Goal: Task Accomplishment & Management: Use online tool/utility

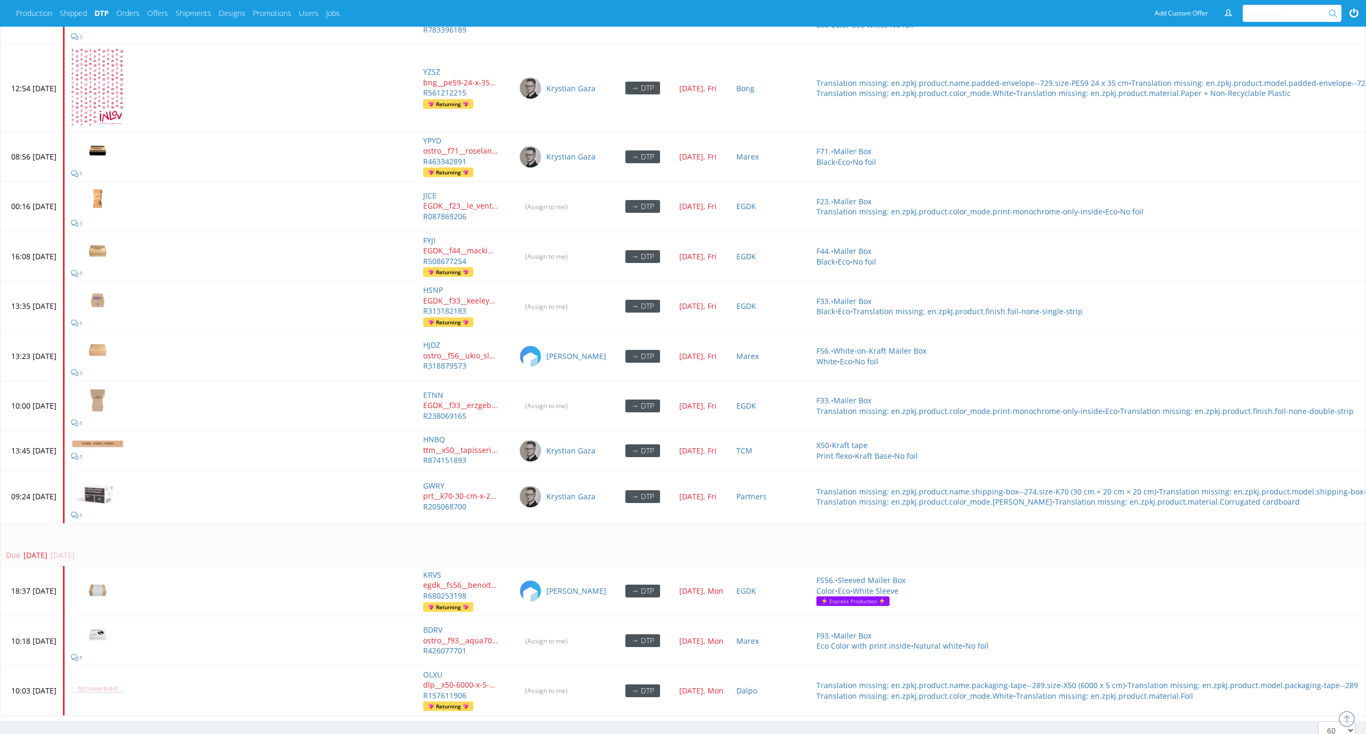
scroll to position [5185, 0]
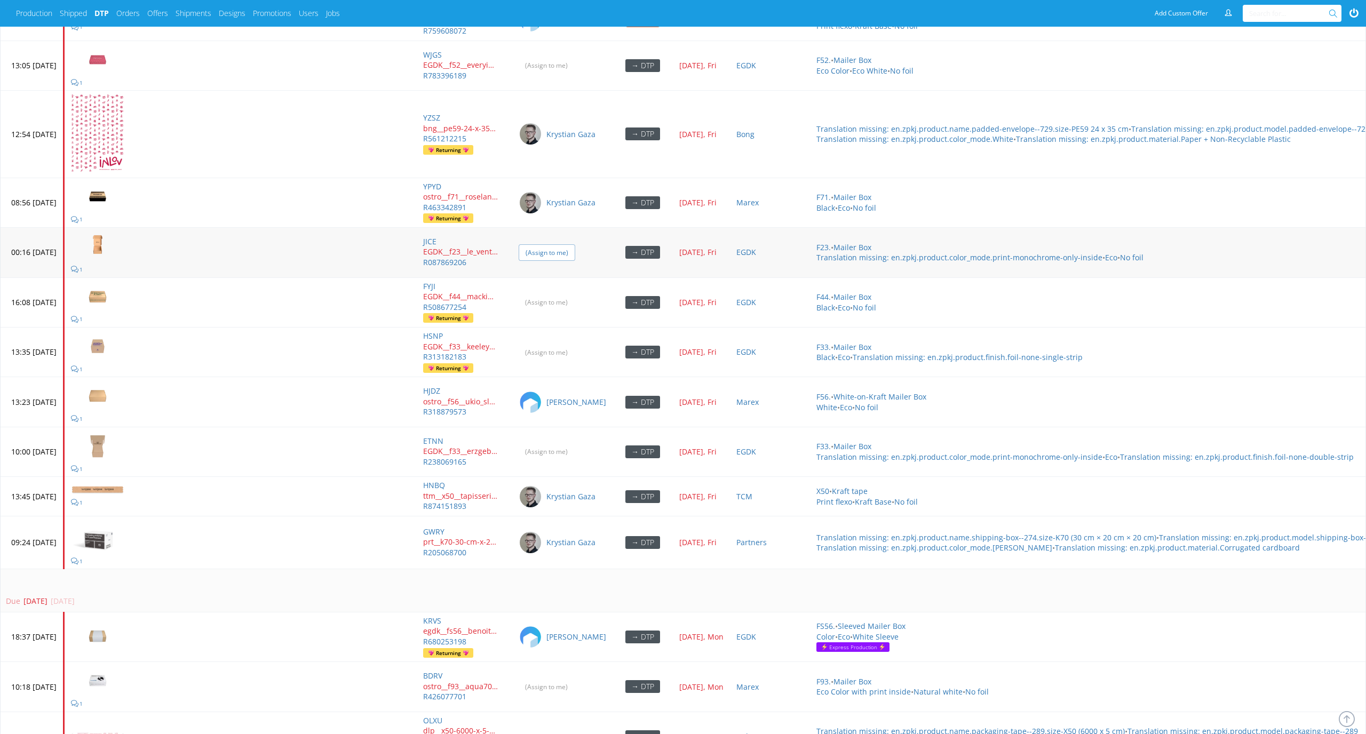
click at [575, 245] on input "(Assign to me)" at bounding box center [547, 252] width 57 height 17
click at [575, 295] on input "(Assign to me)" at bounding box center [547, 302] width 57 height 17
click at [575, 345] on input "(Assign to me)" at bounding box center [547, 352] width 57 height 17
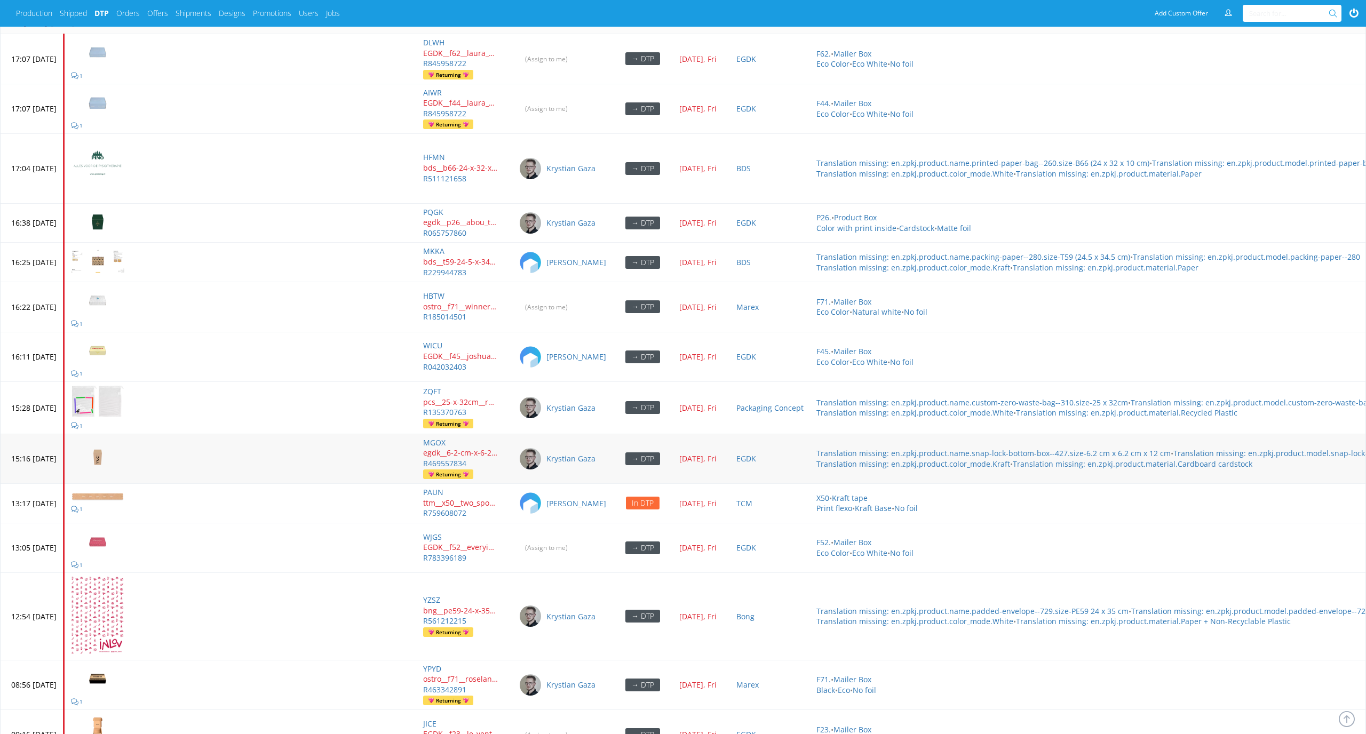
scroll to position [4674, 0]
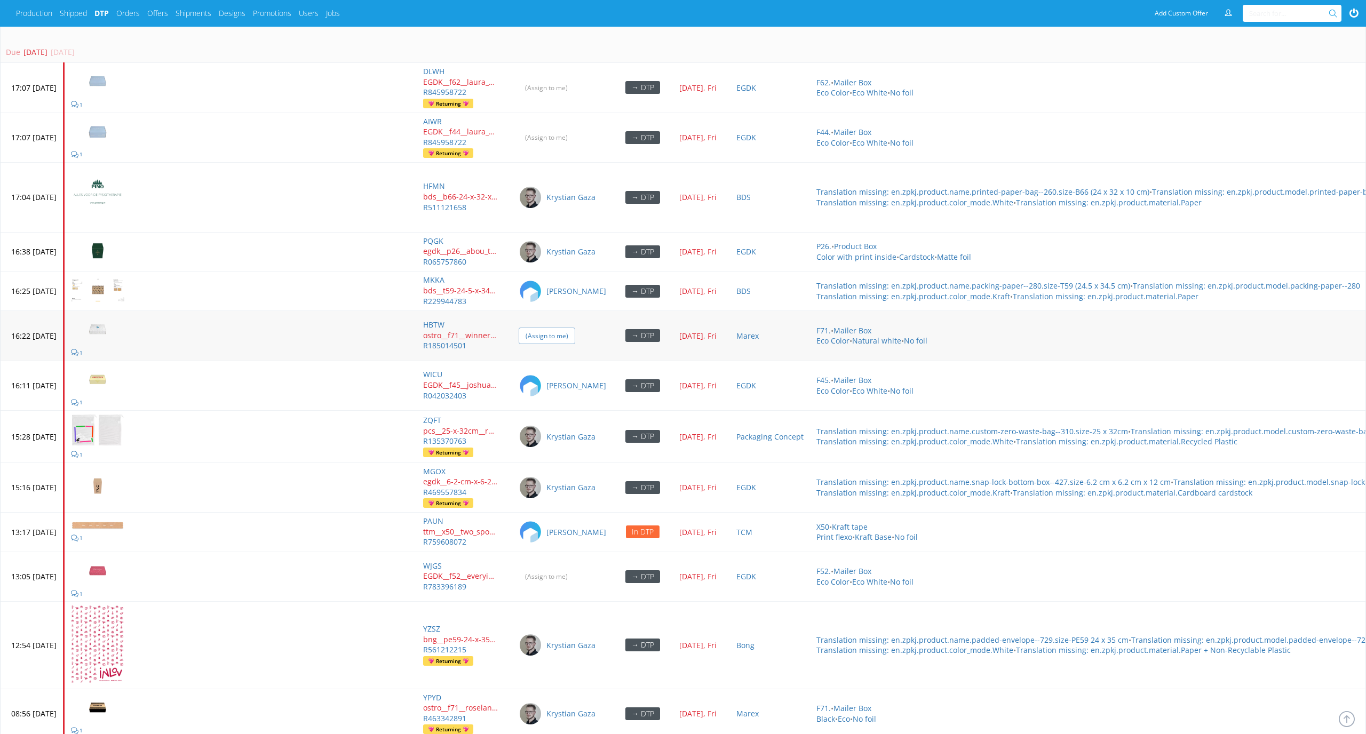
click at [575, 334] on input "(Assign to me)" at bounding box center [547, 336] width 57 height 17
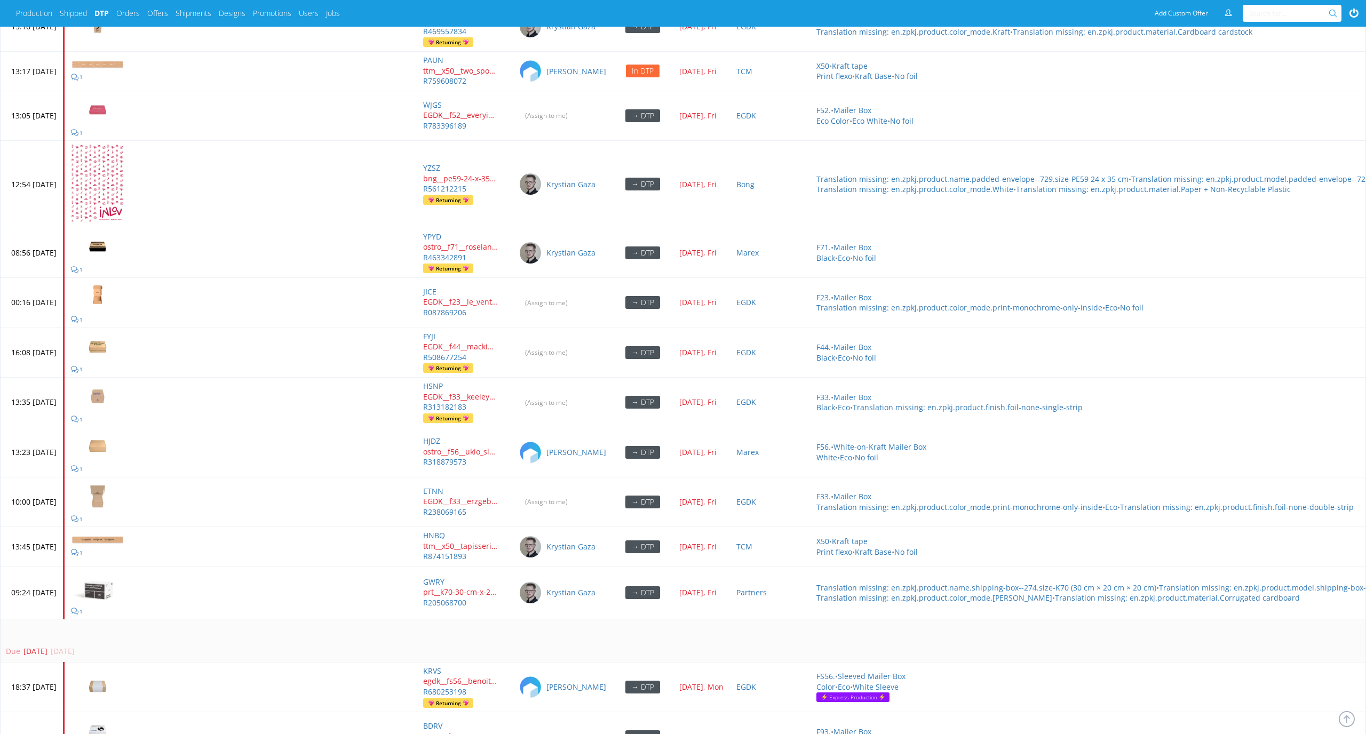
scroll to position [5276, 0]
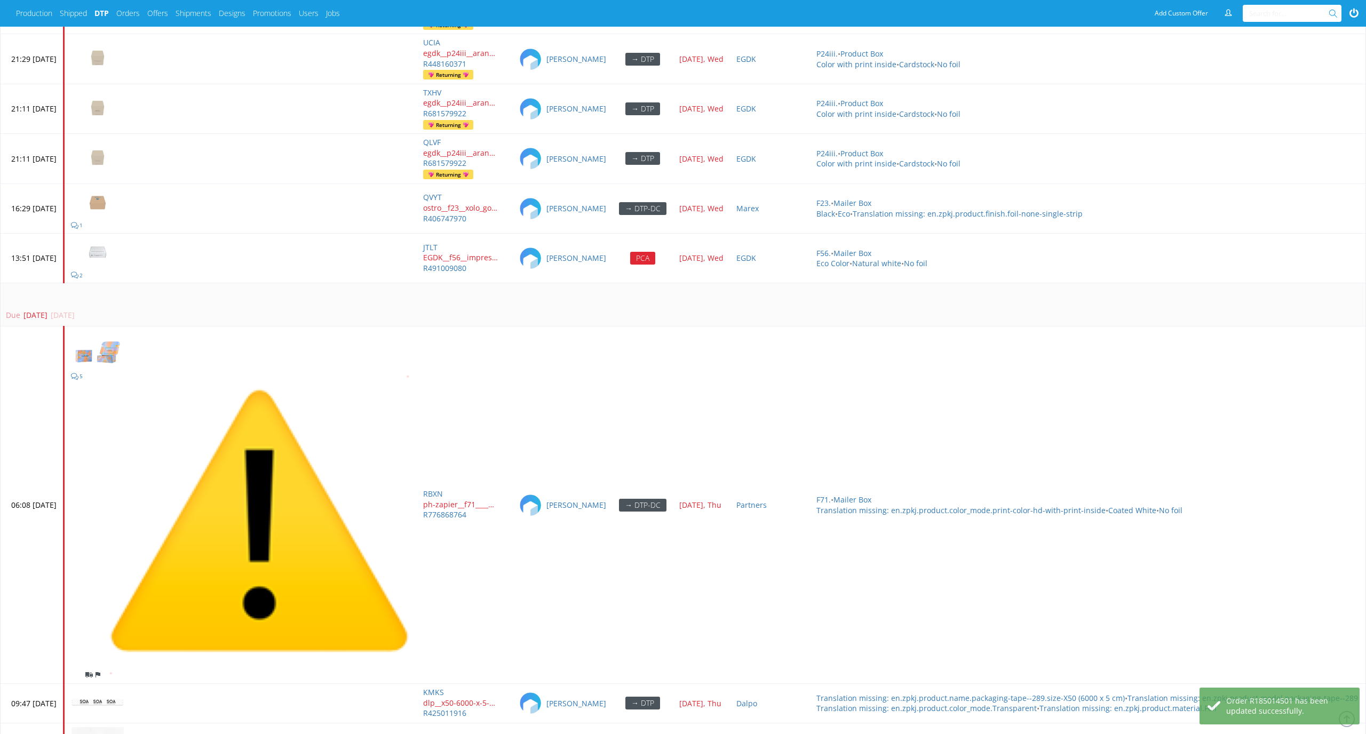
scroll to position [5276, 0]
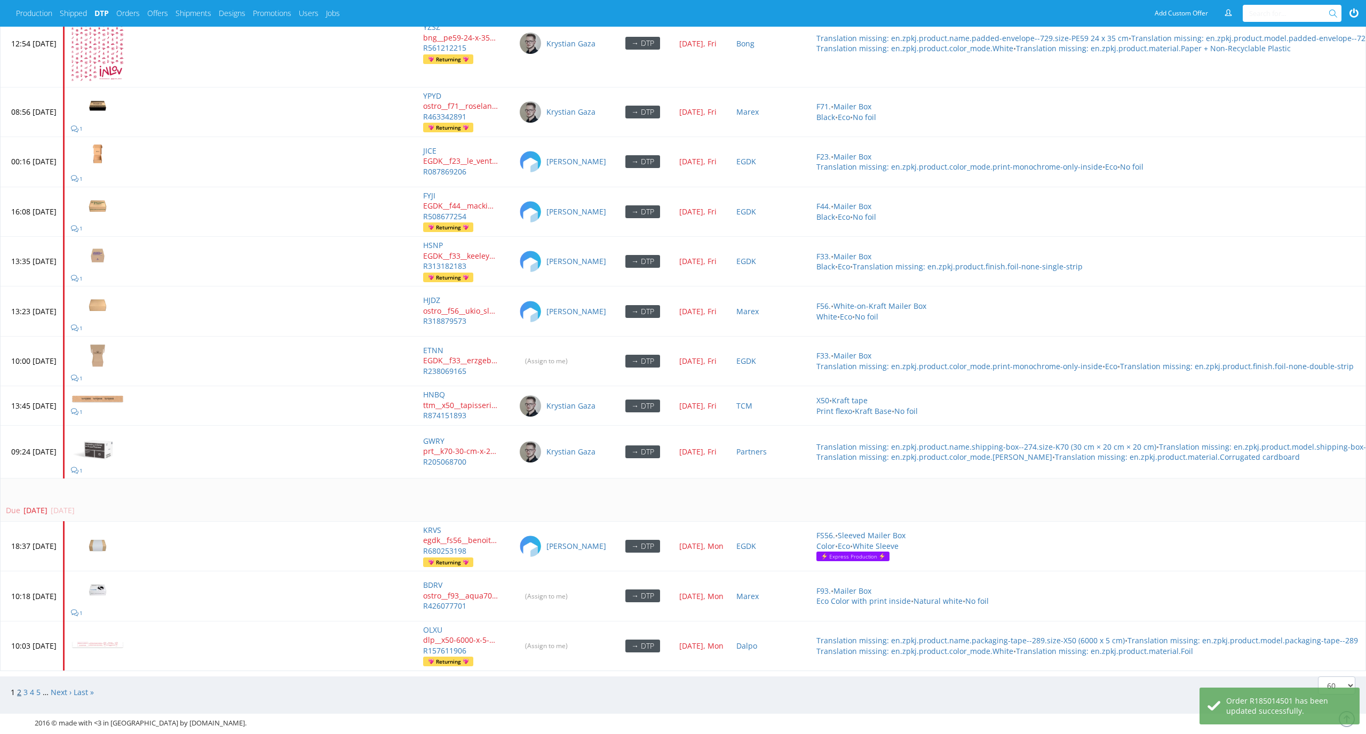
click at [19, 687] on link "2" at bounding box center [19, 692] width 4 height 10
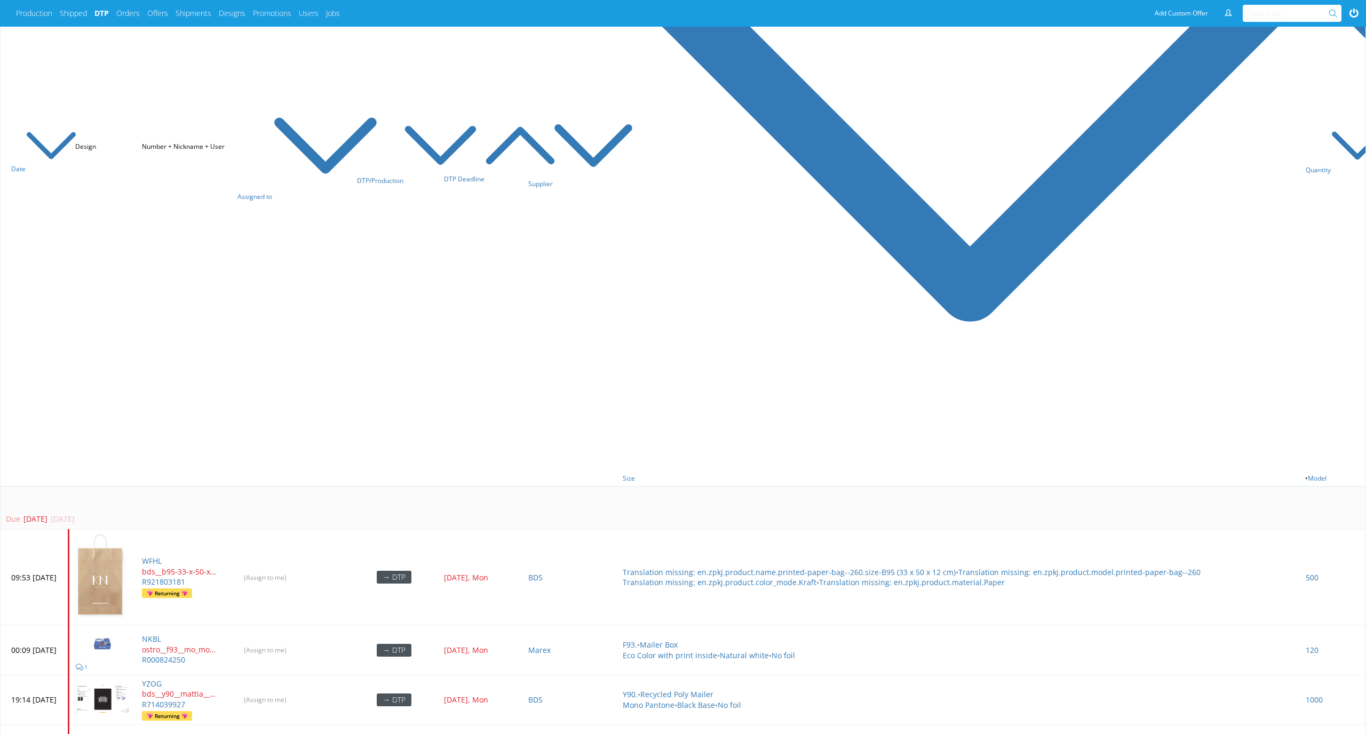
scroll to position [746, 0]
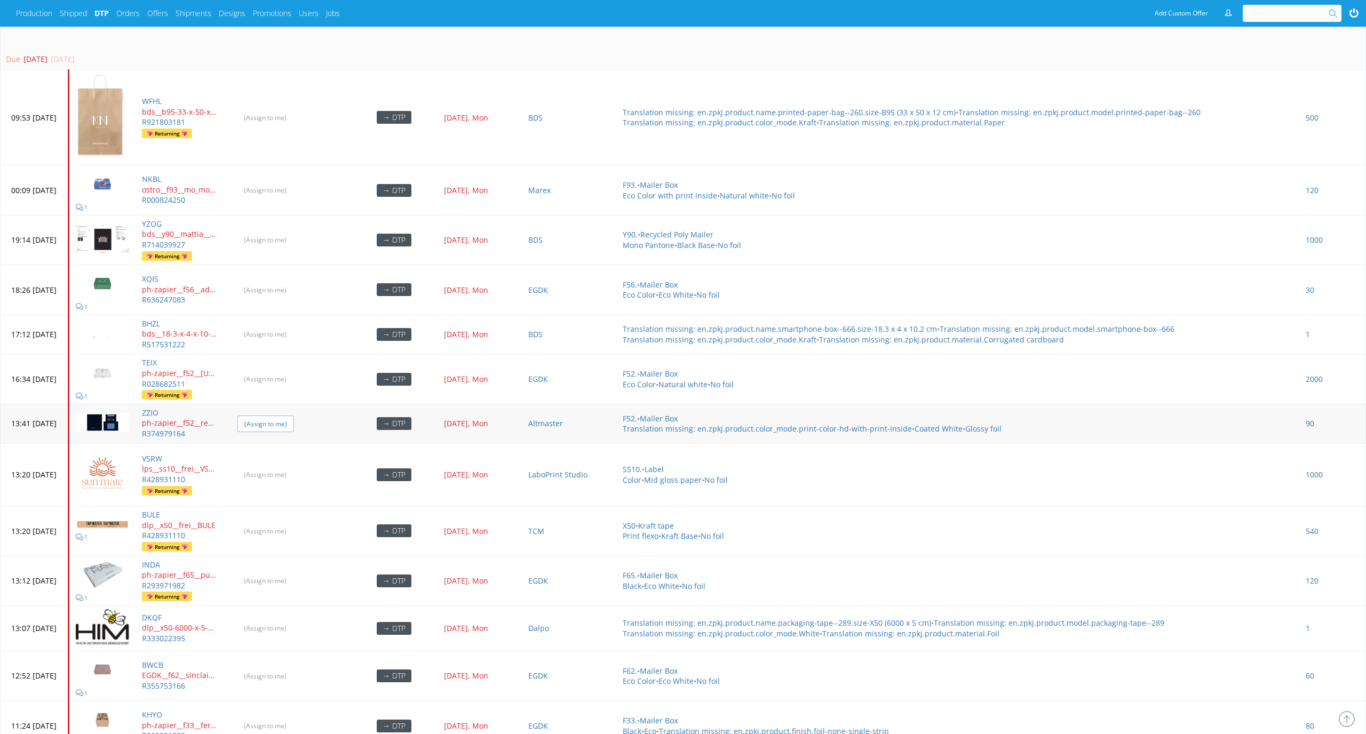
click at [291, 416] on input "(Assign to me)" at bounding box center [265, 424] width 57 height 17
click at [288, 232] on input "(Assign to me)" at bounding box center [265, 240] width 57 height 17
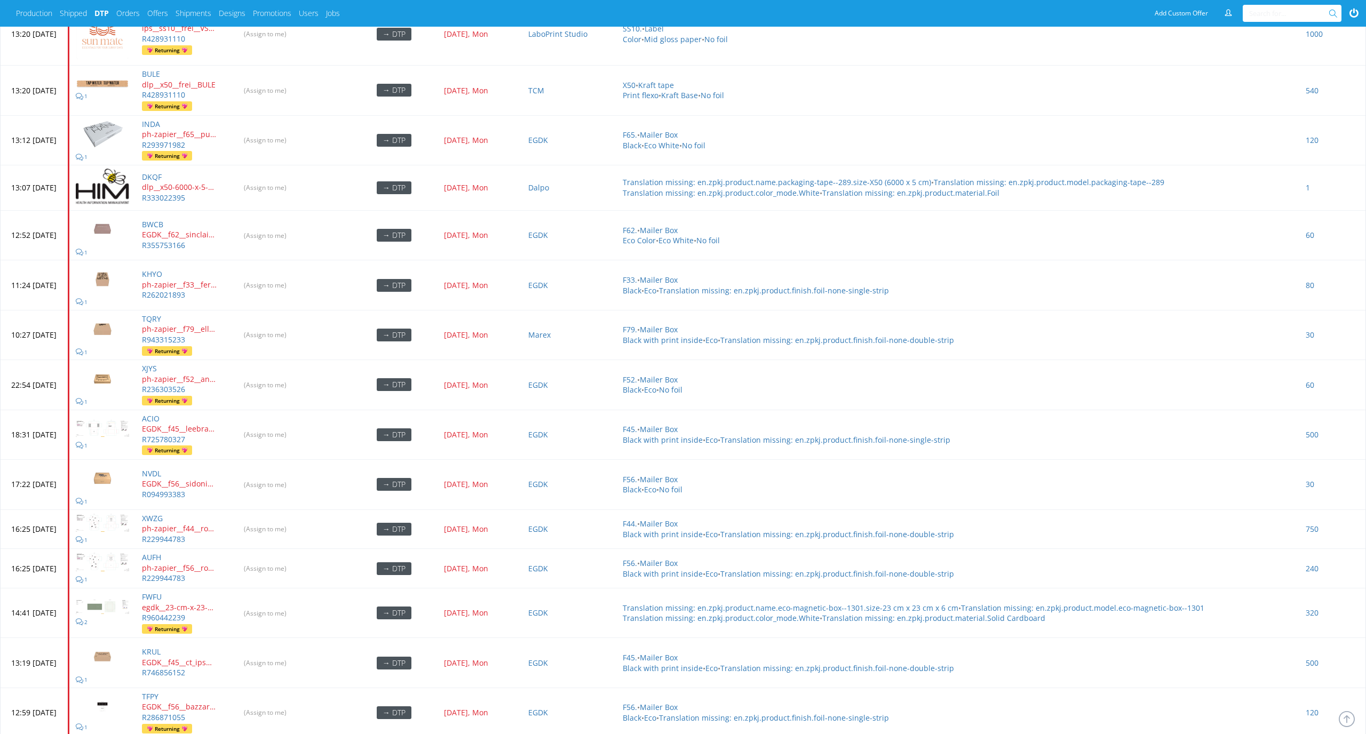
scroll to position [1288, 0]
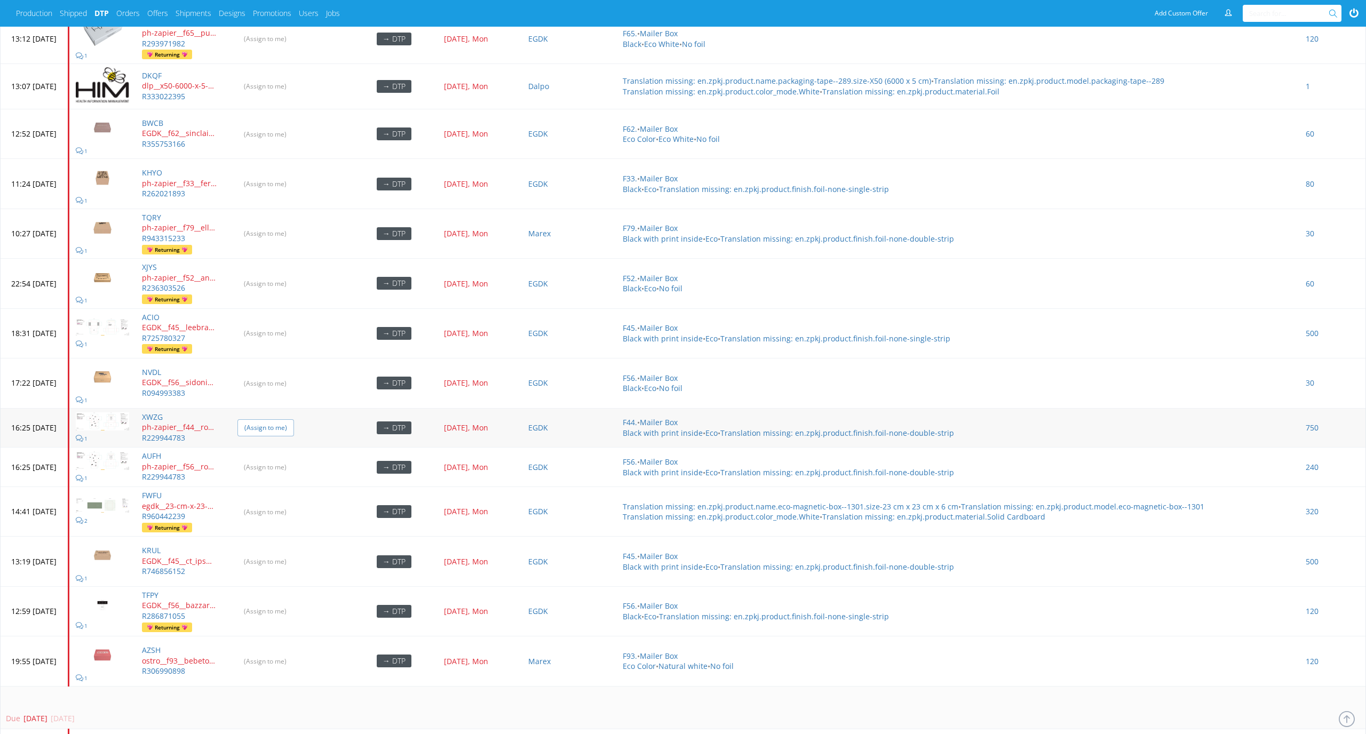
click at [294, 419] on input "(Assign to me)" at bounding box center [265, 427] width 57 height 17
click at [294, 459] on input "(Assign to me)" at bounding box center [265, 467] width 57 height 17
click at [284, 325] on input "(Assign to me)" at bounding box center [265, 333] width 57 height 17
click at [293, 375] on input "(Assign to me)" at bounding box center [265, 383] width 57 height 17
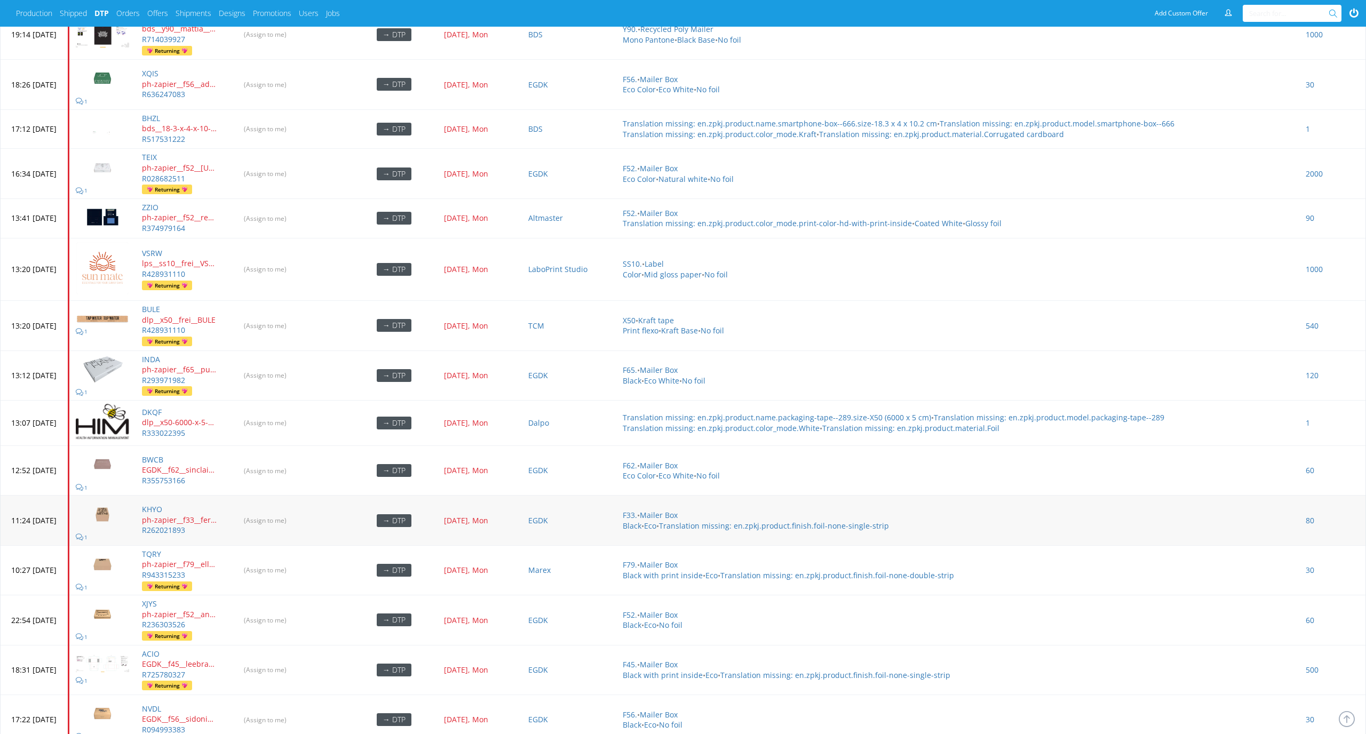
scroll to position [0, 0]
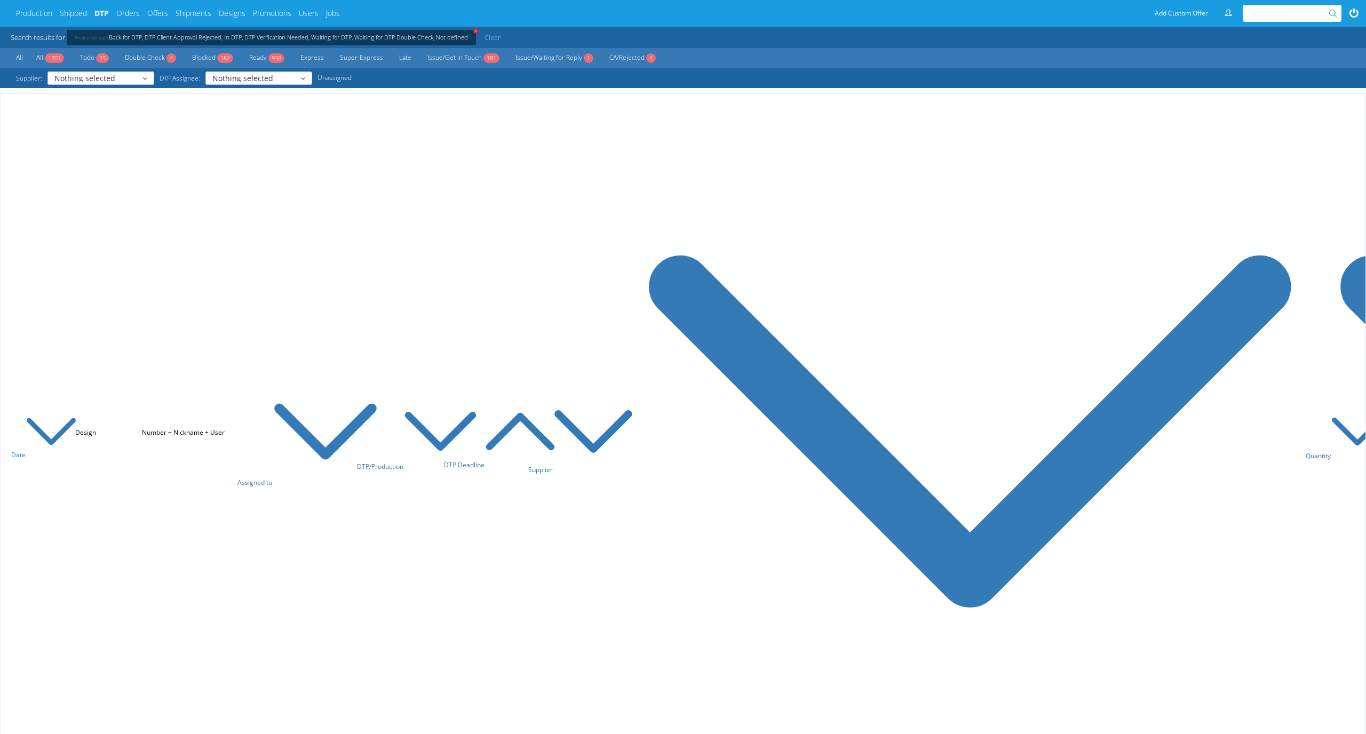
scroll to position [625, 0]
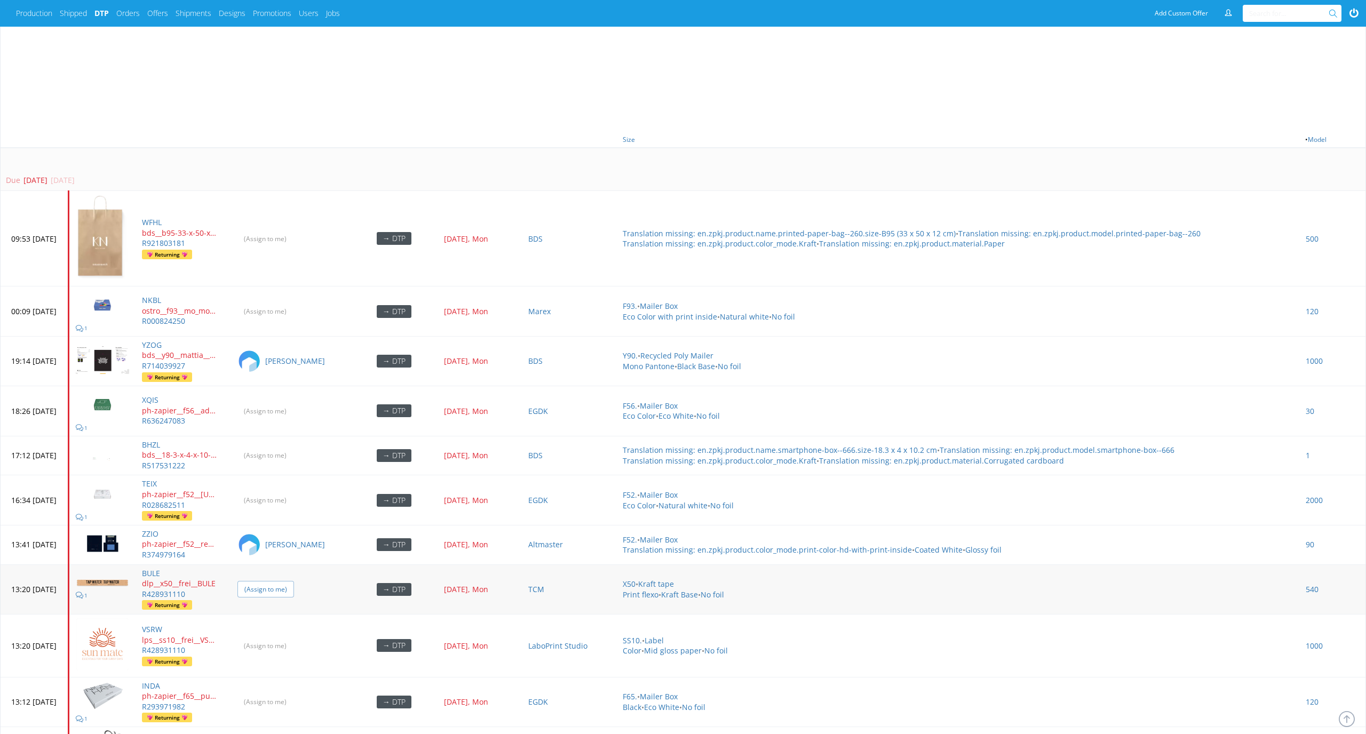
click at [294, 581] on input "(Assign to me)" at bounding box center [265, 589] width 57 height 17
click at [294, 644] on input "(Assign to me)" at bounding box center [265, 646] width 57 height 17
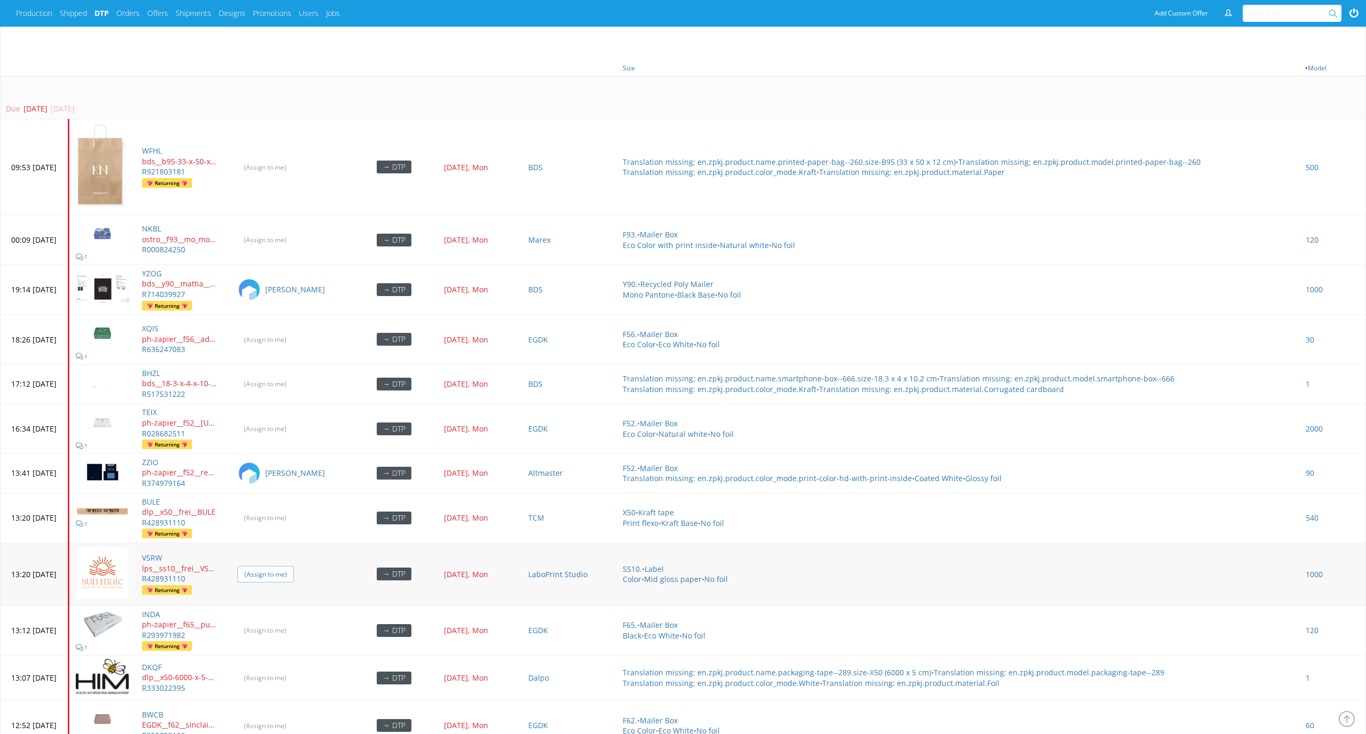
scroll to position [709, 0]
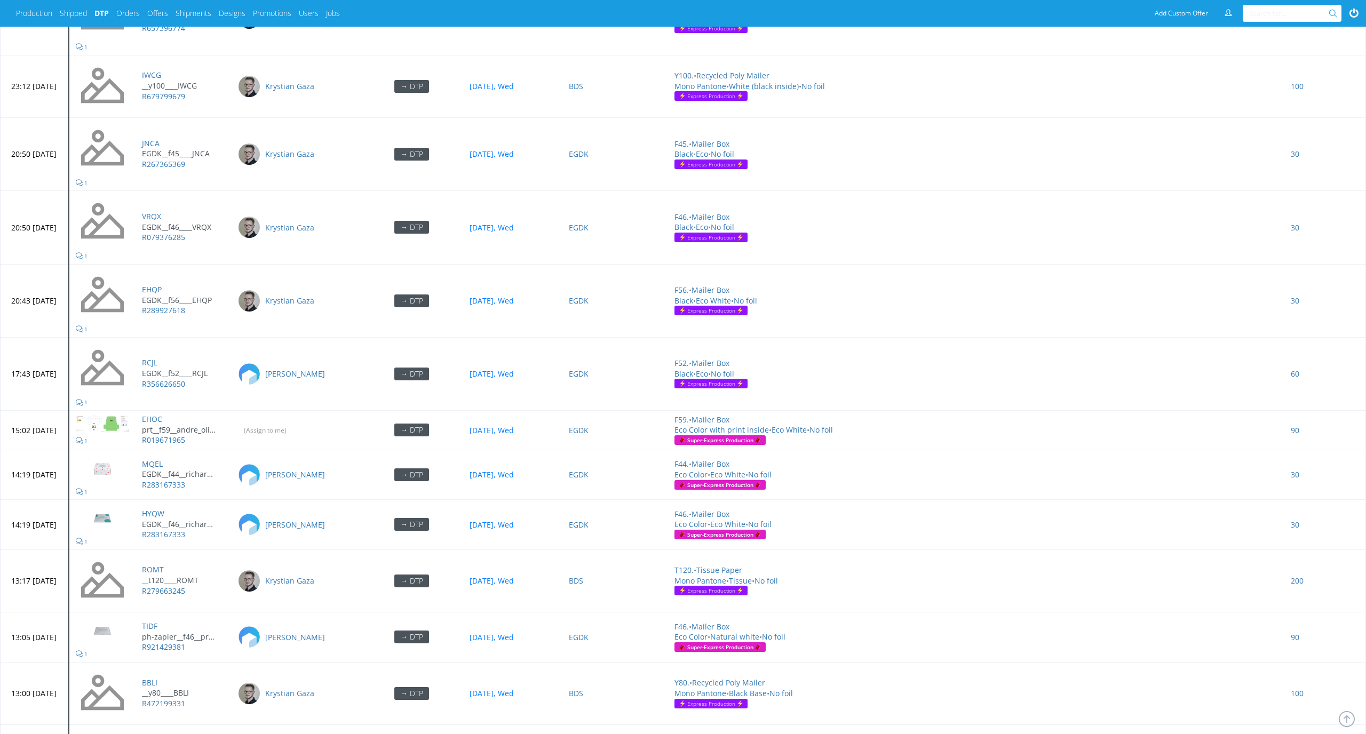
scroll to position [1437, 0]
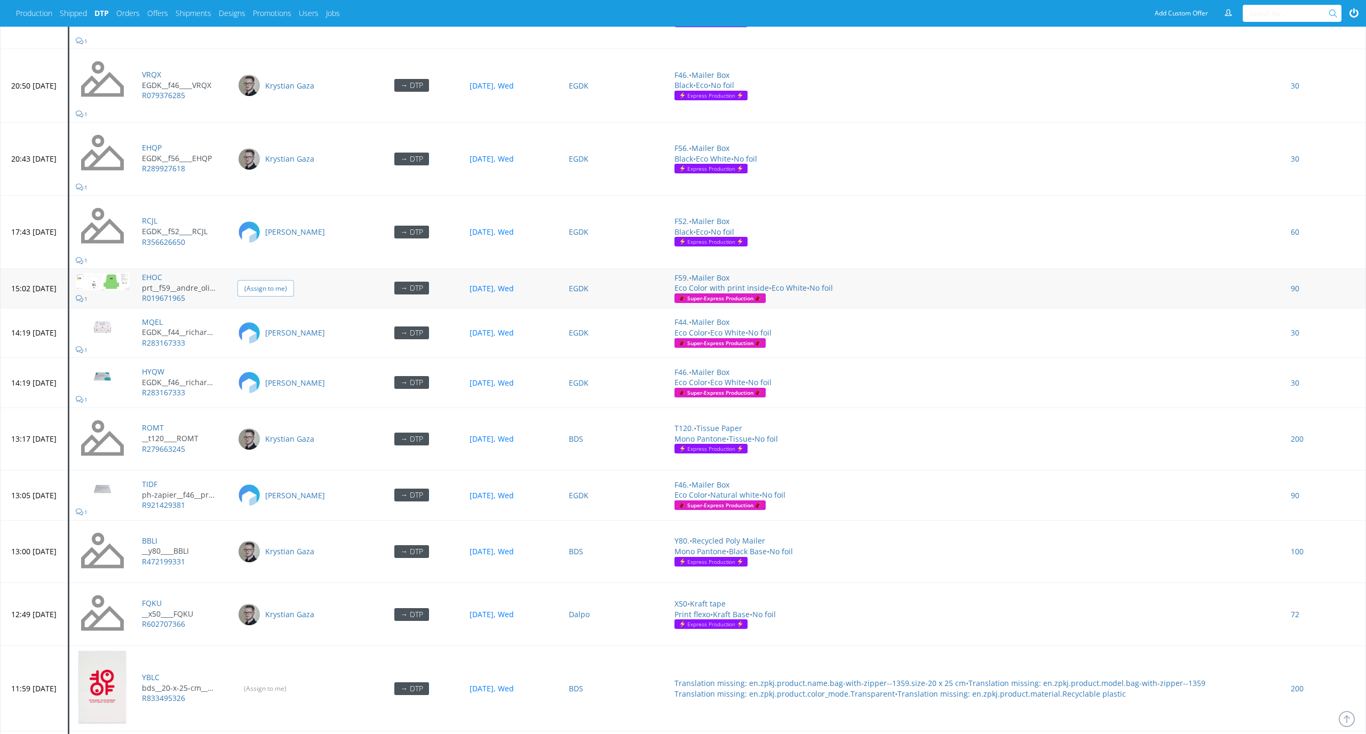
click at [294, 280] on input "(Assign to me)" at bounding box center [265, 288] width 57 height 17
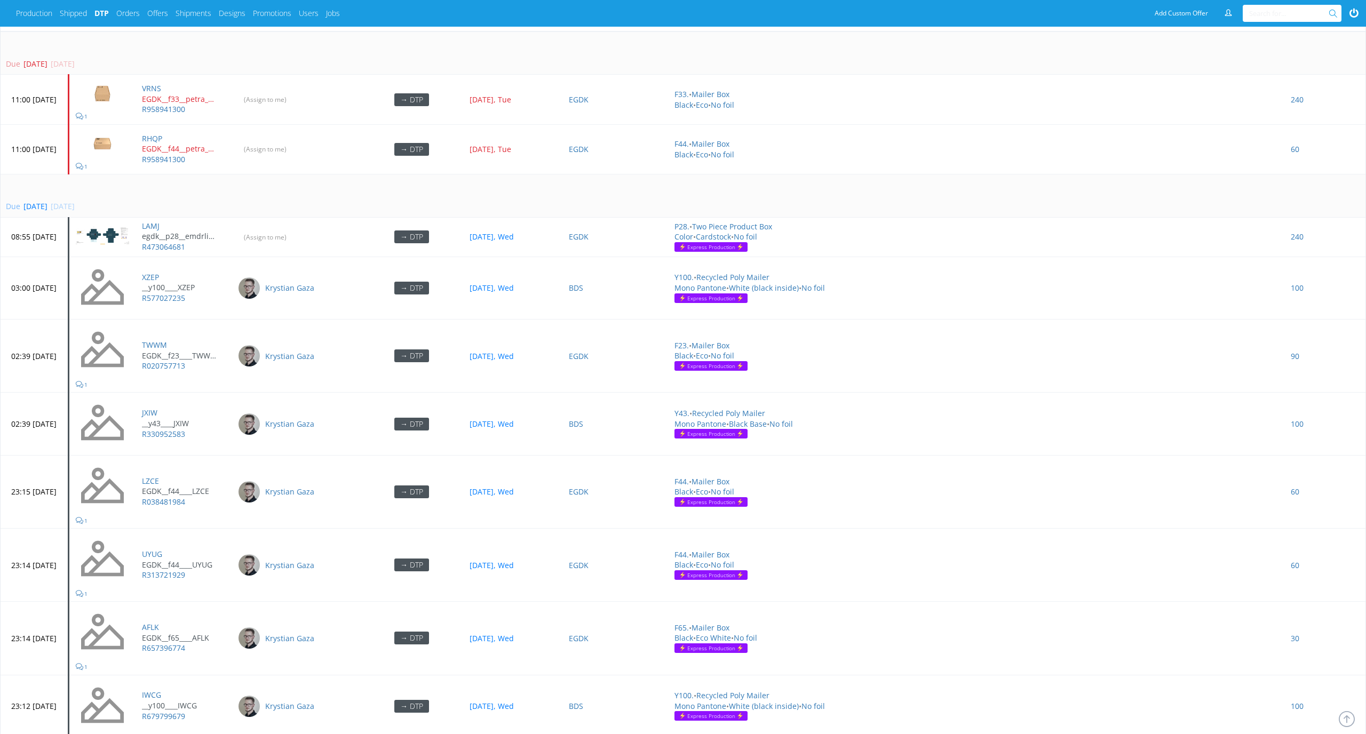
scroll to position [640, 0]
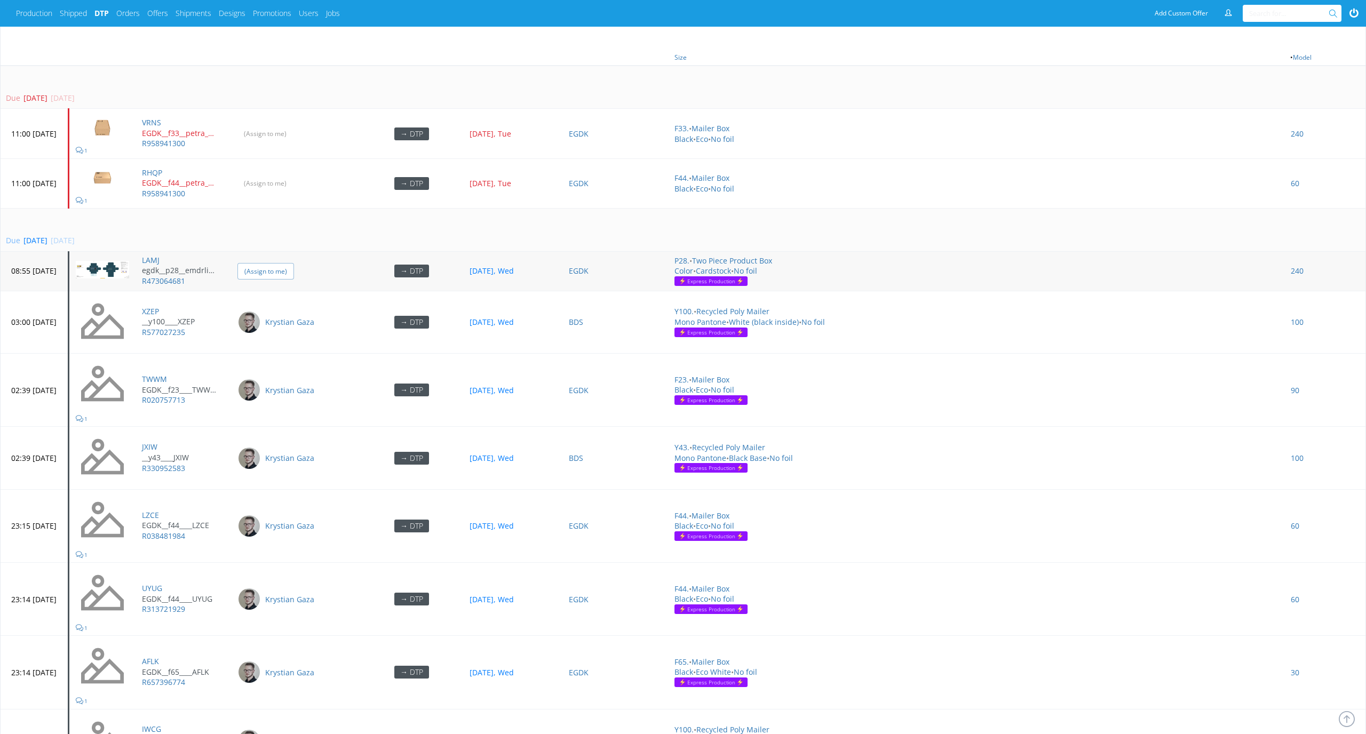
click at [294, 263] on input "(Assign to me)" at bounding box center [265, 271] width 57 height 17
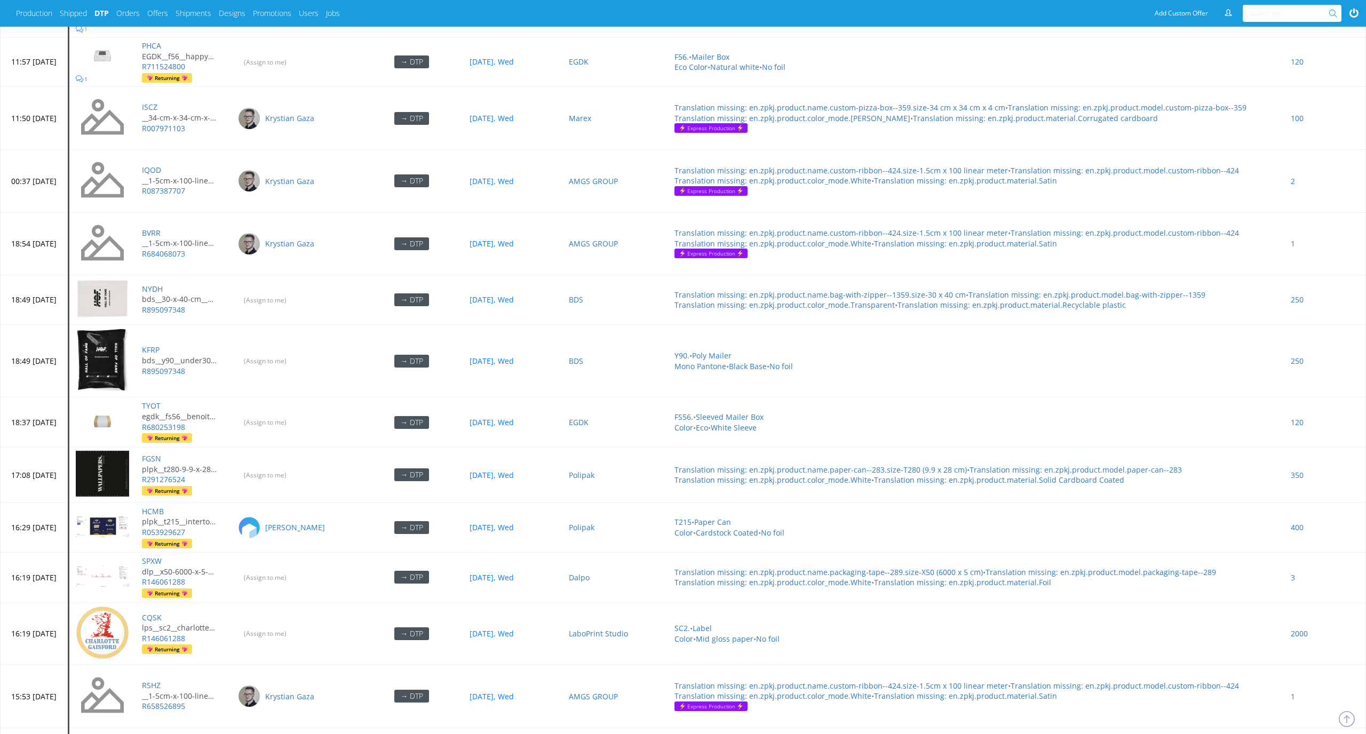
scroll to position [3494, 0]
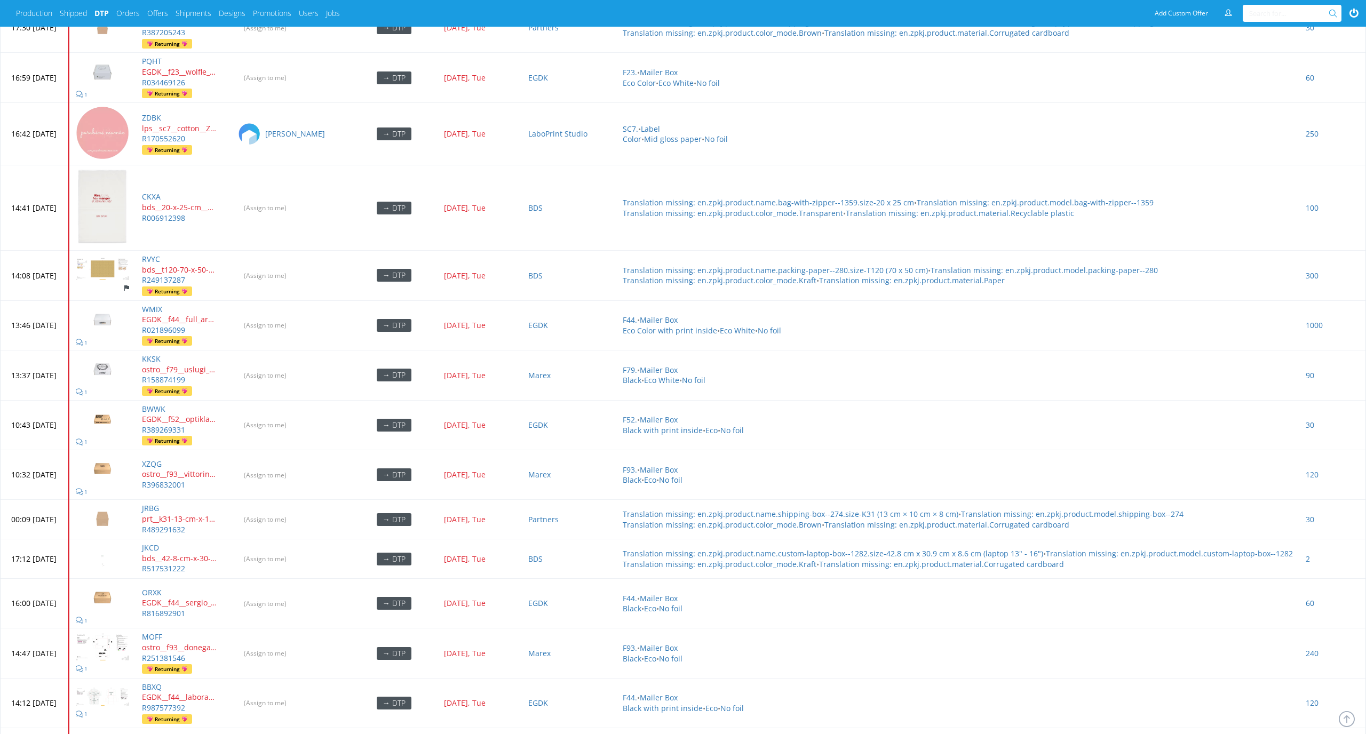
scroll to position [3298, 0]
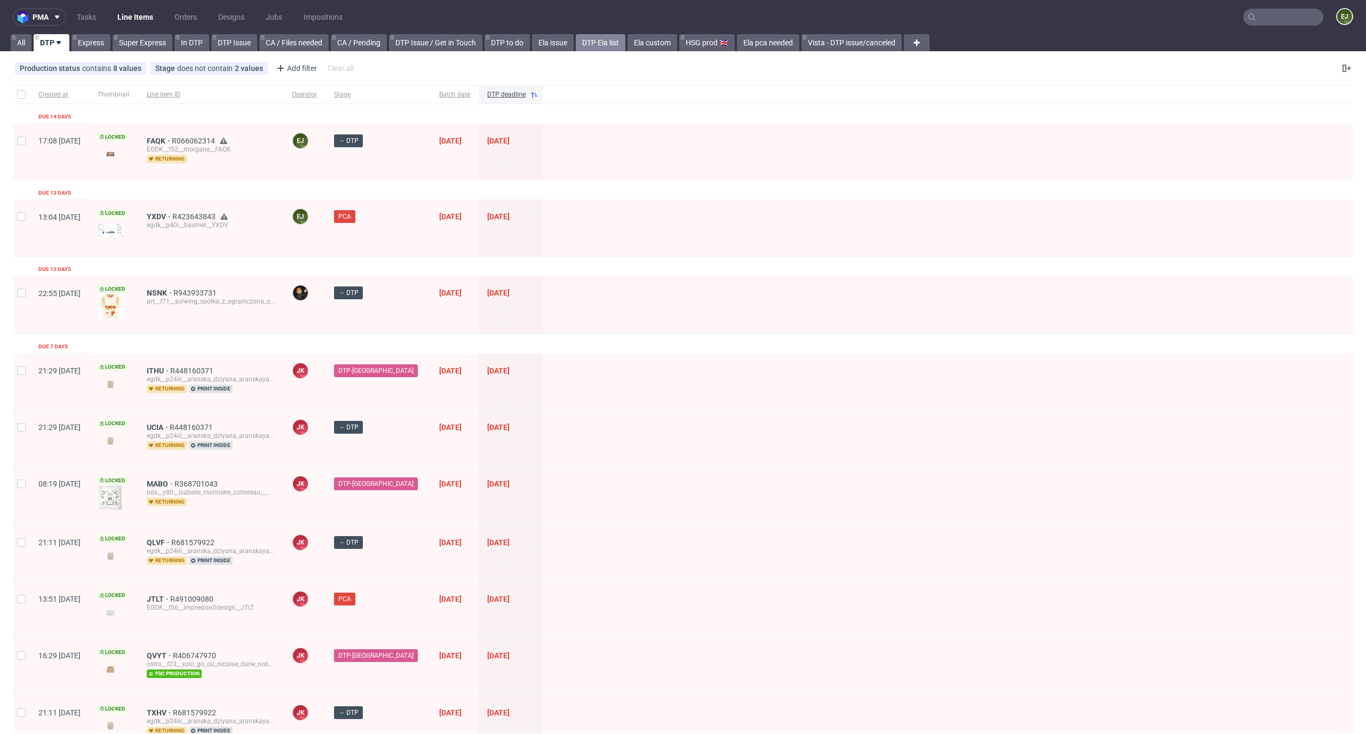
click at [610, 45] on link "DTP Ela list" at bounding box center [601, 42] width 50 height 17
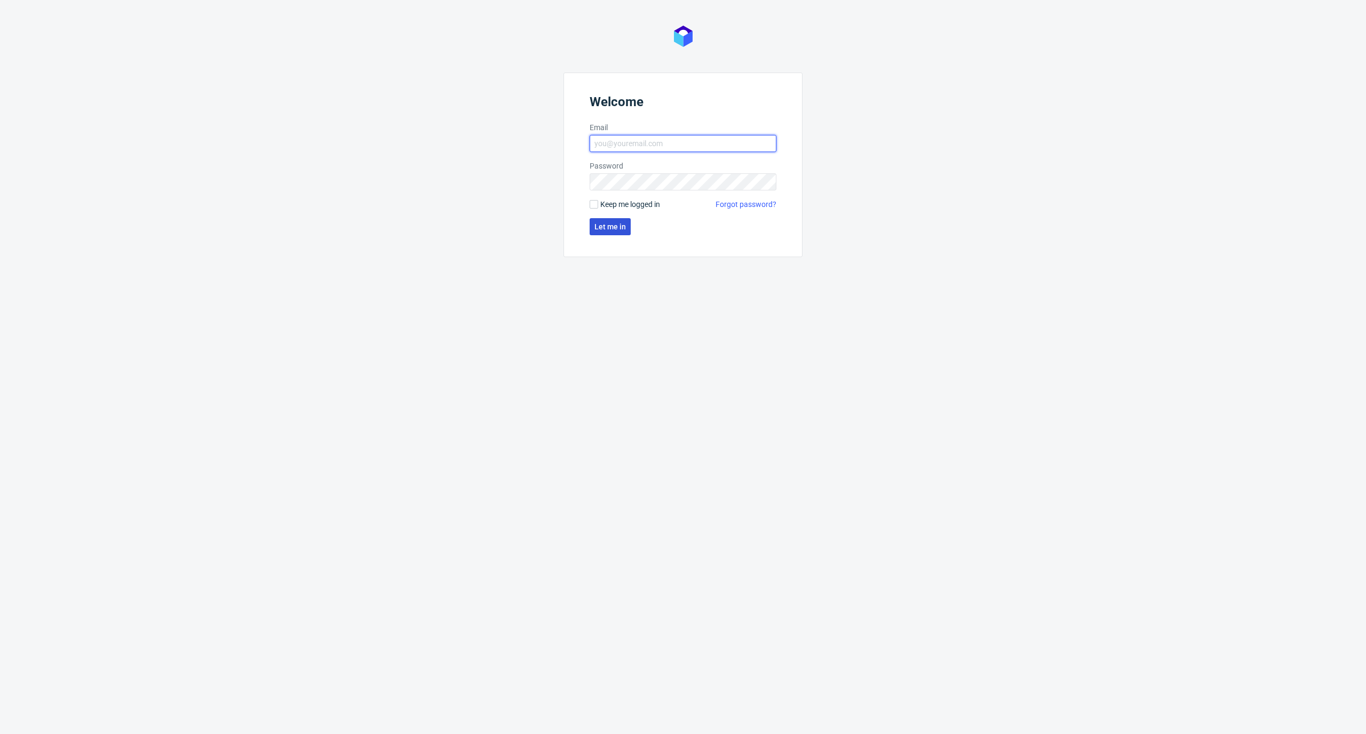
type input "[PERSON_NAME][EMAIL_ADDRESS][PERSON_NAME][DOMAIN_NAME]"
click at [615, 228] on span "Let me in" at bounding box center [609, 226] width 31 height 7
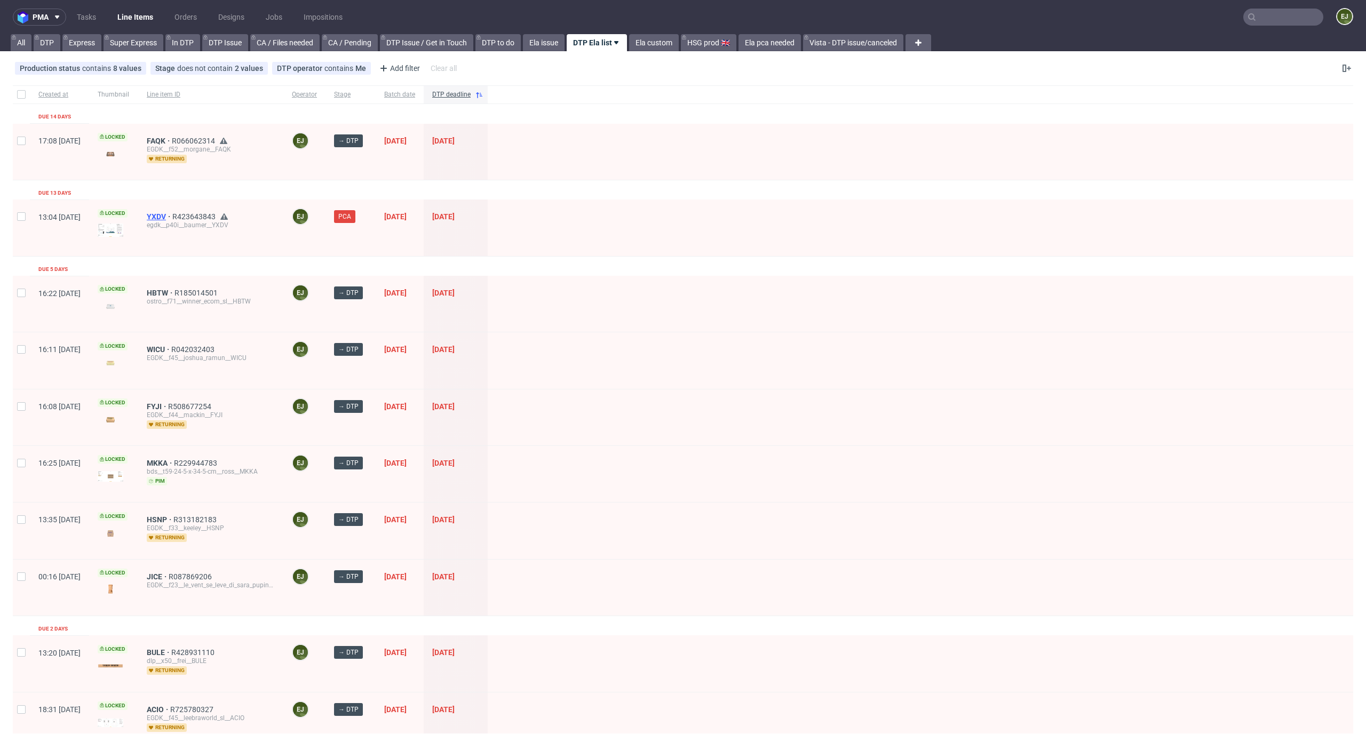
click at [172, 216] on span "YXDV" at bounding box center [160, 216] width 26 height 9
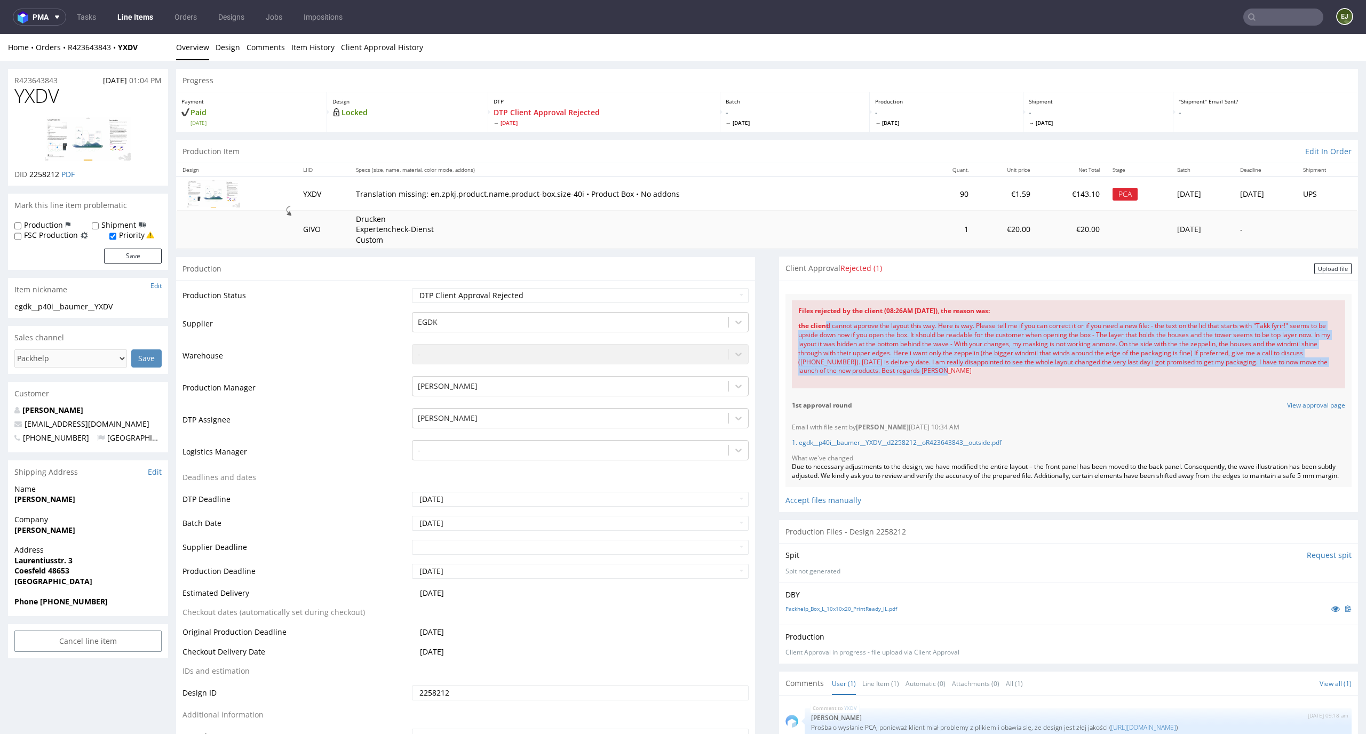
drag, startPoint x: 1010, startPoint y: 373, endPoint x: 818, endPoint y: 327, distance: 197.6
click at [818, 327] on div "the client I cannot approve the layout this way. Here is way. Please tell me if…" at bounding box center [1068, 348] width 541 height 67
copy div "t I cannot approve the layout this way. Here is way. Please tell me if you can …"
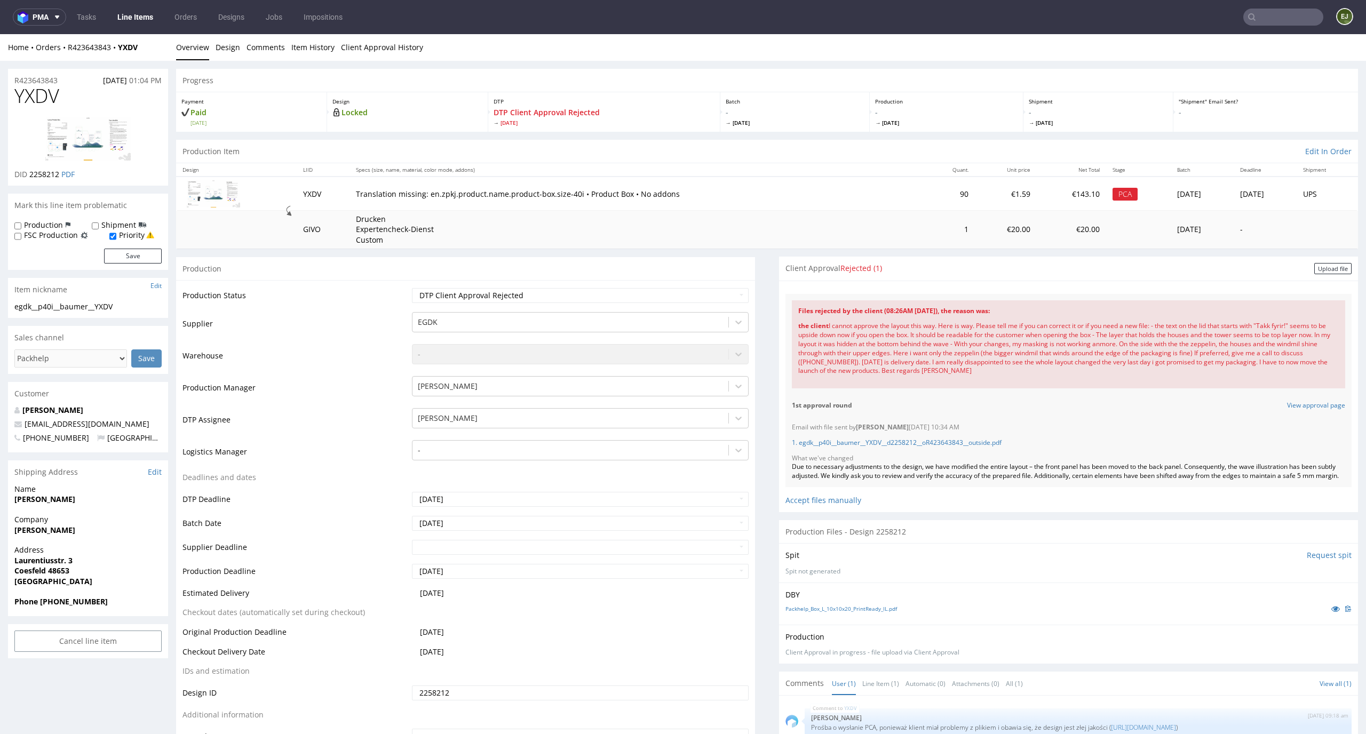
click at [861, 170] on th "Specs (size, name, material, color mode, addons)" at bounding box center [638, 169] width 576 height 13
click at [823, 218] on td "Drucken Expertencheck-Dienst Custom" at bounding box center [638, 230] width 576 height 38
click at [727, 298] on select "Waiting for Artwork Waiting for Diecut Waiting for Mockup Waiting for DTP Waiti…" at bounding box center [580, 295] width 337 height 15
select select "dtp_issue"
click at [412, 288] on select "Waiting for Artwork Waiting for Diecut Waiting for Mockup Waiting for DTP Waiti…" at bounding box center [580, 295] width 337 height 15
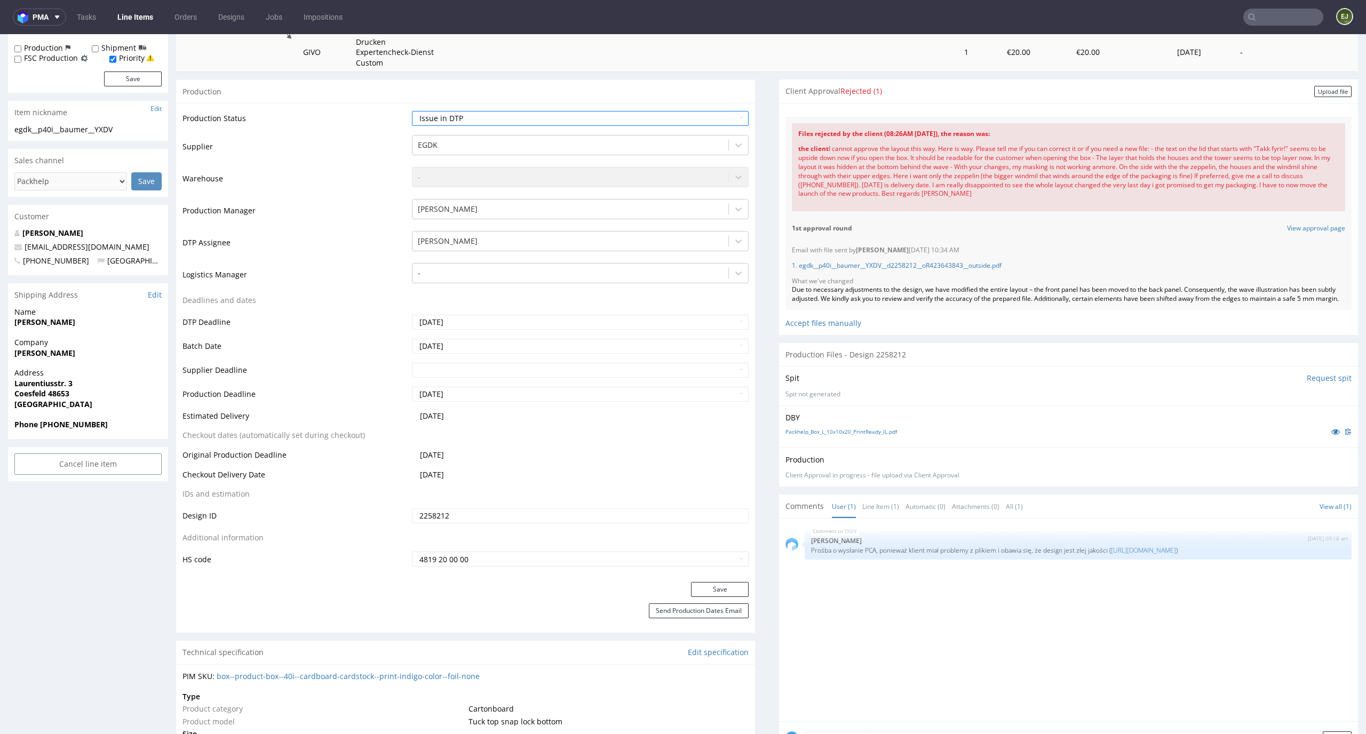
scroll to position [283, 0]
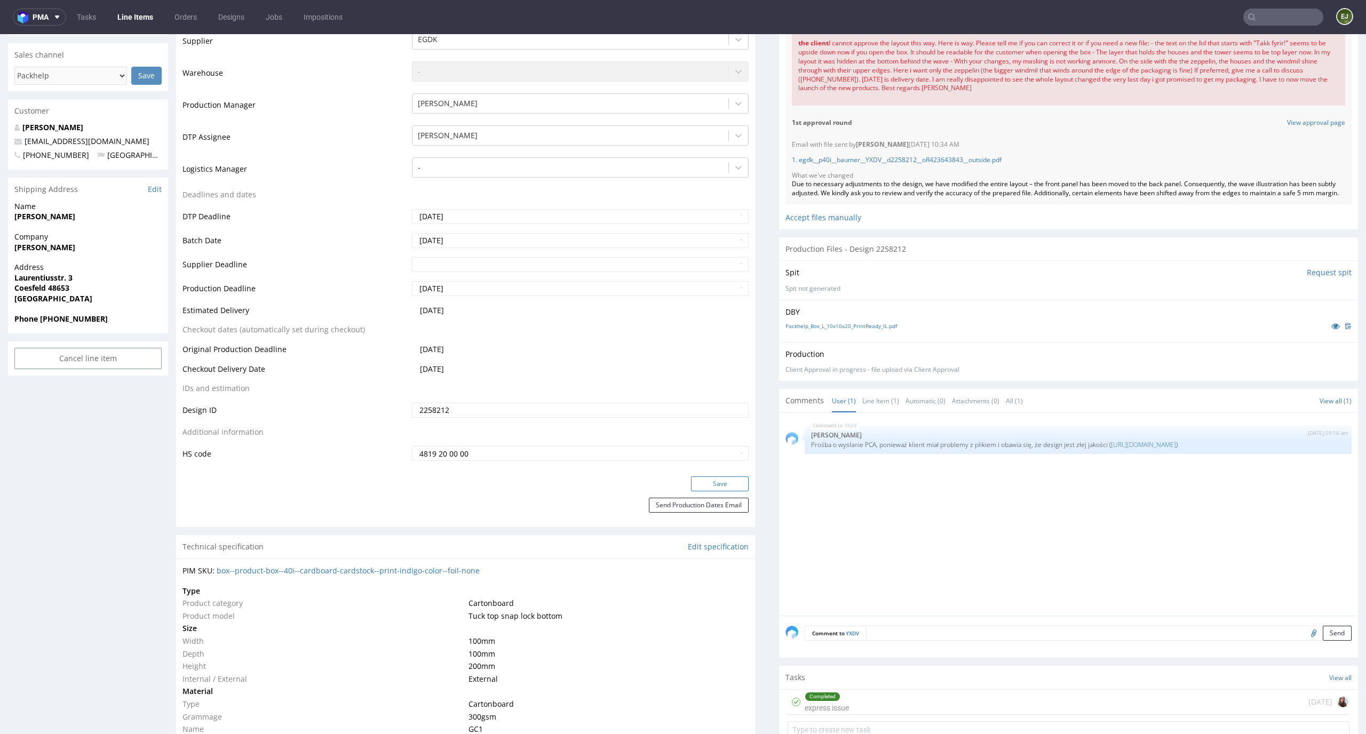
click at [727, 488] on button "Save" at bounding box center [720, 484] width 58 height 15
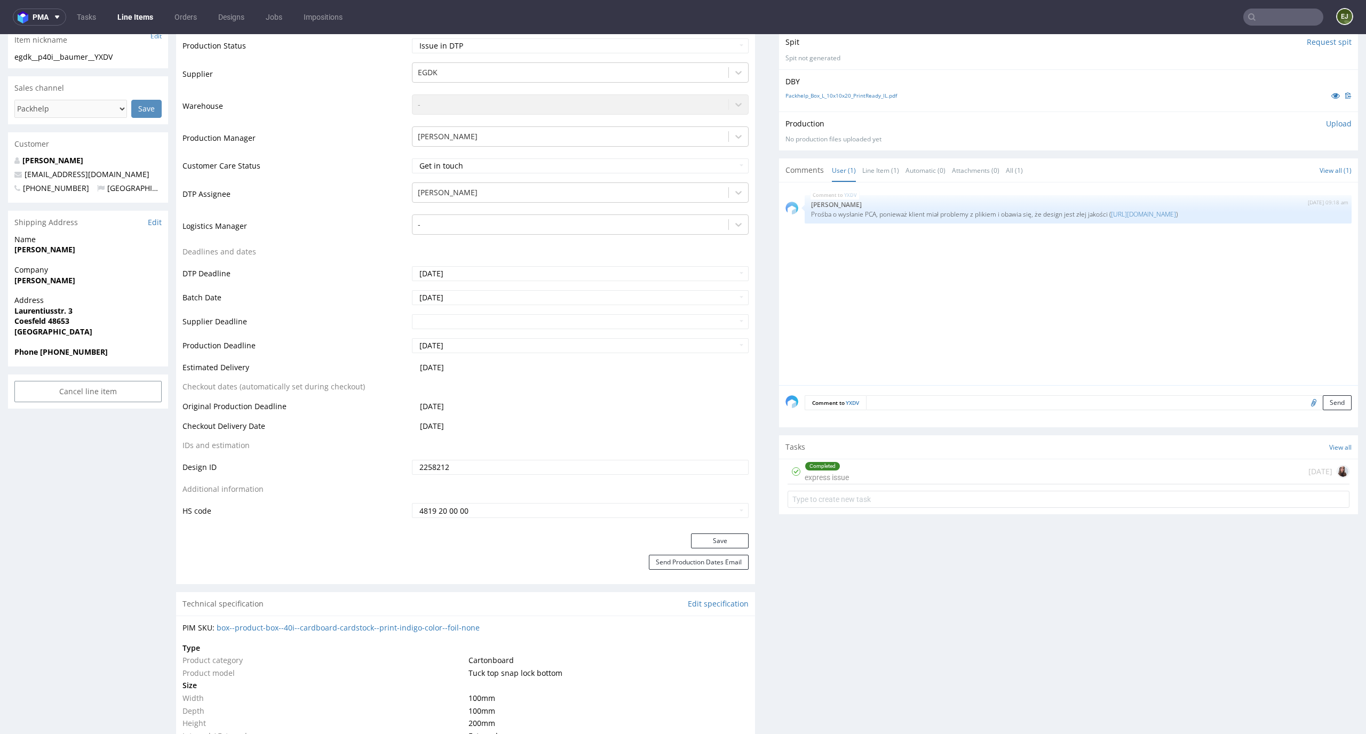
scroll to position [268, 0]
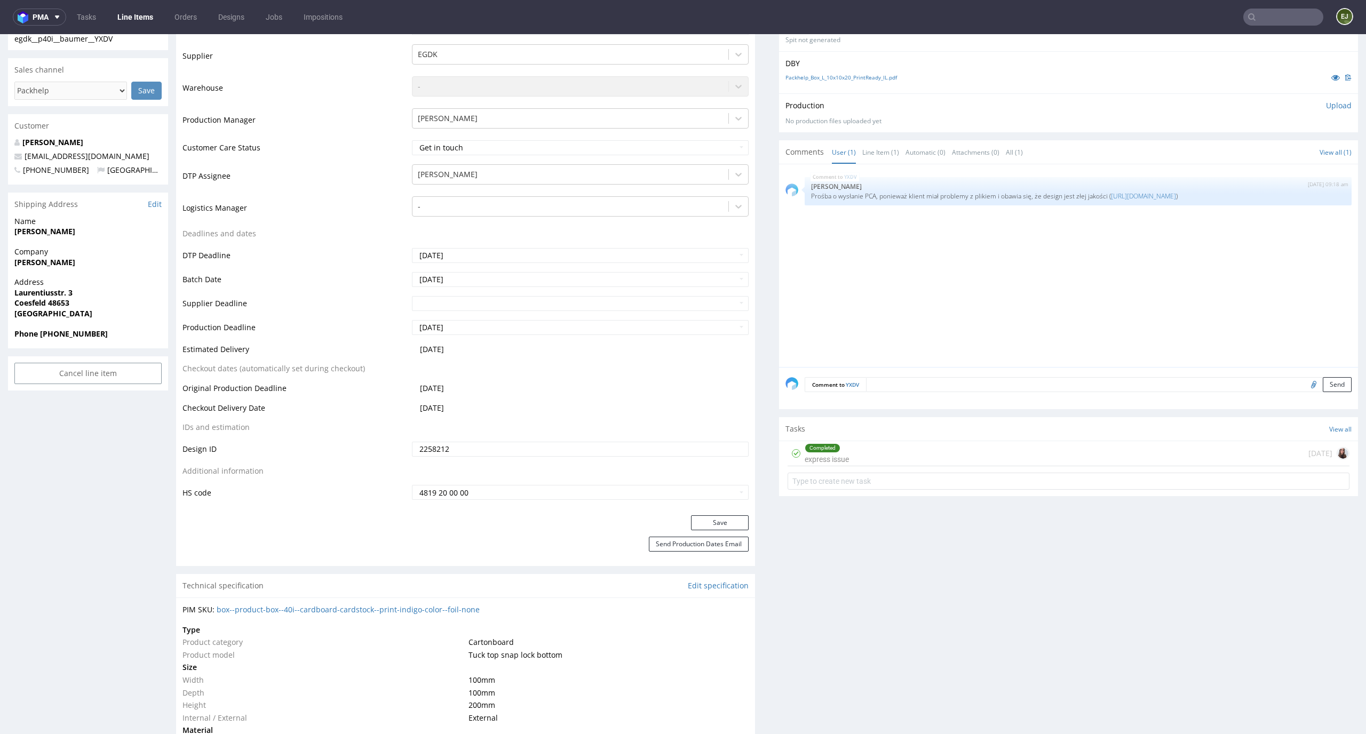
click at [835, 458] on div "Completed express issue" at bounding box center [827, 453] width 44 height 25
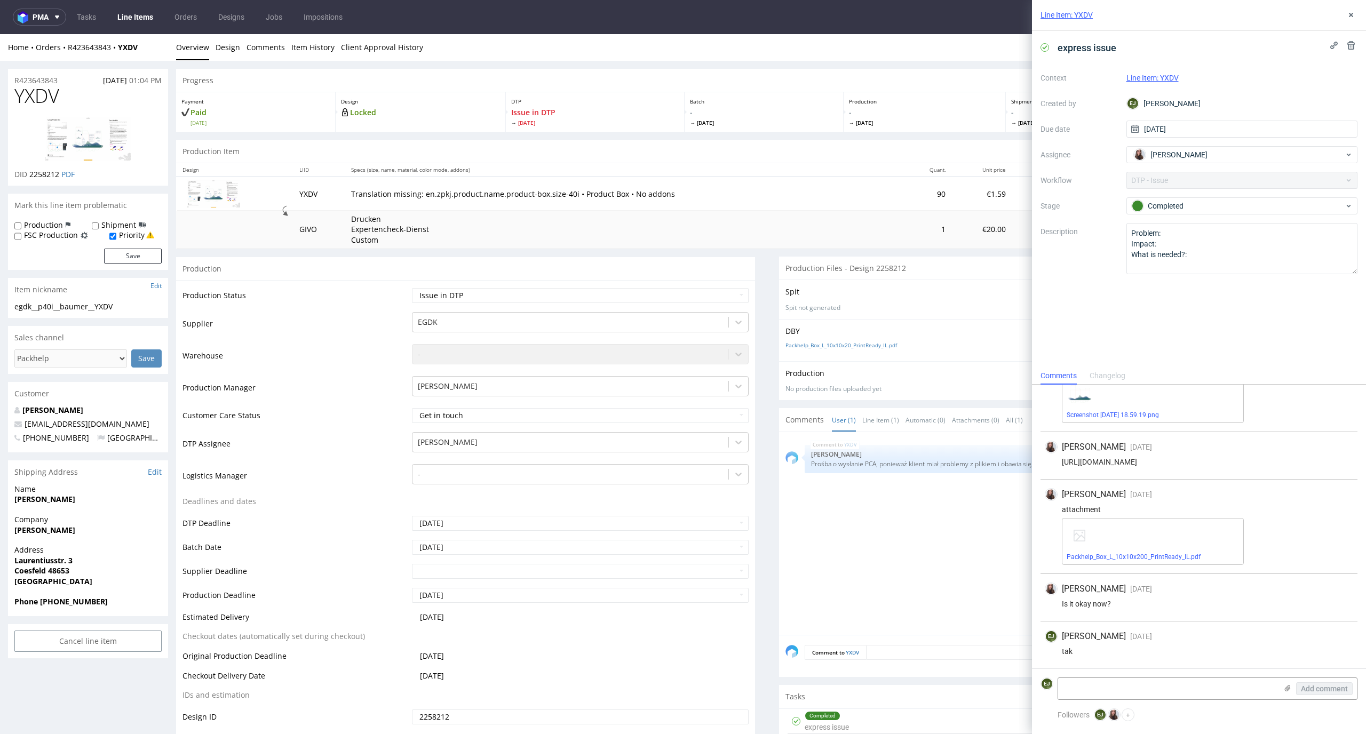
click at [949, 304] on p "Spit not generated" at bounding box center [1069, 308] width 566 height 9
click at [328, 46] on link "Item History" at bounding box center [312, 47] width 43 height 26
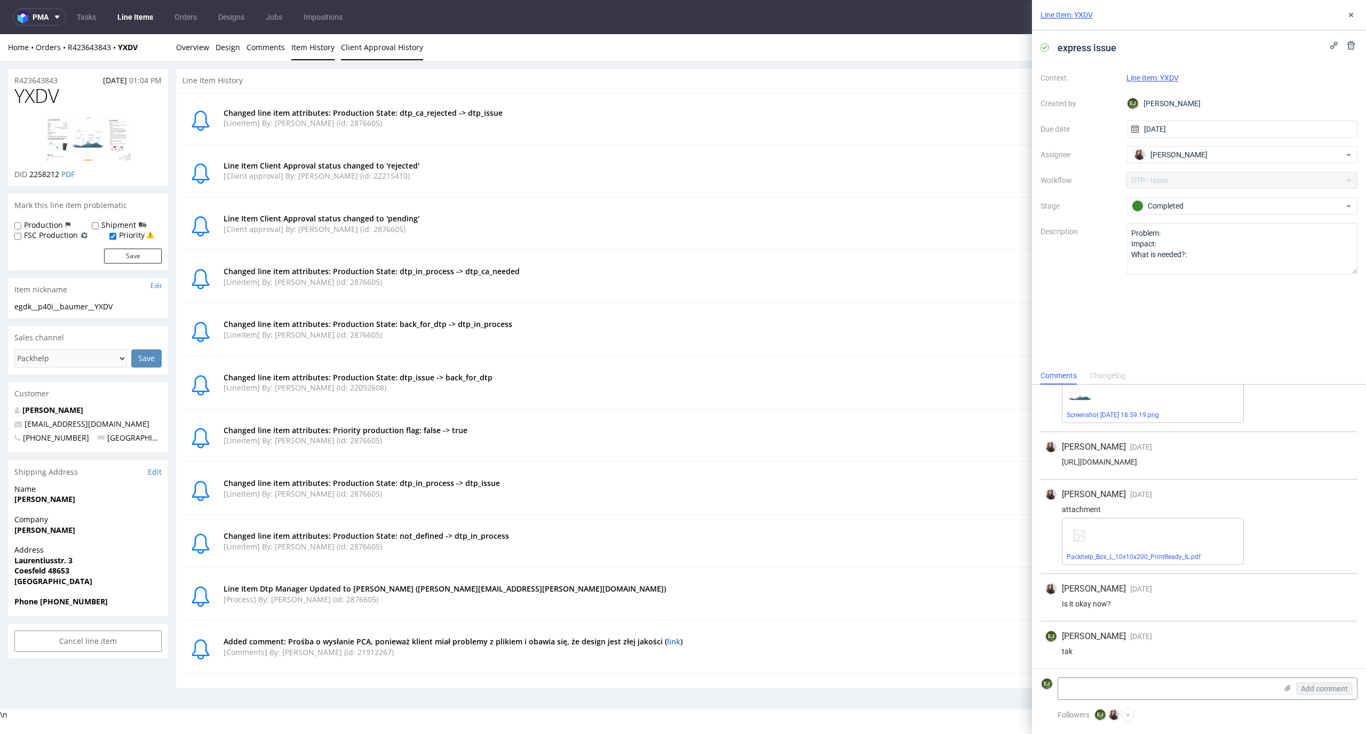
click at [382, 53] on link "Client Approval History" at bounding box center [382, 47] width 82 height 26
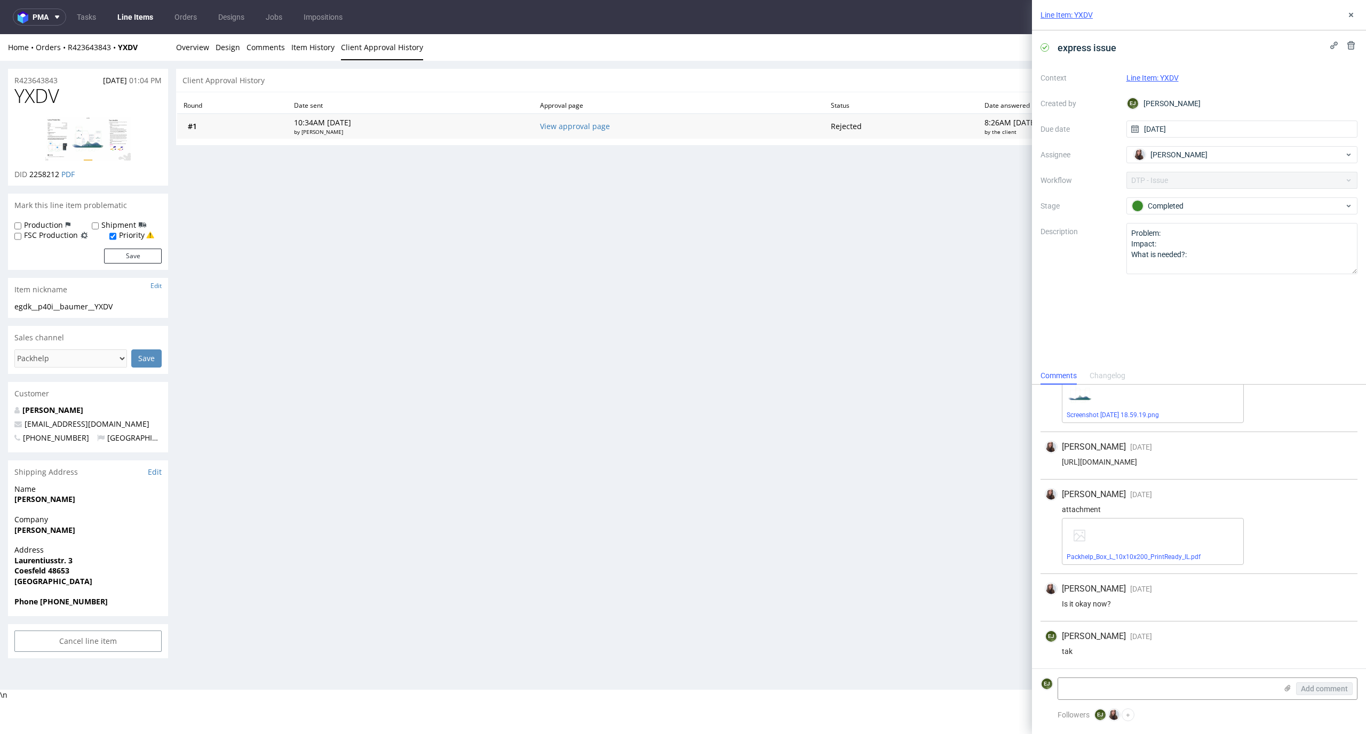
click at [588, 134] on td "View approval page" at bounding box center [679, 126] width 291 height 25
click at [594, 130] on link "View approval page" at bounding box center [575, 126] width 70 height 10
click at [1355, 13] on icon at bounding box center [1351, 15] width 9 height 9
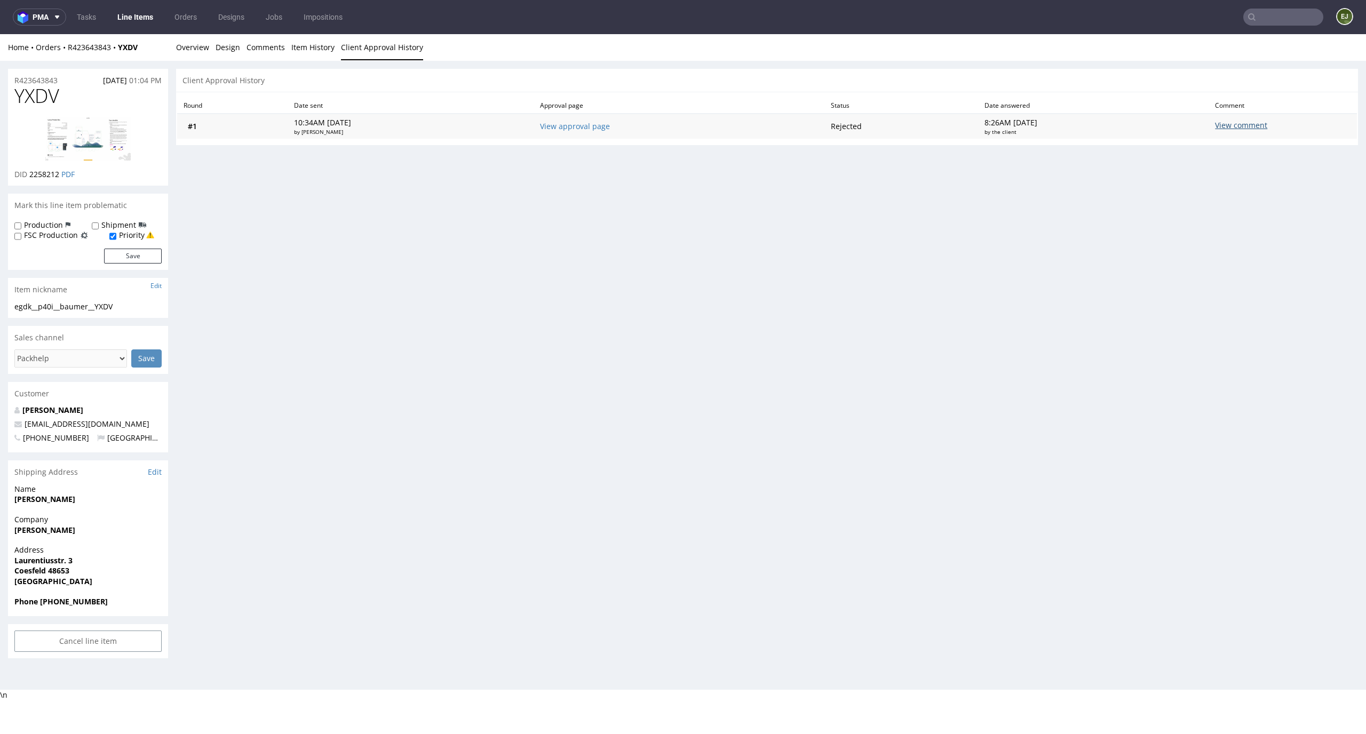
click at [1228, 121] on div "View comment" at bounding box center [1221, 126] width 13 height 13
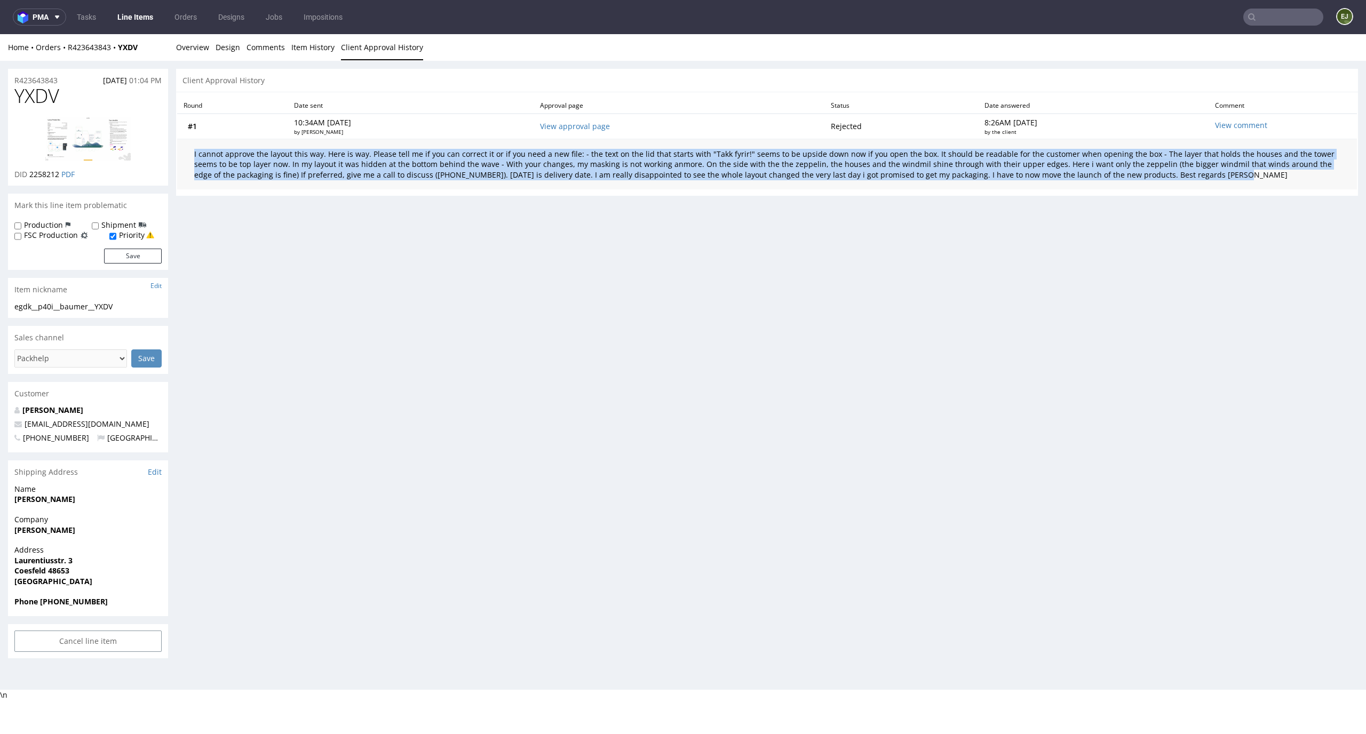
drag, startPoint x: 1156, startPoint y: 176, endPoint x: 194, endPoint y: 156, distance: 962.4
click at [194, 156] on div "I cannot approve the layout this way. Here is way. Please tell me if you can co…" at bounding box center [767, 164] width 1146 height 31
copy div "I cannot approve the layout this way. Here is way. Please tell me if you can co…"
click at [196, 55] on link "Overview" at bounding box center [192, 47] width 33 height 26
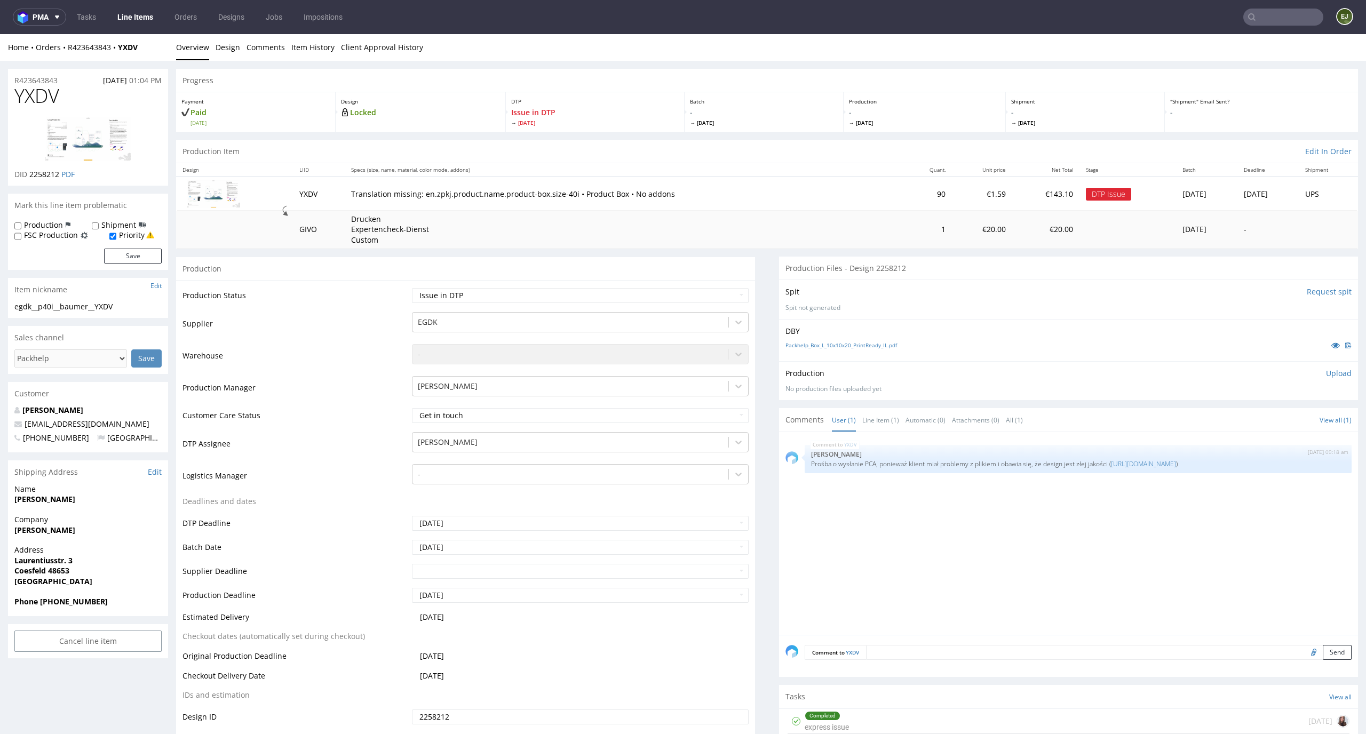
scroll to position [73, 0]
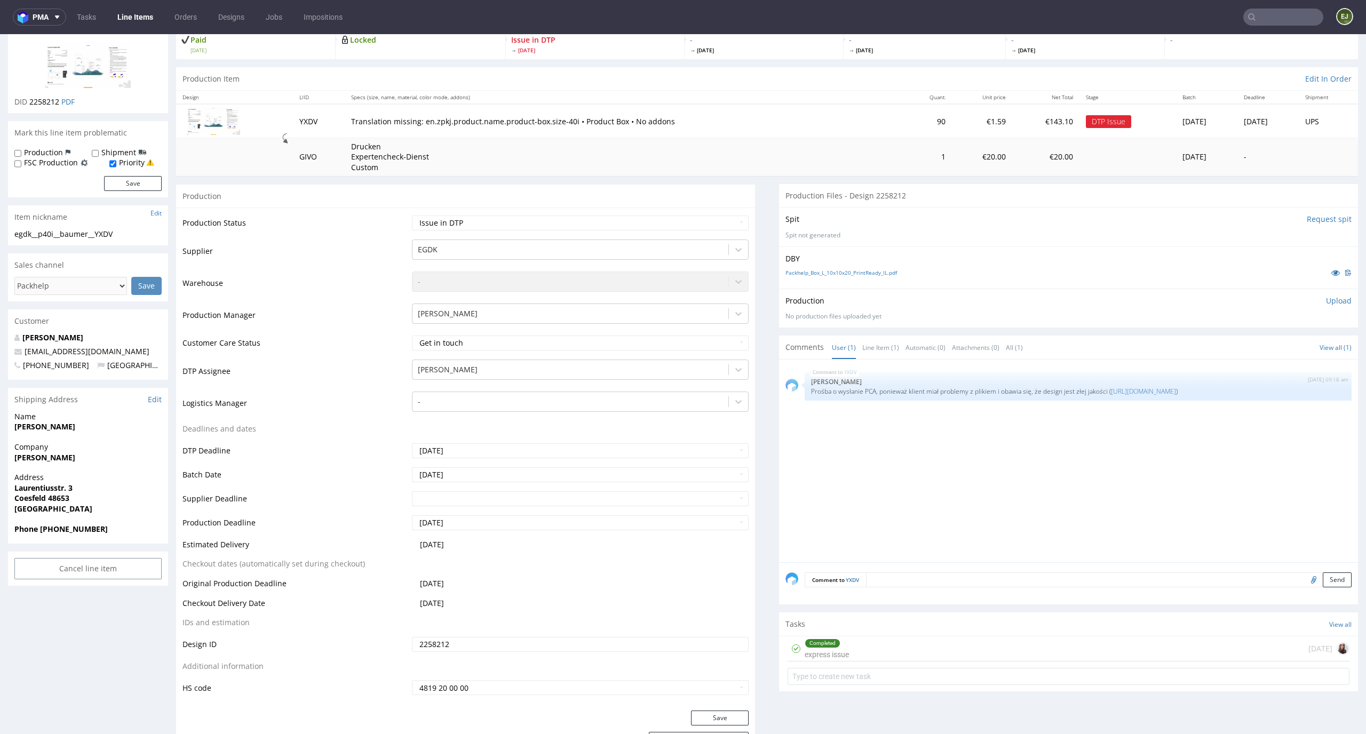
click at [910, 639] on div "Completed express issue 8 days ago" at bounding box center [1069, 649] width 562 height 25
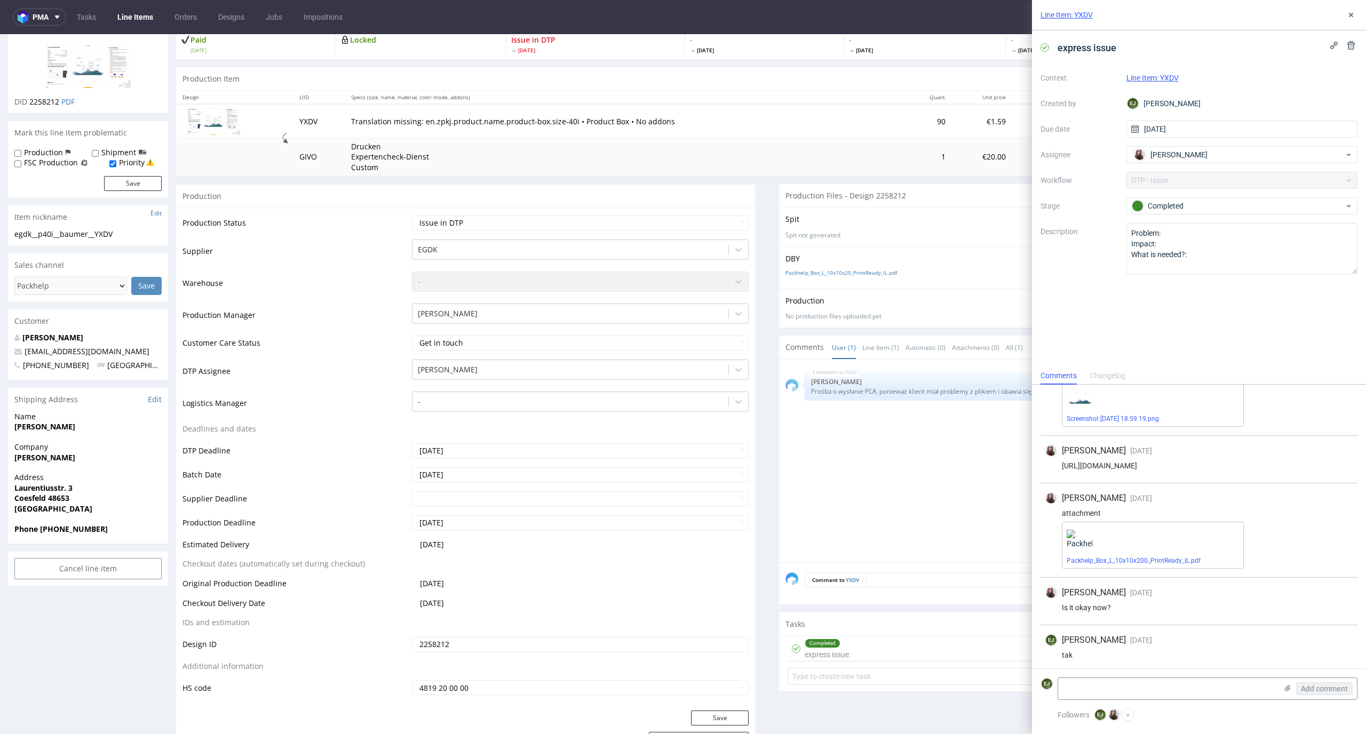
scroll to position [64, 0]
click at [1348, 12] on icon at bounding box center [1351, 15] width 9 height 9
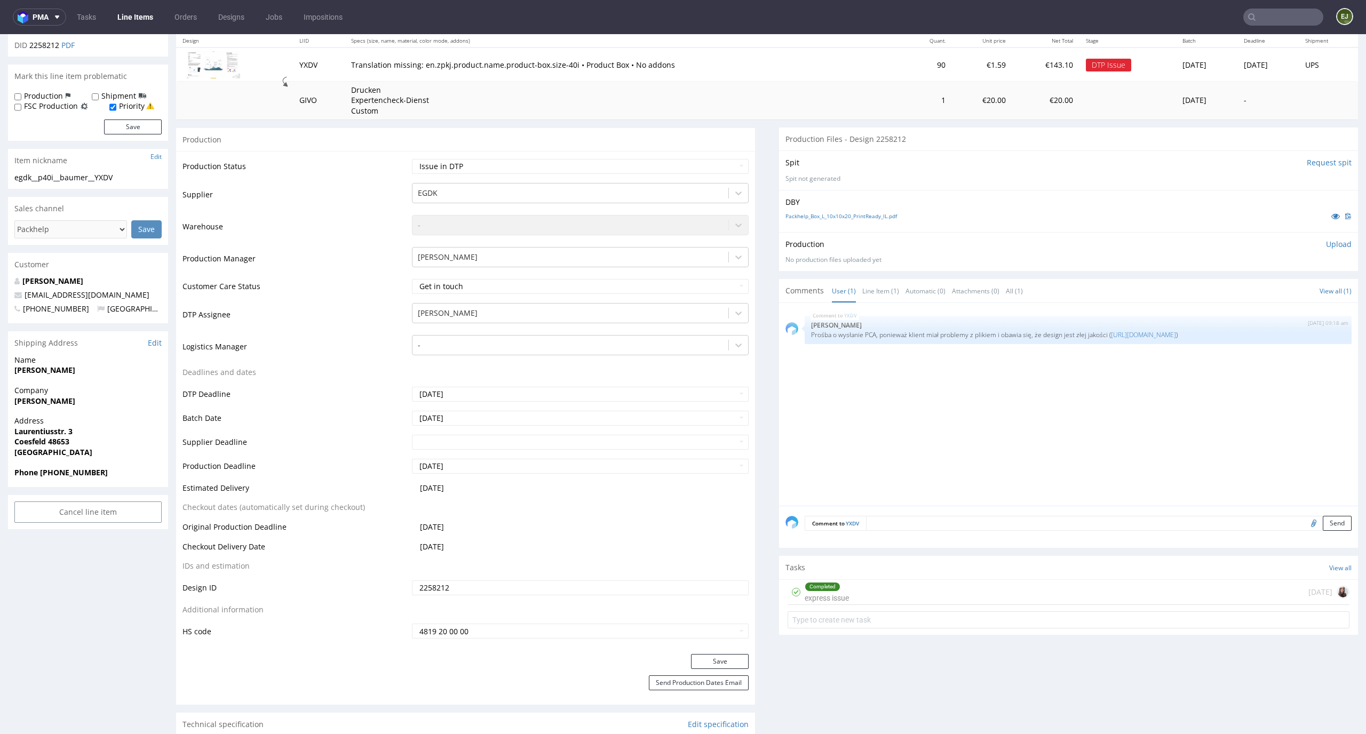
click at [886, 588] on div "Completed express issue 8 days ago" at bounding box center [1069, 592] width 562 height 25
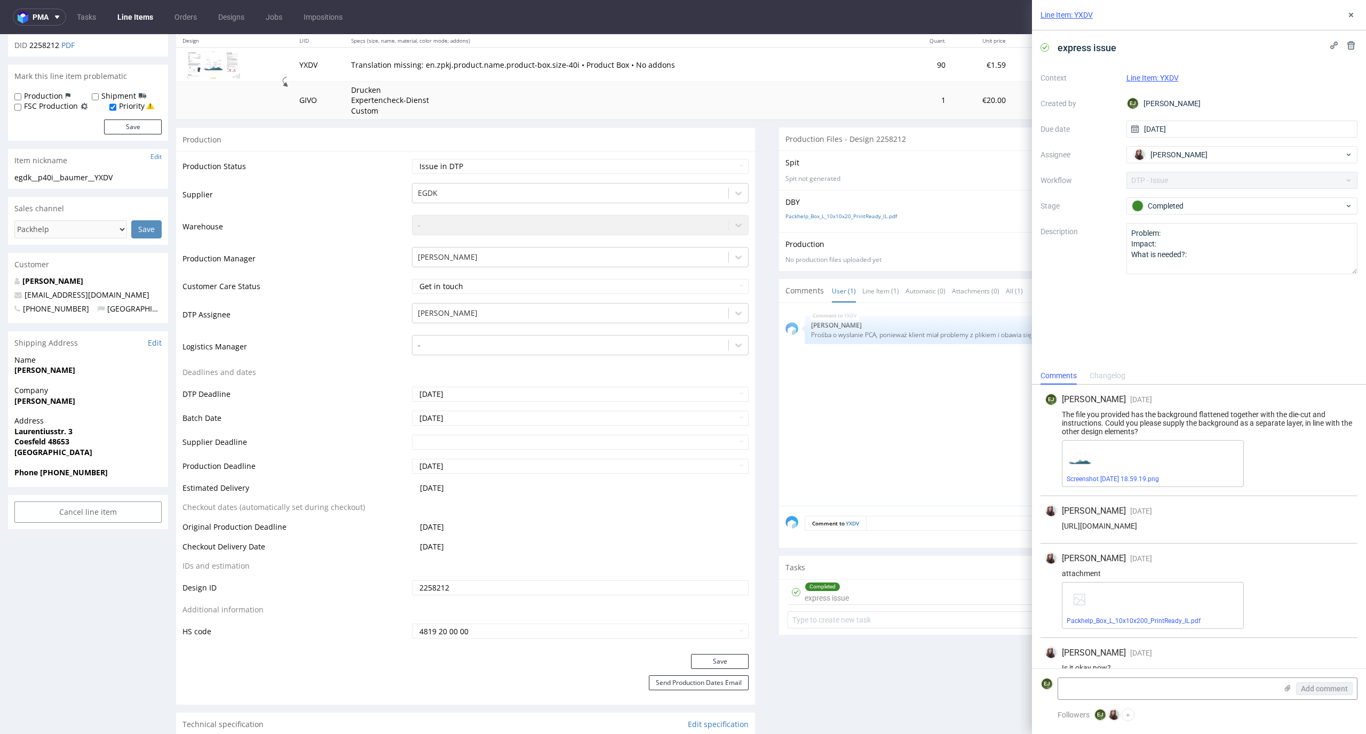
click at [844, 220] on div "Packhelp_Box_L_10x10x20_PrintReady_IL.pdf" at bounding box center [1069, 216] width 566 height 12
click at [844, 218] on link "Packhelp_Box_L_10x10x20_PrintReady_IL.pdf" at bounding box center [842, 215] width 112 height 7
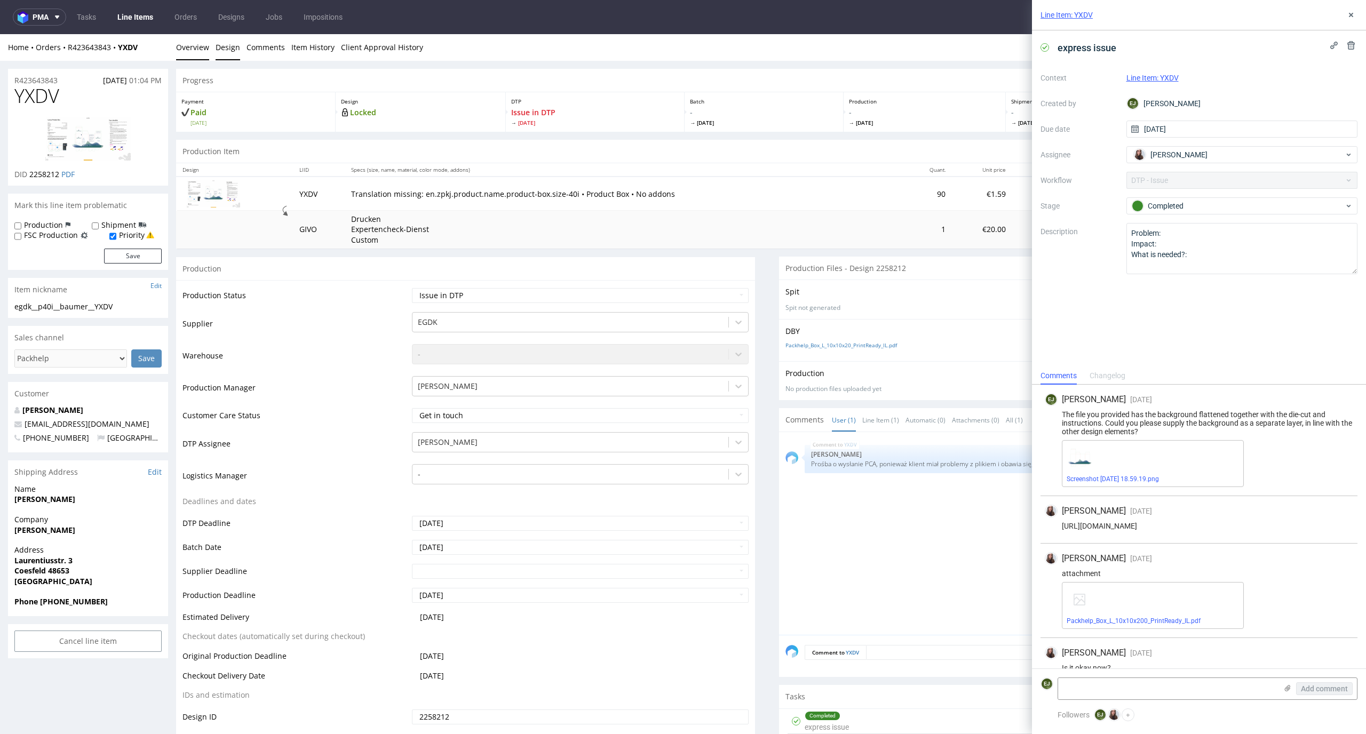
click at [218, 55] on link "Design" at bounding box center [228, 47] width 25 height 26
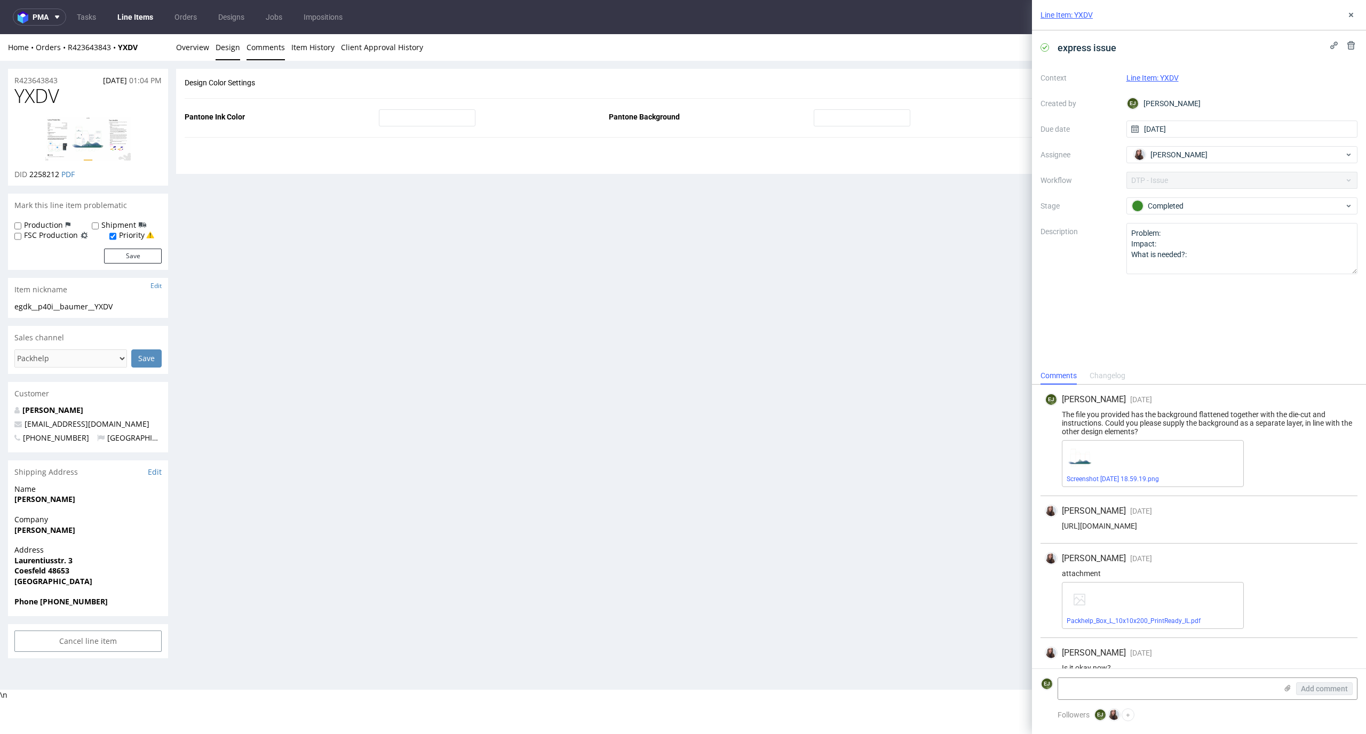
click at [259, 49] on link "Comments" at bounding box center [266, 47] width 38 height 26
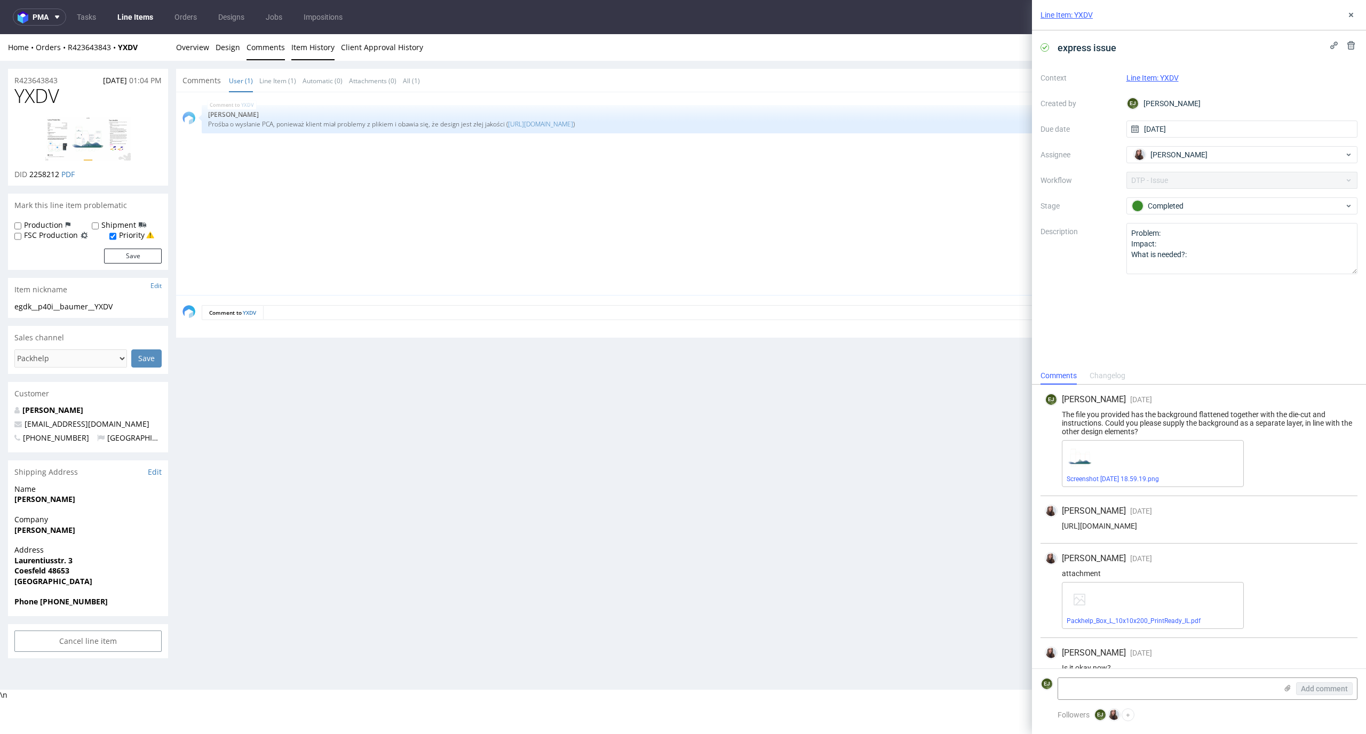
click at [300, 46] on link "Item History" at bounding box center [312, 47] width 43 height 26
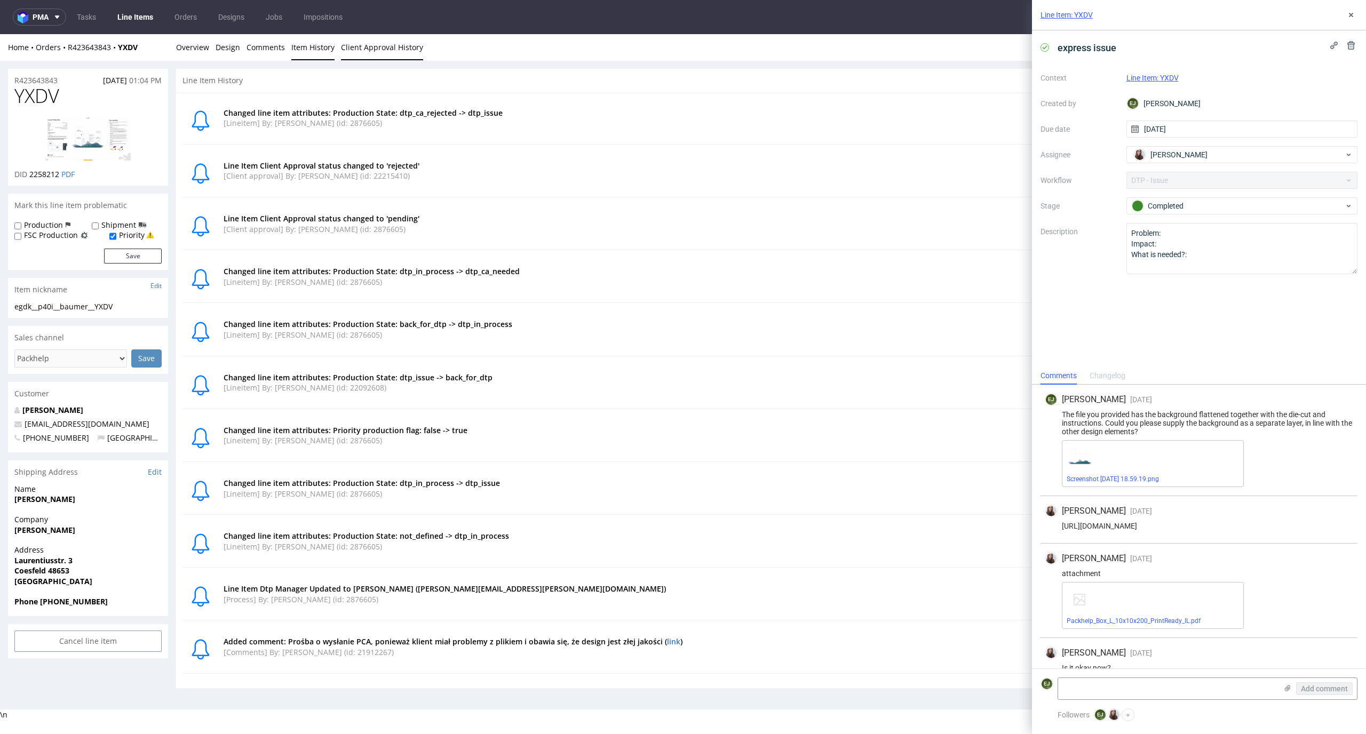
click at [407, 49] on link "Client Approval History" at bounding box center [382, 47] width 82 height 26
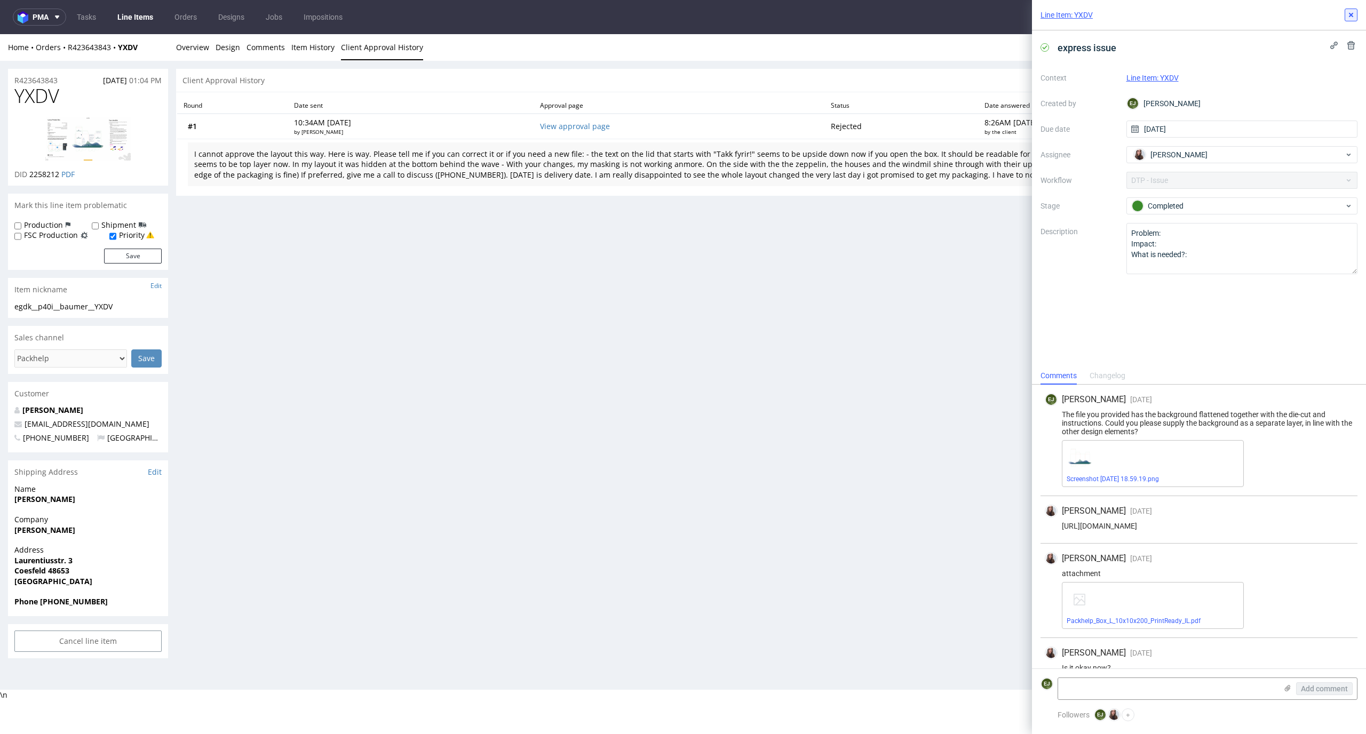
click at [1350, 13] on use at bounding box center [1351, 15] width 4 height 4
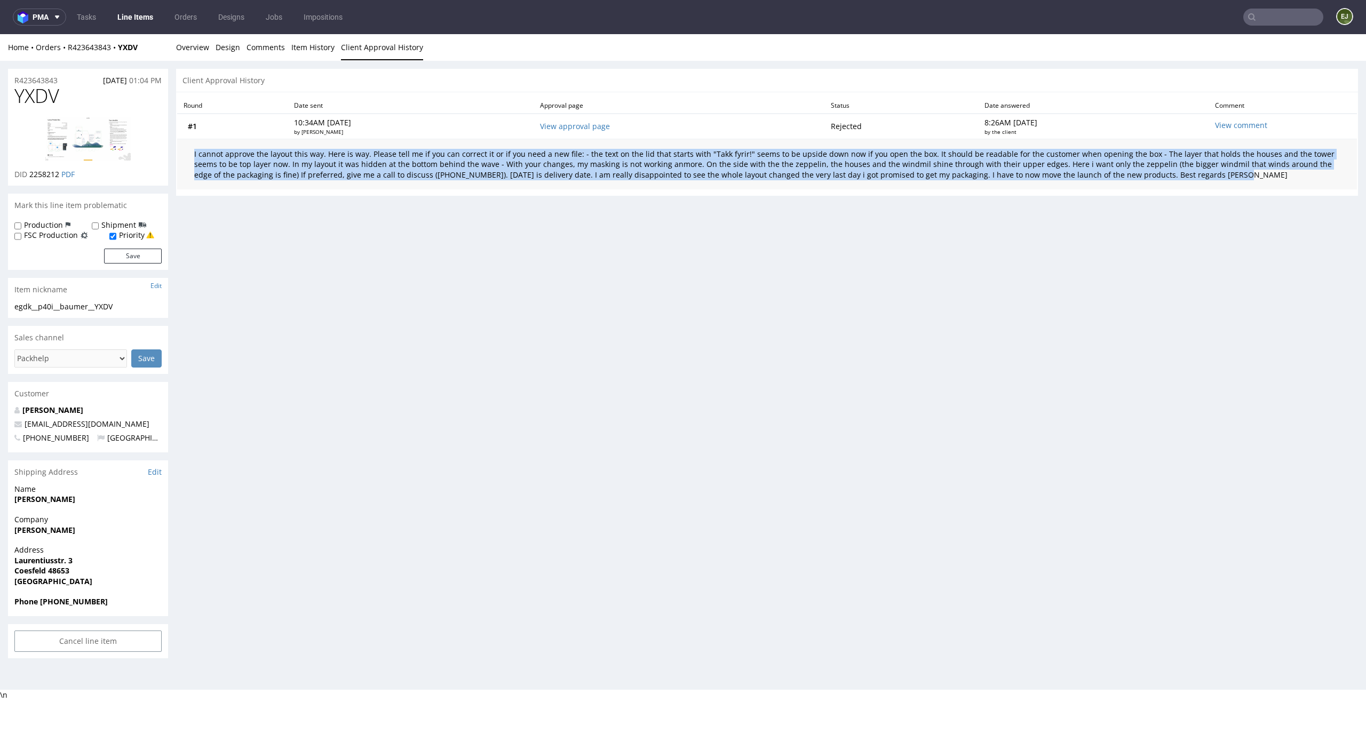
drag, startPoint x: 1136, startPoint y: 178, endPoint x: 185, endPoint y: 155, distance: 951.8
click at [185, 155] on td "I cannot approve the layout this way. Here is way. Please tell me if you can co…" at bounding box center [767, 164] width 1180 height 51
copy div "I cannot approve the layout this way. Here is way. Please tell me if you can co…"
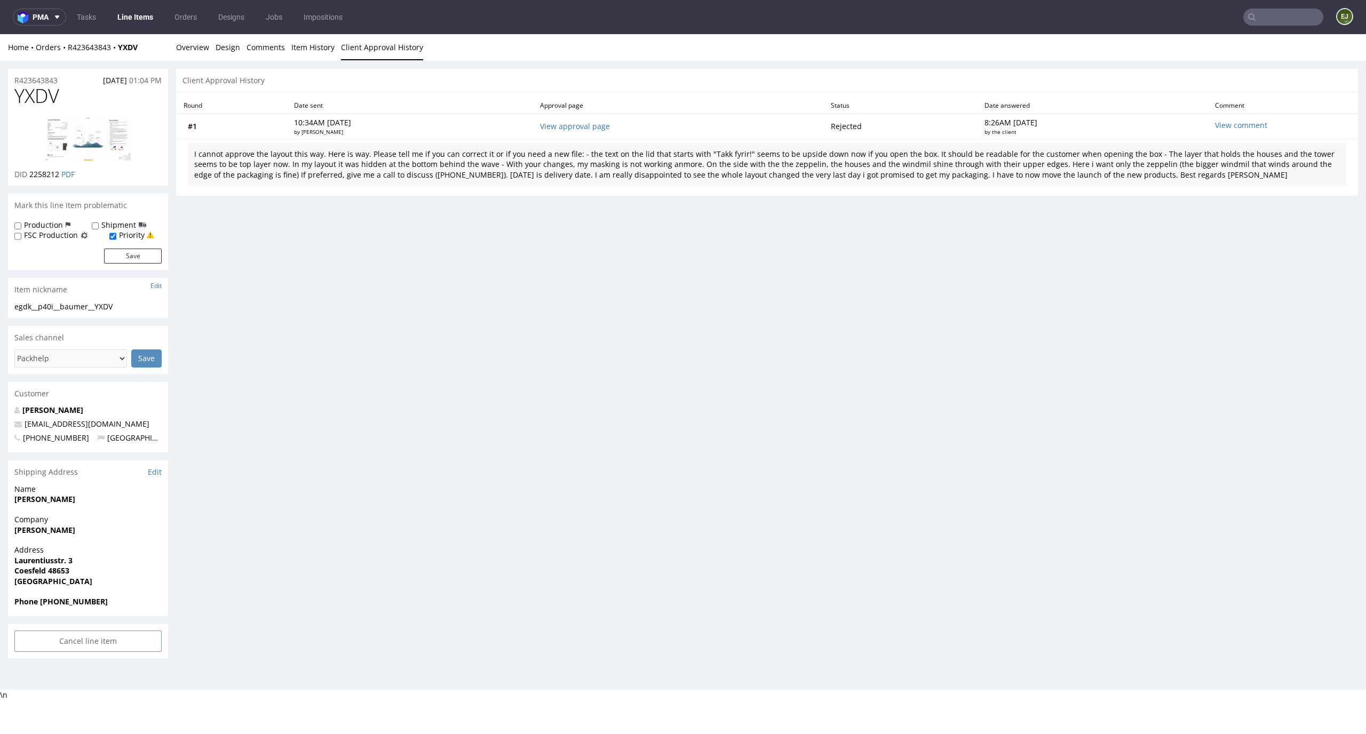
click at [172, 41] on div "Home Orders R423643843 YXDV Overview Design Comments Item History Client Approv…" at bounding box center [683, 47] width 1366 height 27
click at [187, 43] on link "Overview" at bounding box center [192, 47] width 33 height 26
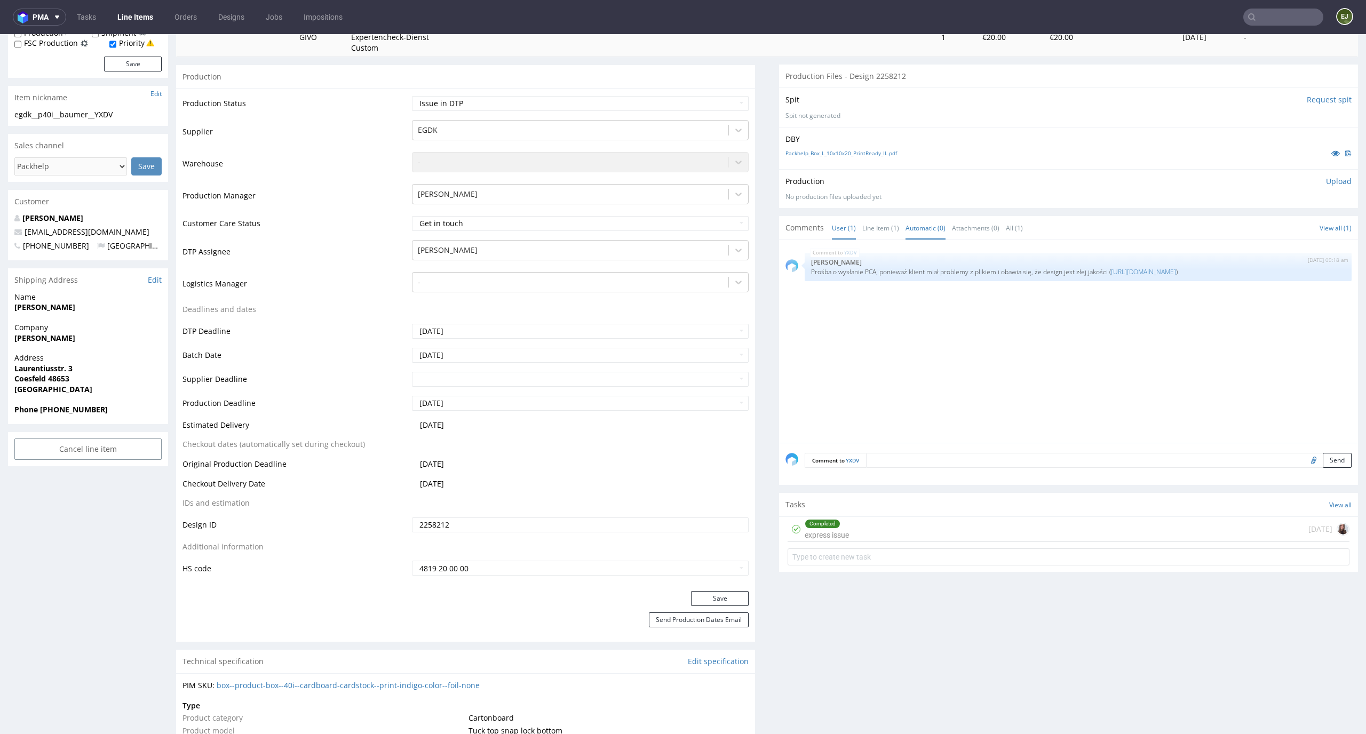
scroll to position [327, 0]
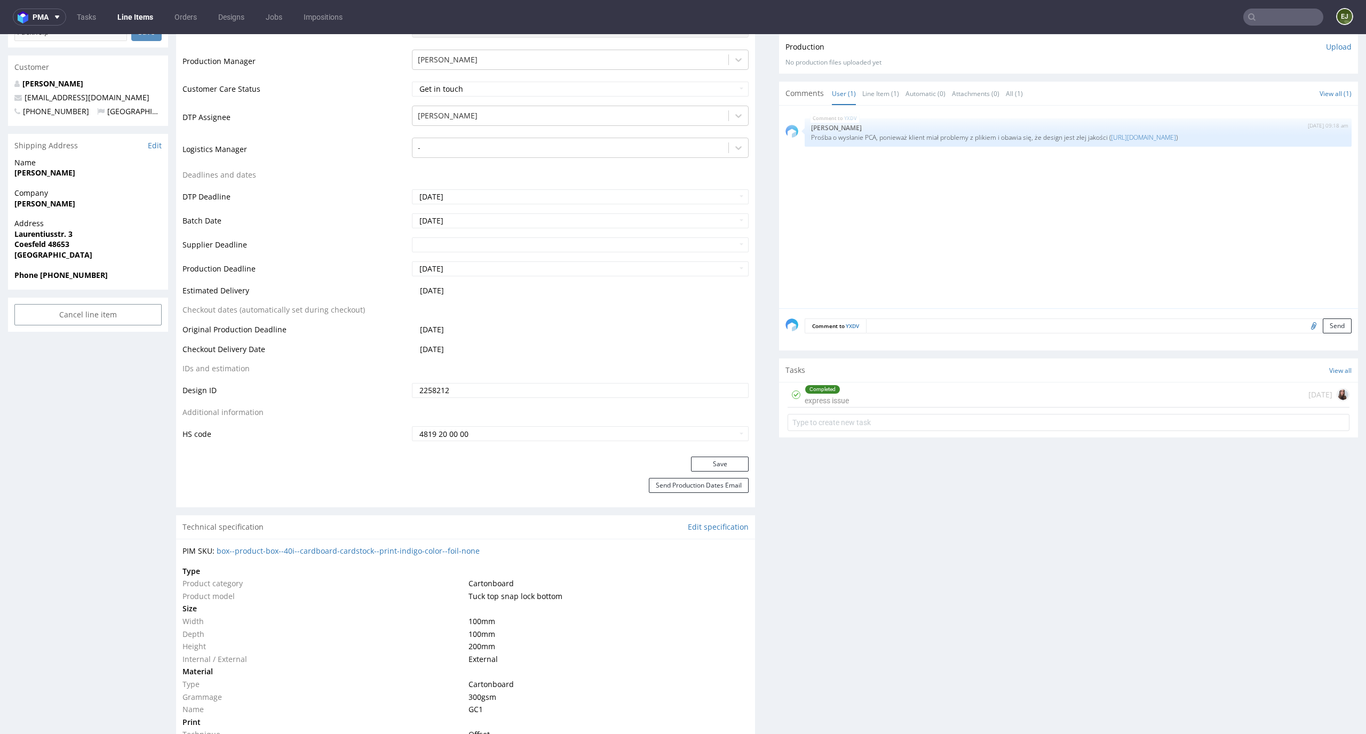
click at [890, 400] on div "Completed express issue 8 days ago" at bounding box center [1069, 395] width 562 height 25
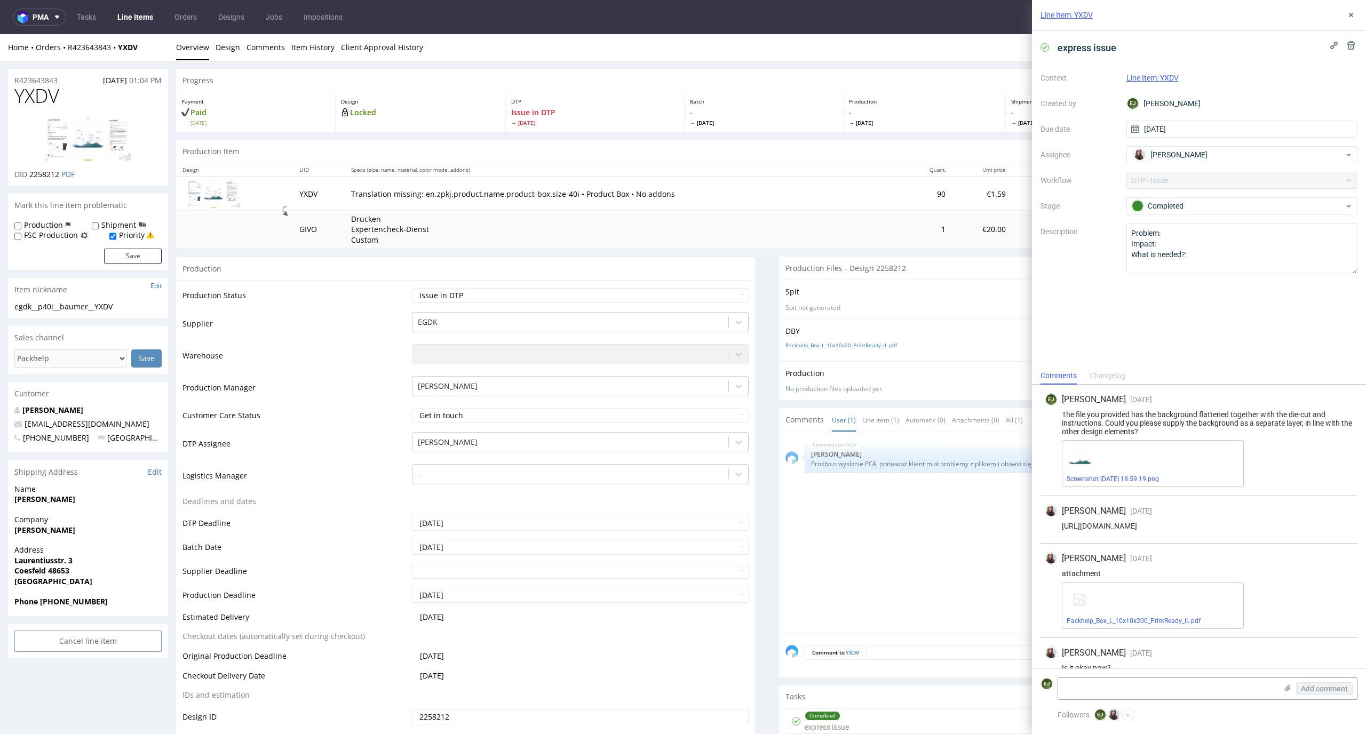
click at [792, 199] on td "Translation missing: en.zpkj.product.name.product-box.size-40i • Product Box • …" at bounding box center [625, 194] width 560 height 34
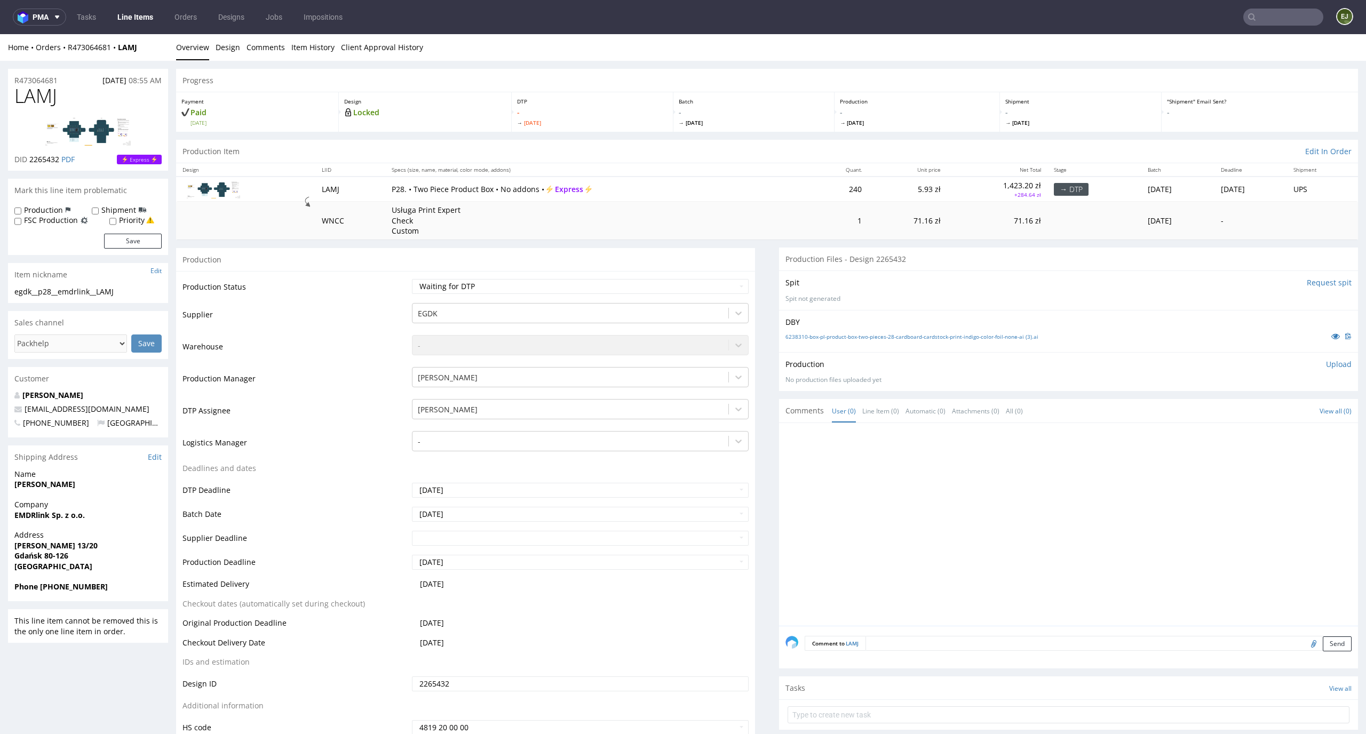
click at [869, 330] on div "6238310-box-pl-product-box-two-pieces-28-cardboard-cardstock-print-indigo-color…" at bounding box center [1069, 336] width 566 height 12
click at [869, 334] on link "6238310-box-pl-product-box-two-pieces-28-cardboard-cardstock-print-indigo-color…" at bounding box center [912, 336] width 253 height 7
click at [1318, 285] on input "Request spit" at bounding box center [1329, 282] width 45 height 11
click at [804, 335] on link "6238310-box-pl-product-box-two-pieces-28-cardboard-cardstock-print-indigo-color…" at bounding box center [912, 336] width 253 height 7
click at [723, 278] on td "Waiting for Artwork Waiting for Diecut Waiting for Mockup Waiting for DTP Waiti…" at bounding box center [579, 290] width 340 height 24
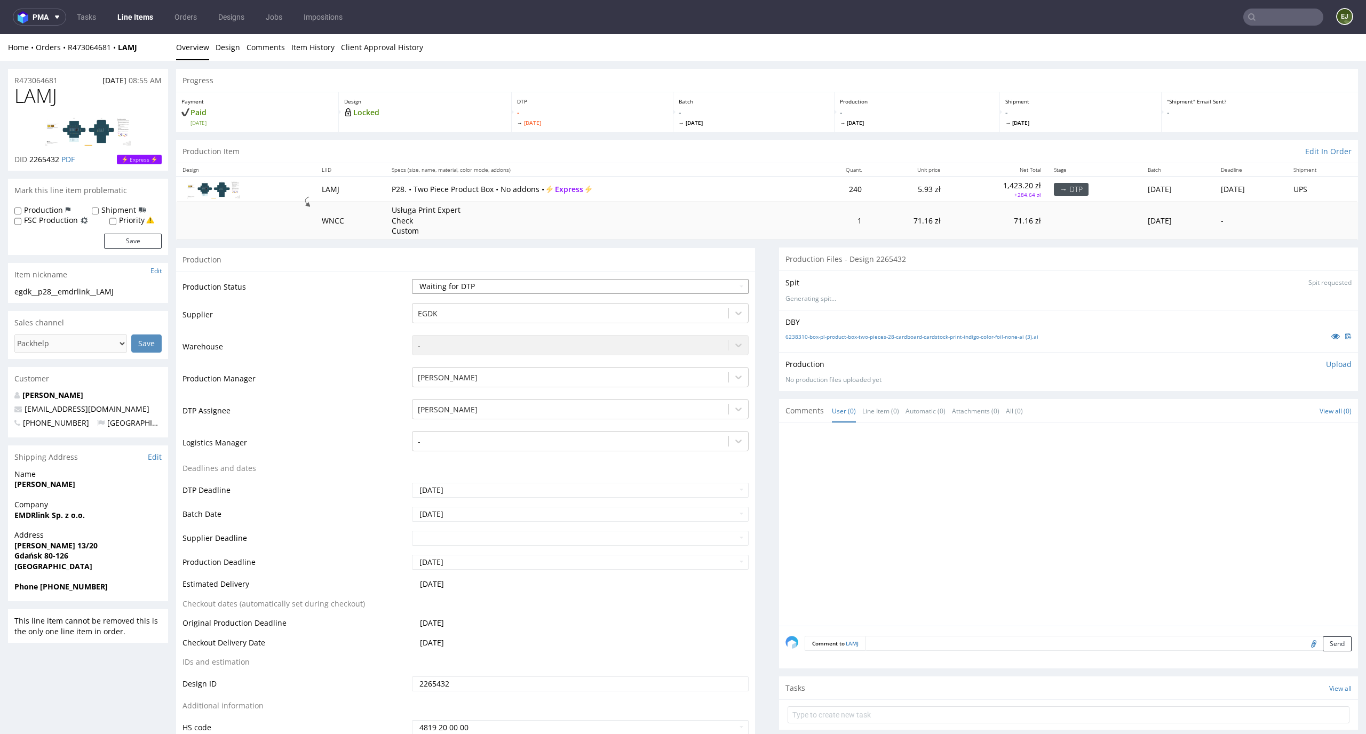
click at [723, 283] on select "Waiting for Artwork Waiting for Diecut Waiting for Mockup Waiting for DTP Waiti…" at bounding box center [580, 286] width 337 height 15
click at [412, 279] on select "Waiting for Artwork Waiting for Diecut Waiting for Mockup Waiting for DTP Waiti…" at bounding box center [580, 286] width 337 height 15
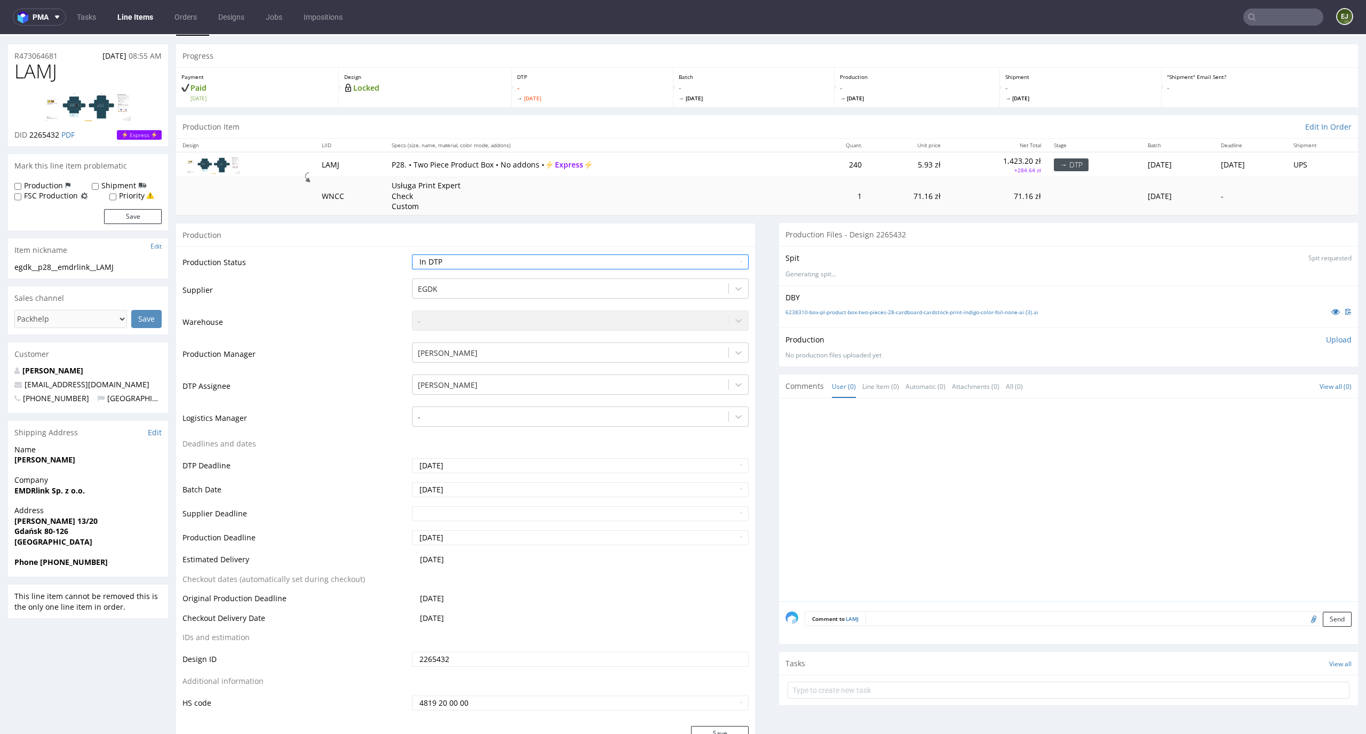
scroll to position [171, 0]
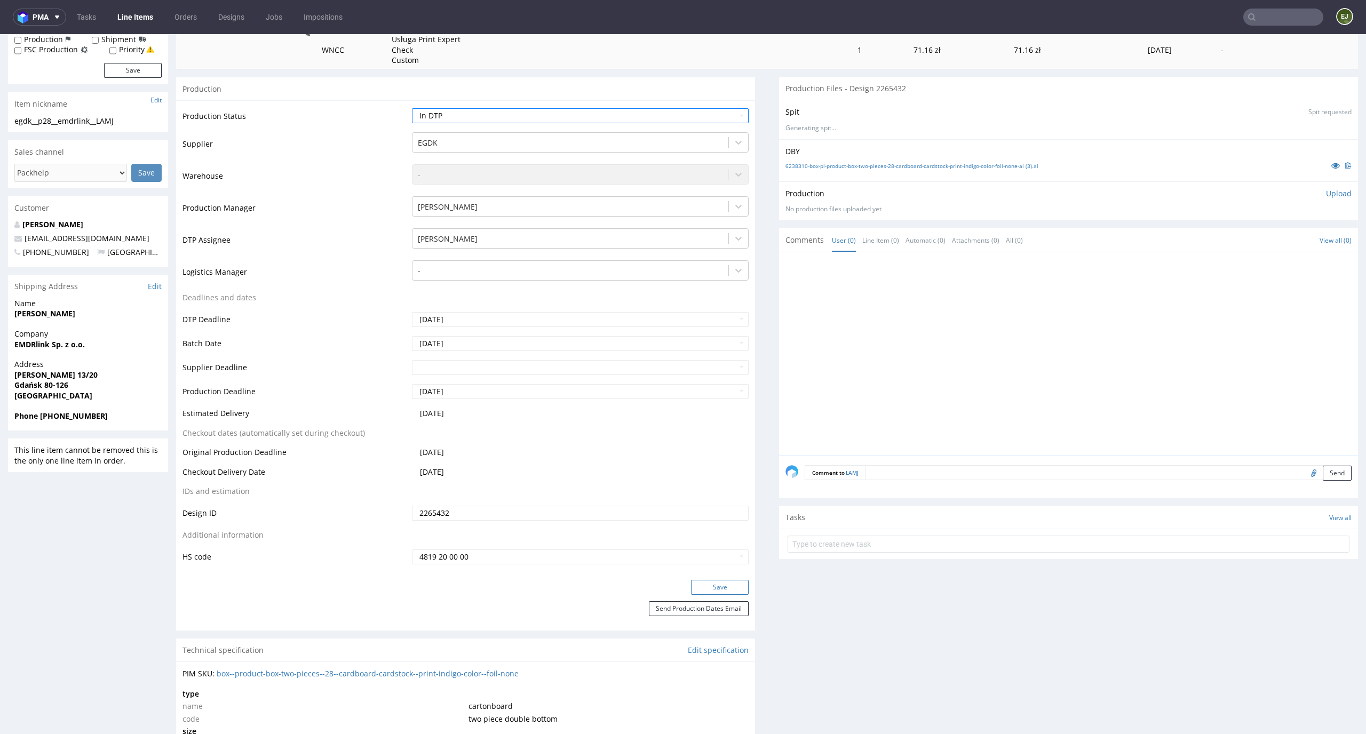
click at [730, 593] on button "Save" at bounding box center [720, 587] width 58 height 15
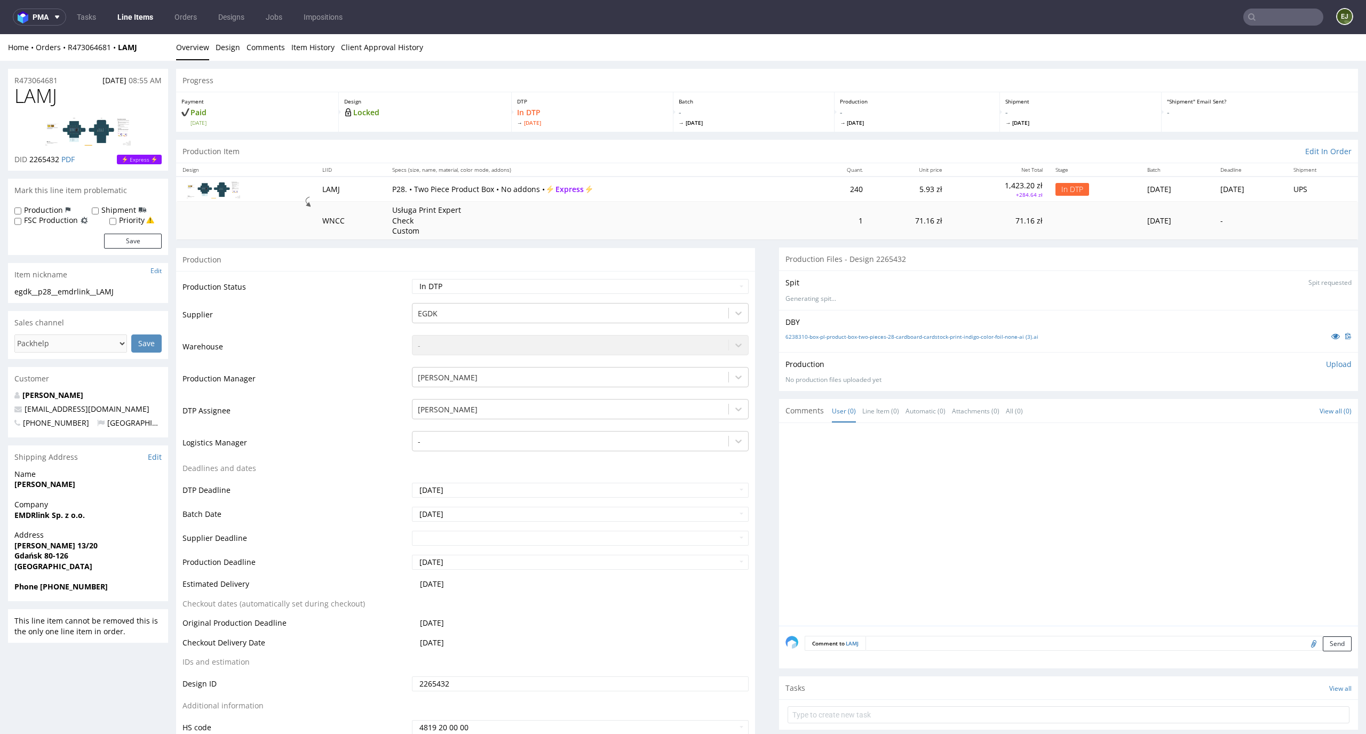
click at [698, 277] on div "Production Status Waiting for Artwork Waiting for Diecut Waiting for Mockup Wai…" at bounding box center [465, 510] width 579 height 479
click at [698, 285] on select "Waiting for Artwork Waiting for Diecut Waiting for Mockup Waiting for DTP Waiti…" at bounding box center [580, 286] width 337 height 15
select select "dtp_issue"
click at [412, 279] on select "Waiting for Artwork Waiting for Diecut Waiting for Mockup Waiting for DTP Waiti…" at bounding box center [580, 286] width 337 height 15
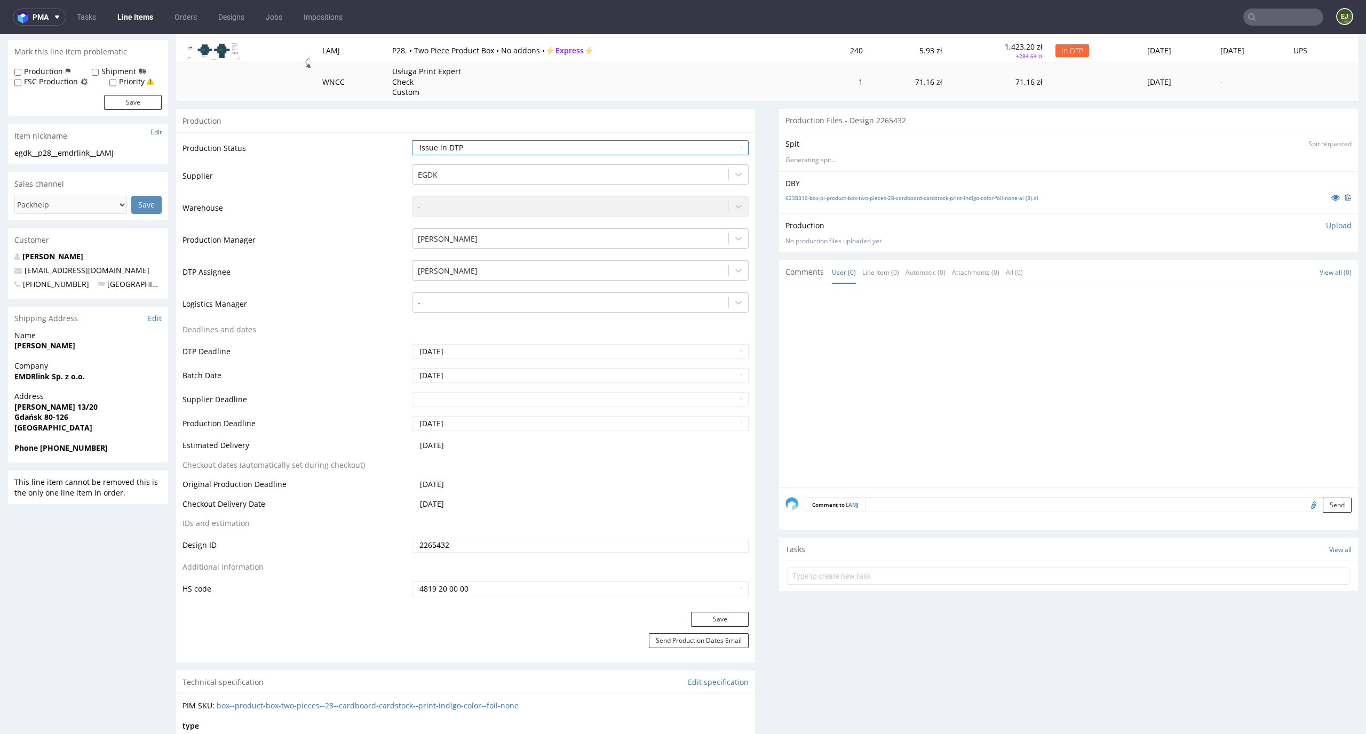
scroll to position [215, 0]
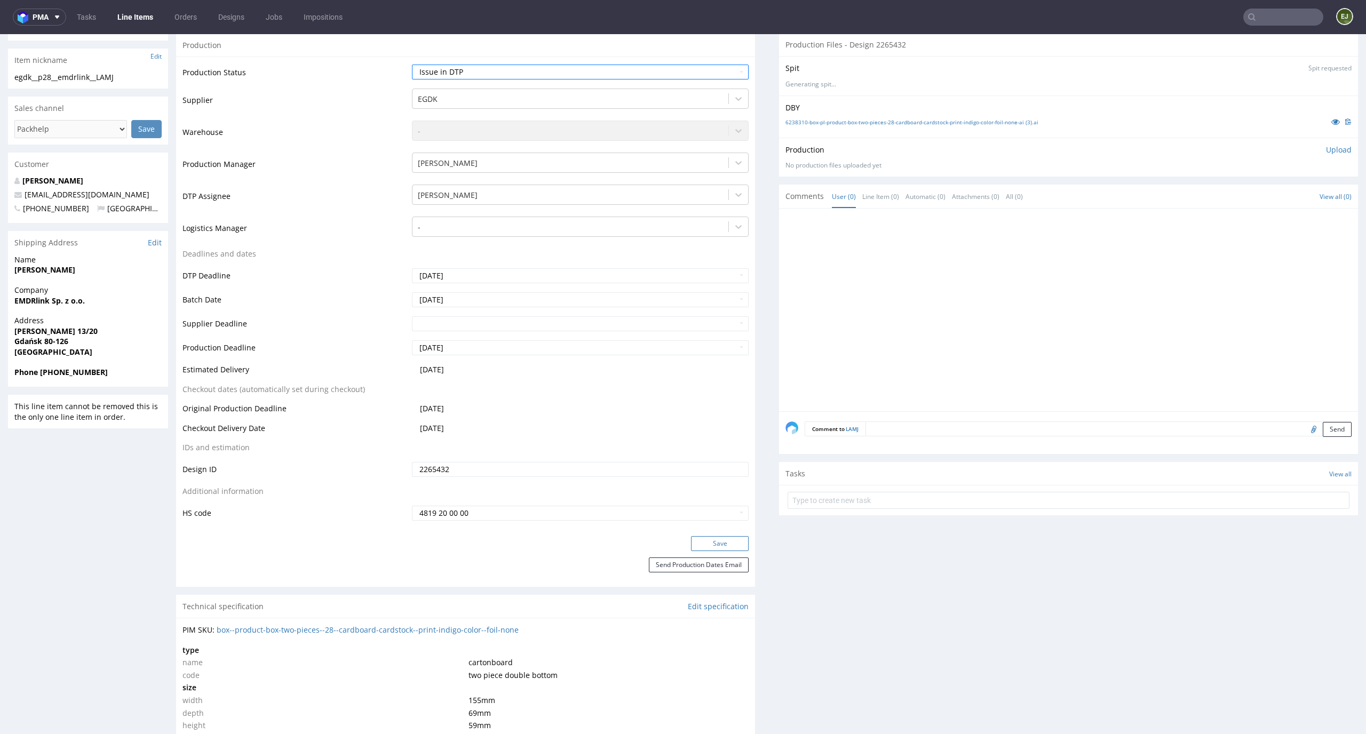
click at [719, 541] on button "Save" at bounding box center [720, 543] width 58 height 15
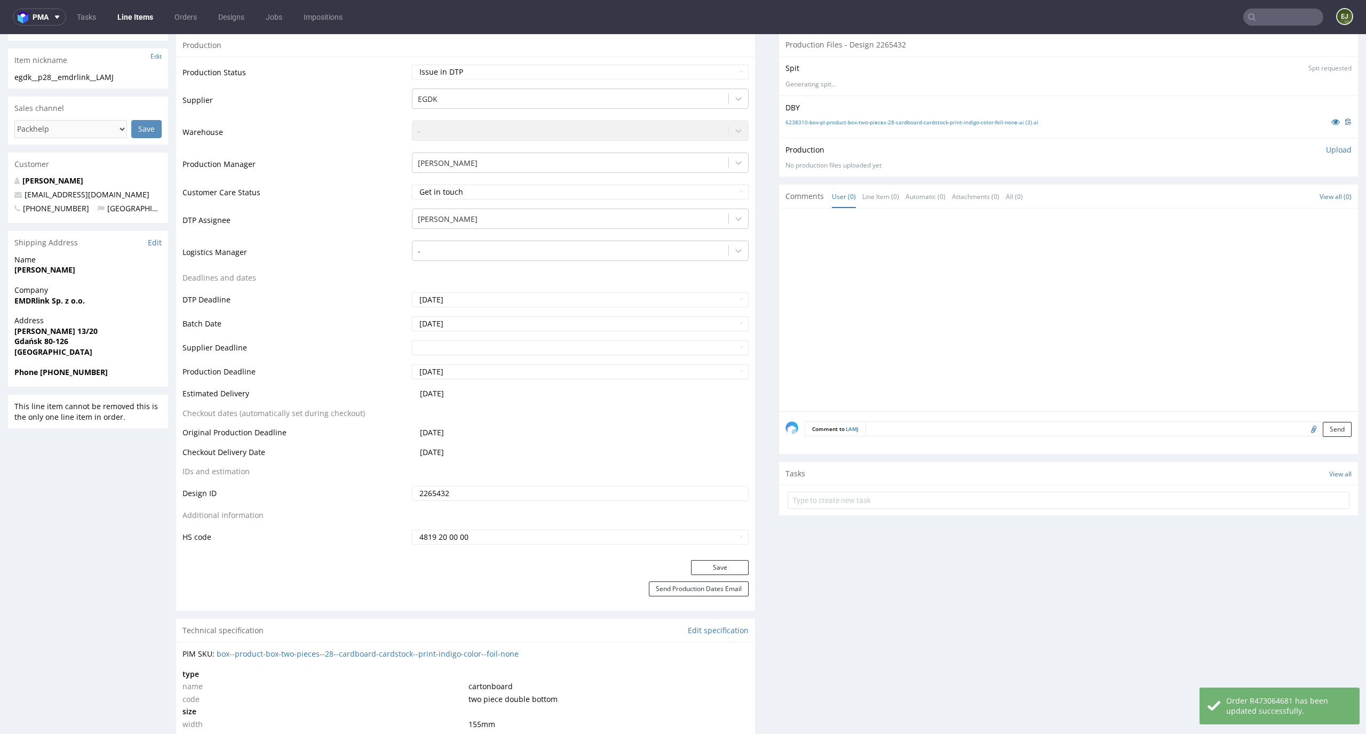
click at [820, 509] on form at bounding box center [1069, 501] width 562 height 26
click at [838, 505] on input "text" at bounding box center [1069, 500] width 562 height 17
type input "express issue"
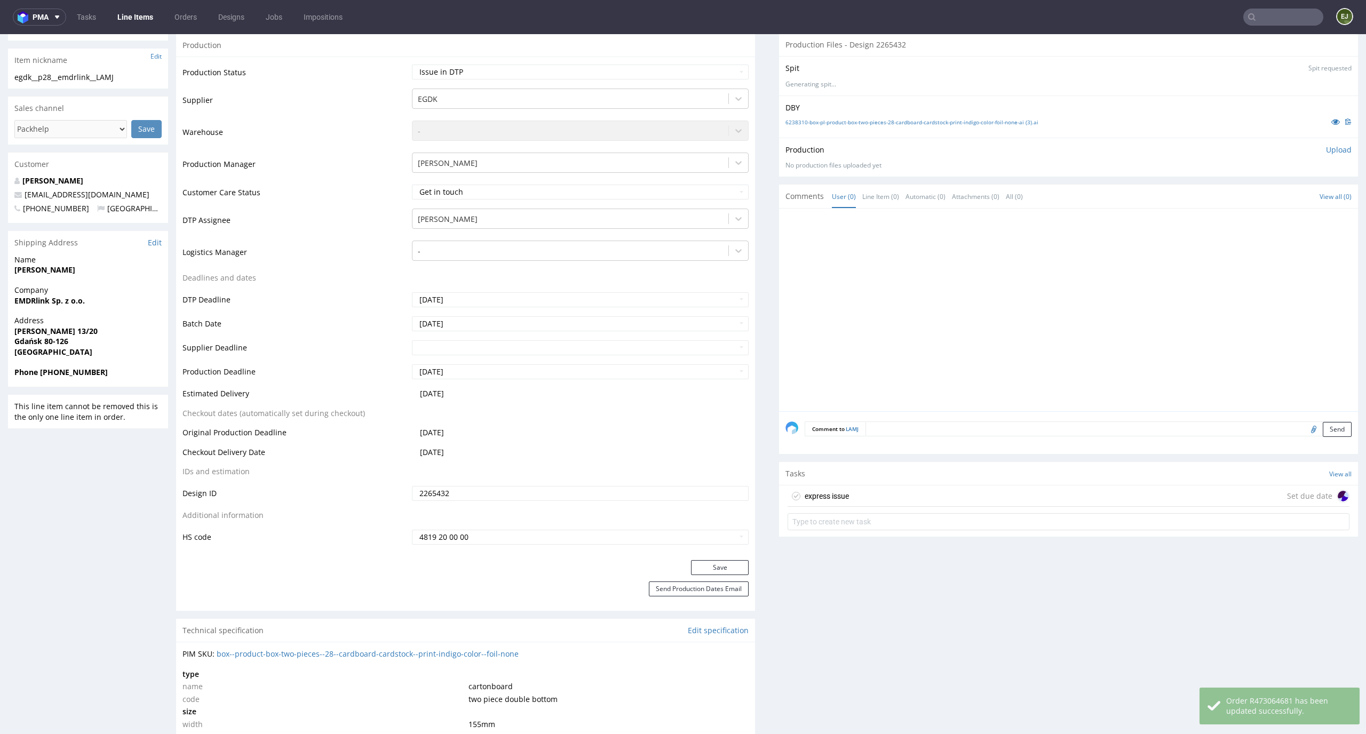
click at [837, 497] on div "express issue" at bounding box center [827, 496] width 44 height 13
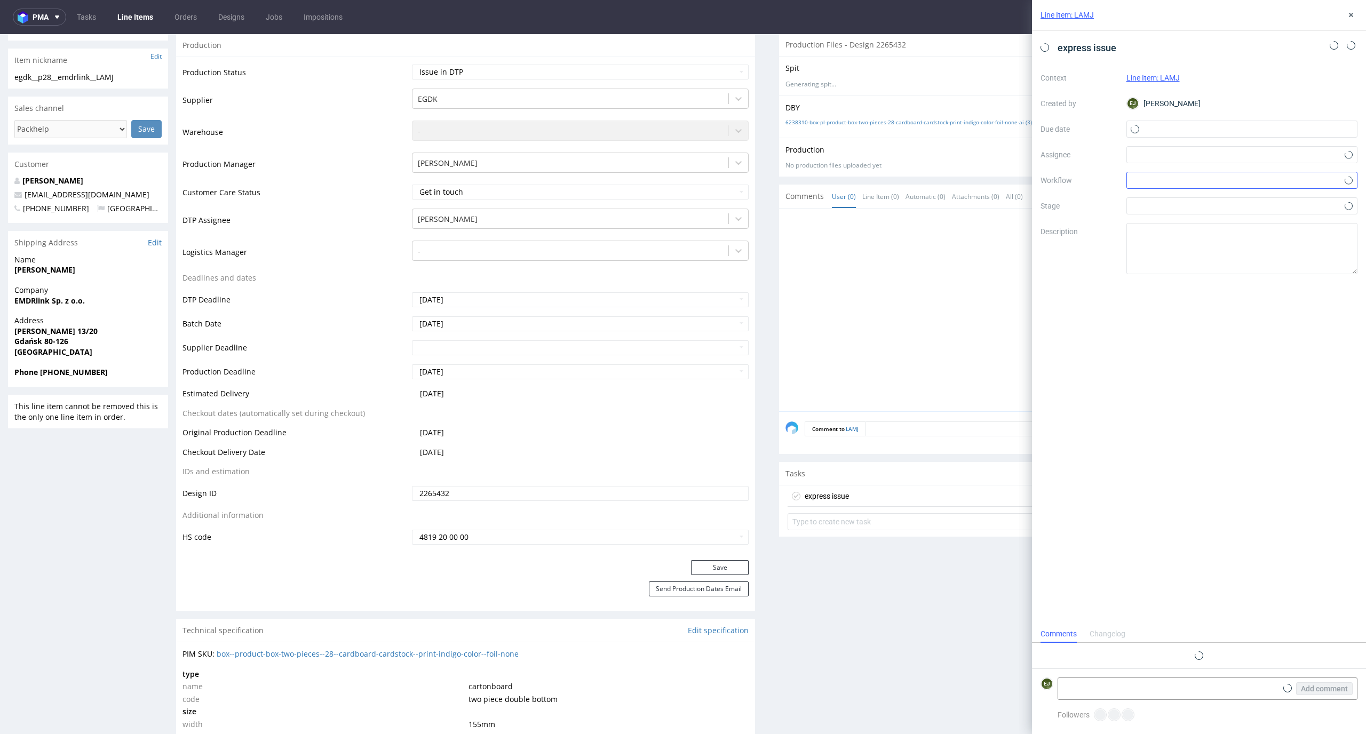
scroll to position [9, 0]
click at [1229, 130] on input "text" at bounding box center [1243, 129] width 232 height 17
click at [1241, 252] on span "24" at bounding box center [1242, 256] width 9 height 11
type input "24/09/2025"
click at [1242, 181] on div at bounding box center [1243, 180] width 232 height 17
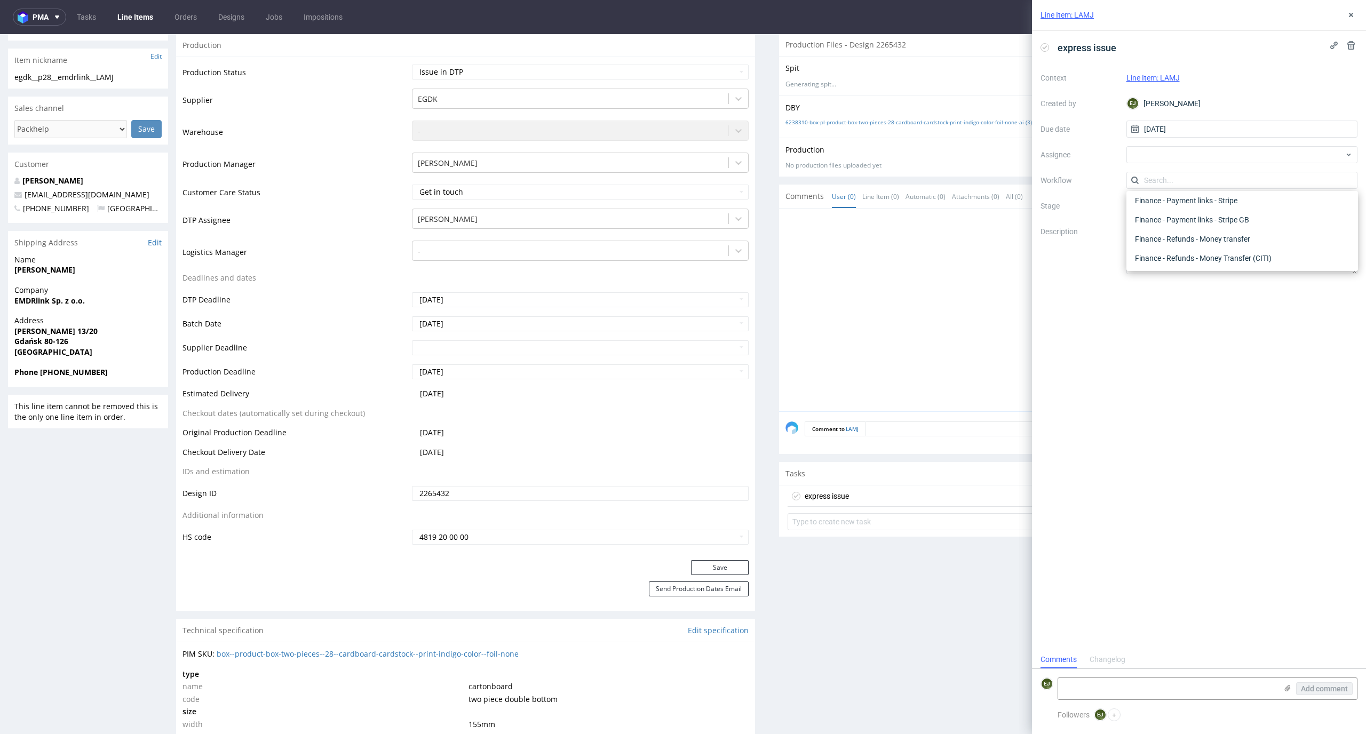
scroll to position [0, 0]
click at [1290, 237] on div "DTP - Issue" at bounding box center [1242, 237] width 223 height 19
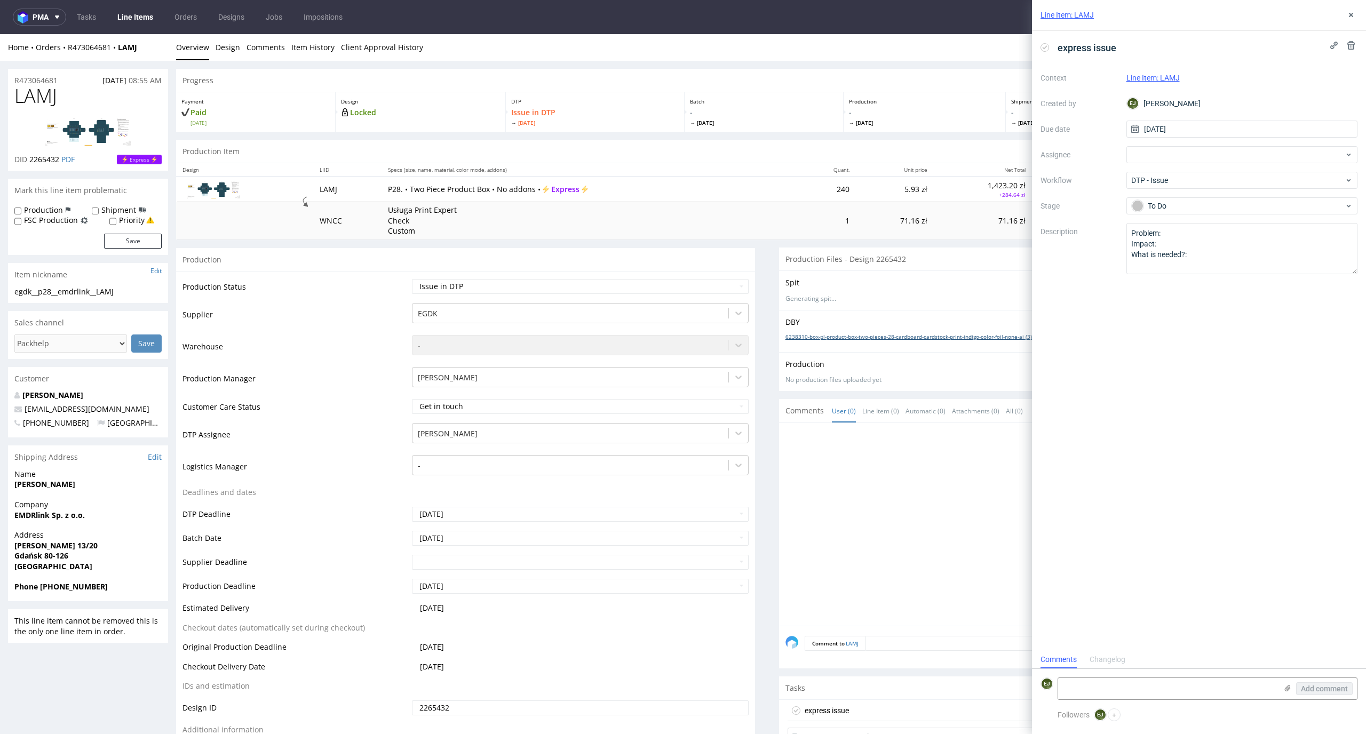
click at [793, 336] on link "6238310-box-pl-product-box-two-pieces-28-cardboard-cardstock-print-indigo-color…" at bounding box center [912, 336] width 253 height 7
click at [1173, 690] on textarea at bounding box center [1167, 688] width 219 height 21
type textarea "Font is not converted to curves."
click at [1288, 684] on icon at bounding box center [1287, 688] width 9 height 9
click at [0, 0] on input "file" at bounding box center [0, 0] width 0 height 0
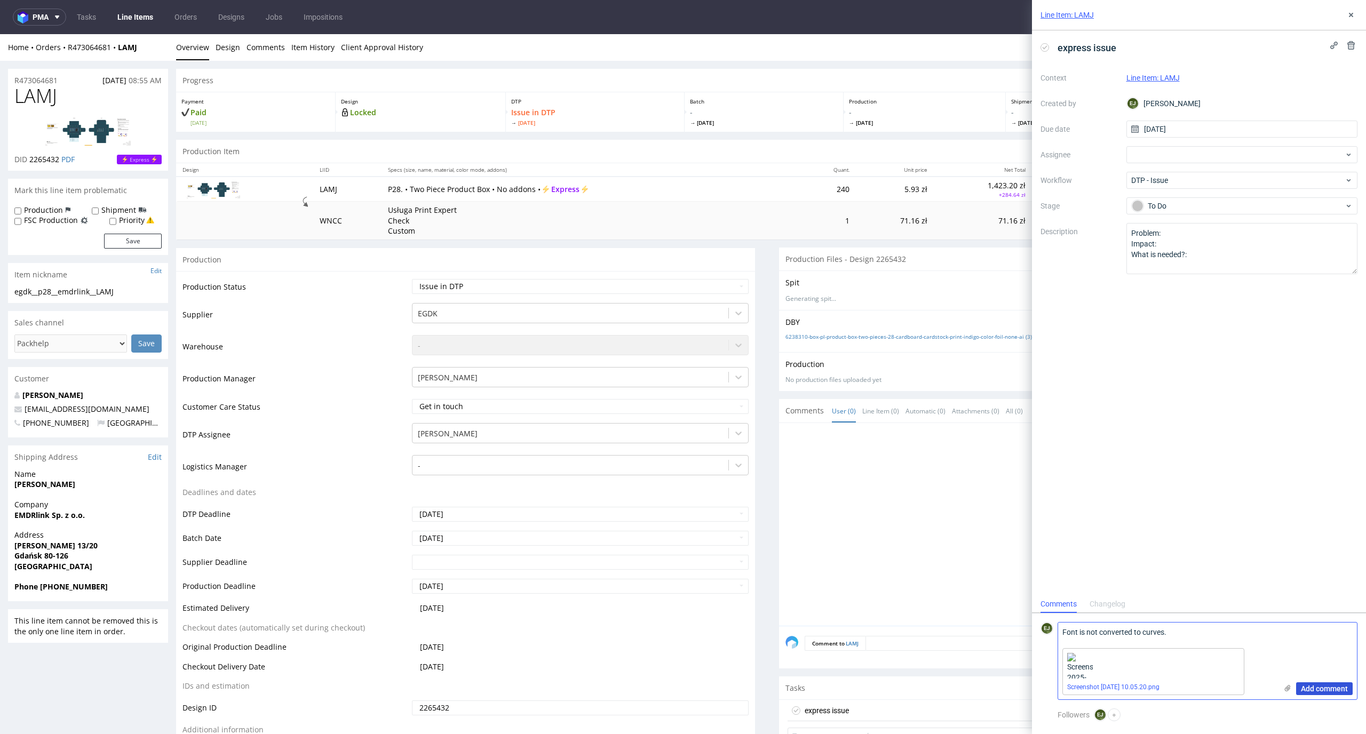
click at [1323, 691] on span "Add comment" at bounding box center [1324, 688] width 47 height 7
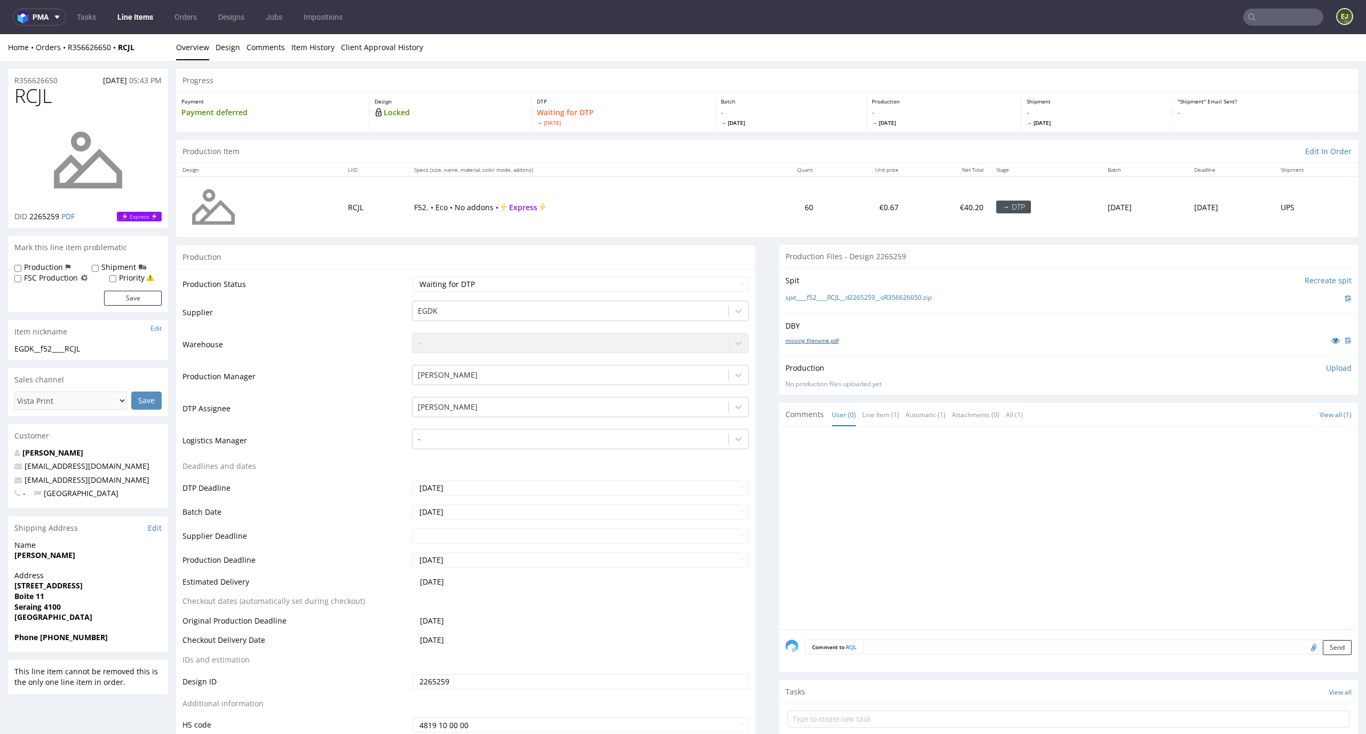
click at [823, 337] on link "missing_filename.pdf" at bounding box center [812, 340] width 53 height 7
click at [820, 298] on link "spit____f52____RCJL__d2265259__oR356626650.zip" at bounding box center [859, 298] width 146 height 9
click at [672, 290] on select "Waiting for Artwork Waiting for Diecut Waiting for Mockup Waiting for DTP Waiti…" at bounding box center [580, 284] width 337 height 15
select select "dtp_in_process"
click at [412, 277] on select "Waiting for Artwork Waiting for Diecut Waiting for Mockup Waiting for DTP Waiti…" at bounding box center [580, 284] width 337 height 15
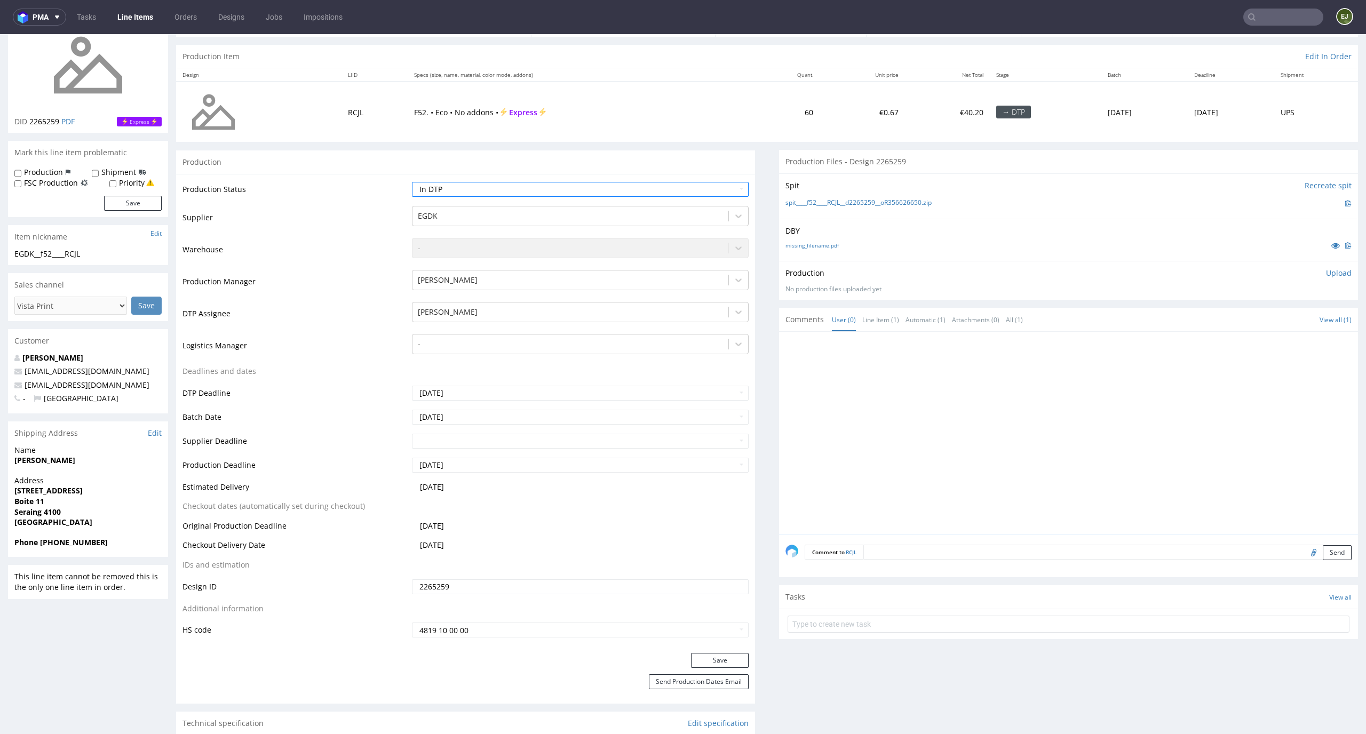
scroll to position [104, 0]
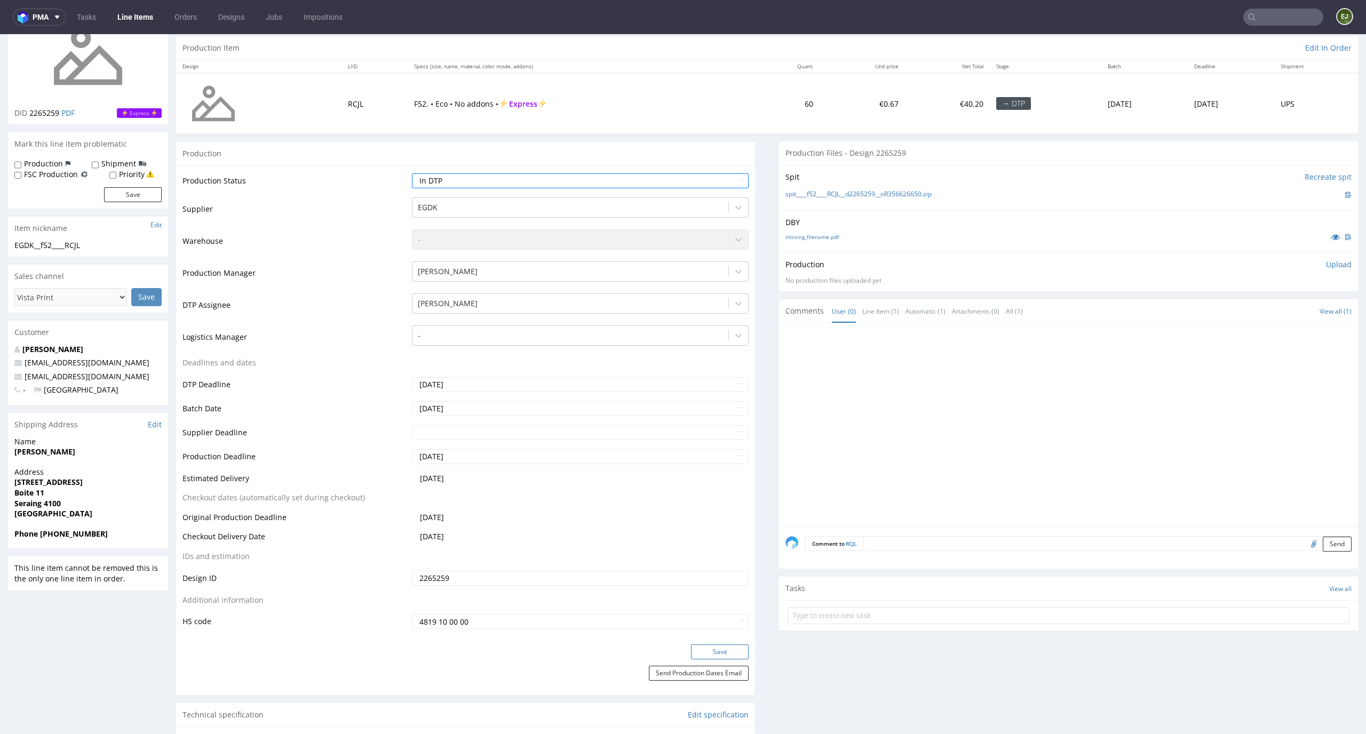
click at [726, 650] on button "Save" at bounding box center [720, 652] width 58 height 15
click at [821, 240] on div "missing_filename.pdf" at bounding box center [1069, 237] width 566 height 12
click at [821, 228] on div "DBY missing_filename.pdf" at bounding box center [1068, 231] width 579 height 42
click at [821, 234] on link "missing_filename.pdf" at bounding box center [812, 236] width 53 height 7
click at [827, 198] on link "spit____f52____RCJL__d2265259__oR356626650.zip" at bounding box center [859, 194] width 146 height 9
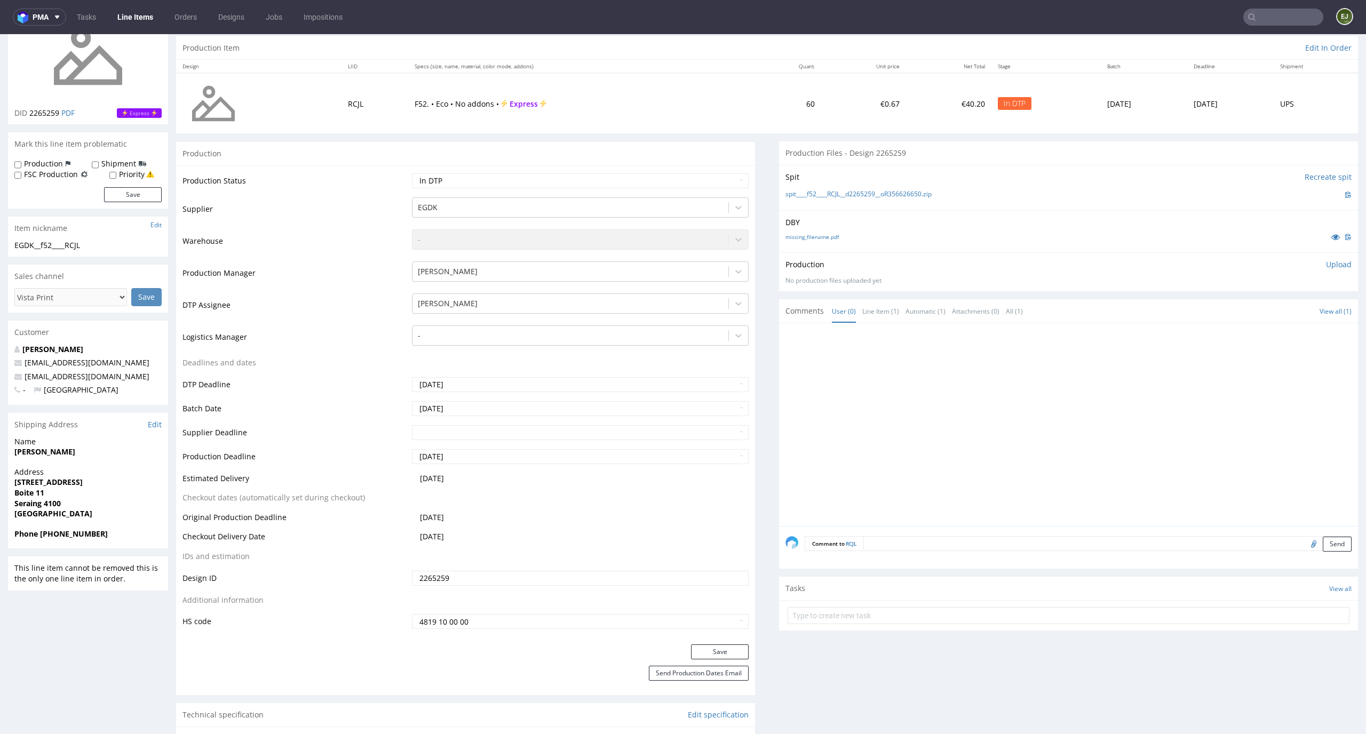
click at [788, 72] on th "Quant." at bounding box center [788, 66] width 68 height 13
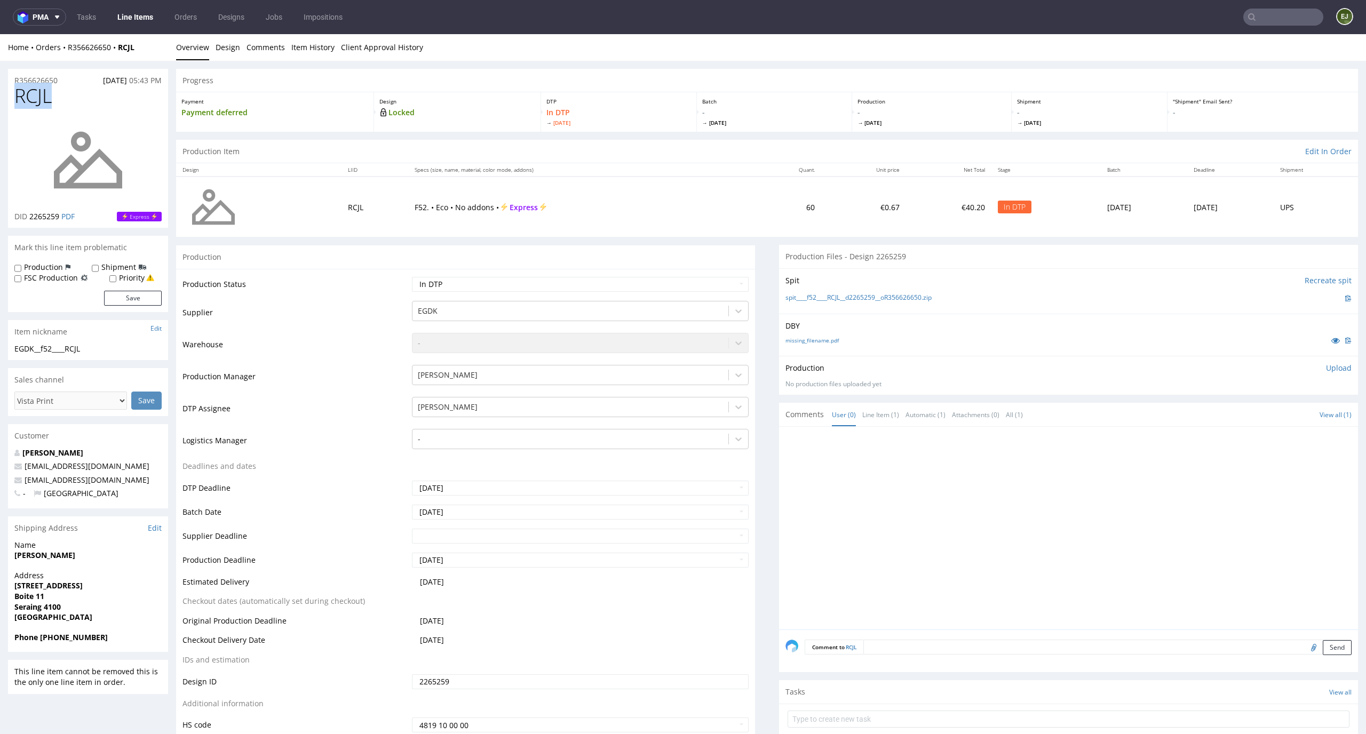
drag, startPoint x: 66, startPoint y: 90, endPoint x: 0, endPoint y: 92, distance: 66.2
copy span "RCJL"
click at [1326, 369] on p "Upload" at bounding box center [1339, 368] width 26 height 11
click at [1264, 417] on div "Add files" at bounding box center [1275, 417] width 53 height 16
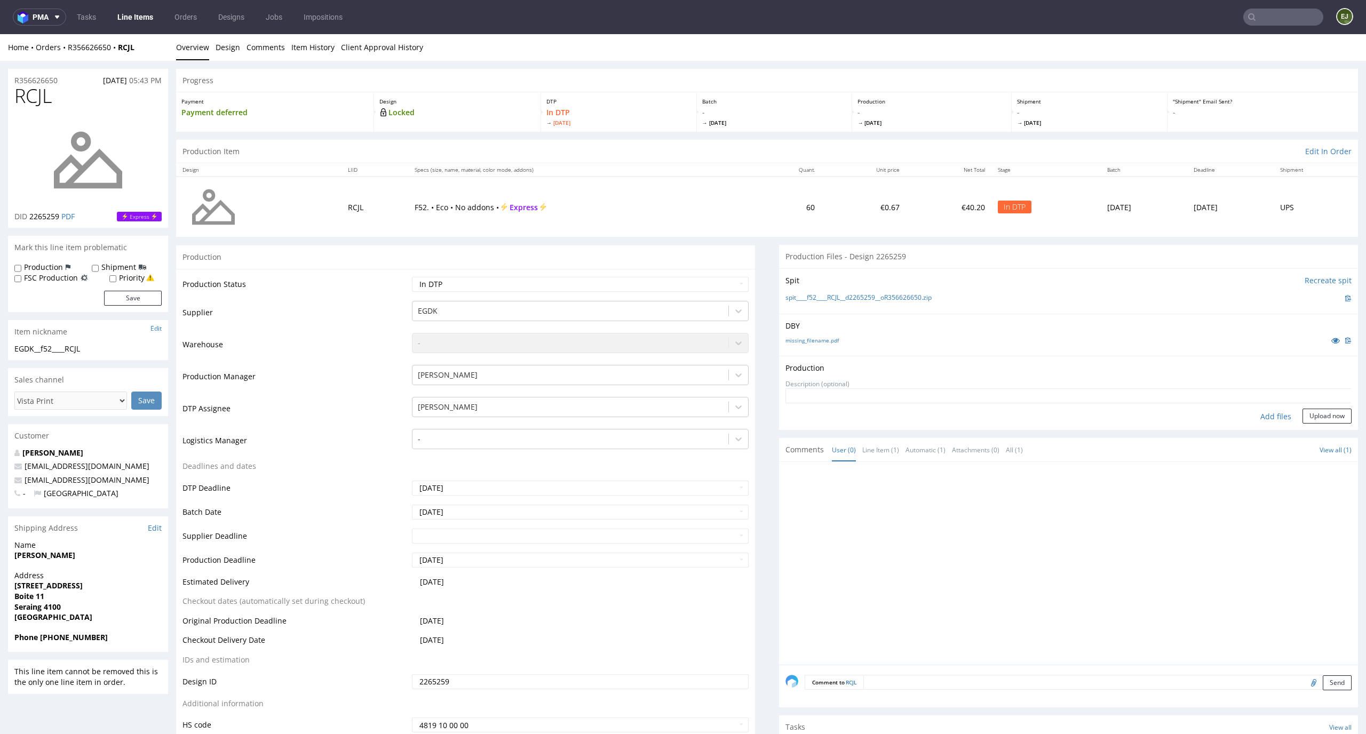
type input "C:\fakepath\EGDK__f52____RCJL__d2265259__oR356626650__latest__outside.pdf"
click at [1311, 445] on div "Production Upload EGDK__f52____RCJL__d2265259__oR356626650__latest__outside.pdf…" at bounding box center [1068, 401] width 579 height 91
click at [1313, 433] on button "Upload now" at bounding box center [1327, 433] width 49 height 15
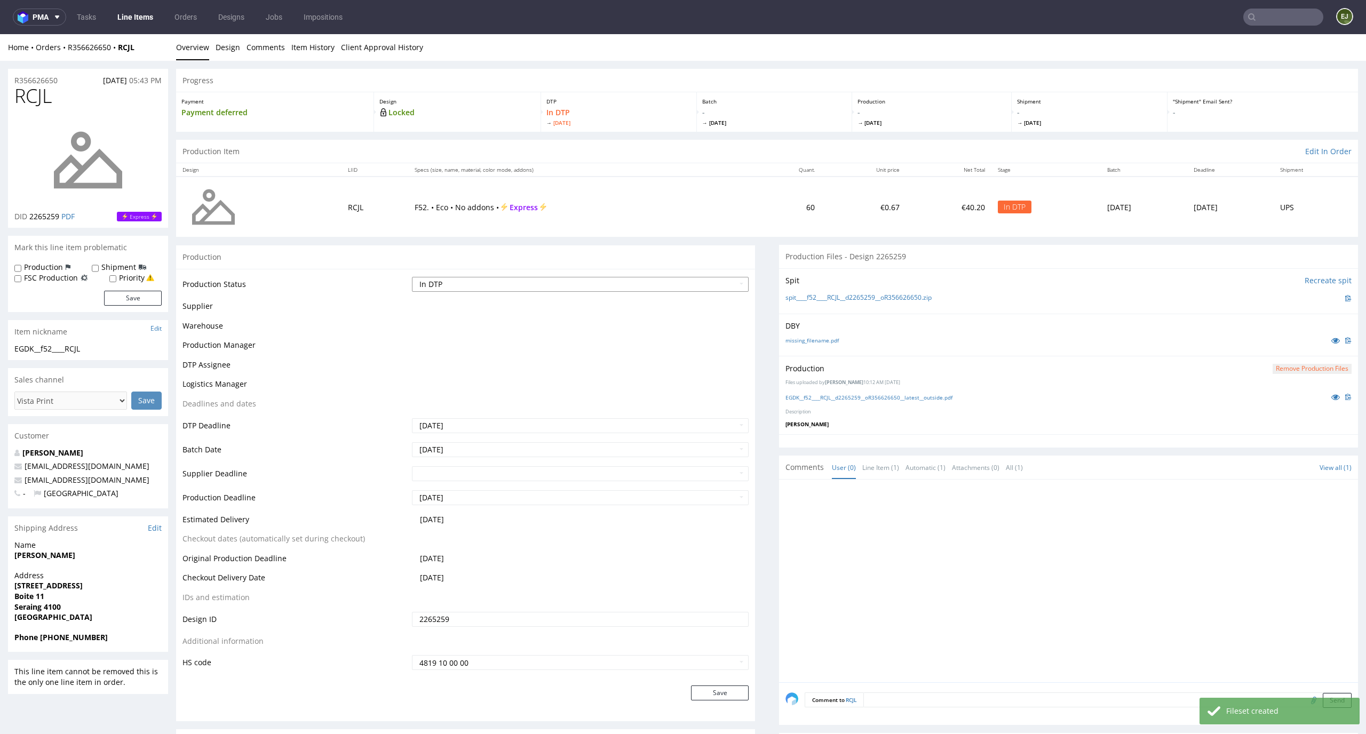
click at [729, 281] on select "Waiting for Artwork Waiting for Diecut Waiting for Mockup Waiting for DTP Waiti…" at bounding box center [580, 284] width 337 height 15
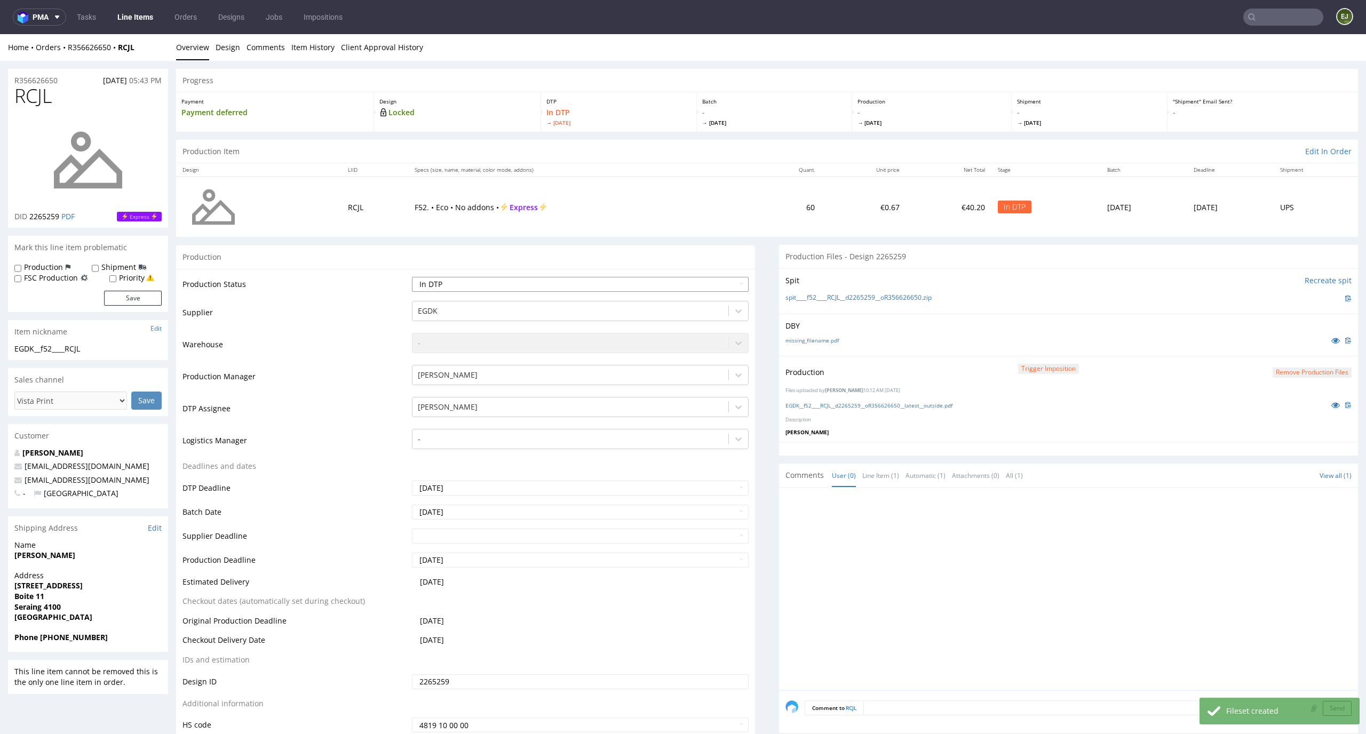
select select "dtp_production_ready"
click at [412, 277] on select "Waiting for Artwork Waiting for Diecut Waiting for Mockup Waiting for DTP Waiti…" at bounding box center [580, 284] width 337 height 15
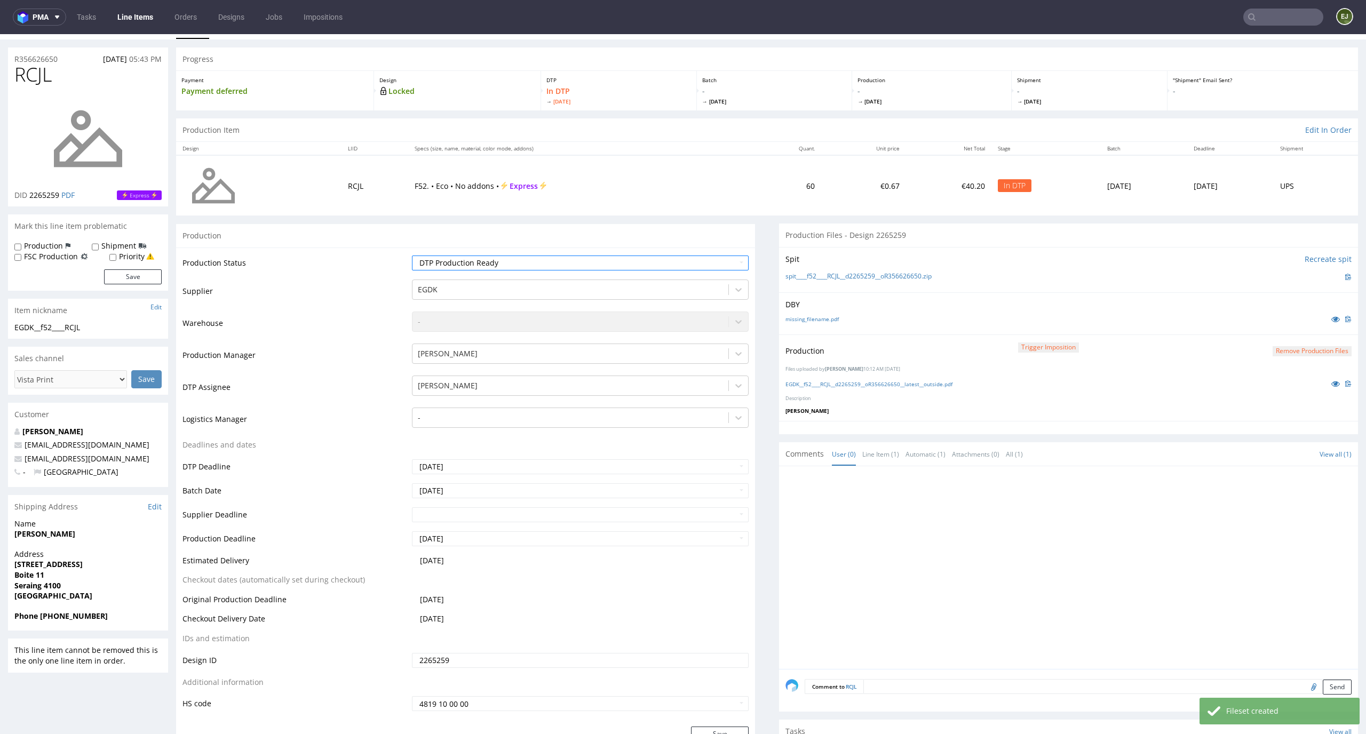
scroll to position [335, 0]
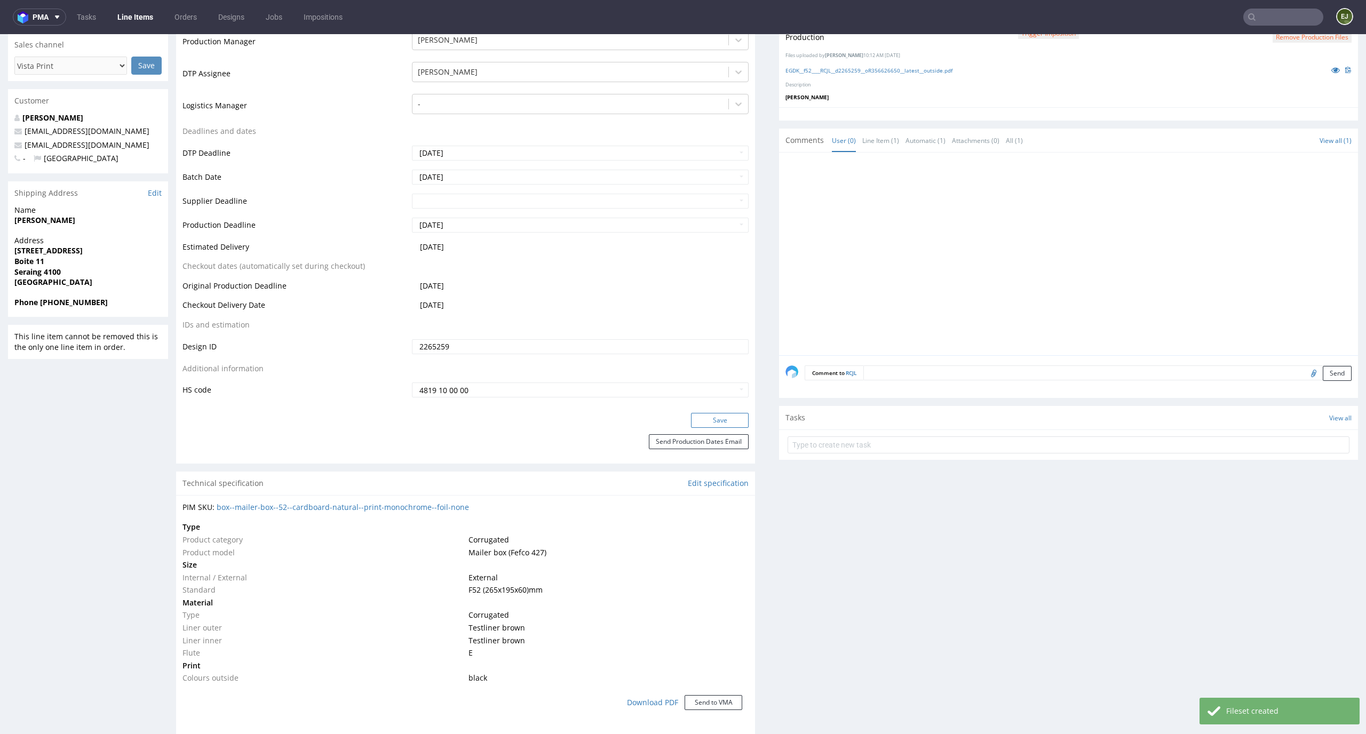
click at [712, 414] on button "Save" at bounding box center [720, 420] width 58 height 15
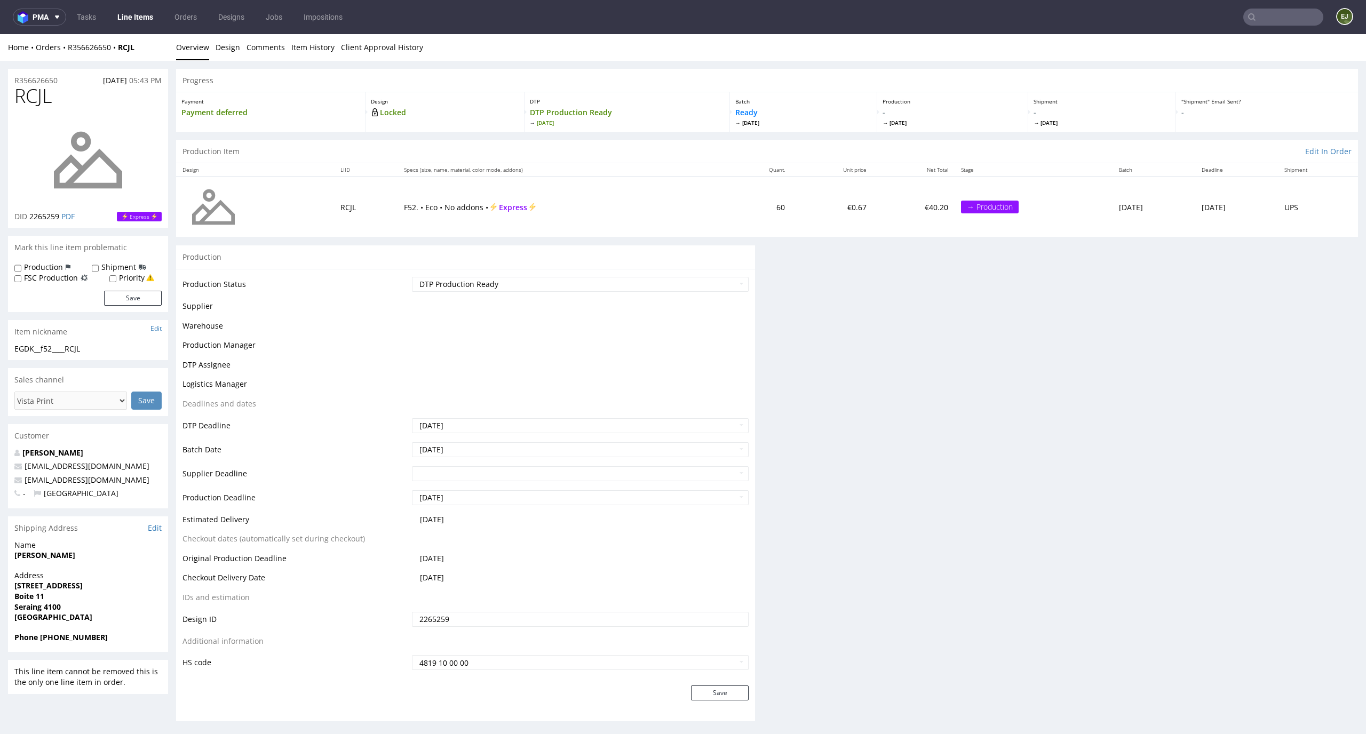
scroll to position [0, 0]
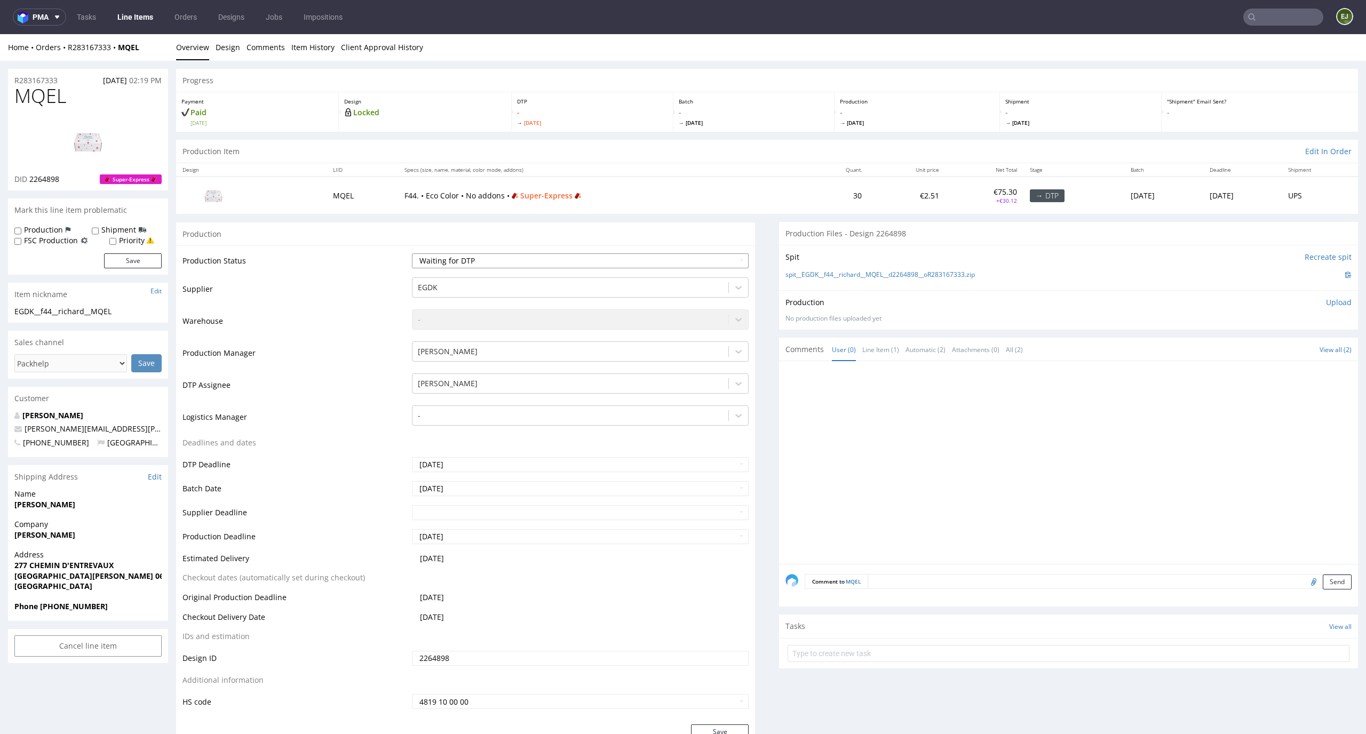
click at [645, 266] on select "Waiting for Artwork Waiting for Diecut Waiting for Mockup Waiting for DTP Waiti…" at bounding box center [580, 260] width 337 height 15
select select "dtp_in_process"
click at [412, 253] on select "Waiting for Artwork Waiting for Diecut Waiting for Mockup Waiting for DTP Waiti…" at bounding box center [580, 260] width 337 height 15
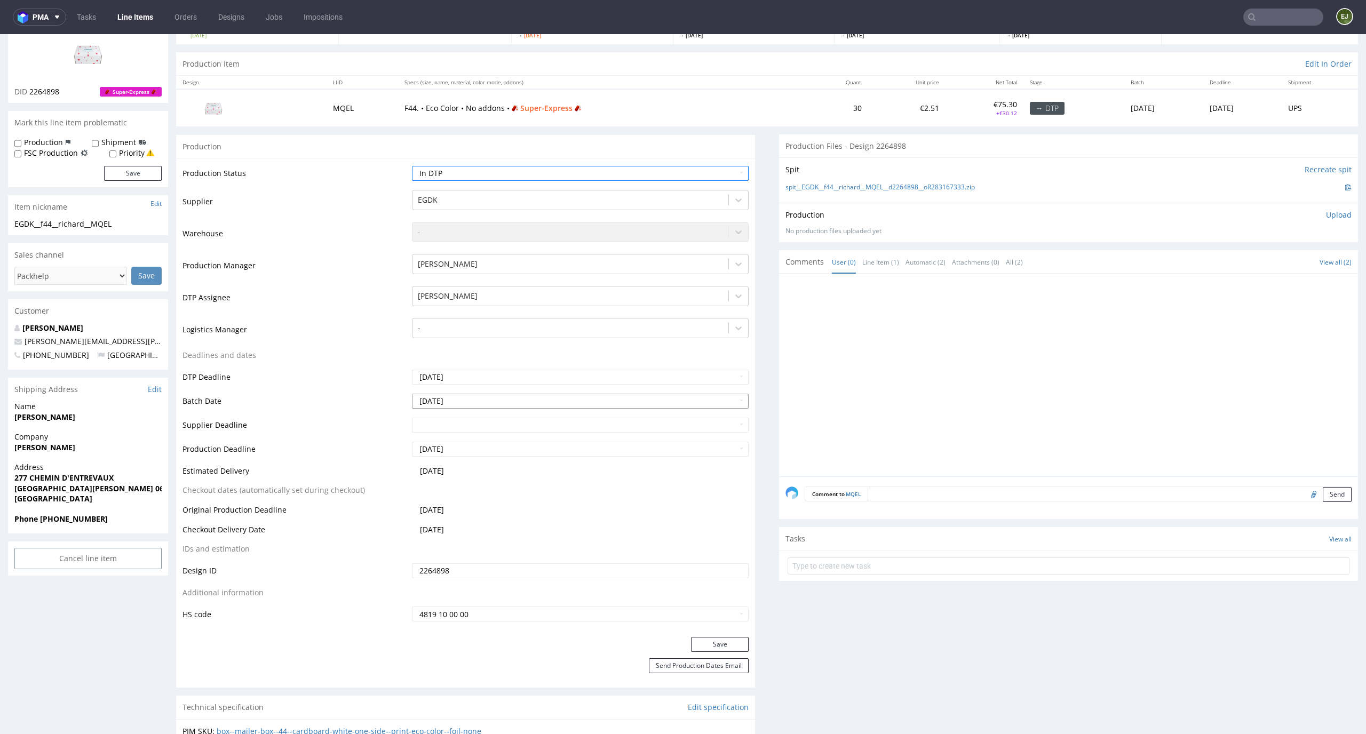
scroll to position [120, 0]
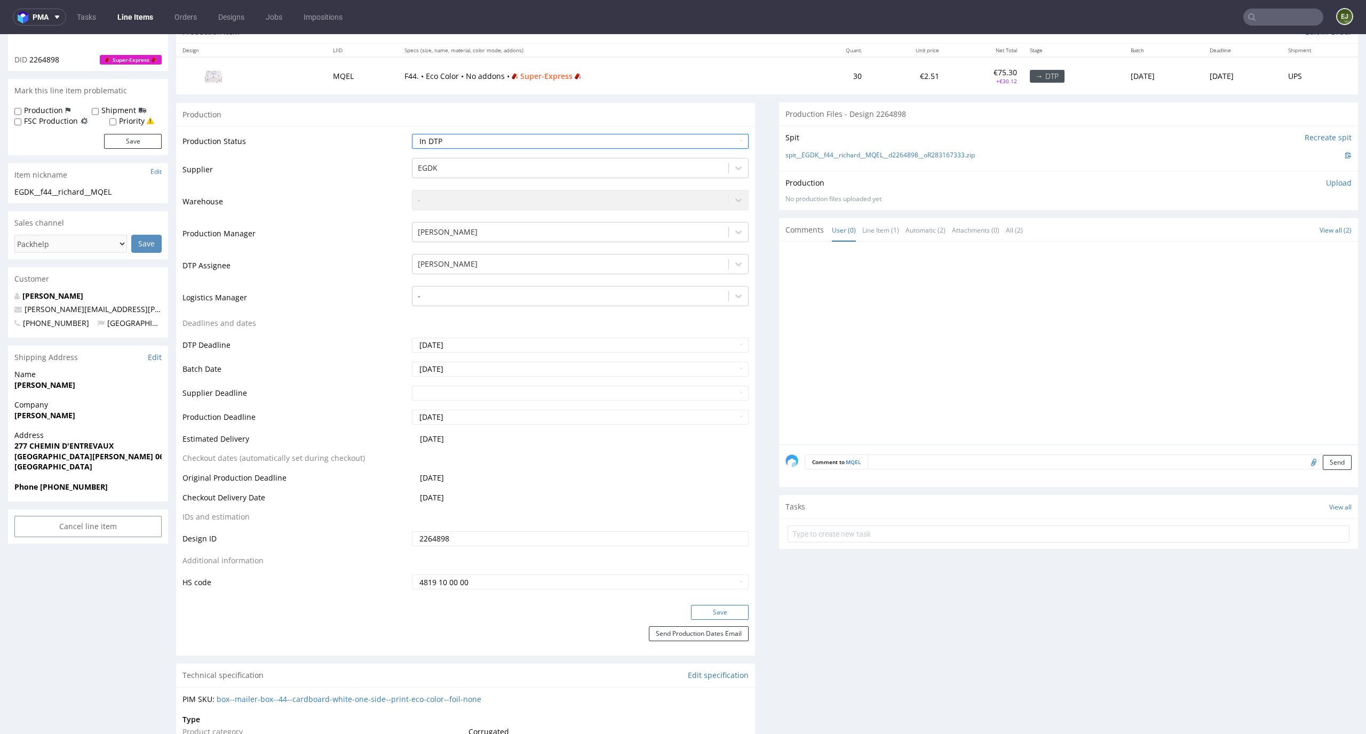
click at [717, 607] on button "Save" at bounding box center [720, 612] width 58 height 15
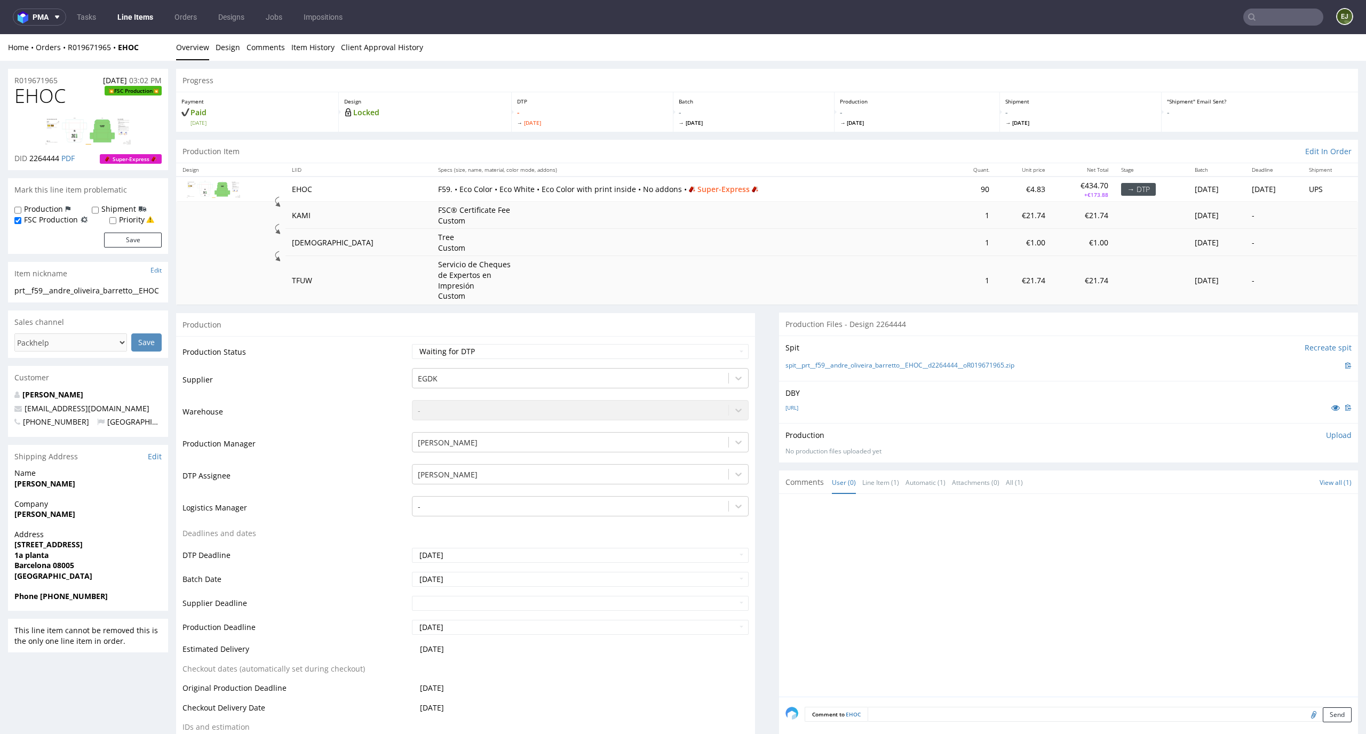
click at [667, 362] on td "Waiting for Artwork Waiting for Diecut Waiting for Mockup Waiting for DTP Waiti…" at bounding box center [579, 355] width 340 height 24
click at [667, 355] on select "Waiting for Artwork Waiting for Diecut Waiting for Mockup Waiting for DTP Waiti…" at bounding box center [580, 351] width 337 height 15
select select "dtp_in_process"
click at [412, 344] on select "Waiting for Artwork Waiting for Diecut Waiting for Mockup Waiting for DTP Waiti…" at bounding box center [580, 351] width 337 height 15
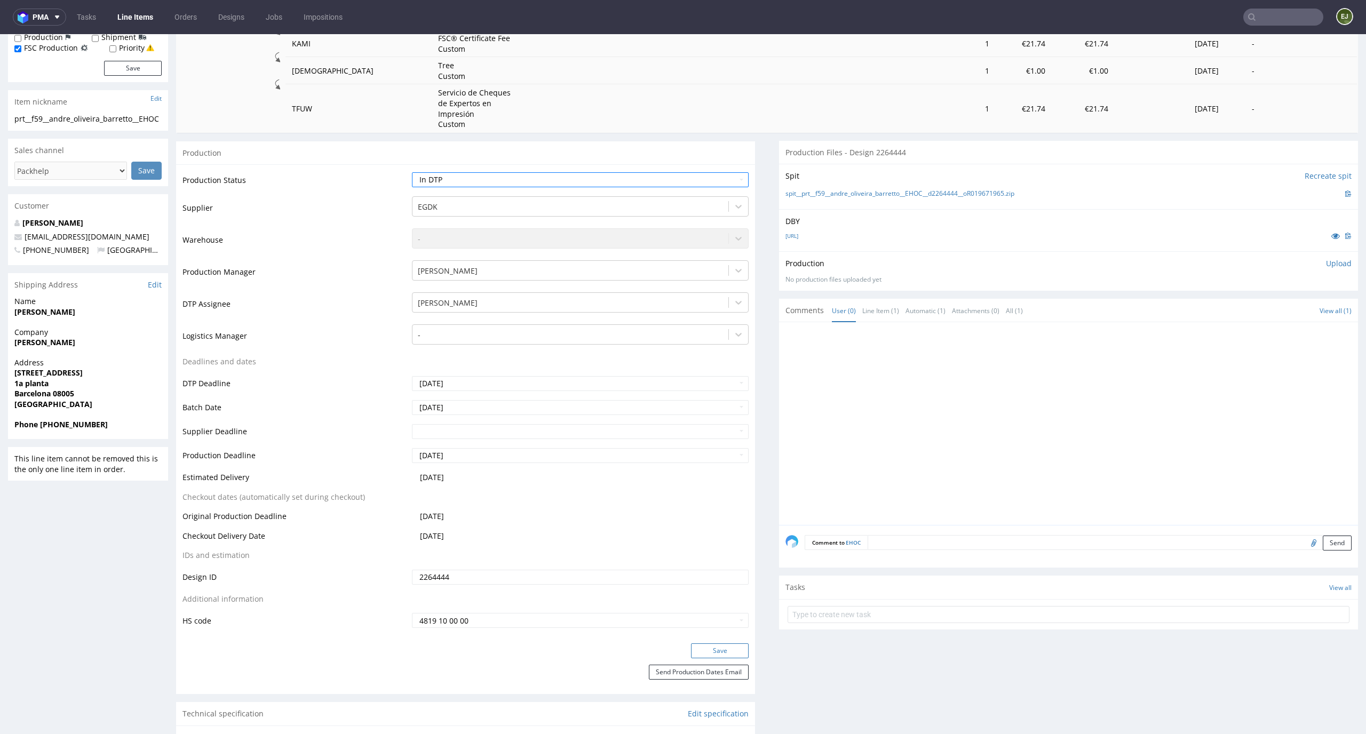
click at [730, 658] on button "Save" at bounding box center [720, 651] width 58 height 15
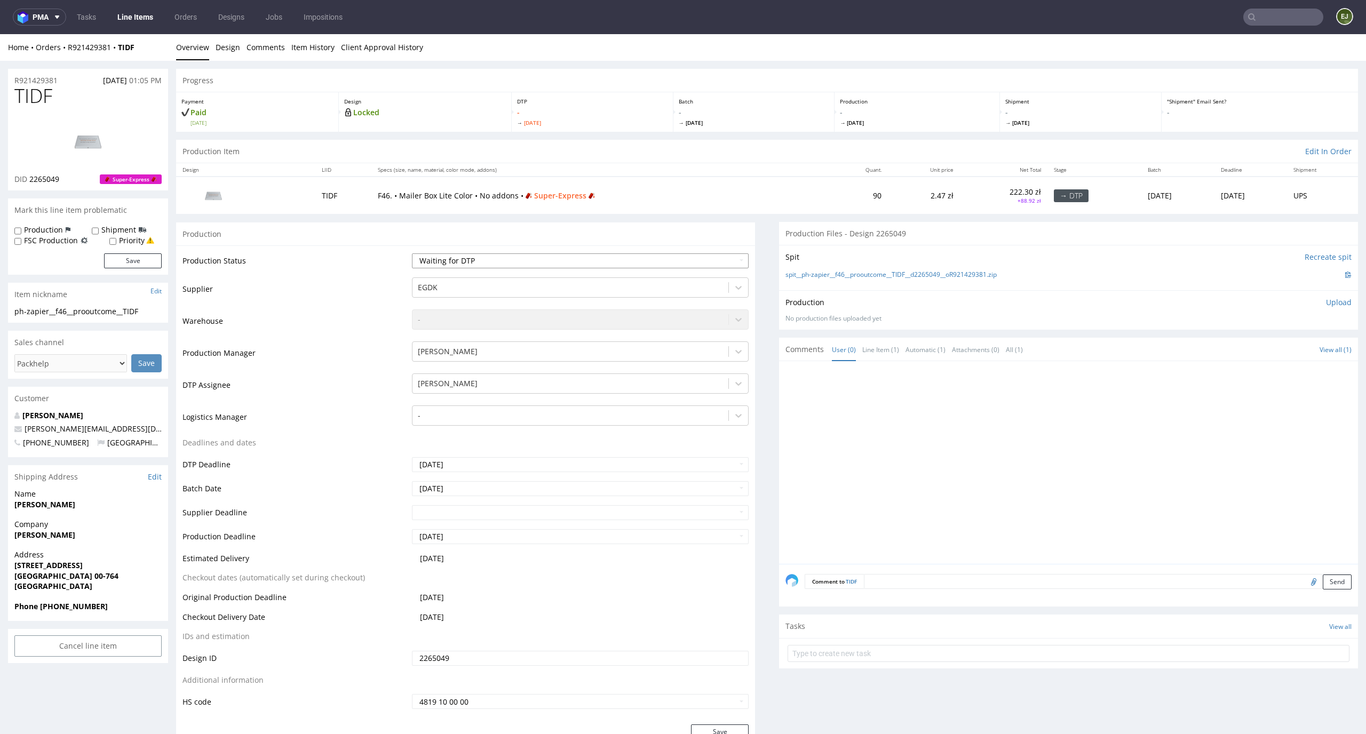
click at [697, 260] on select "Waiting for Artwork Waiting for Diecut Waiting for Mockup Waiting for DTP Waiti…" at bounding box center [580, 260] width 337 height 15
select select "dtp_in_process"
click at [412, 253] on select "Waiting for Artwork Waiting for Diecut Waiting for Mockup Waiting for DTP Waiti…" at bounding box center [580, 260] width 337 height 15
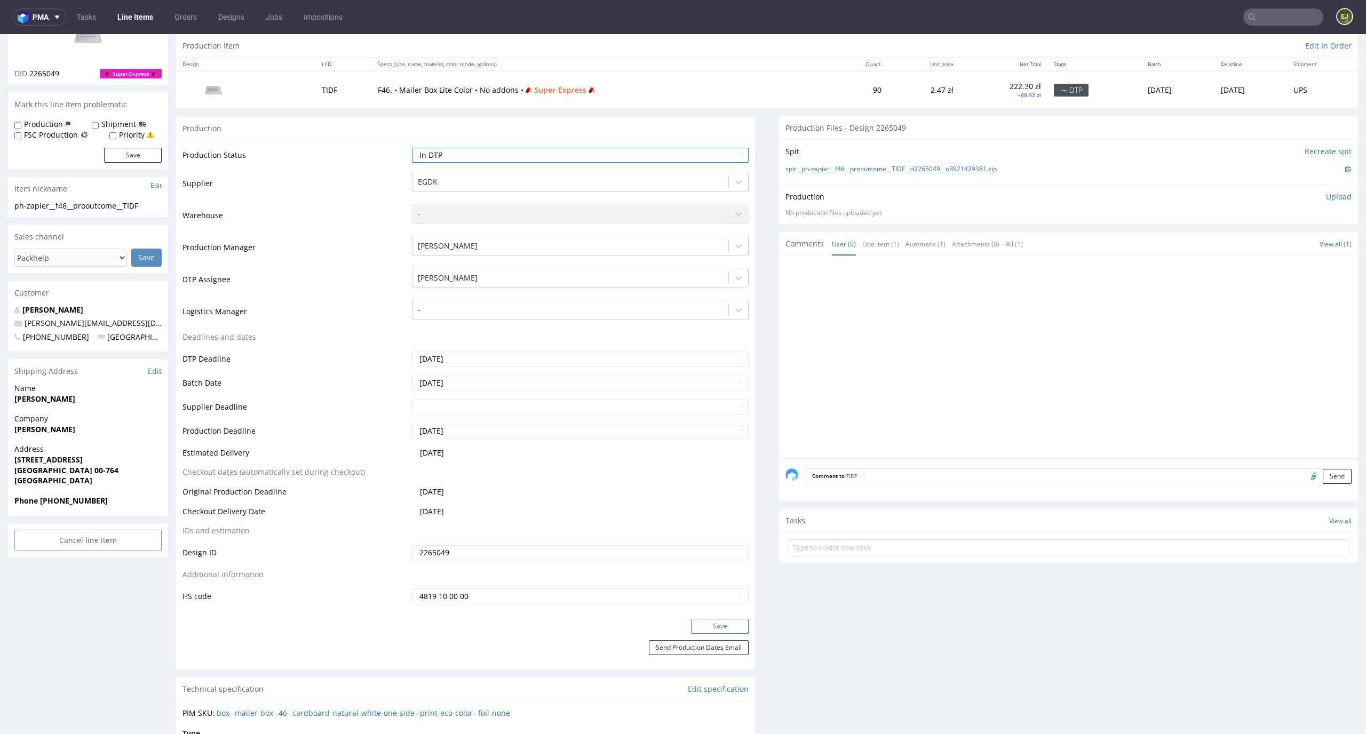
click at [723, 631] on button "Save" at bounding box center [720, 626] width 58 height 15
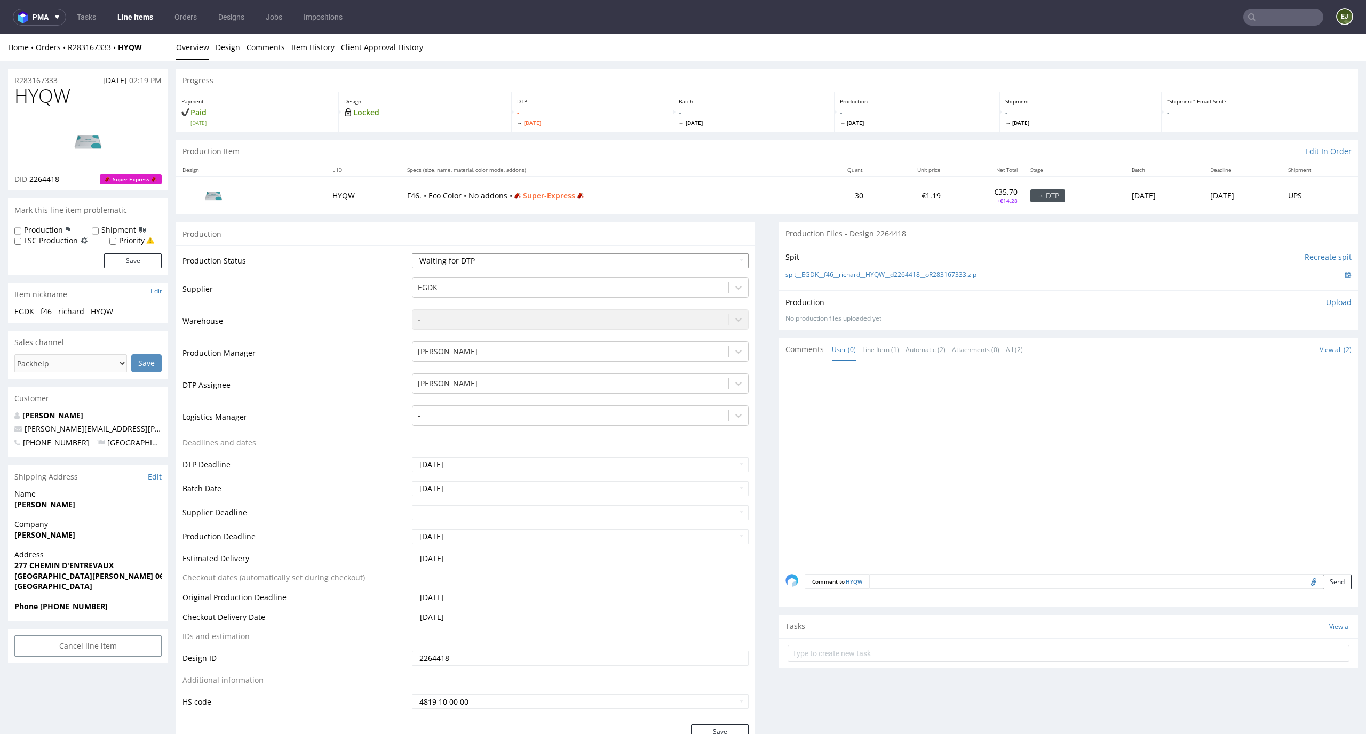
click at [660, 266] on select "Waiting for Artwork Waiting for Diecut Waiting for Mockup Waiting for DTP Waiti…" at bounding box center [580, 260] width 337 height 15
select select "dtp_in_process"
click at [412, 253] on select "Waiting for Artwork Waiting for Diecut Waiting for Mockup Waiting for DTP Waiti…" at bounding box center [580, 260] width 337 height 15
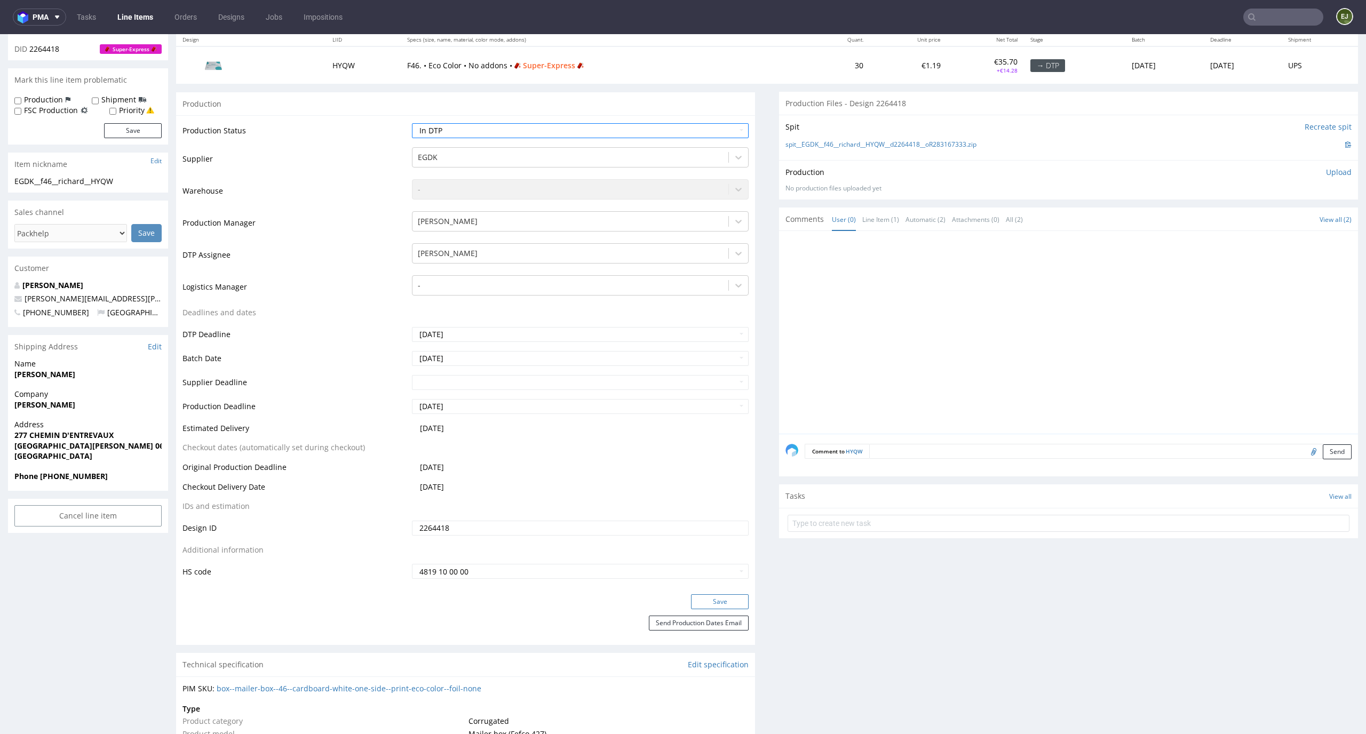
click at [714, 600] on button "Save" at bounding box center [720, 601] width 58 height 15
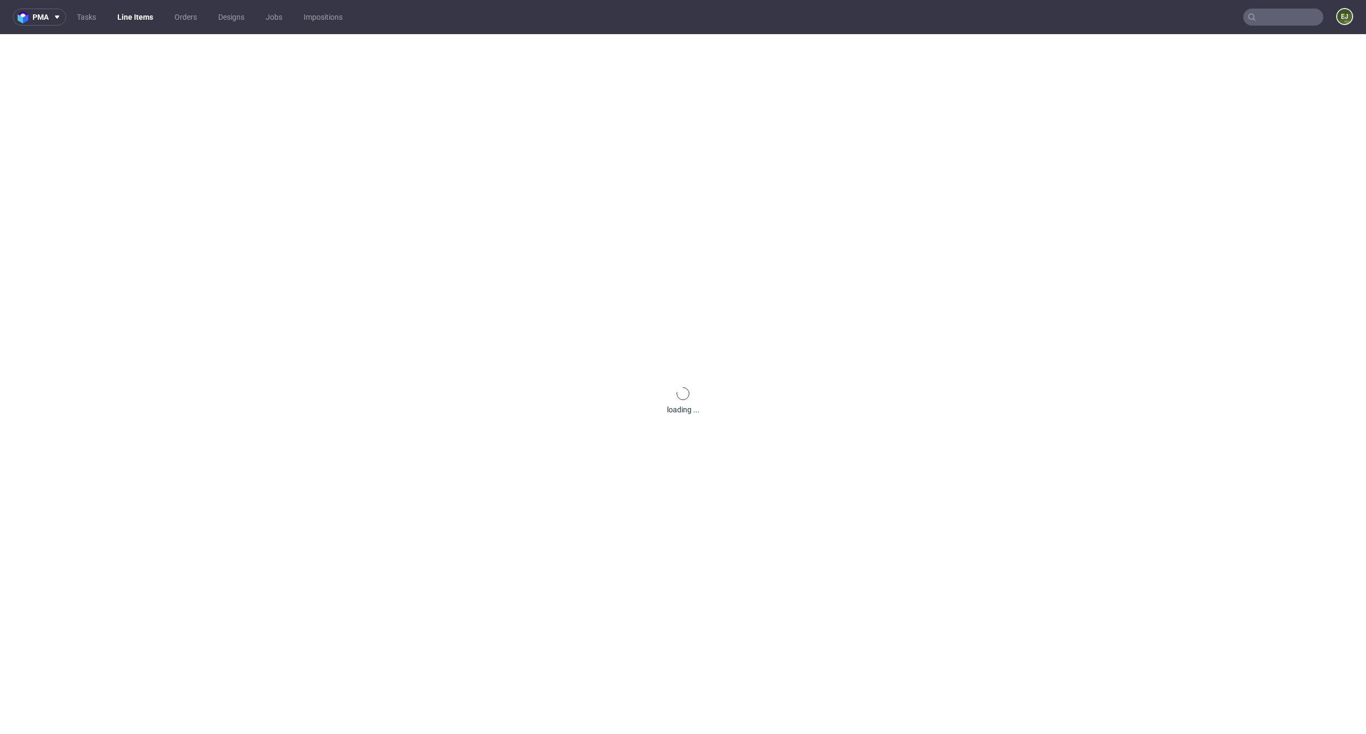
scroll to position [0, 0]
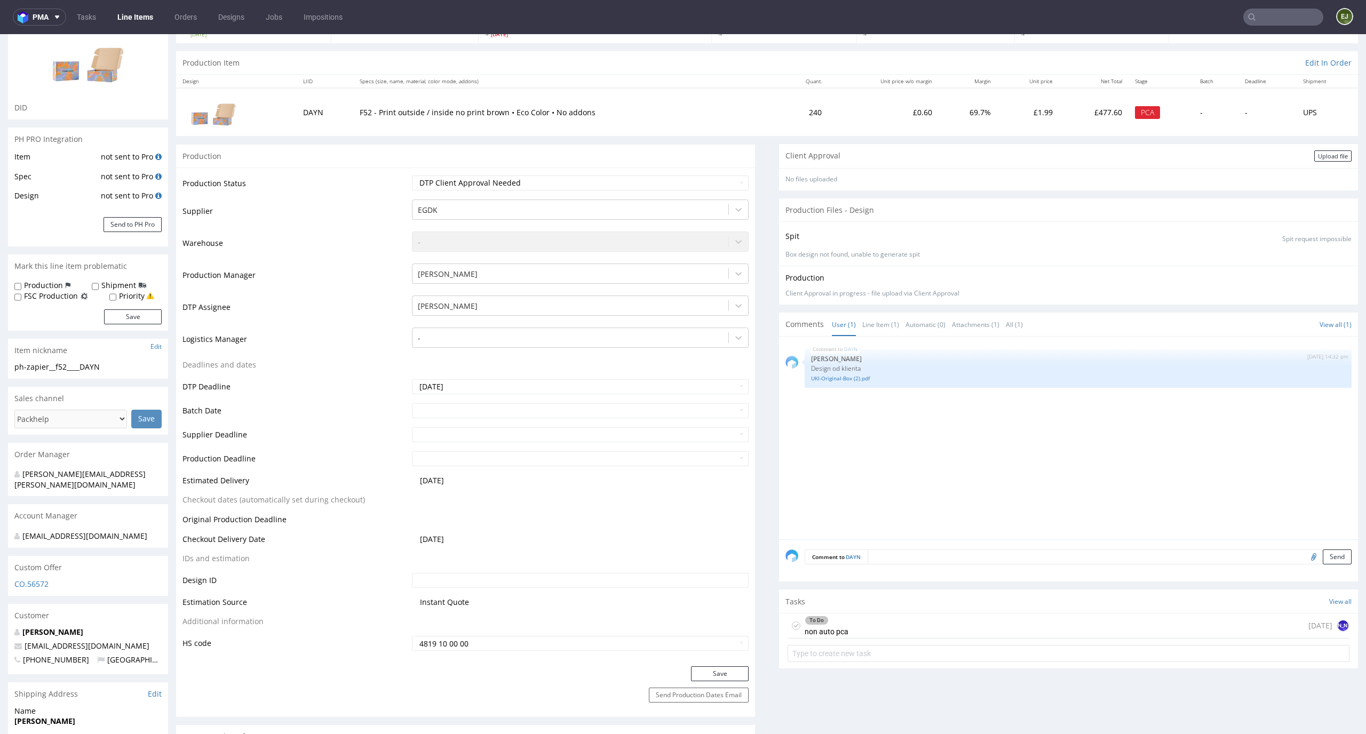
scroll to position [105, 0]
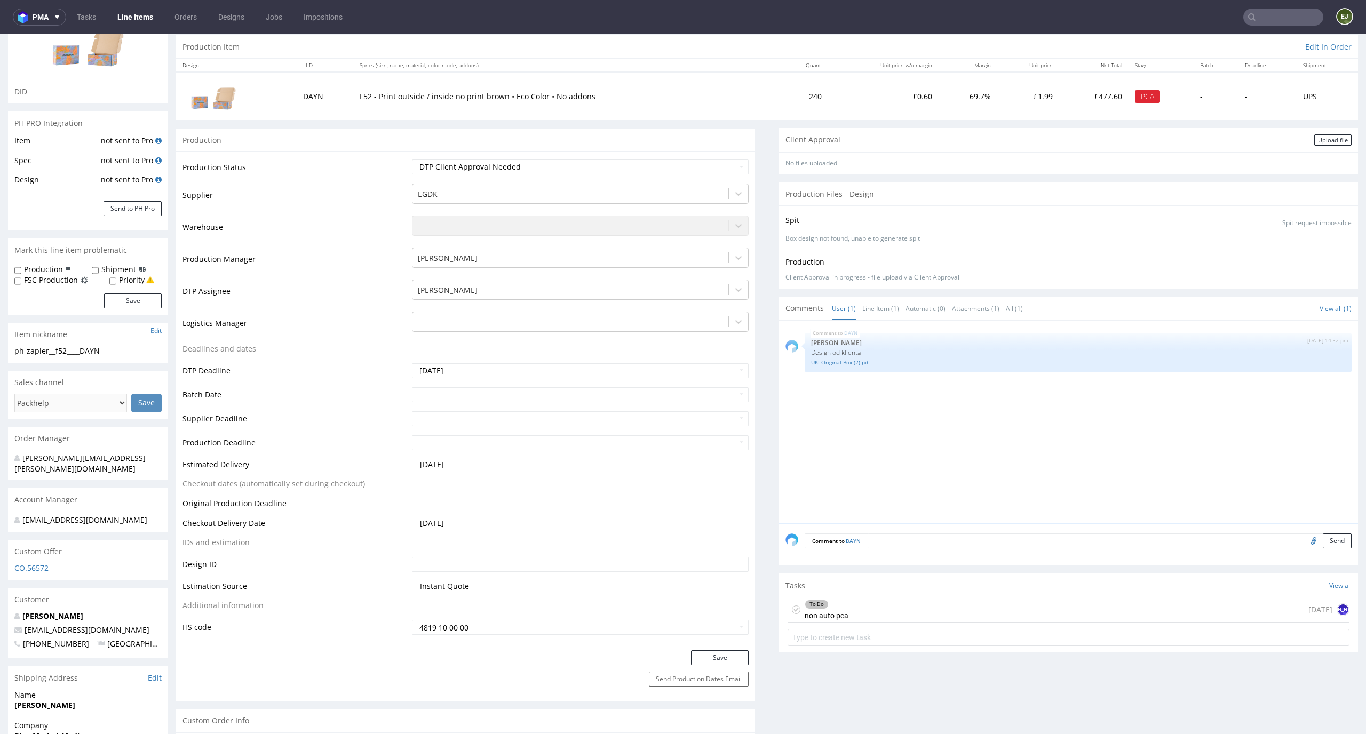
click at [856, 601] on div "To Do non auto pca 1 day ago JO" at bounding box center [1069, 610] width 562 height 25
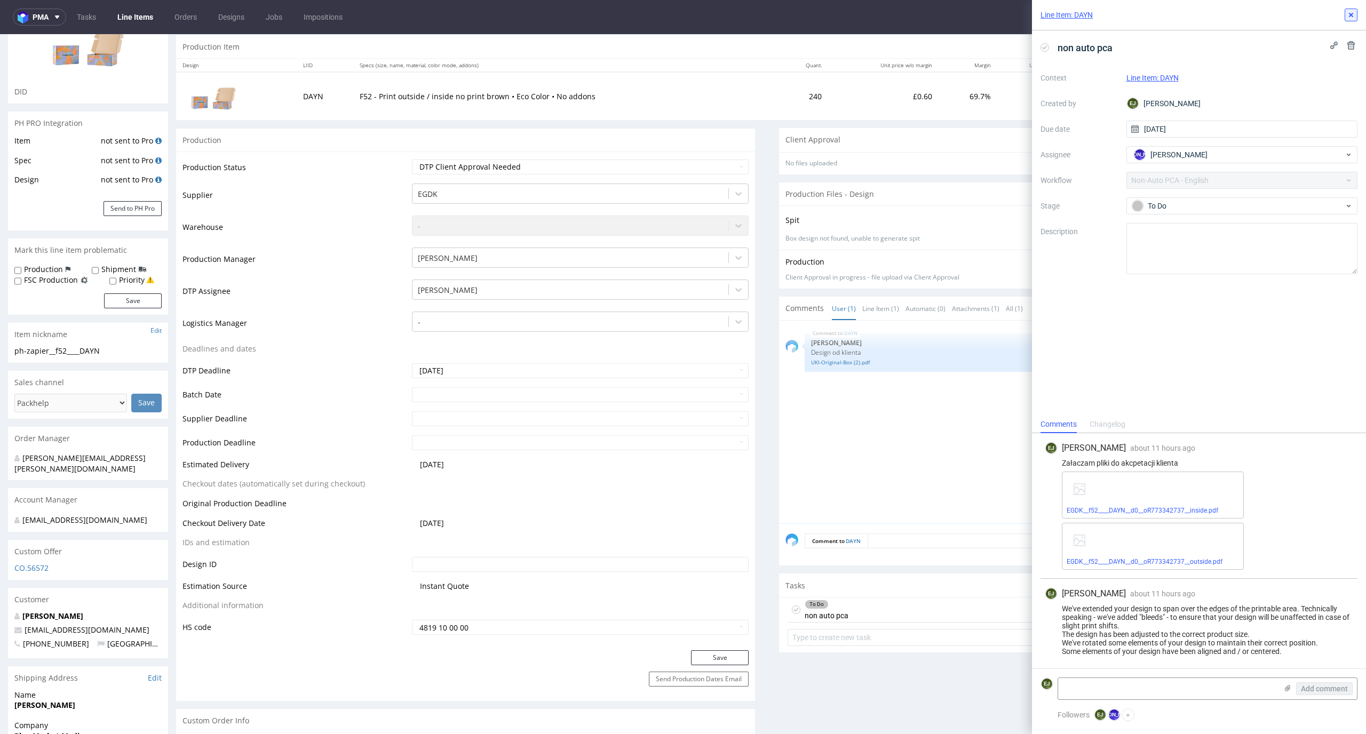
click at [1353, 15] on icon at bounding box center [1351, 15] width 9 height 9
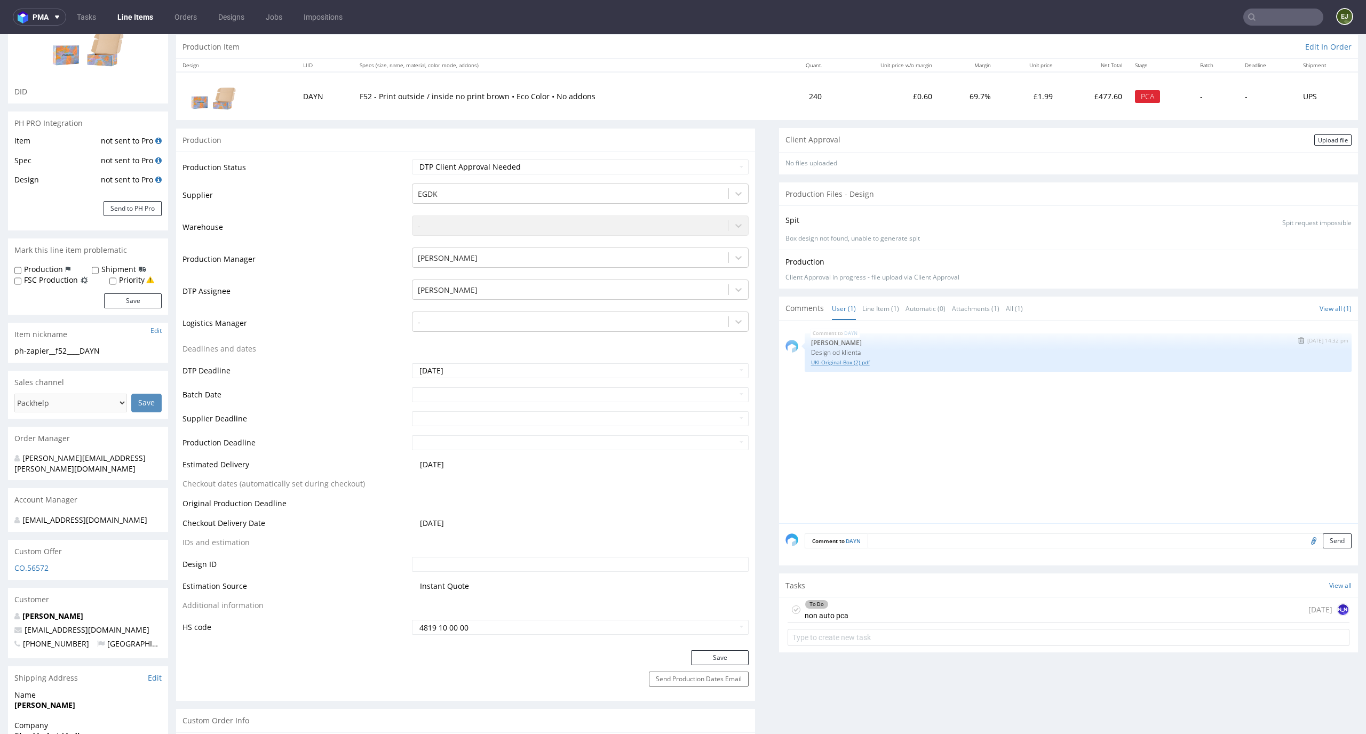
click at [830, 360] on link "UKI-Original-Box (2).pdf" at bounding box center [1078, 363] width 534 height 8
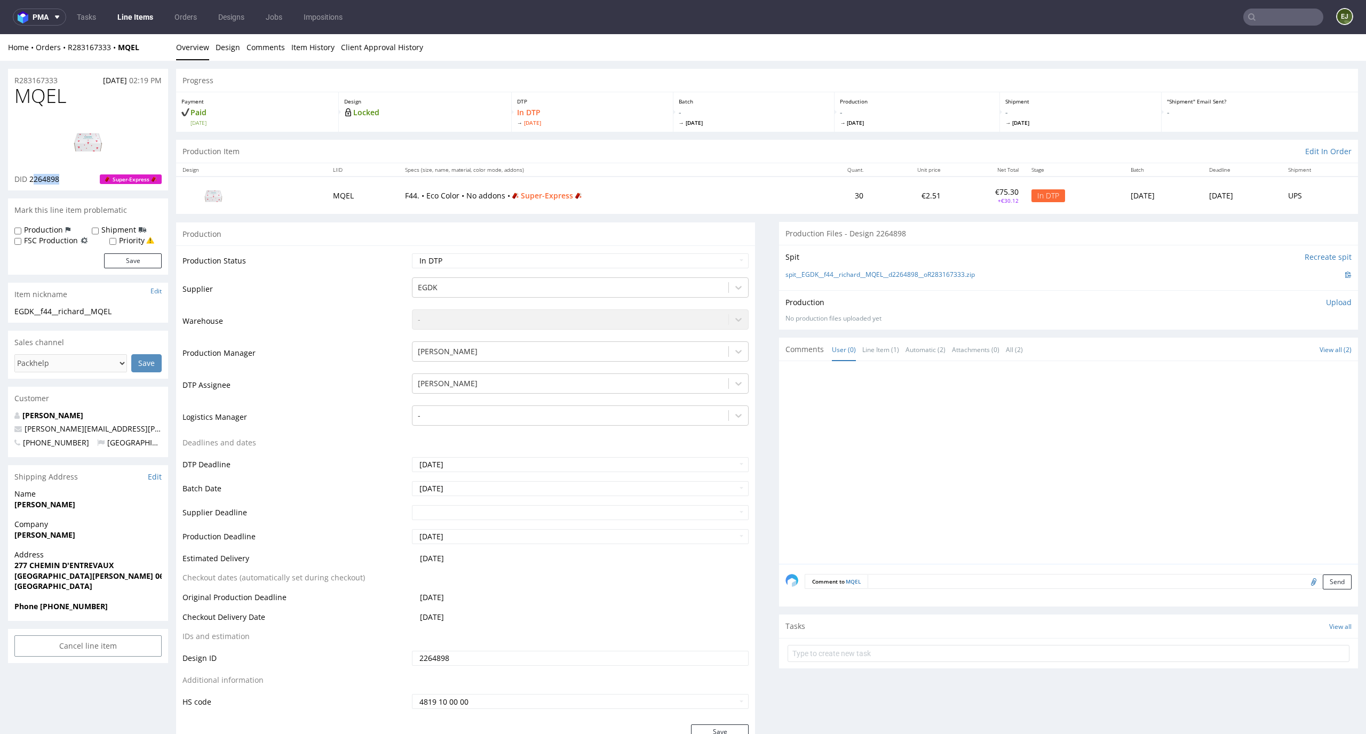
drag, startPoint x: 67, startPoint y: 183, endPoint x: 31, endPoint y: 182, distance: 35.8
click at [31, 182] on div "DID 2264898 Super-Express" at bounding box center [87, 179] width 147 height 11
click at [90, 200] on div "Mark this line item problematic" at bounding box center [88, 210] width 160 height 23
drag, startPoint x: 64, startPoint y: 179, endPoint x: 33, endPoint y: 181, distance: 31.5
click at [33, 181] on div "DID 2264898 Super-Express" at bounding box center [87, 179] width 147 height 11
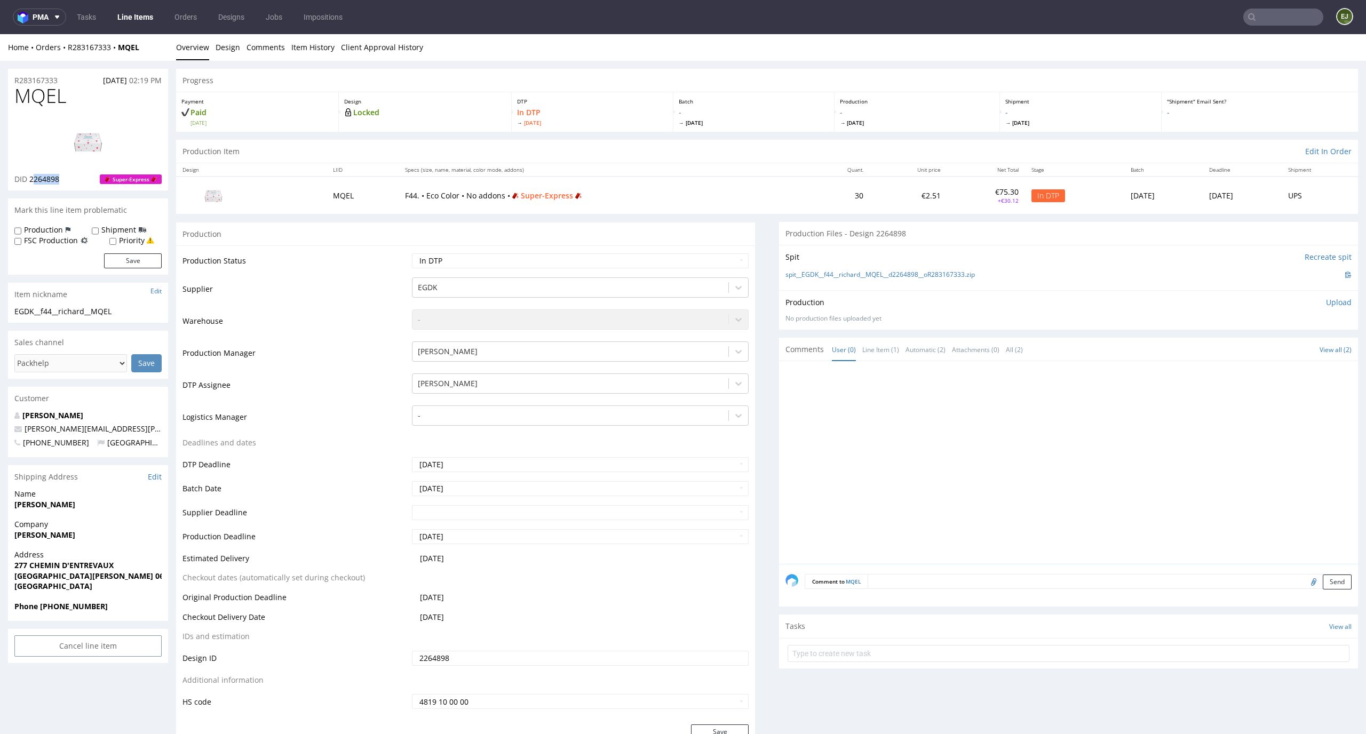
click at [73, 188] on div "MQEL DID 2264898 Super-Express" at bounding box center [88, 137] width 160 height 105
drag, startPoint x: 66, startPoint y: 182, endPoint x: 30, endPoint y: 181, distance: 36.3
click at [30, 181] on div "DID 2264898 Super-Express" at bounding box center [87, 179] width 147 height 11
copy span "2264898"
click at [630, 157] on div "Production Item Edit In Order" at bounding box center [767, 151] width 1182 height 23
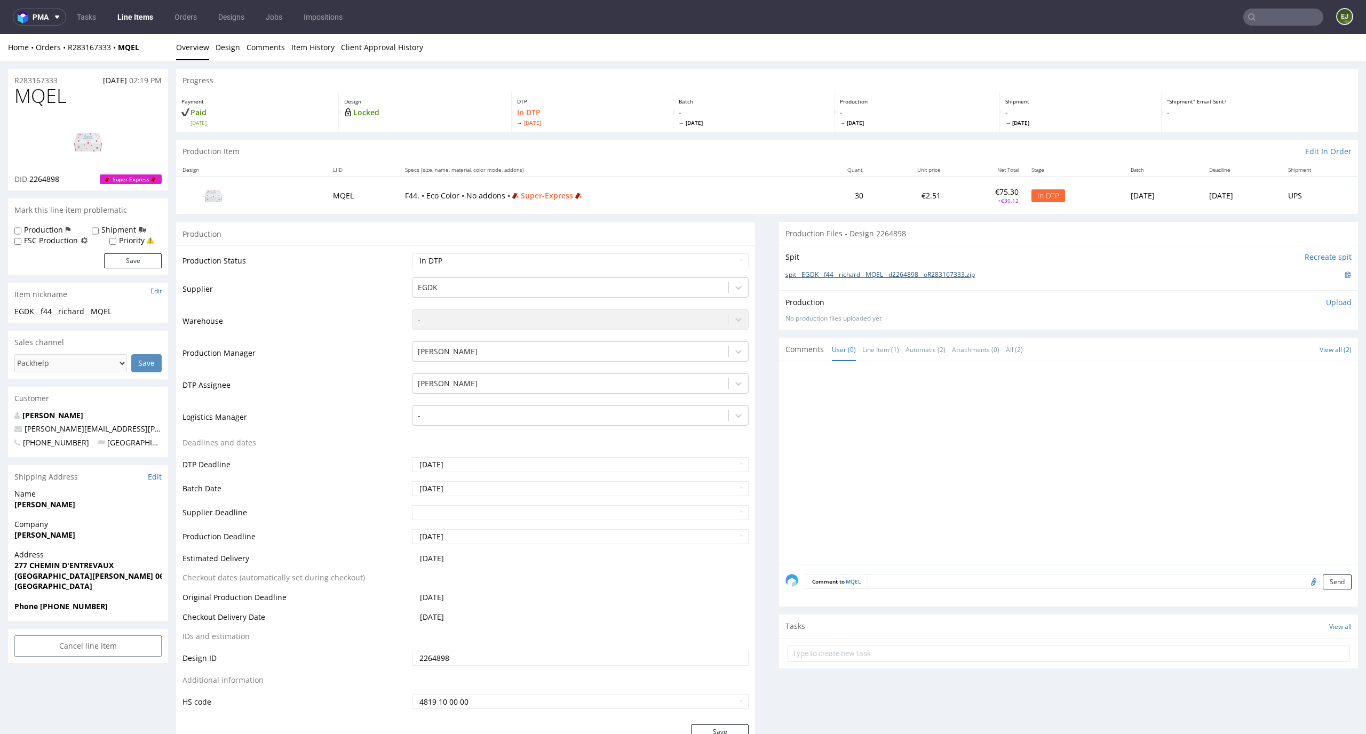
click at [845, 277] on link "spit__EGDK__f44__richard__MQEL__d2264898__oR283167333.zip" at bounding box center [880, 275] width 189 height 9
click at [91, 127] on img at bounding box center [87, 141] width 85 height 48
click at [228, 45] on link "Design" at bounding box center [228, 47] width 25 height 26
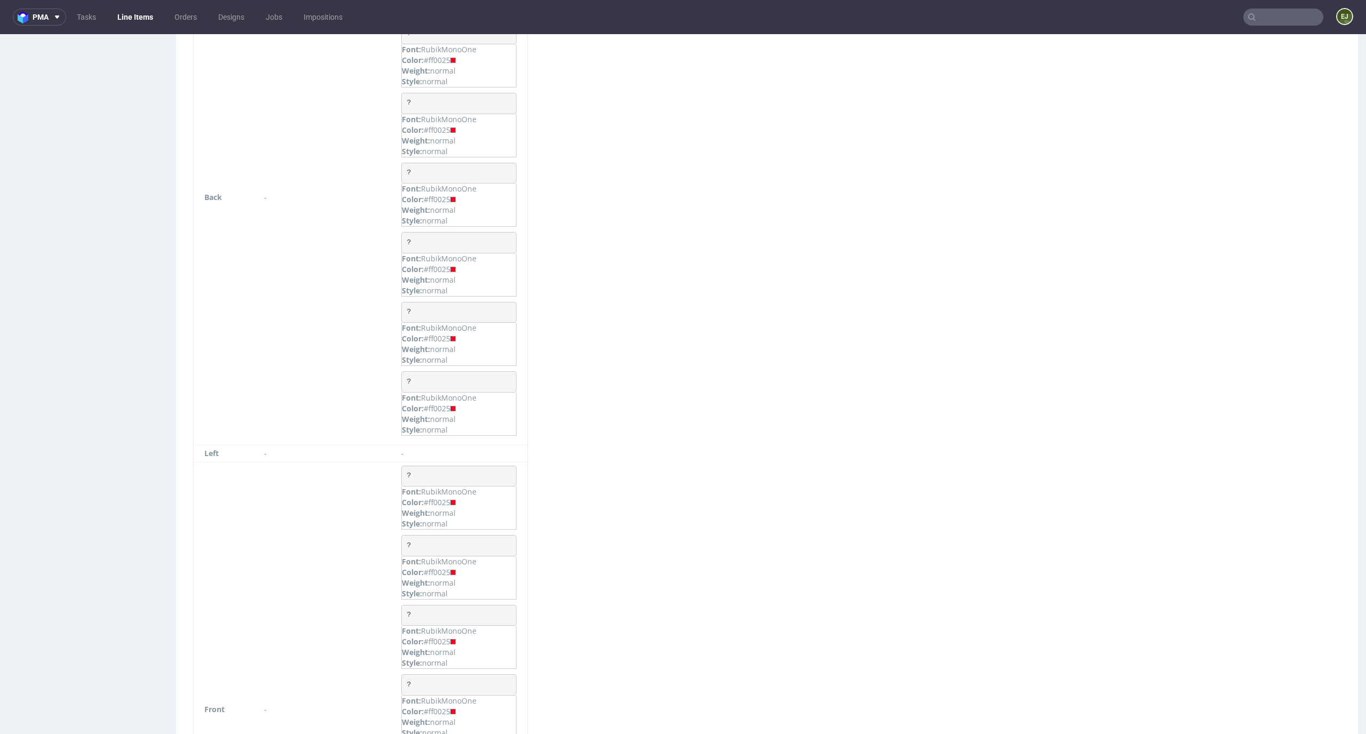
scroll to position [1862, 0]
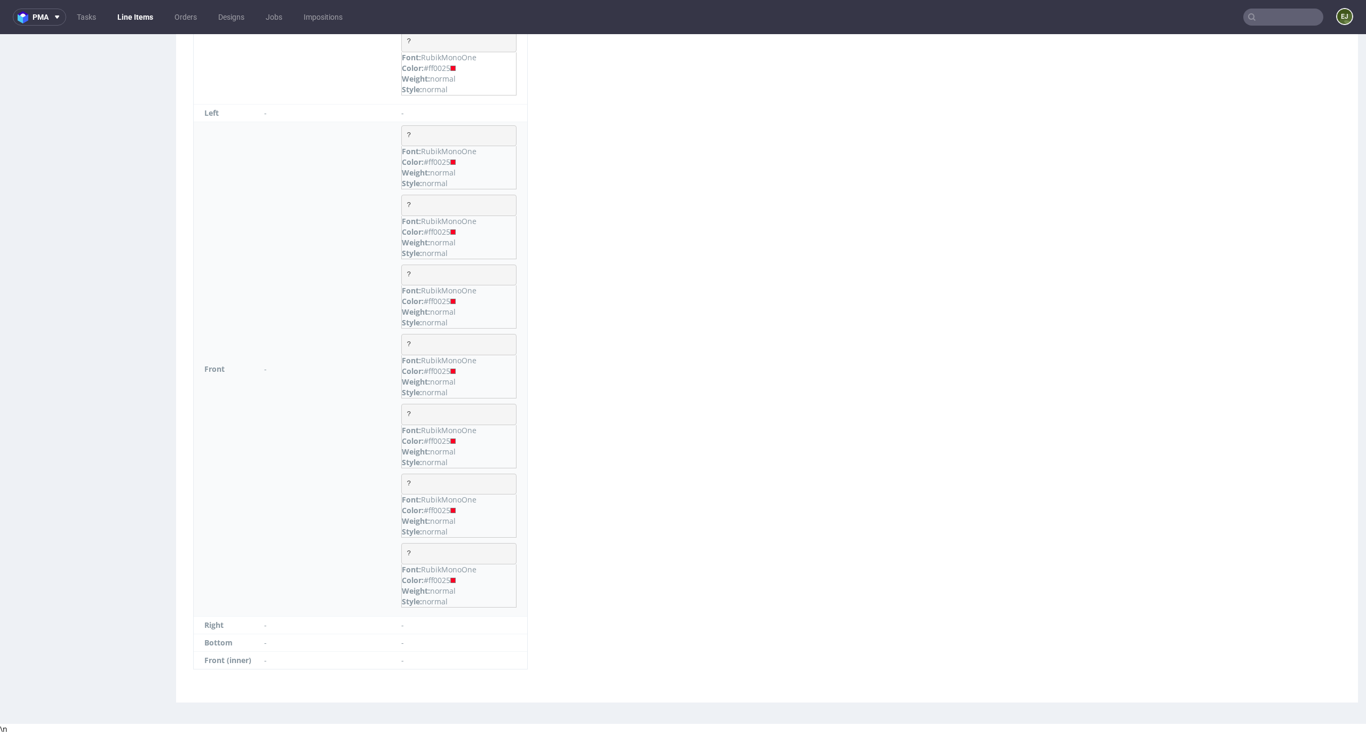
drag, startPoint x: 456, startPoint y: 441, endPoint x: 433, endPoint y: 441, distance: 23.0
click at [433, 441] on div "Color: #ff0025" at bounding box center [459, 441] width 114 height 11
copy div "ff0025"
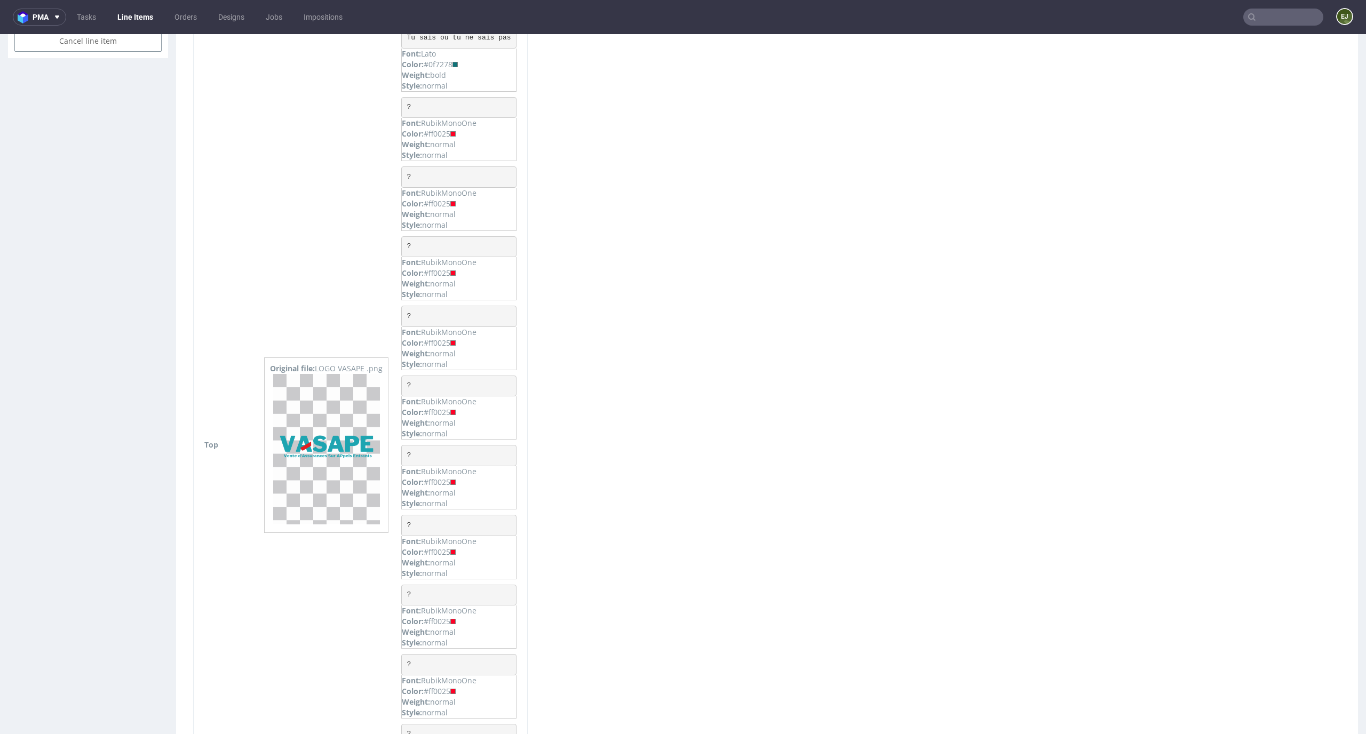
scroll to position [145, 0]
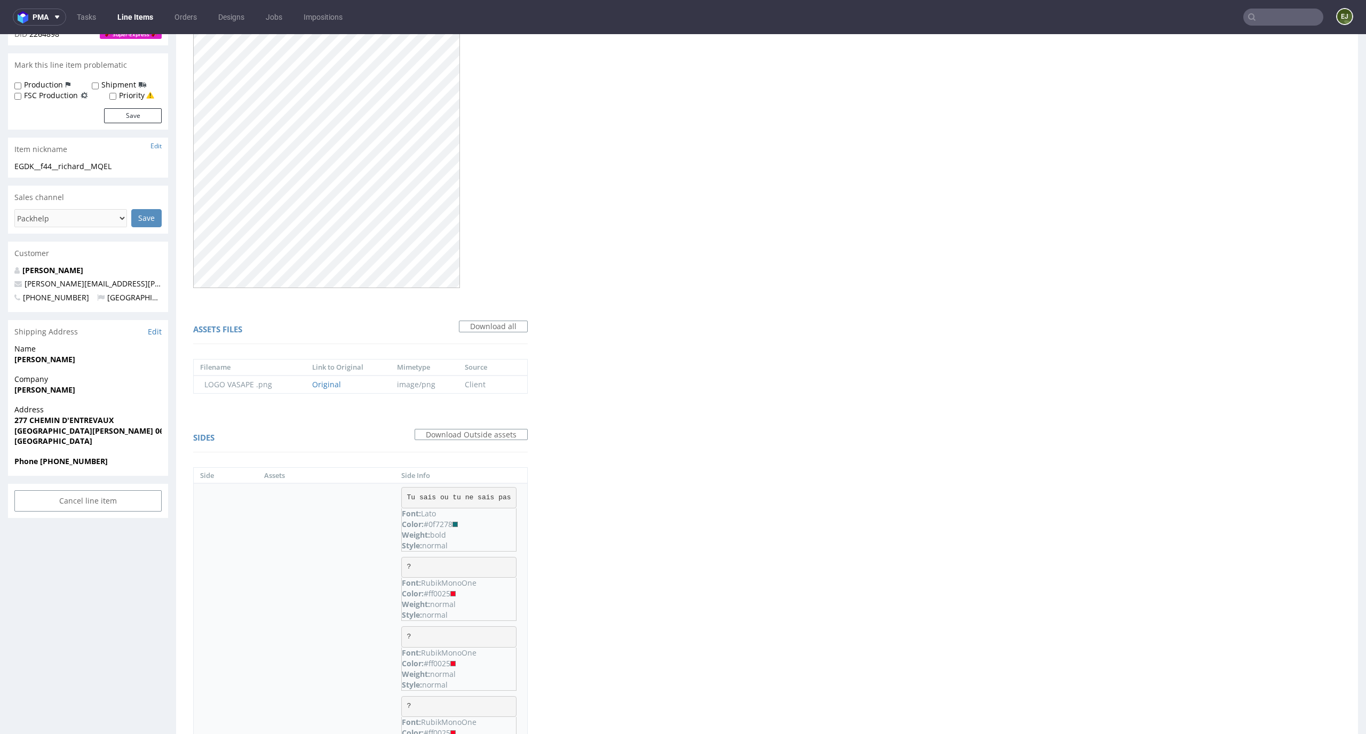
drag, startPoint x: 458, startPoint y: 522, endPoint x: 433, endPoint y: 522, distance: 25.1
click at [433, 522] on div "Color: #0f7278" at bounding box center [459, 524] width 114 height 11
copy div "0f7278"
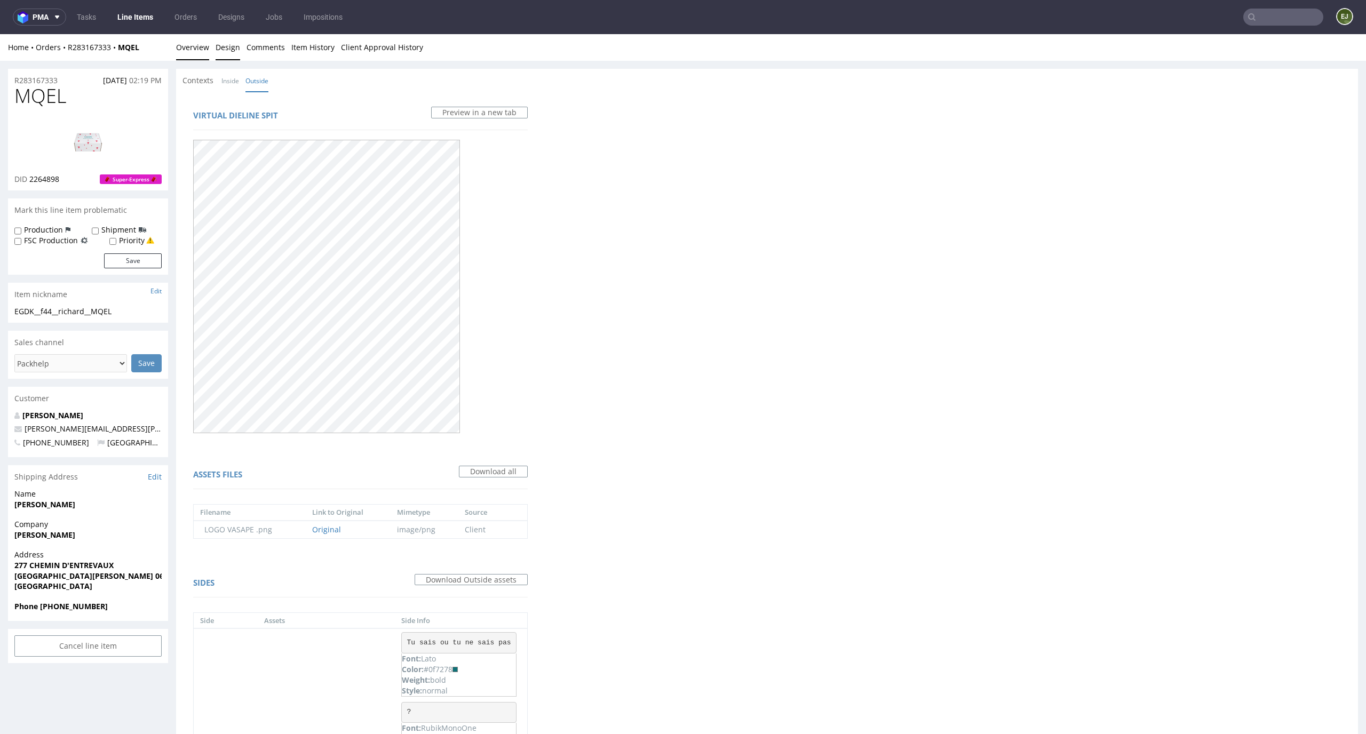
click at [203, 39] on link "Overview" at bounding box center [192, 47] width 33 height 26
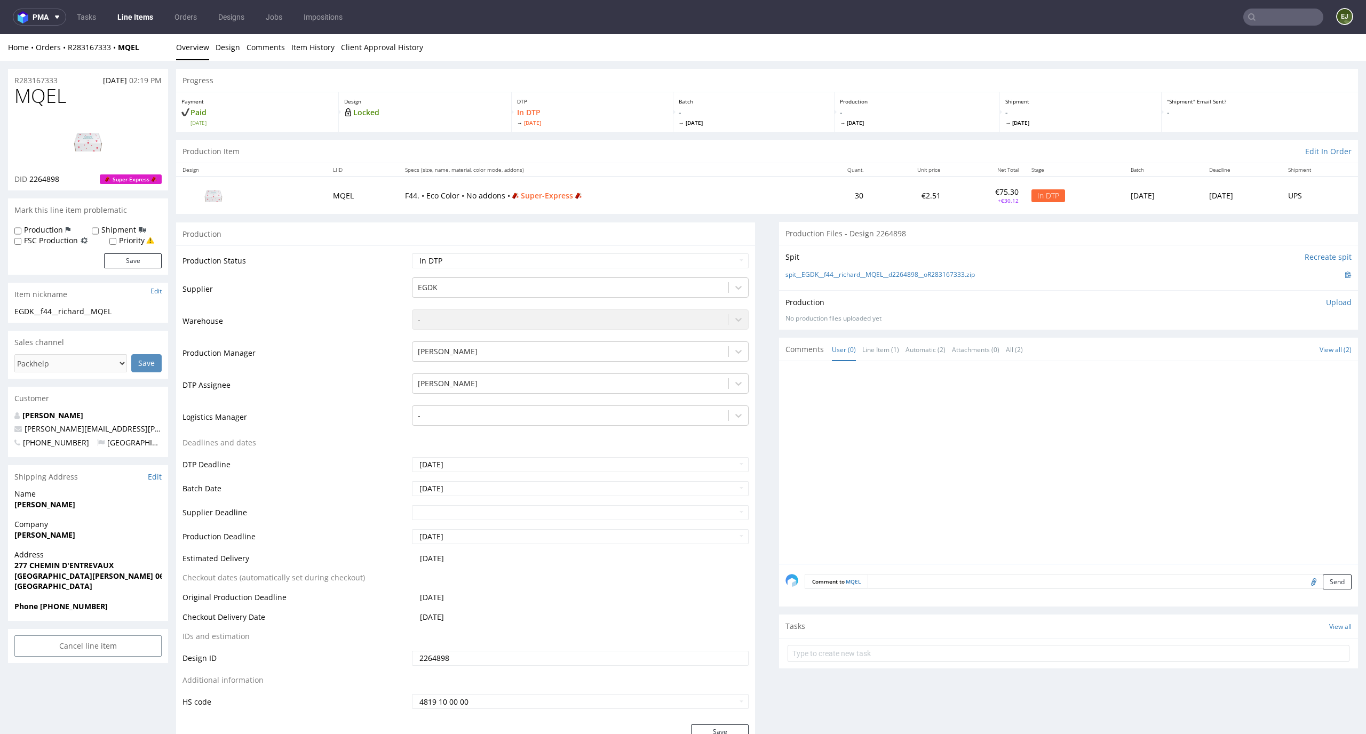
click at [1326, 300] on p "Upload" at bounding box center [1339, 302] width 26 height 11
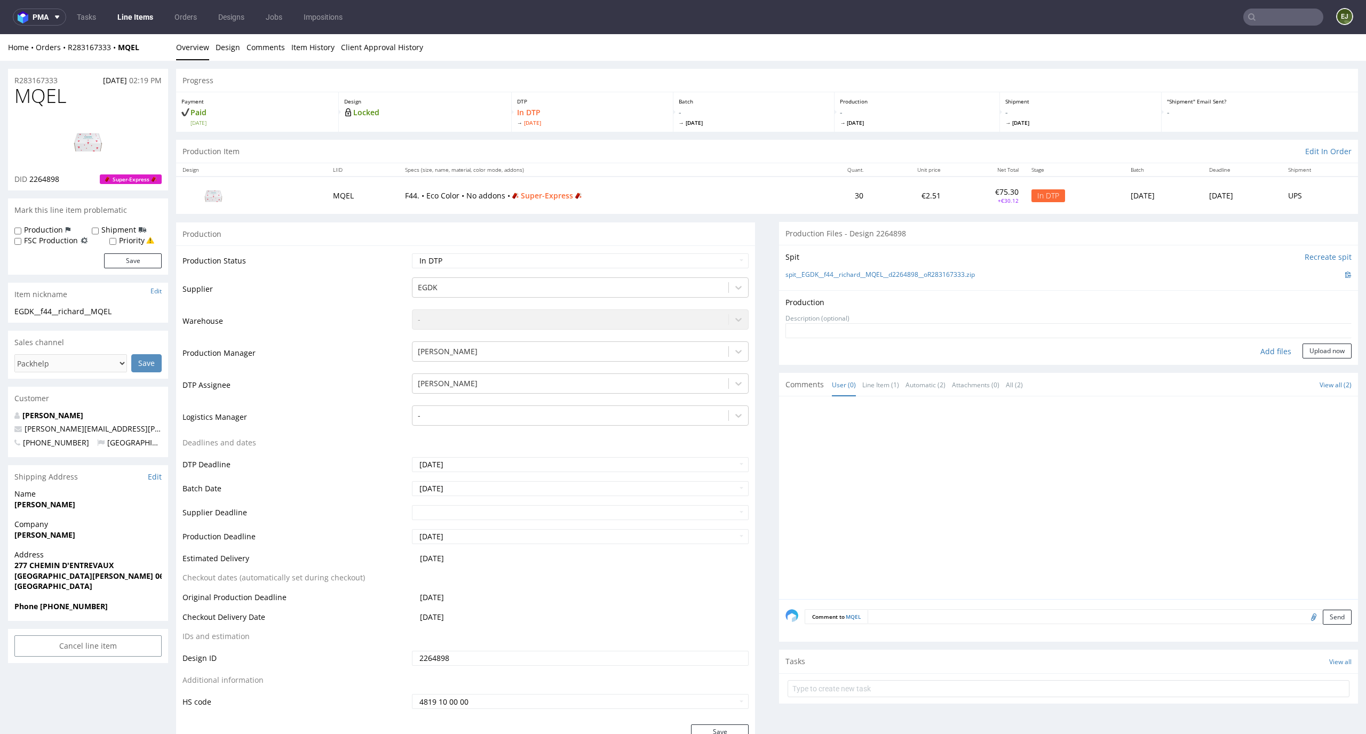
click at [1263, 347] on div "Add files" at bounding box center [1275, 352] width 53 height 16
type input "C:\fakepath\EGDK__f44__richard__MQEL__d2264898__oR283167333__latest__outside.pdf"
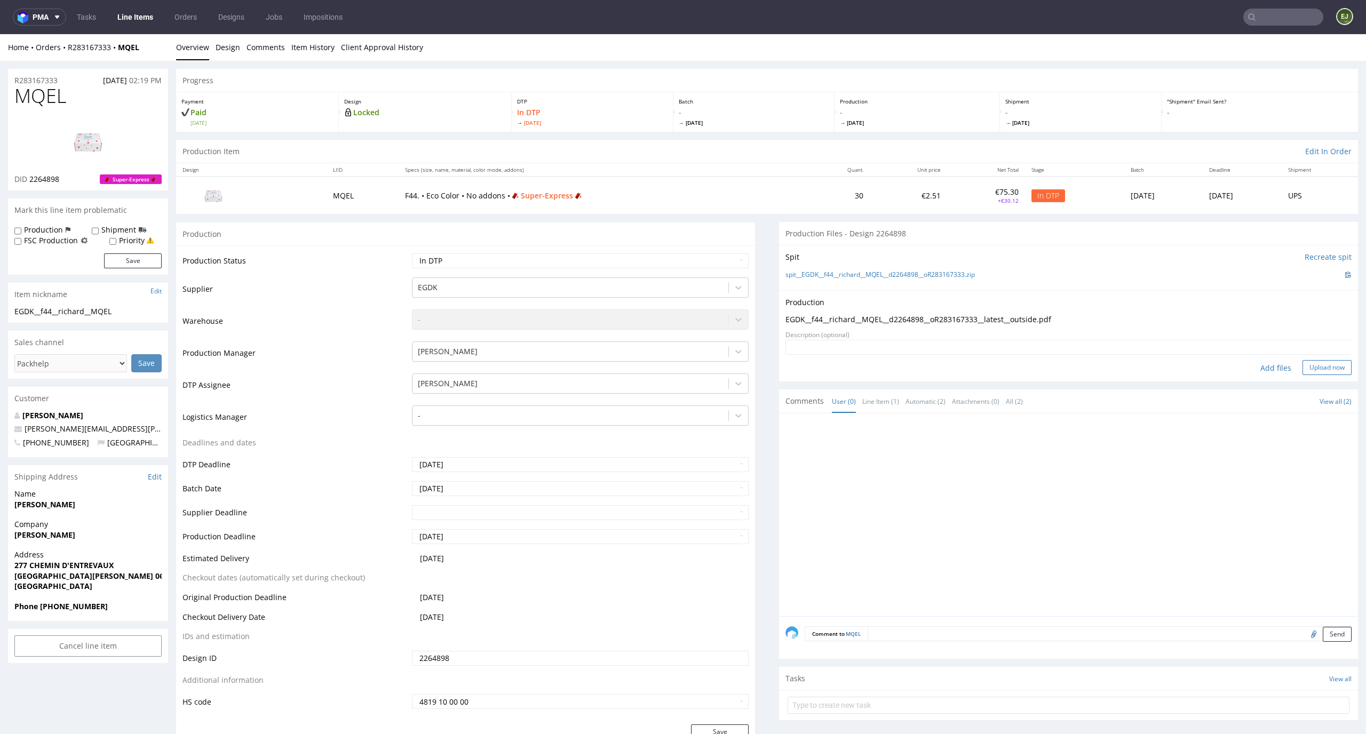
click at [1306, 368] on button "Upload now" at bounding box center [1327, 367] width 49 height 15
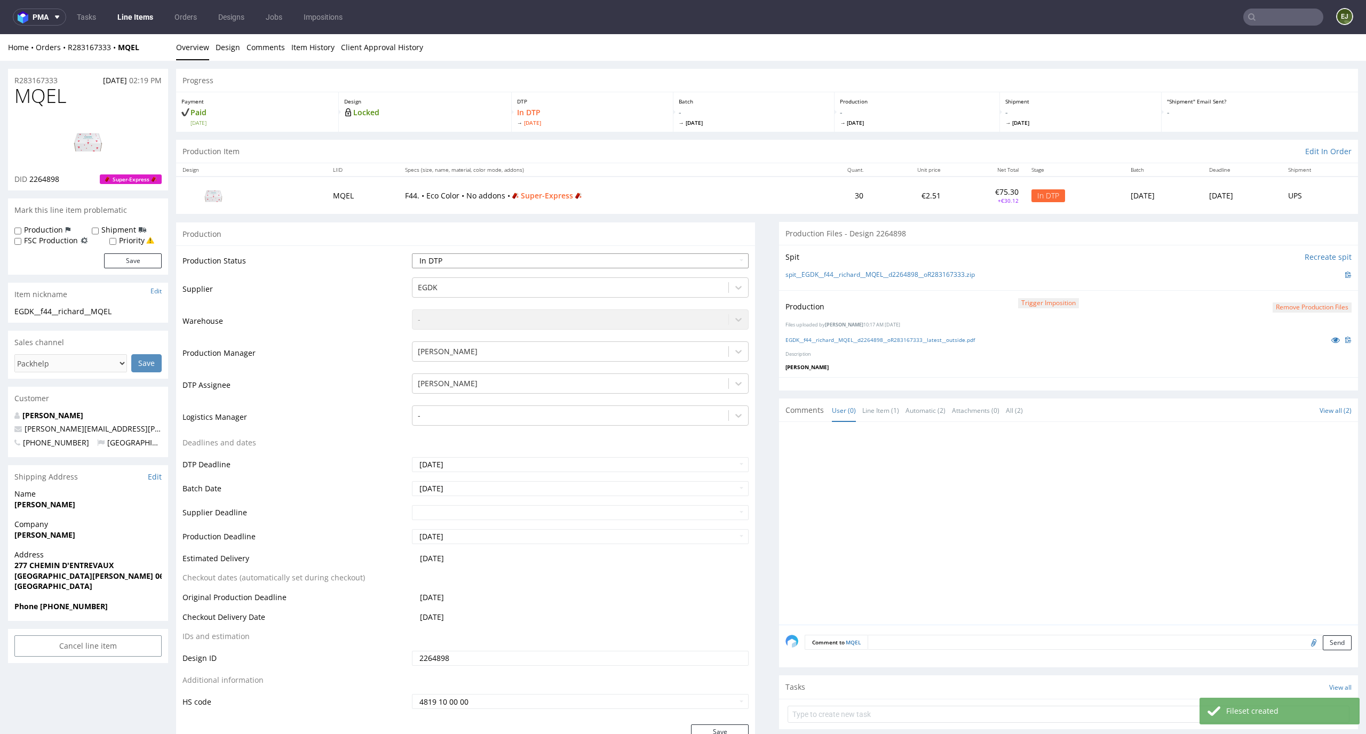
click at [621, 257] on select "Waiting for Artwork Waiting for Diecut Waiting for Mockup Waiting for DTP Waiti…" at bounding box center [580, 260] width 337 height 15
select select "dtp_production_ready"
click at [412, 253] on select "Waiting for Artwork Waiting for Diecut Waiting for Mockup Waiting for DTP Waiti…" at bounding box center [580, 260] width 337 height 15
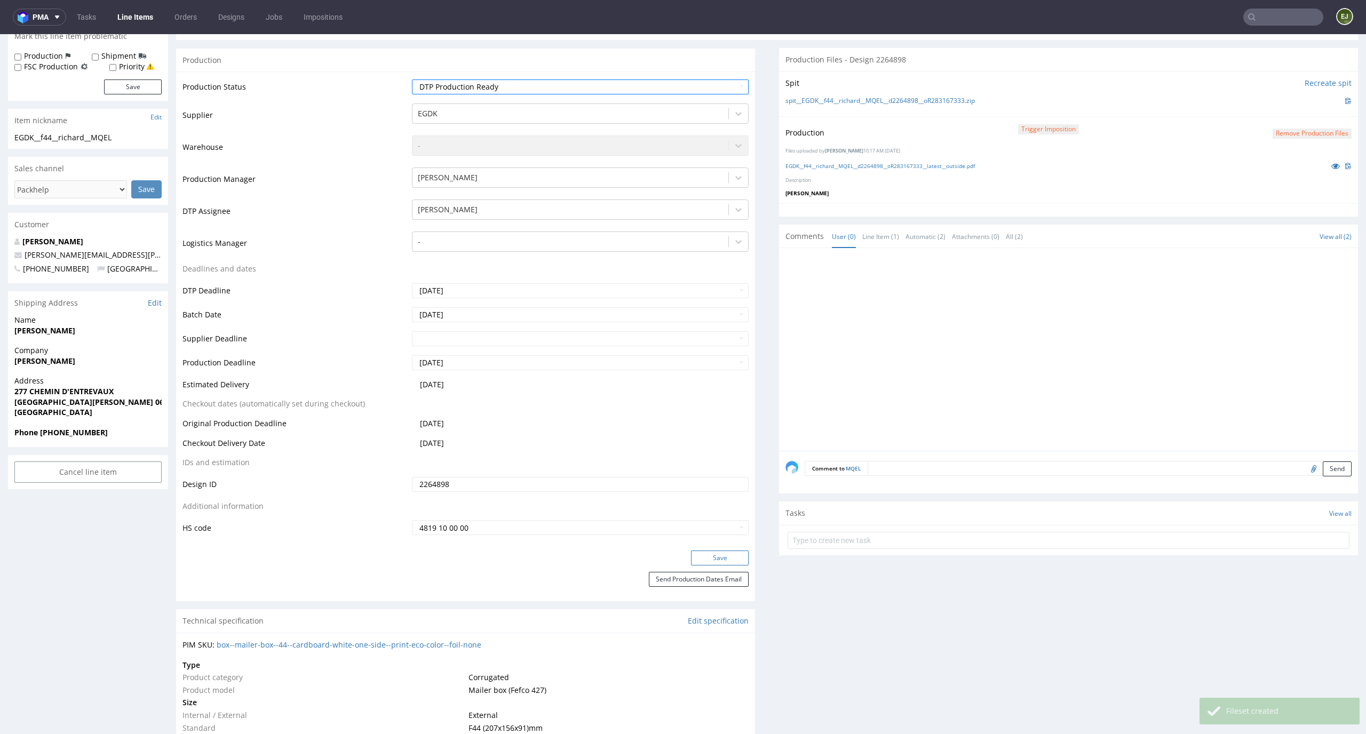
click at [709, 556] on button "Save" at bounding box center [720, 558] width 58 height 15
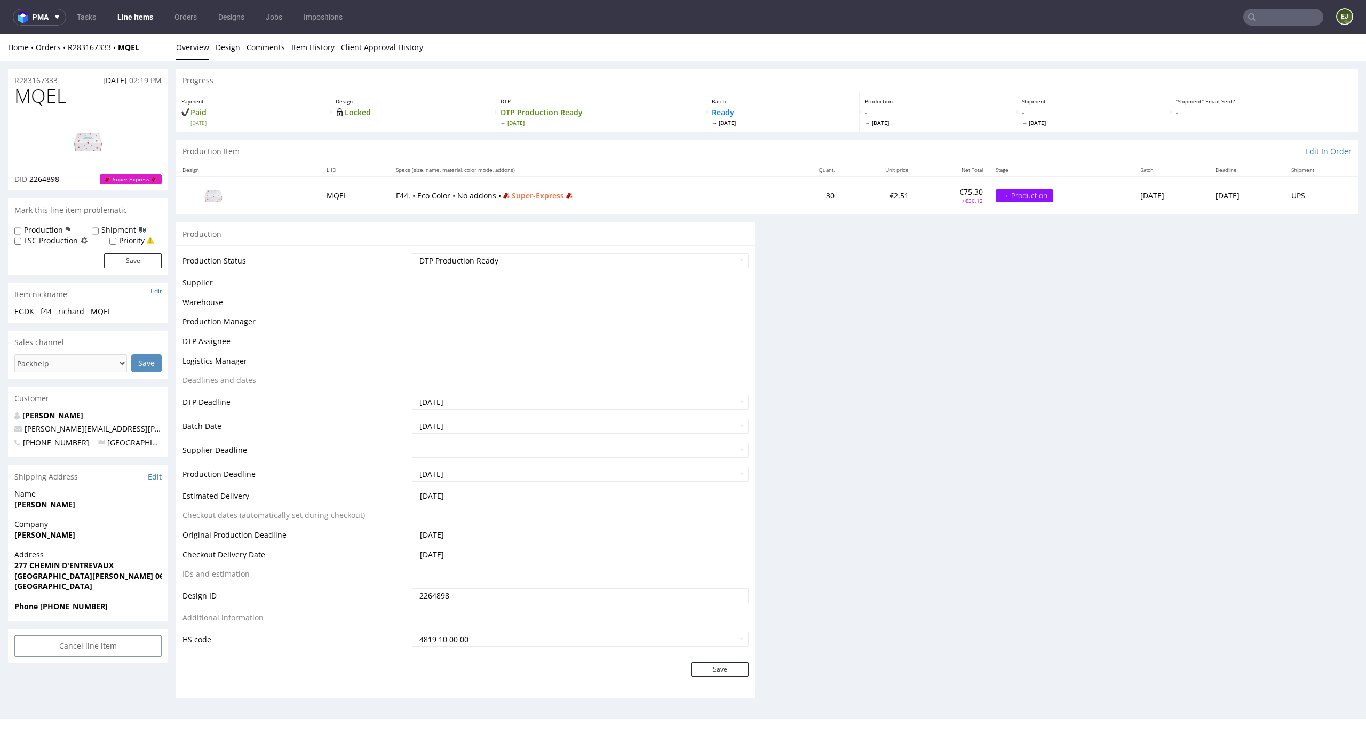
scroll to position [0, 0]
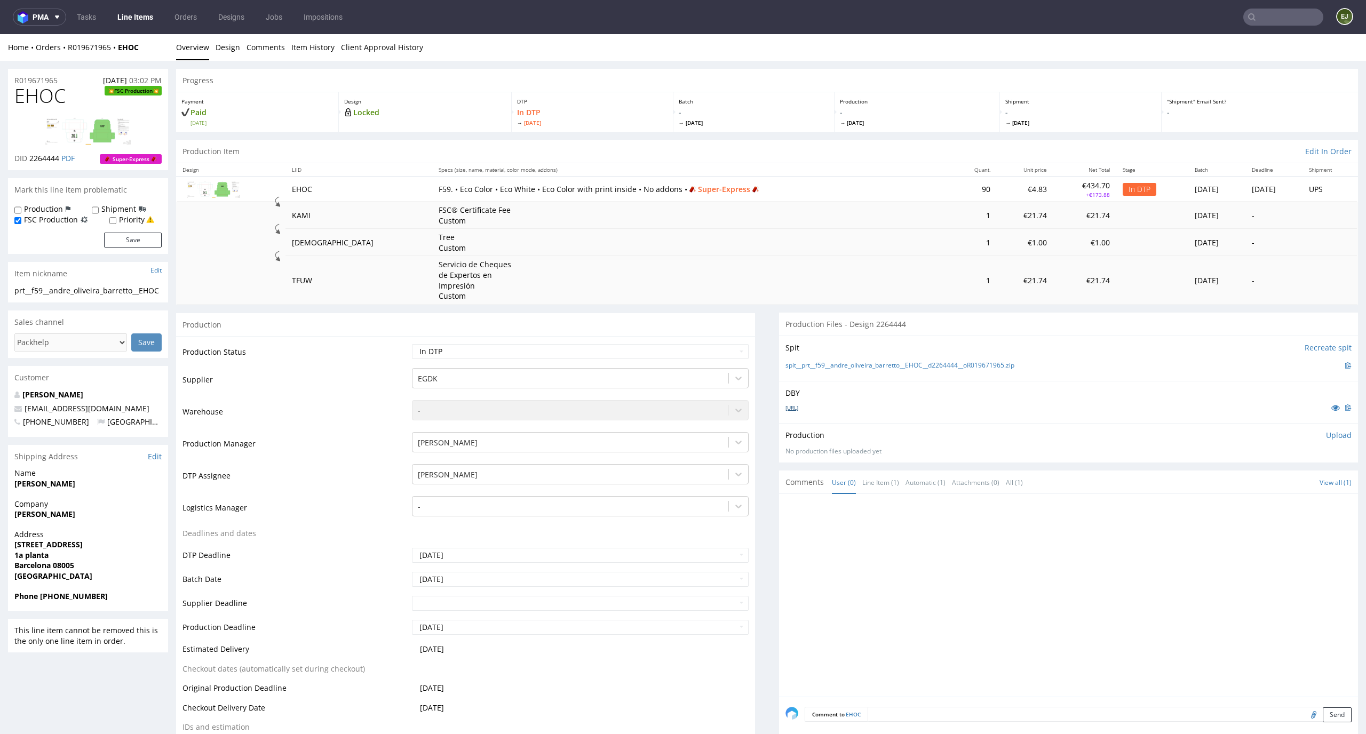
click at [798, 407] on link "[URL]" at bounding box center [792, 407] width 13 height 7
click at [794, 370] on link "spit__prt__f59__andre_oliveira_barretto__EHOC__d2264444__oR019671965.zip" at bounding box center [900, 365] width 229 height 9
drag, startPoint x: 58, startPoint y: 96, endPoint x: 0, endPoint y: 96, distance: 57.6
copy span "EHOC"
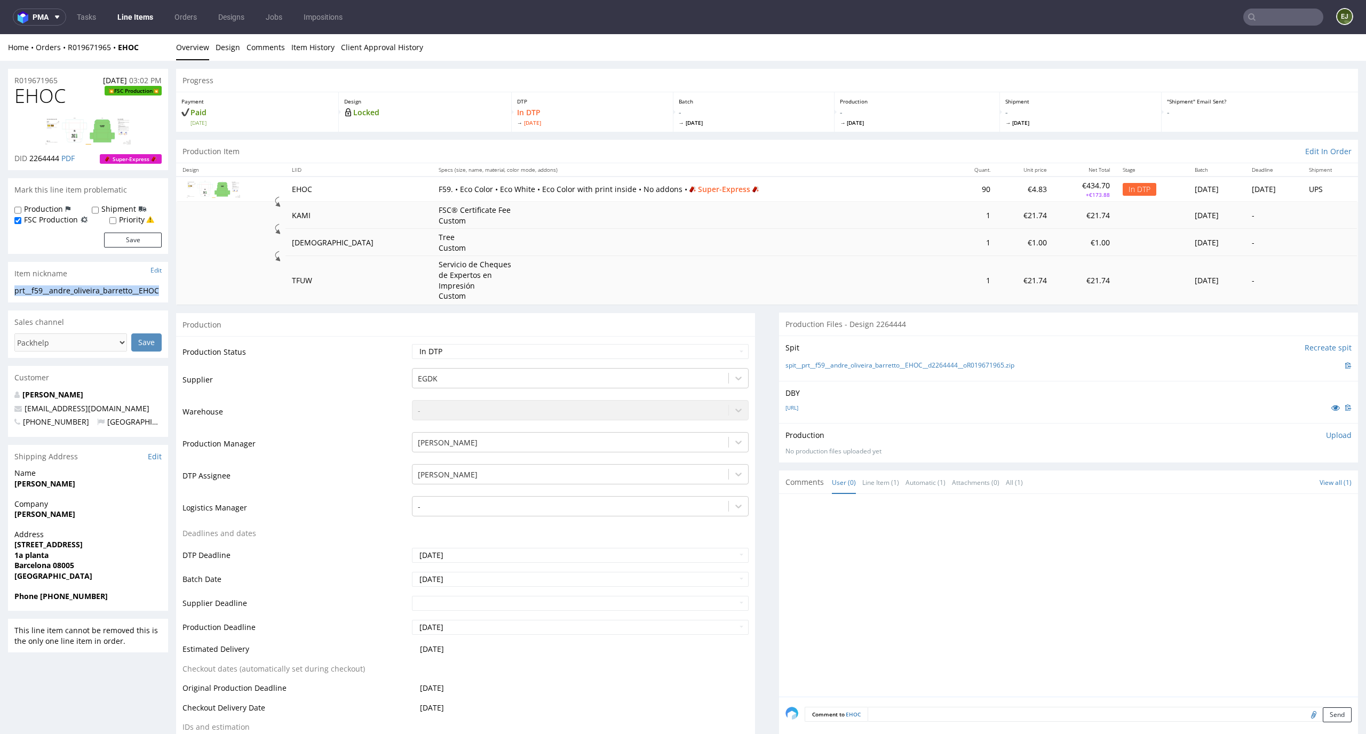
drag, startPoint x: 160, startPoint y: 291, endPoint x: 15, endPoint y: 285, distance: 144.2
click at [15, 284] on section "Item nickname Edit prt__f59__andre_oliveira_barretto__EHOC prt__f59 __andre_oli…" at bounding box center [88, 282] width 160 height 40
copy section "prt__f59__andre_oliveira_barretto__EHOC"
drag, startPoint x: 61, startPoint y: 157, endPoint x: 29, endPoint y: 158, distance: 32.0
click at [29, 158] on p "DID 2264444 PDF" at bounding box center [44, 158] width 60 height 11
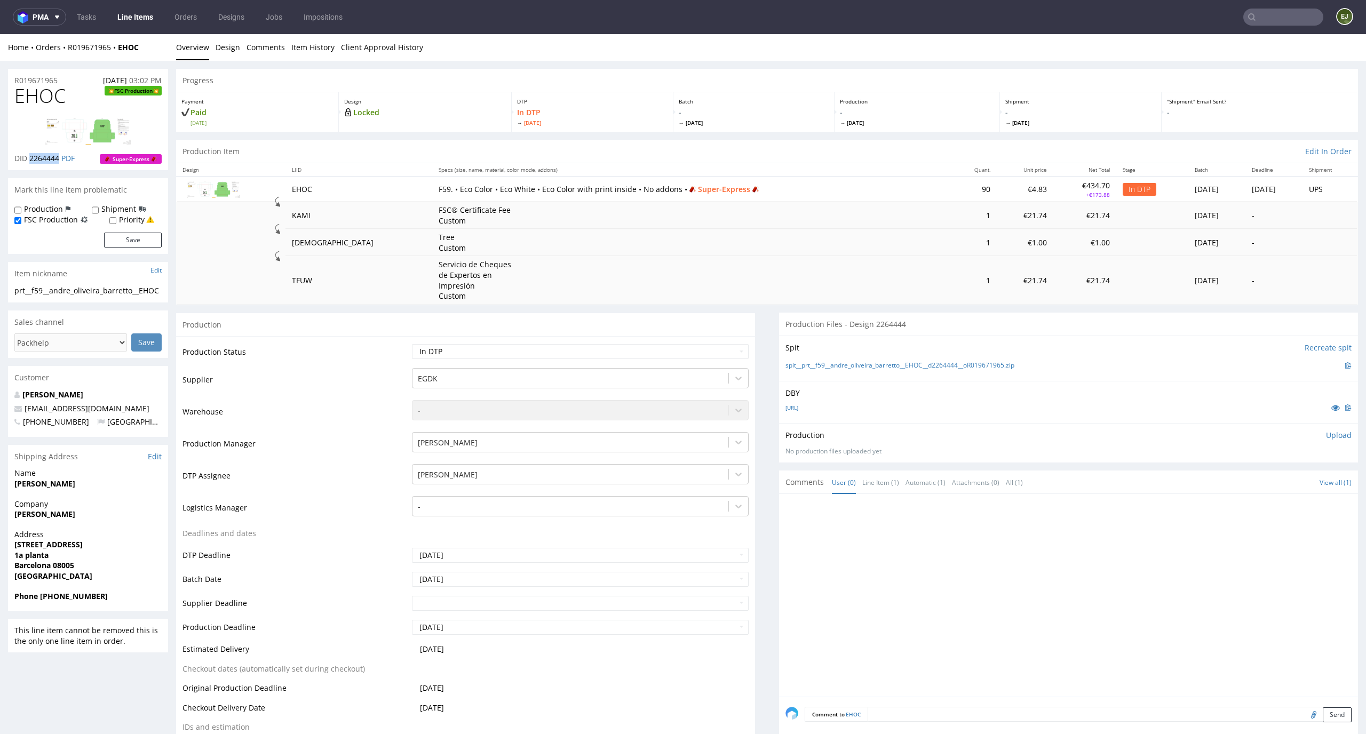
copy span "2264444"
drag, startPoint x: 66, startPoint y: 81, endPoint x: 0, endPoint y: 81, distance: 66.2
copy p "R019671965"
click at [763, 149] on div "Production Item Edit In Order" at bounding box center [767, 151] width 1182 height 23
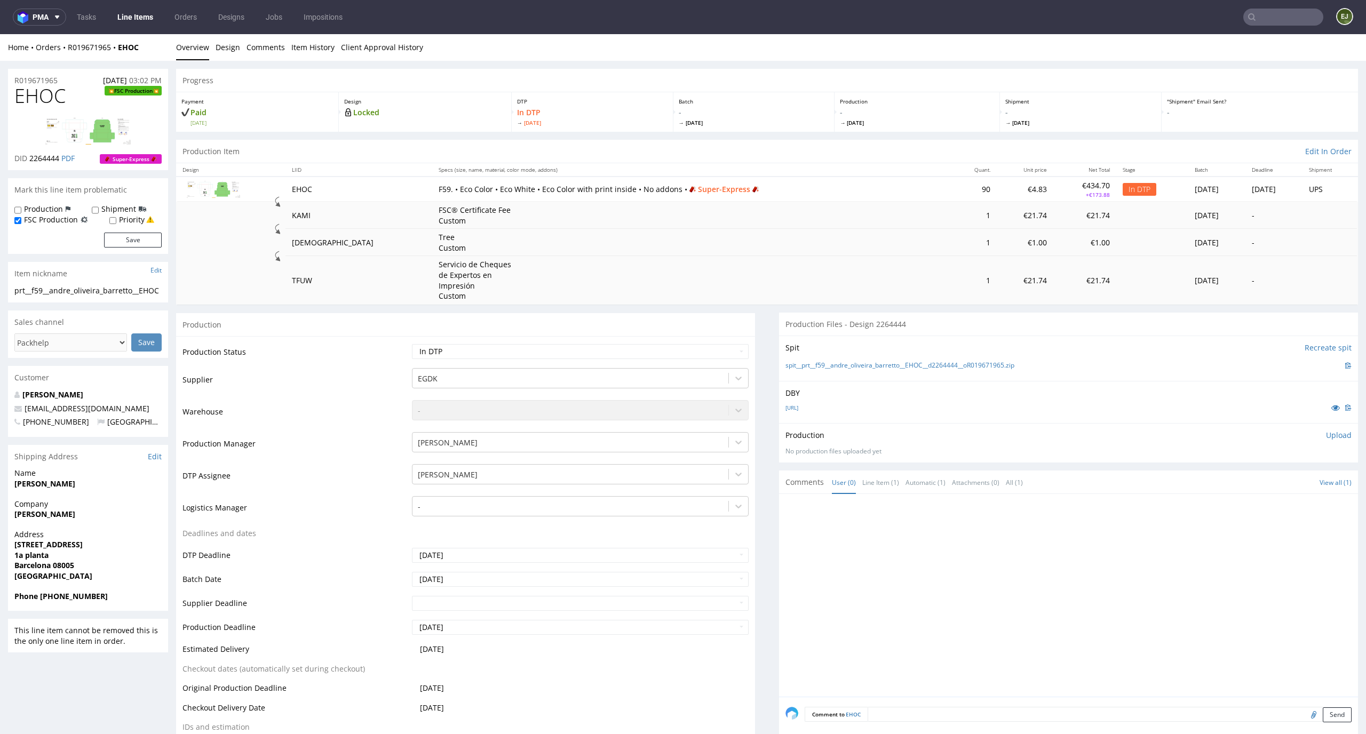
click at [1326, 437] on p "Upload" at bounding box center [1339, 435] width 26 height 11
click at [1250, 482] on div "Add files" at bounding box center [1275, 485] width 53 height 16
click at [1264, 479] on div "Add files" at bounding box center [1275, 485] width 53 height 16
type input "C:\fakepath\EGDK__f59__andre_oliveira_barretto__EHOC__d2264444__oR019671965__in…"
click at [1310, 505] on button "Upload now" at bounding box center [1327, 511] width 49 height 15
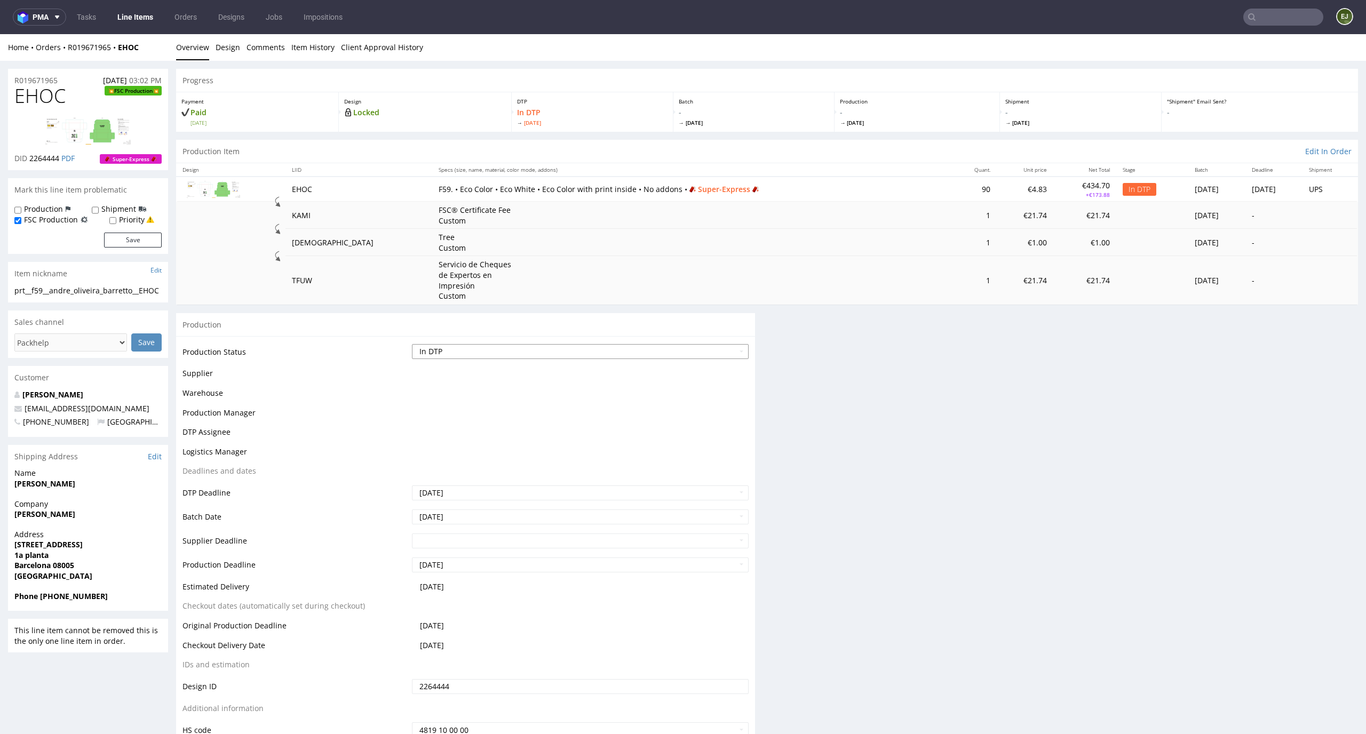
click at [717, 354] on select "Waiting for Artwork Waiting for Diecut Waiting for Mockup Waiting for DTP Waiti…" at bounding box center [580, 351] width 337 height 15
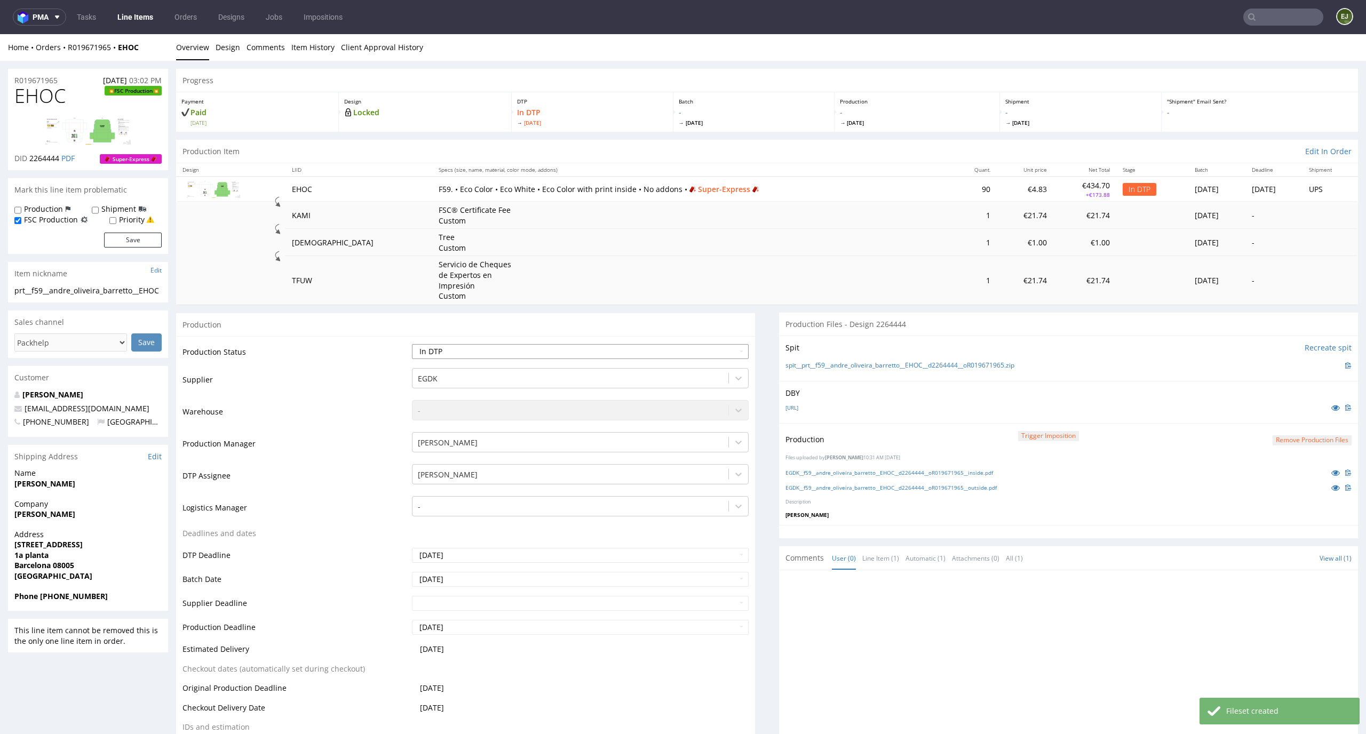
select select "dtp_production_ready"
click at [412, 344] on select "Waiting for Artwork Waiting for Diecut Waiting for Mockup Waiting for DTP Waiti…" at bounding box center [580, 351] width 337 height 15
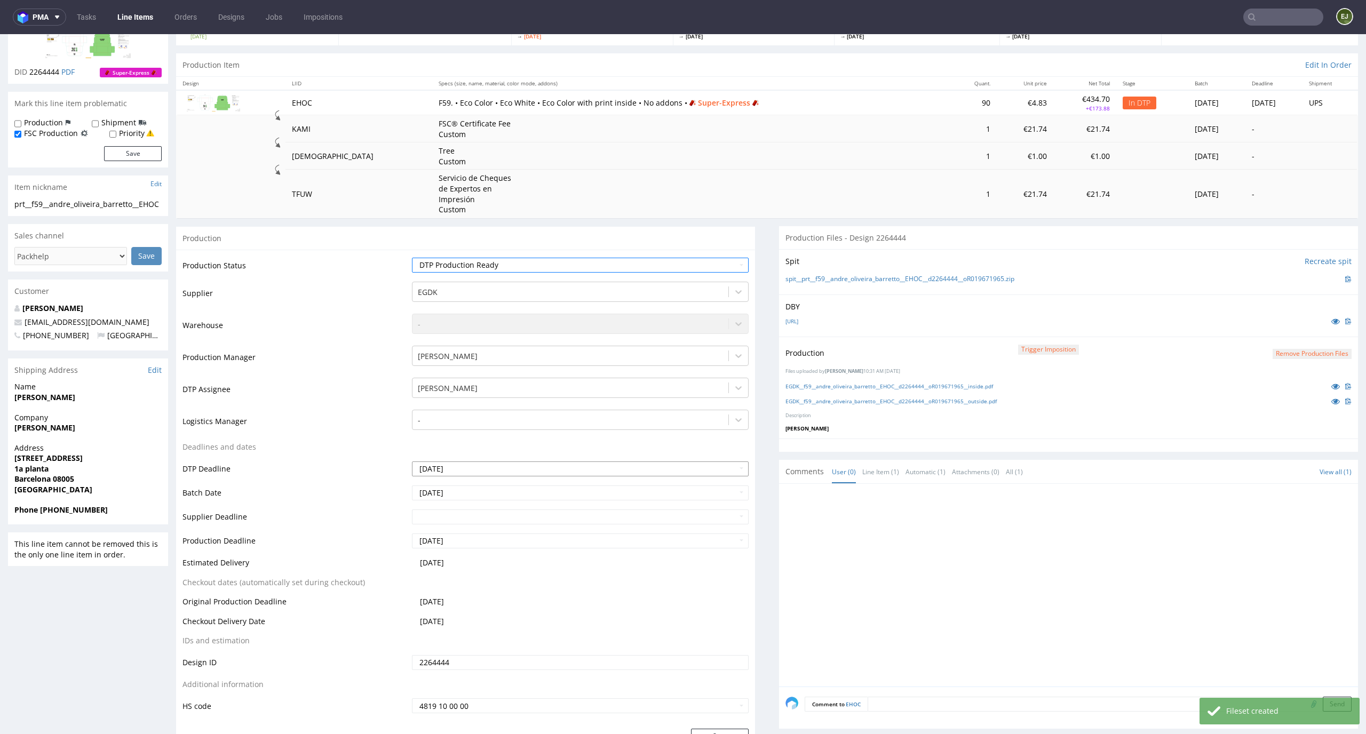
scroll to position [139, 0]
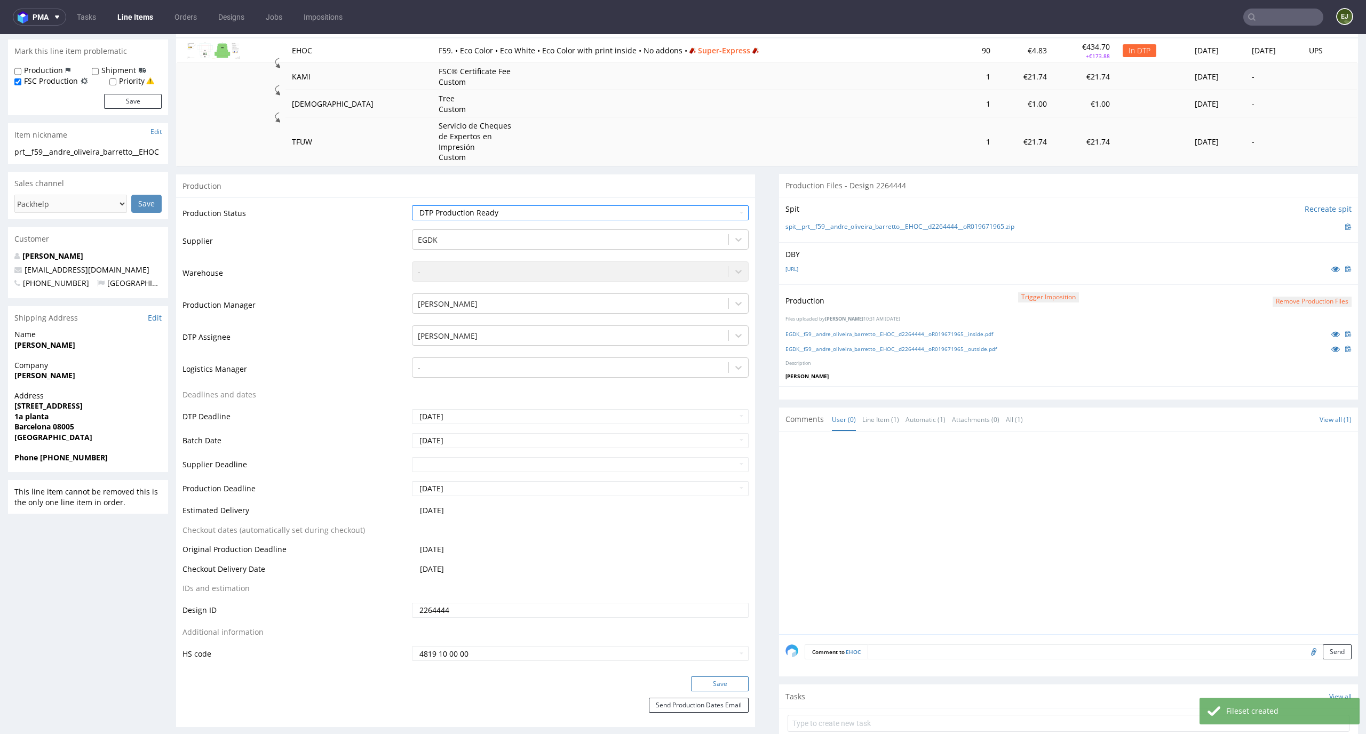
click at [733, 685] on button "Save" at bounding box center [720, 684] width 58 height 15
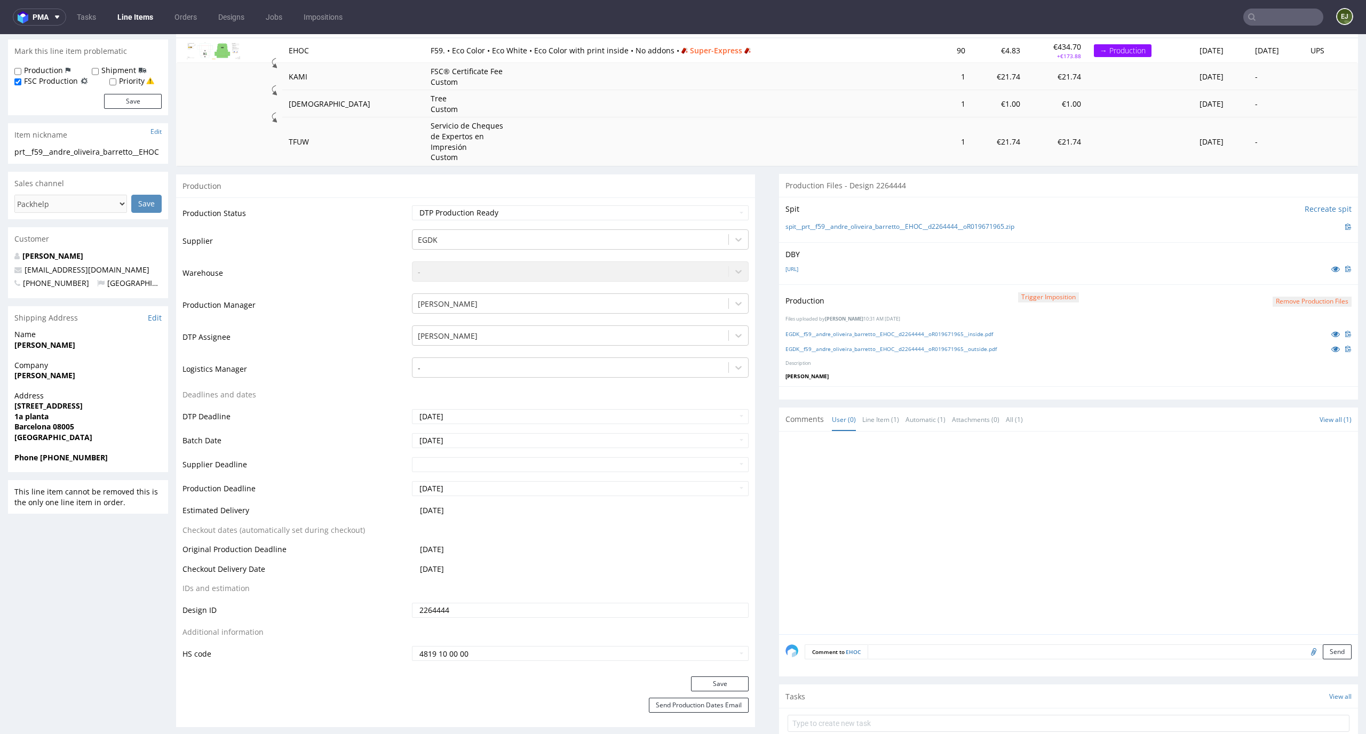
scroll to position [0, 0]
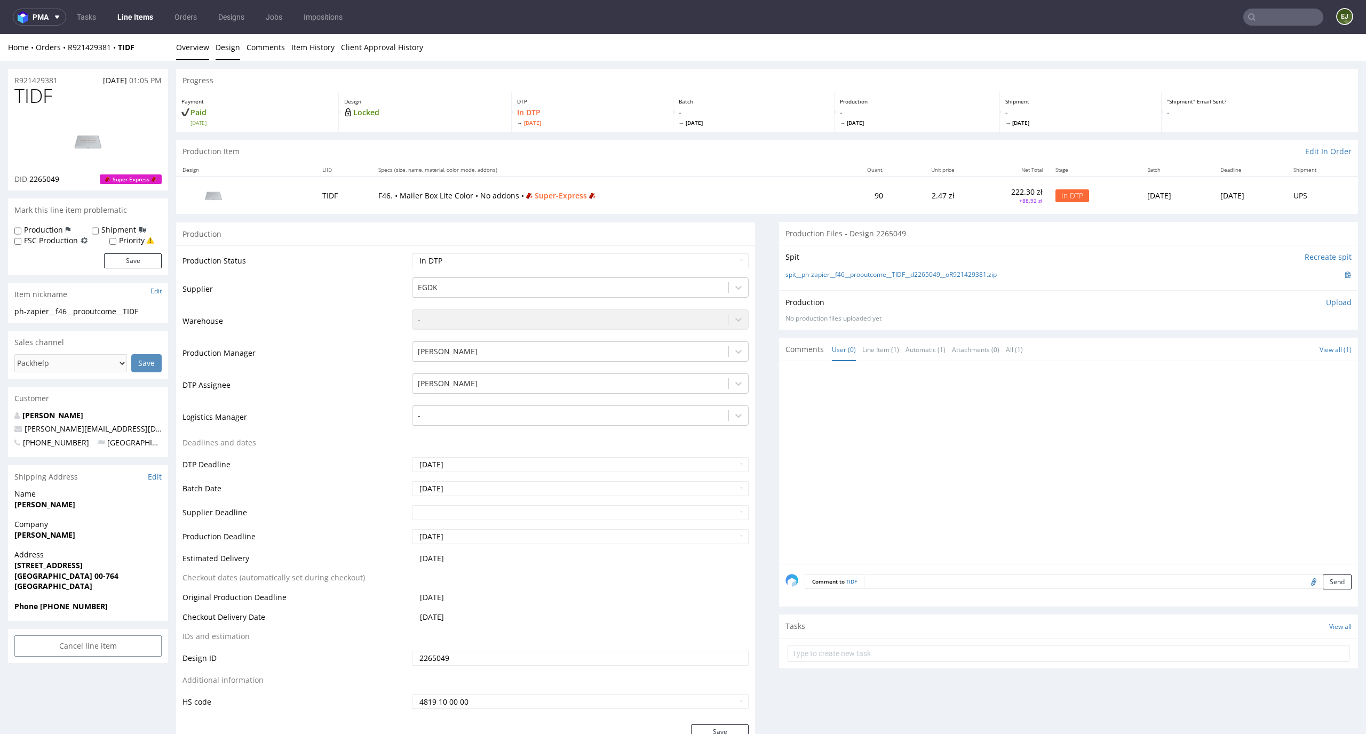
click at [228, 49] on link "Design" at bounding box center [228, 47] width 25 height 26
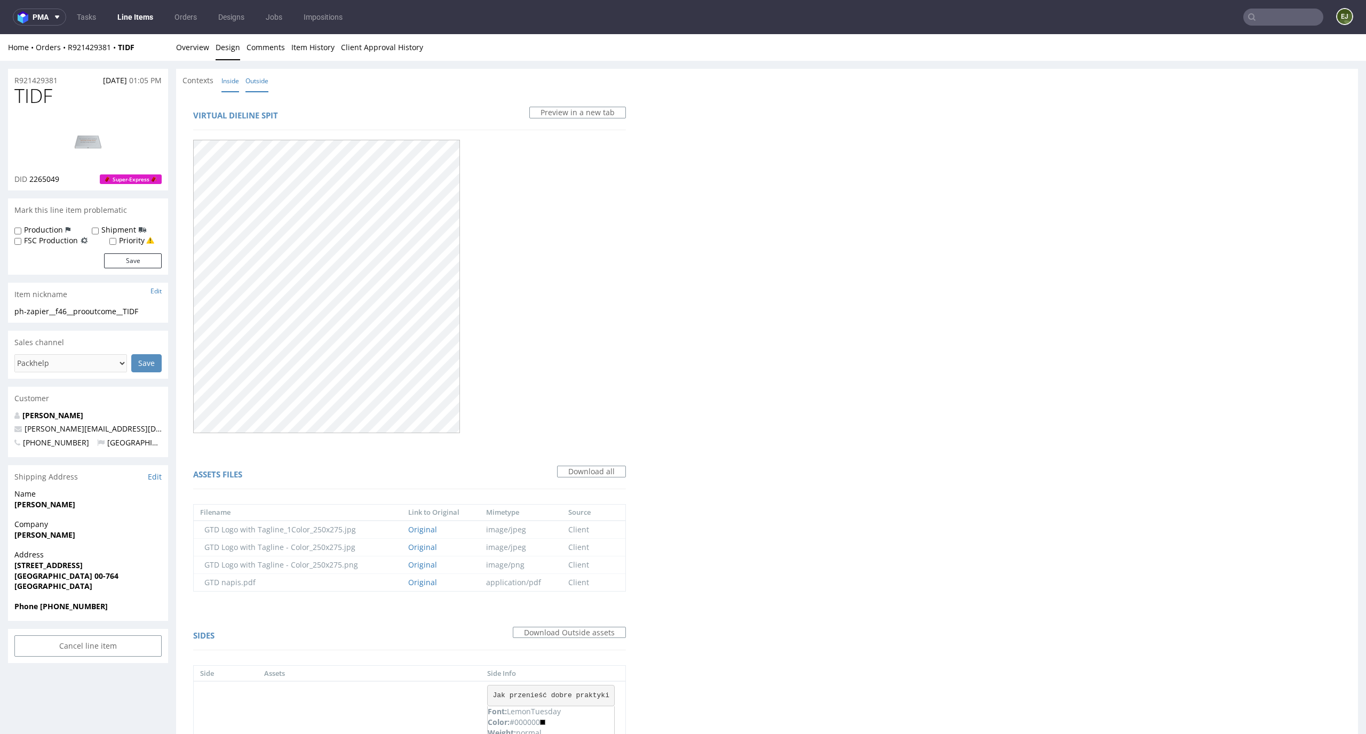
click at [229, 84] on link "Inside" at bounding box center [230, 80] width 18 height 23
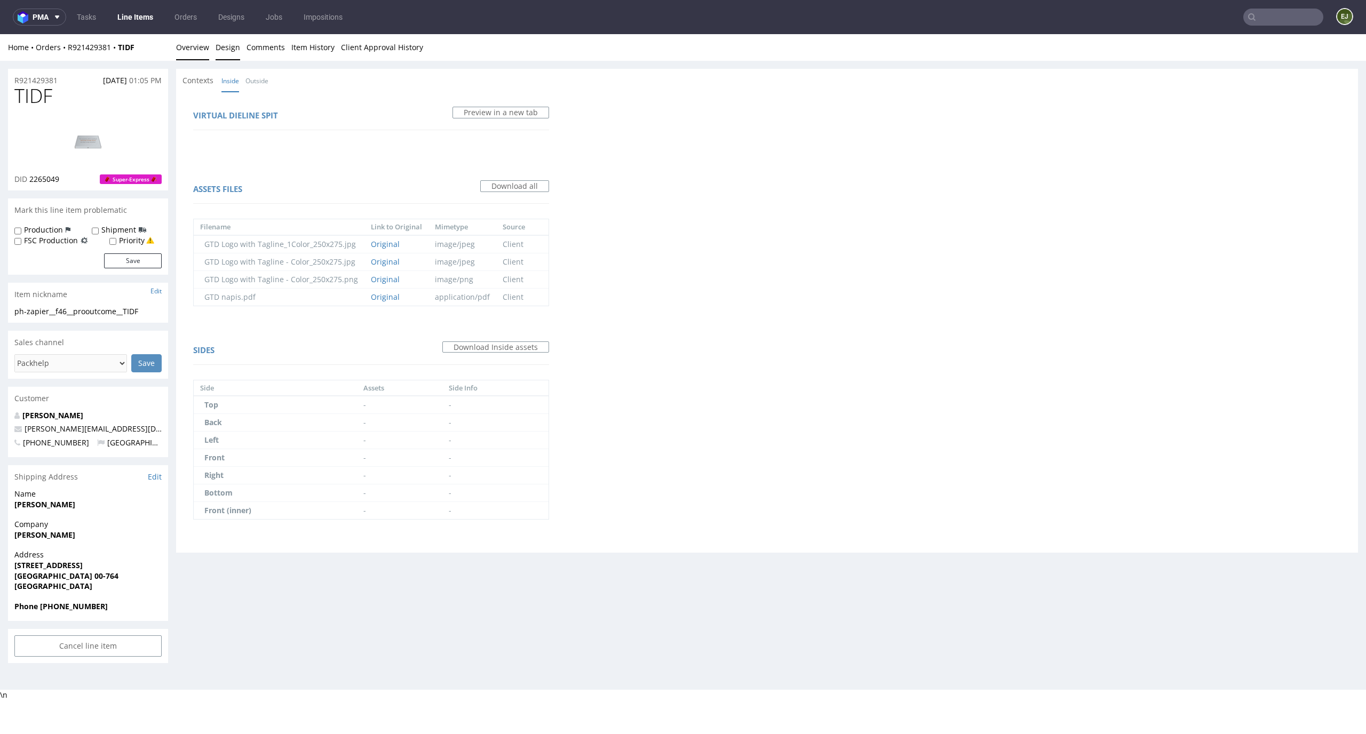
click at [192, 43] on link "Overview" at bounding box center [192, 47] width 33 height 26
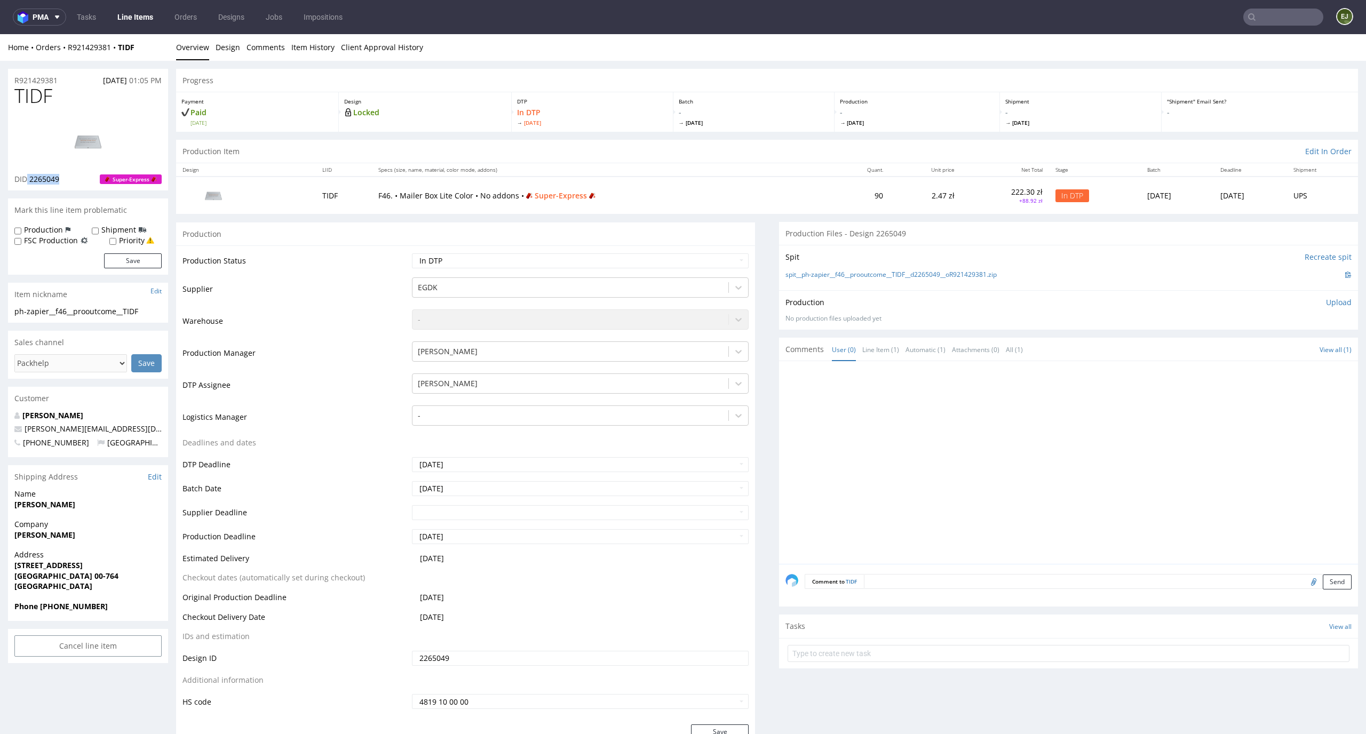
drag, startPoint x: 68, startPoint y: 181, endPoint x: 28, endPoint y: 180, distance: 40.6
click at [28, 180] on div "DID 2265049 Super-Express" at bounding box center [87, 179] width 147 height 11
copy p "2265049"
click at [573, 106] on div "DTP In DTP [DATE]" at bounding box center [593, 111] width 162 height 39
drag, startPoint x: 60, startPoint y: 91, endPoint x: 0, endPoint y: 91, distance: 59.8
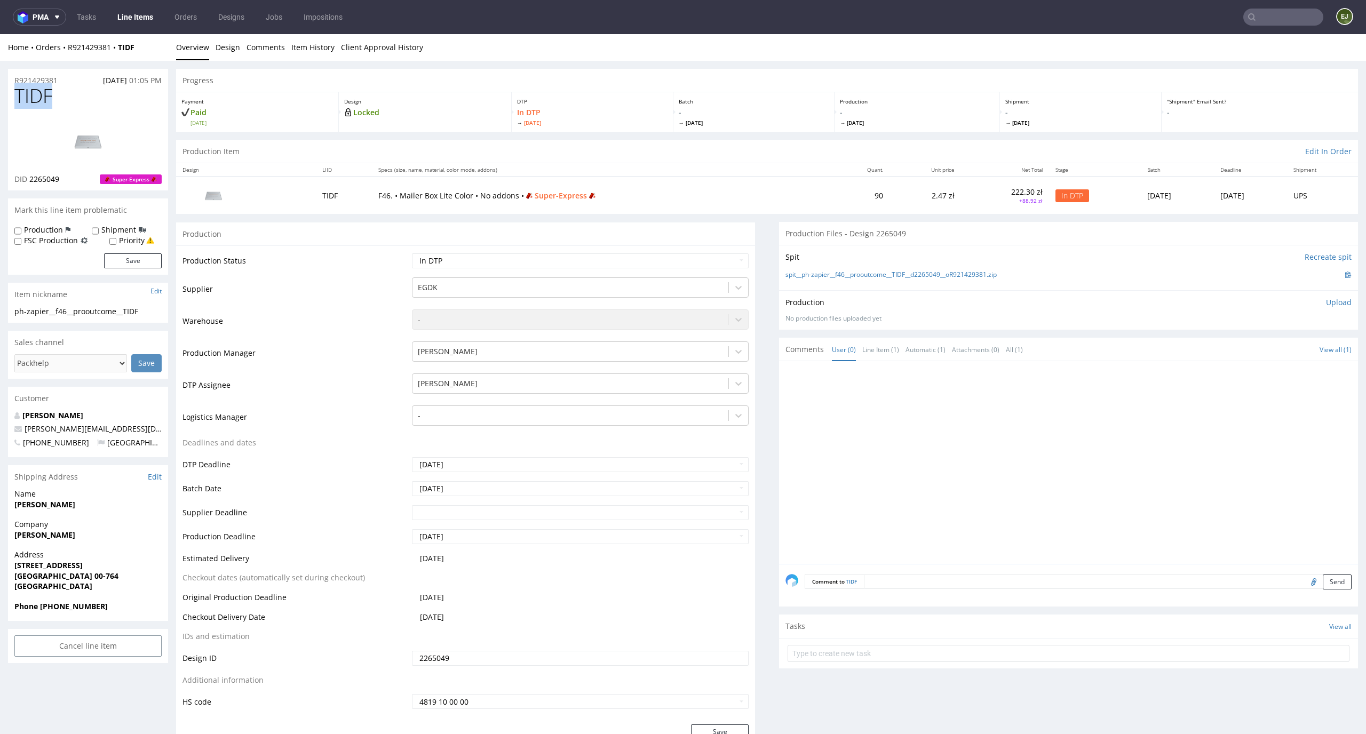
copy span "TIDF"
click at [521, 182] on td "F46. • Mailer Box Lite Color • No addons • Super-Express" at bounding box center [602, 195] width 461 height 37
click at [844, 274] on link "spit__ph-zapier__f46__prooutcome__TIDF__d2265049__oR921429381.zip" at bounding box center [891, 275] width 211 height 9
drag, startPoint x: 28, startPoint y: 101, endPoint x: 0, endPoint y: 101, distance: 27.7
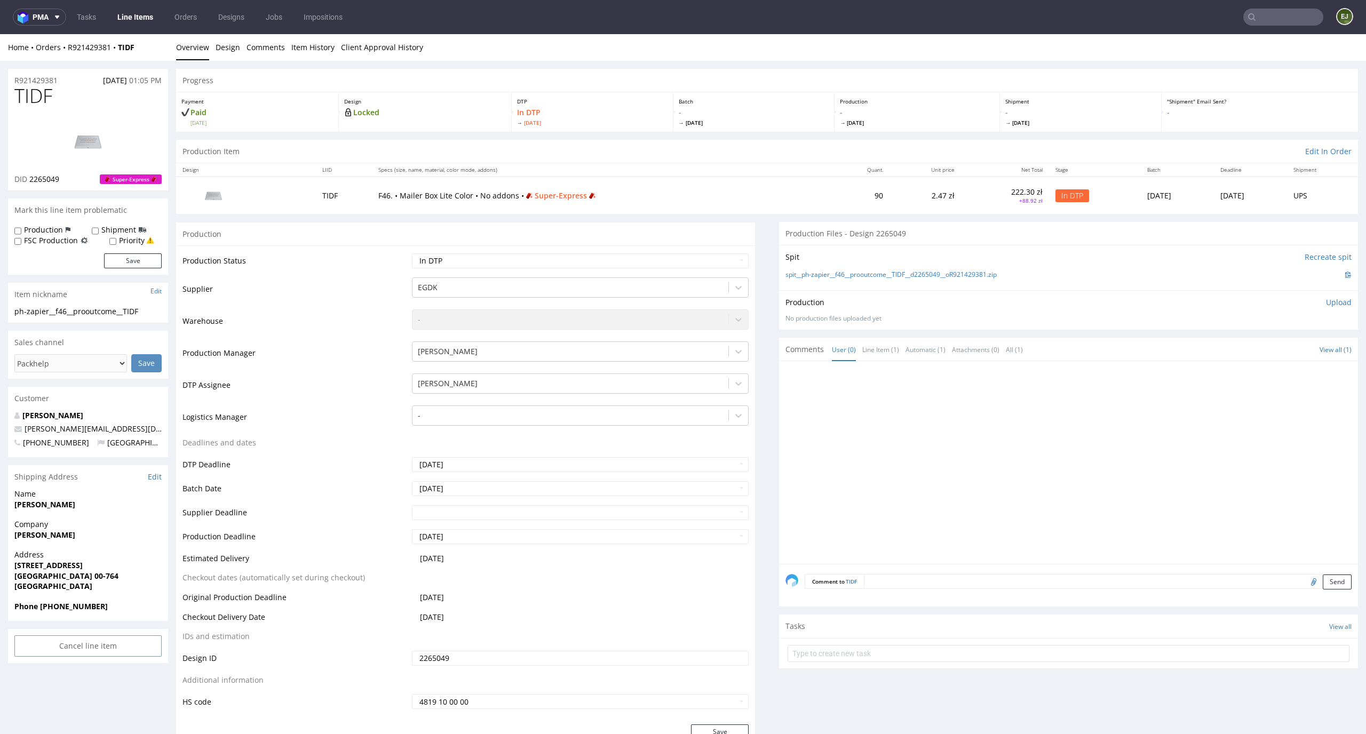
copy span "TIDF"
click at [1326, 305] on p "Upload" at bounding box center [1339, 302] width 26 height 11
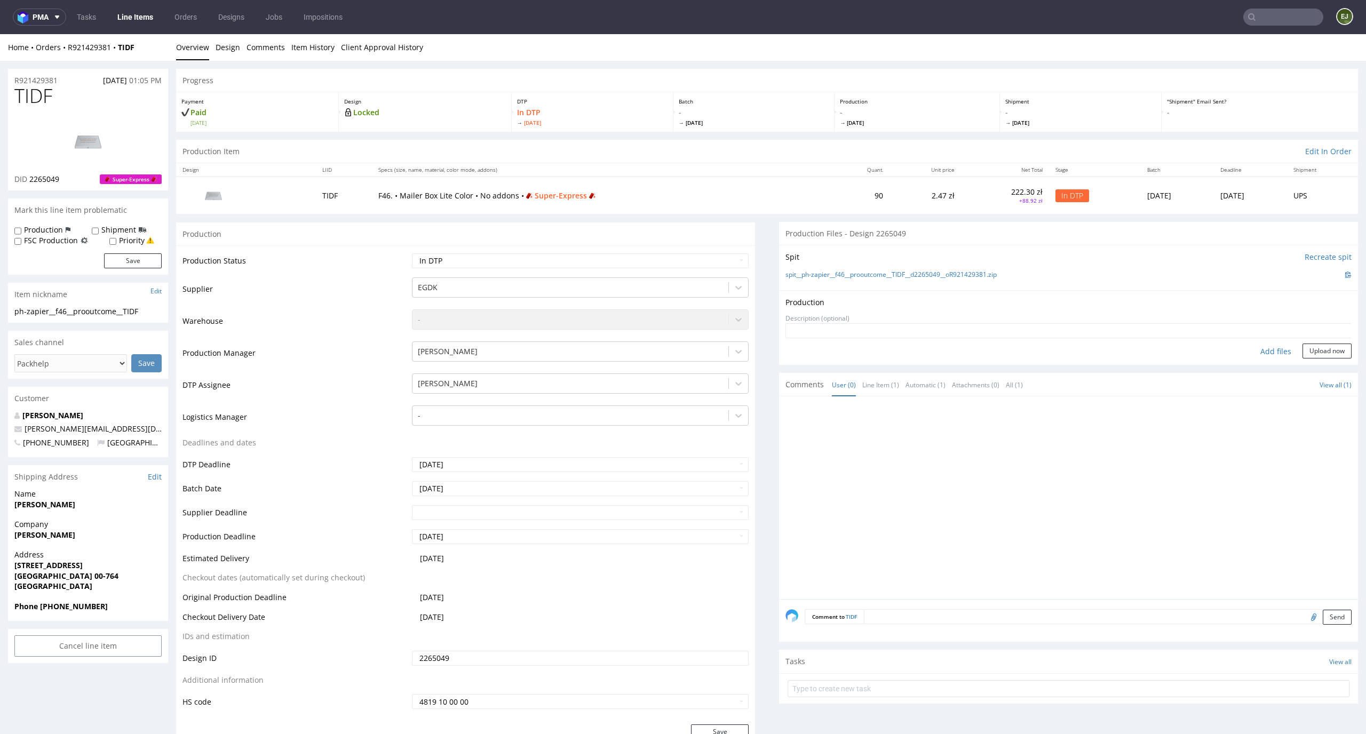
click at [1266, 348] on div "Add files" at bounding box center [1275, 352] width 53 height 16
type input "C:\fakepath\EGDK__f46__prooutcome__TIDF__d2265049__oR921429381__latest__outside…"
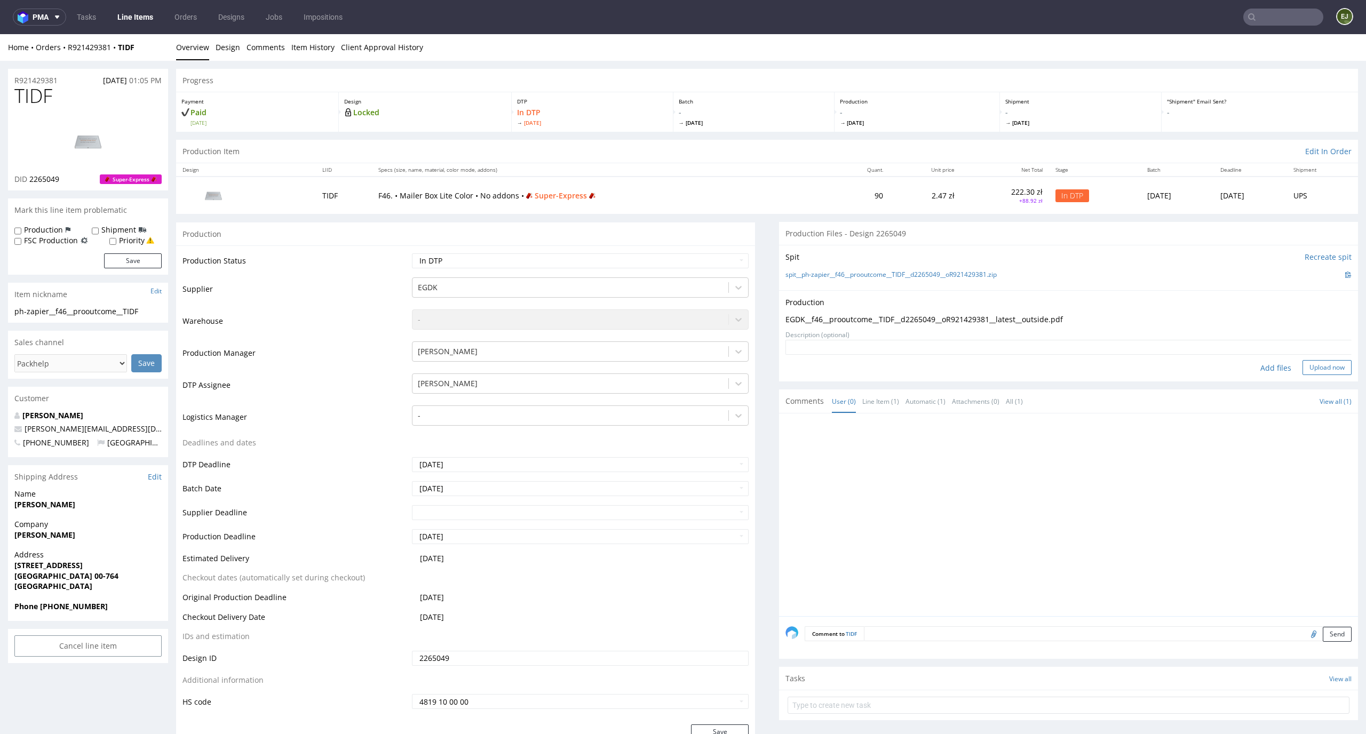
click at [1323, 370] on button "Upload now" at bounding box center [1327, 367] width 49 height 15
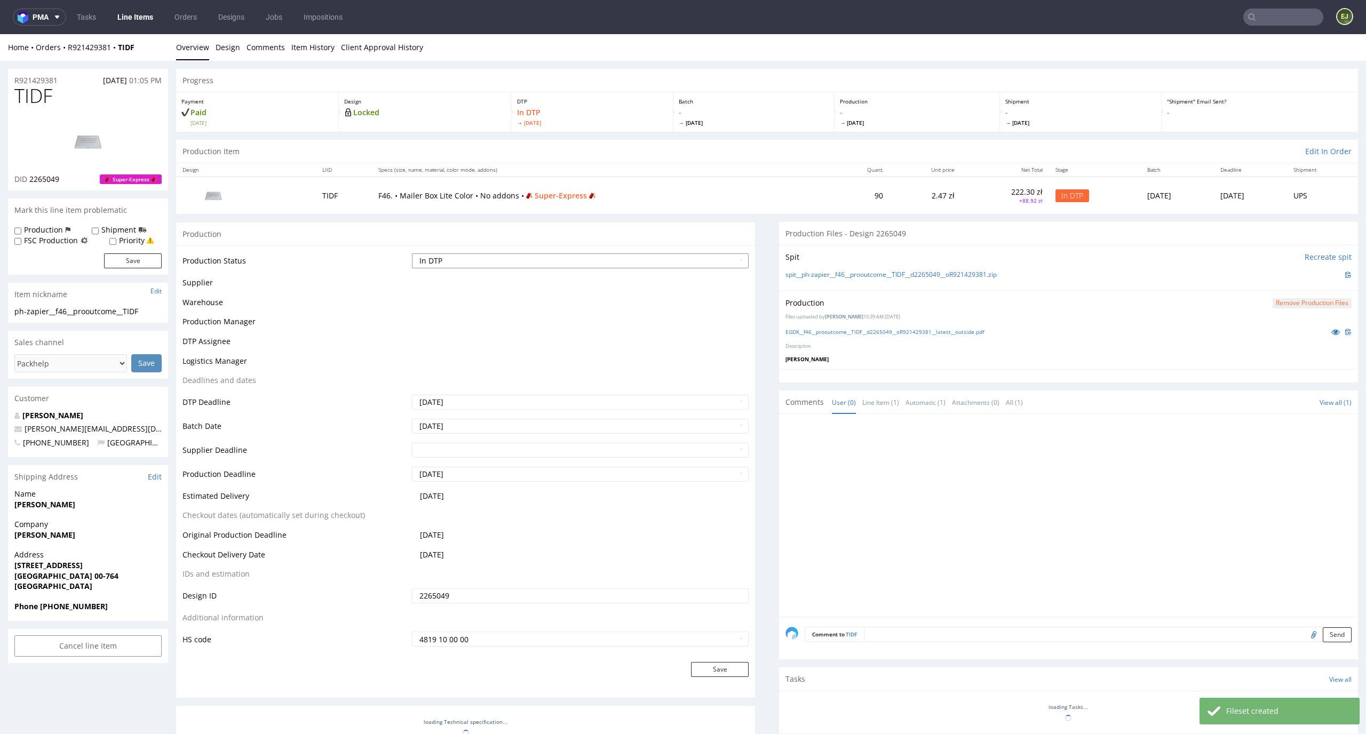
click at [739, 258] on select "Waiting for Artwork Waiting for Diecut Waiting for Mockup Waiting for DTP Waiti…" at bounding box center [580, 260] width 337 height 15
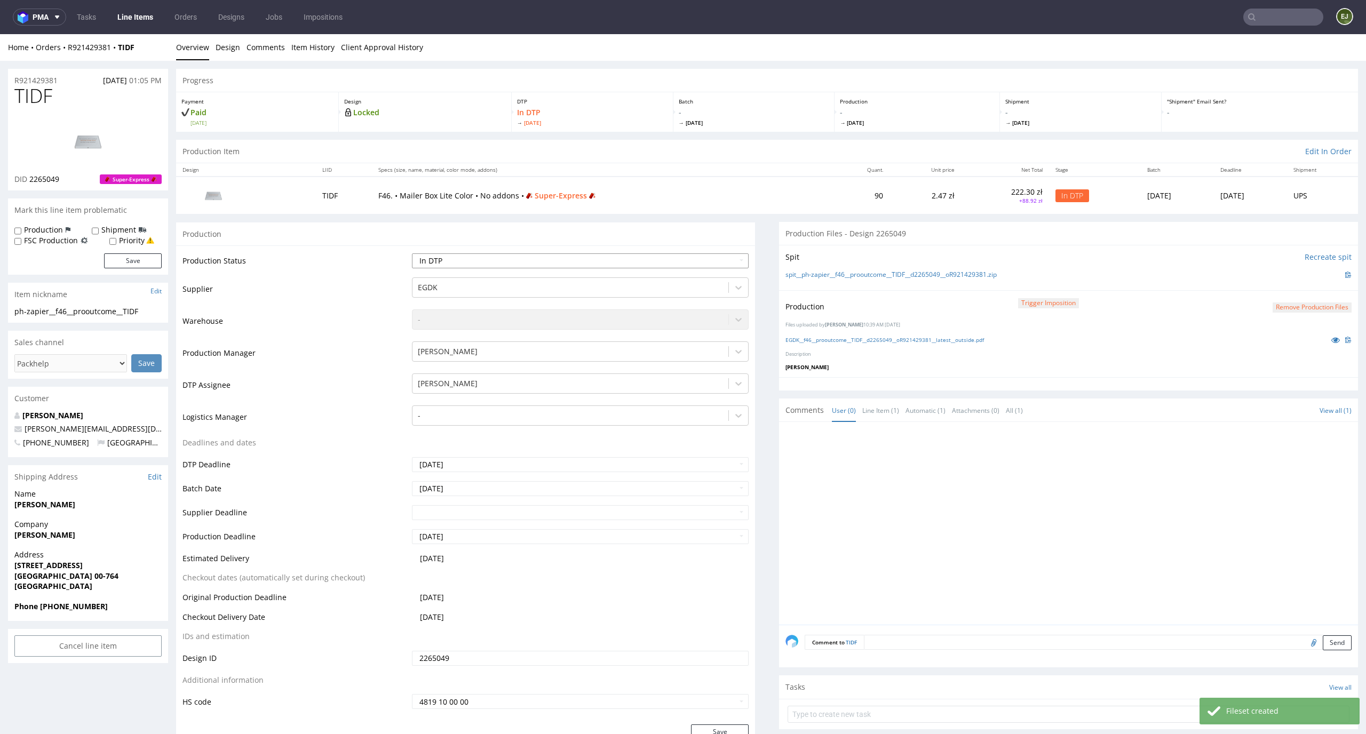
select select "dtp_production_ready"
click at [412, 253] on select "Waiting for Artwork Waiting for Diecut Waiting for Mockup Waiting for DTP Waiti…" at bounding box center [580, 260] width 337 height 15
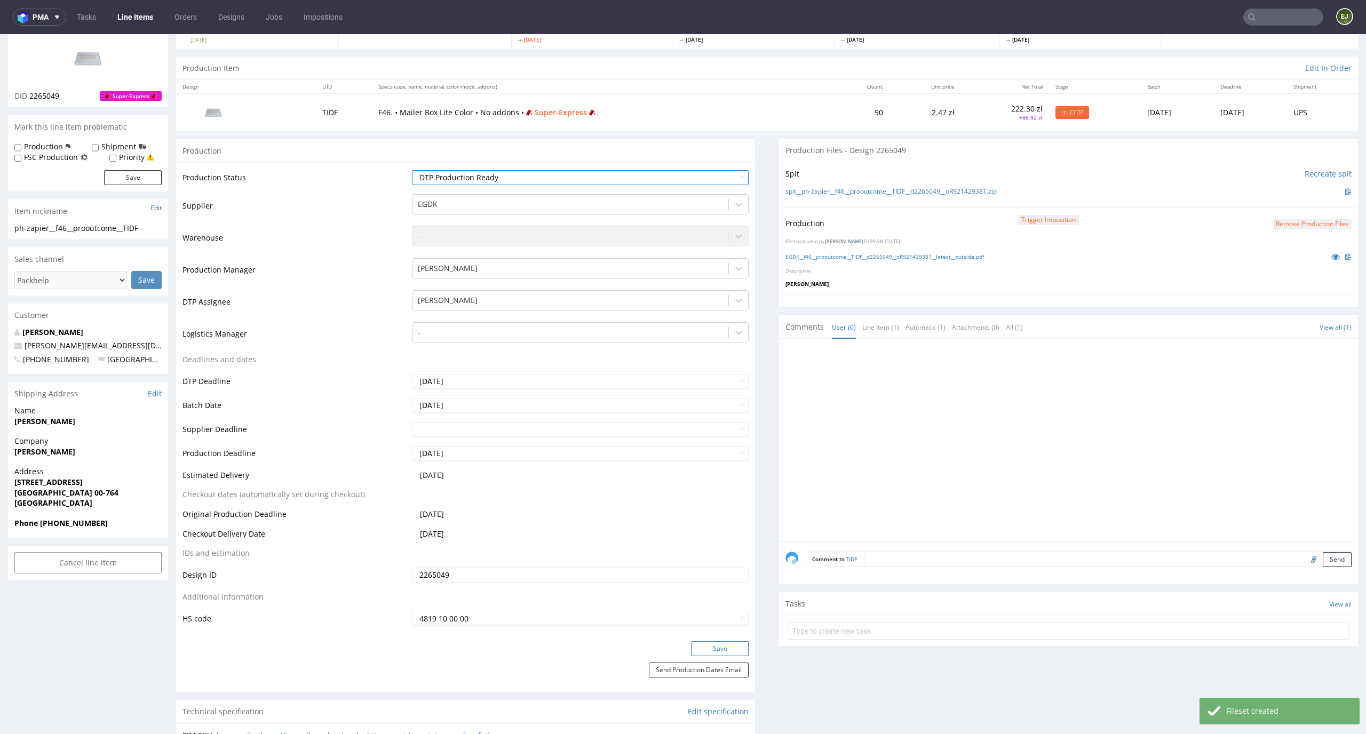
click at [725, 654] on button "Save" at bounding box center [720, 648] width 58 height 15
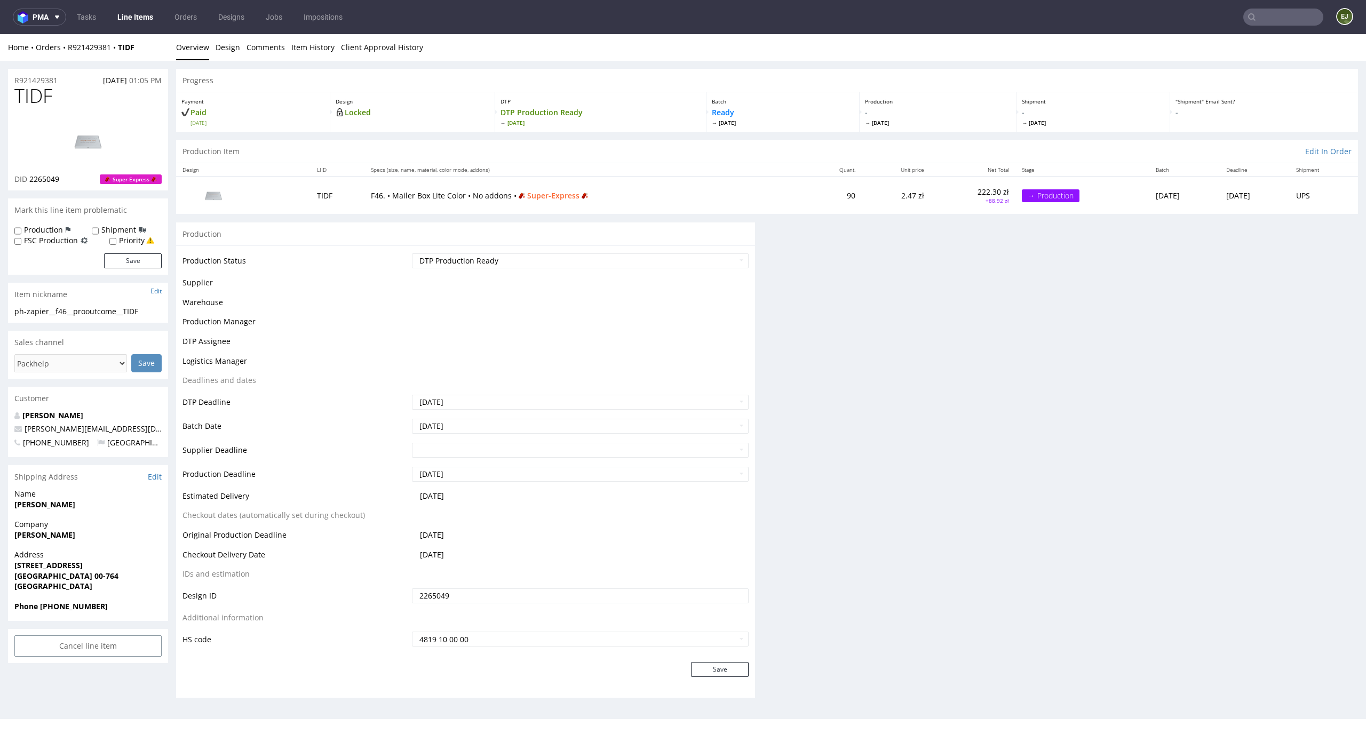
scroll to position [0, 0]
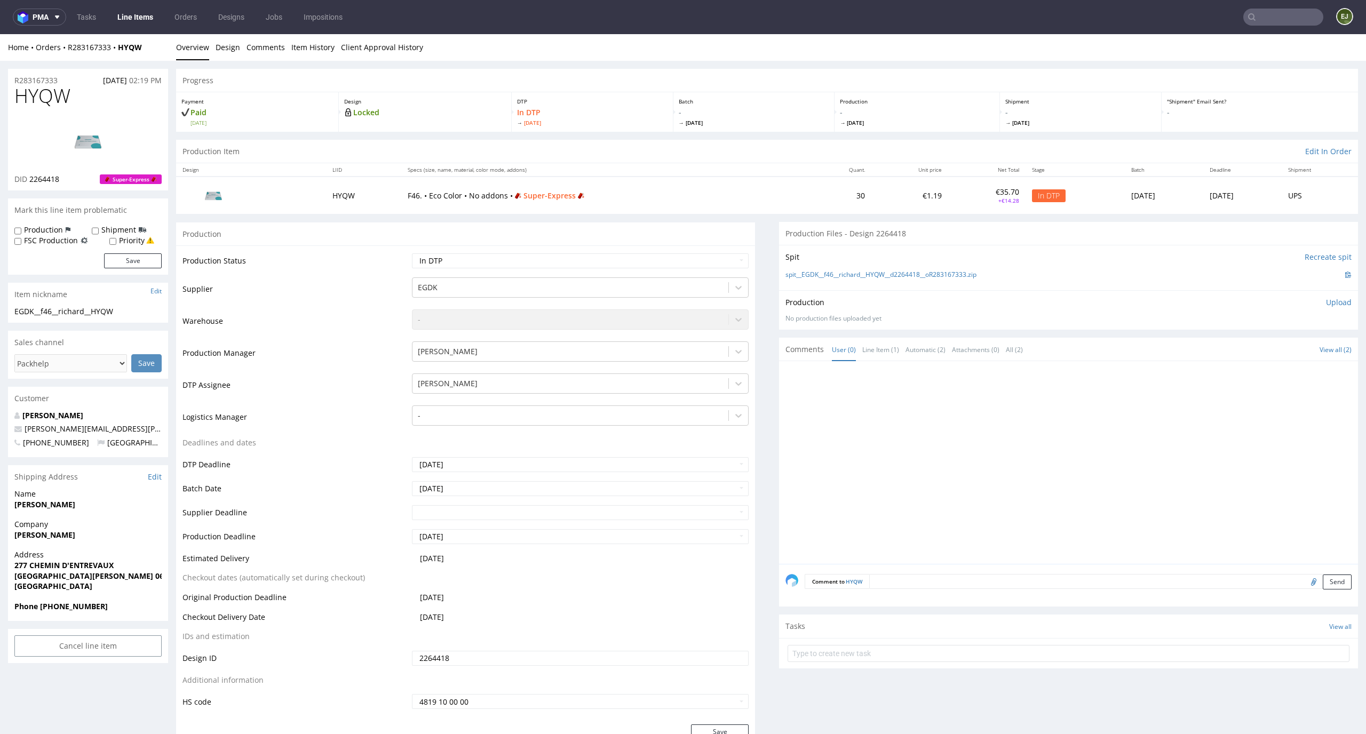
click at [633, 119] on span "Wed 24 Sep" at bounding box center [592, 122] width 150 height 7
drag, startPoint x: 69, startPoint y: 184, endPoint x: 28, endPoint y: 181, distance: 41.2
click at [28, 181] on div "DID 2264418 Super-Express" at bounding box center [87, 179] width 147 height 11
copy p "2264418"
click at [87, 142] on img at bounding box center [87, 141] width 85 height 48
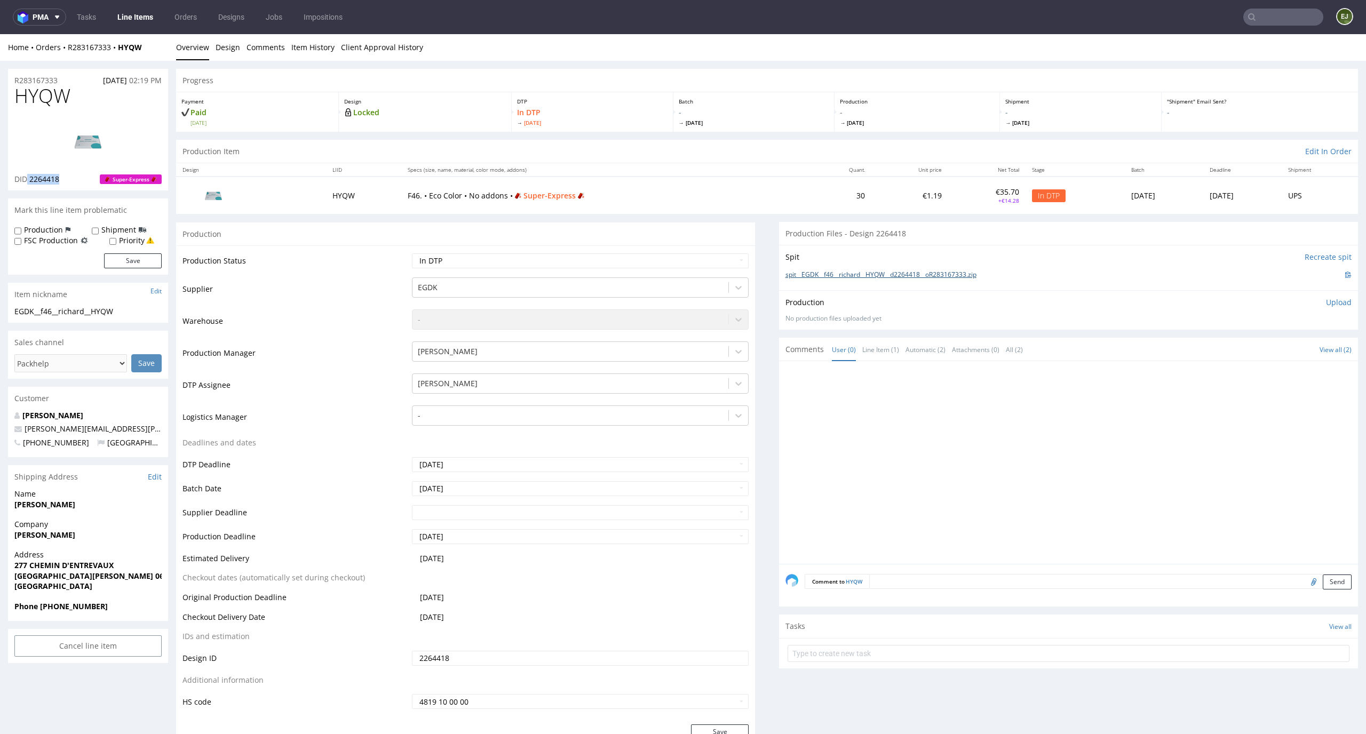
click at [949, 276] on link "spit__EGDK__f46__richard__HYQW__d2264418__oR283167333.zip" at bounding box center [881, 275] width 191 height 9
click at [230, 56] on link "Design" at bounding box center [228, 47] width 25 height 26
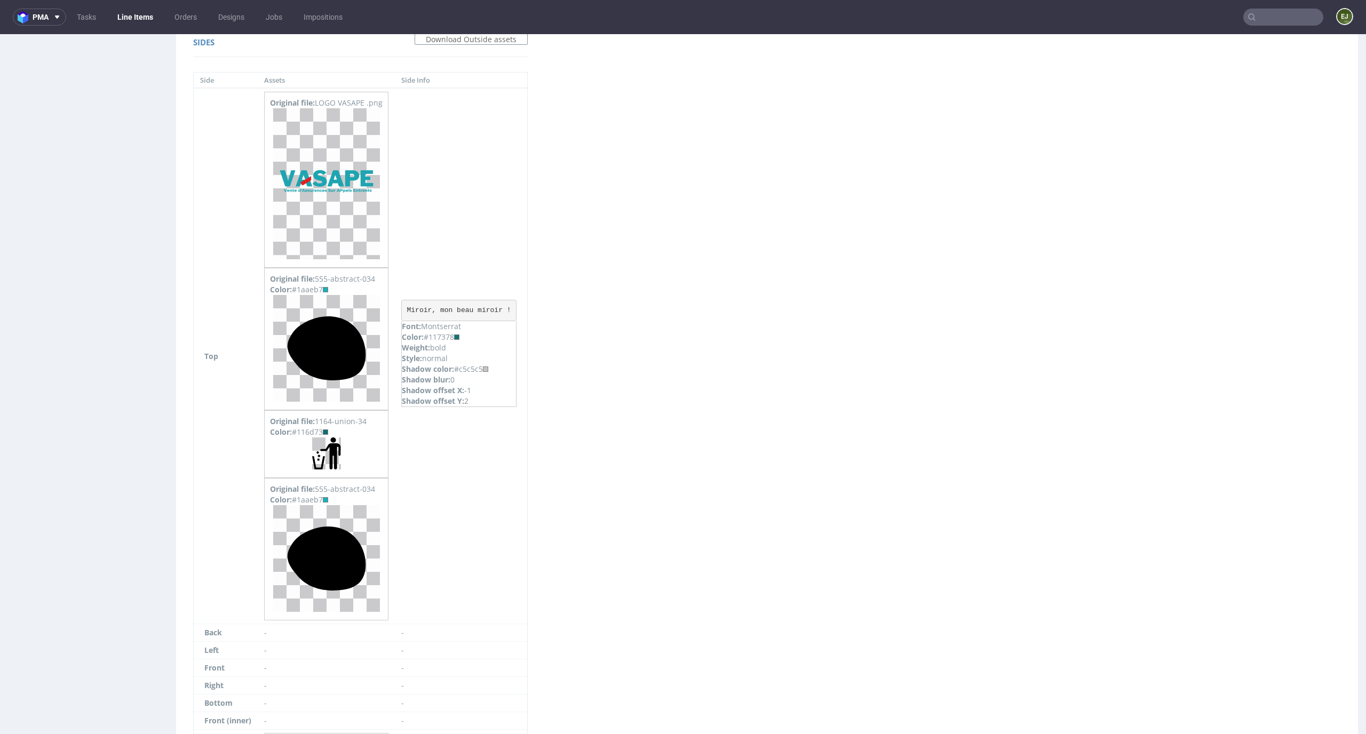
scroll to position [637, 0]
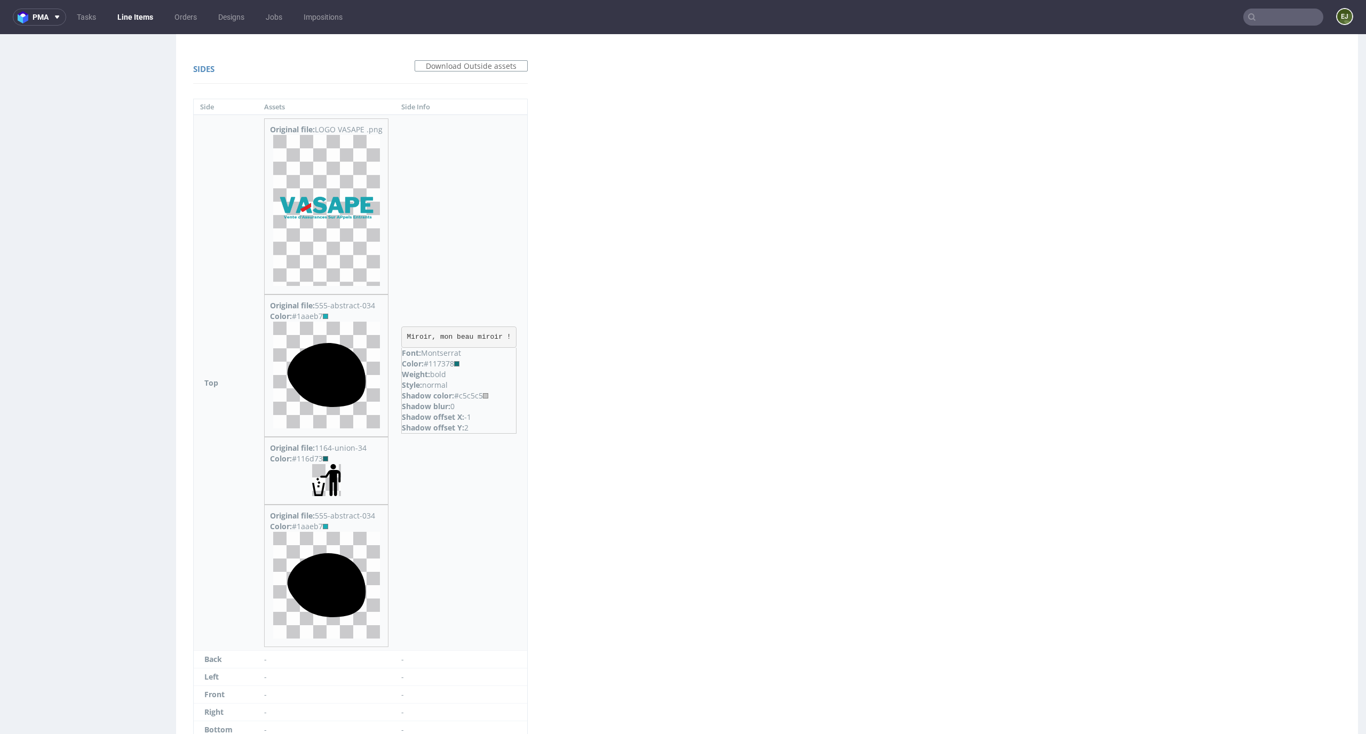
drag, startPoint x: 492, startPoint y: 394, endPoint x: 466, endPoint y: 393, distance: 25.6
click at [466, 393] on p "Shadow color: #c5c5c5" at bounding box center [459, 396] width 114 height 11
copy p "c5c5c5"
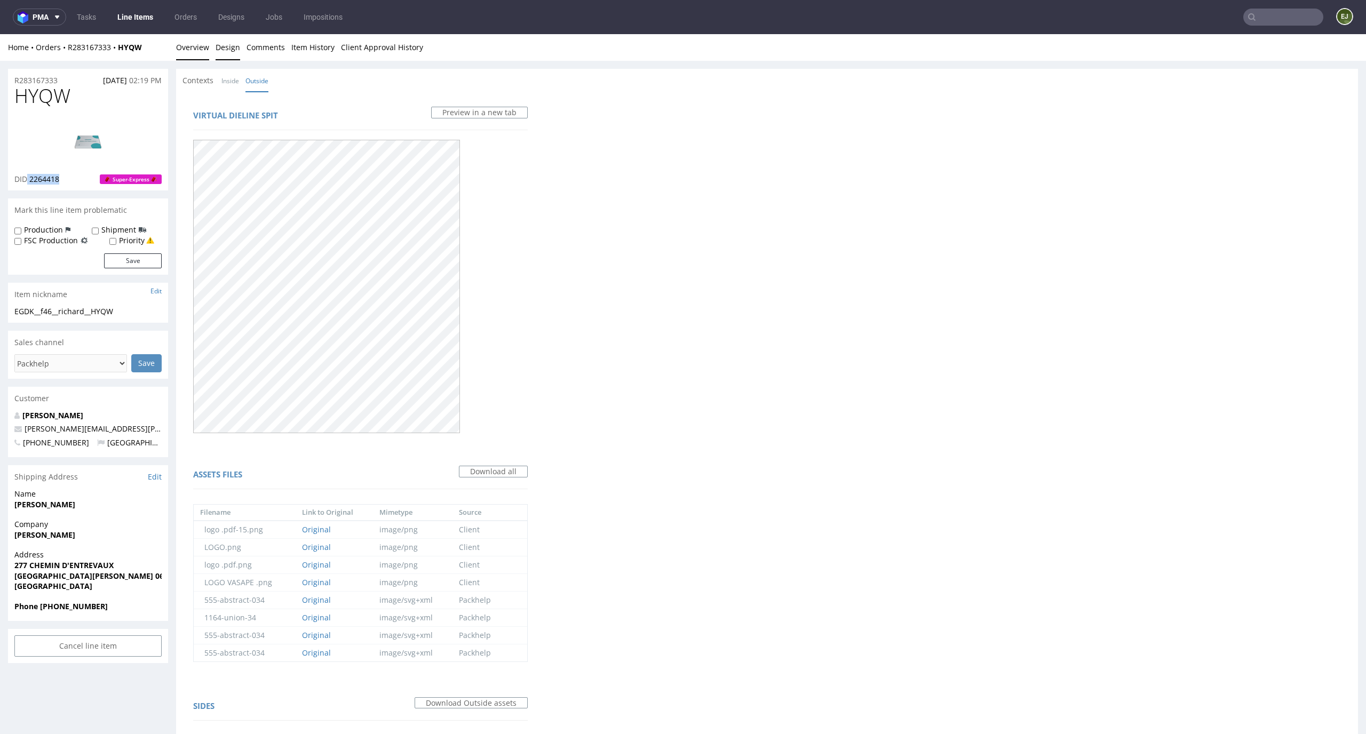
click at [191, 35] on link "Overview" at bounding box center [192, 47] width 33 height 26
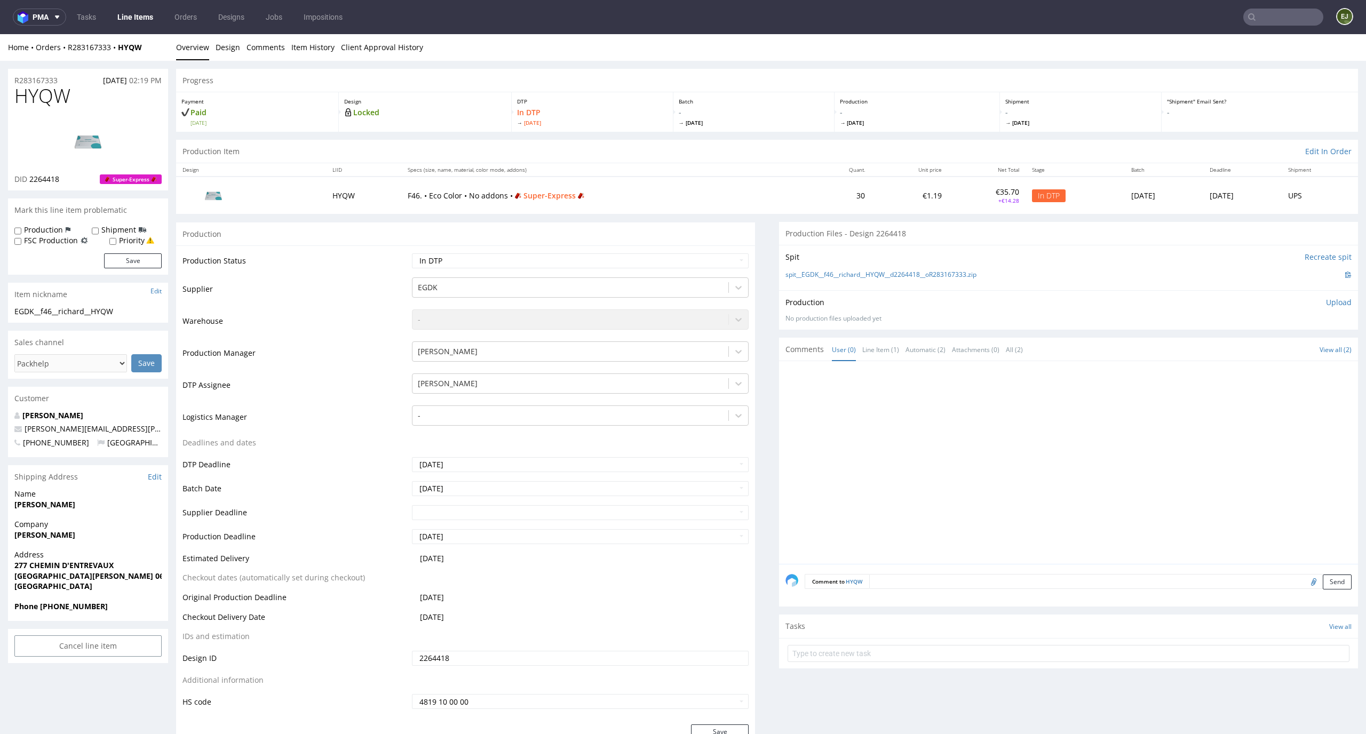
drag, startPoint x: 70, startPoint y: 93, endPoint x: 0, endPoint y: 92, distance: 69.9
copy span "HYQW"
click at [1326, 305] on p "Upload" at bounding box center [1339, 302] width 26 height 11
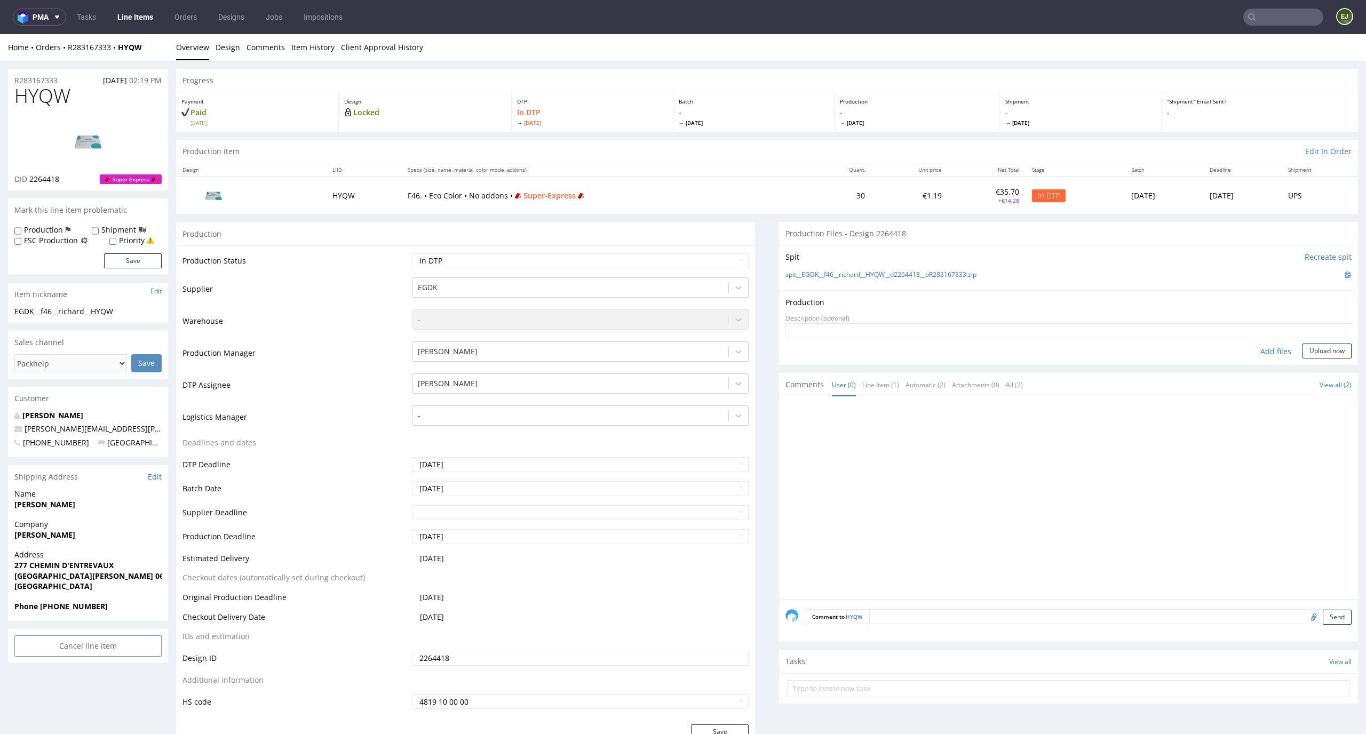
click at [1259, 351] on div "Add files" at bounding box center [1275, 352] width 53 height 16
type input "C:\fakepath\EGDK__f46__richard__HYQW__d2264418__oR283167333__latest__outside.pdf"
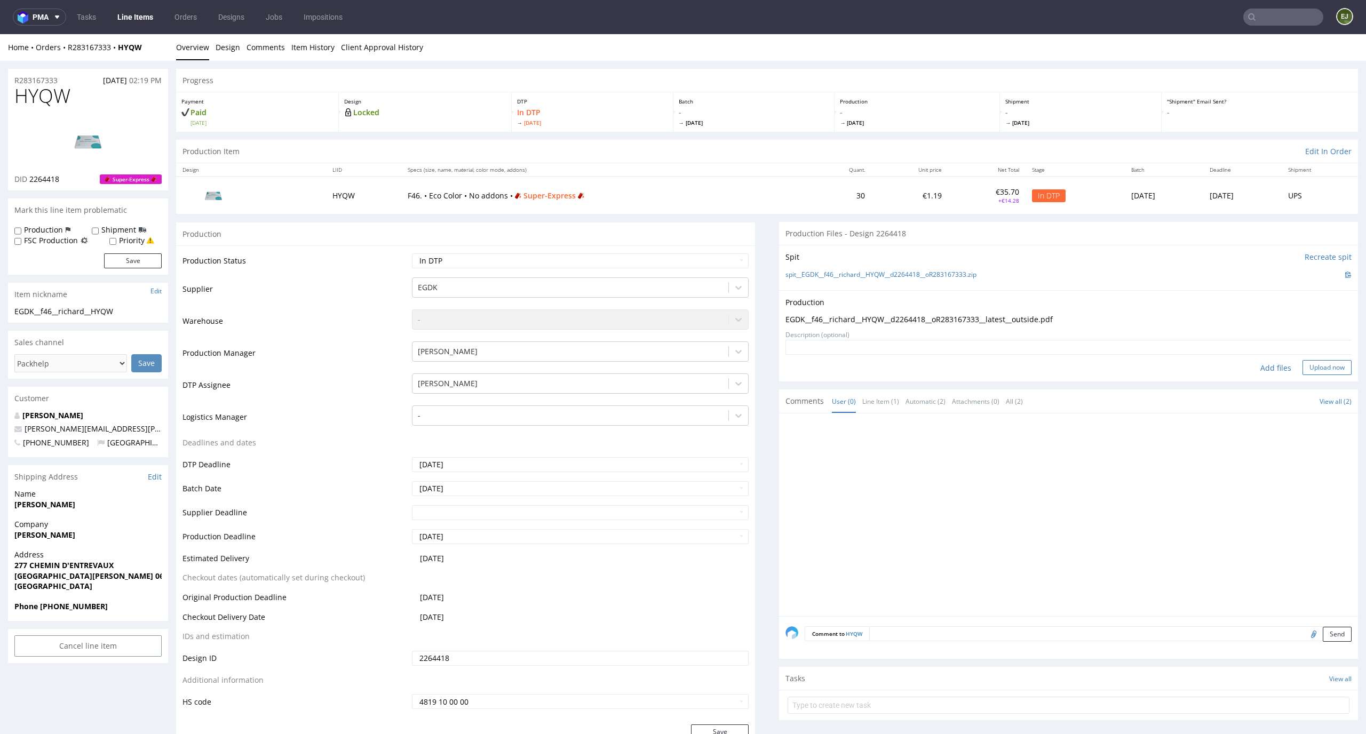
click at [1311, 369] on button "Upload now" at bounding box center [1327, 367] width 49 height 15
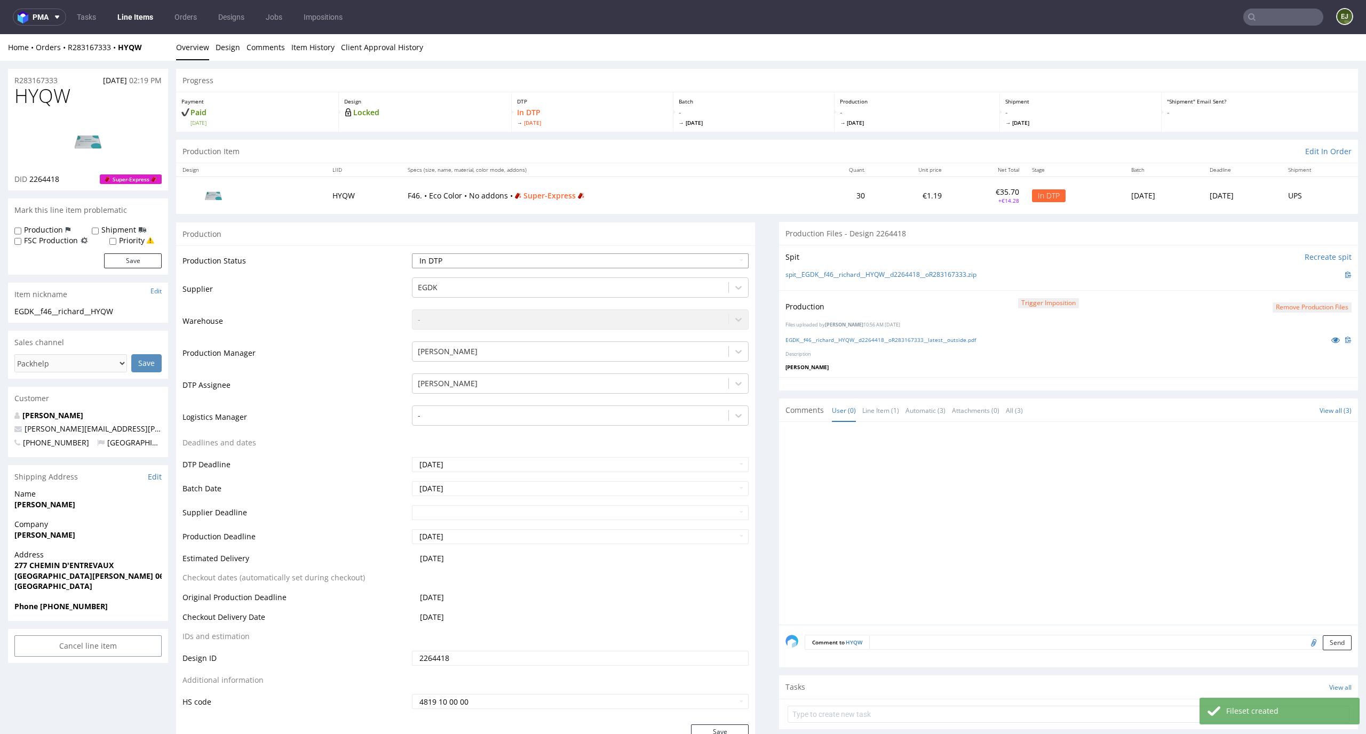
click at [721, 257] on select "Waiting for Artwork Waiting for Diecut Waiting for Mockup Waiting for DTP Waiti…" at bounding box center [580, 260] width 337 height 15
select select "dtp_production_ready"
click at [412, 253] on select "Waiting for Artwork Waiting for Diecut Waiting for Mockup Waiting for DTP Waiti…" at bounding box center [580, 260] width 337 height 15
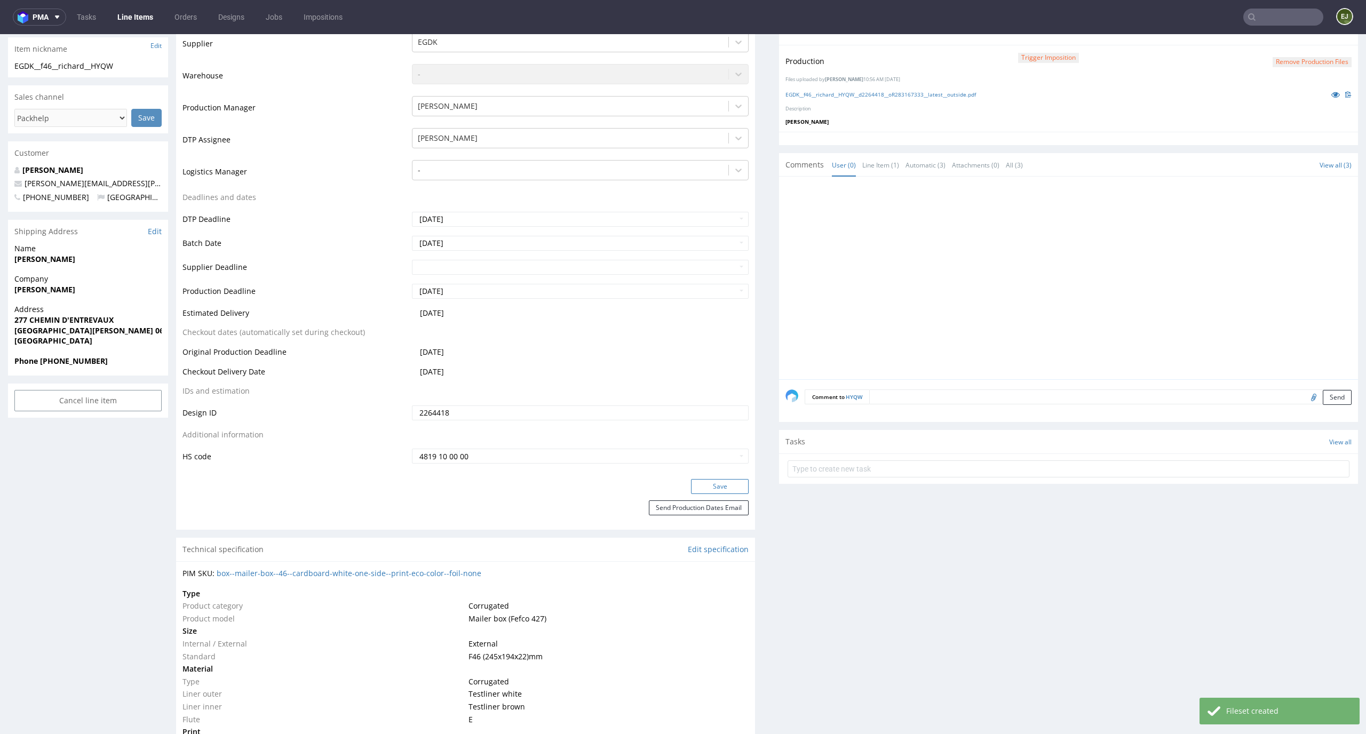
click at [717, 486] on button "Save" at bounding box center [720, 486] width 58 height 15
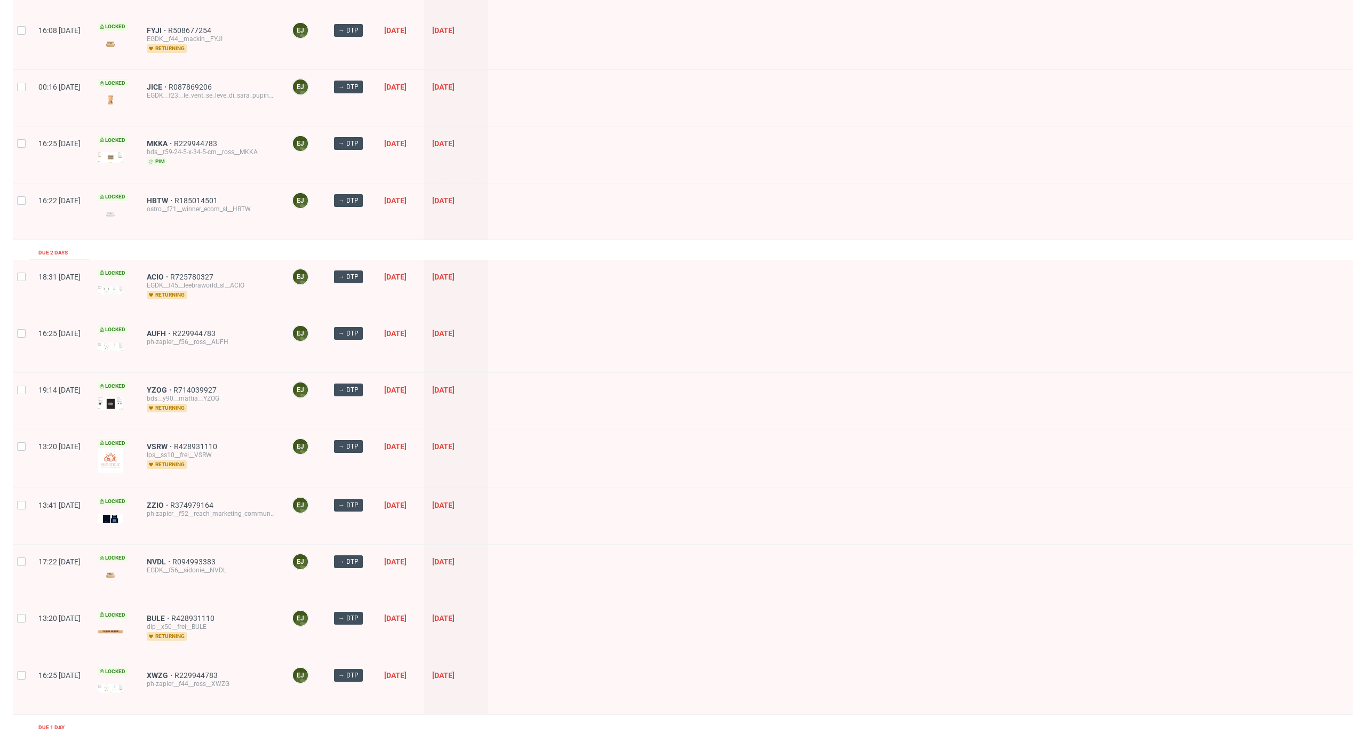
scroll to position [315, 0]
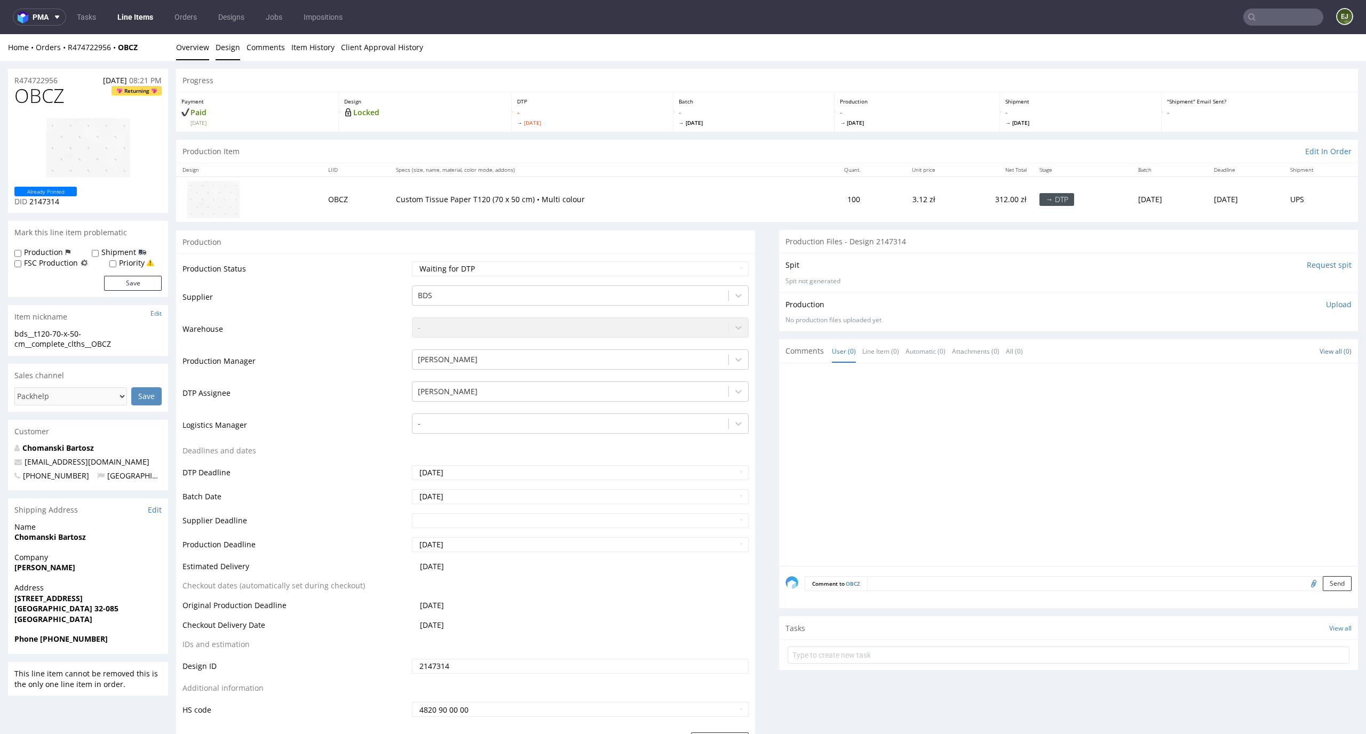
click at [228, 52] on link "Design" at bounding box center [228, 47] width 25 height 26
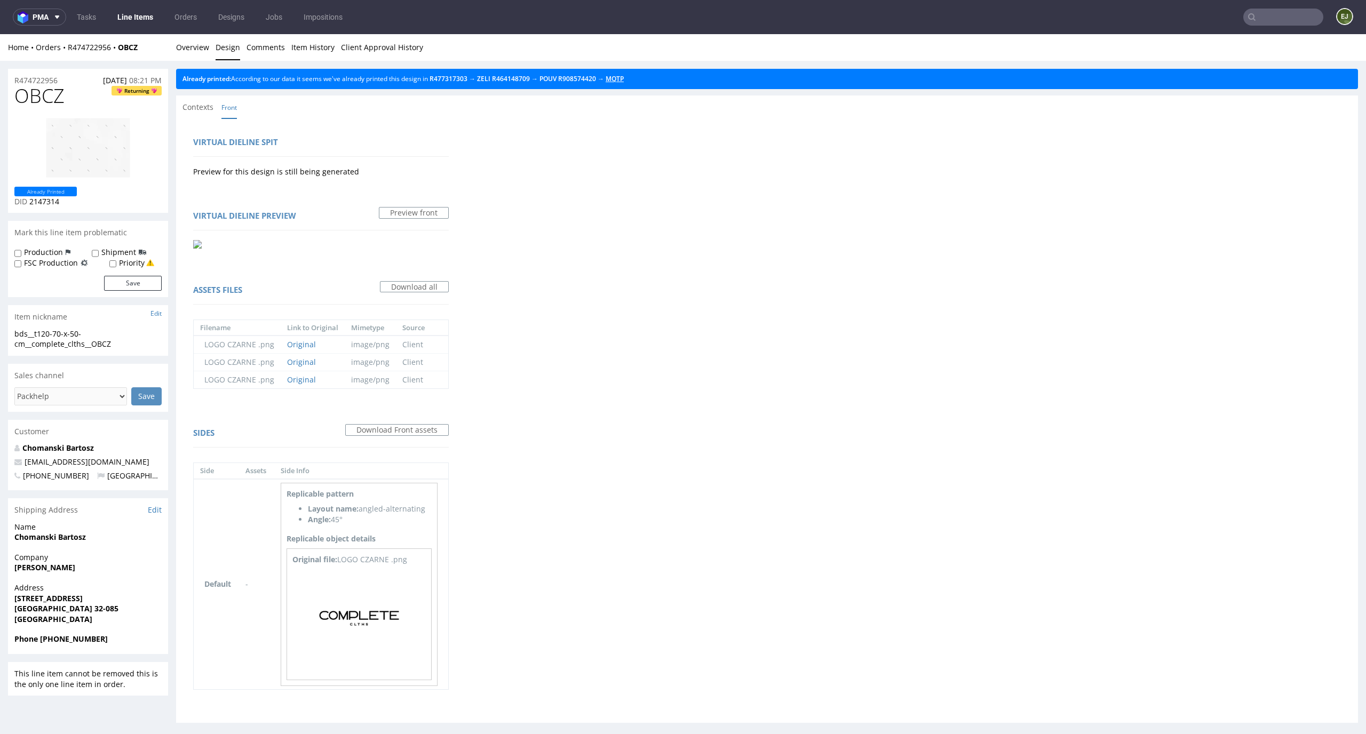
click at [624, 78] on link "MQTP" at bounding box center [615, 78] width 18 height 9
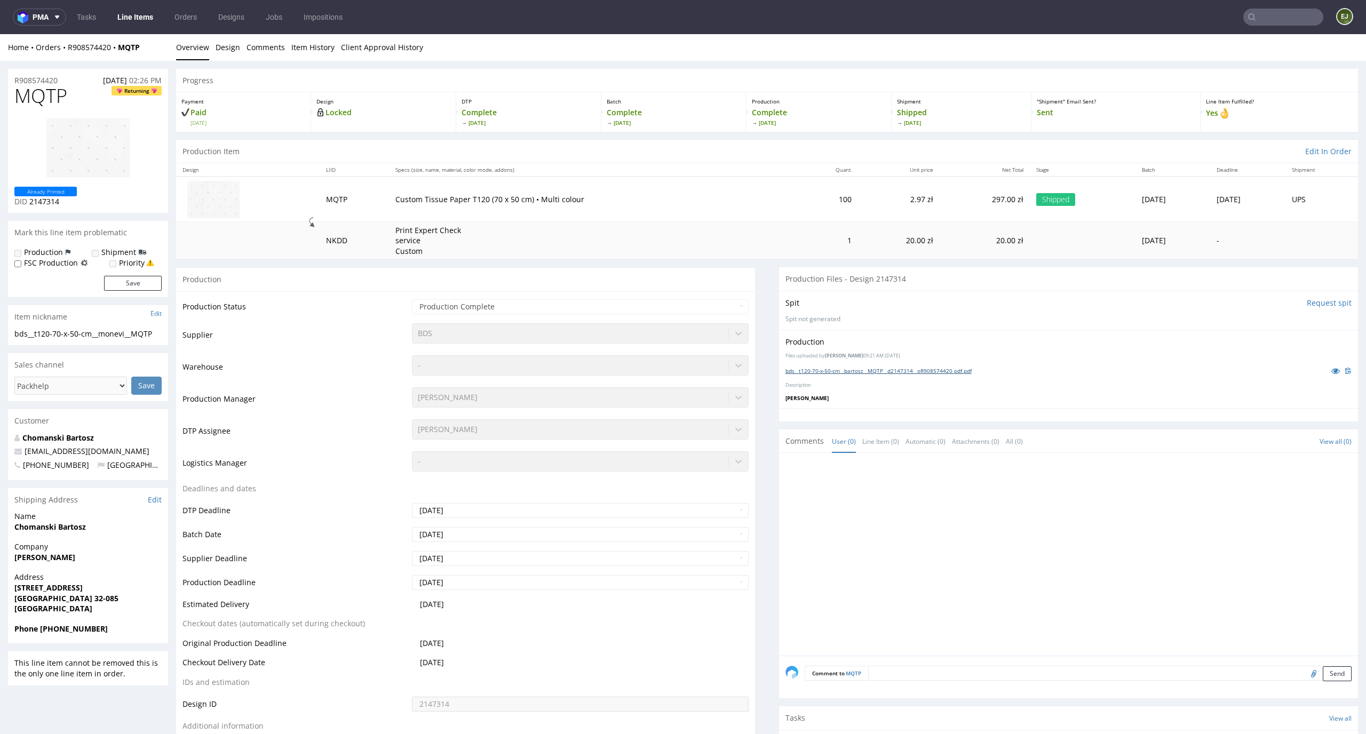
click at [891, 370] on link "bds__t120-70-x-50-cm__bartosz__MQTP__d2147314__oR908574420 pdf.pdf" at bounding box center [879, 370] width 186 height 7
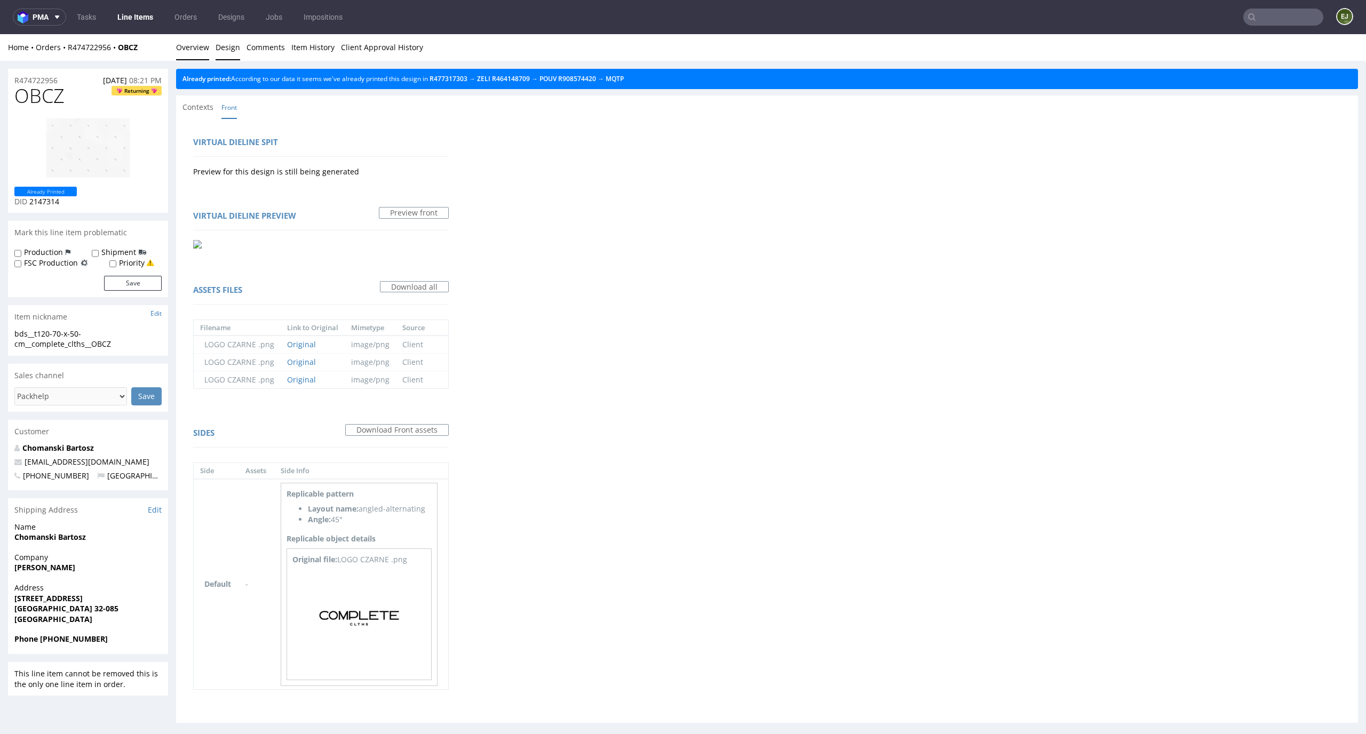
click at [198, 53] on link "Overview" at bounding box center [192, 47] width 33 height 26
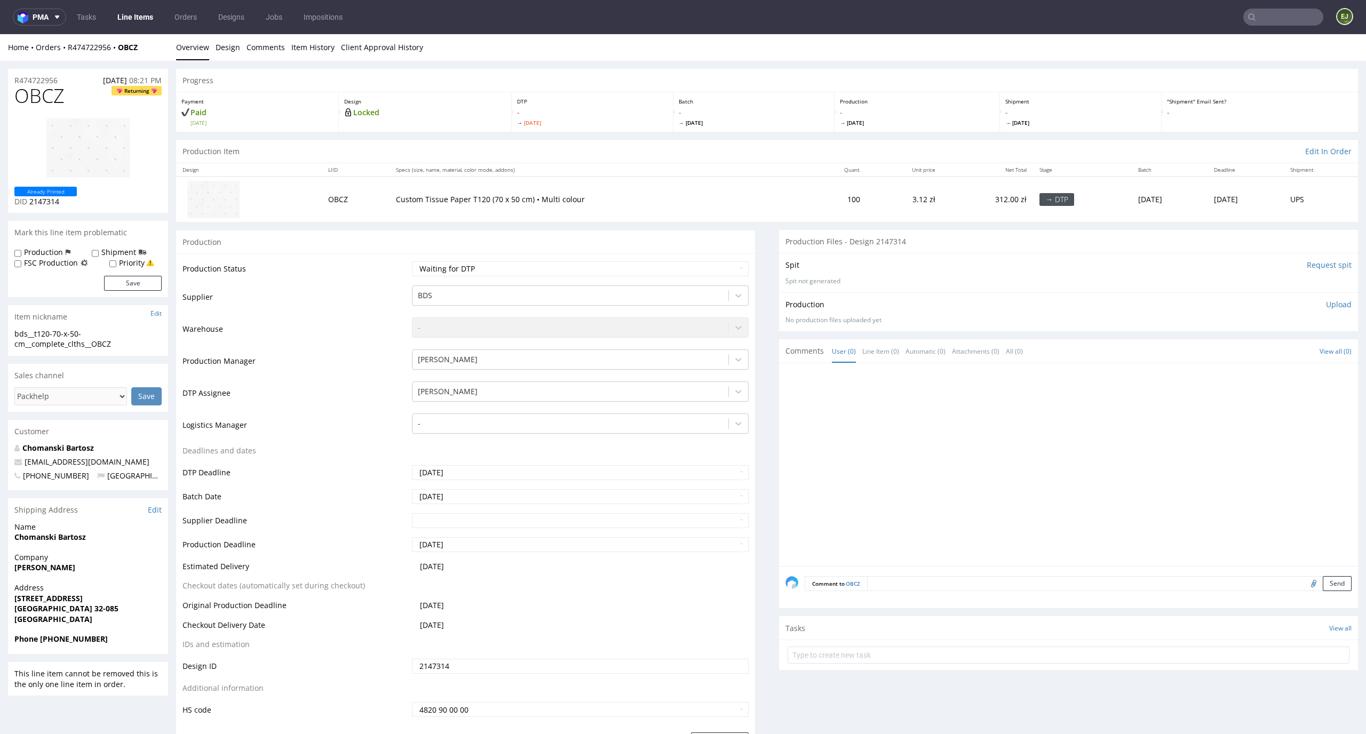
drag, startPoint x: 66, startPoint y: 96, endPoint x: 0, endPoint y: 96, distance: 66.2
copy span "OBCZ"
click at [65, 73] on div "R474722956 [DATE] 08:21 PM" at bounding box center [88, 77] width 160 height 17
drag, startPoint x: 67, startPoint y: 81, endPoint x: 0, endPoint y: 66, distance: 68.8
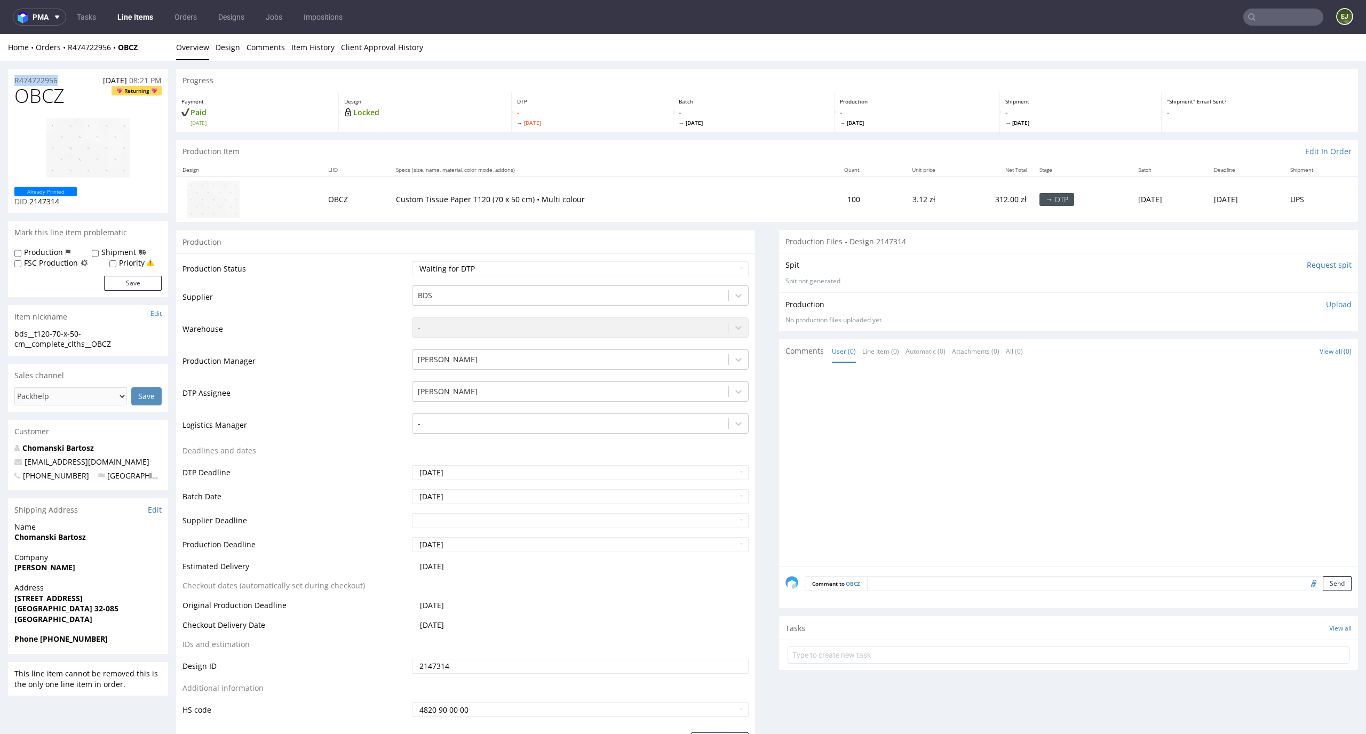
copy p "R474722956"
drag, startPoint x: 64, startPoint y: 89, endPoint x: 9, endPoint y: 91, distance: 55.0
click at [9, 90] on div "OBCZ Returning Already Printed DID 2147314" at bounding box center [88, 149] width 160 height 128
copy span "OBCZ"
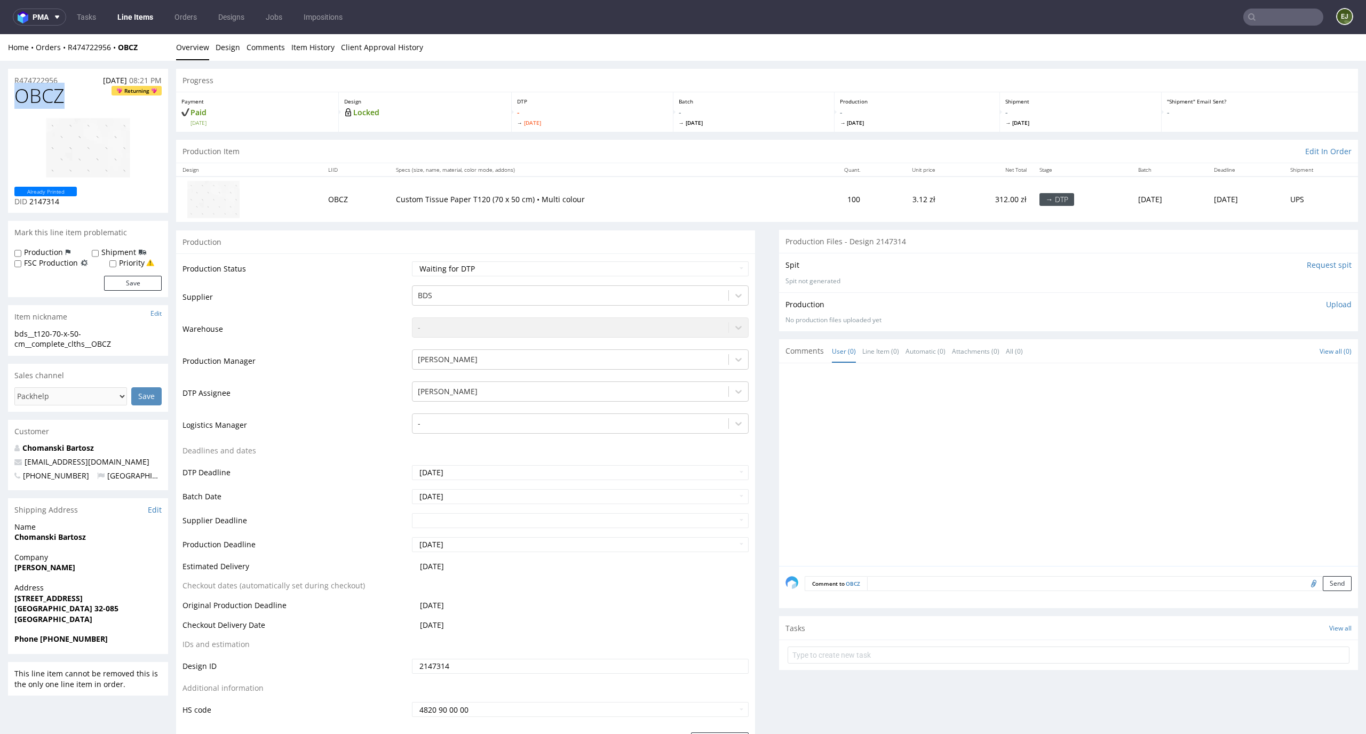
click at [1326, 302] on p "Upload" at bounding box center [1339, 304] width 26 height 11
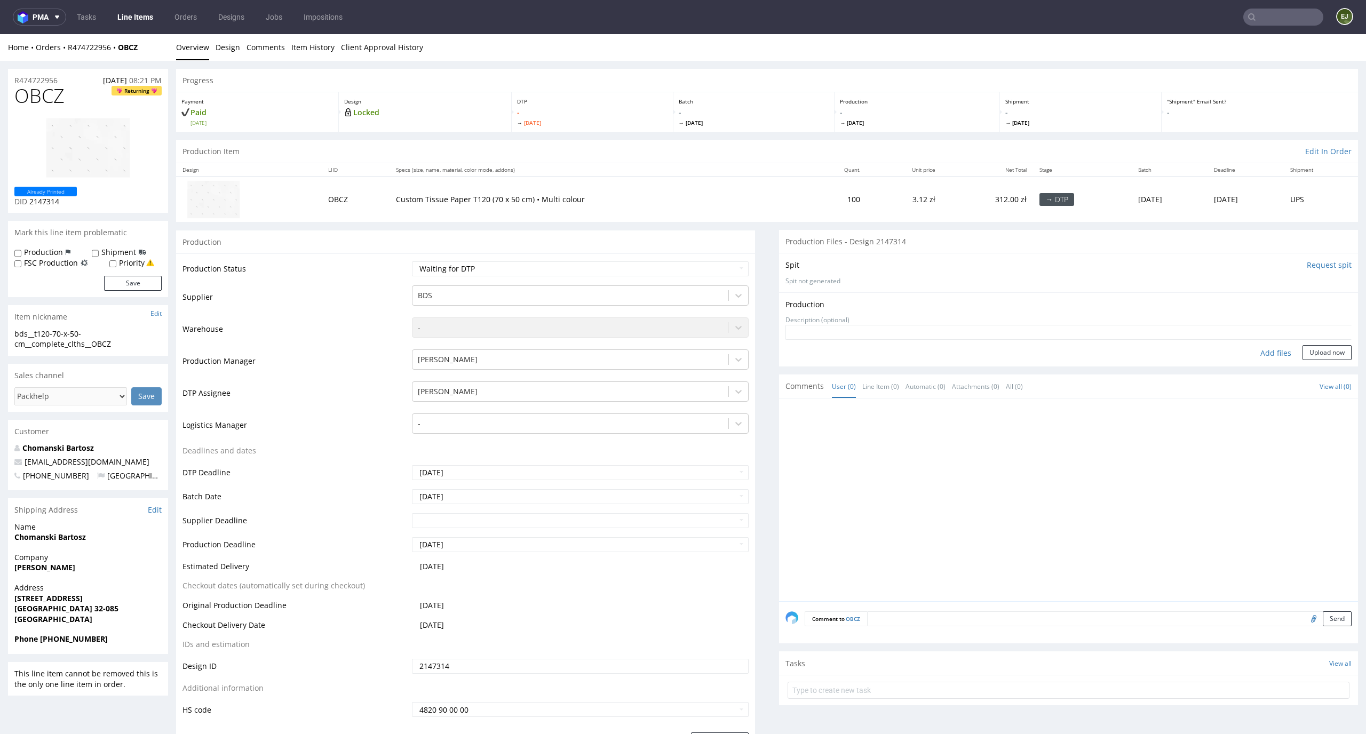
click at [1270, 358] on div "Add files" at bounding box center [1275, 353] width 53 height 16
type input "C:\fakepath\bds__t120-70-x-50-cm__bartosz__OBCZ__d2147314__oR474722956.pdf"
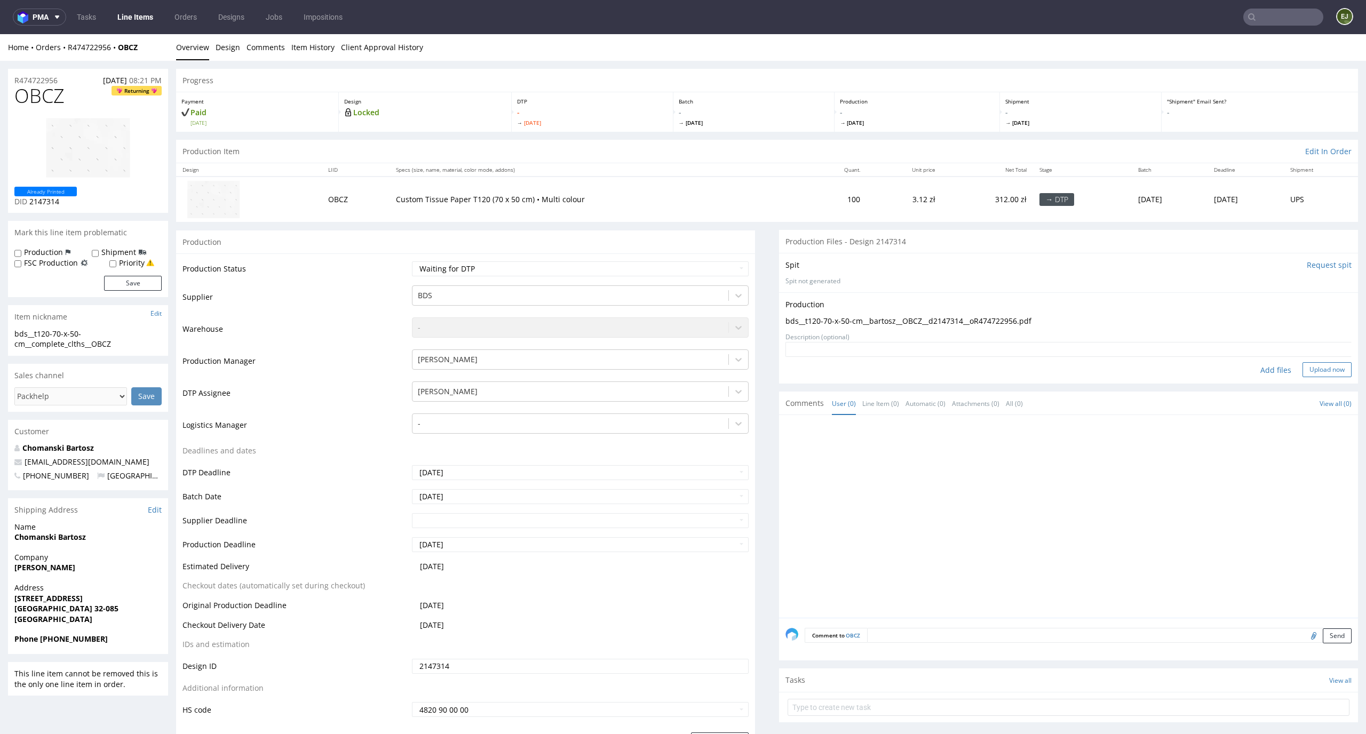
click at [1307, 368] on button "Upload now" at bounding box center [1327, 369] width 49 height 15
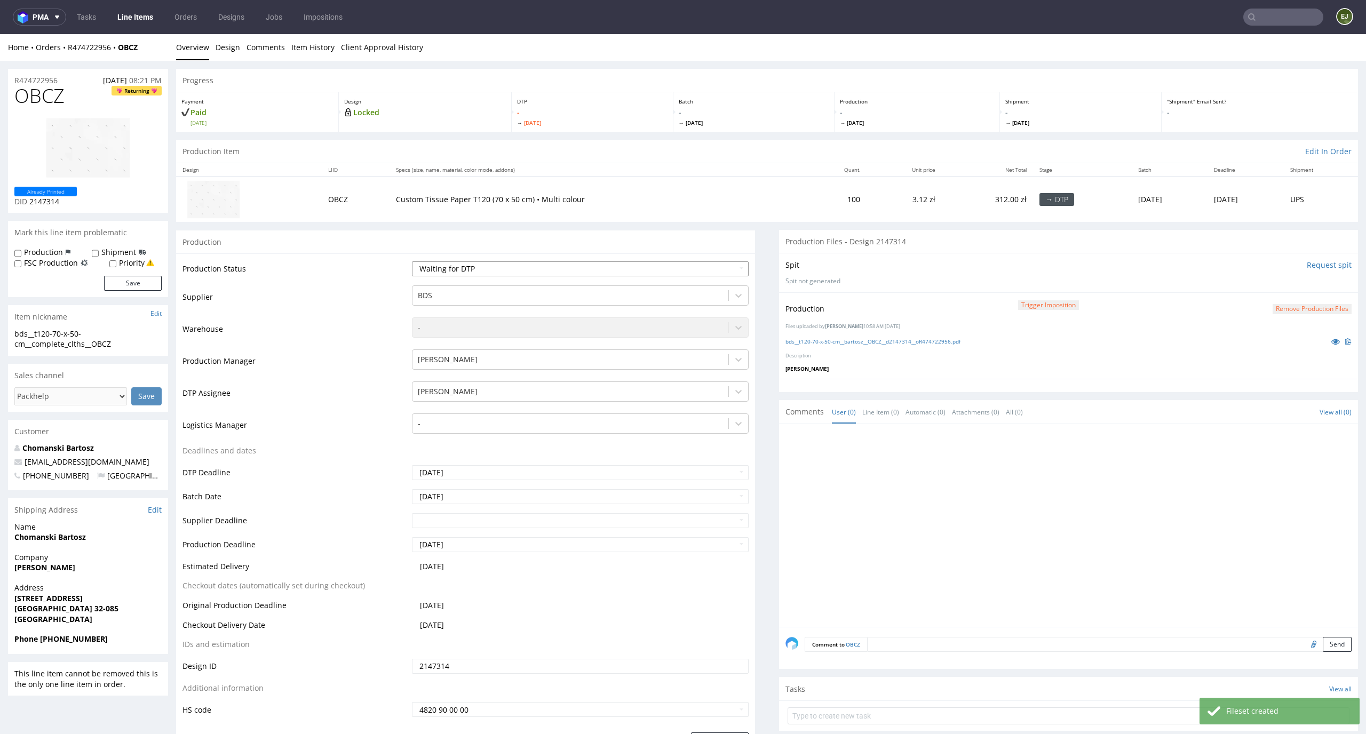
click at [732, 264] on select "Waiting for Artwork Waiting for Diecut Waiting for Mockup Waiting for DTP Waiti…" at bounding box center [580, 268] width 337 height 15
select select "dtp_production_ready"
click at [412, 261] on select "Waiting for Artwork Waiting for Diecut Waiting for Mockup Waiting for DTP Waiti…" at bounding box center [580, 268] width 337 height 15
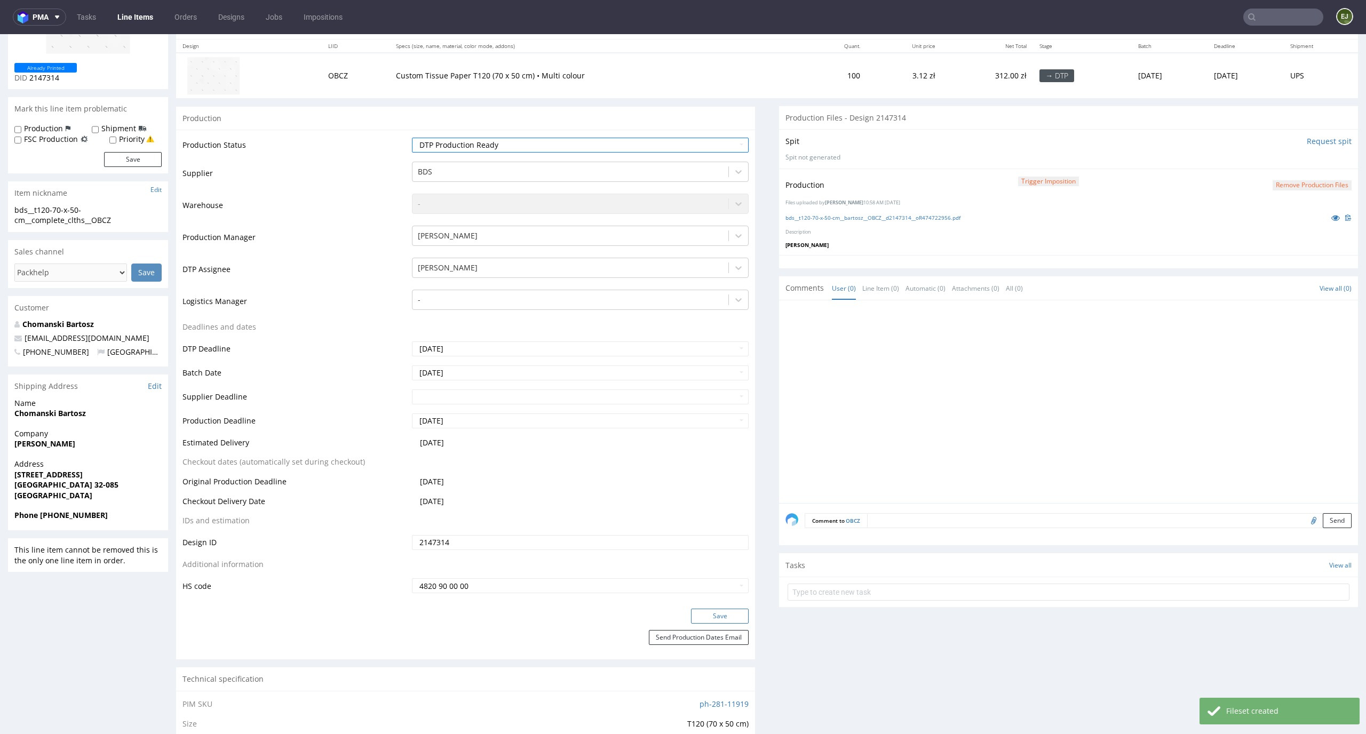
click at [726, 620] on button "Save" at bounding box center [720, 616] width 58 height 15
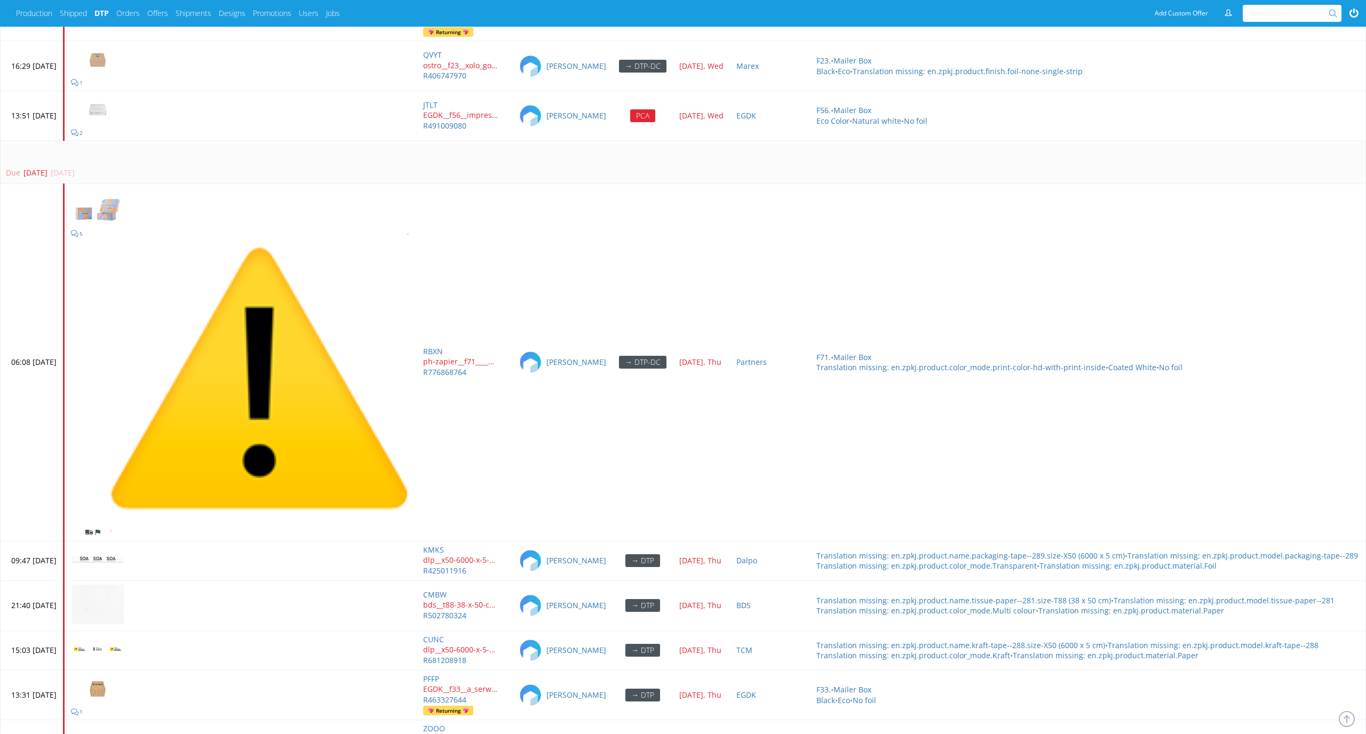
scroll to position [4972, 0]
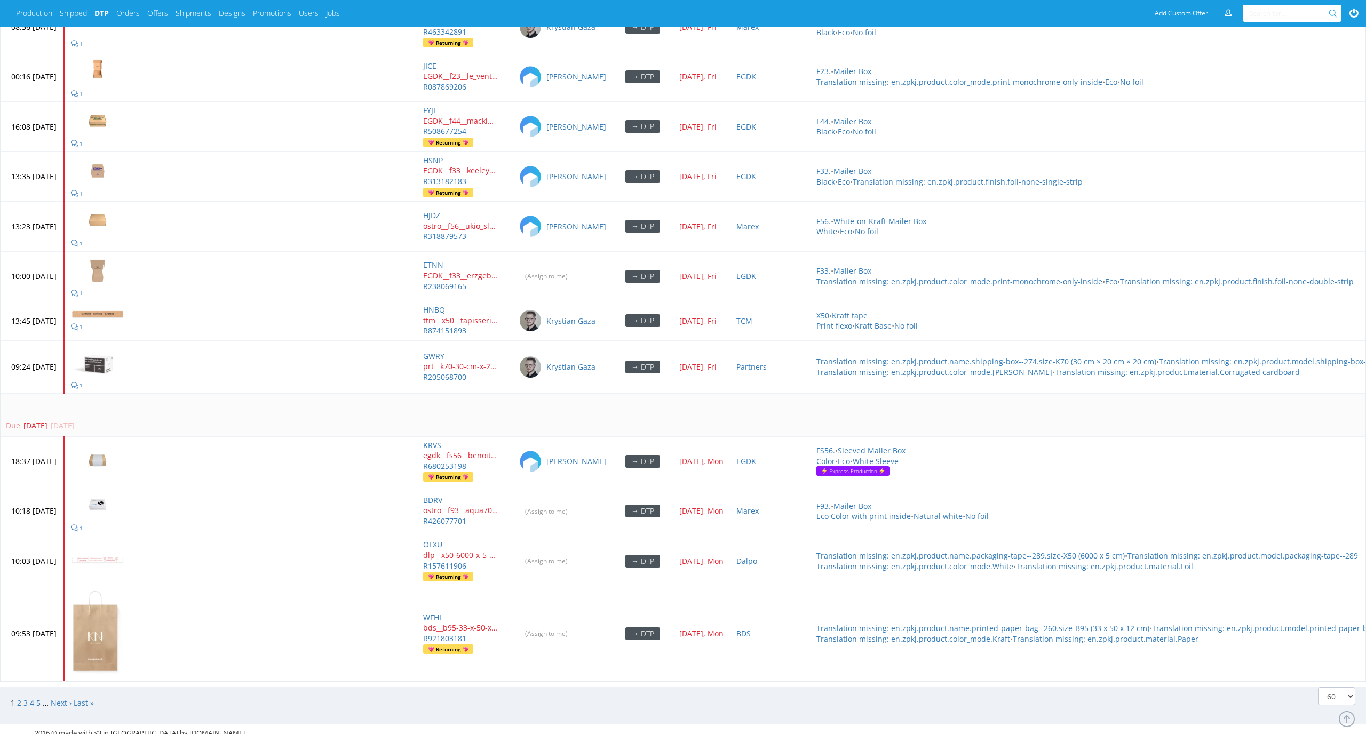
click at [401, 421] on div "Due [DATE] [DATE]" at bounding box center [734, 426] width 1456 height 11
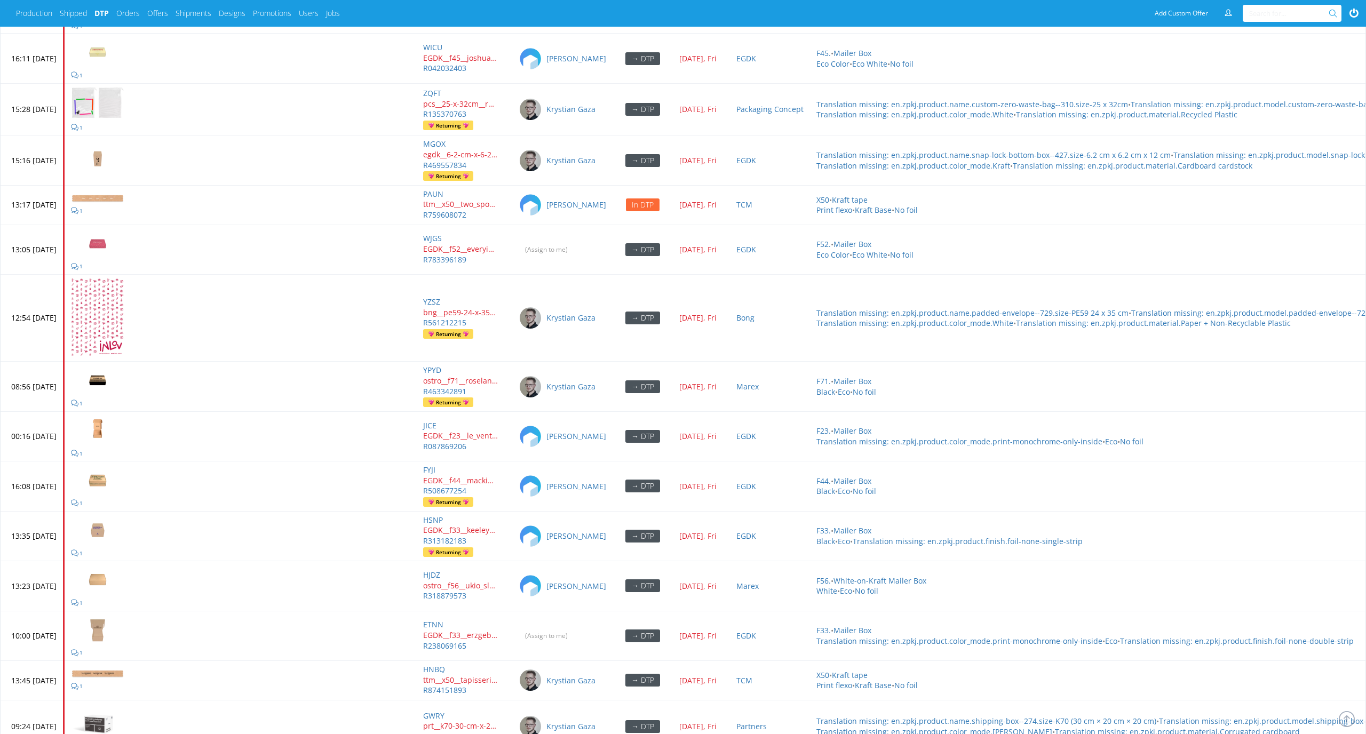
scroll to position [4963, 0]
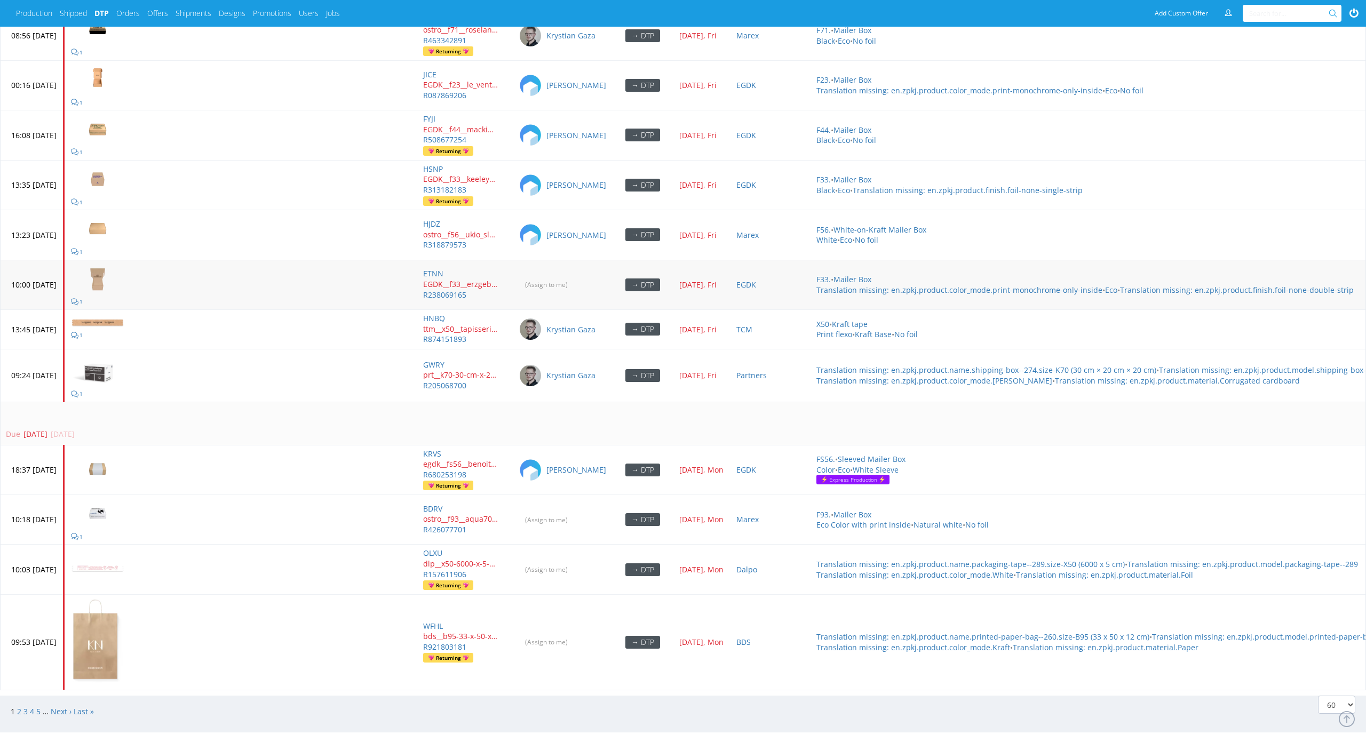
click at [124, 266] on img at bounding box center [97, 279] width 53 height 30
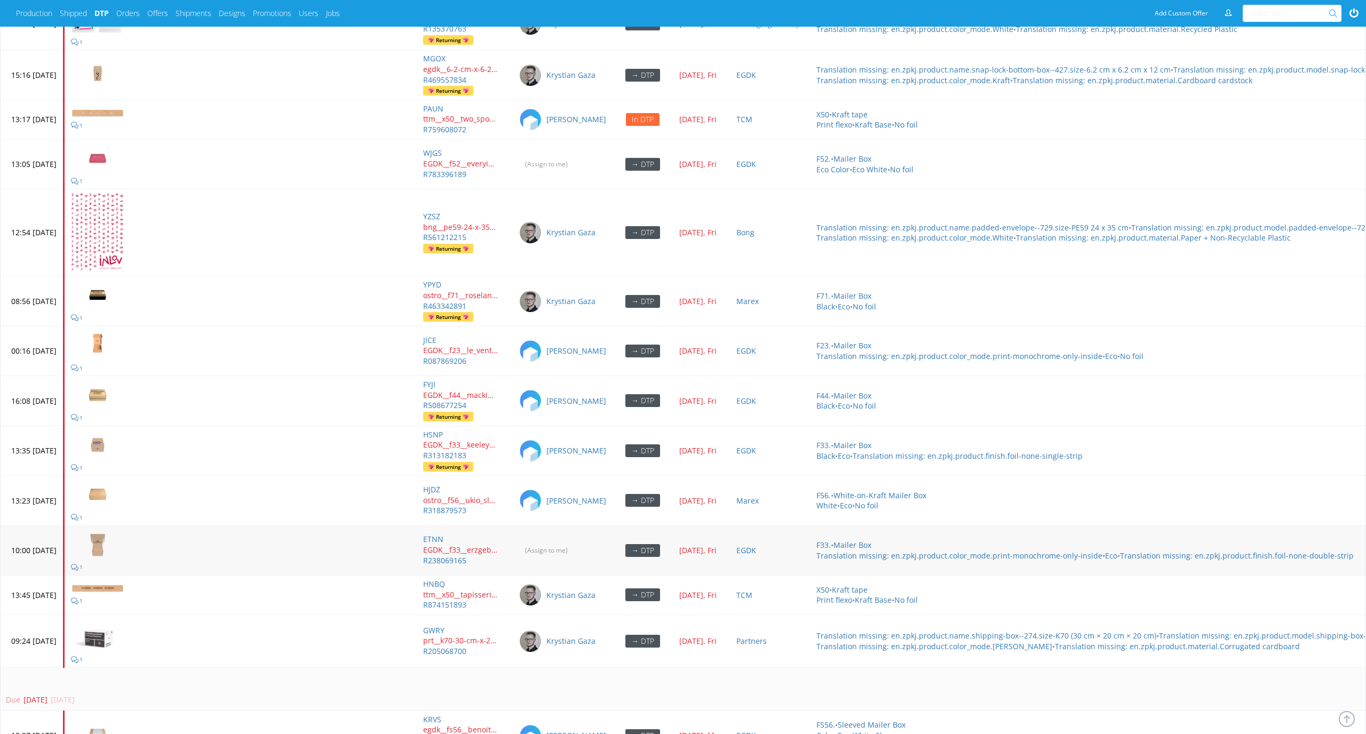
scroll to position [4670, 0]
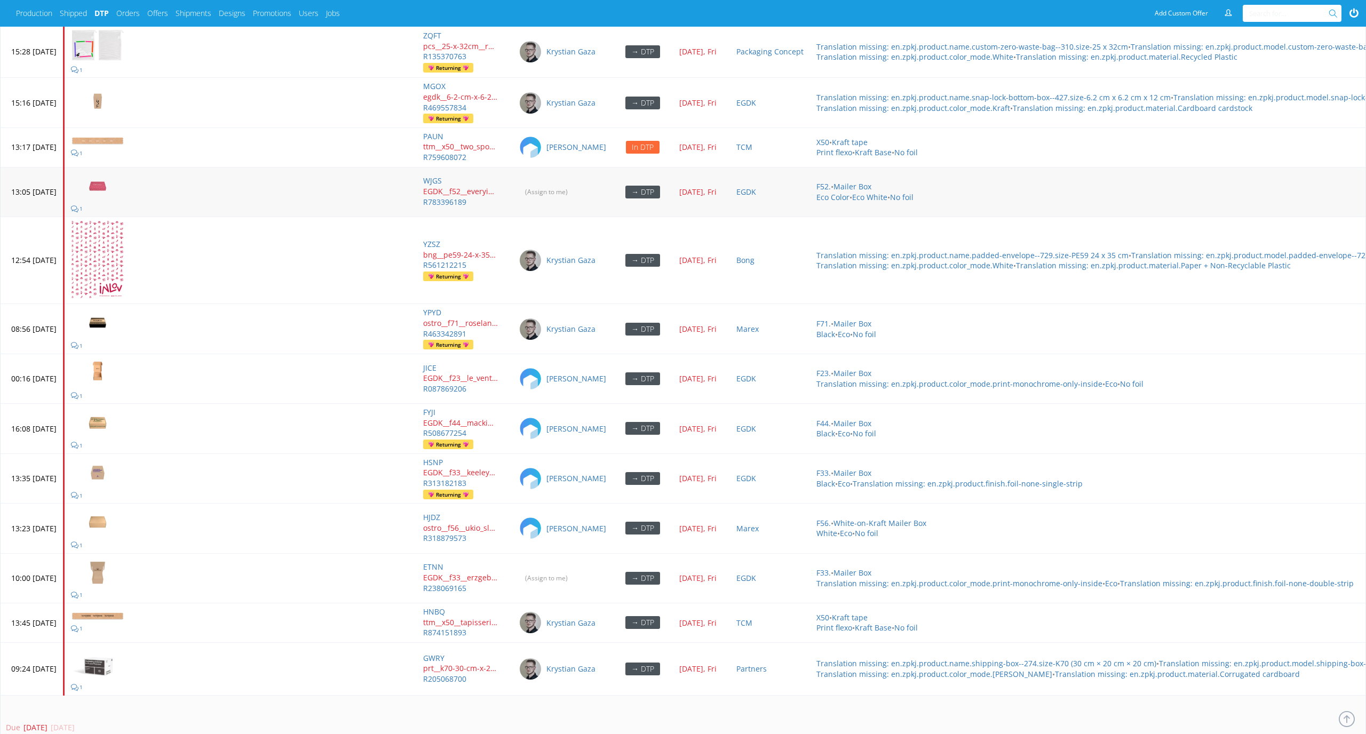
click at [124, 171] on img at bounding box center [97, 186] width 53 height 30
click at [575, 570] on input "(Assign to me)" at bounding box center [547, 578] width 57 height 17
click at [575, 184] on input "(Assign to me)" at bounding box center [547, 192] width 57 height 17
click at [124, 570] on img at bounding box center [97, 572] width 53 height 30
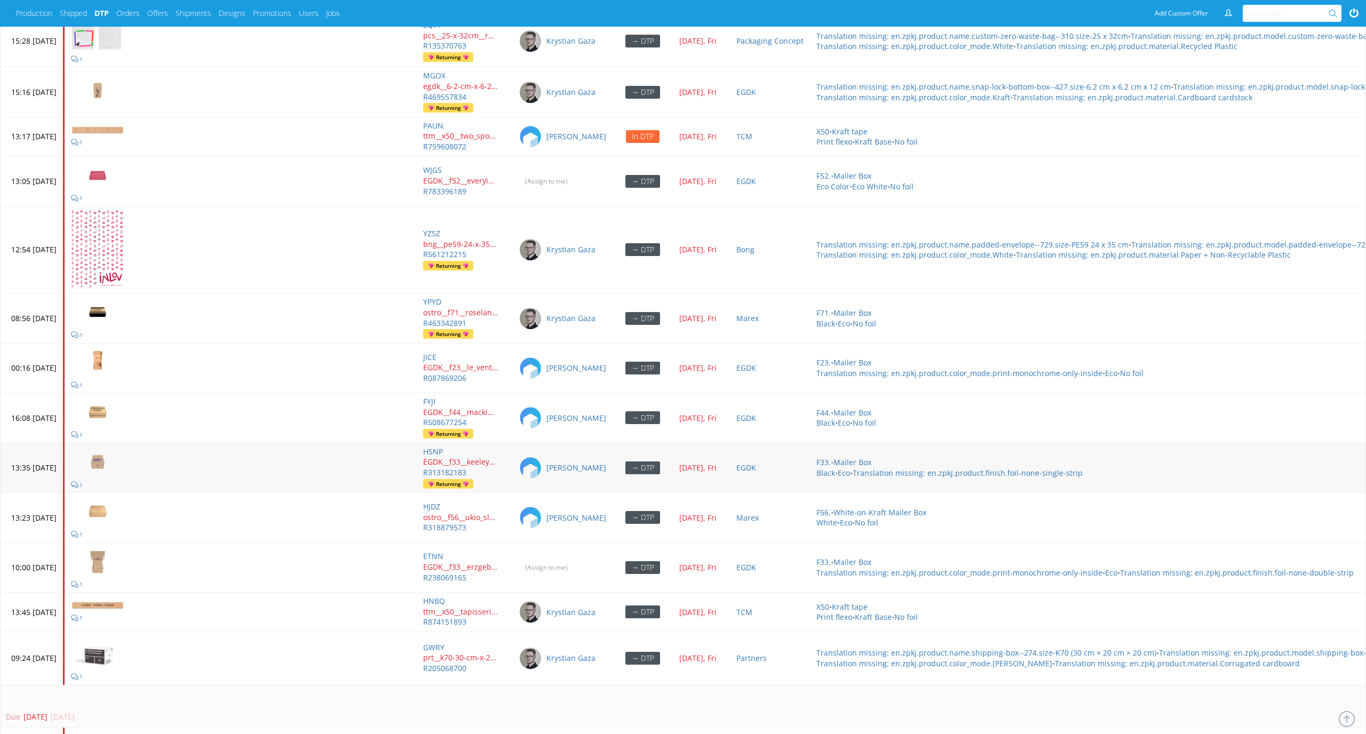
scroll to position [4963, 0]
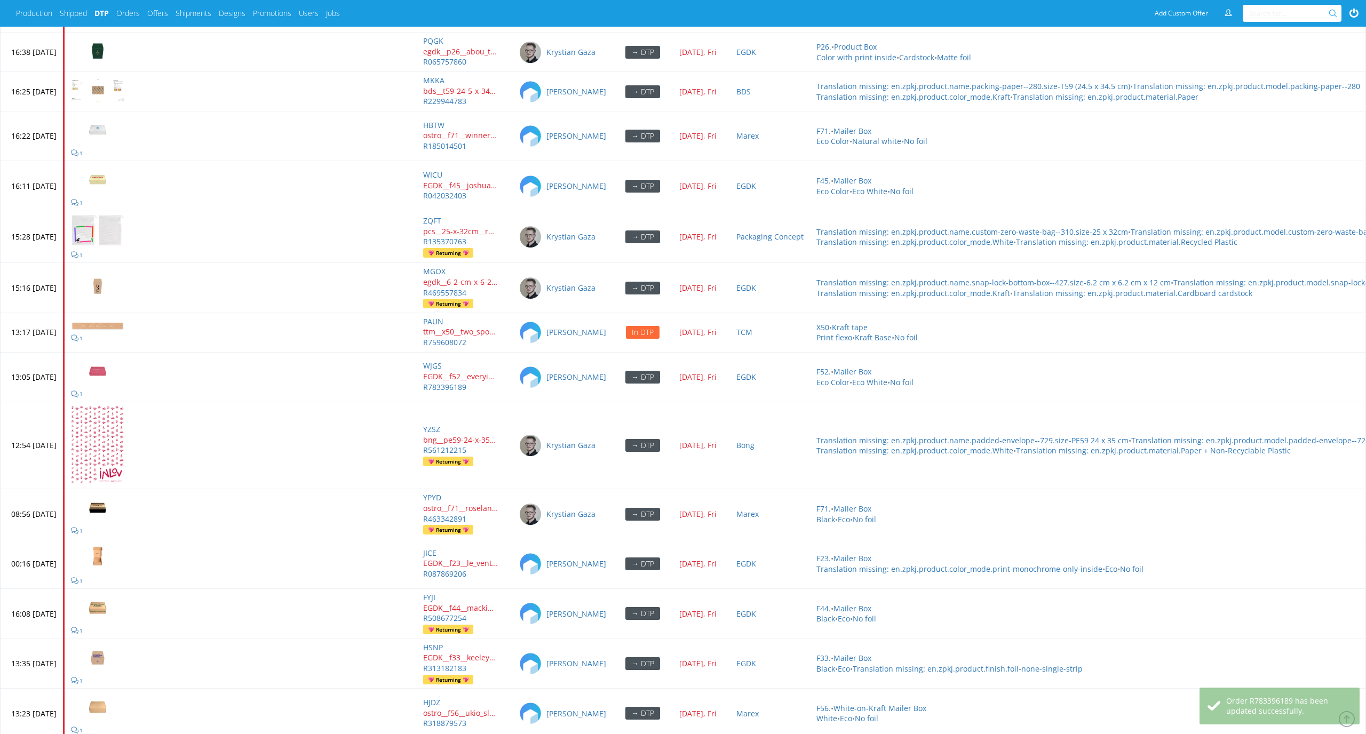
scroll to position [4982, 0]
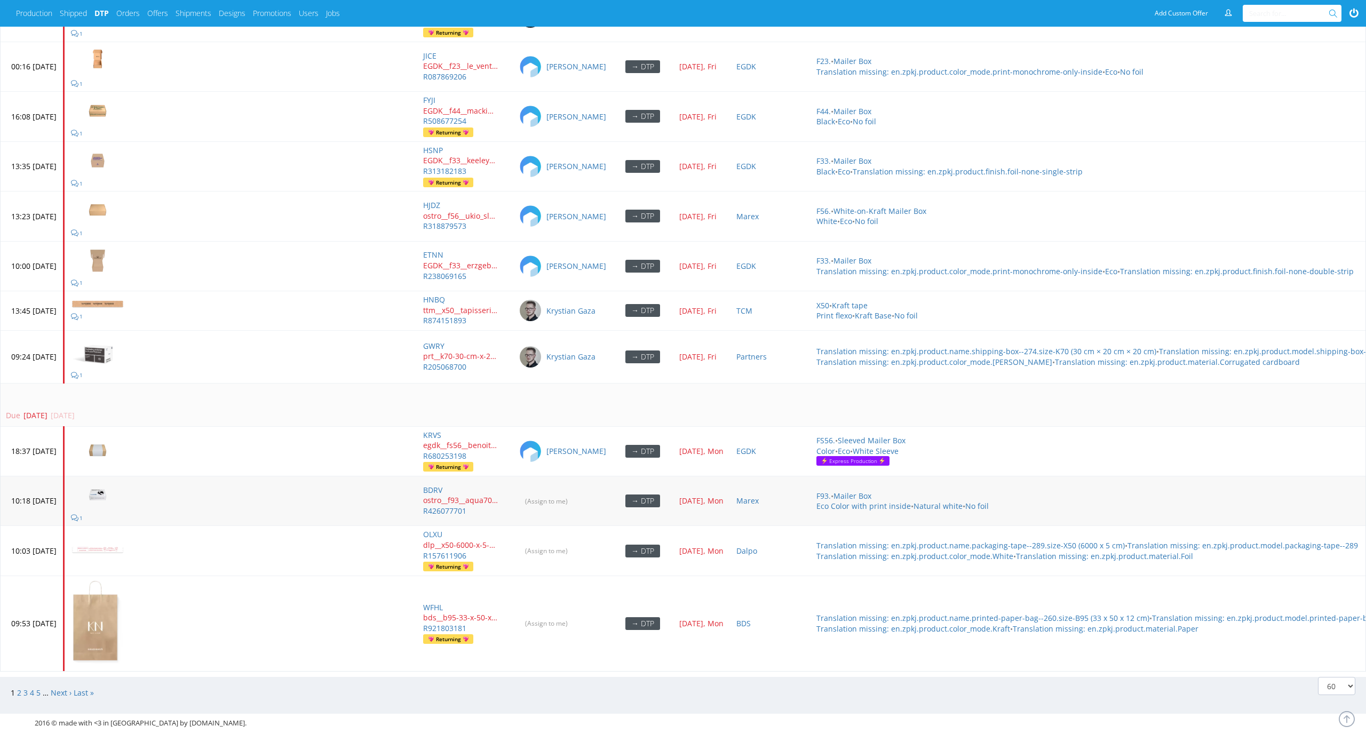
click at [124, 486] on img at bounding box center [97, 495] width 53 height 30
click at [17, 688] on link "2" at bounding box center [19, 693] width 4 height 10
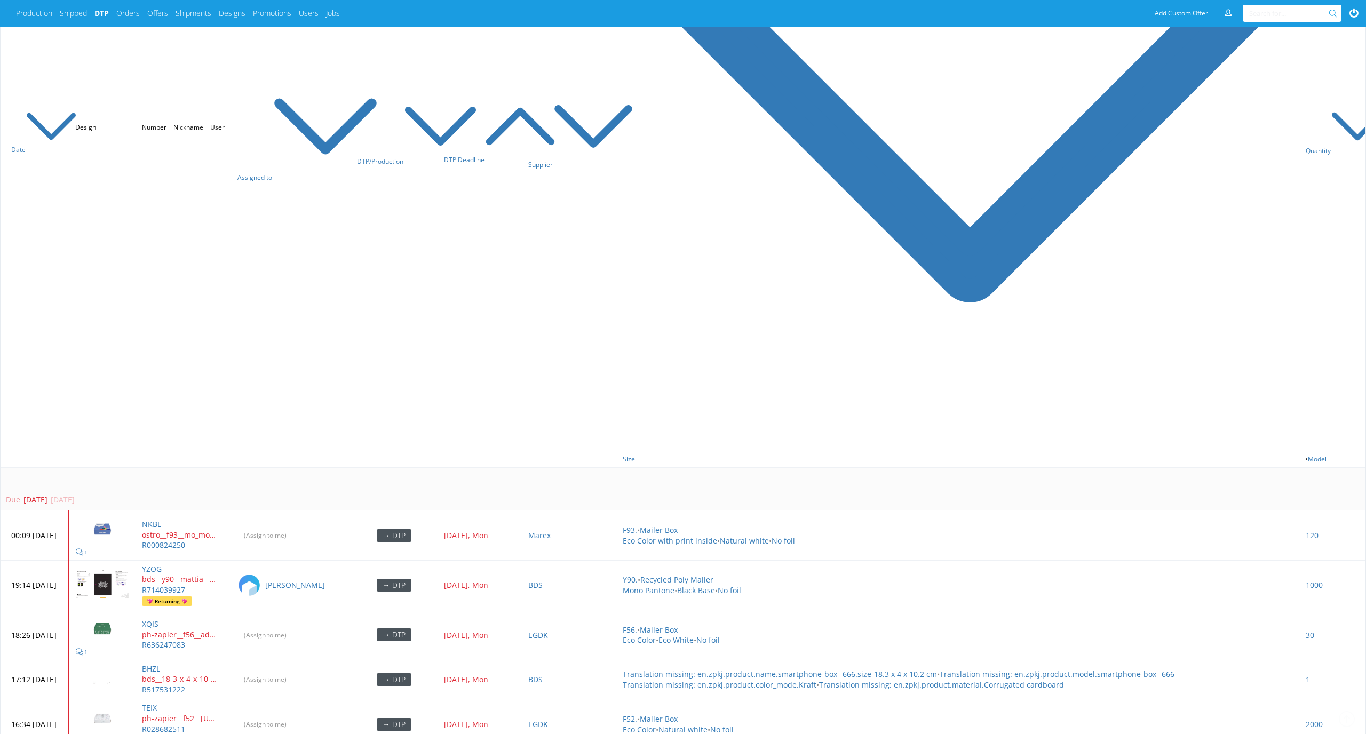
scroll to position [588, 0]
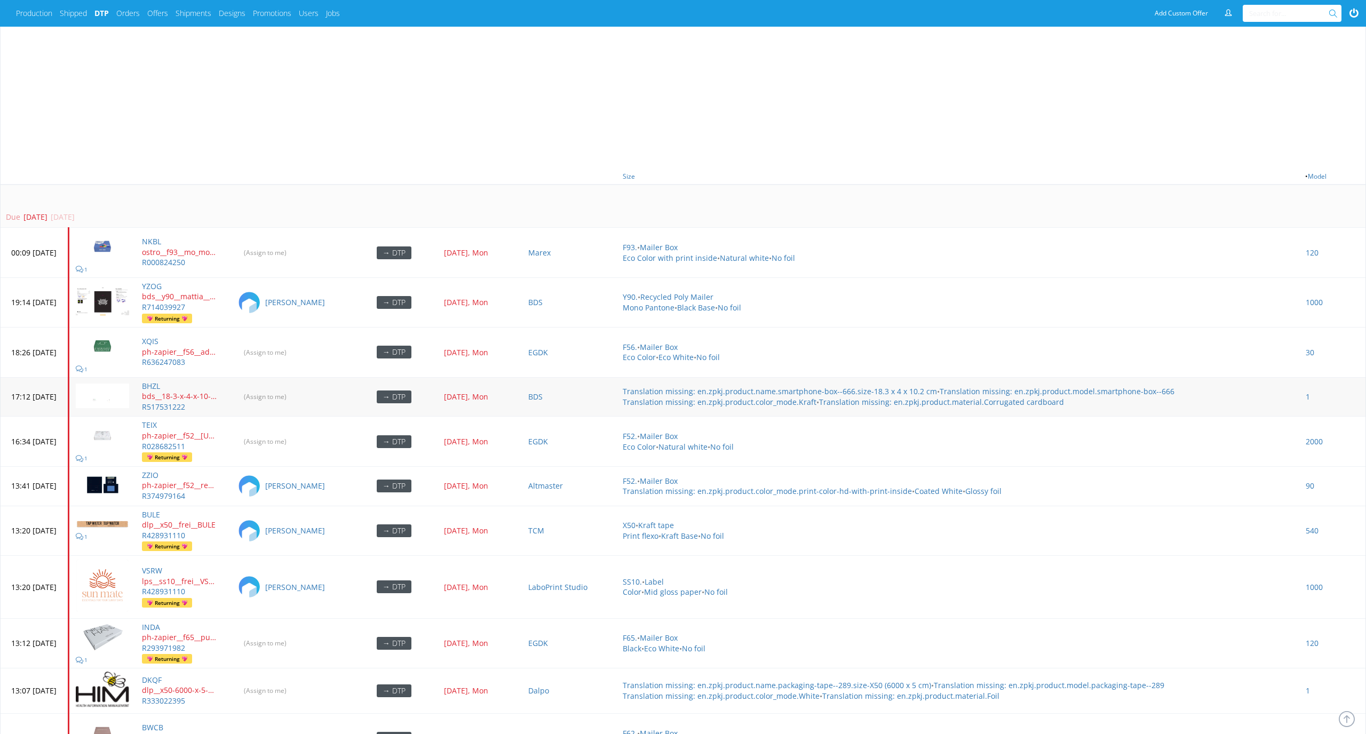
click at [129, 398] on img at bounding box center [102, 396] width 53 height 25
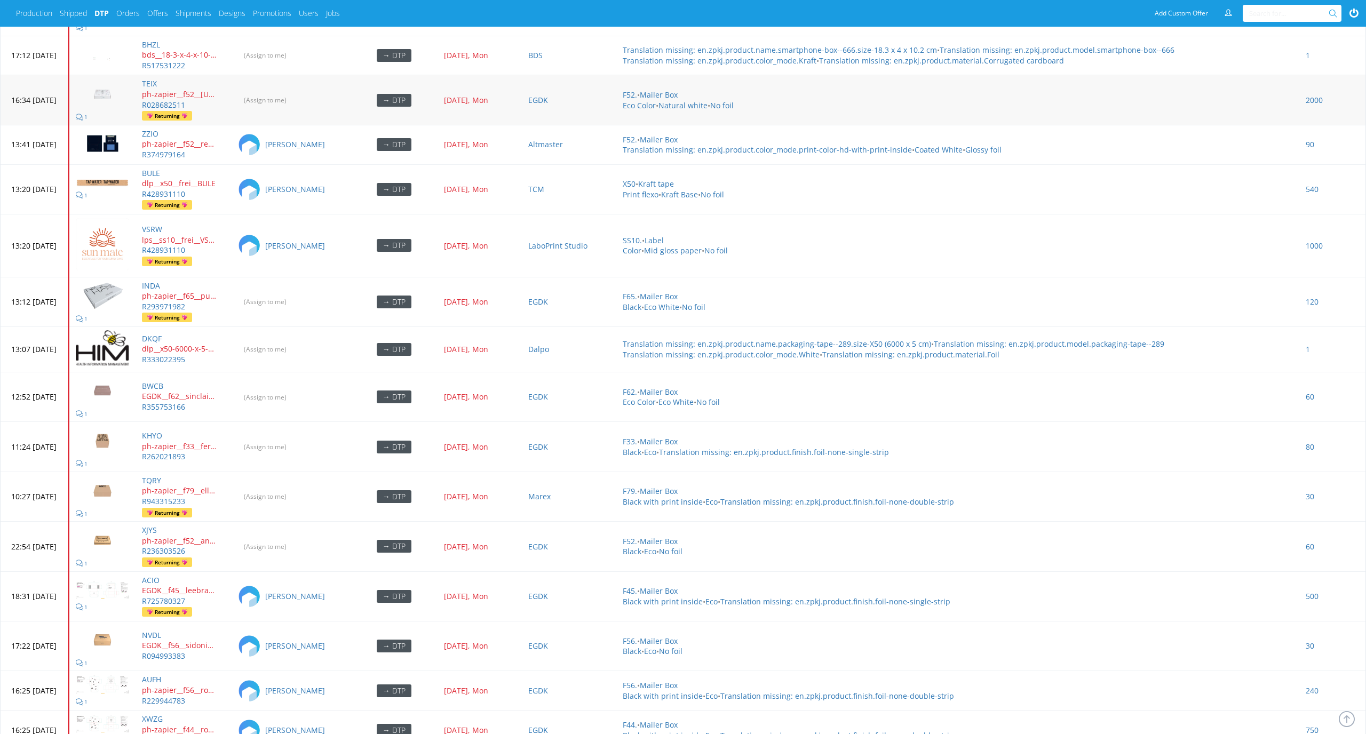
scroll to position [984, 0]
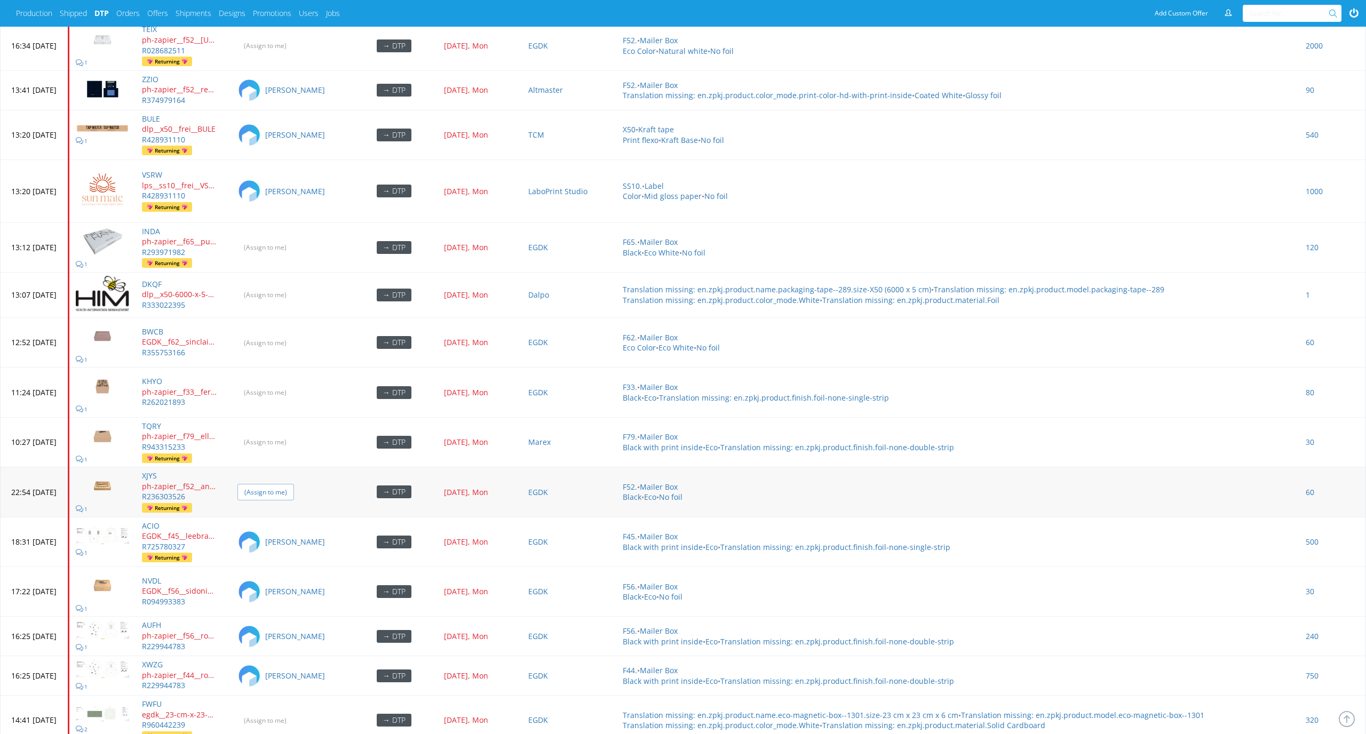
click at [294, 484] on input "(Assign to me)" at bounding box center [265, 492] width 57 height 17
click at [294, 434] on input "(Assign to me)" at bounding box center [265, 442] width 57 height 17
click at [294, 391] on input "(Assign to me)" at bounding box center [265, 392] width 57 height 17
click at [294, 335] on input "(Assign to me)" at bounding box center [265, 343] width 57 height 17
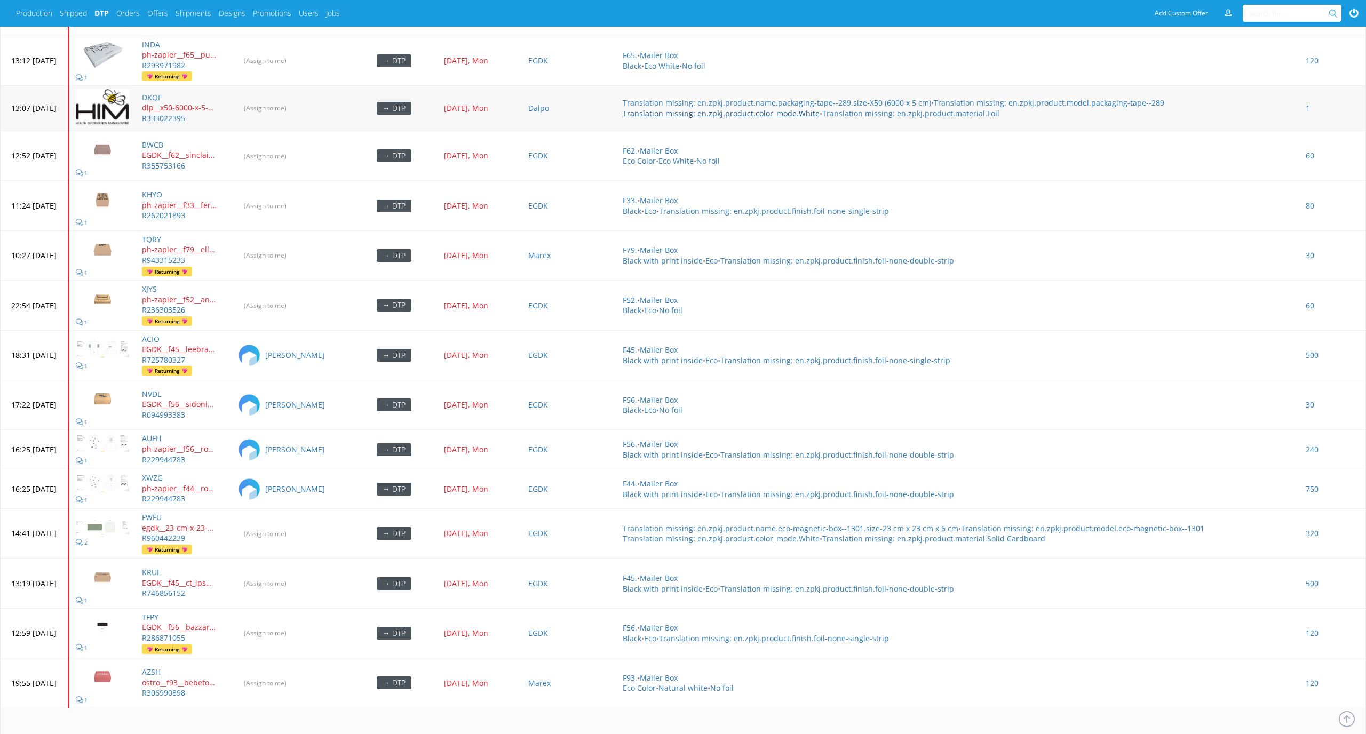
scroll to position [1385, 0]
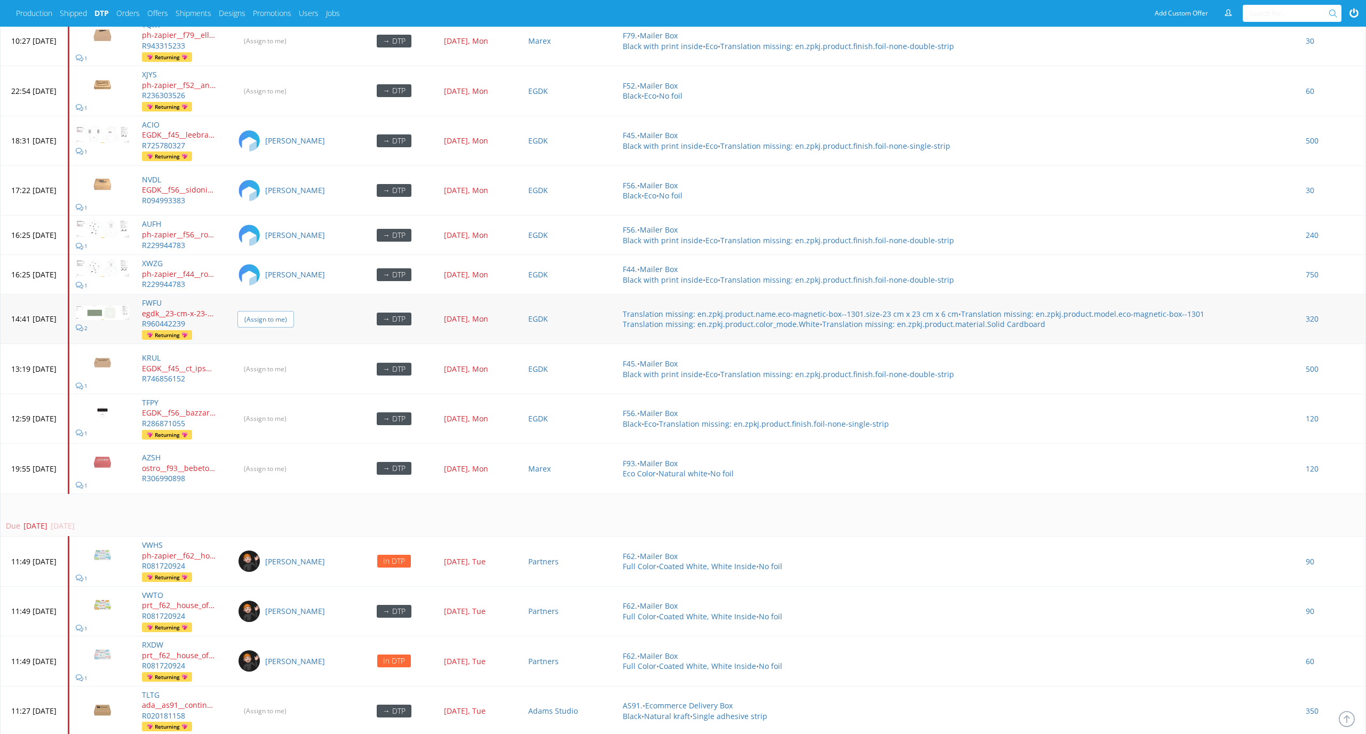
click at [294, 312] on input "(Assign to me)" at bounding box center [265, 319] width 57 height 17
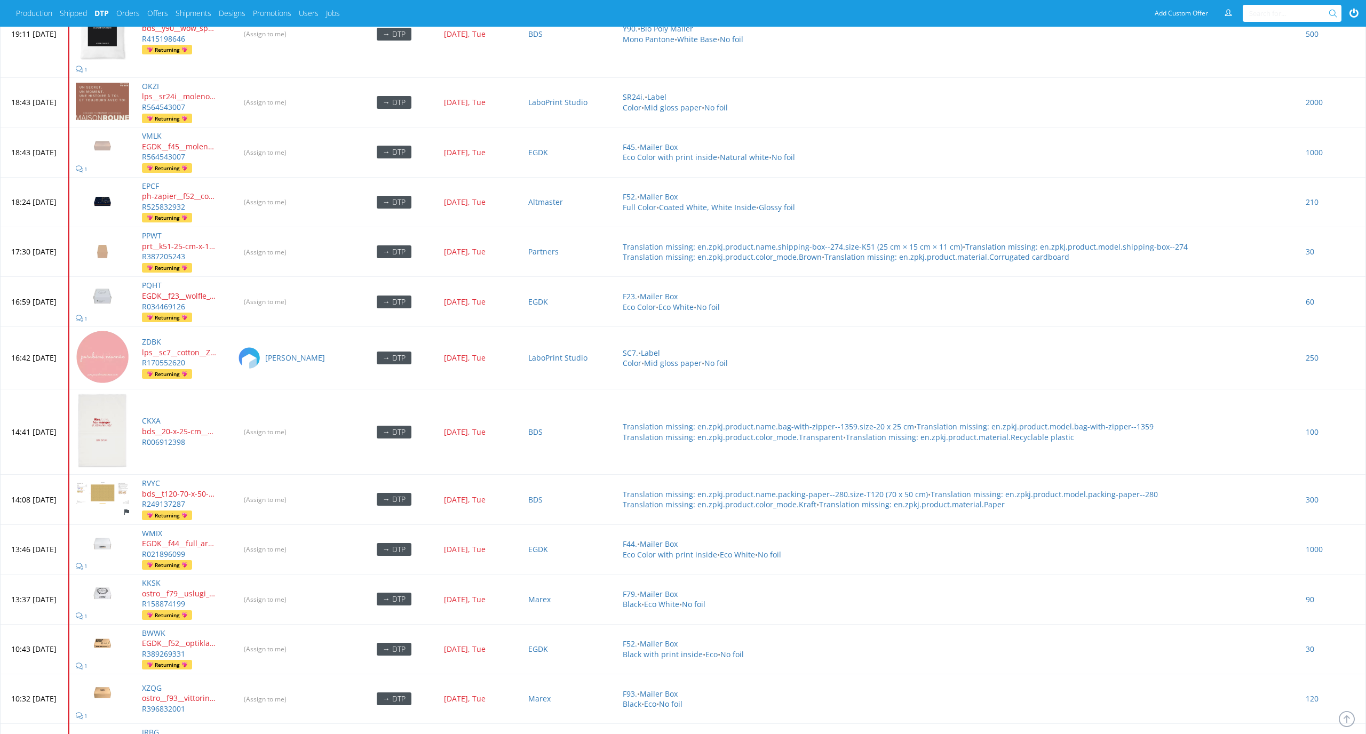
scroll to position [2434, 0]
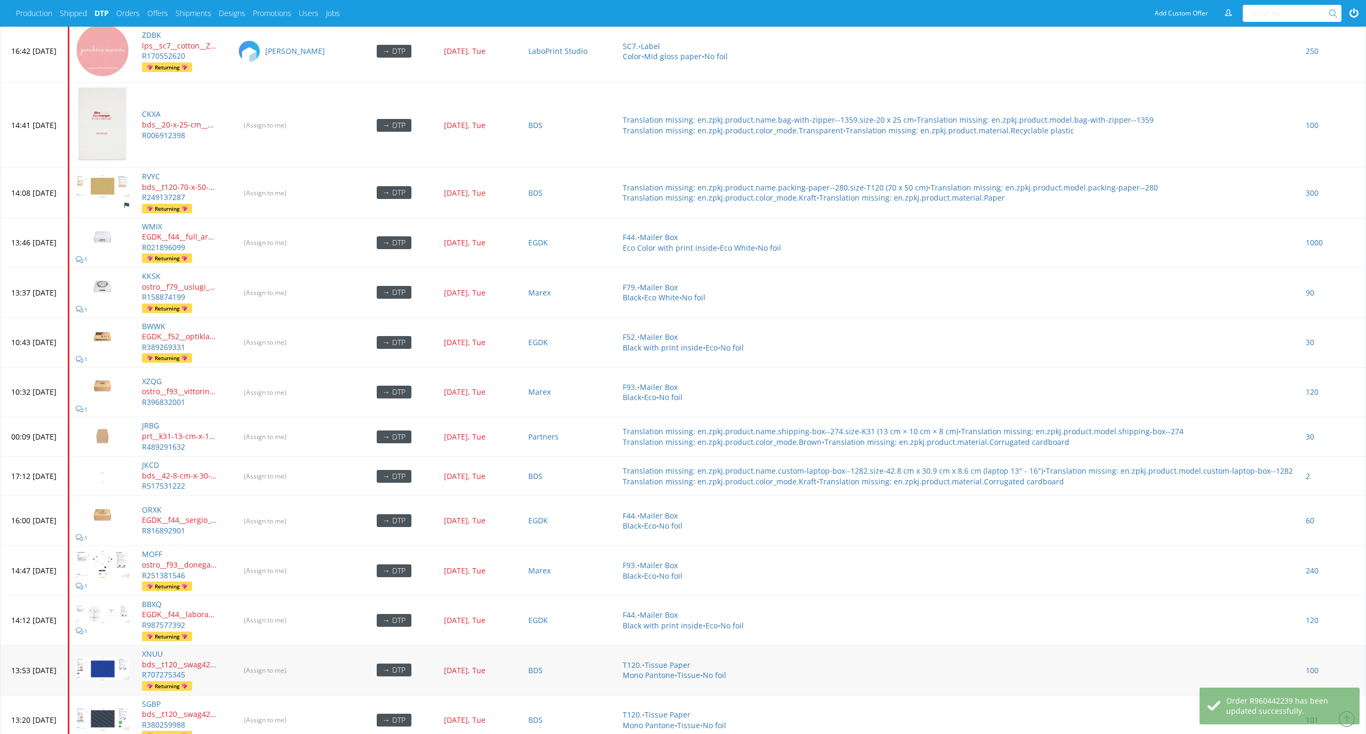
scroll to position [2983, 0]
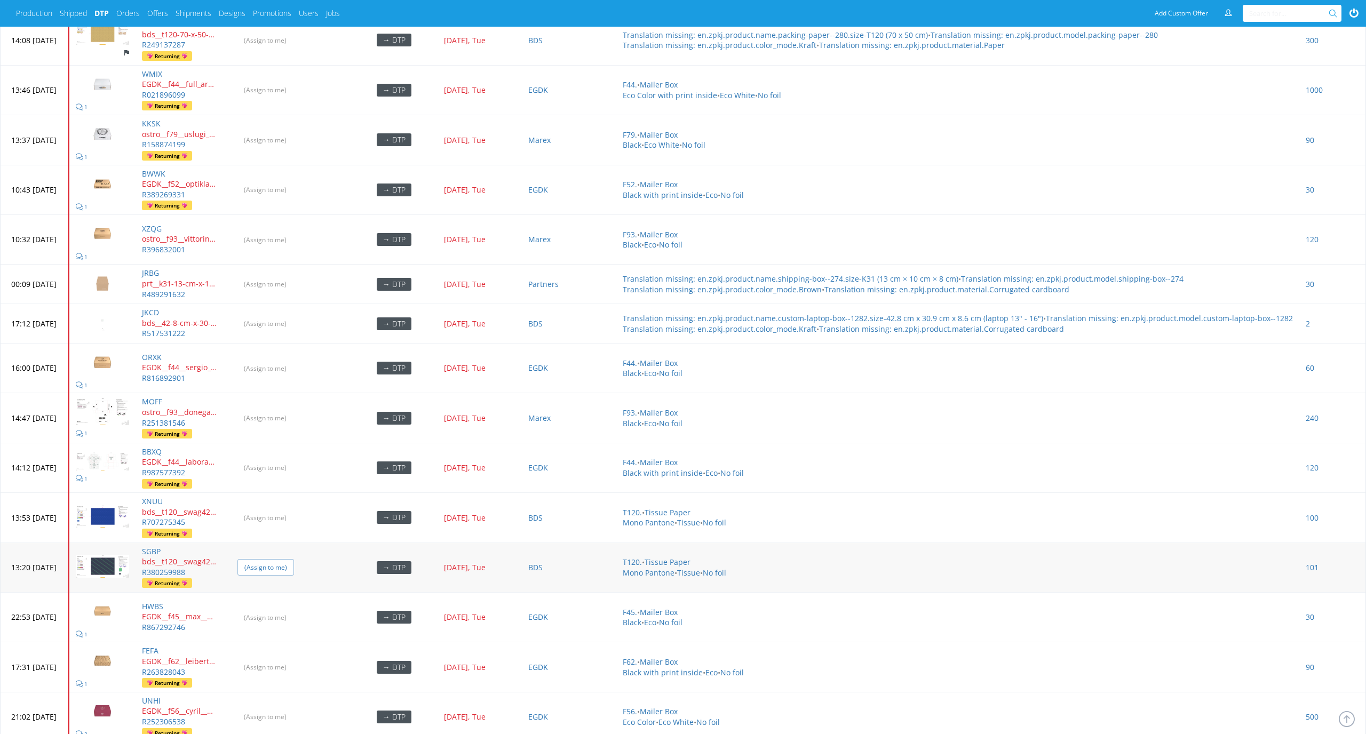
click at [294, 559] on input "(Assign to me)" at bounding box center [265, 567] width 57 height 17
click at [294, 510] on input "(Assign to me)" at bounding box center [265, 518] width 57 height 17
click at [294, 410] on input "(Assign to me)" at bounding box center [265, 418] width 57 height 17
click at [294, 459] on input "(Assign to me)" at bounding box center [265, 467] width 57 height 17
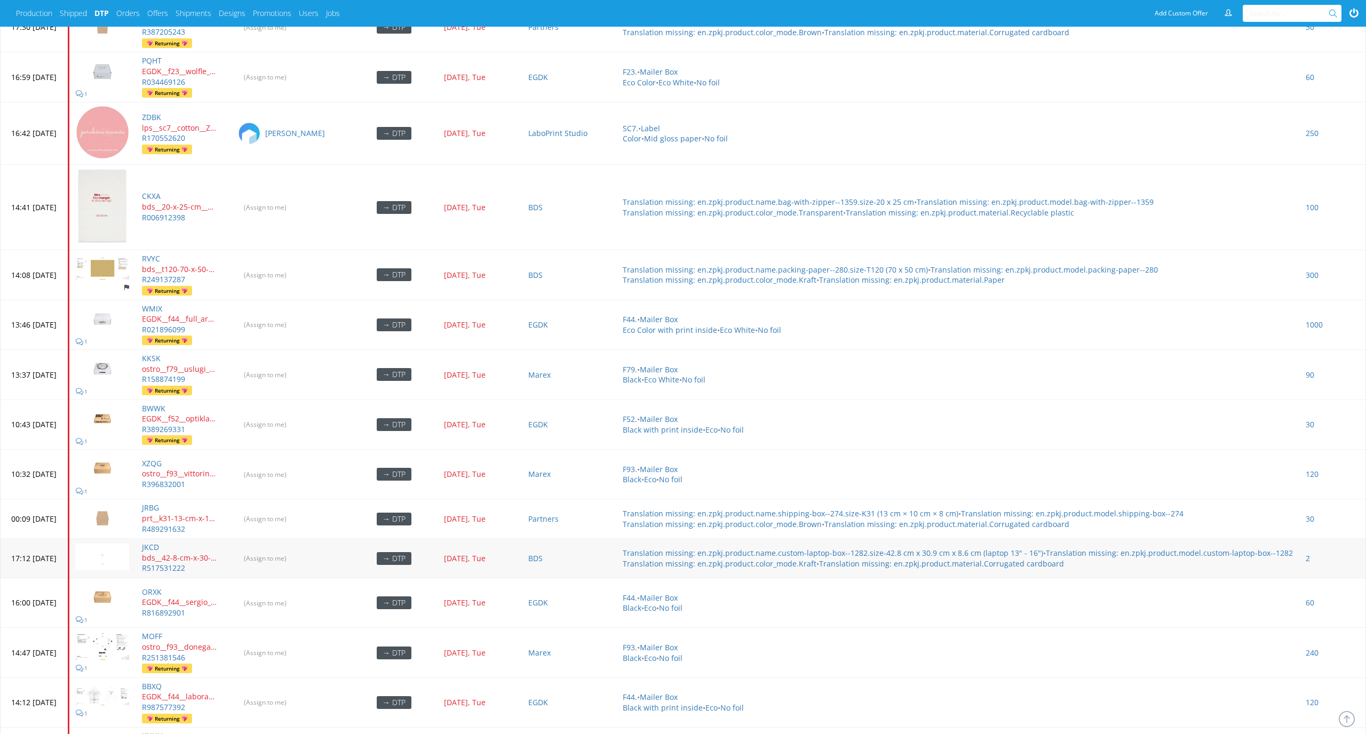
scroll to position [2691, 0]
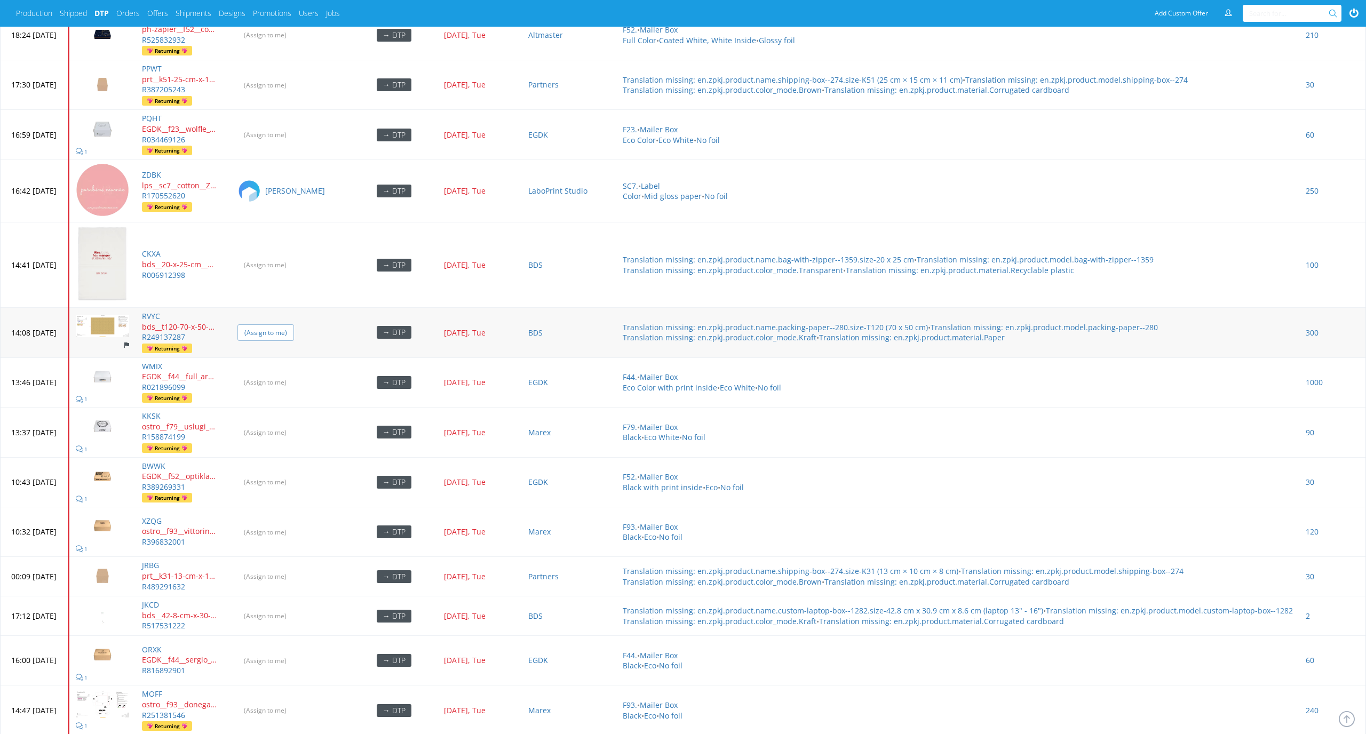
click at [294, 324] on input "(Assign to me)" at bounding box center [265, 332] width 57 height 17
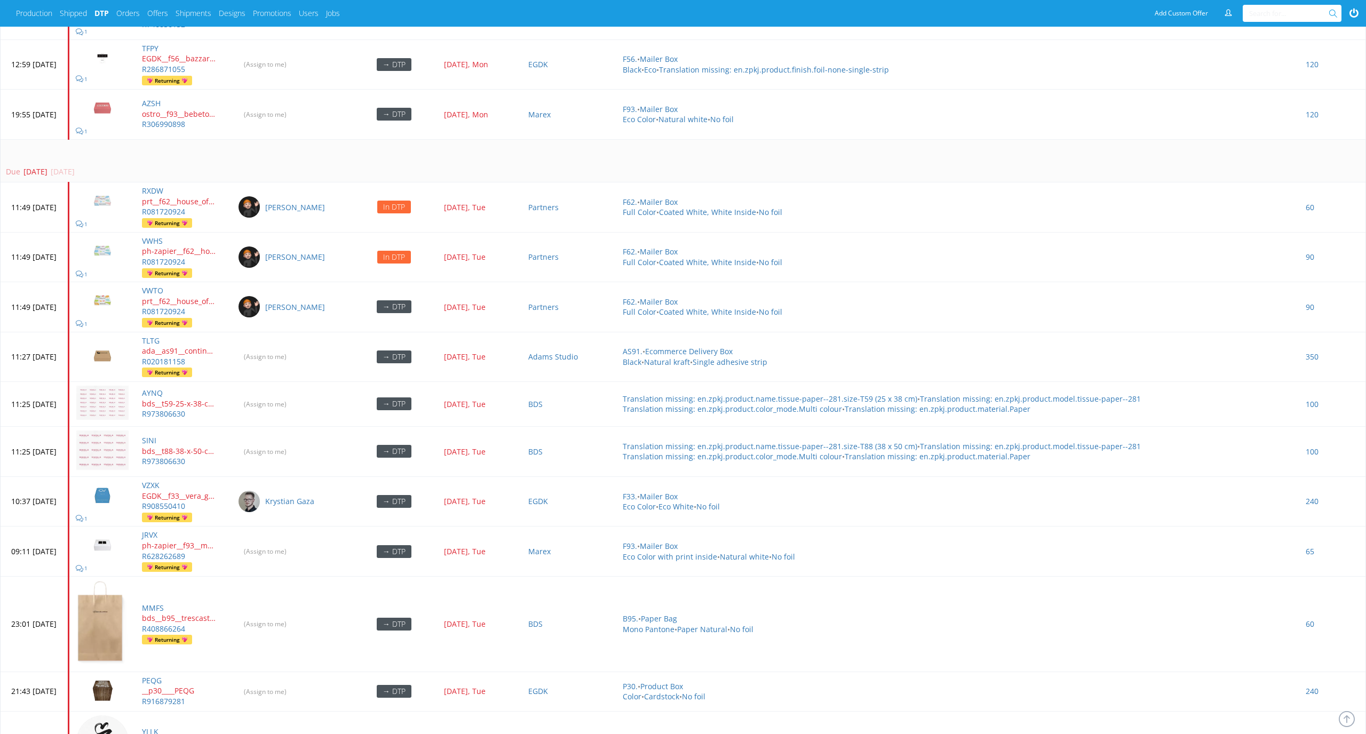
scroll to position [1685, 0]
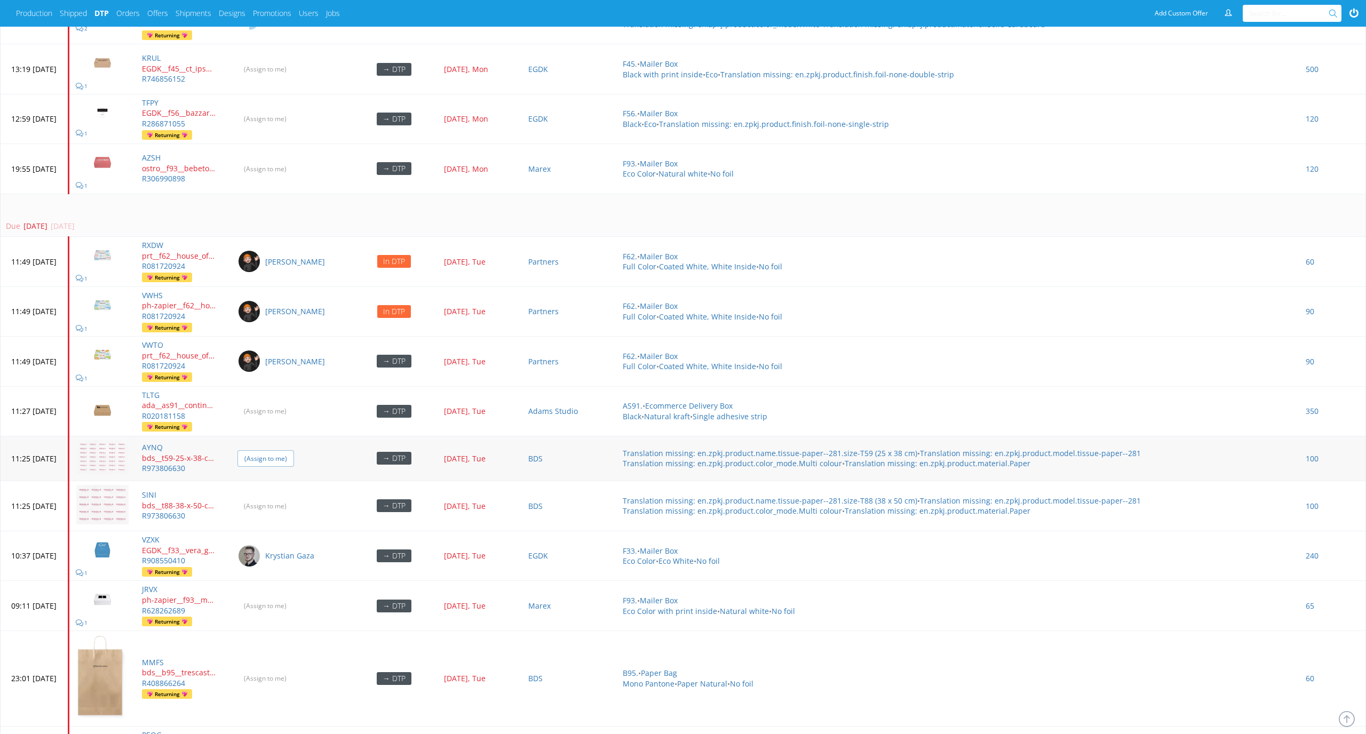
click at [294, 450] on input "(Assign to me)" at bounding box center [265, 458] width 57 height 17
click at [294, 498] on input "(Assign to me)" at bounding box center [265, 506] width 57 height 17
click at [129, 586] on img at bounding box center [102, 599] width 53 height 30
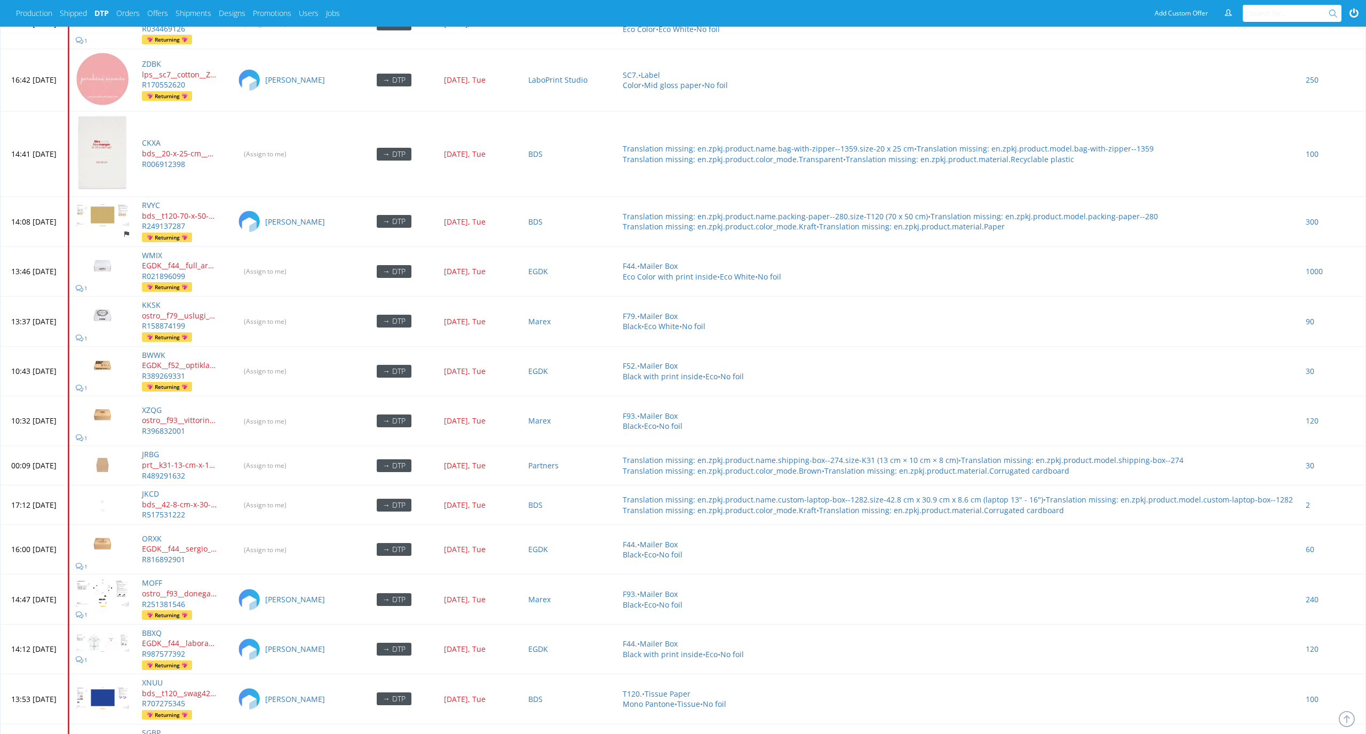
scroll to position [3253, 0]
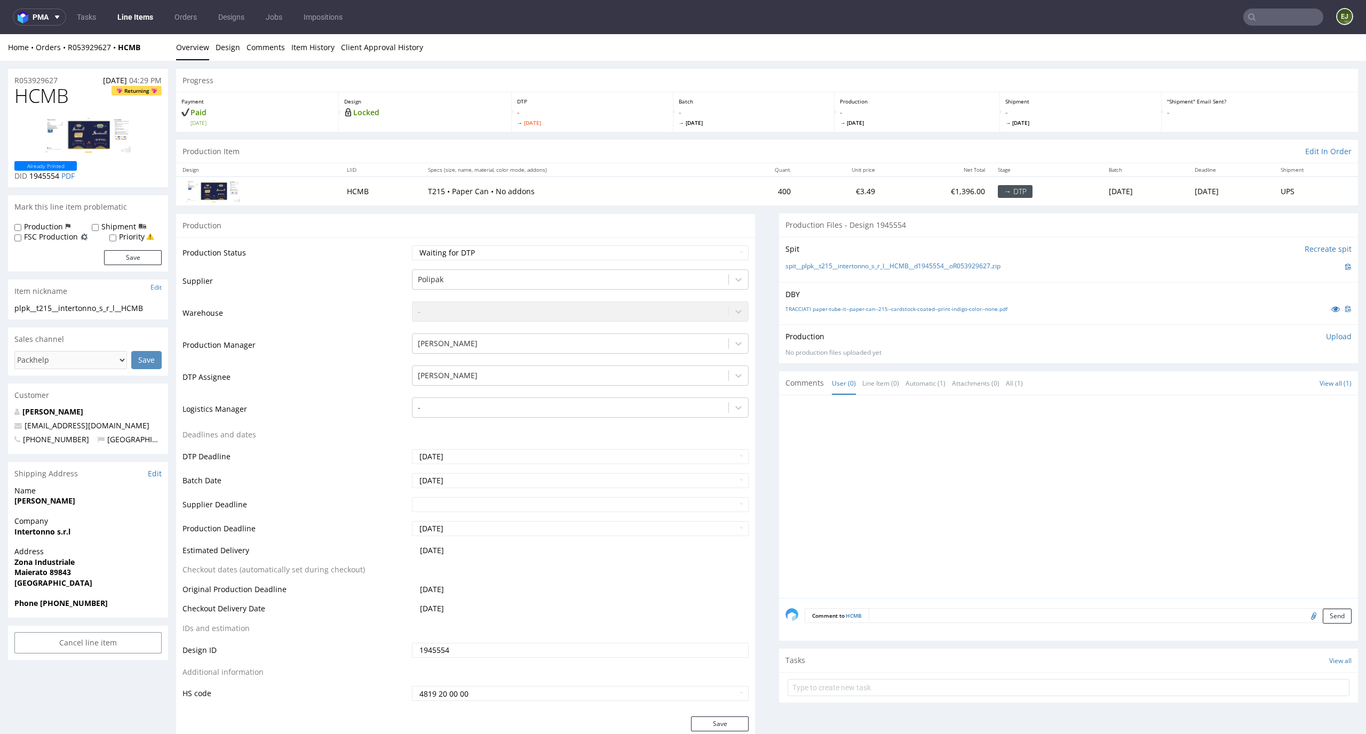
click at [225, 53] on link "Design" at bounding box center [228, 47] width 25 height 26
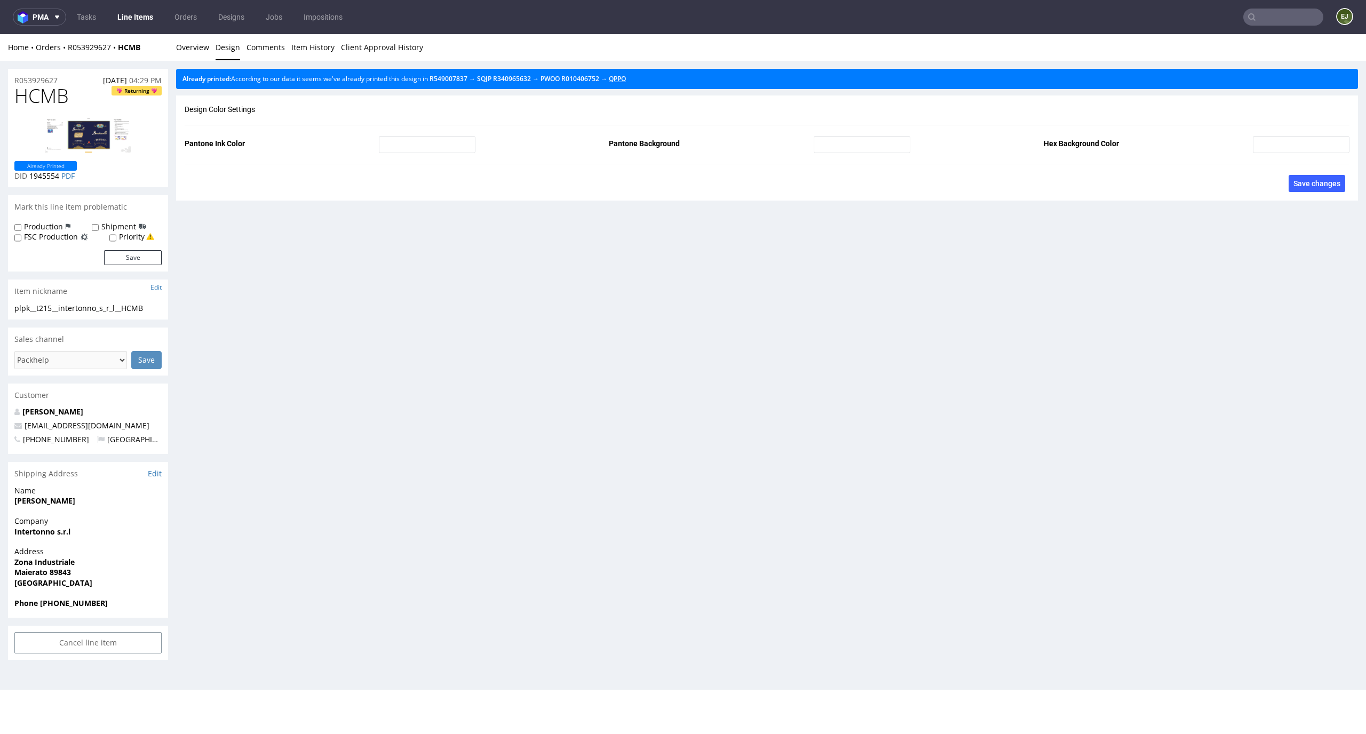
click at [626, 75] on link "QPPO" at bounding box center [617, 78] width 17 height 9
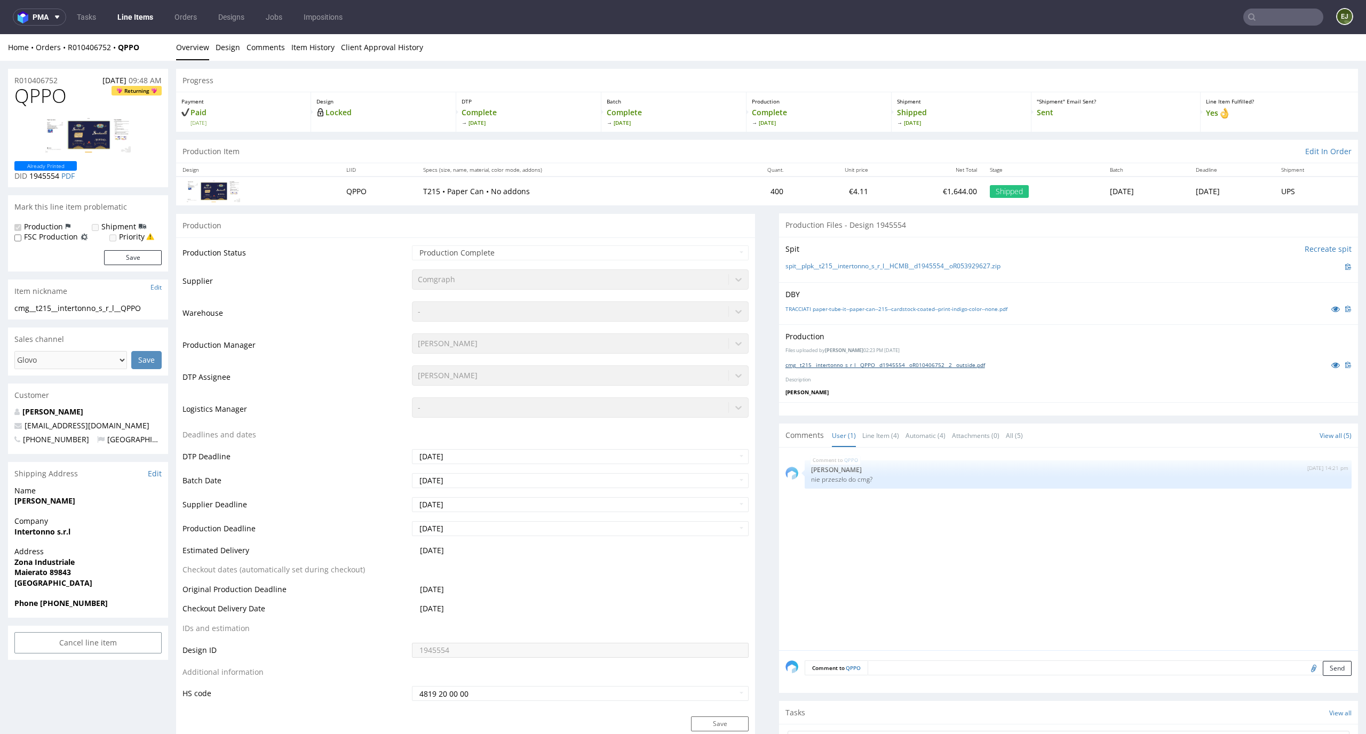
click at [957, 364] on link "cmg__t215__intertonno_s_r_l__QPPO__d1945554__oR010406752__2__outside.pdf" at bounding box center [886, 364] width 200 height 7
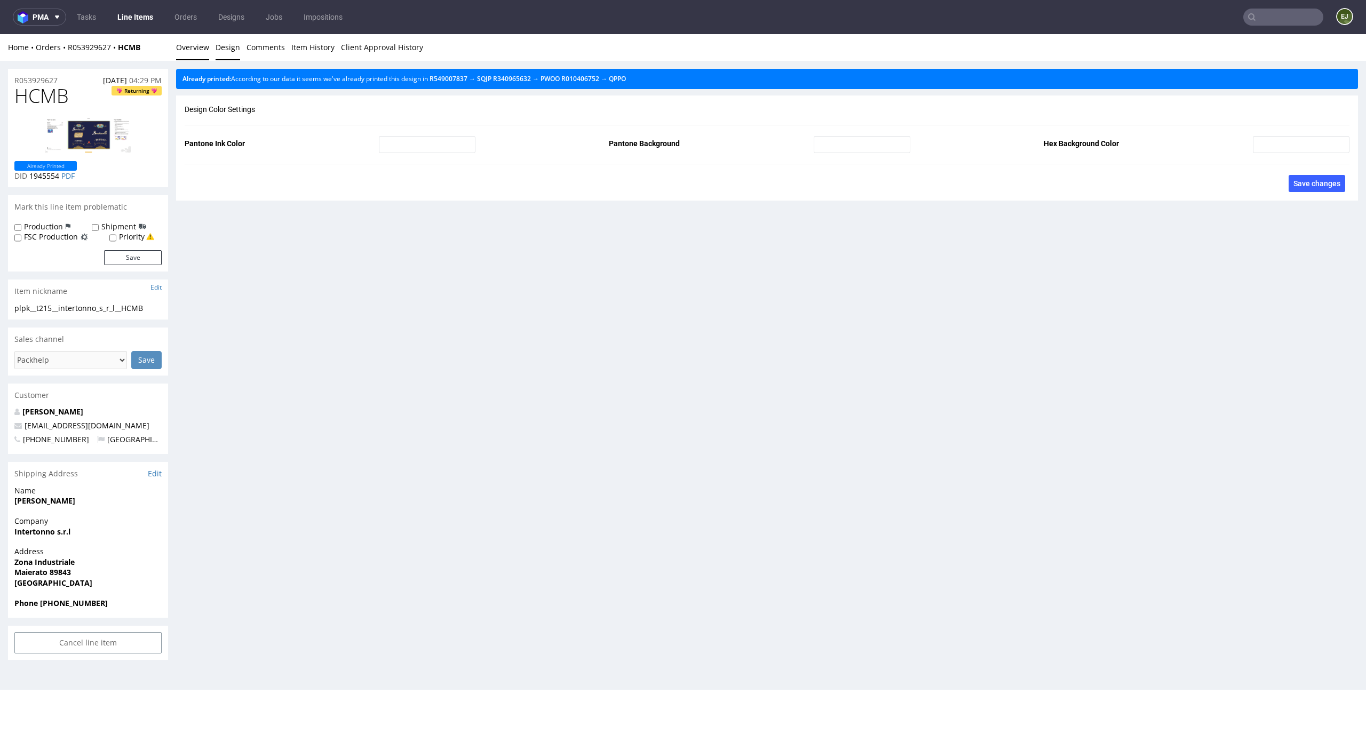
click at [196, 54] on link "Overview" at bounding box center [192, 47] width 33 height 26
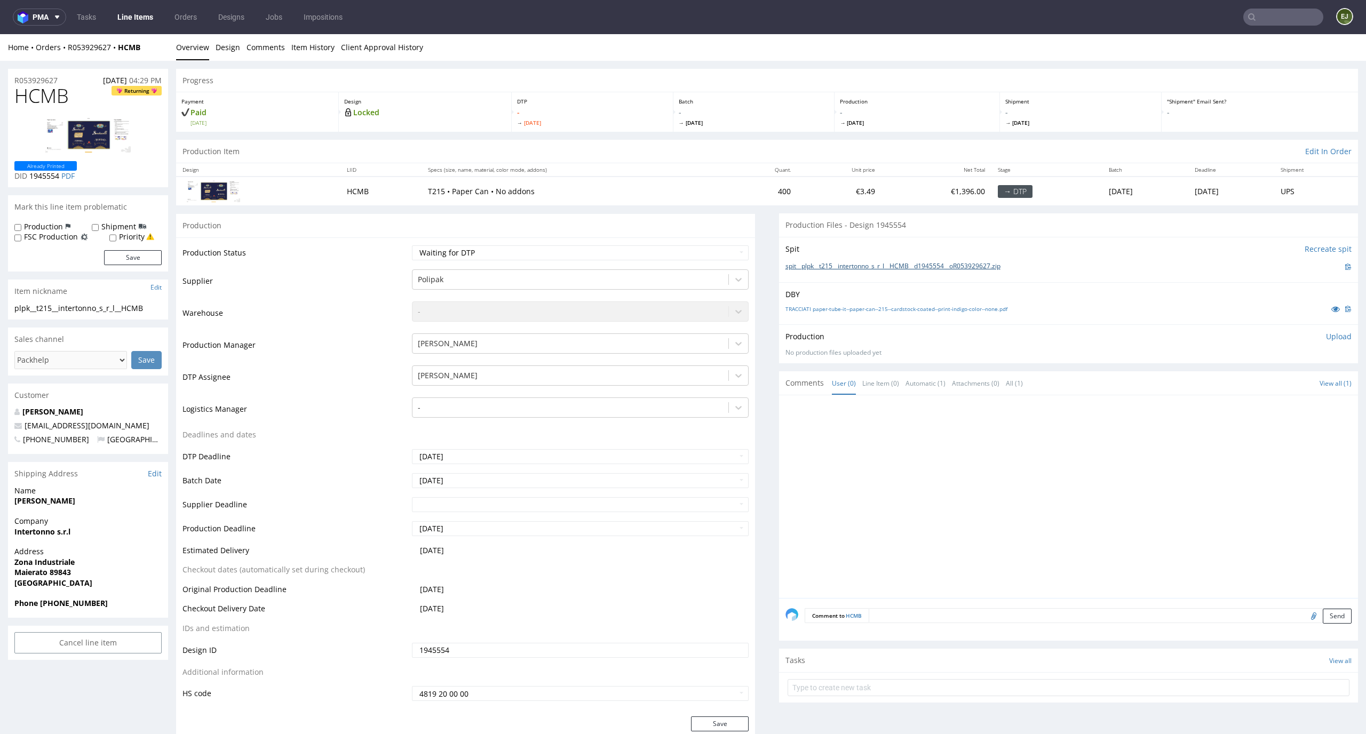
click at [874, 266] on link "spit__plpk__t215__intertonno_s_r_l__HCMB__d1945554__oR053929627.zip" at bounding box center [893, 266] width 215 height 9
click at [1314, 326] on div "Production Upload No production files uploaded yet Description (optional) Add f…" at bounding box center [1068, 343] width 579 height 39
click at [1326, 331] on p "Upload" at bounding box center [1339, 336] width 26 height 11
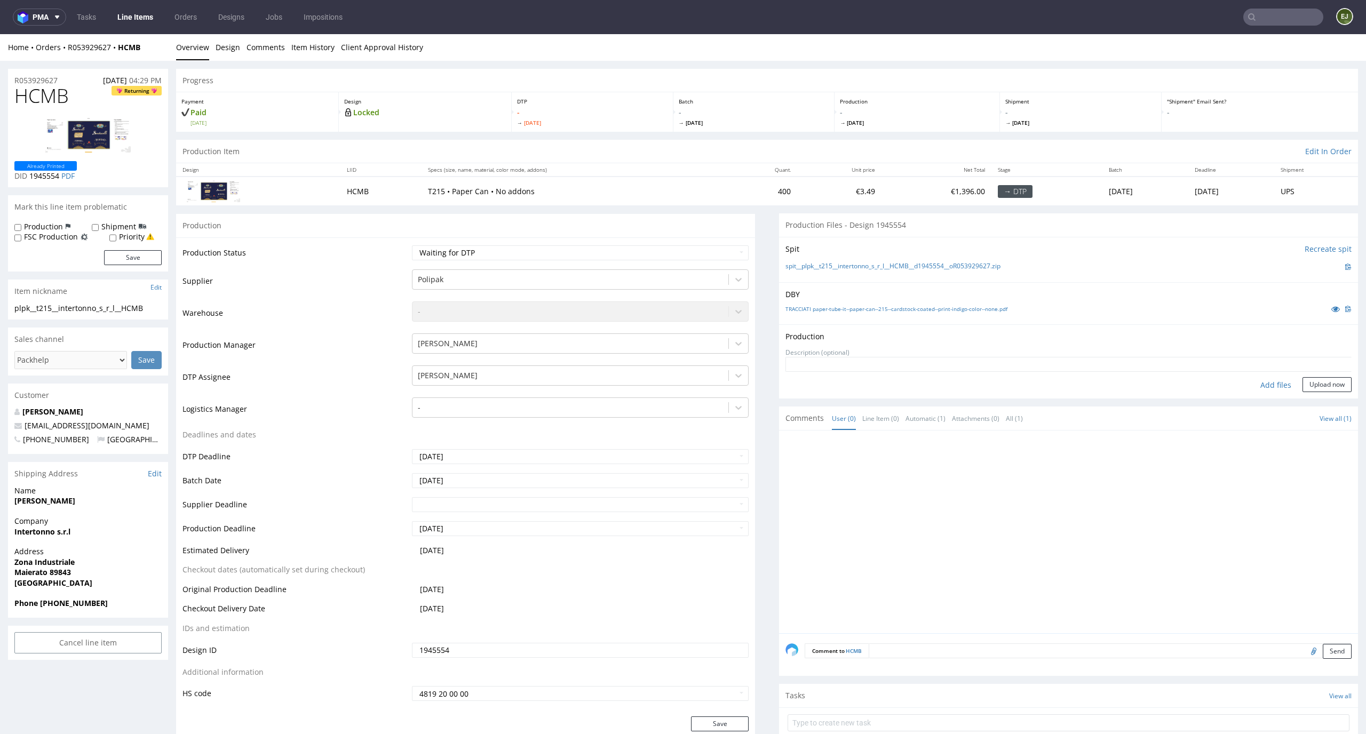
click at [1264, 386] on div "Add files" at bounding box center [1275, 385] width 53 height 16
type input "C:\fakepath\plpk__t215__intertonno_s_r_l__HCMB__d1945554__oR053929627__latest__…"
click at [1315, 404] on button "Upload now" at bounding box center [1327, 401] width 49 height 15
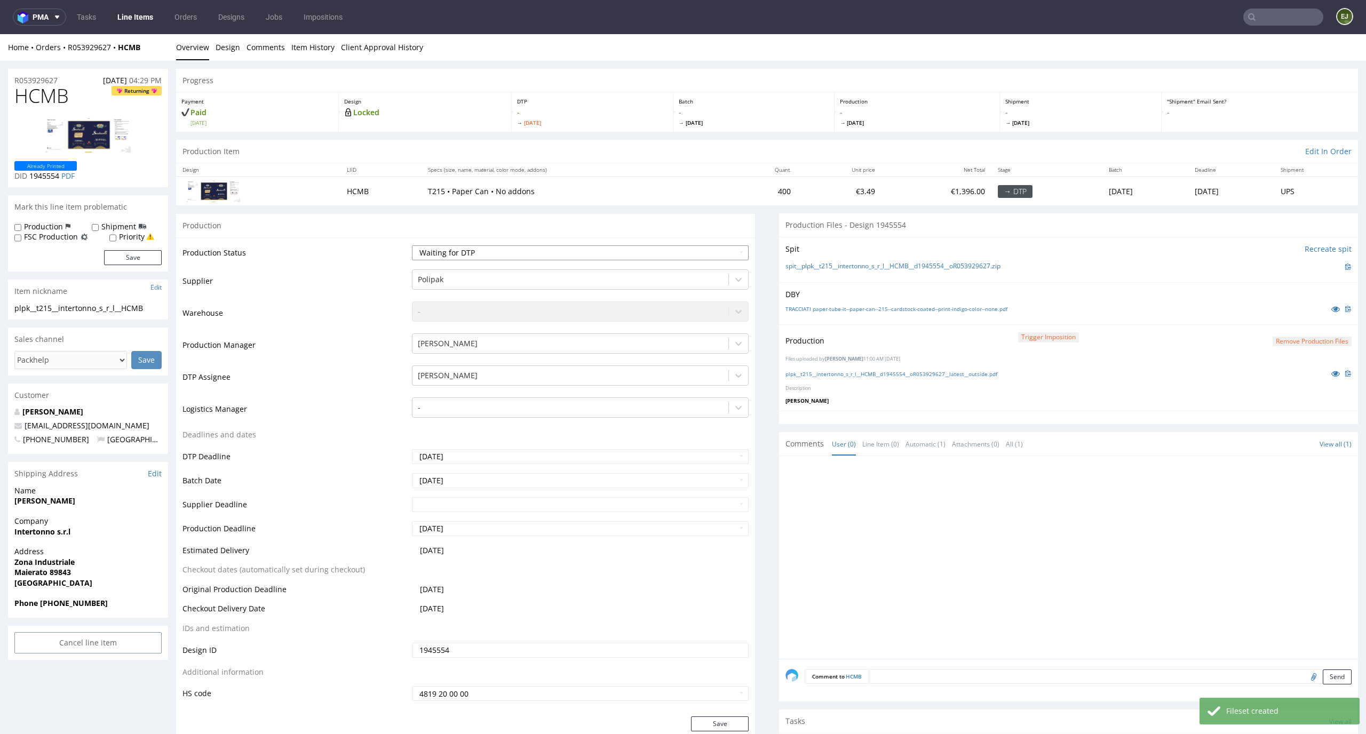
click at [724, 255] on select "Waiting for Artwork Waiting for Diecut Waiting for Mockup Waiting for DTP Waiti…" at bounding box center [580, 252] width 337 height 15
select select "dtp_production_ready"
click at [412, 245] on select "Waiting for Artwork Waiting for Diecut Waiting for Mockup Waiting for DTP Waiti…" at bounding box center [580, 252] width 337 height 15
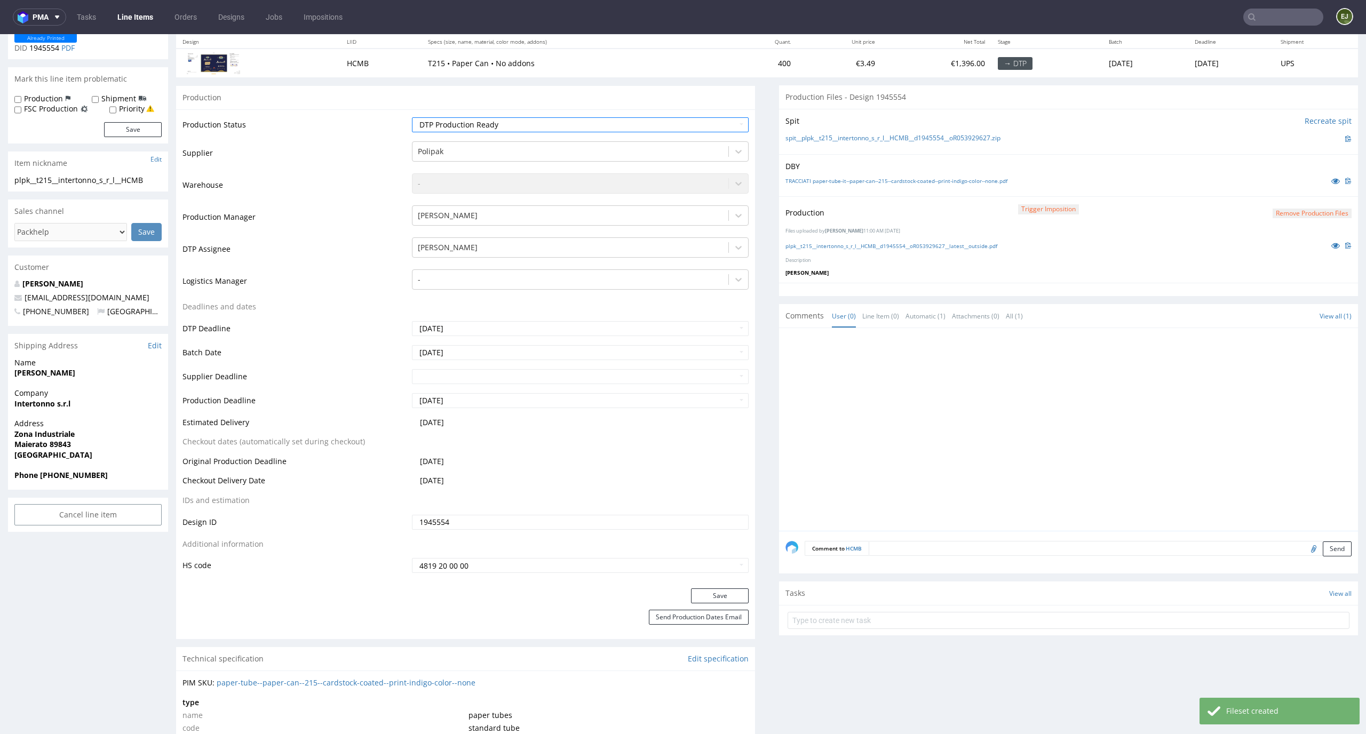
click at [709, 588] on div "Production Status Waiting for Artwork Waiting for Diecut Waiting for Mockup Wai…" at bounding box center [465, 348] width 579 height 479
click at [709, 597] on button "Save" at bounding box center [720, 596] width 58 height 15
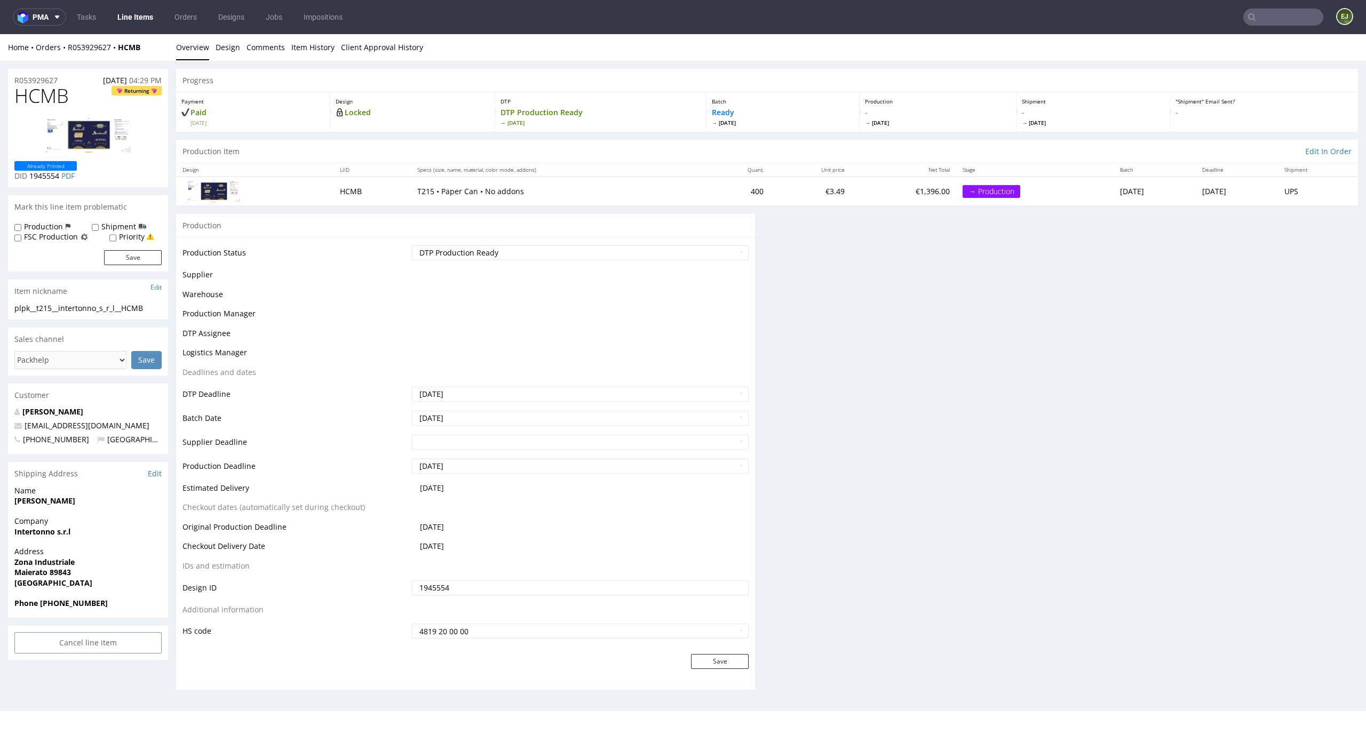
scroll to position [0, 0]
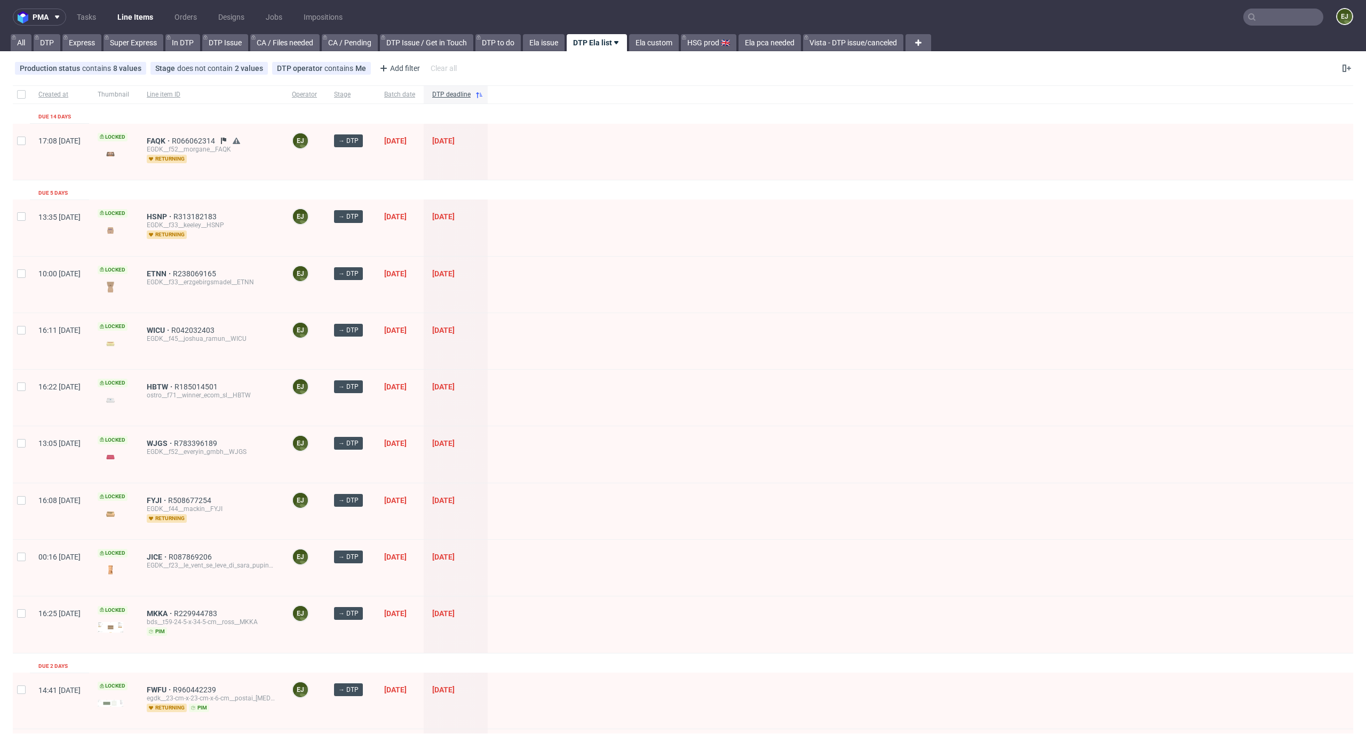
scroll to position [1187, 0]
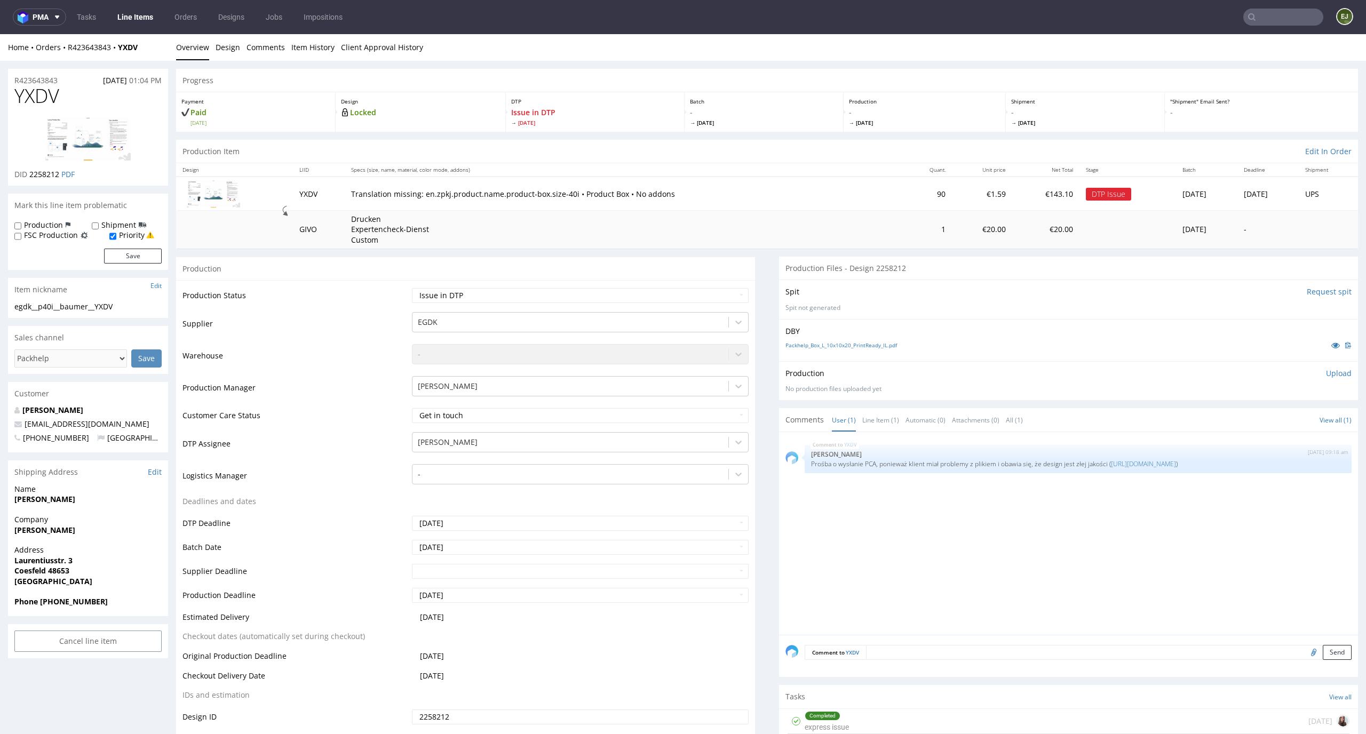
scroll to position [128, 0]
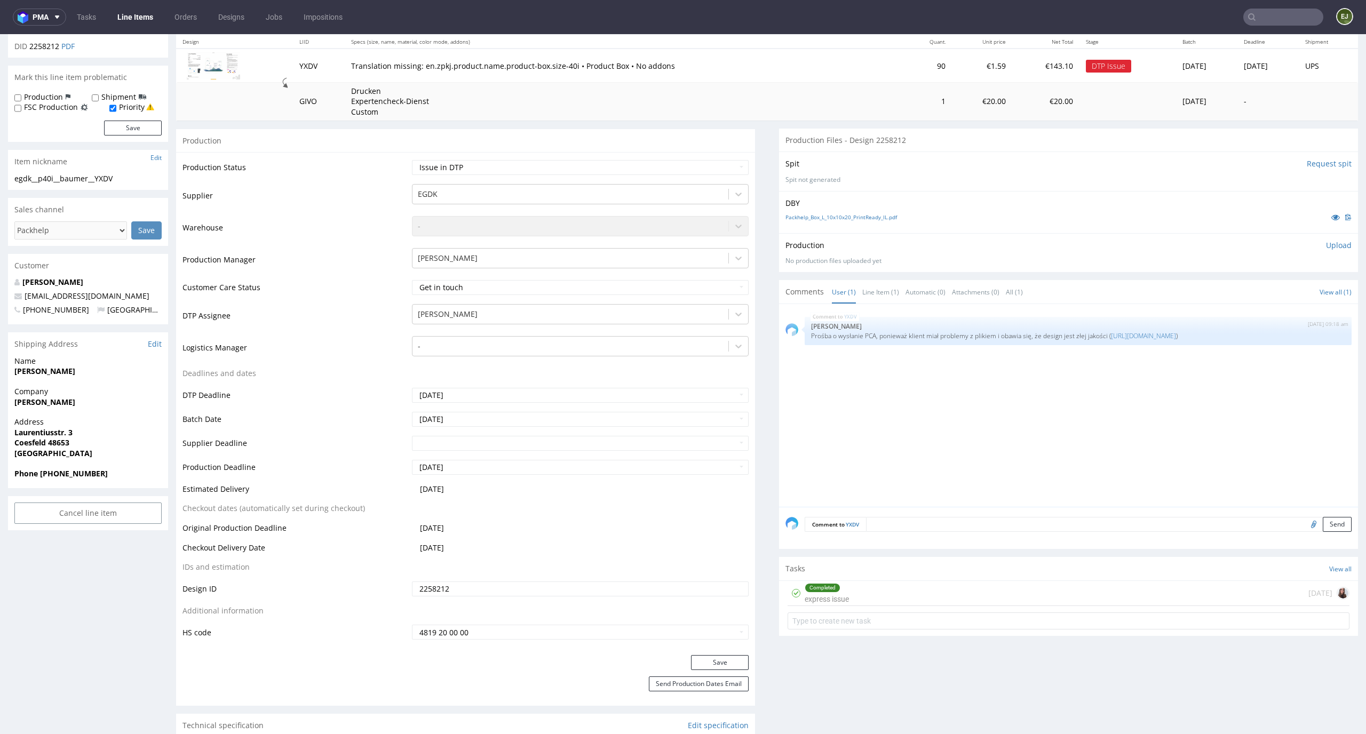
click at [863, 586] on div "Completed express issue 8 days ago" at bounding box center [1069, 593] width 562 height 25
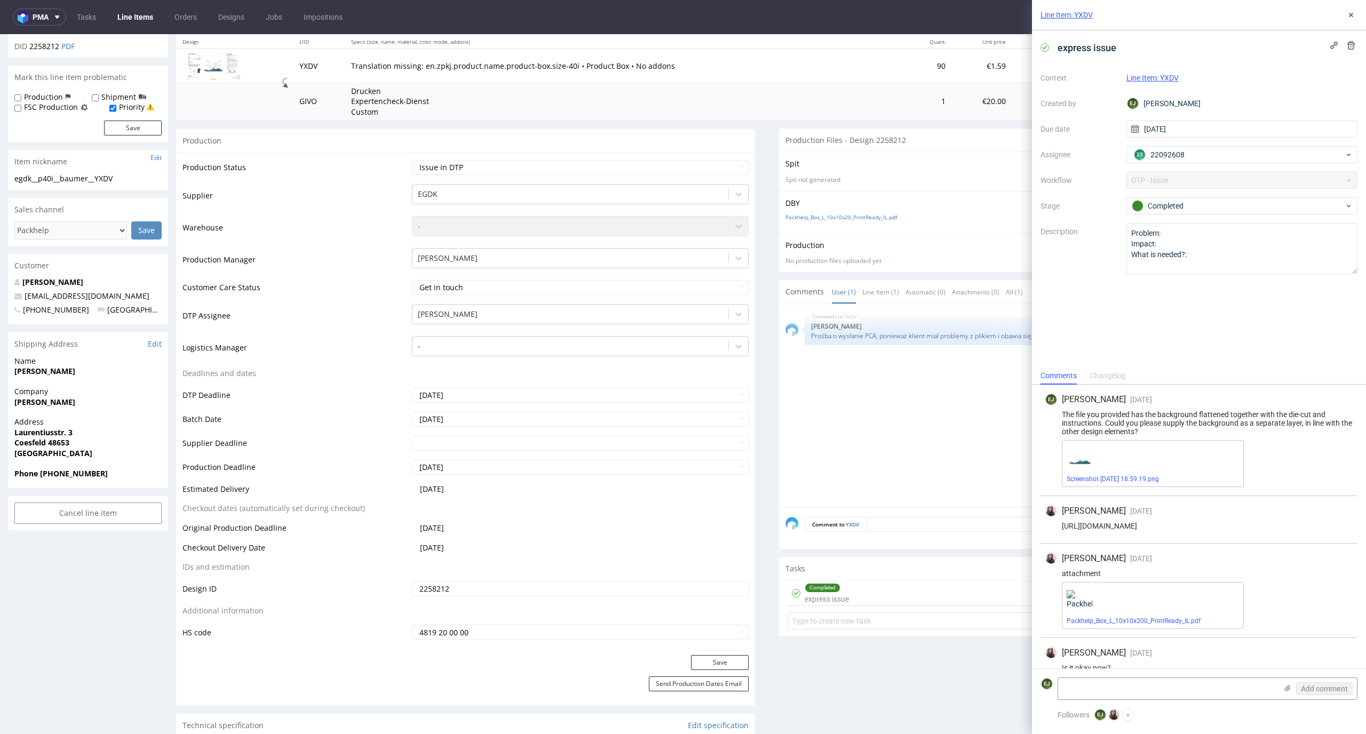
scroll to position [64, 0]
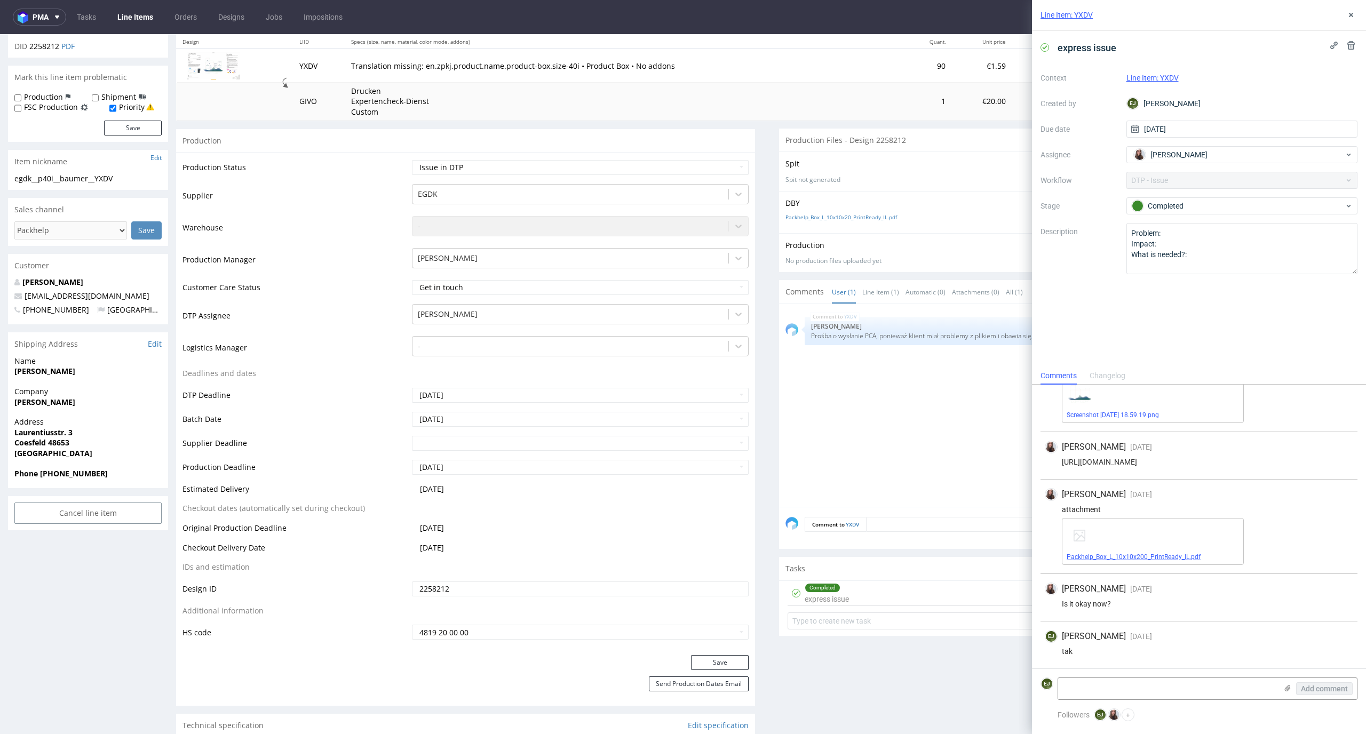
click at [1131, 554] on link "Packhelp_Box_L_10x10x200_PrintReady_IL.pdf" at bounding box center [1134, 556] width 134 height 7
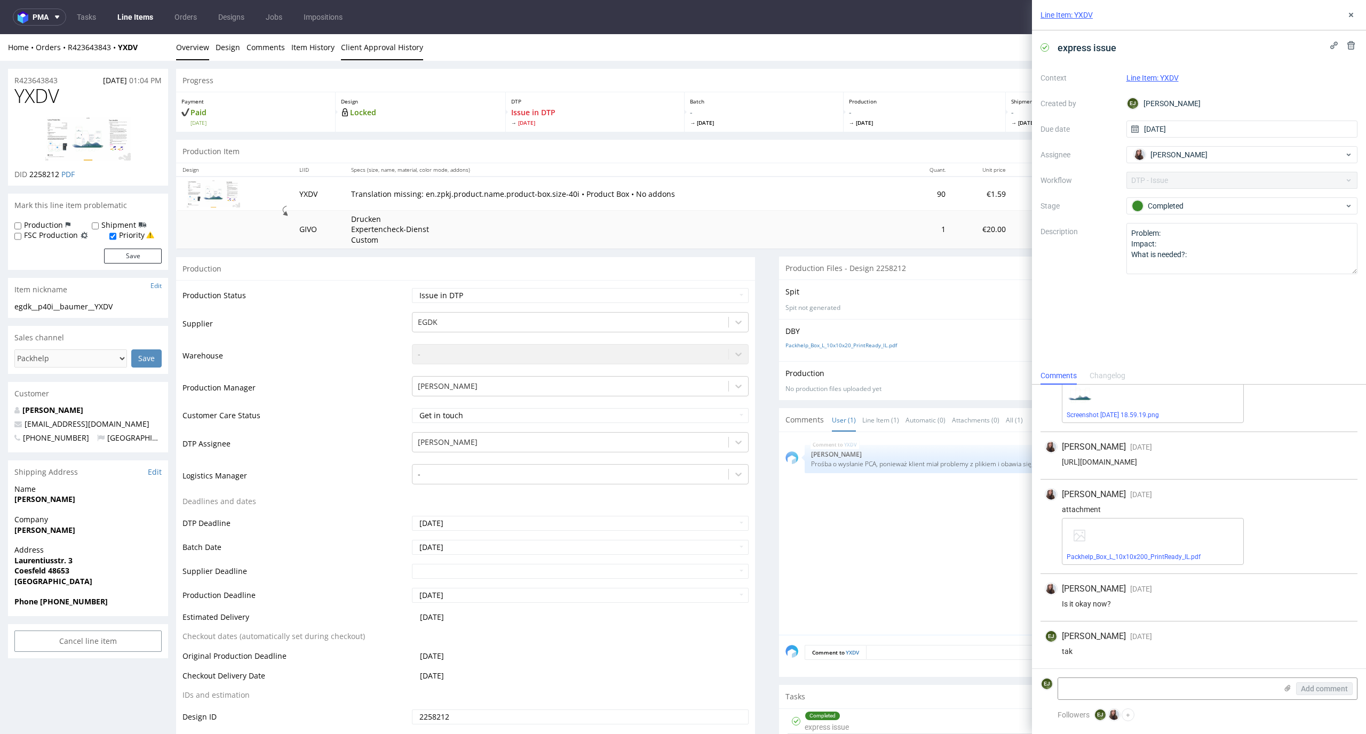
click at [352, 59] on link "Client Approval History" at bounding box center [382, 47] width 82 height 26
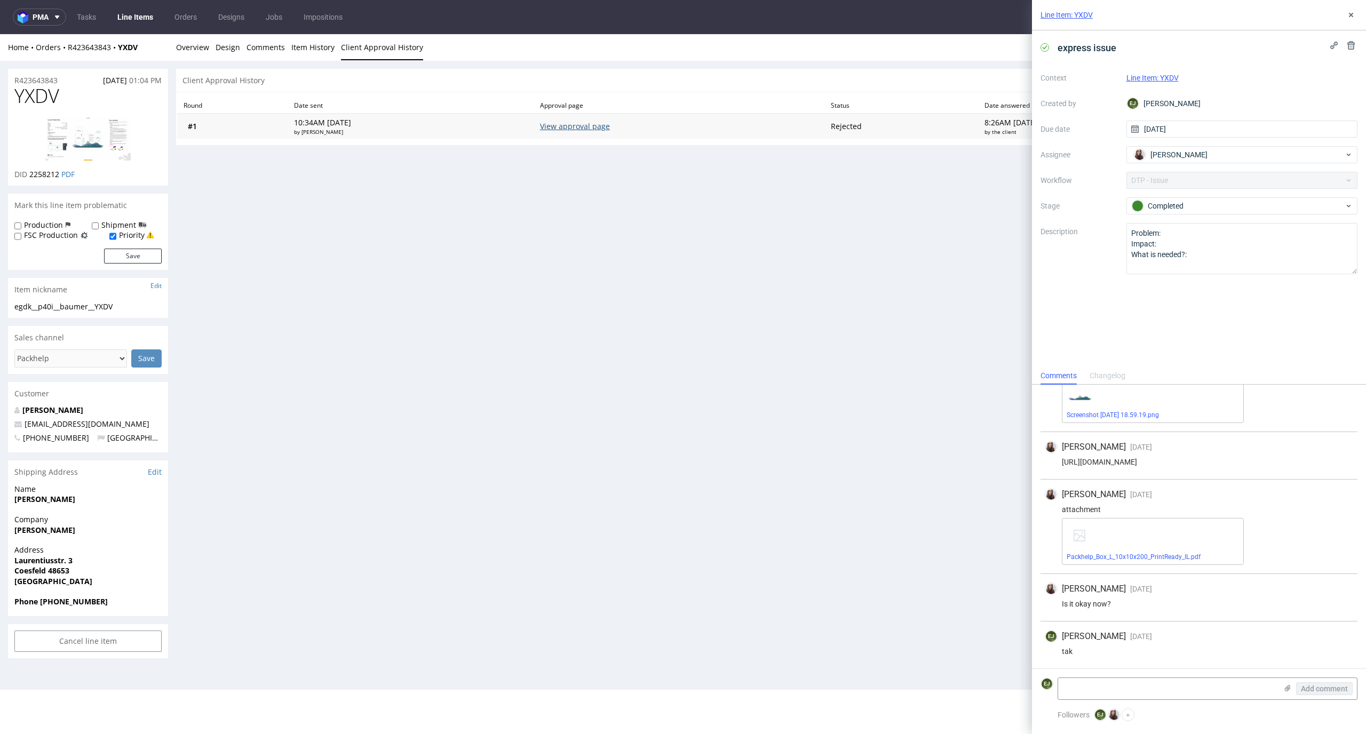
click at [584, 130] on link "View approval page" at bounding box center [575, 126] width 70 height 10
click at [91, 142] on img at bounding box center [87, 138] width 85 height 43
click at [192, 65] on div "R423643843 08.09.2025 01:04 PM YXDV DID 2258212 PDF Mark this line item problem…" at bounding box center [683, 364] width 1366 height 606
click at [193, 46] on link "Overview" at bounding box center [192, 47] width 33 height 26
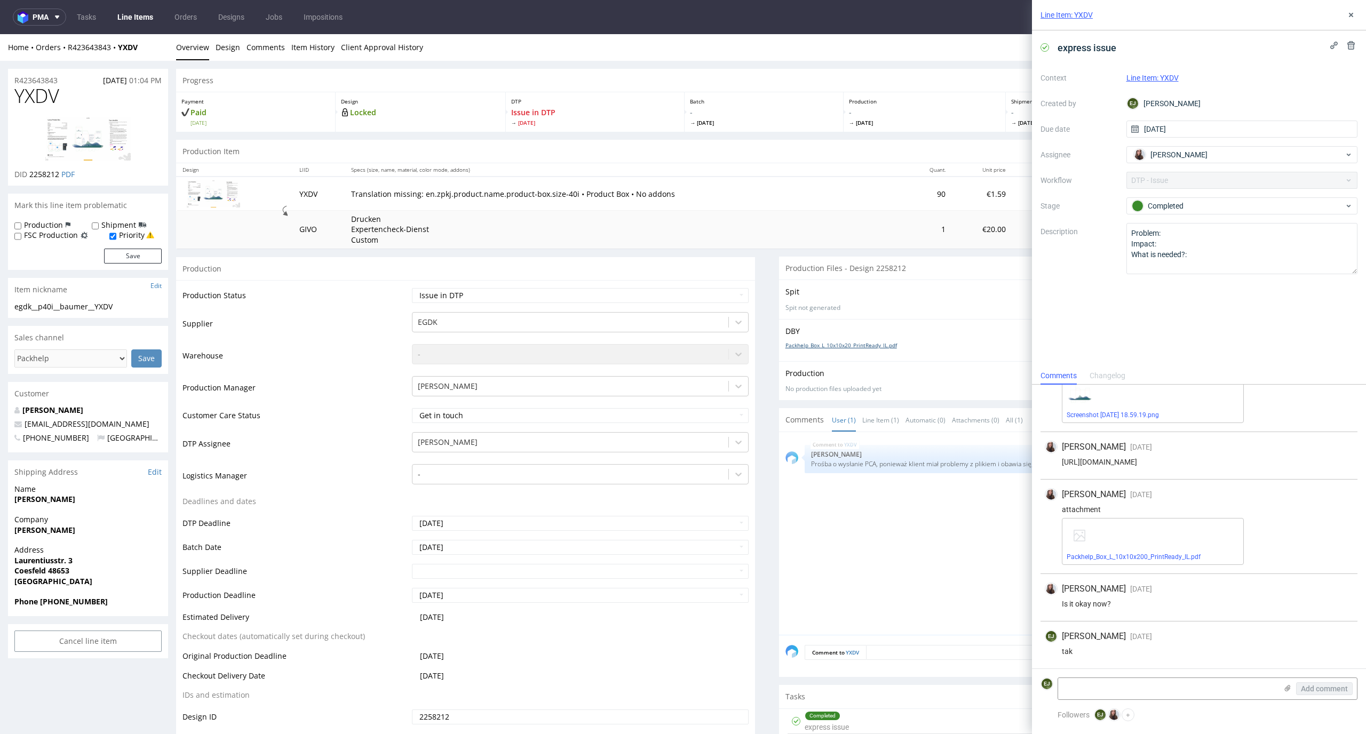
click at [822, 345] on link "Packhelp_Box_L_10x10x20_PrintReady_IL.pdf" at bounding box center [842, 345] width 112 height 7
click at [1130, 681] on textarea at bounding box center [1167, 688] width 219 height 21
click at [1288, 691] on use at bounding box center [1288, 688] width 6 height 6
click at [0, 0] on input "file" at bounding box center [0, 0] width 0 height 0
drag, startPoint x: 64, startPoint y: 94, endPoint x: 5, endPoint y: 94, distance: 59.2
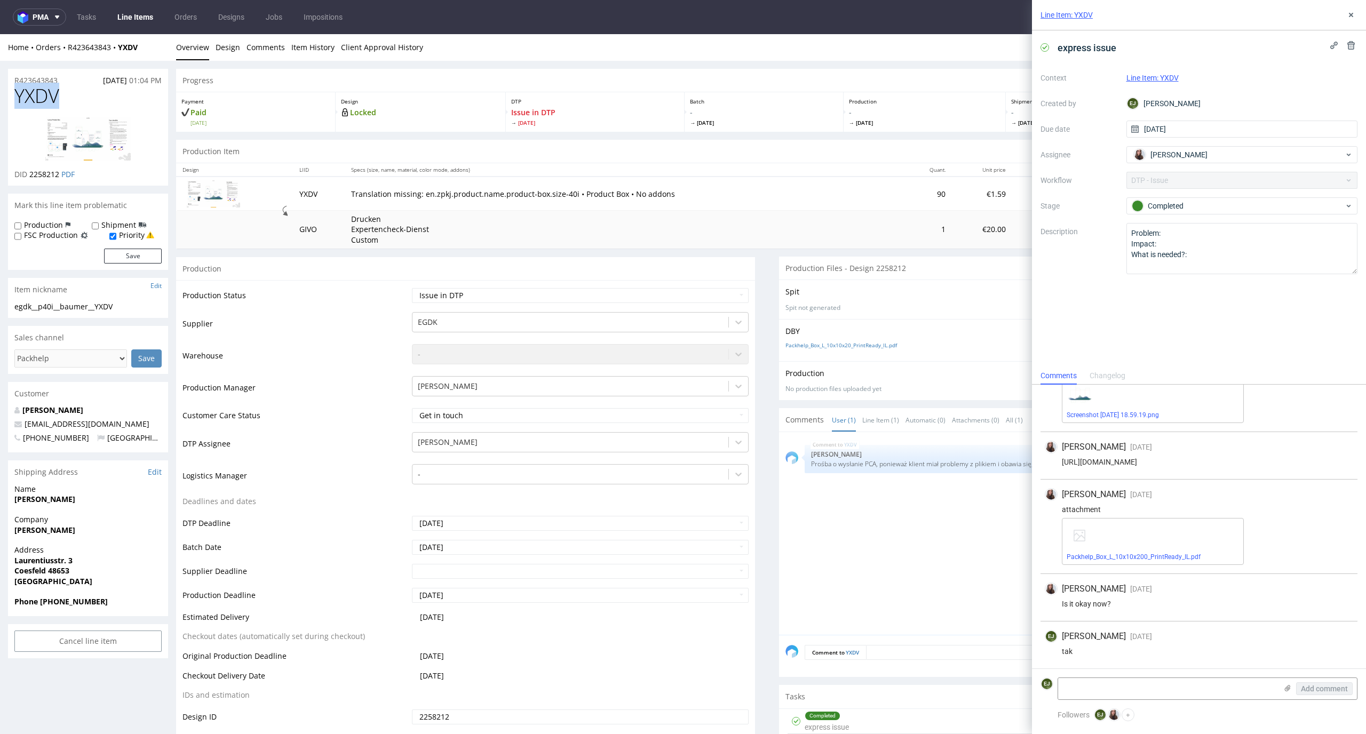
click at [84, 133] on img at bounding box center [87, 138] width 85 height 43
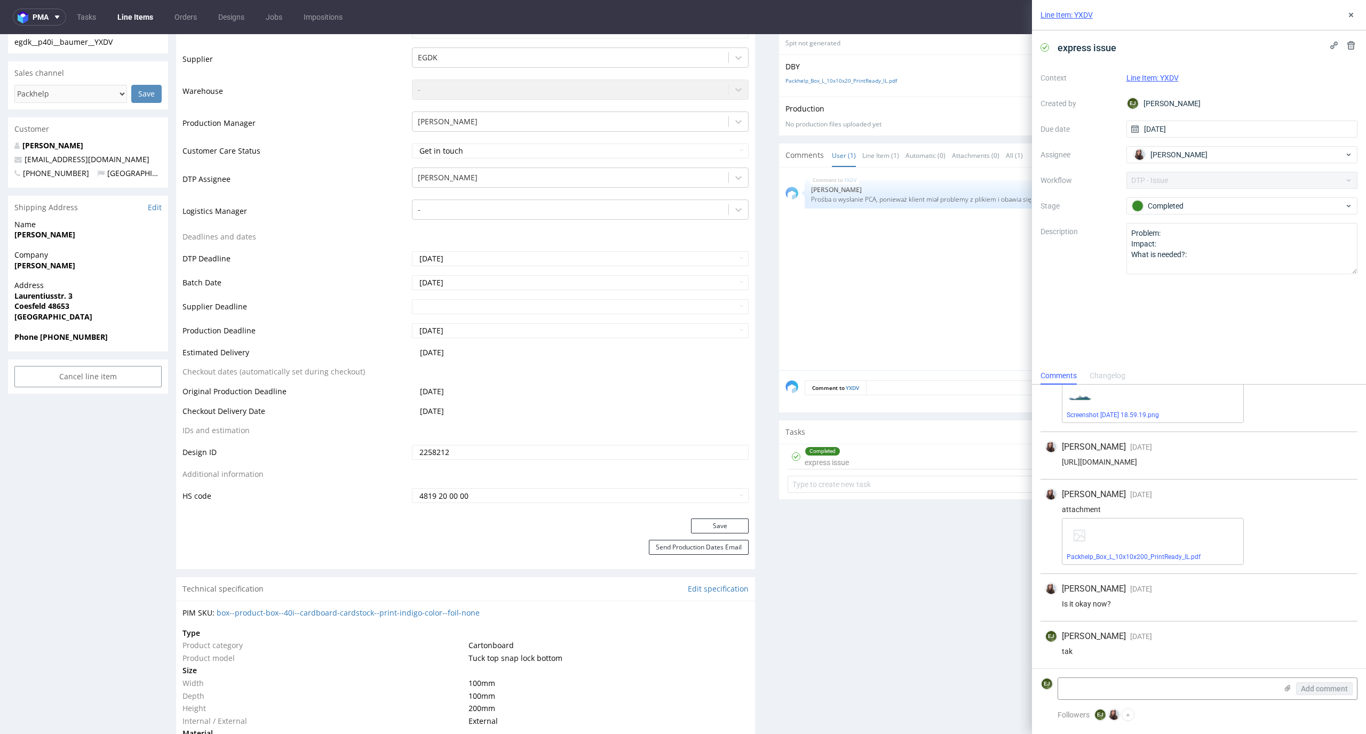
scroll to position [477, 0]
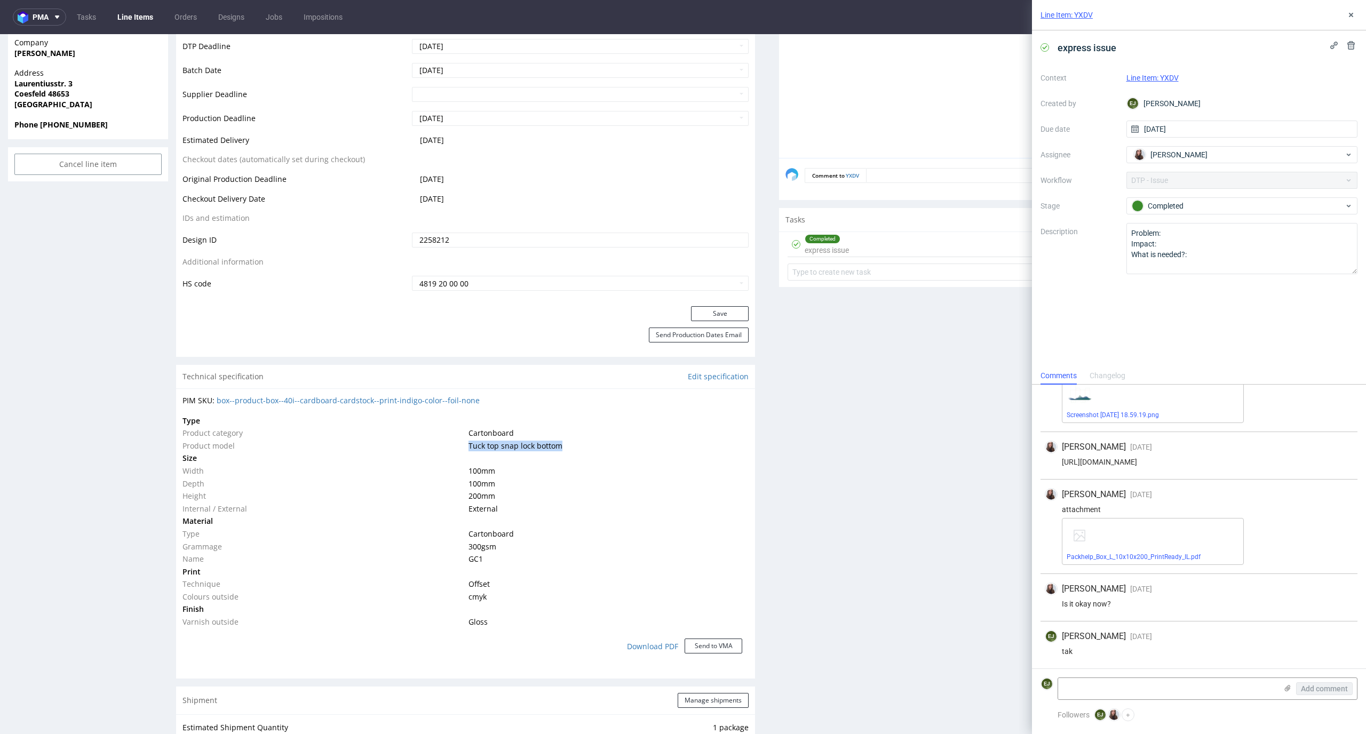
drag, startPoint x: 572, startPoint y: 447, endPoint x: 464, endPoint y: 447, distance: 107.8
click at [466, 447] on td "Tuck top snap lock bottom" at bounding box center [607, 446] width 283 height 13
copy span "Tuck top snap lock bottom"
click at [1108, 686] on textarea at bounding box center [1167, 688] width 219 height 21
paste textarea "We have prepared the design in its original structure – in the same form as rec…"
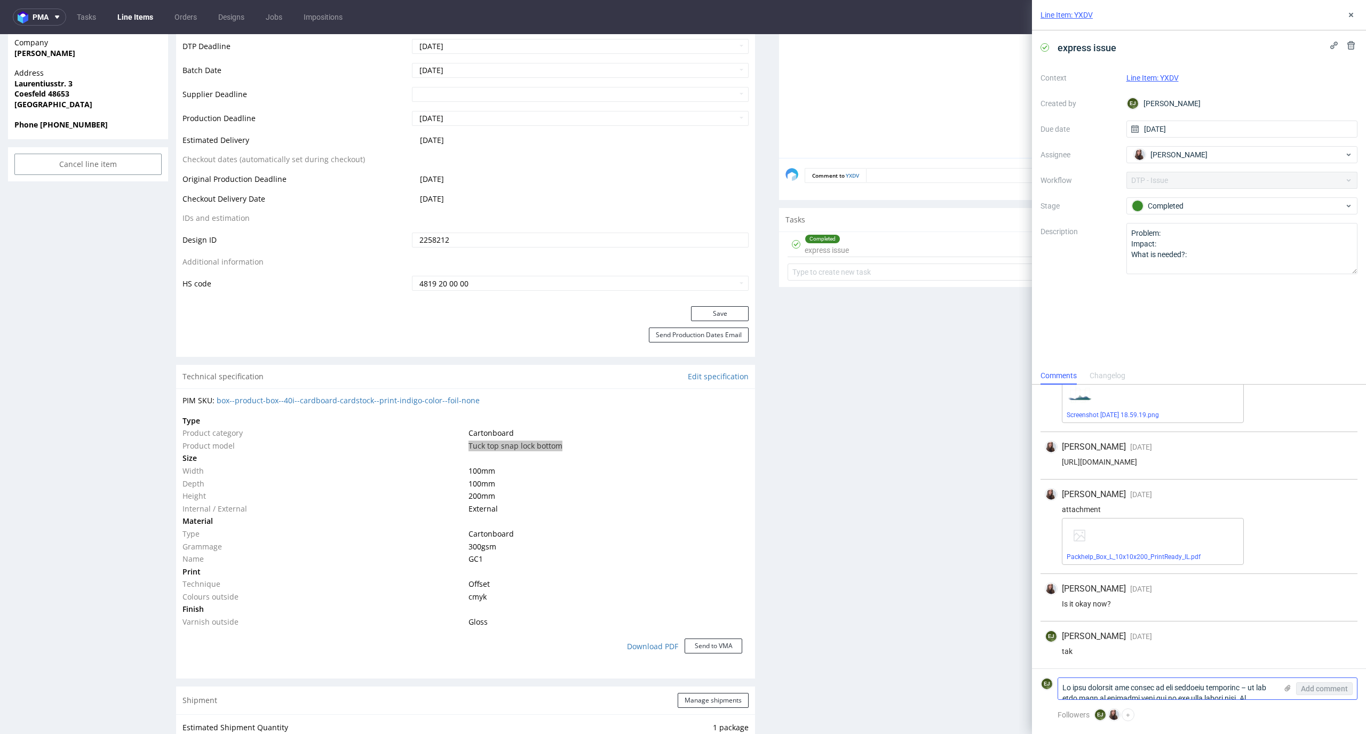
scroll to position [0, 0]
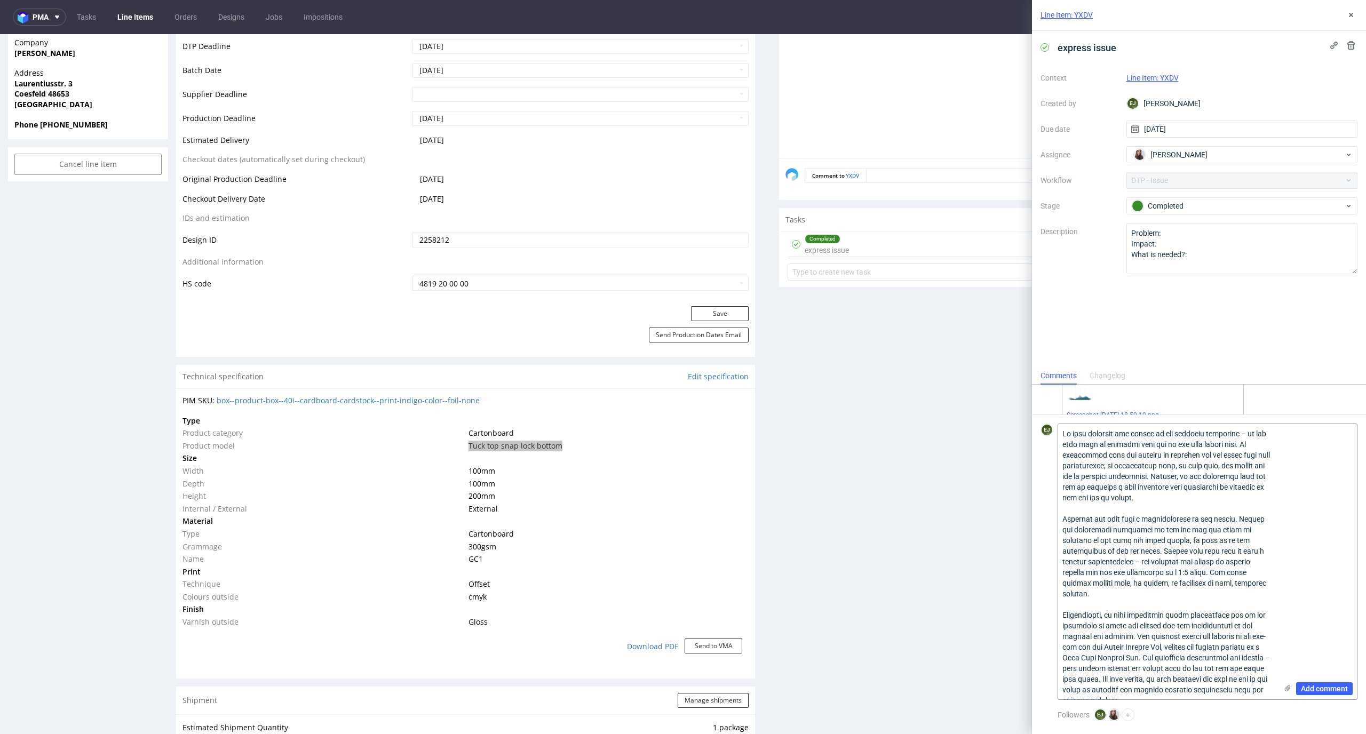
type textarea "We have prepared the design in its original structure – in the same form as rec…"
click at [1290, 687] on use at bounding box center [1288, 688] width 6 height 6
click at [0, 0] on input "file" at bounding box center [0, 0] width 0 height 0
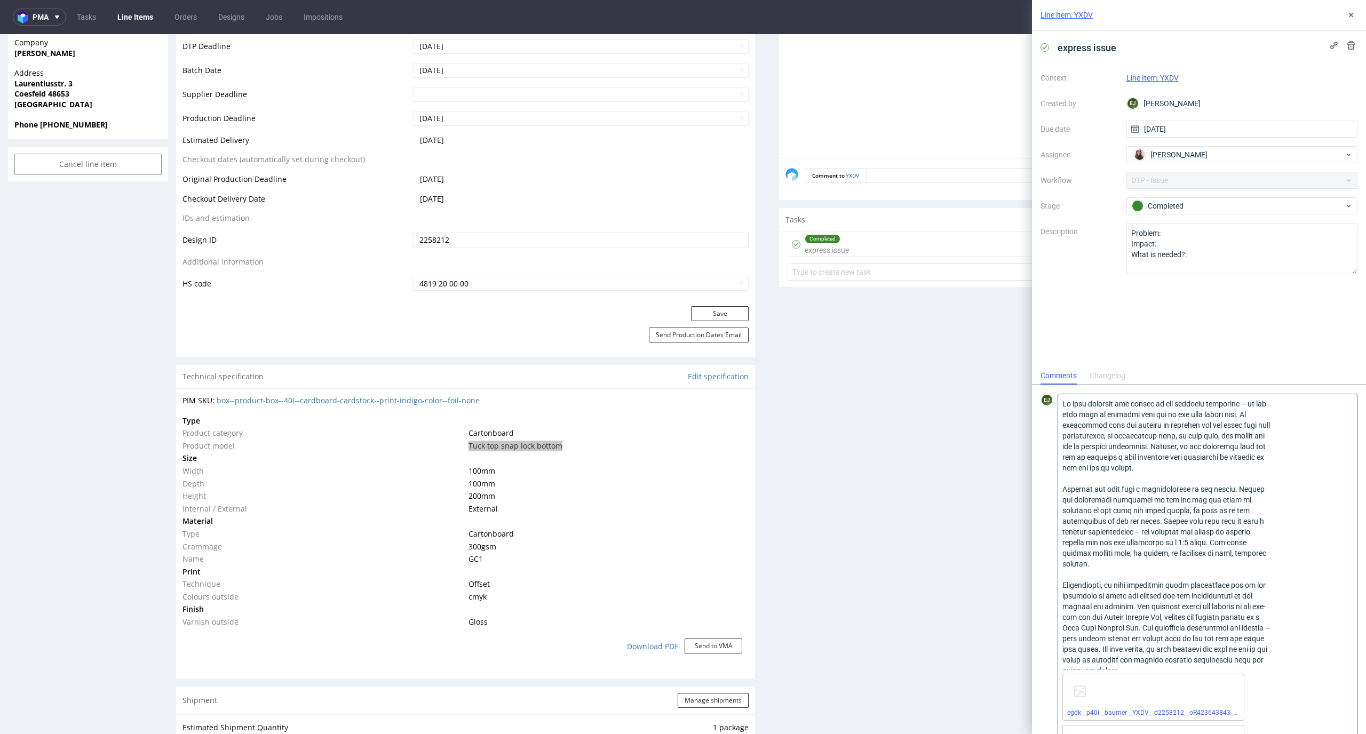
scroll to position [77, 0]
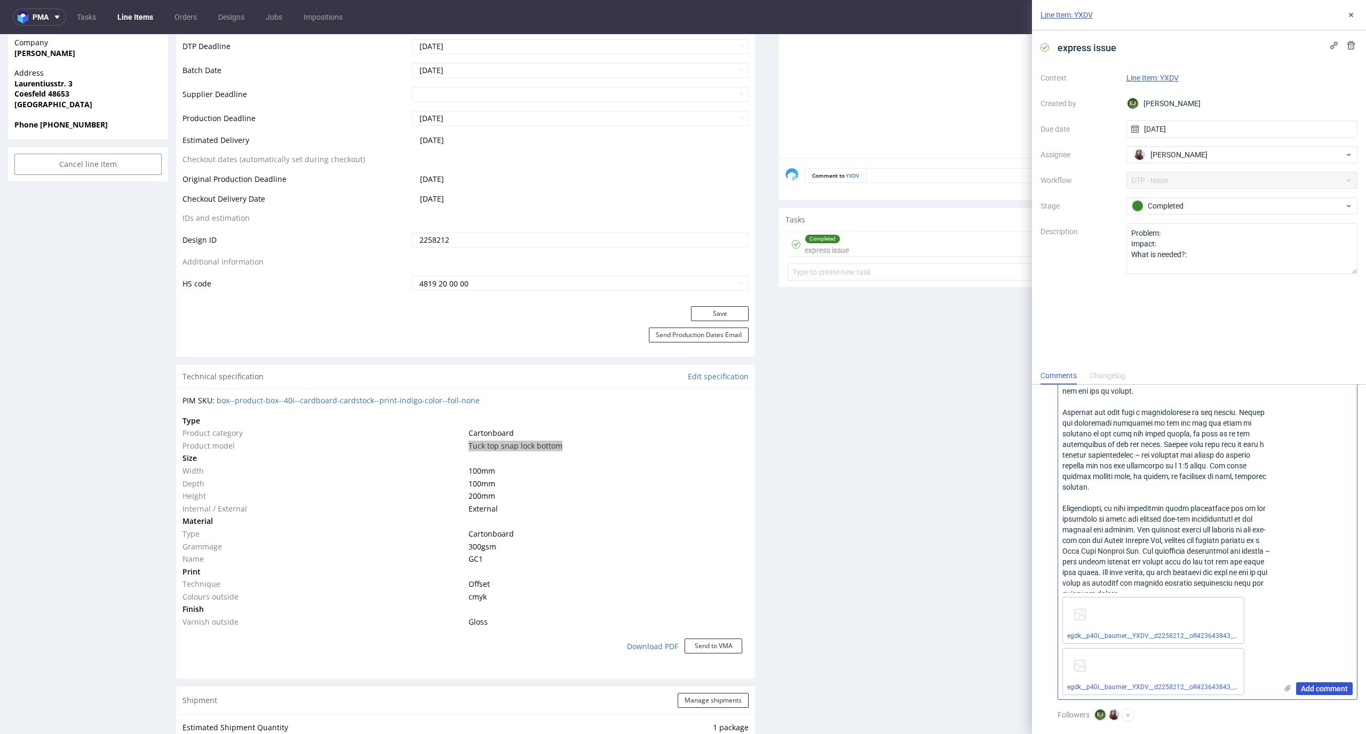
click at [1322, 687] on span "Add comment" at bounding box center [1324, 688] width 47 height 7
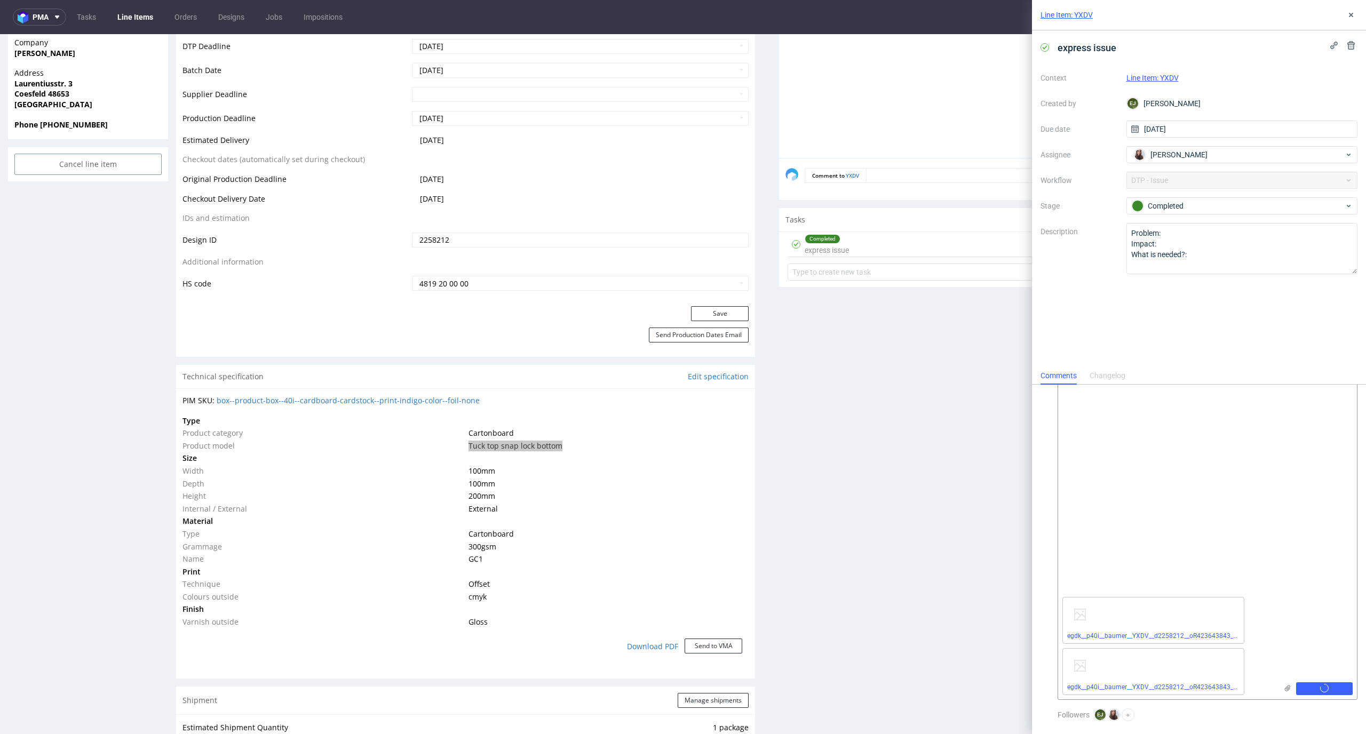
scroll to position [363, 0]
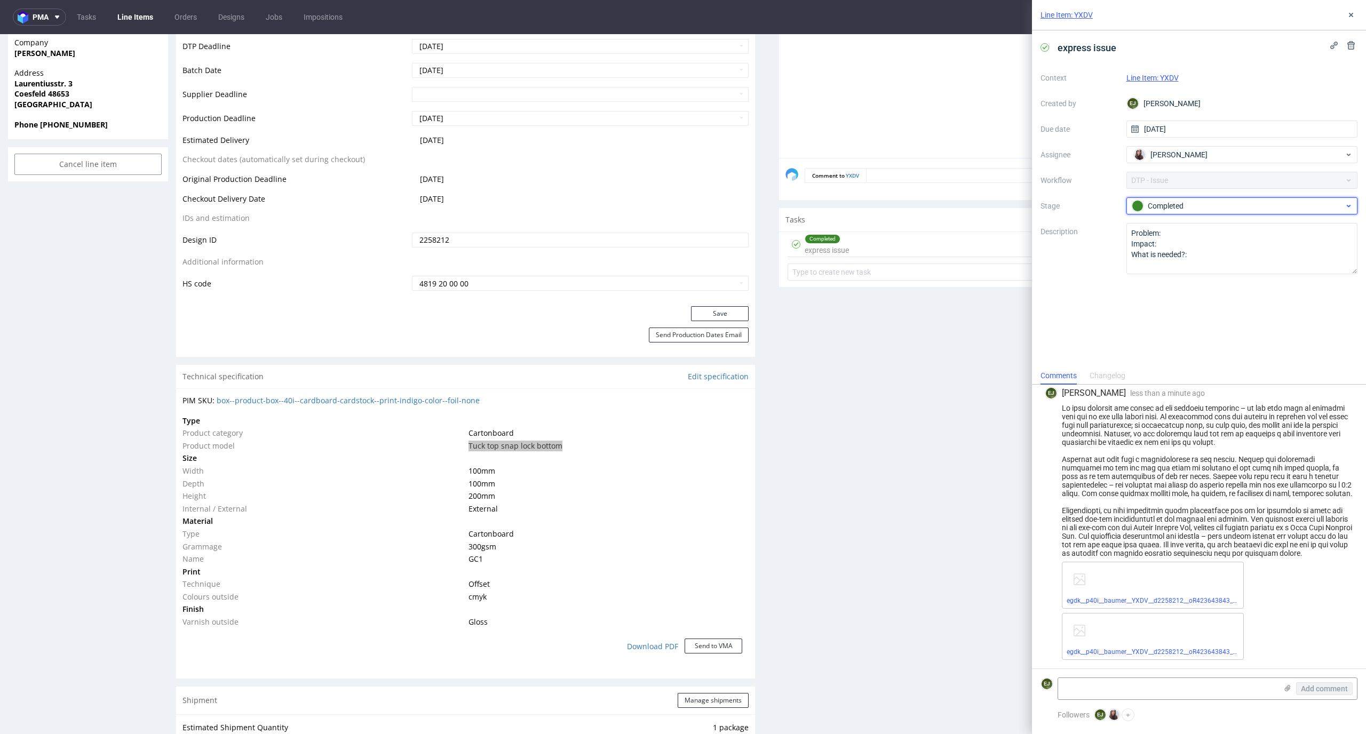
click at [1218, 211] on div "Completed" at bounding box center [1238, 206] width 212 height 12
click at [1265, 230] on div "To Do" at bounding box center [1242, 232] width 213 height 12
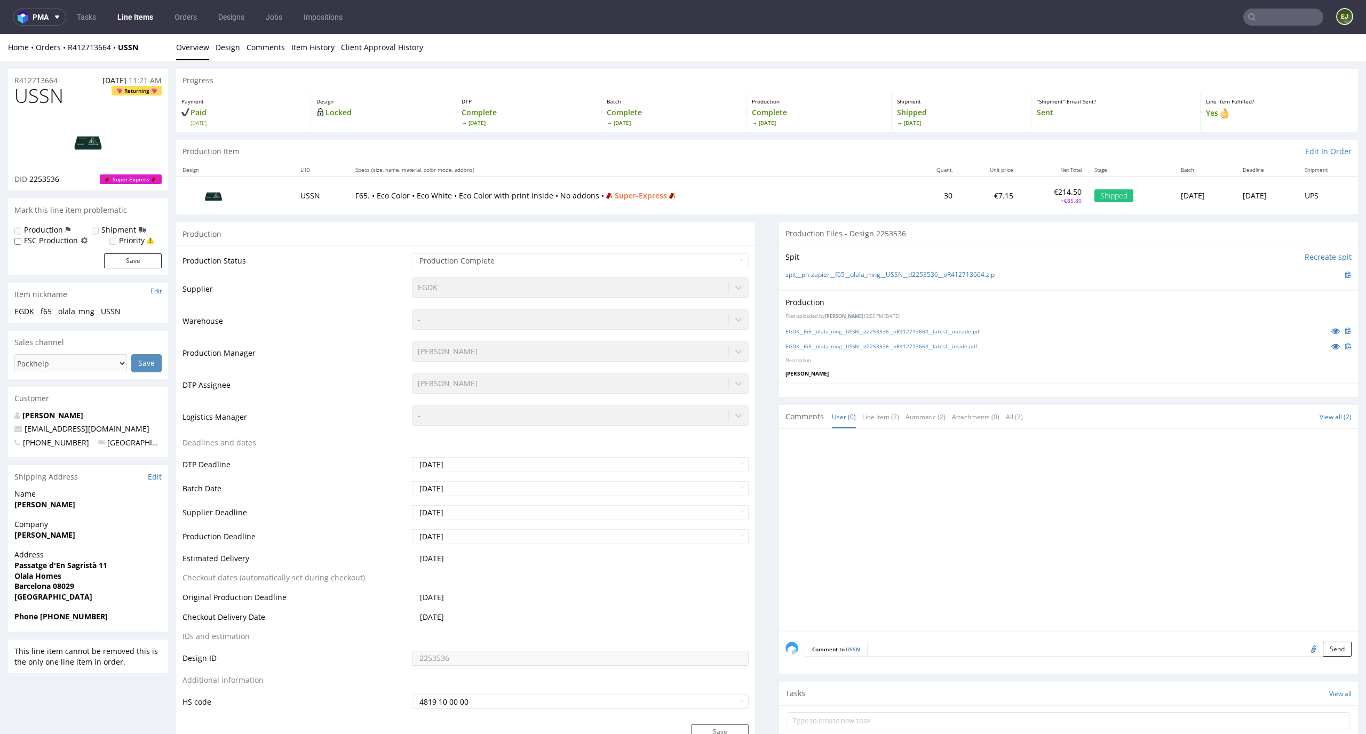
click at [99, 140] on img at bounding box center [87, 141] width 85 height 48
click at [921, 336] on div "EGDK__f65__olala_mng__USSN__d2253536__oR412713664__latest__outside.pdf" at bounding box center [1069, 331] width 566 height 12
click at [922, 328] on link "EGDK__f65__olala_mng__USSN__d2253536__oR412713664__latest__outside.pdf" at bounding box center [883, 331] width 195 height 7
click at [228, 46] on link "Design" at bounding box center [228, 47] width 25 height 26
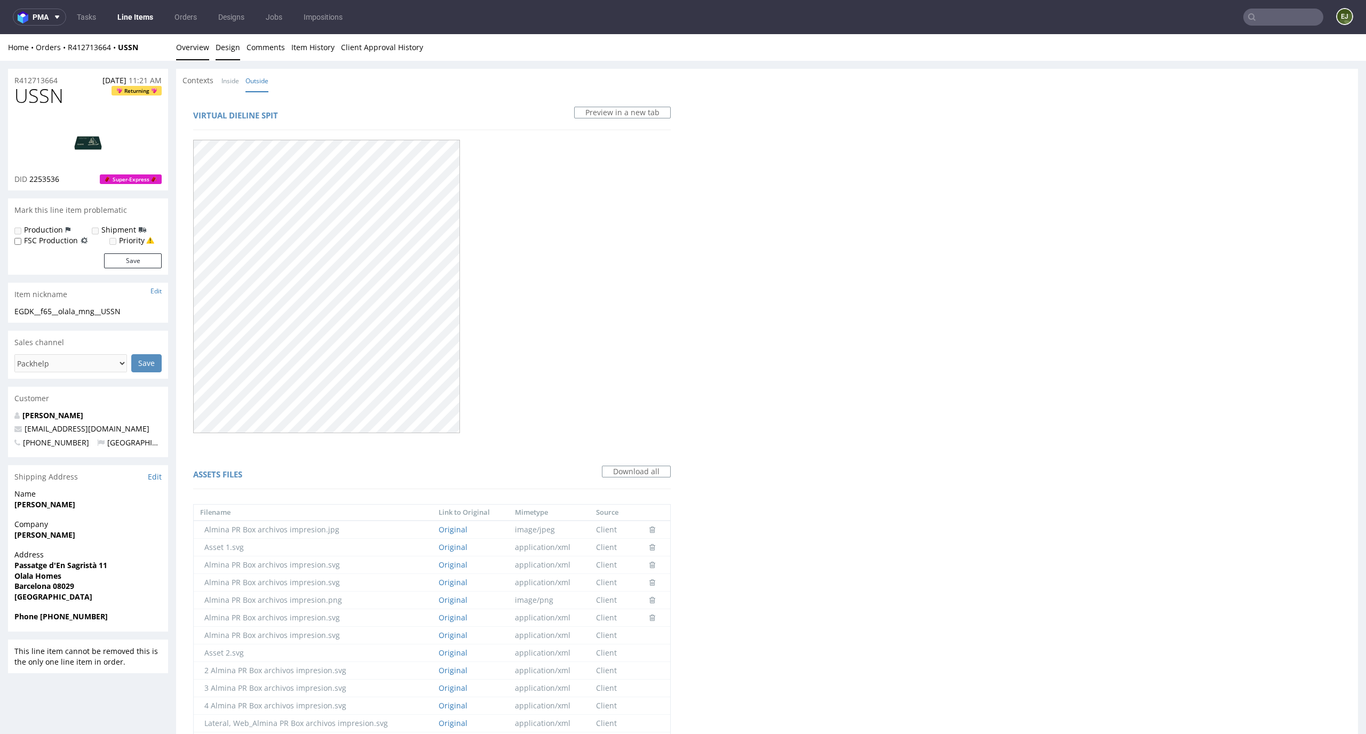
click at [194, 46] on link "Overview" at bounding box center [192, 47] width 33 height 26
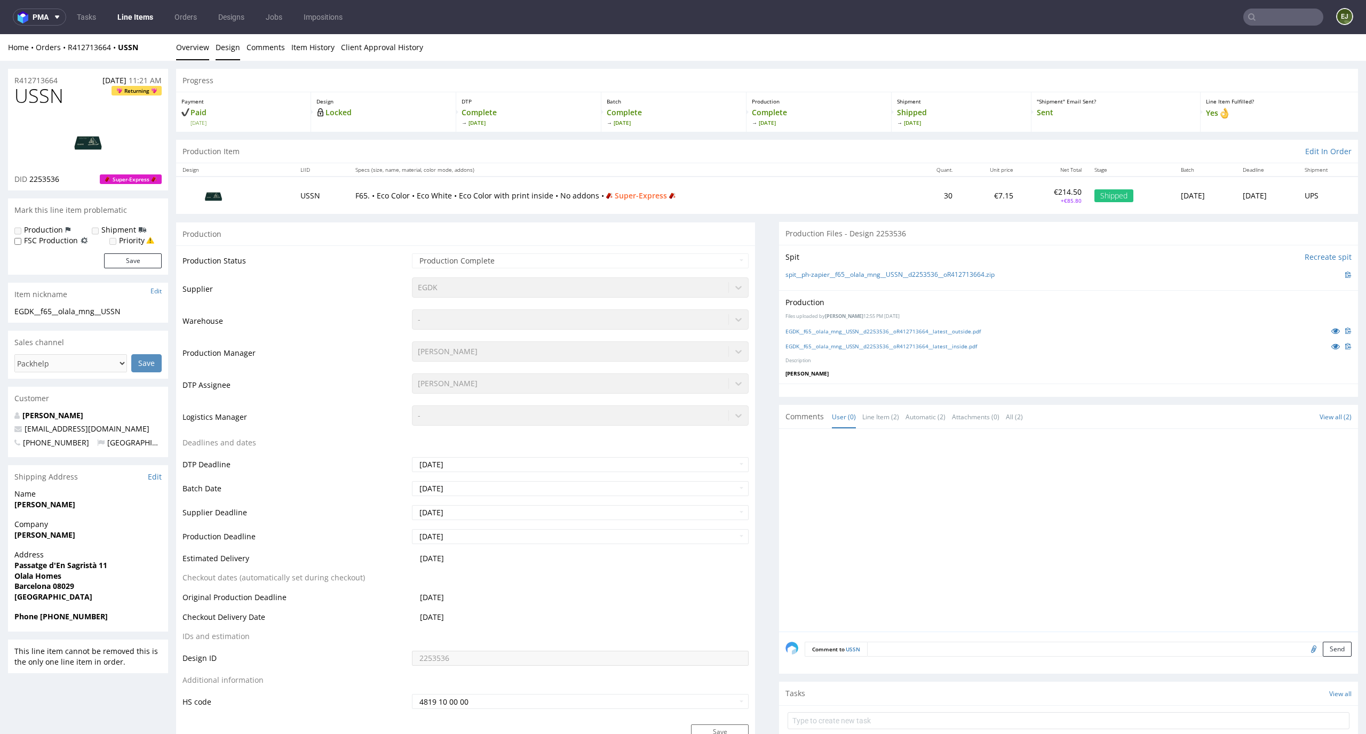
click at [231, 58] on link "Design" at bounding box center [228, 47] width 25 height 26
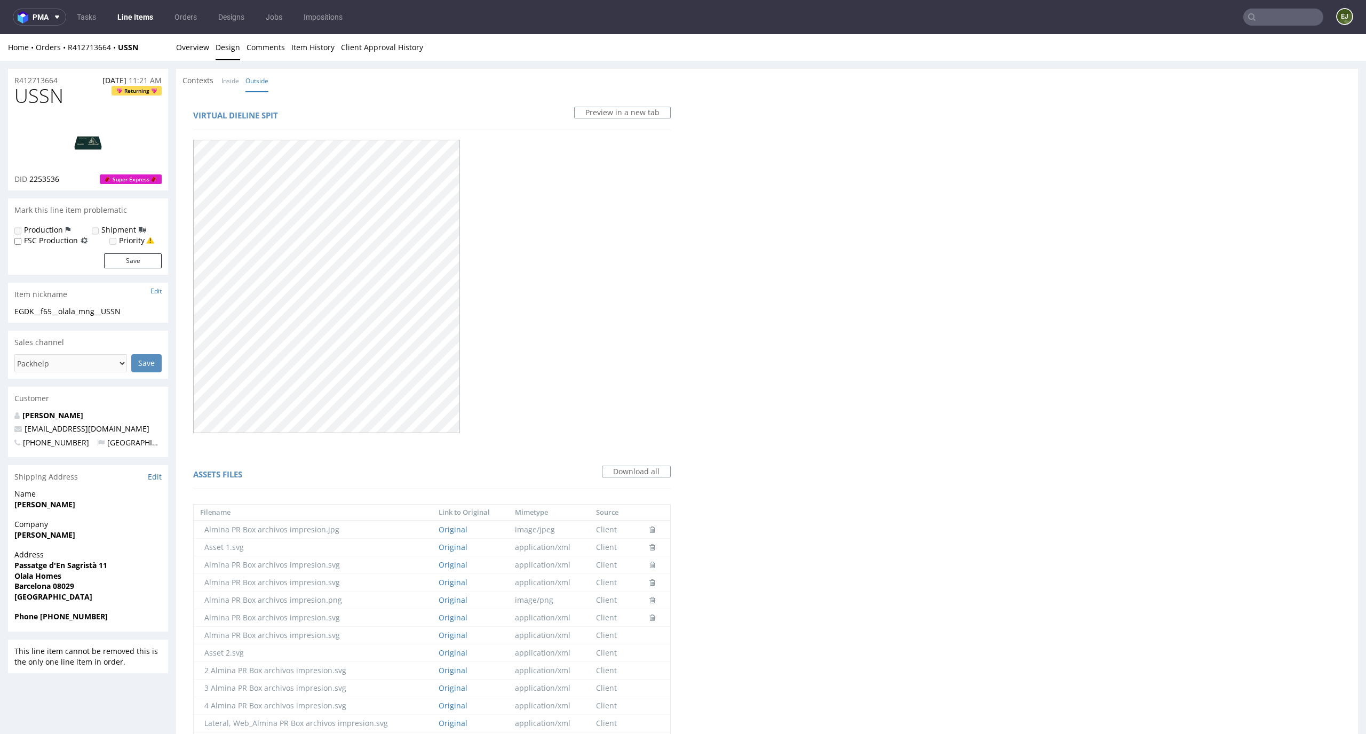
click at [215, 78] on div "Contexts Inside Outside" at bounding box center [229, 80] width 92 height 11
click at [236, 78] on link "Inside" at bounding box center [230, 80] width 18 height 23
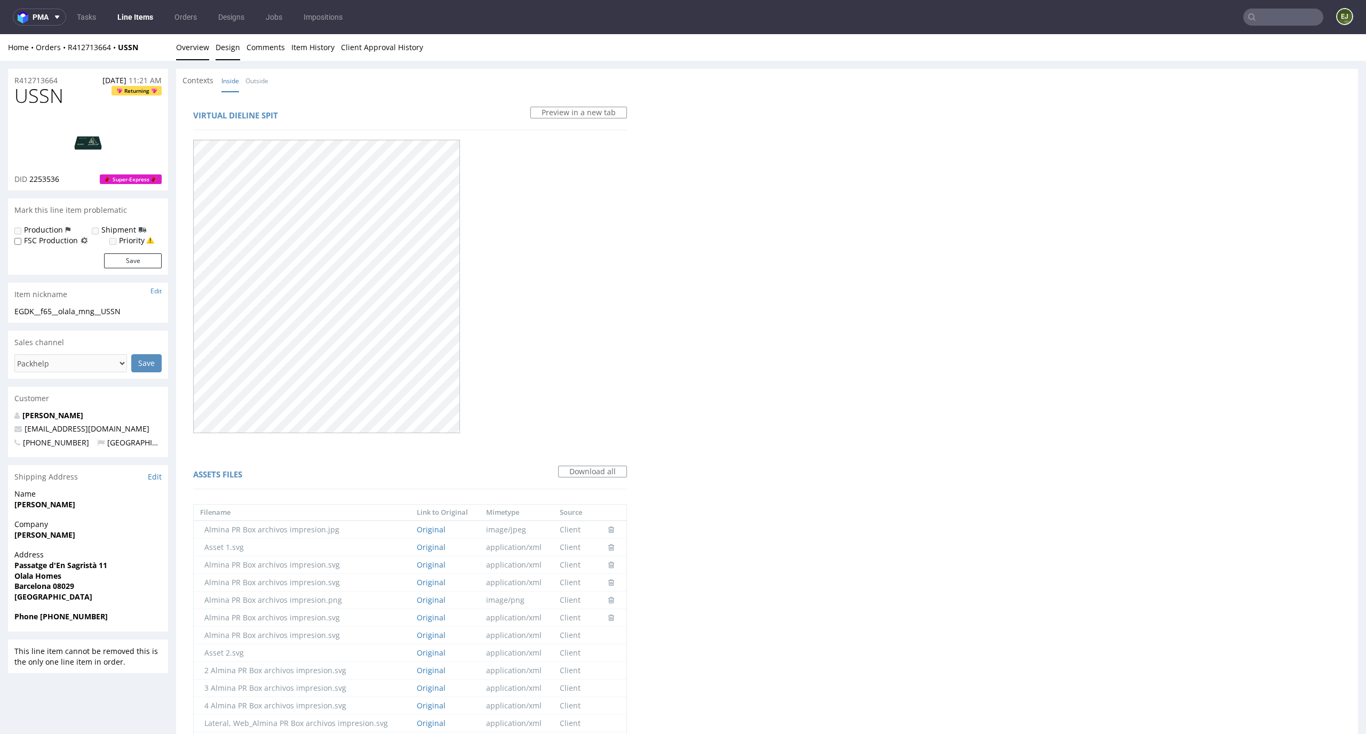
click at [191, 43] on link "Overview" at bounding box center [192, 47] width 33 height 26
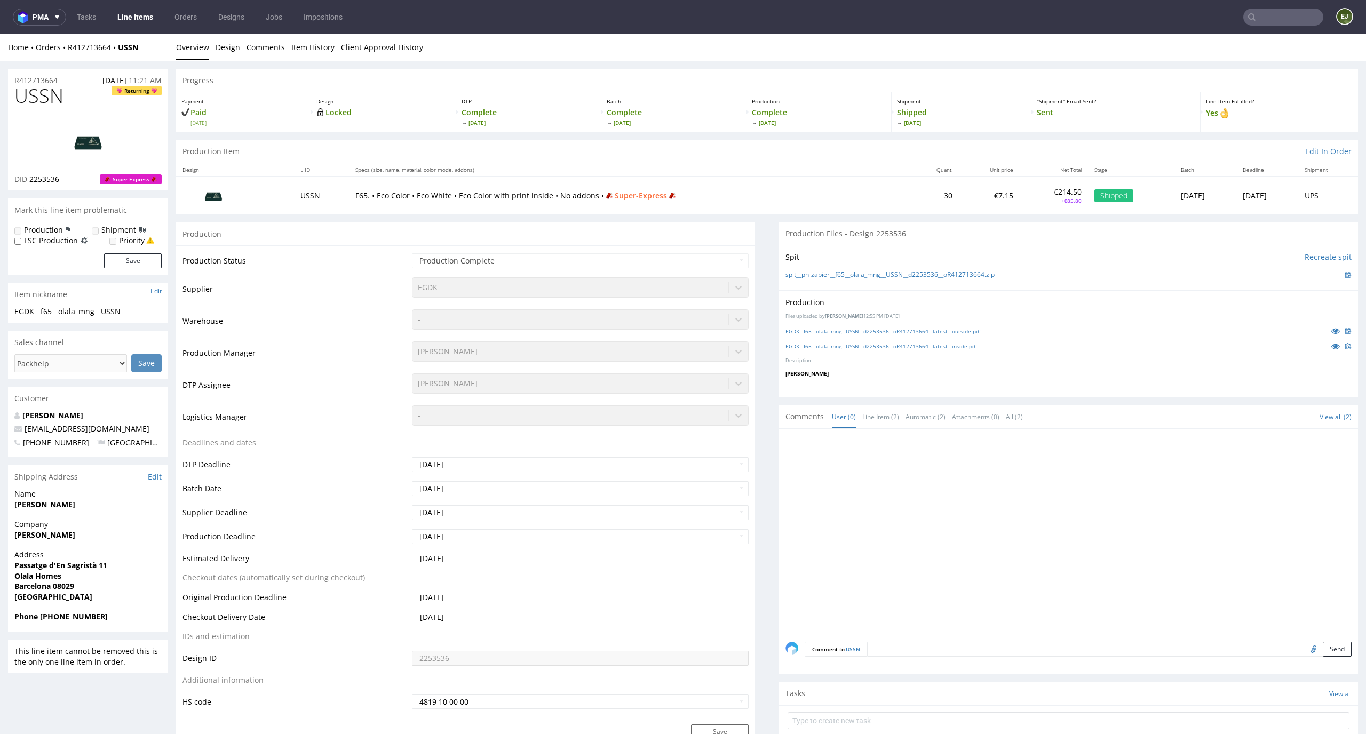
click at [791, 202] on td "F65. • Eco Color • Eco White • Eco Color with print inside • No addons • Super-…" at bounding box center [630, 195] width 562 height 37
click at [885, 328] on link "EGDK__f65__olala_mng__USSN__d2253536__oR412713664__latest__outside.pdf" at bounding box center [883, 331] width 195 height 7
click at [913, 350] on div "EGDK__f65__olala_mng__USSN__d2253536__oR412713664__latest__inside.pdf" at bounding box center [1069, 346] width 566 height 12
click at [915, 345] on link "EGDK__f65__olala_mng__USSN__d2253536__oR412713664__latest__inside.pdf" at bounding box center [882, 346] width 192 height 7
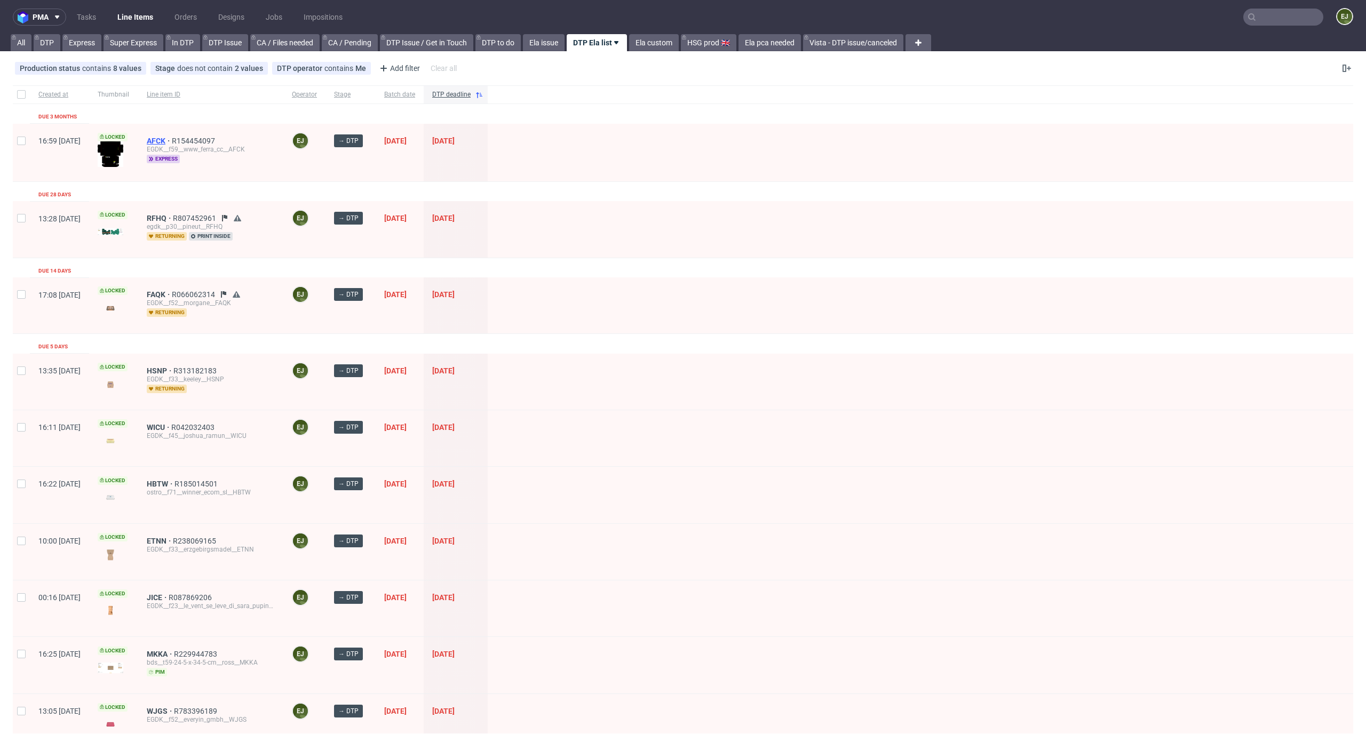
click at [172, 144] on span "AFCK" at bounding box center [159, 141] width 25 height 9
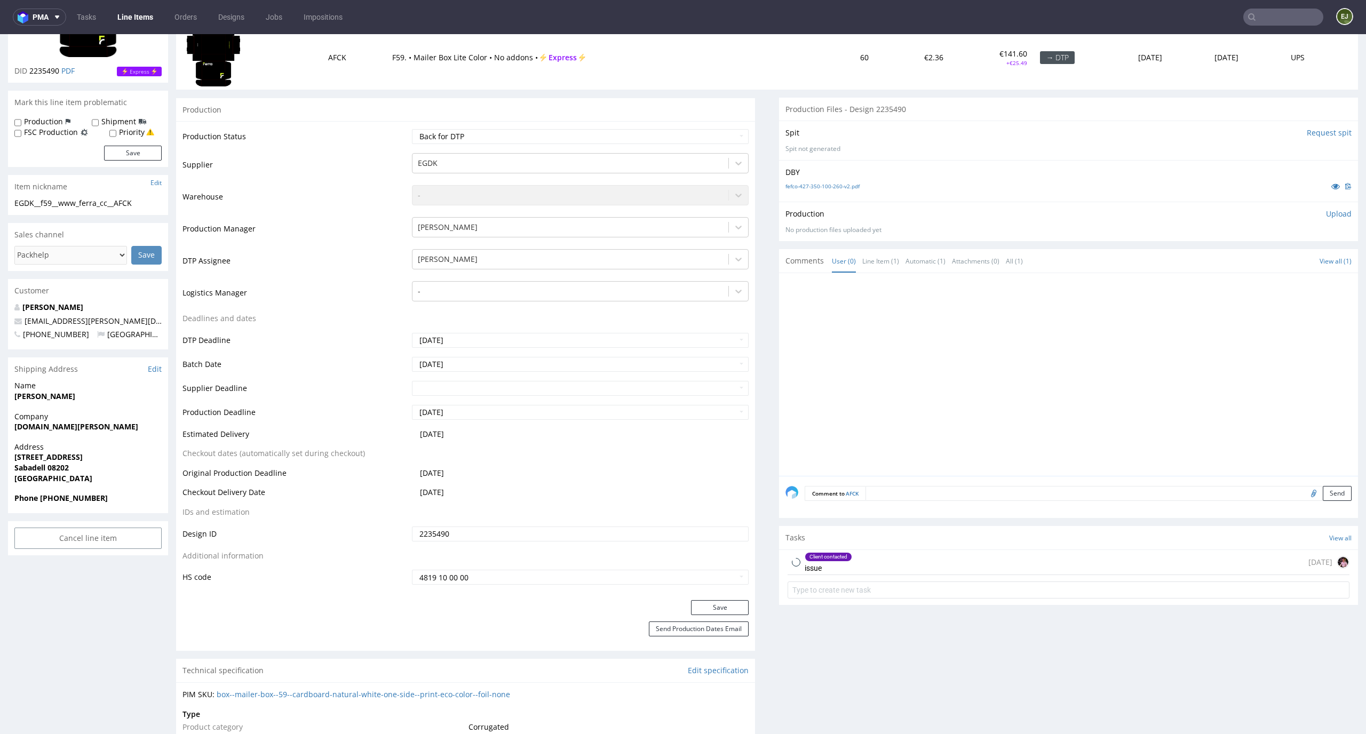
scroll to position [306, 0]
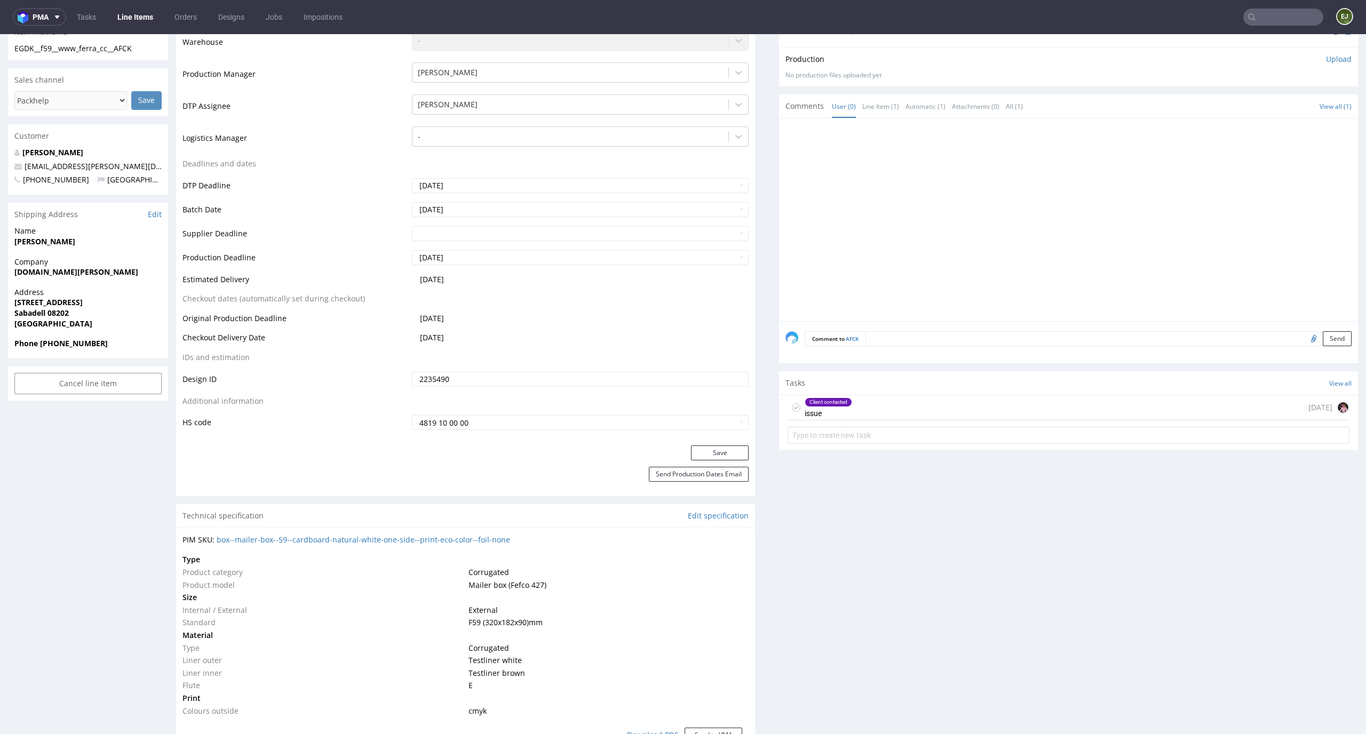
click at [931, 424] on form at bounding box center [1069, 436] width 562 height 26
click at [937, 414] on div "Client contacted issue [DATE]" at bounding box center [1069, 407] width 562 height 25
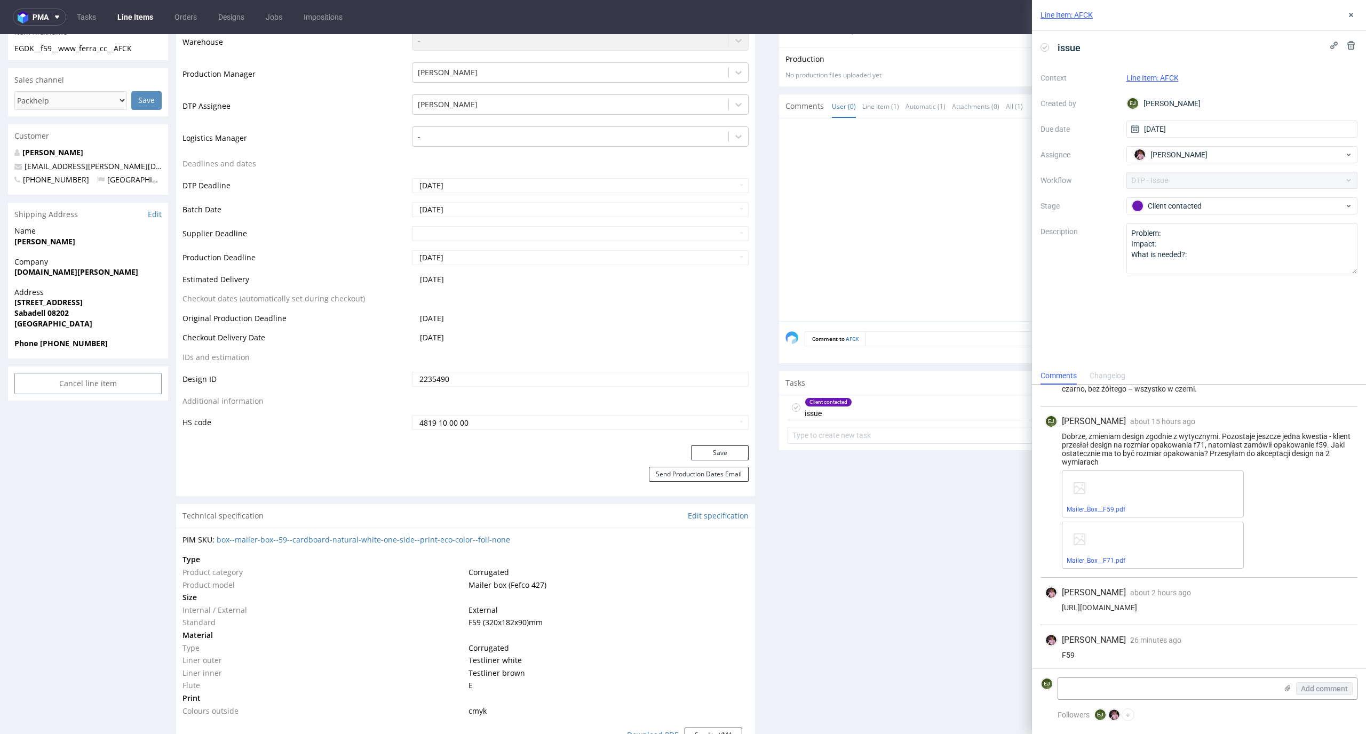
scroll to position [781, 0]
click at [1108, 502] on link "Mailer_Box__F59.pdf" at bounding box center [1096, 505] width 59 height 7
click at [1099, 689] on textarea at bounding box center [1167, 688] width 219 height 21
type textarea "dobra, to puszczam do produck"
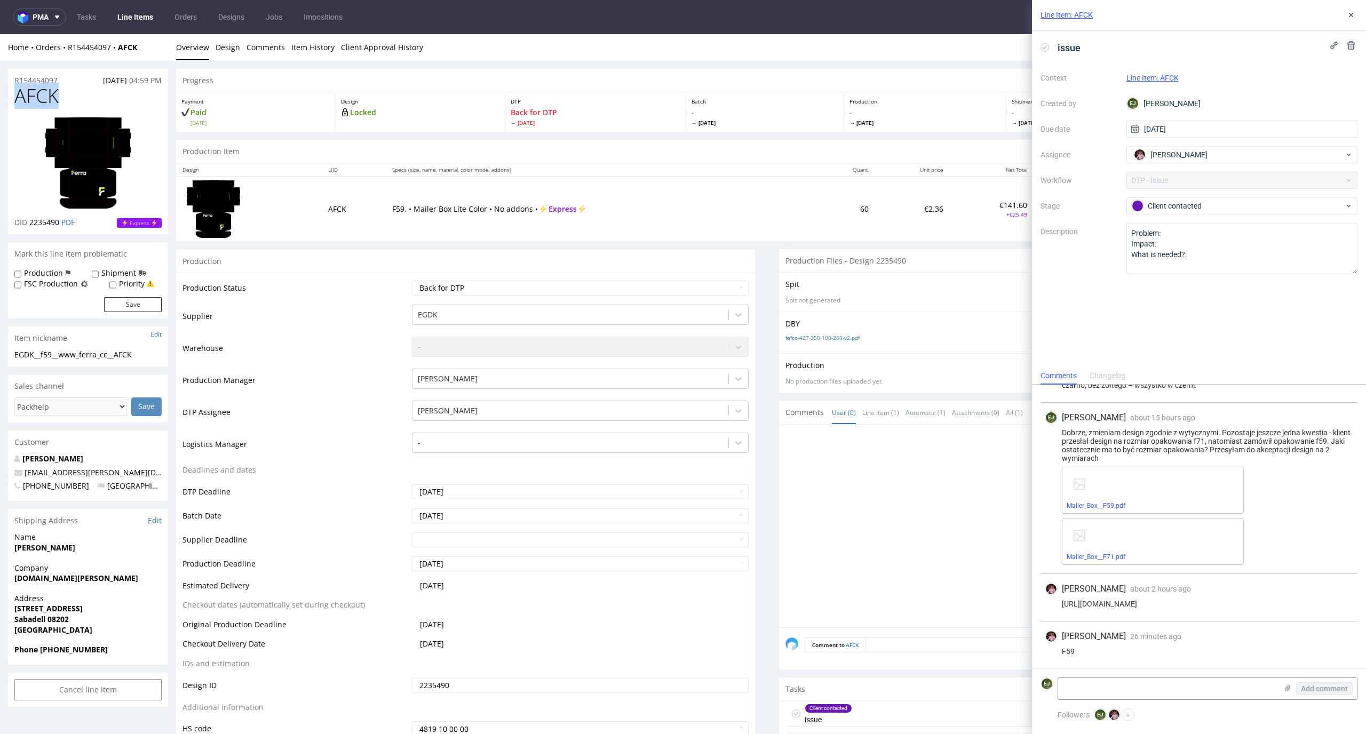
drag, startPoint x: 61, startPoint y: 94, endPoint x: 0, endPoint y: 93, distance: 60.8
copy span "AFCK"
drag, startPoint x: 149, startPoint y: 356, endPoint x: 0, endPoint y: 353, distance: 148.9
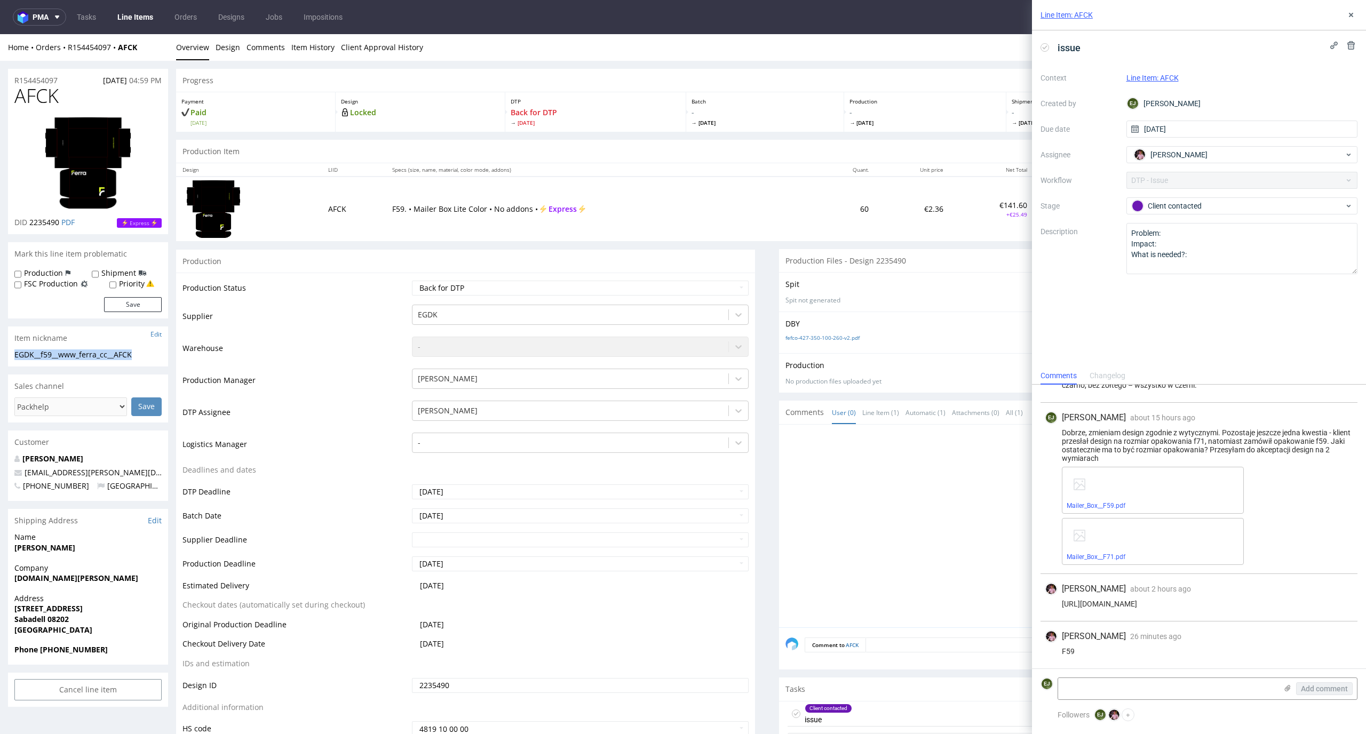
copy div "EGDK__f59__www_ferra_cc__AFCK"
drag, startPoint x: 60, startPoint y: 223, endPoint x: 31, endPoint y: 223, distance: 29.4
click at [31, 223] on p "DID 2235490 PDF" at bounding box center [44, 222] width 60 height 11
click at [306, 239] on td at bounding box center [249, 209] width 146 height 64
drag, startPoint x: 60, startPoint y: 222, endPoint x: 30, endPoint y: 223, distance: 29.4
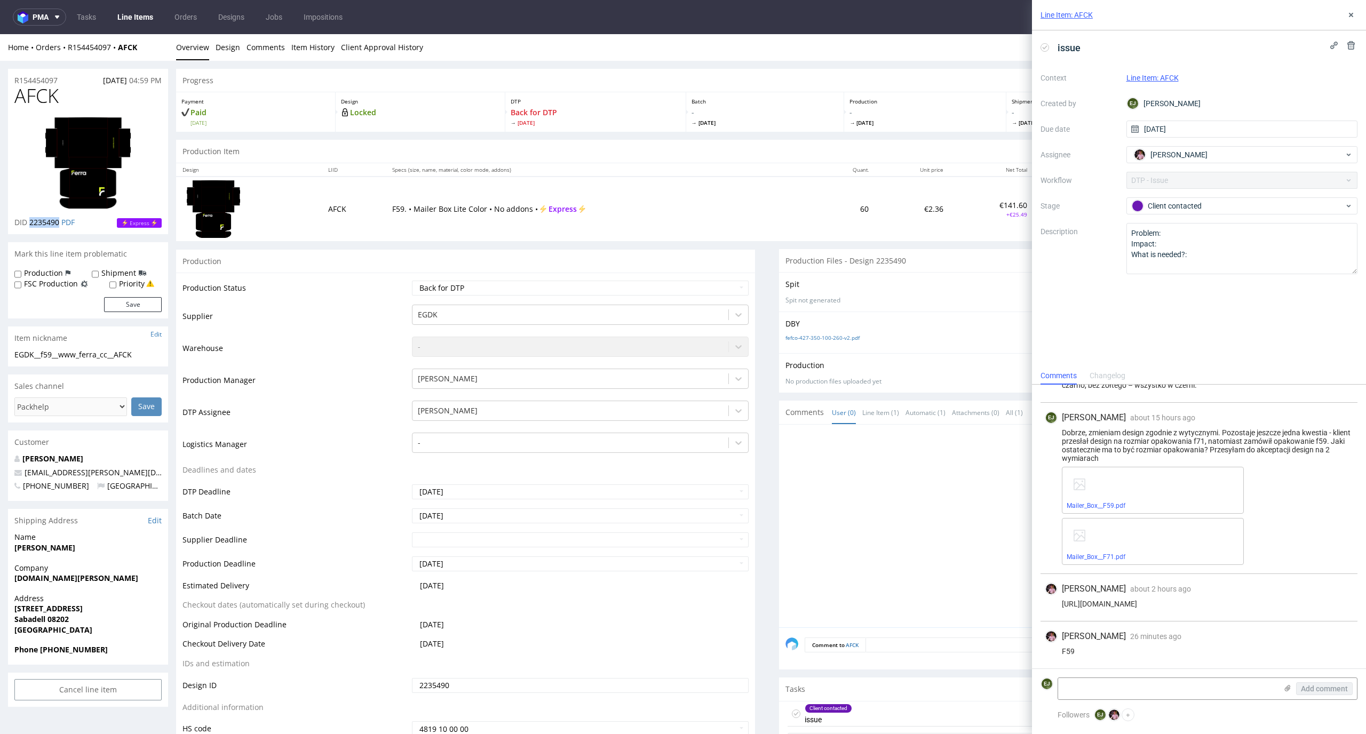
click at [30, 223] on span "2235490" at bounding box center [44, 222] width 30 height 10
copy span "2235490"
drag, startPoint x: 64, startPoint y: 84, endPoint x: 4, endPoint y: 76, distance: 59.8
click at [8, 77] on div "R154454097 07.07.2025 04:59 PM" at bounding box center [88, 77] width 160 height 17
copy p "R154454097"
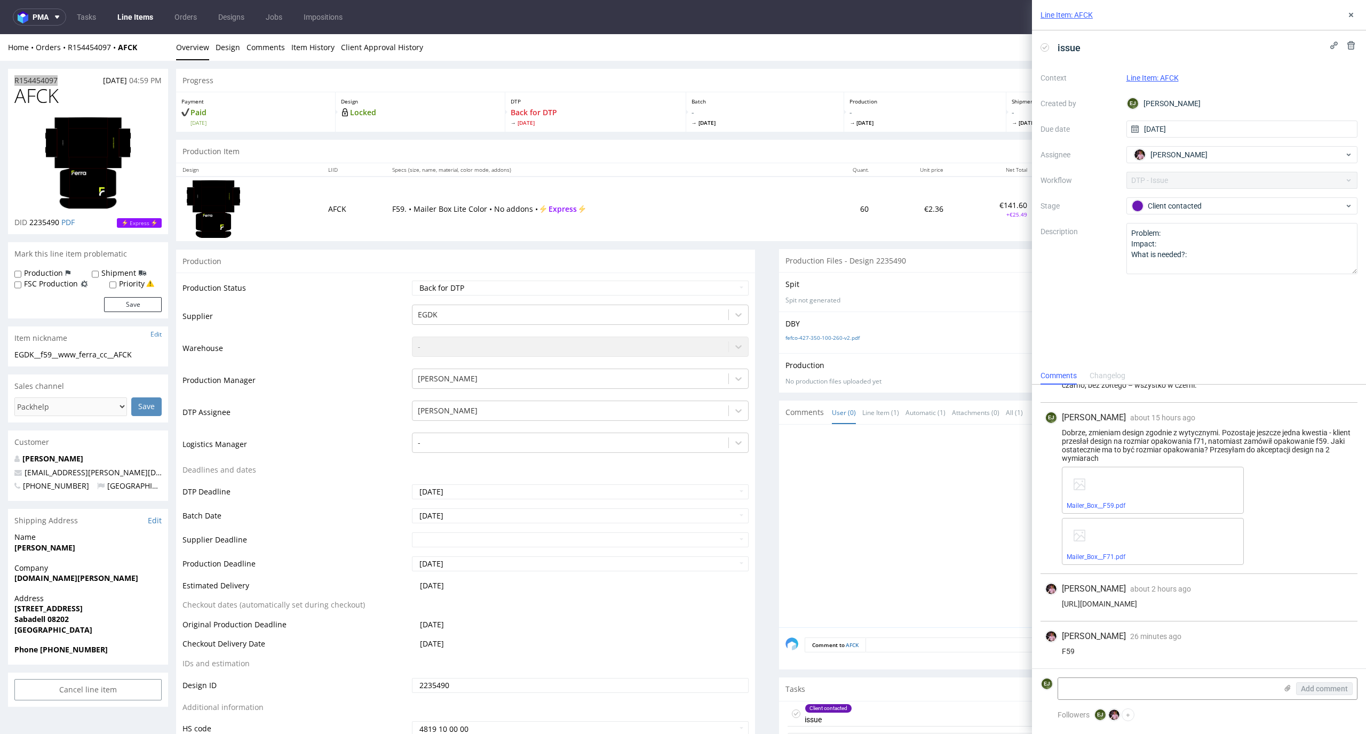
click at [1048, 48] on icon at bounding box center [1045, 47] width 9 height 9
click at [1356, 15] on button at bounding box center [1351, 15] width 13 height 13
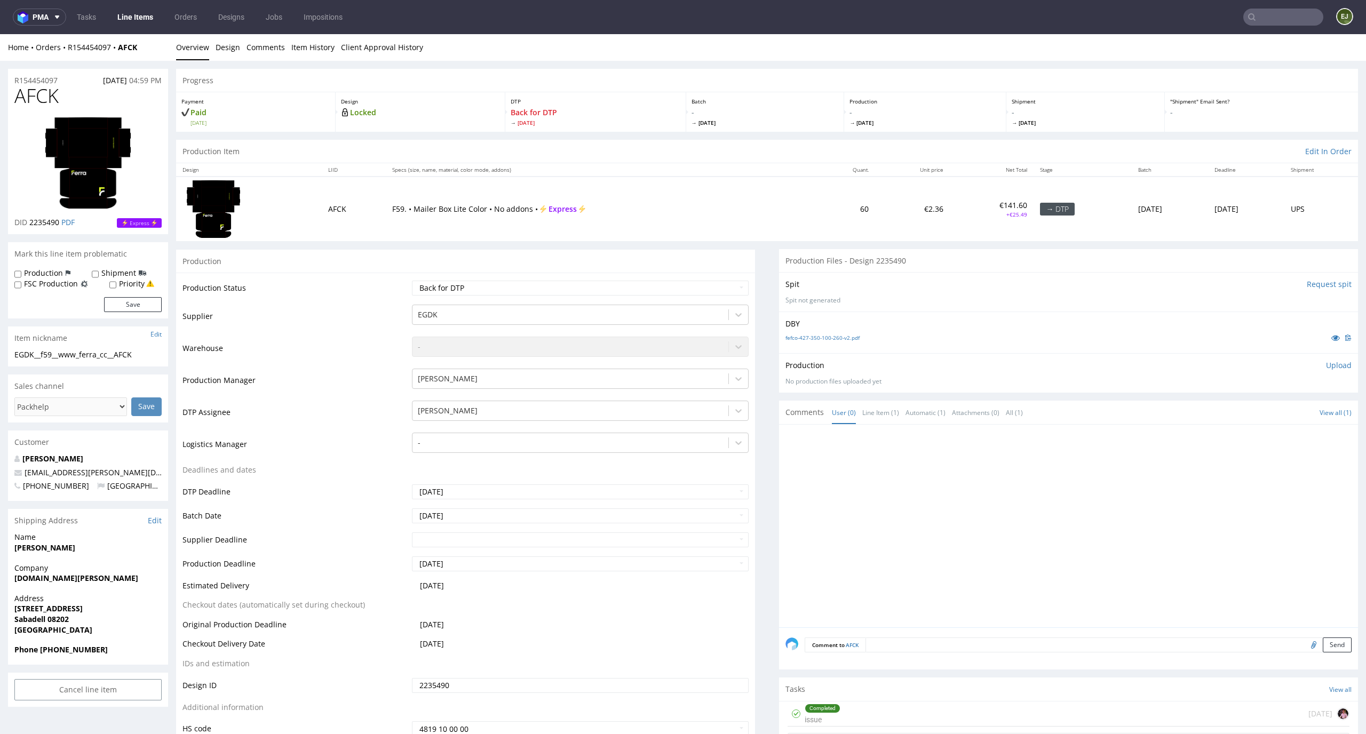
click at [1326, 363] on p "Upload" at bounding box center [1339, 365] width 26 height 11
click at [1265, 408] on div "Add files" at bounding box center [1275, 415] width 53 height 16
type input "C:\fakepath\EGDK__f59__www_ferra_cc__AFCK__d2235490__oR154454097__outside.pdf"
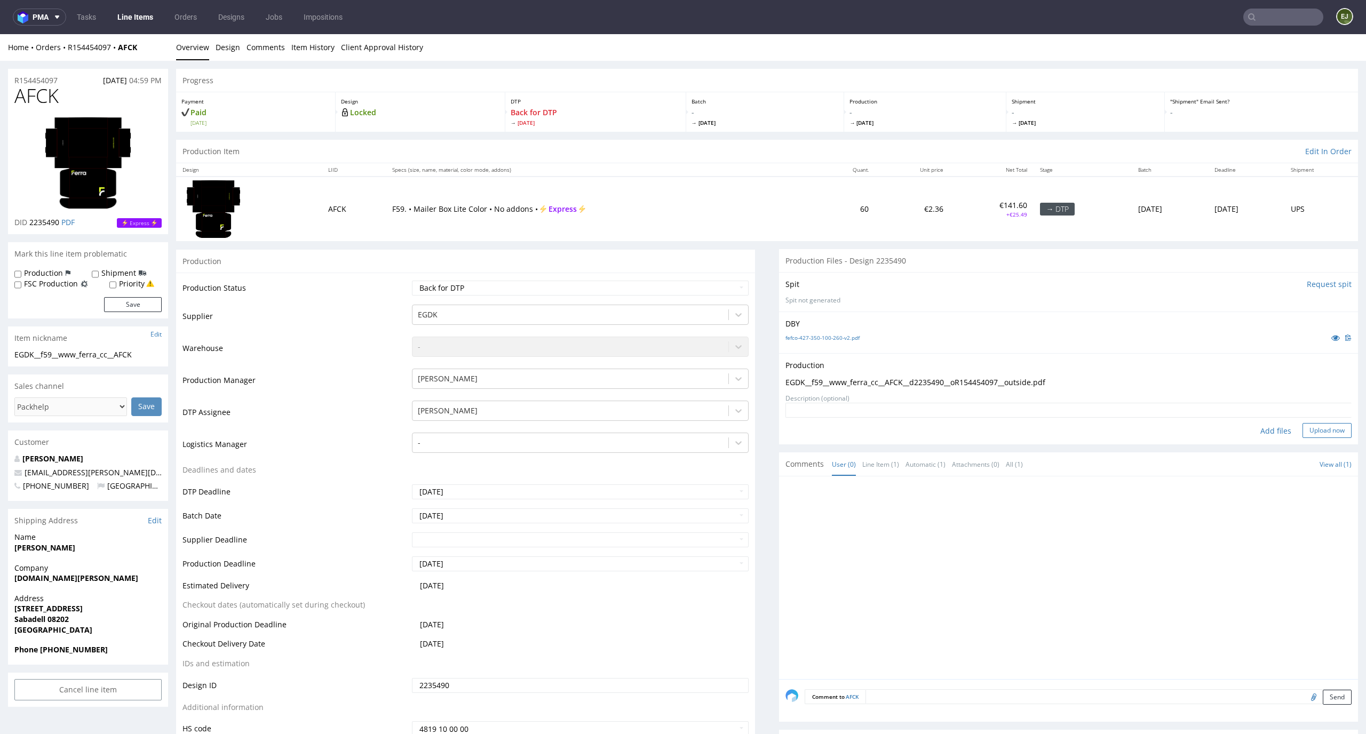
click at [1326, 427] on button "Upload now" at bounding box center [1327, 430] width 49 height 15
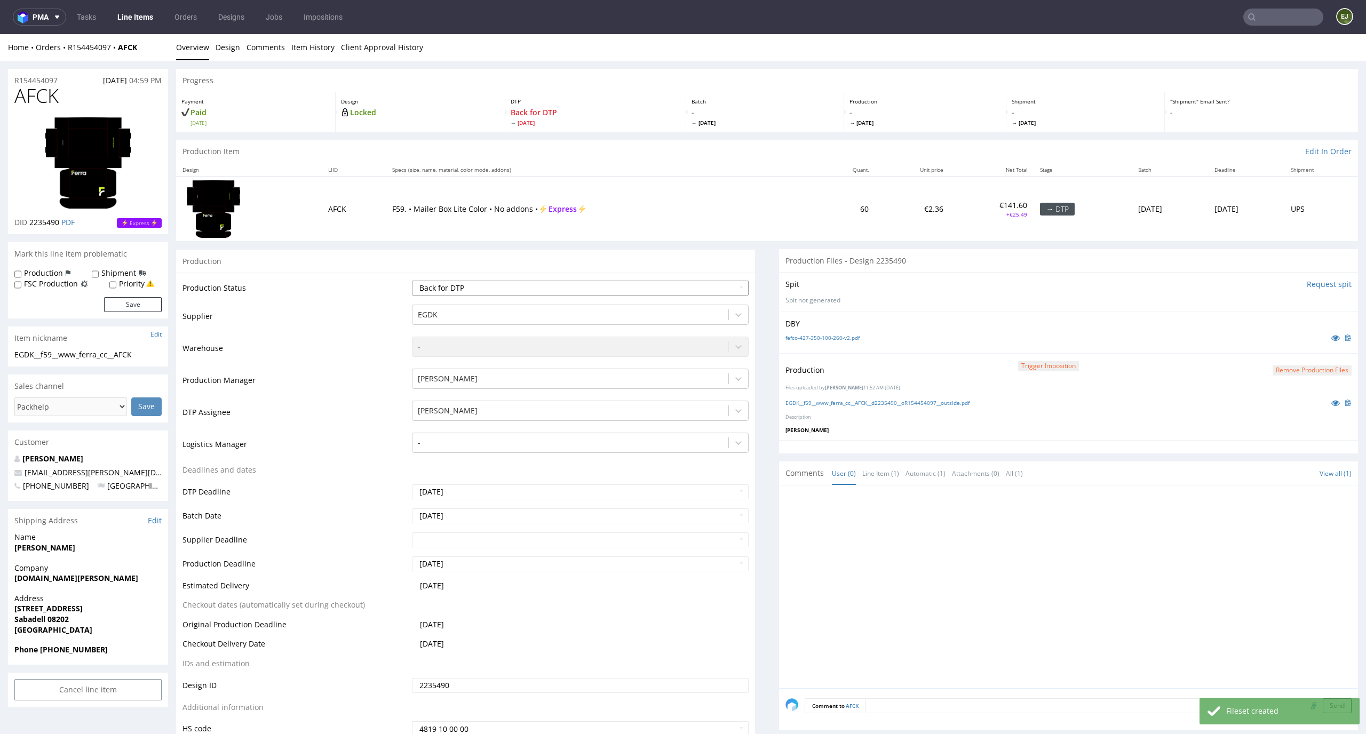
click at [731, 288] on select "Waiting for Artwork Waiting for Diecut Waiting for Mockup Waiting for DTP Waiti…" at bounding box center [580, 288] width 337 height 15
select select "dtp_production_ready"
click at [412, 281] on select "Waiting for Artwork Waiting for Diecut Waiting for Mockup Waiting for DTP Waiti…" at bounding box center [580, 288] width 337 height 15
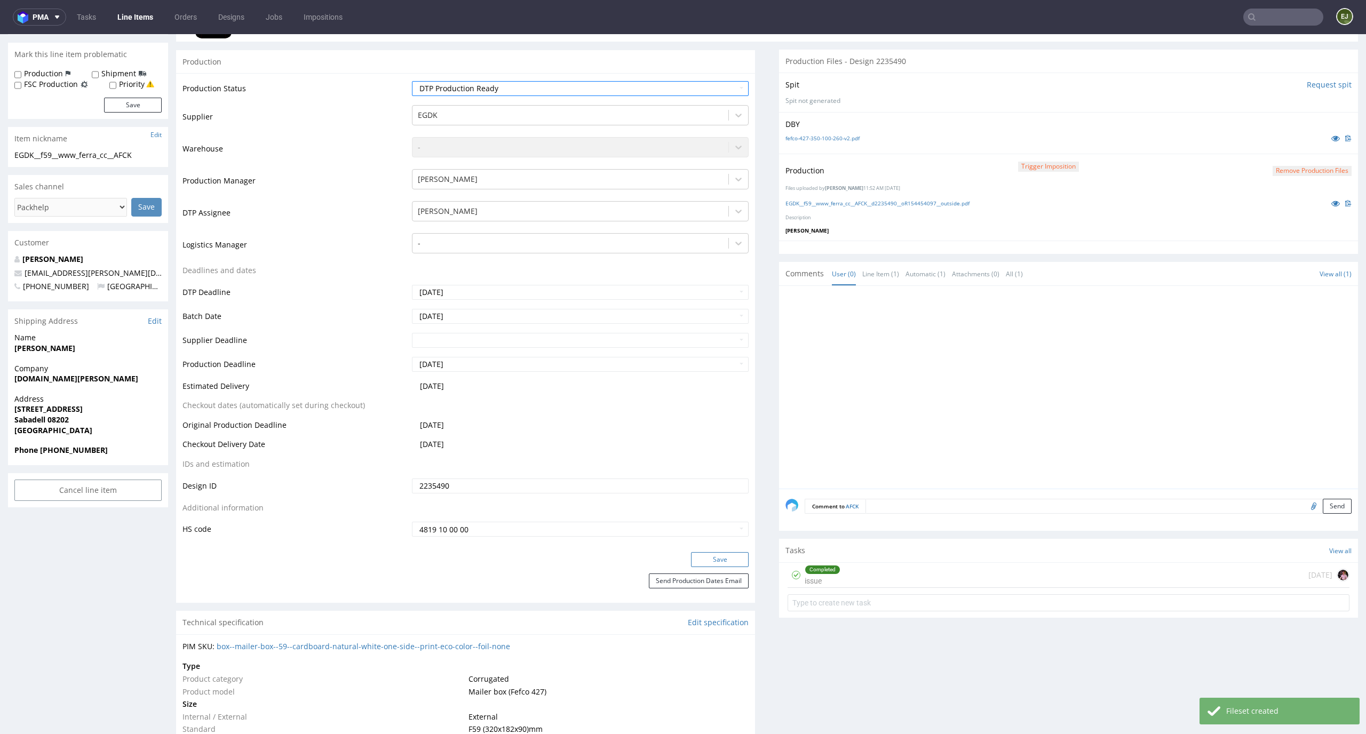
click at [727, 564] on button "Save" at bounding box center [720, 559] width 58 height 15
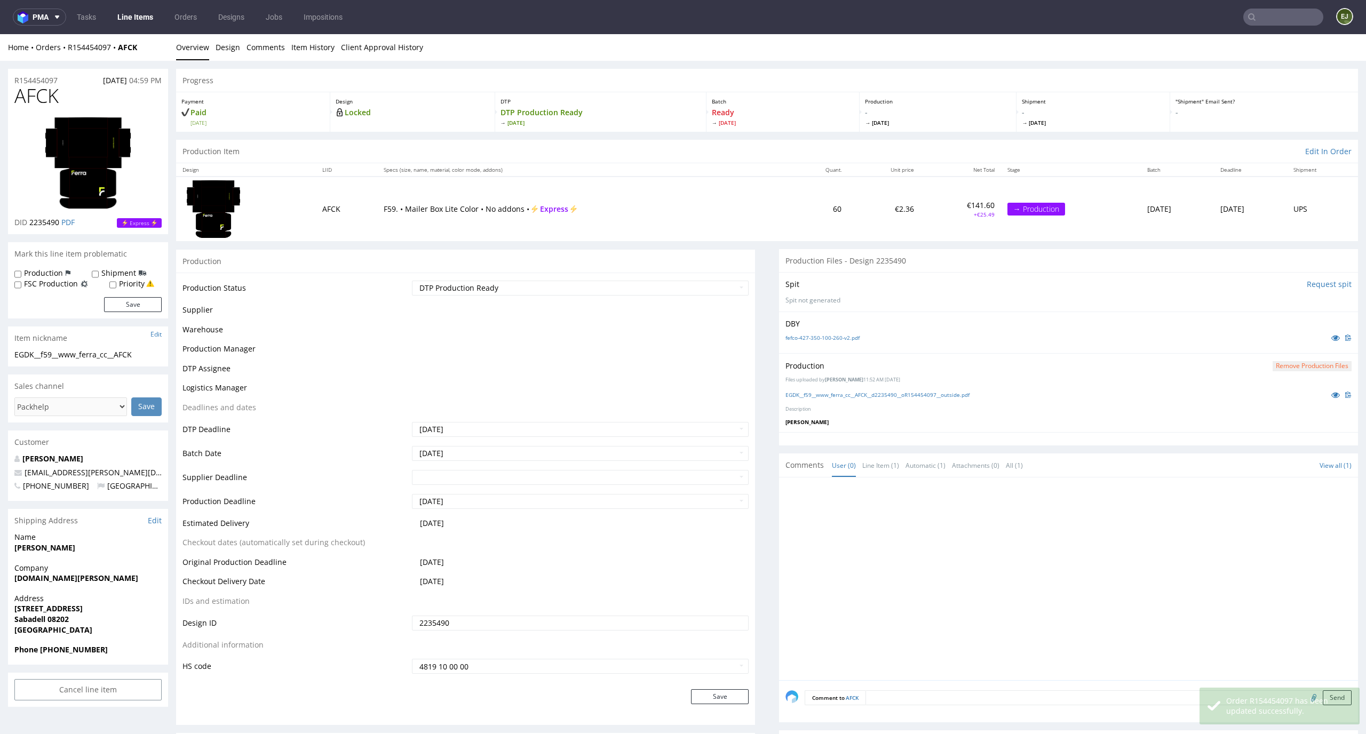
click at [144, 21] on link "Line Items" at bounding box center [135, 17] width 49 height 17
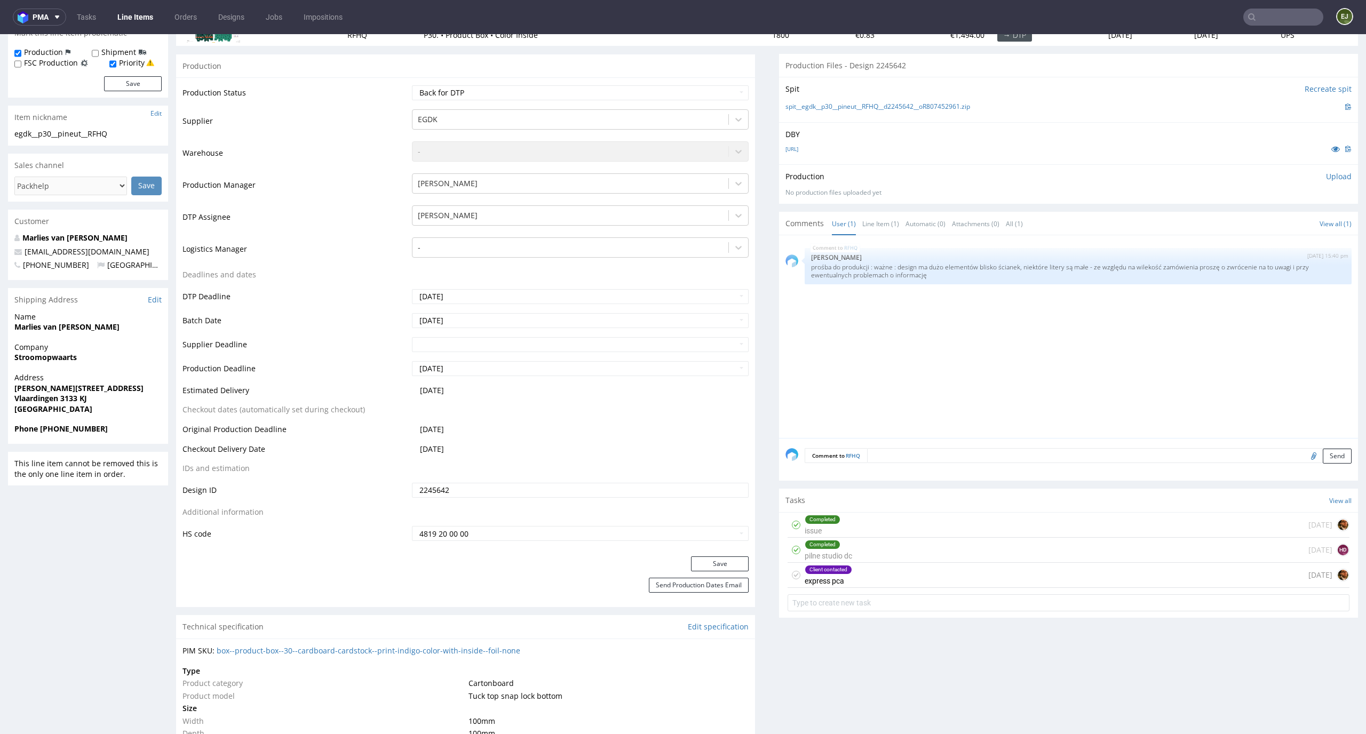
scroll to position [183, 0]
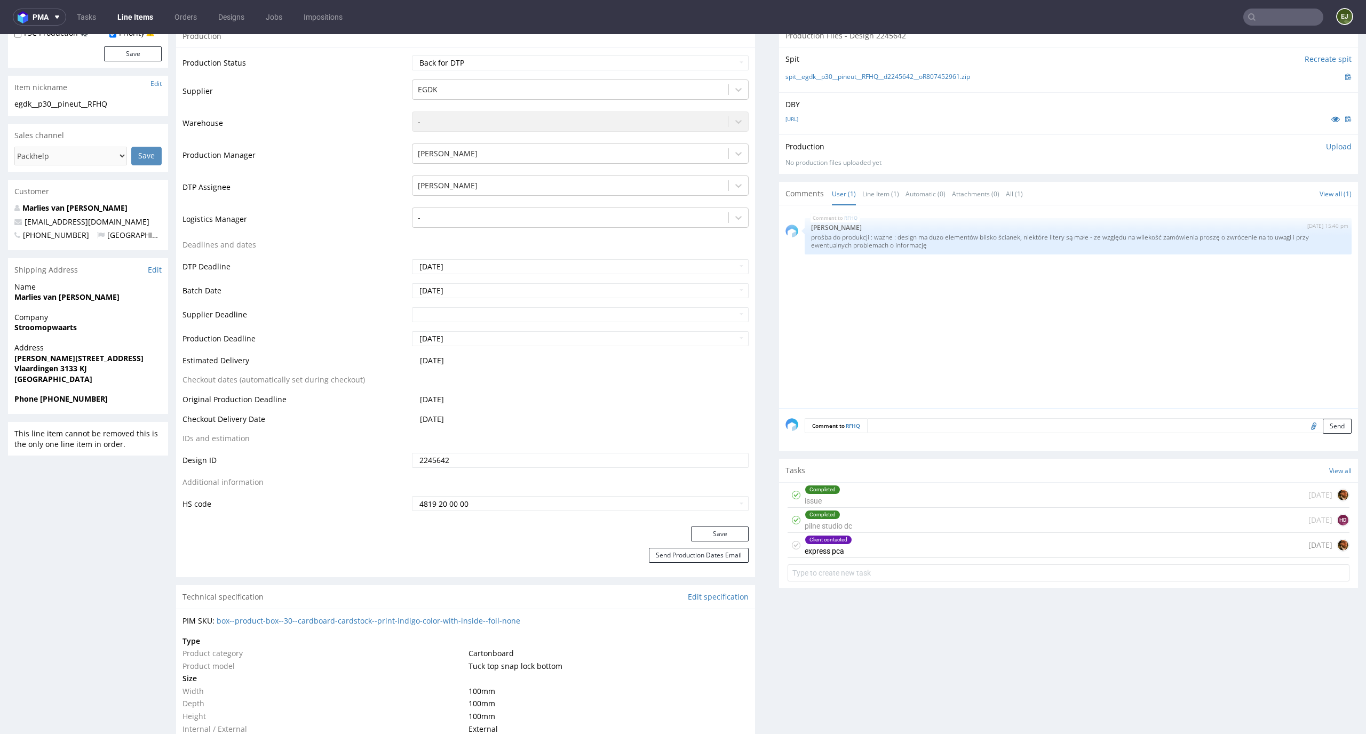
click at [849, 541] on div "Client contacted express pca [DATE]" at bounding box center [1069, 545] width 562 height 25
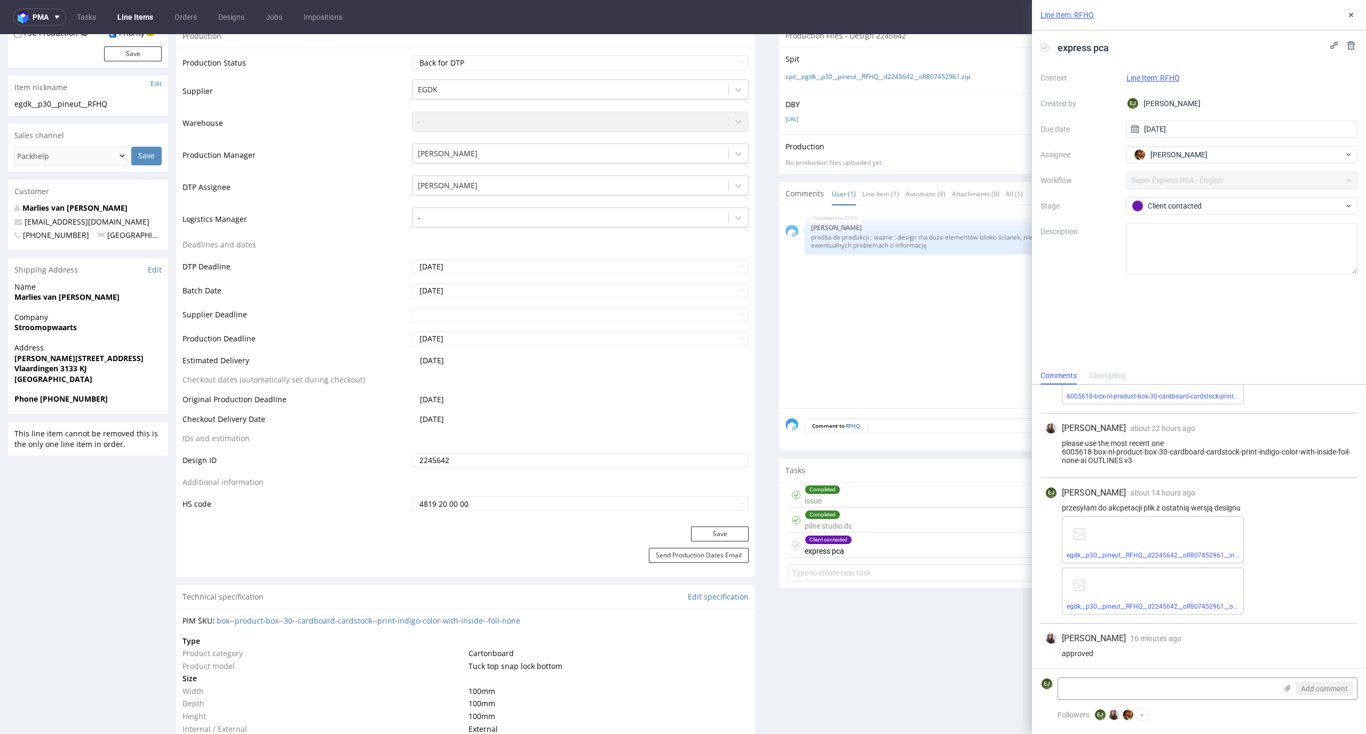
scroll to position [558, 0]
click at [1154, 557] on link "egdk__p30__pineut__RFHQ__d2245642__oR807452961__inside.pdf" at bounding box center [1162, 553] width 191 height 7
click at [1144, 604] on link "egdk__p30__pineut__RFHQ__d2245642__oR807452961__outside.pdf" at bounding box center [1164, 604] width 195 height 7
click at [1046, 49] on icon at bounding box center [1045, 47] width 9 height 9
click at [1351, 19] on button at bounding box center [1351, 15] width 13 height 13
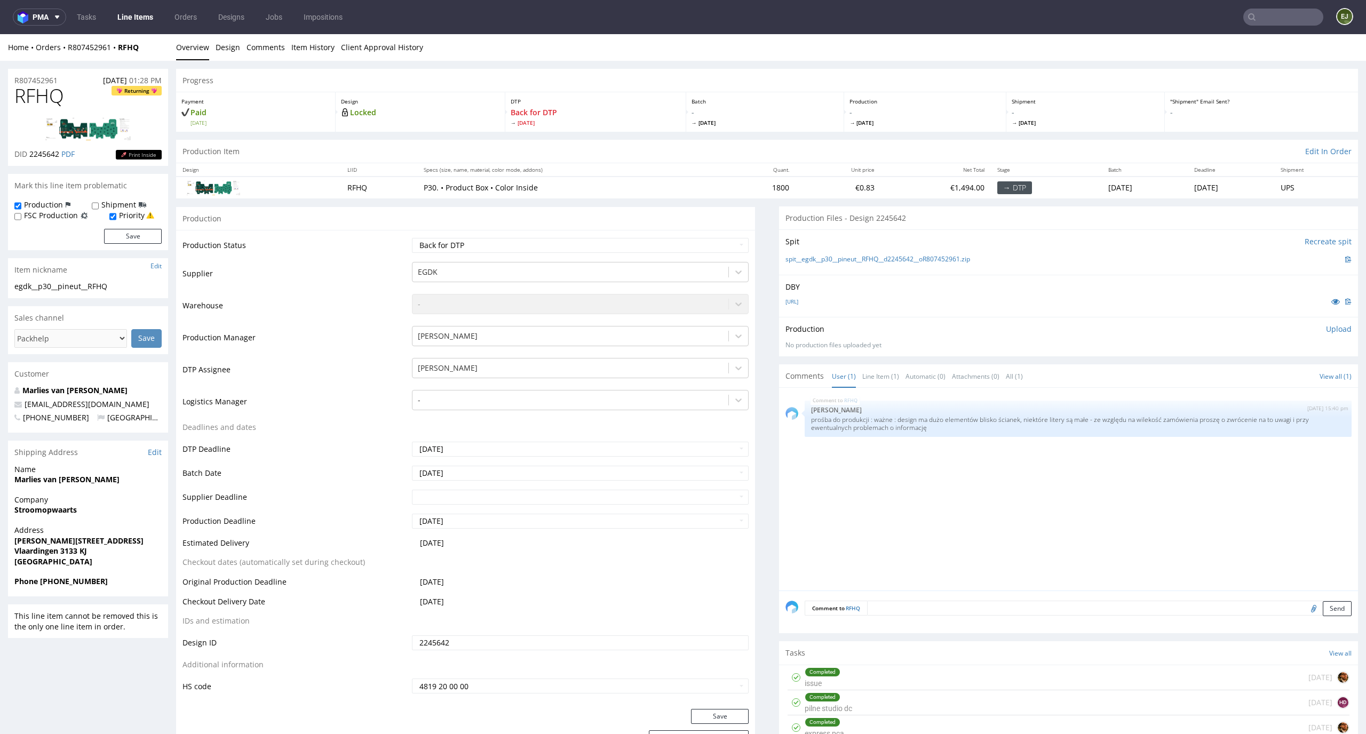
click at [1326, 326] on p "Upload" at bounding box center [1339, 329] width 26 height 11
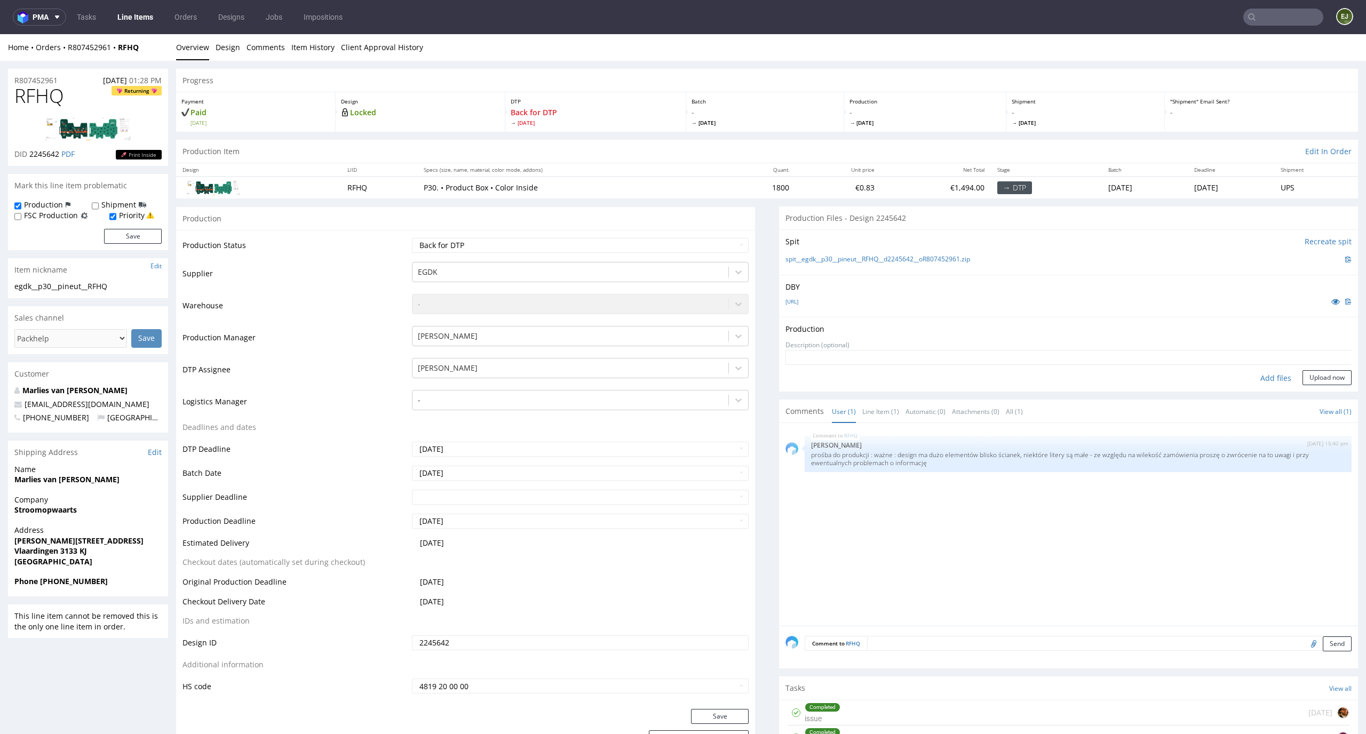
click at [1254, 379] on div "Add files" at bounding box center [1275, 378] width 53 height 16
type input "C:\fakepath\egdk__p30__pineut__RFHQ__d2245642__oR807452961__outside.pdf"
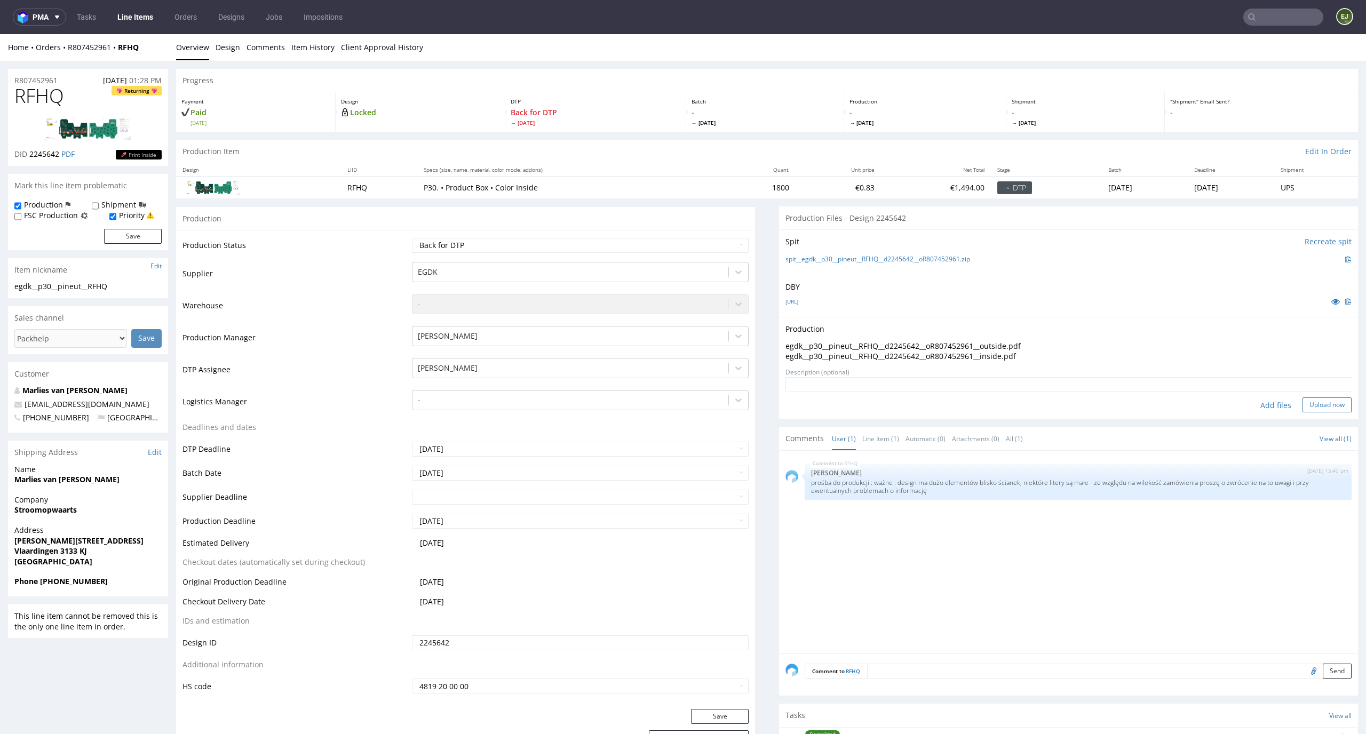
click at [1323, 398] on button "Upload now" at bounding box center [1327, 405] width 49 height 15
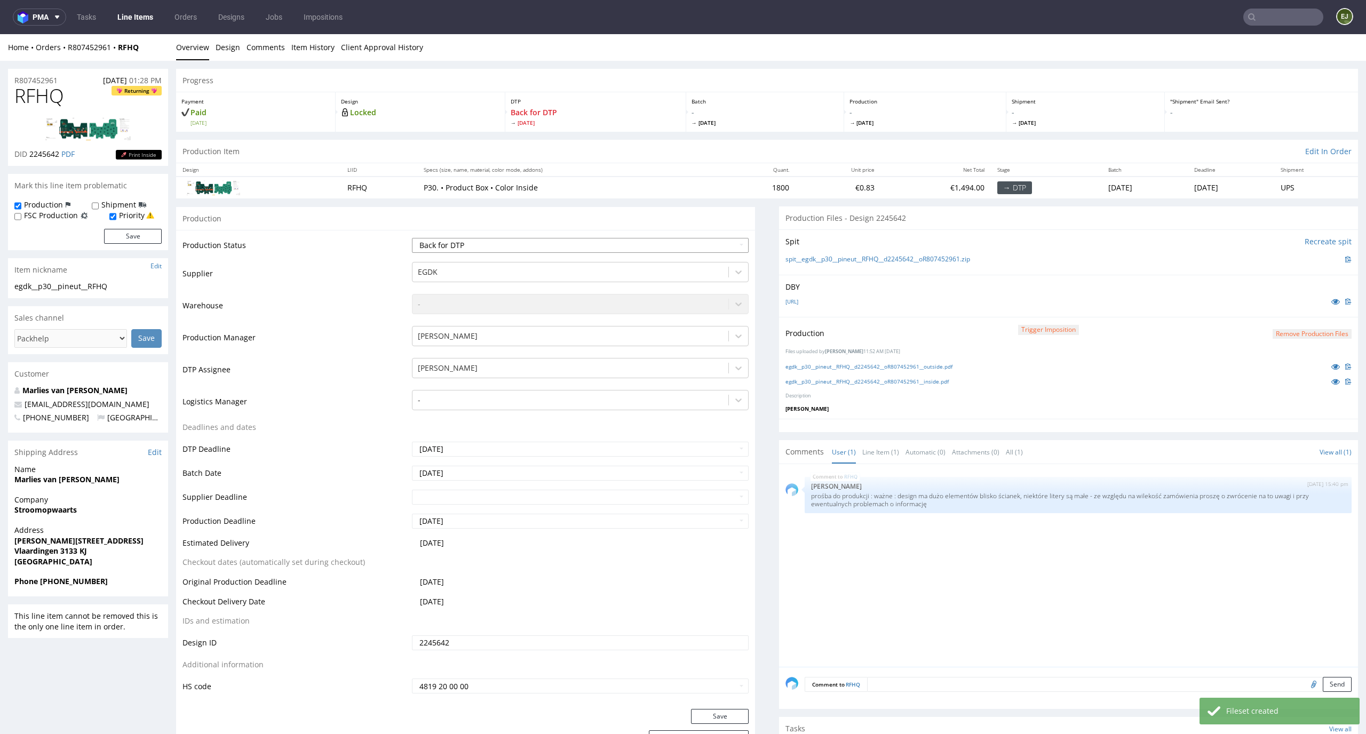
click at [699, 244] on select "Waiting for Artwork Waiting for Diecut Waiting for Mockup Waiting for DTP Waiti…" at bounding box center [580, 245] width 337 height 15
select select "dtp_production_ready"
click at [412, 238] on select "Waiting for Artwork Waiting for Diecut Waiting for Mockup Waiting for DTP Waiti…" at bounding box center [580, 245] width 337 height 15
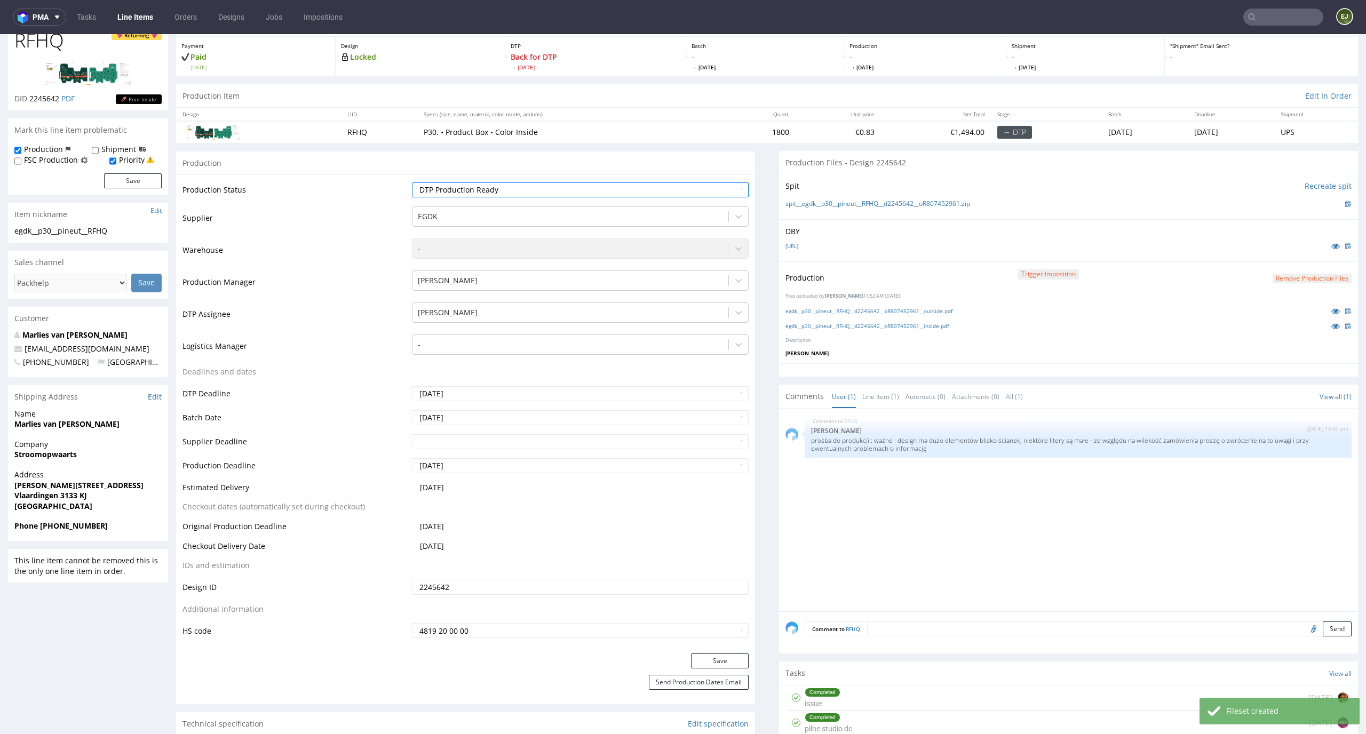
scroll to position [176, 0]
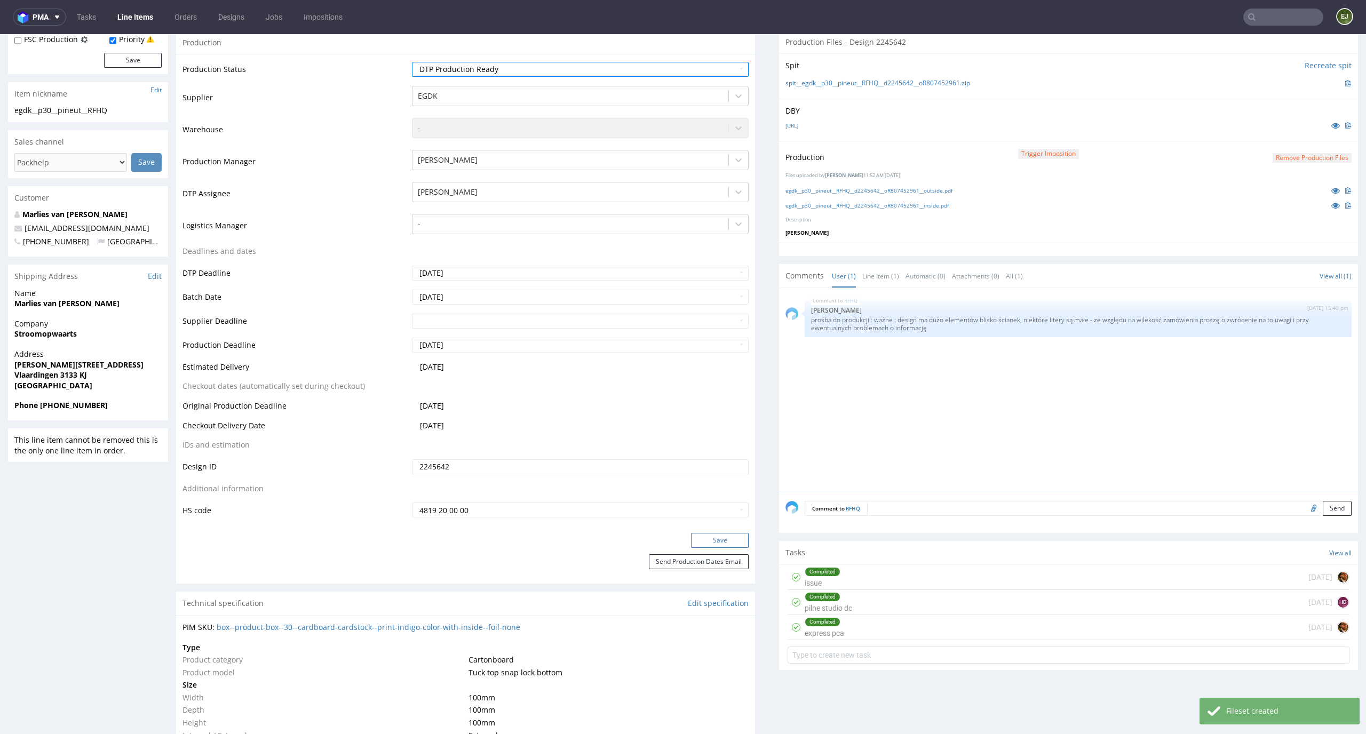
click at [737, 541] on button "Save" at bounding box center [720, 540] width 58 height 15
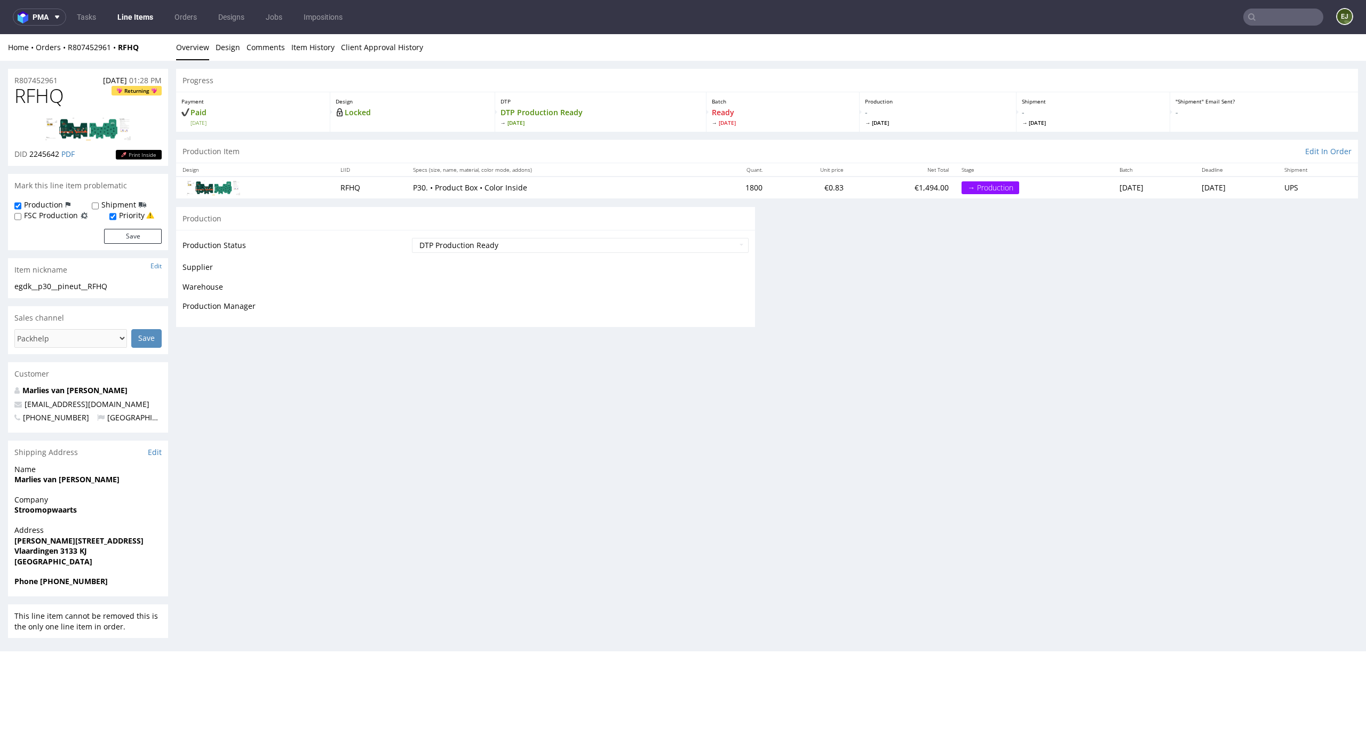
scroll to position [0, 0]
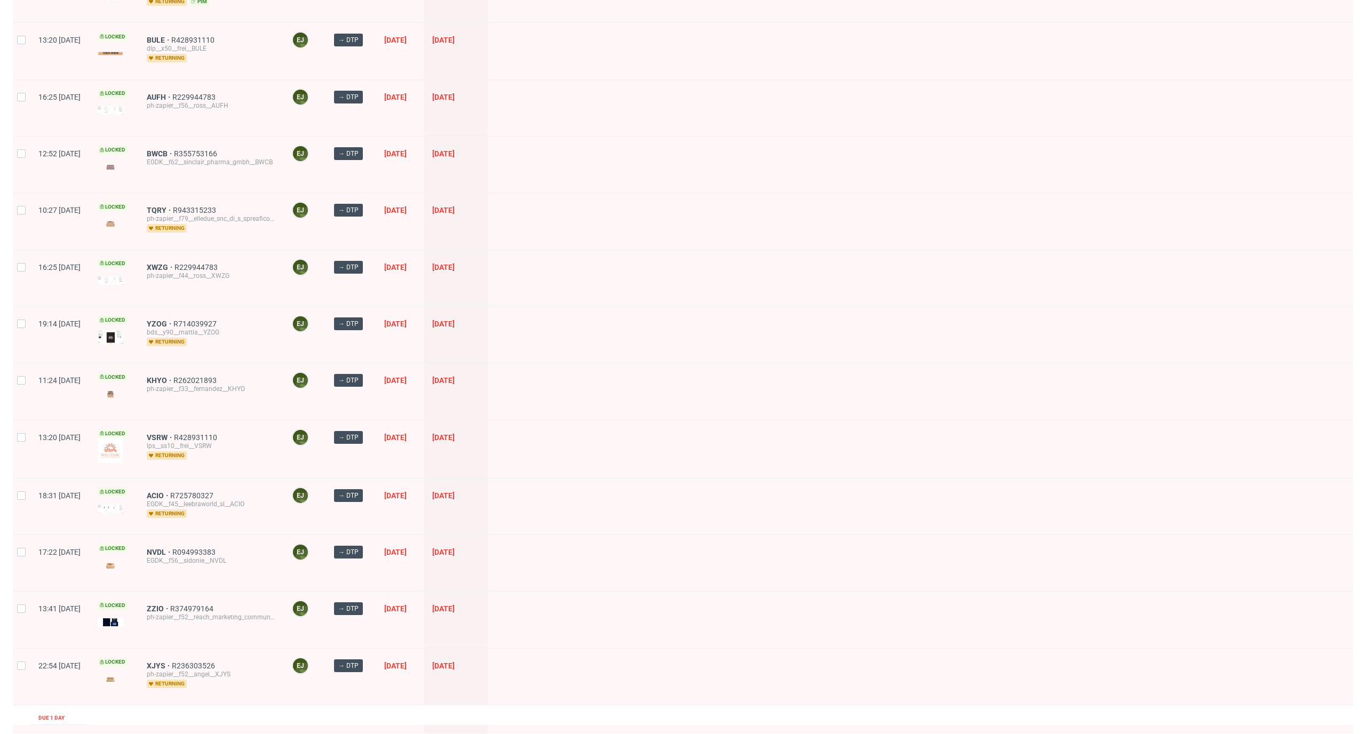
scroll to position [1187, 0]
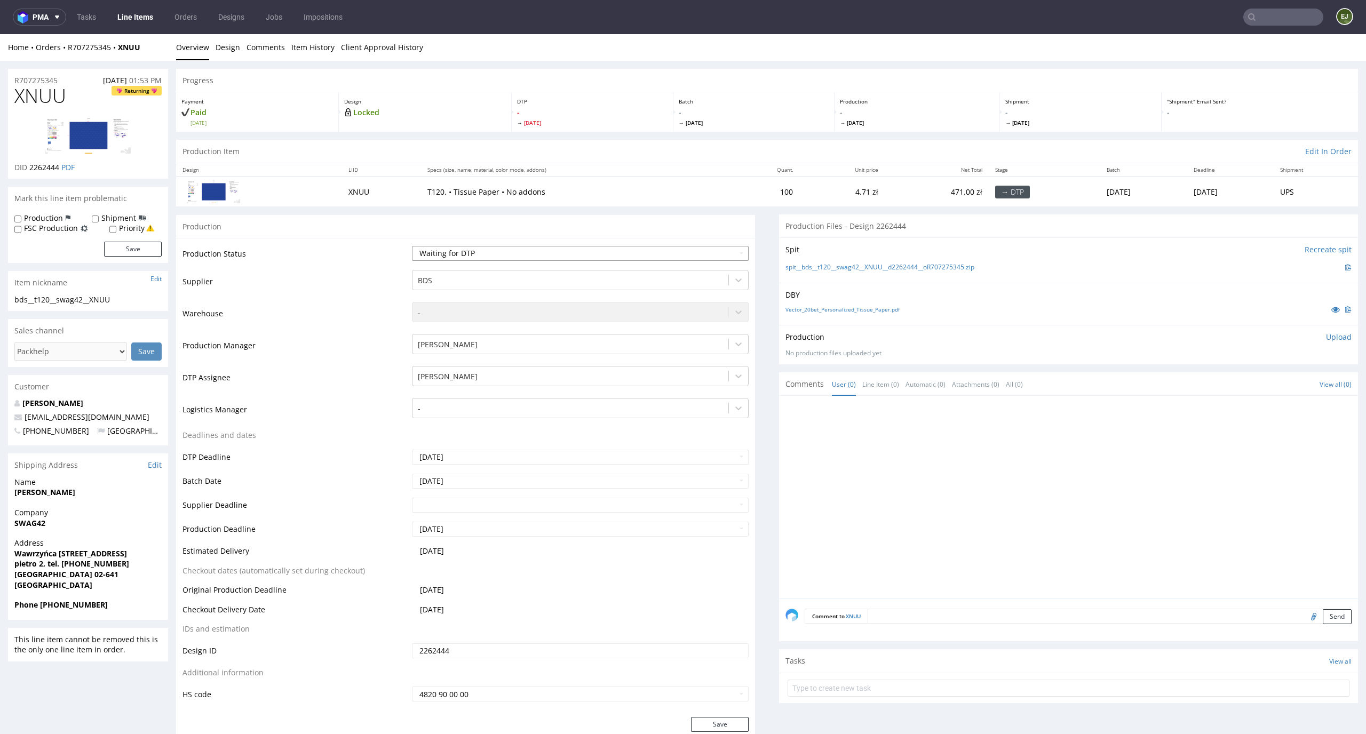
click at [631, 257] on select "Waiting for Artwork Waiting for Diecut Waiting for Mockup Waiting for DTP Waiti…" at bounding box center [580, 253] width 337 height 15
select select "dtp_in_process"
click at [412, 246] on select "Waiting for Artwork Waiting for Diecut Waiting for Mockup Waiting for DTP Waiti…" at bounding box center [580, 253] width 337 height 15
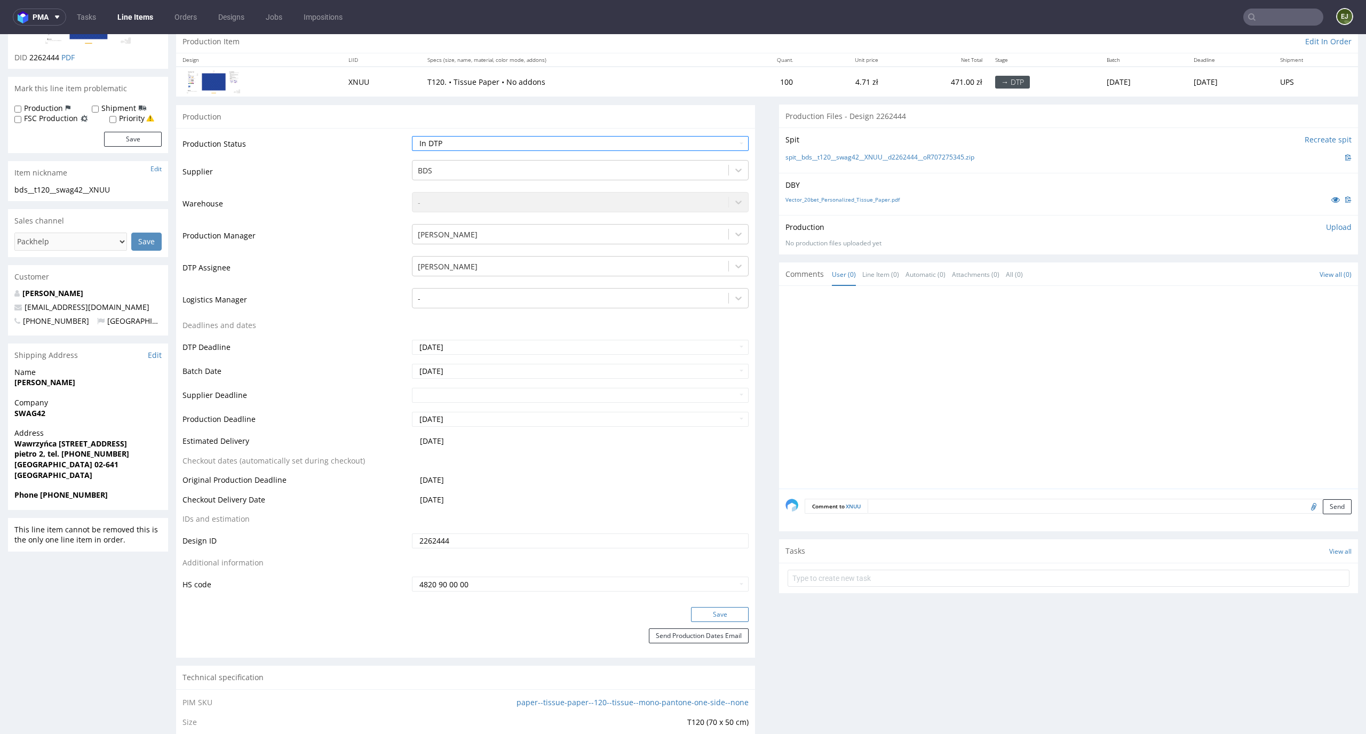
click at [704, 612] on button "Save" at bounding box center [720, 614] width 58 height 15
click at [927, 152] on div "spit__bds__t120__swag42__XNUU__d2262444__oR707275345.zip" at bounding box center [1069, 158] width 566 height 12
click at [920, 161] on link "spit__bds__t120__swag42__XNUU__d2262444__oR707275345.zip" at bounding box center [880, 157] width 189 height 9
click at [830, 202] on link "Vector_20bet_Personalized_Tissue_Paper.pdf" at bounding box center [843, 199] width 114 height 7
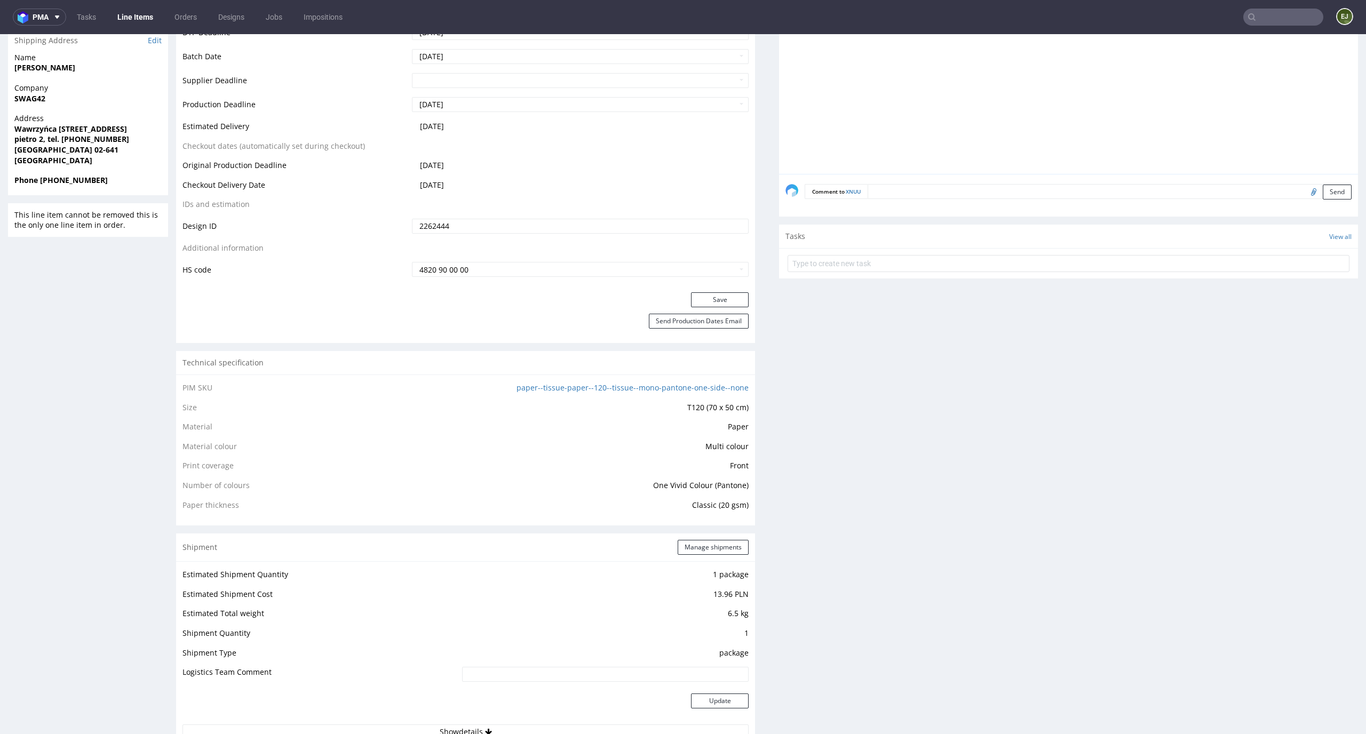
scroll to position [0, 0]
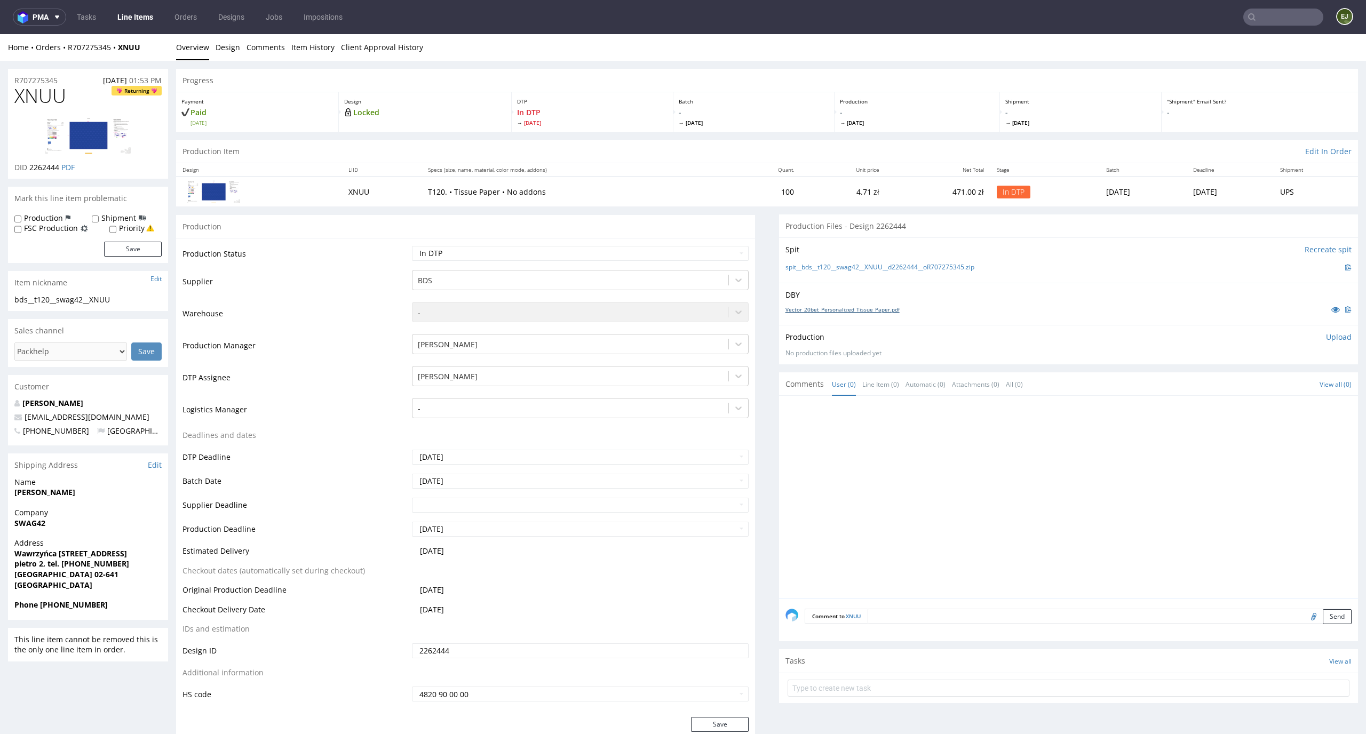
click at [863, 308] on link "Vector_20bet_Personalized_Tissue_Paper.pdf" at bounding box center [843, 309] width 114 height 7
click at [1324, 343] on div "Production Upload No production files uploaded yet Description (optional) Add f…" at bounding box center [1069, 345] width 566 height 26
click at [1326, 334] on p "Upload" at bounding box center [1339, 337] width 26 height 11
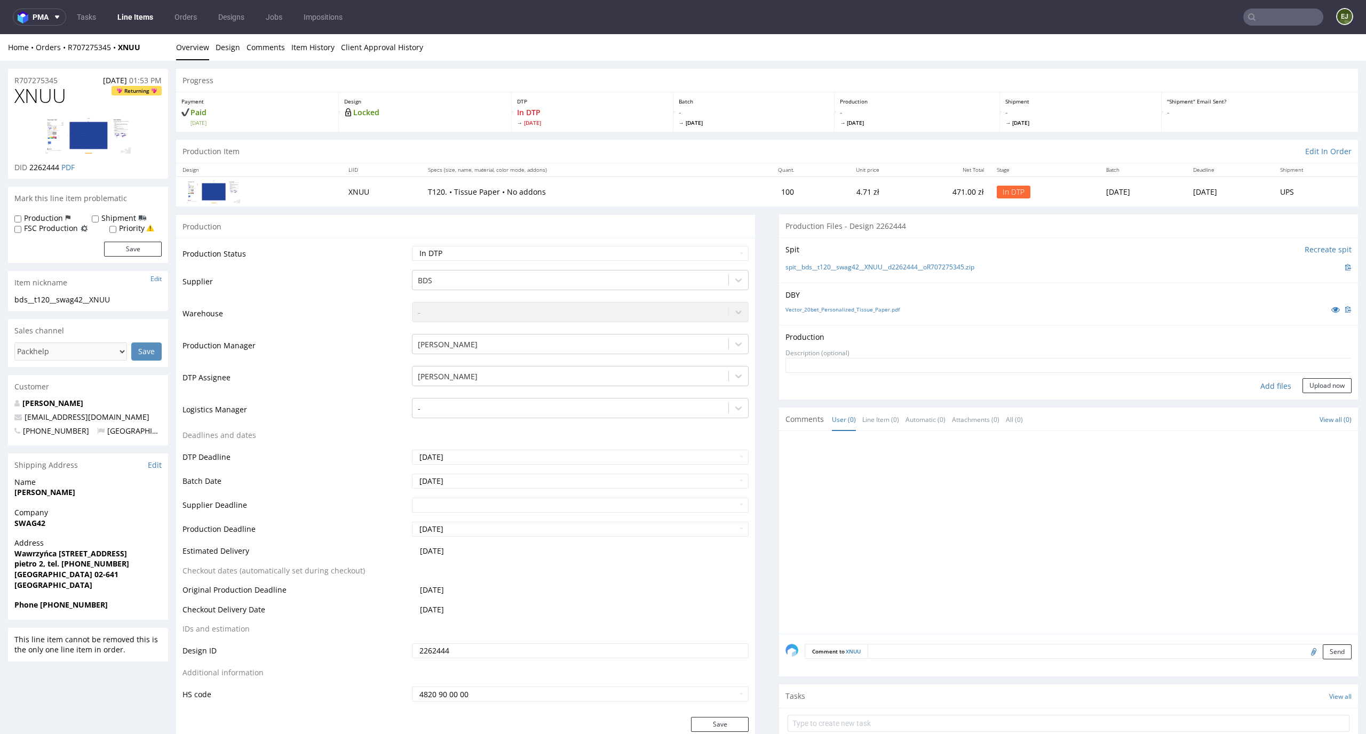
click at [1258, 382] on div "Add files" at bounding box center [1275, 386] width 53 height 16
type input "C:\fakepath\bds__t120__swag42__XNUU__d2262444__oR707275345__latest__outside.pdf"
click at [1314, 395] on button "Upload now" at bounding box center [1327, 402] width 49 height 15
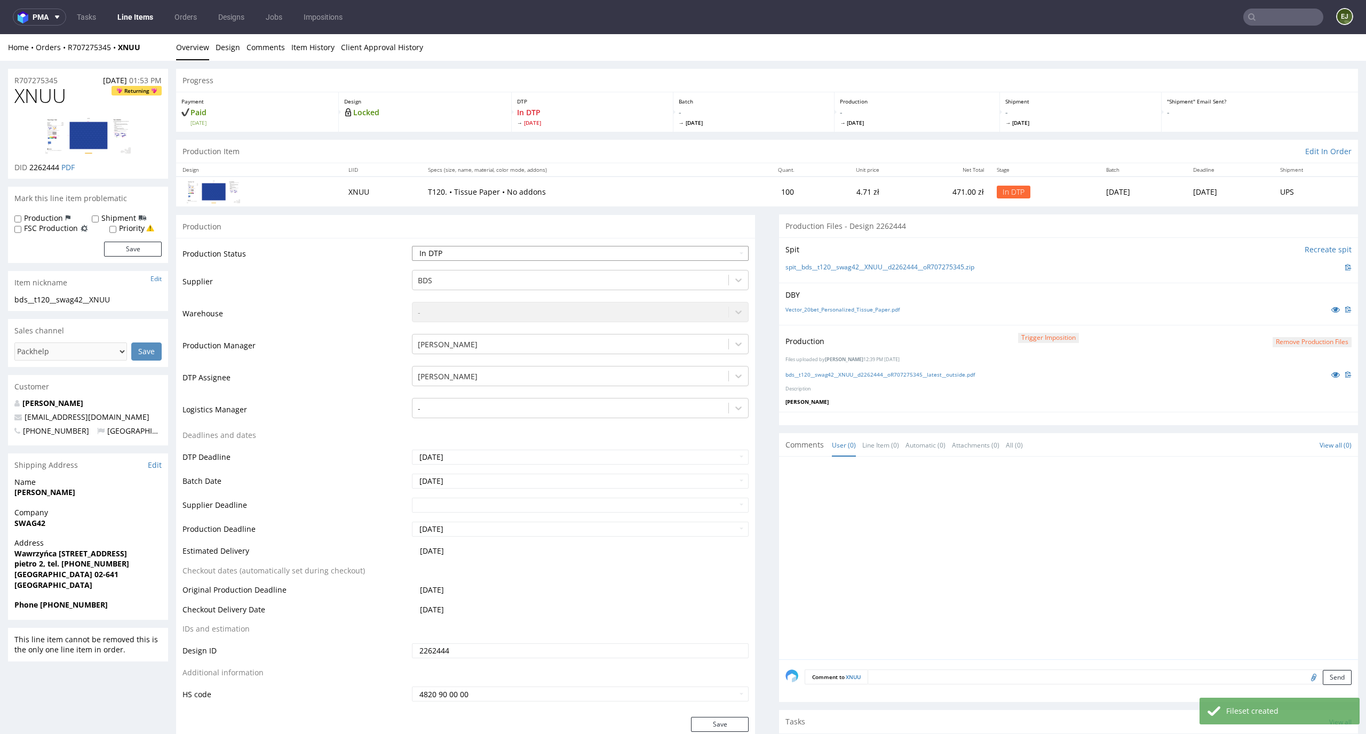
click at [692, 258] on select "Waiting for Artwork Waiting for Diecut Waiting for Mockup Waiting for DTP Waiti…" at bounding box center [580, 253] width 337 height 15
select select "dtp_production_ready"
click at [412, 246] on select "Waiting for Artwork Waiting for Diecut Waiting for Mockup Waiting for DTP Waiti…" at bounding box center [580, 253] width 337 height 15
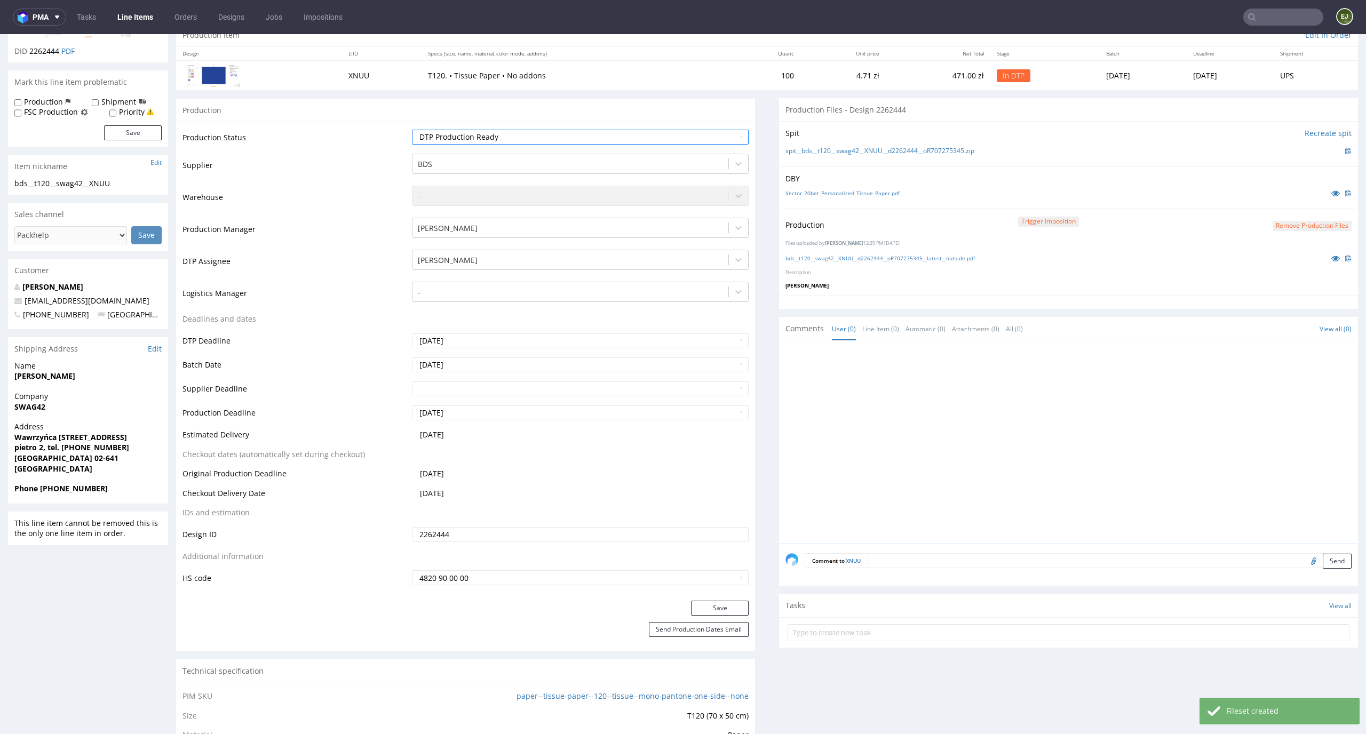
scroll to position [197, 0]
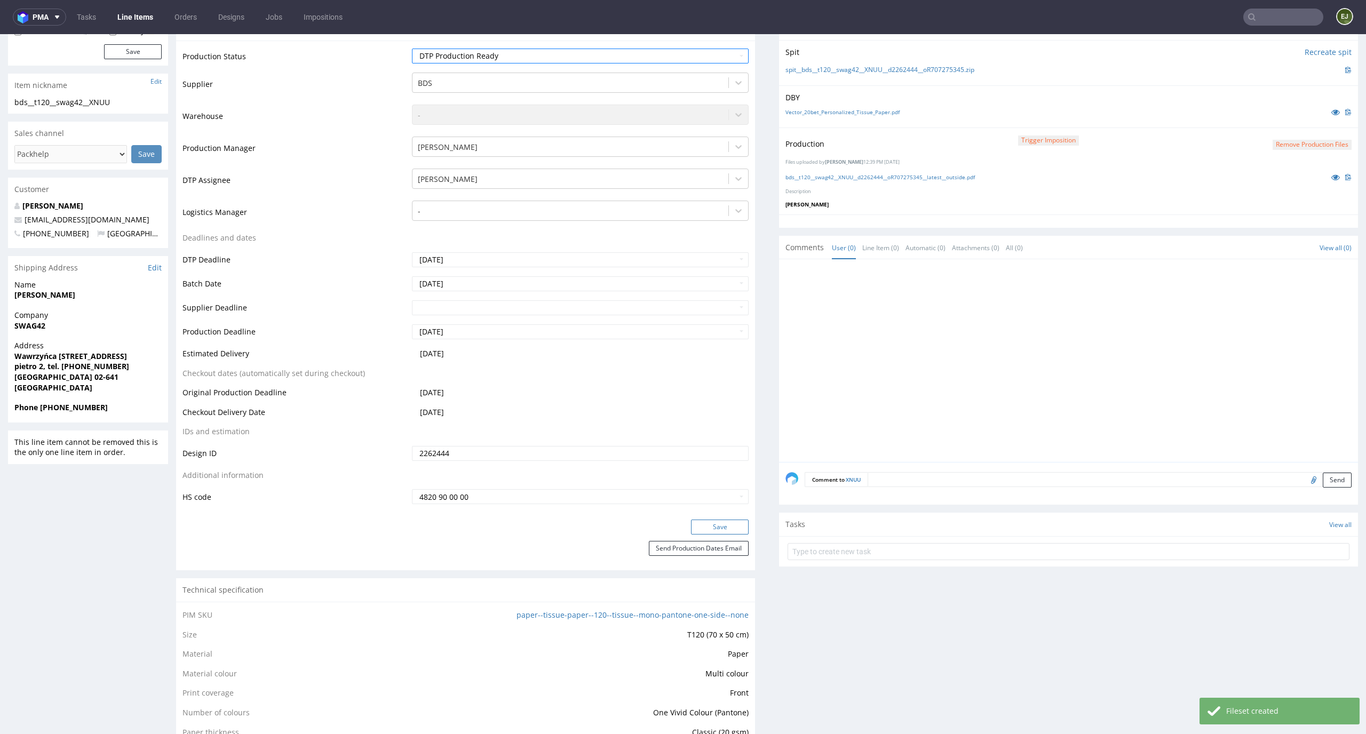
click at [733, 525] on button "Save" at bounding box center [720, 527] width 58 height 15
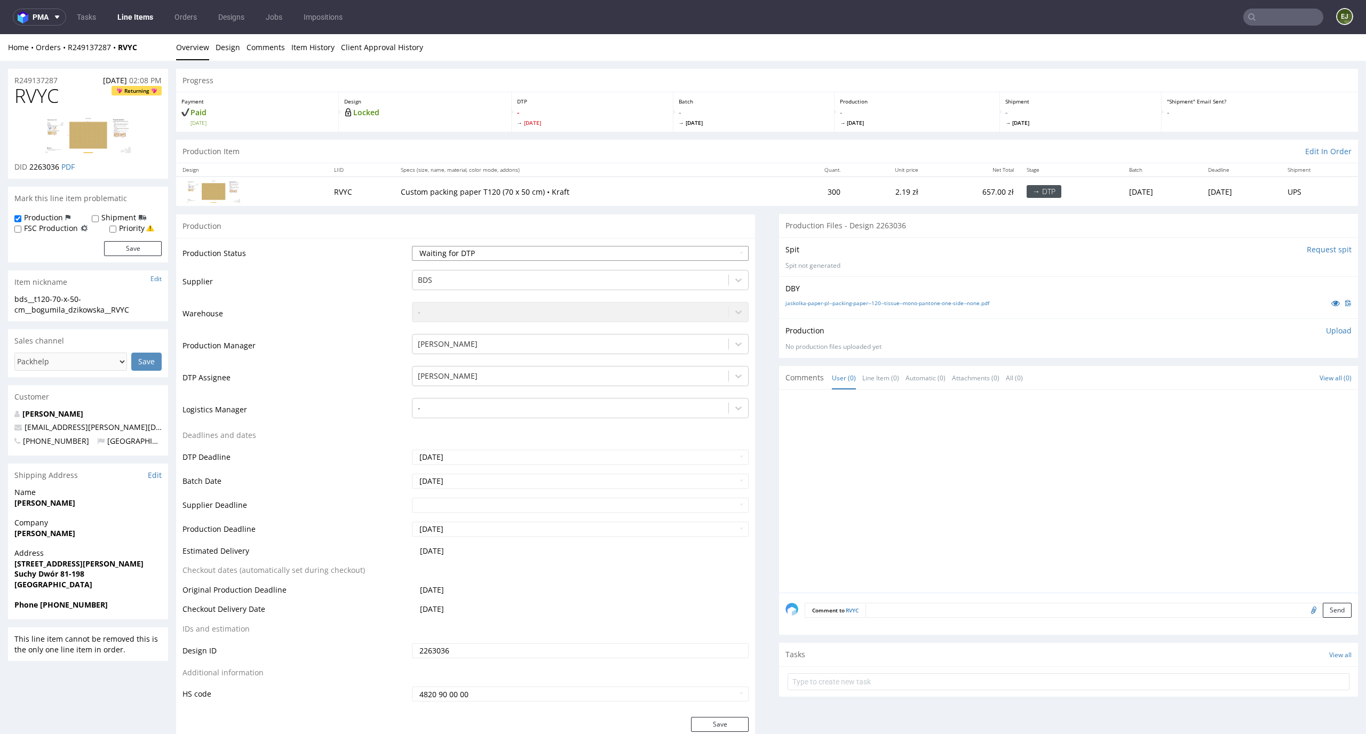
click at [631, 256] on select "Waiting for Artwork Waiting for Diecut Waiting for Mockup Waiting for DTP Waiti…" at bounding box center [580, 253] width 337 height 15
select select "dtp_in_process"
click at [412, 246] on select "Waiting for Artwork Waiting for Diecut Waiting for Mockup Waiting for DTP Waiti…" at bounding box center [580, 253] width 337 height 15
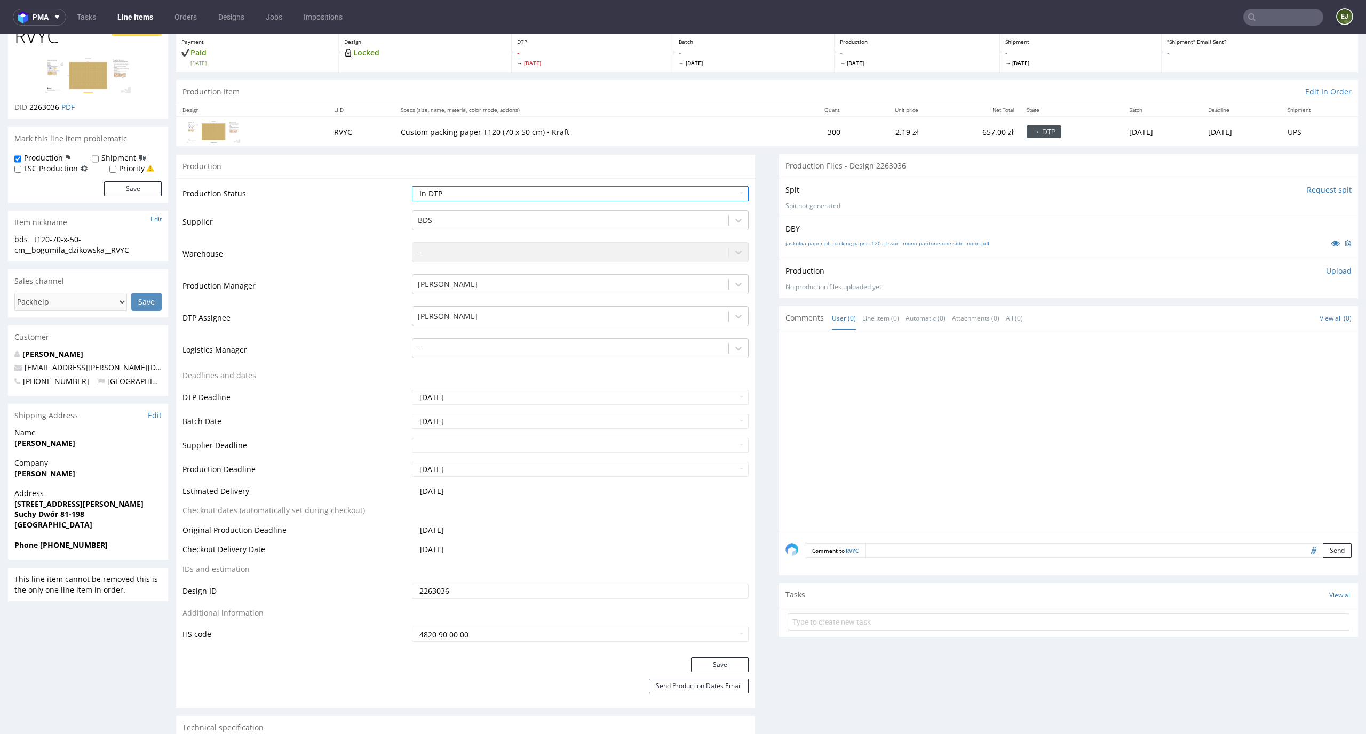
scroll to position [69, 0]
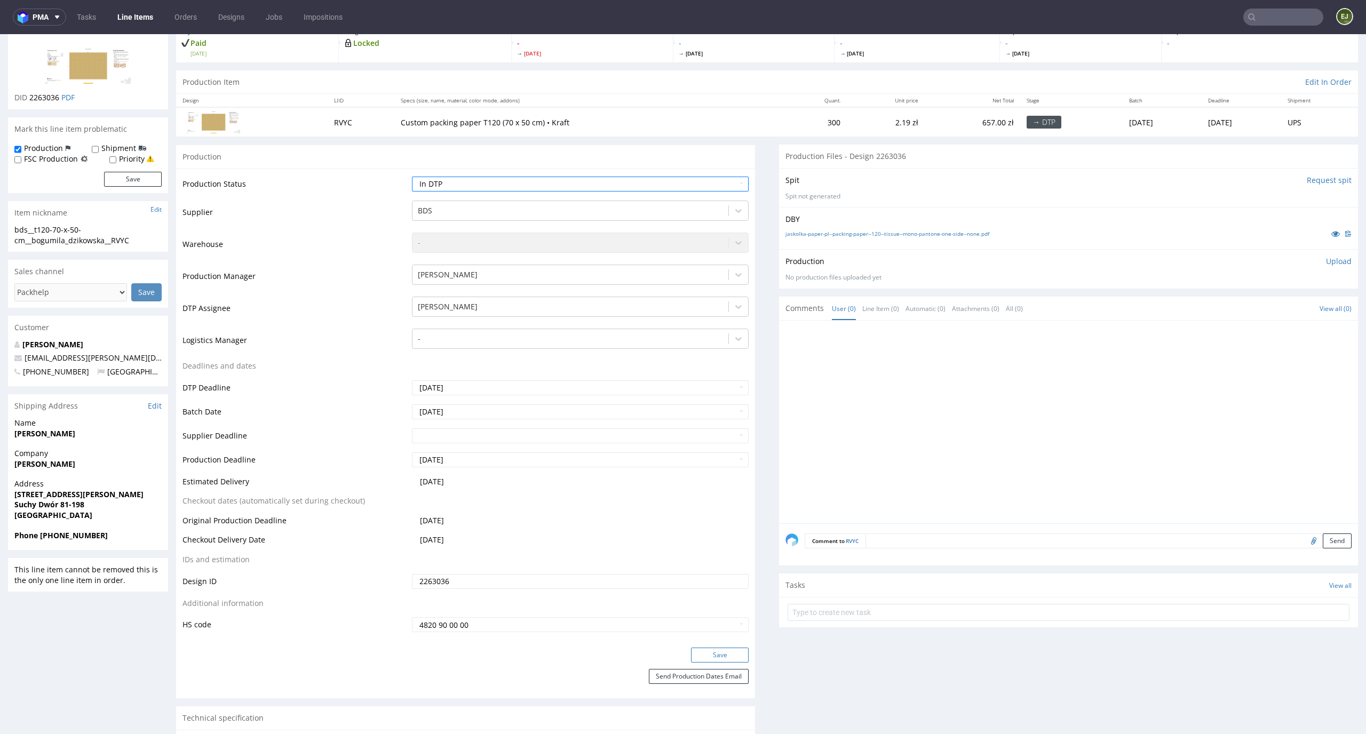
click at [718, 648] on button "Save" at bounding box center [720, 655] width 58 height 15
click at [888, 230] on link "jaskolka-paper-pl--packing-paper--120--tissue--mono-pantone-one-side--none.pdf" at bounding box center [888, 232] width 204 height 7
click at [1310, 180] on input "Request spit" at bounding box center [1329, 179] width 45 height 11
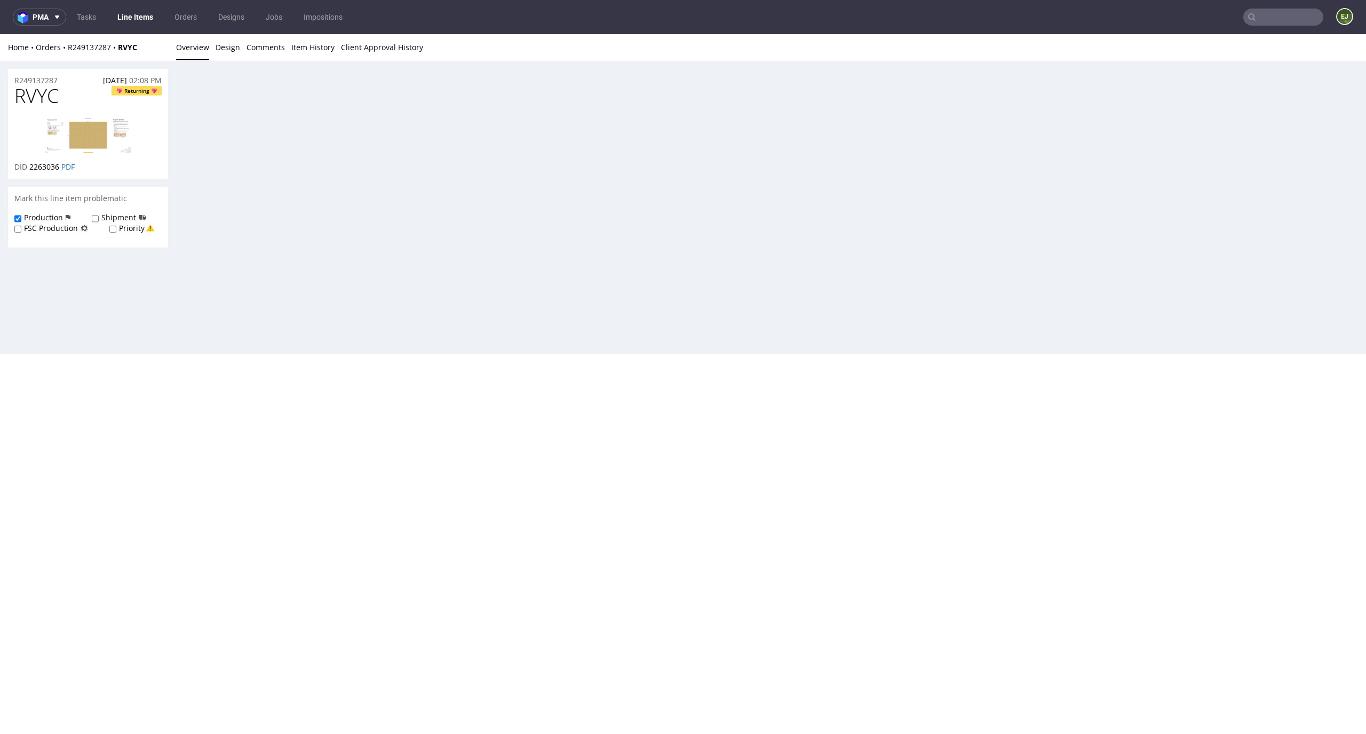
scroll to position [0, 0]
click at [938, 281] on div "Home Orders R249137287 RVYC Overview Design Comments Item History Client Approv…" at bounding box center [683, 194] width 1366 height 320
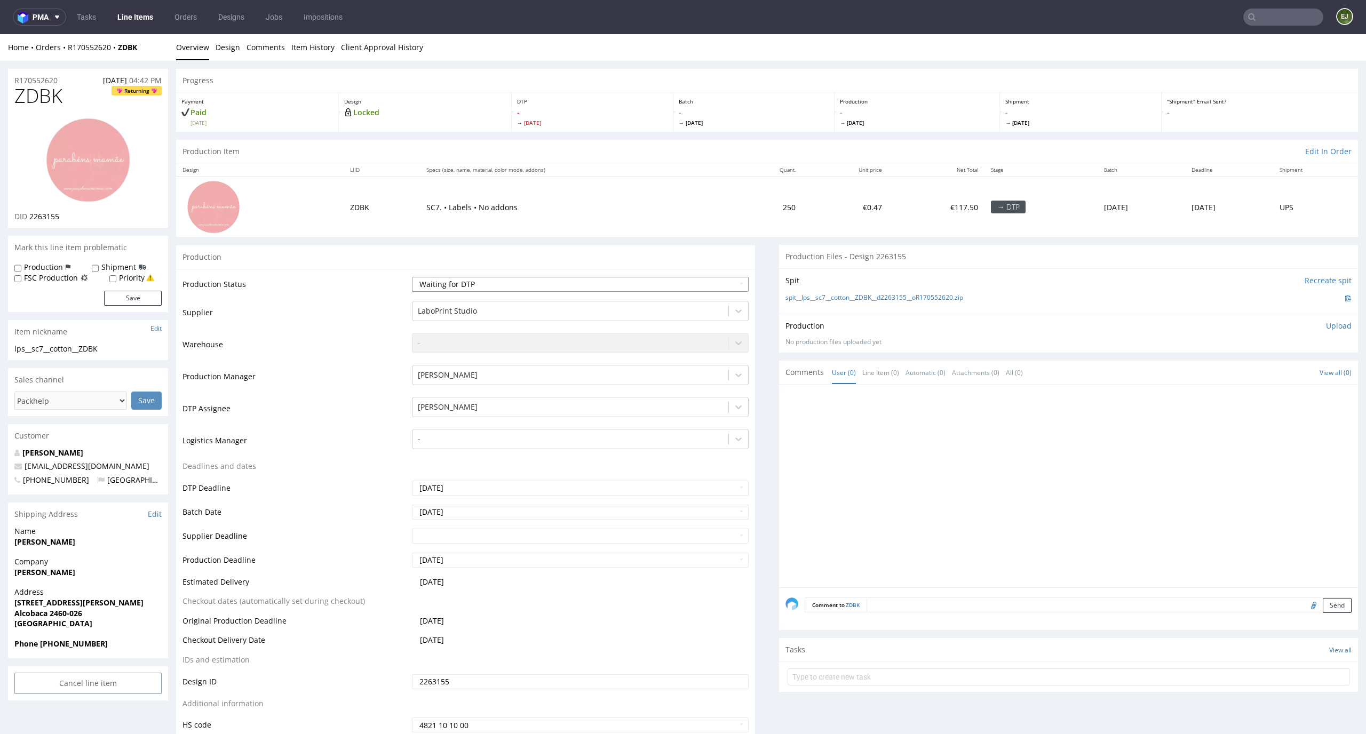
click at [636, 290] on select "Waiting for Artwork Waiting for Diecut Waiting for Mockup Waiting for DTP Waiti…" at bounding box center [580, 284] width 337 height 15
select select "dtp_in_process"
click at [412, 277] on select "Waiting for Artwork Waiting for Diecut Waiting for Mockup Waiting for DTP Waiti…" at bounding box center [580, 284] width 337 height 15
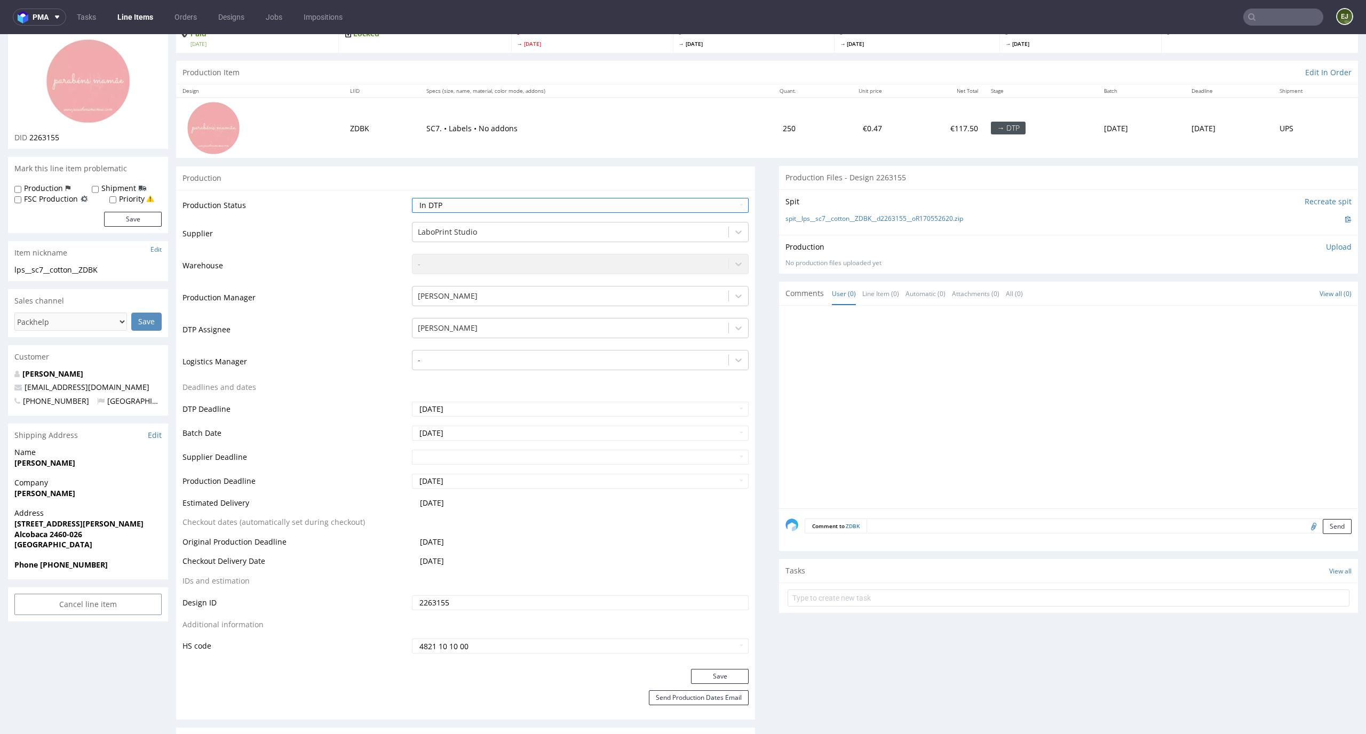
scroll to position [146, 0]
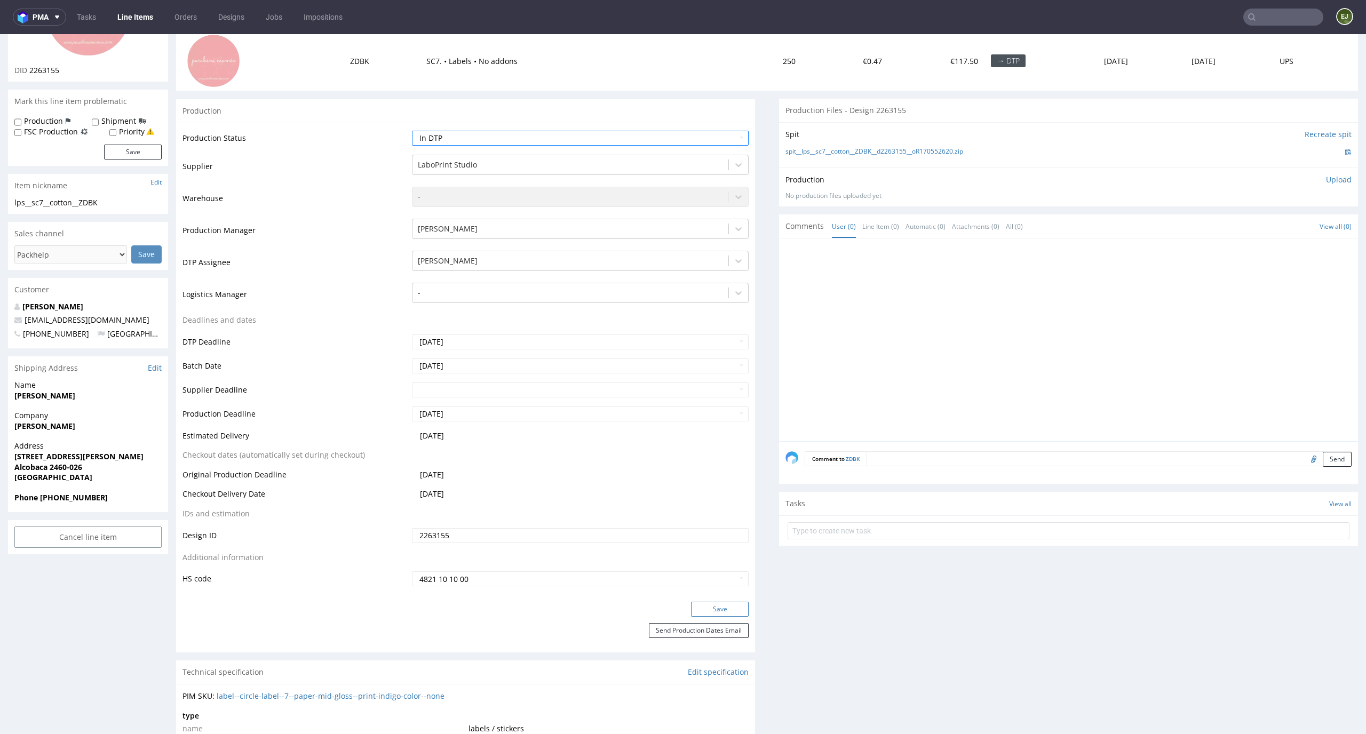
click at [723, 604] on button "Save" at bounding box center [720, 609] width 58 height 15
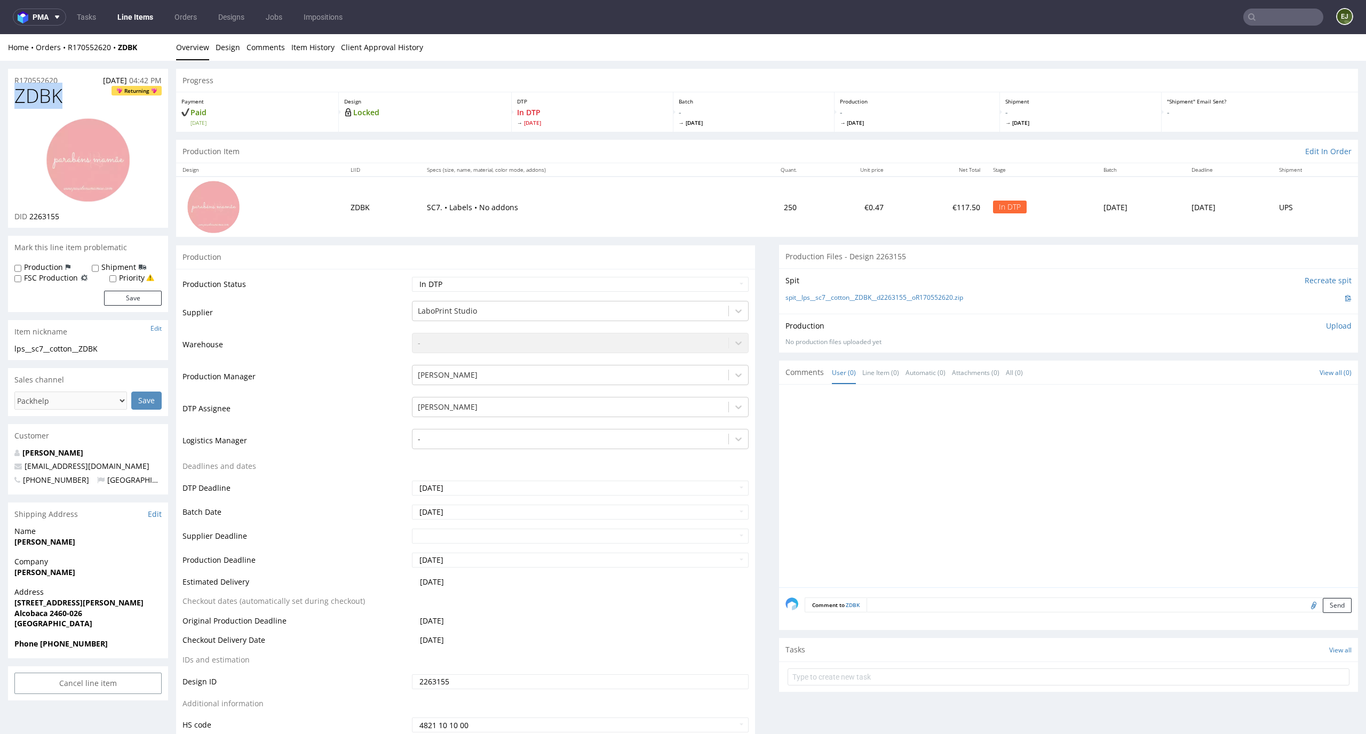
drag, startPoint x: 72, startPoint y: 97, endPoint x: 0, endPoint y: 97, distance: 71.5
copy span "ZDBK"
click at [746, 169] on th "Quant." at bounding box center [769, 169] width 69 height 13
drag, startPoint x: 66, startPoint y: 94, endPoint x: 0, endPoint y: 94, distance: 65.6
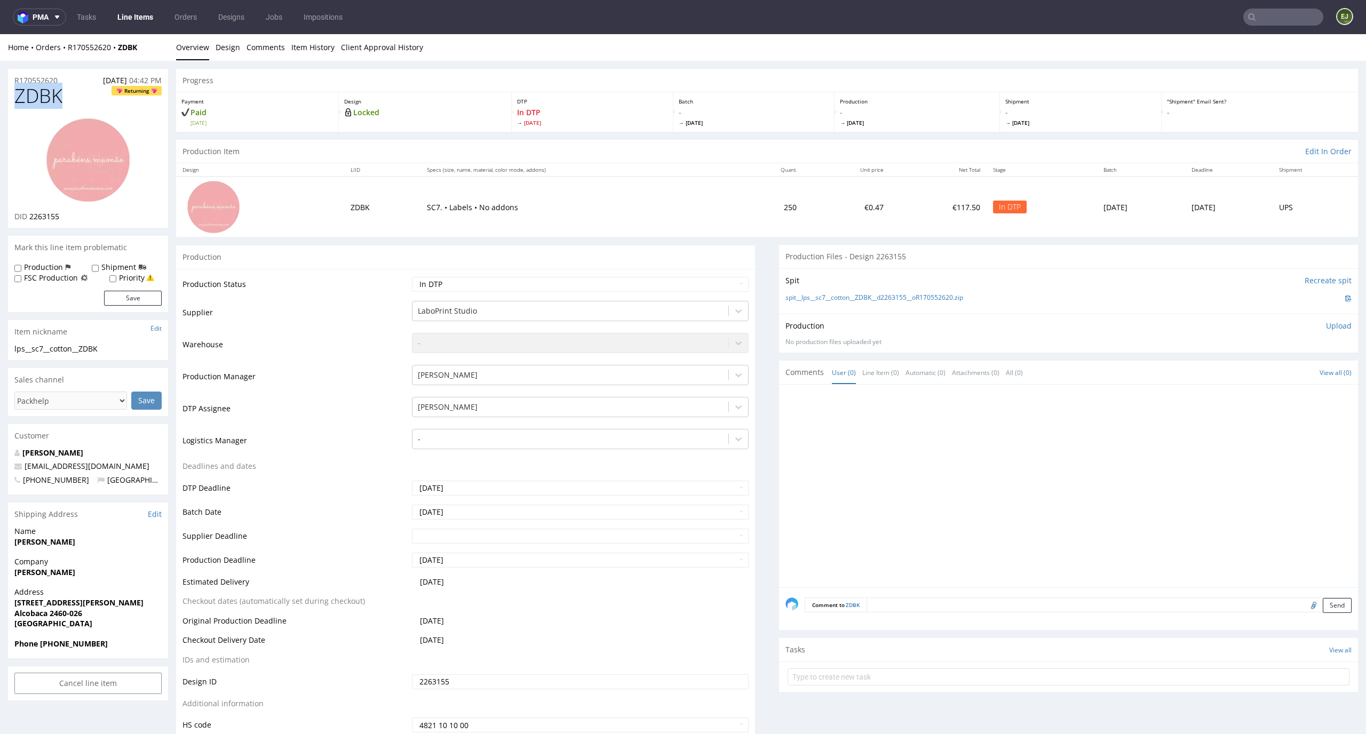
copy span "ZDBK"
click at [225, 51] on link "Design" at bounding box center [228, 47] width 25 height 26
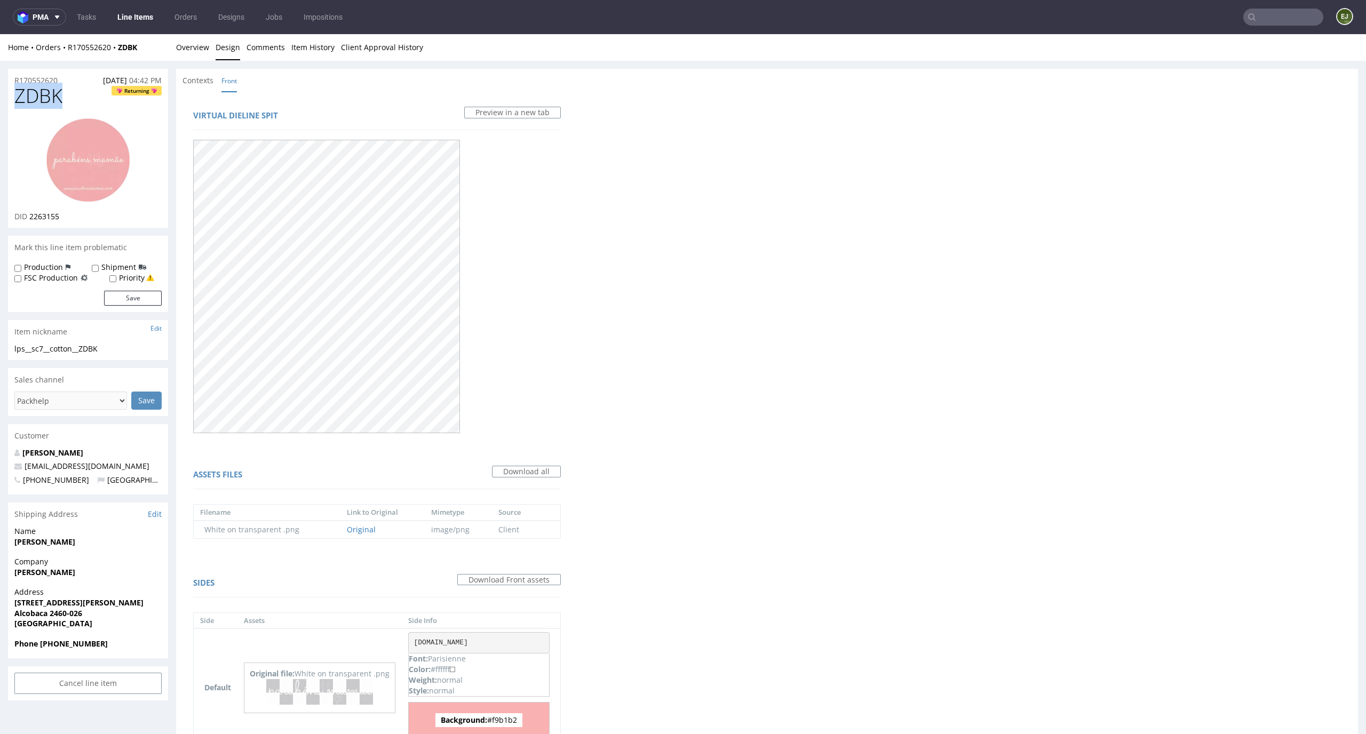
scroll to position [78, 0]
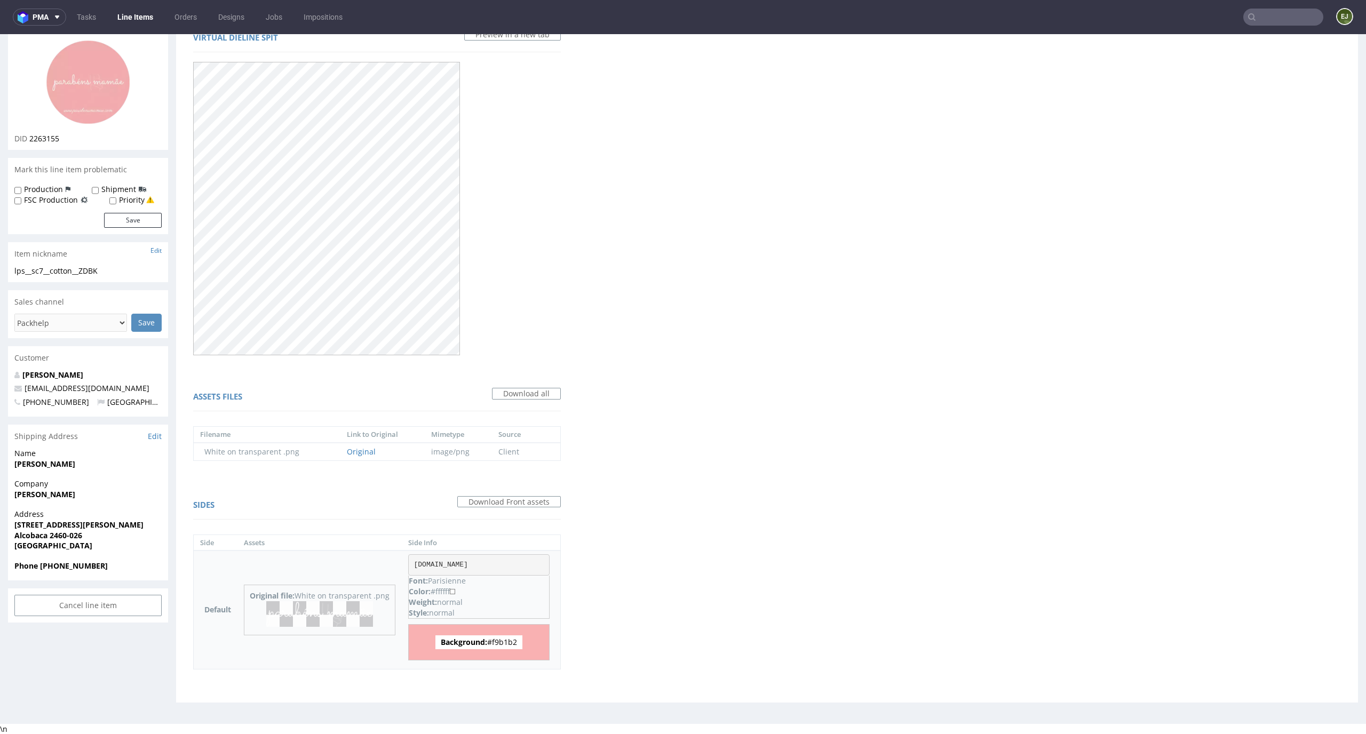
drag, startPoint x: 517, startPoint y: 643, endPoint x: 489, endPoint y: 643, distance: 27.7
click at [489, 643] on span "Background: #f9b1b2" at bounding box center [478, 643] width 87 height 14
copy span "f9b1b2"
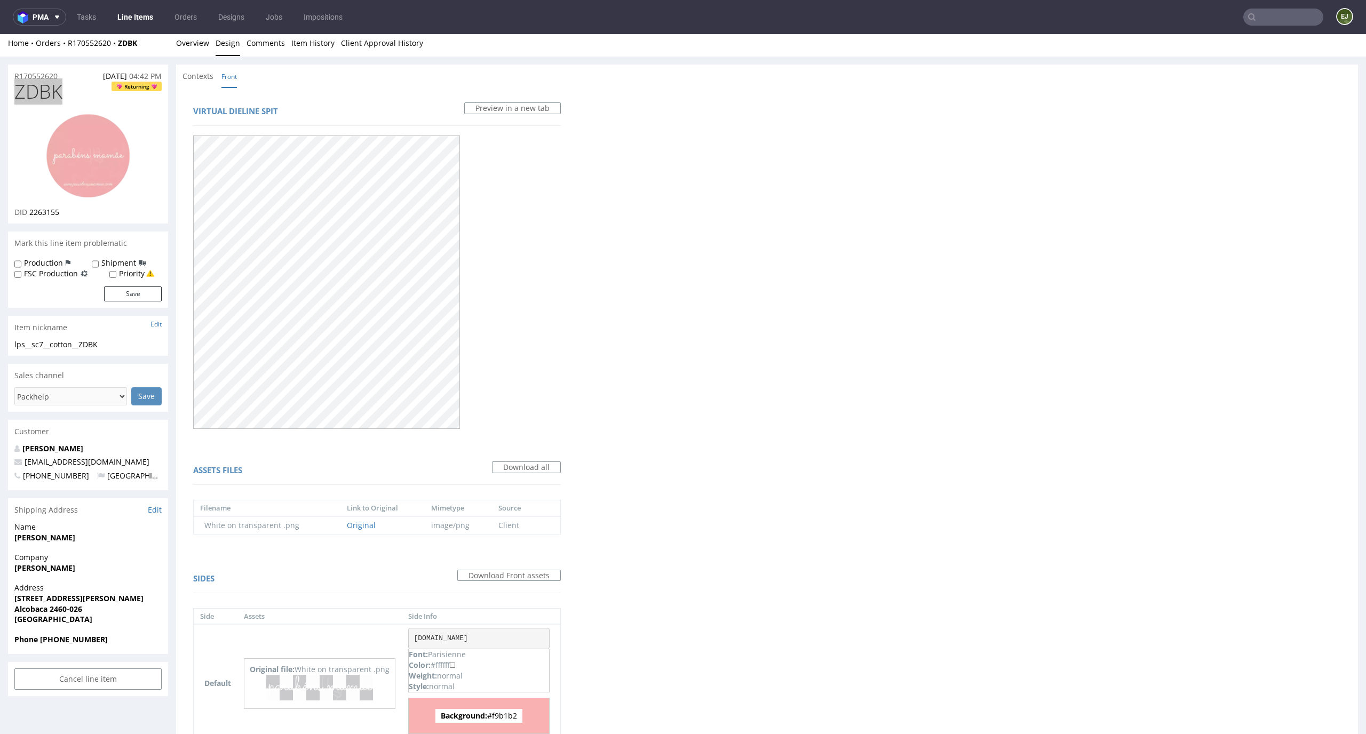
scroll to position [0, 0]
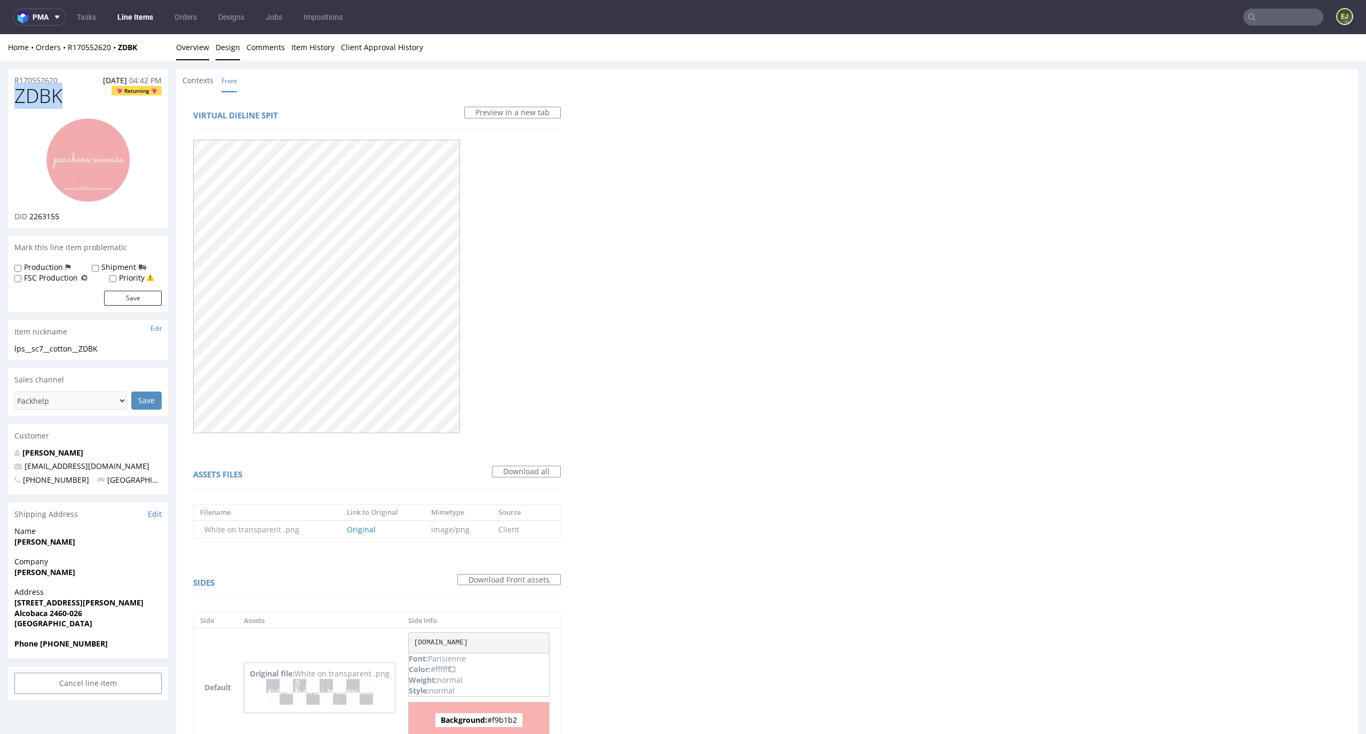
click at [196, 50] on link "Overview" at bounding box center [192, 47] width 33 height 26
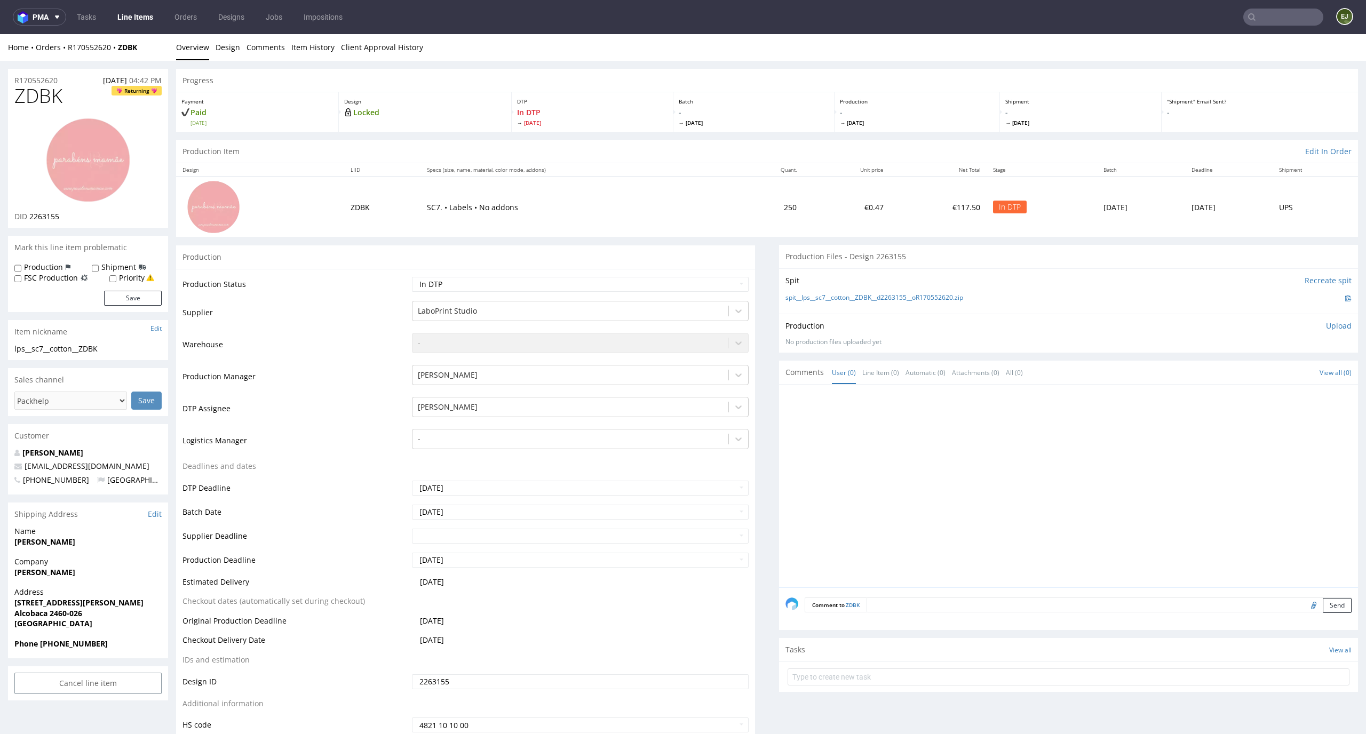
click at [1327, 325] on p "Upload" at bounding box center [1339, 326] width 26 height 11
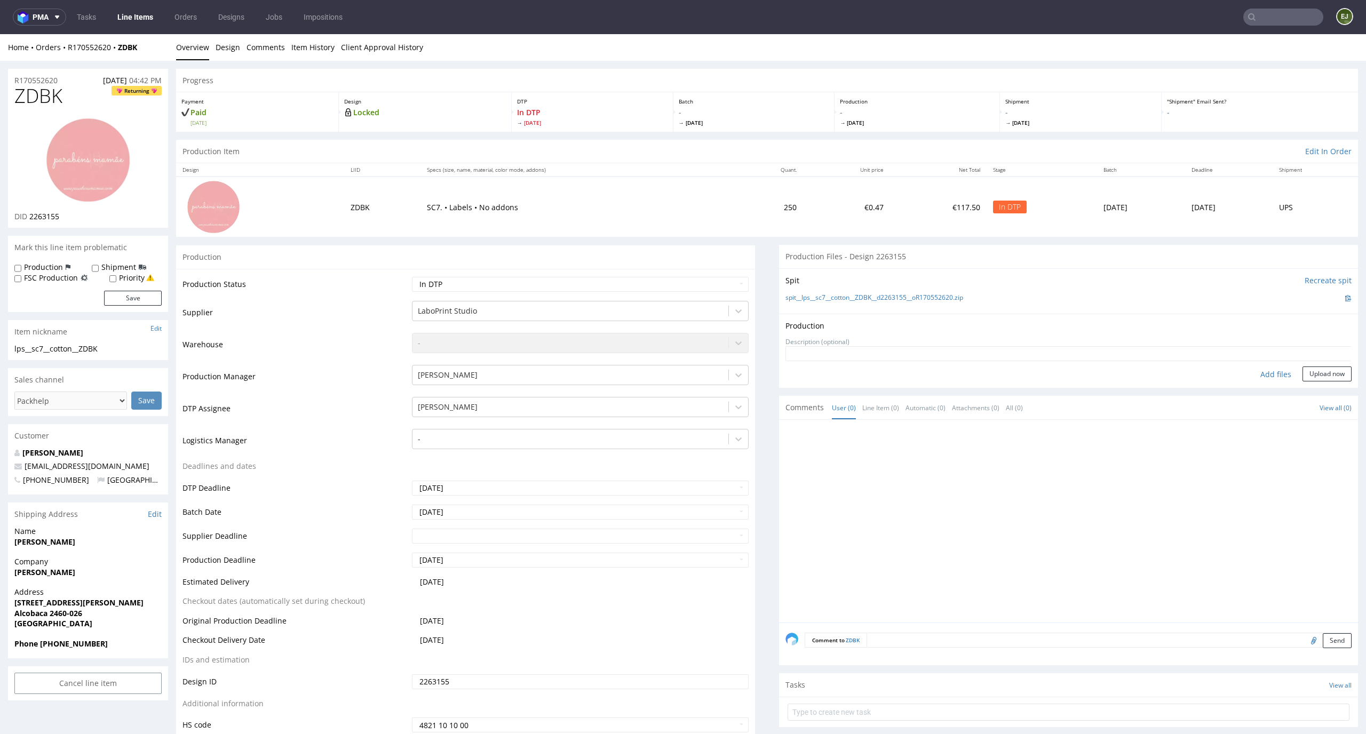
click at [1271, 374] on div "Add files" at bounding box center [1275, 375] width 53 height 16
type input "C:\fakepath\lps__sc7__cotton__ZDBK__d2263155__oR170552620__v1__front.pdf"
click at [1331, 404] on div "Production Upload lps__sc7__cotton__ZDBK__d2263155__oR170552620__v1__front.pdf …" at bounding box center [1068, 359] width 579 height 91
click at [1329, 391] on button "Upload now" at bounding box center [1327, 391] width 49 height 15
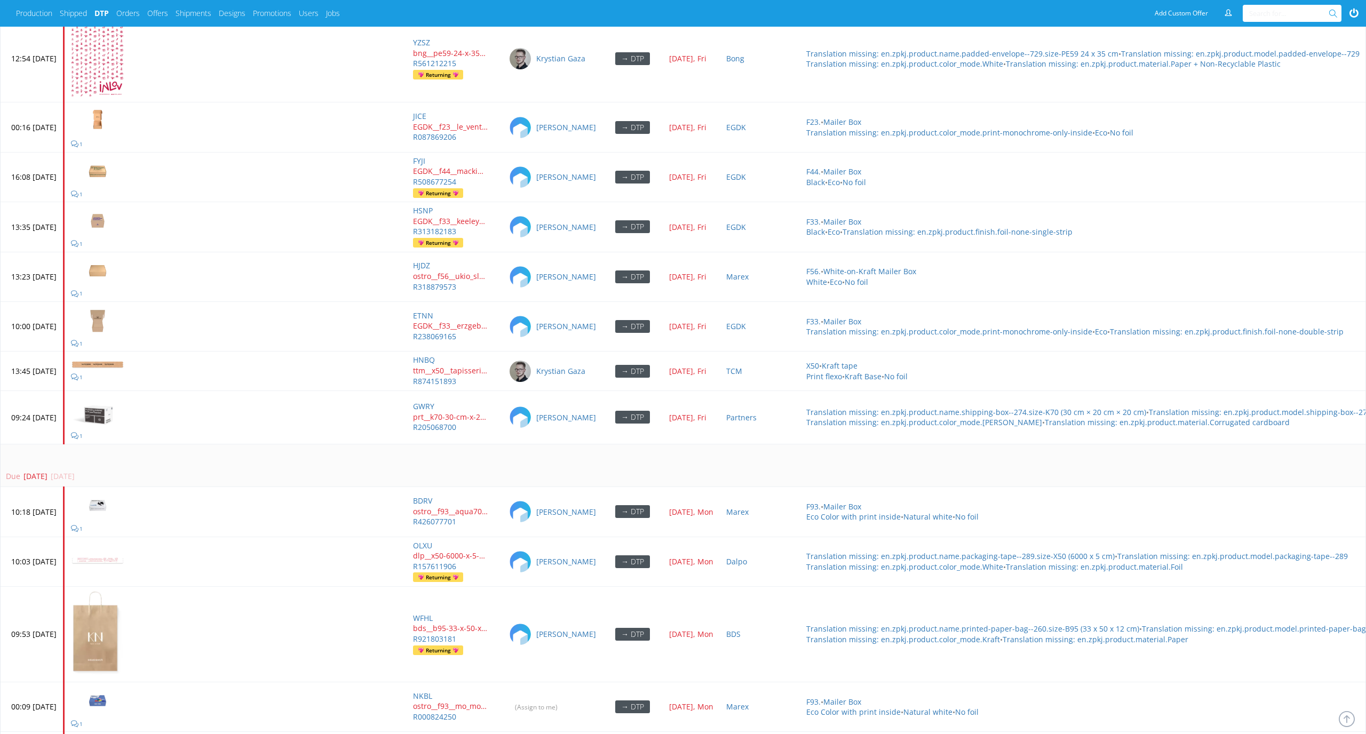
scroll to position [4640, 0]
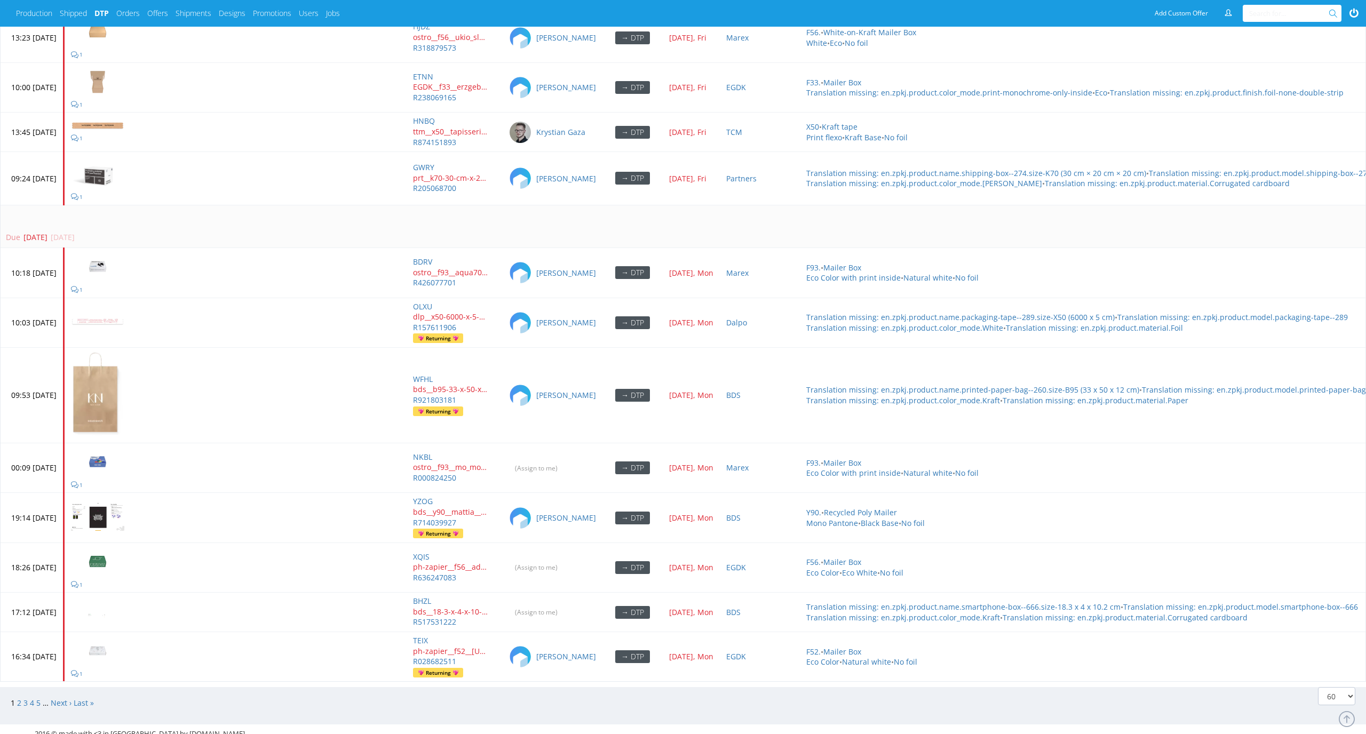
click at [28, 698] on span "3" at bounding box center [26, 703] width 6 height 10
click at [25, 698] on link "3" at bounding box center [25, 703] width 4 height 10
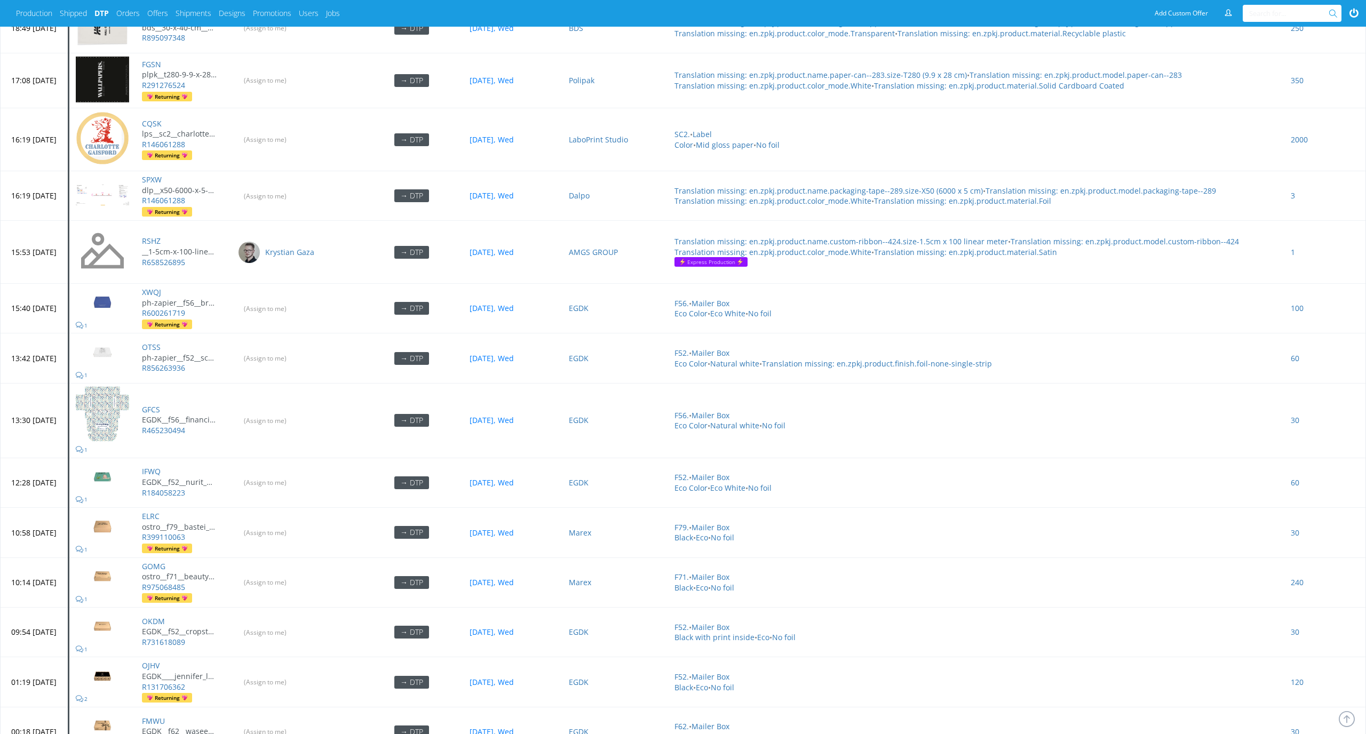
scroll to position [3379, 0]
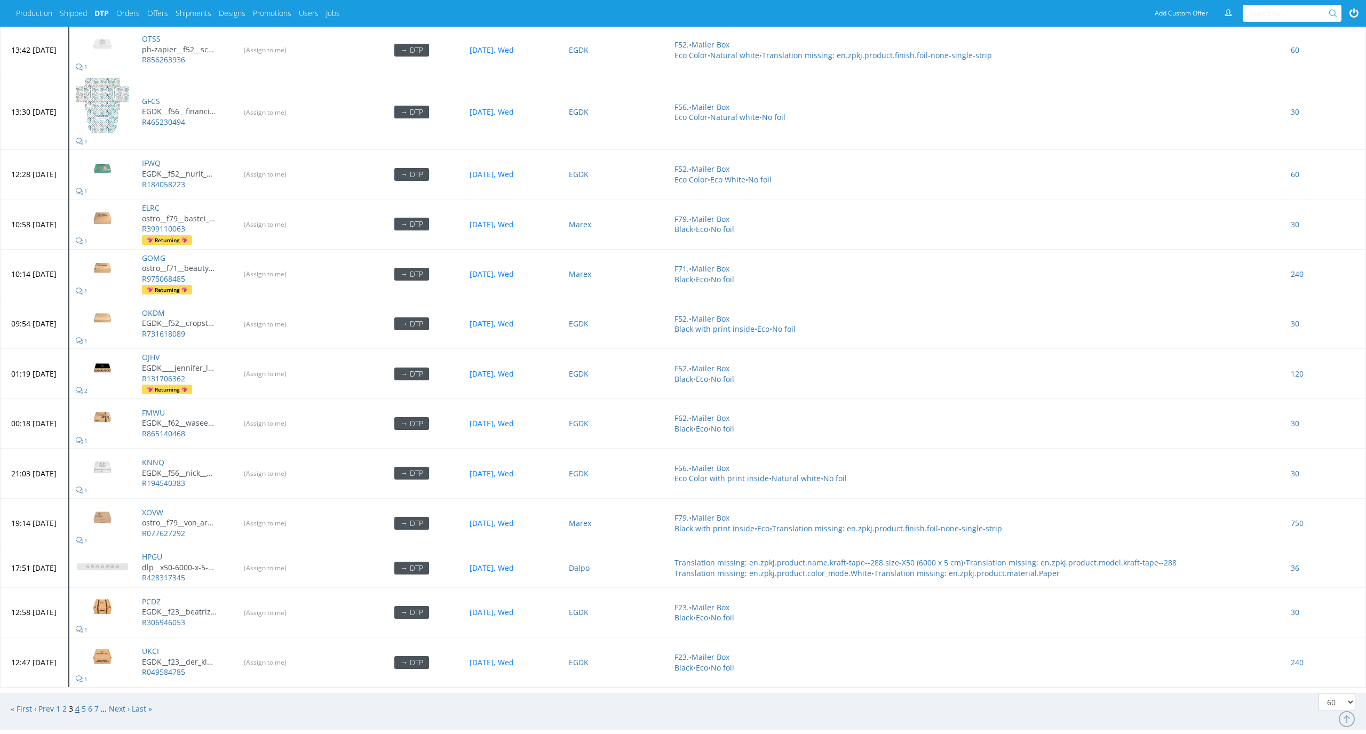
click at [77, 704] on link "4" at bounding box center [77, 709] width 4 height 10
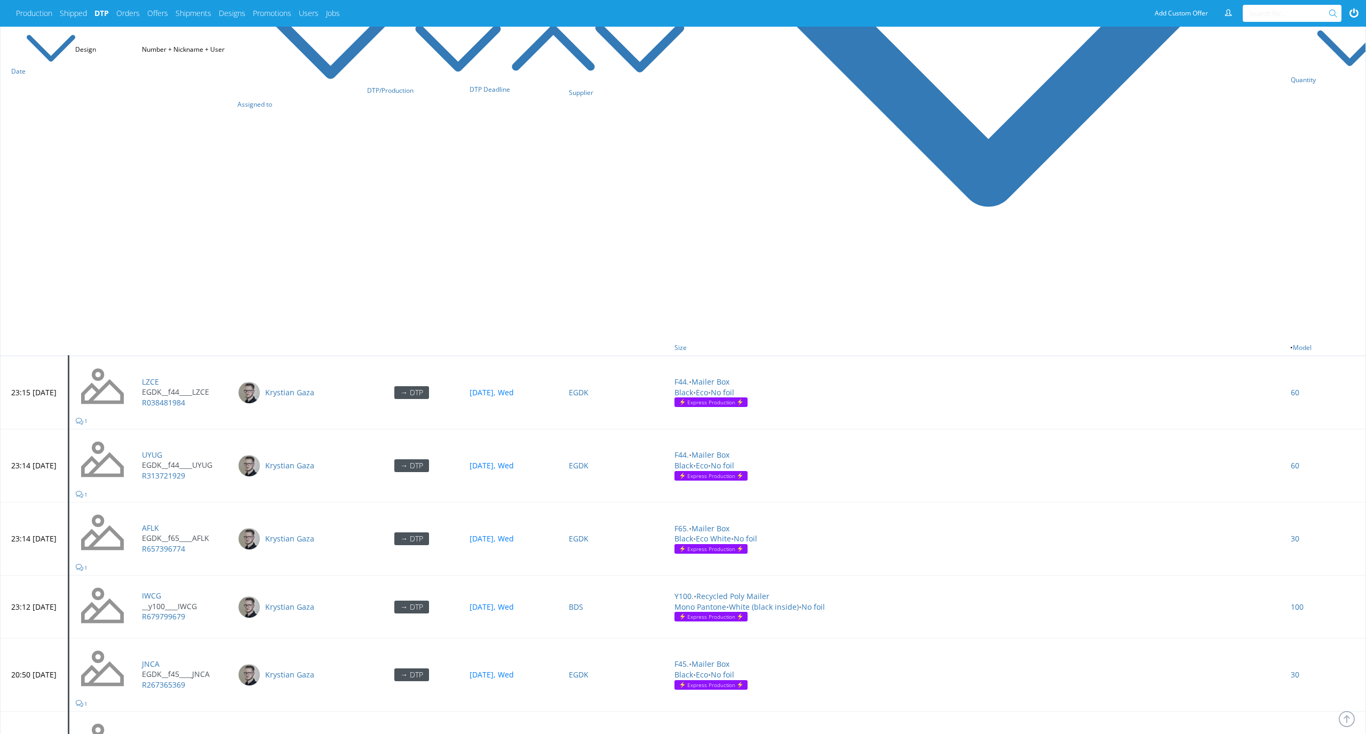
scroll to position [0, 0]
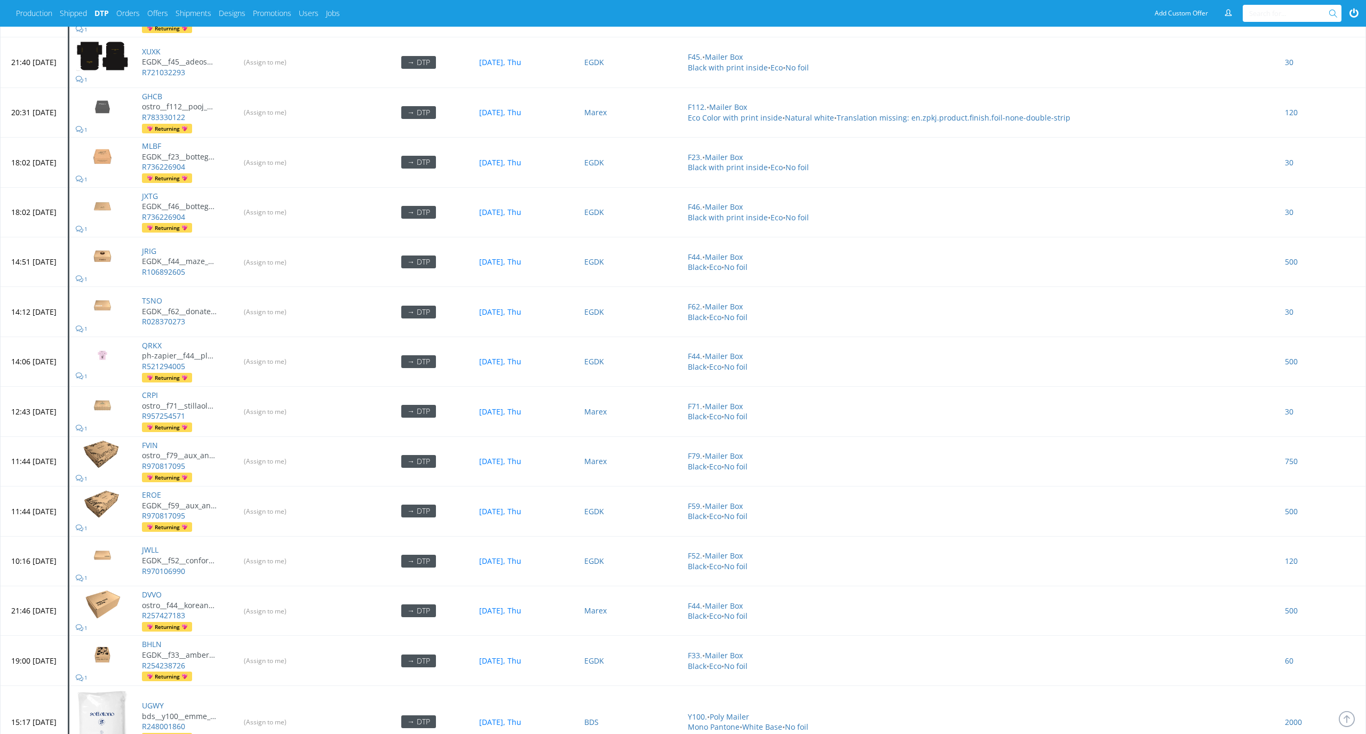
scroll to position [3432, 0]
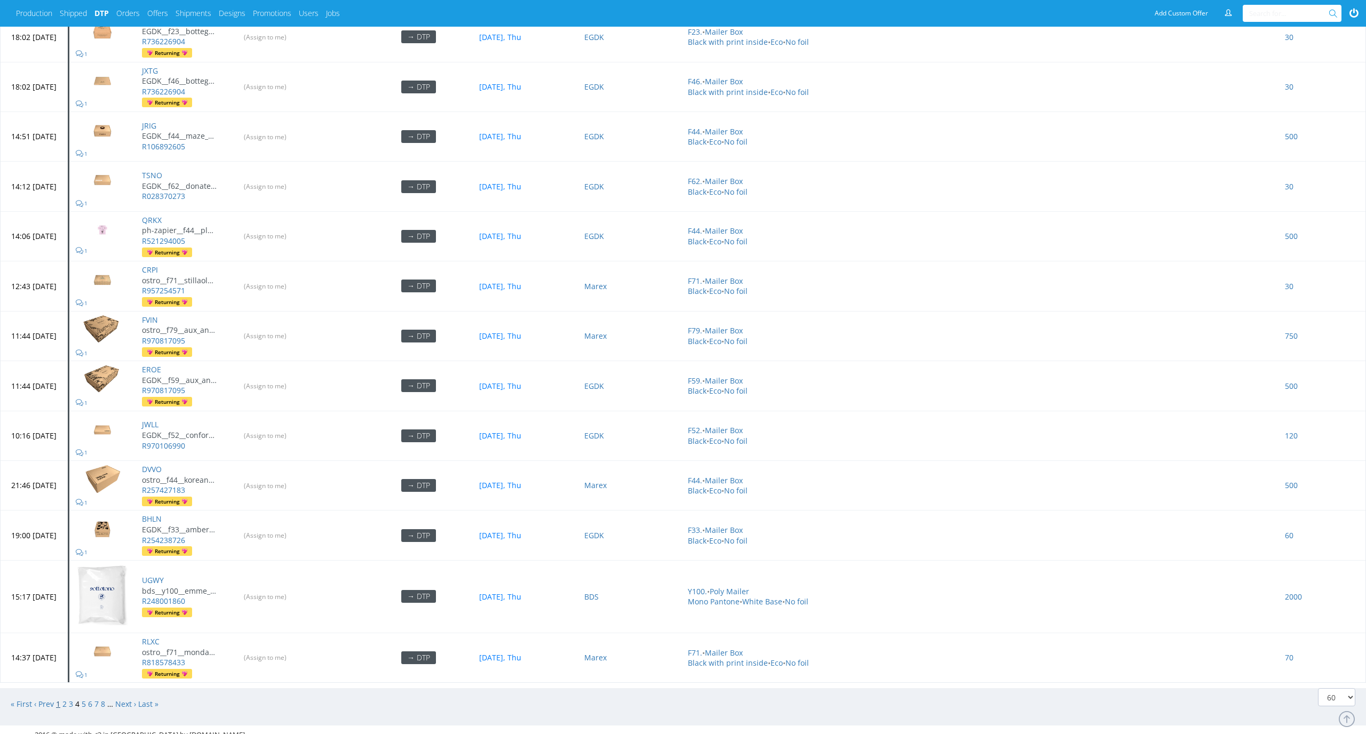
click at [60, 699] on link "1" at bounding box center [58, 704] width 4 height 10
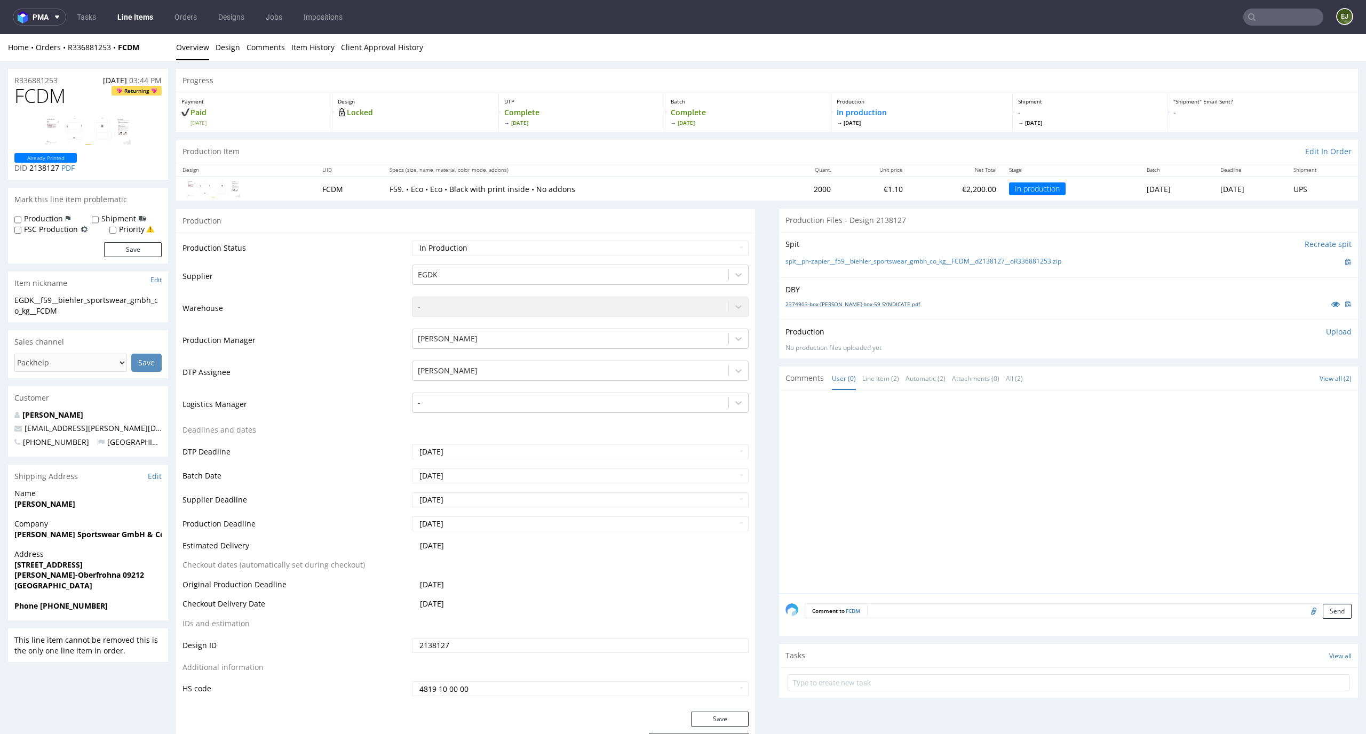
click at [868, 306] on link "2374903-box-de-mailer-box-59 SYNDICATE.pdf" at bounding box center [853, 303] width 134 height 7
click at [868, 263] on link "spit__ph-zapier__f59__biehler_sportswear_gmbh_co_kg__FCDM__d2138127__oR33688125…" at bounding box center [924, 261] width 276 height 9
click at [231, 54] on link "Design" at bounding box center [228, 47] width 25 height 26
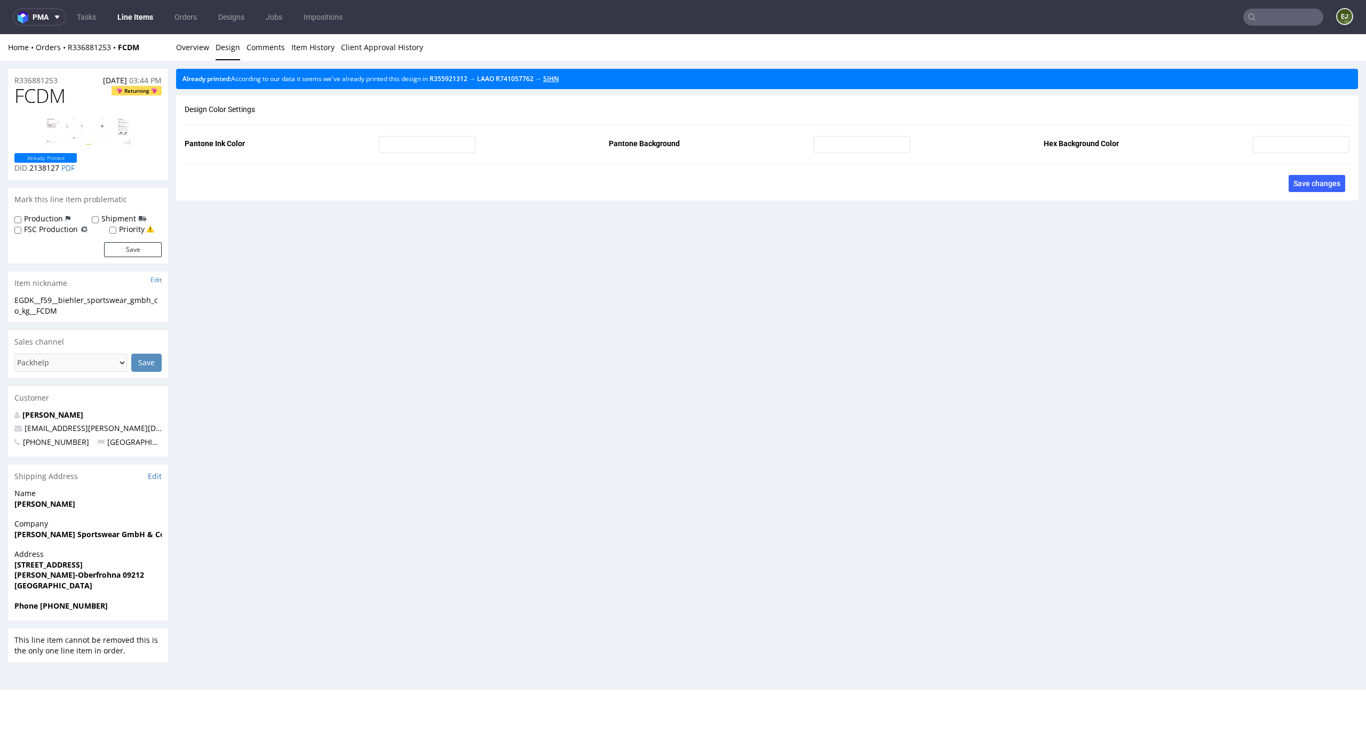
click at [559, 78] on link "SJHN" at bounding box center [550, 78] width 15 height 9
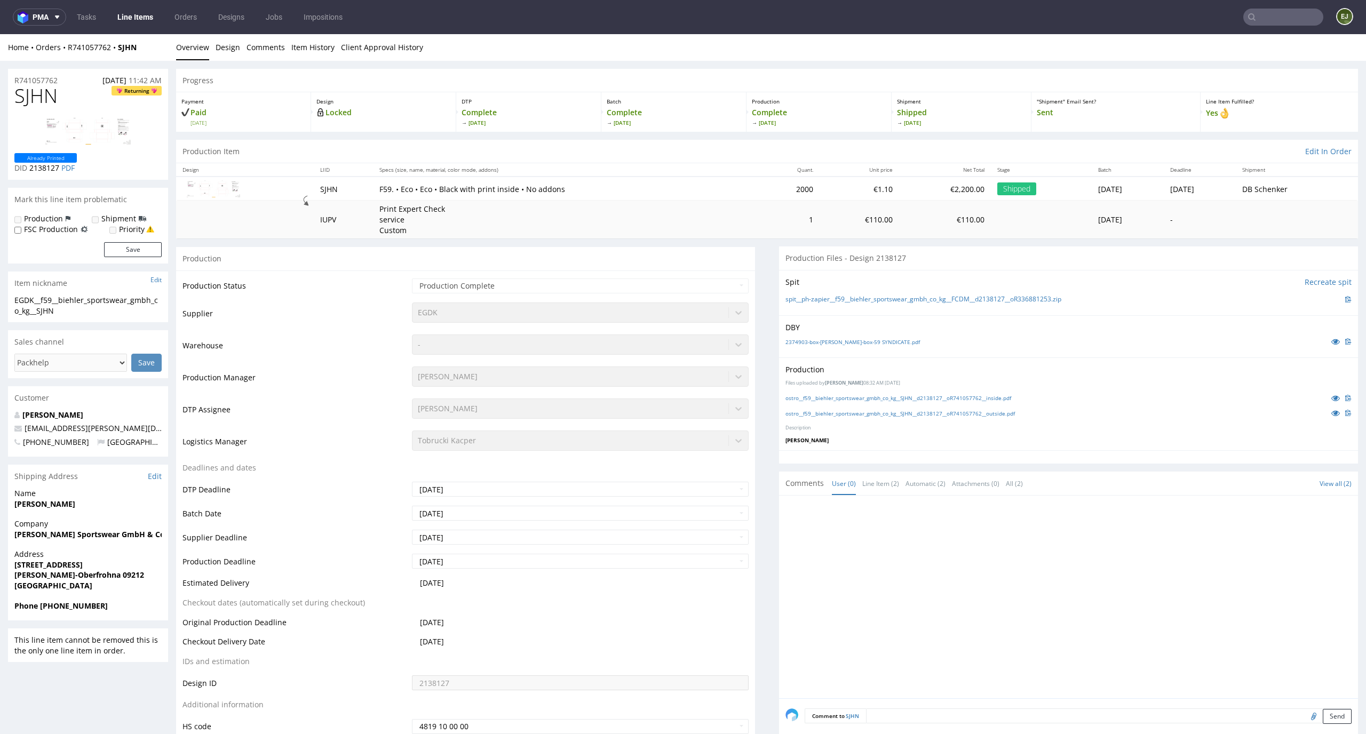
click at [893, 388] on div "Production Files uploaded by Karol Markowski 08:32 AM April 24th, 2025 ostro__f…" at bounding box center [1068, 404] width 579 height 93
click at [893, 399] on link "ostro__f59__biehler_sportswear_gmbh_co_kg__SJHN__d2138127__oR741057762__inside.…" at bounding box center [899, 397] width 226 height 7
click at [891, 412] on link "ostro__f59__biehler_sportswear_gmbh_co_kg__SJHN__d2138127__oR741057762__outside…" at bounding box center [900, 413] width 229 height 7
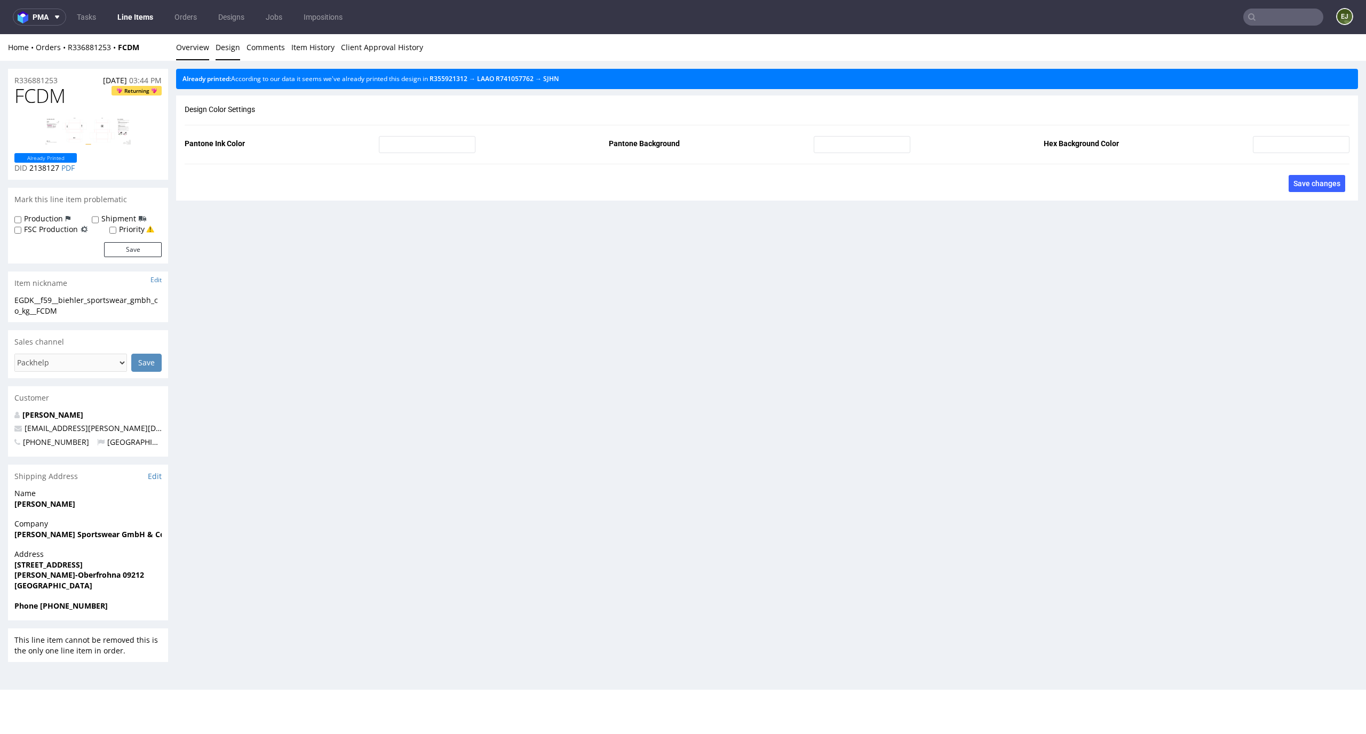
click at [191, 54] on link "Overview" at bounding box center [192, 47] width 33 height 26
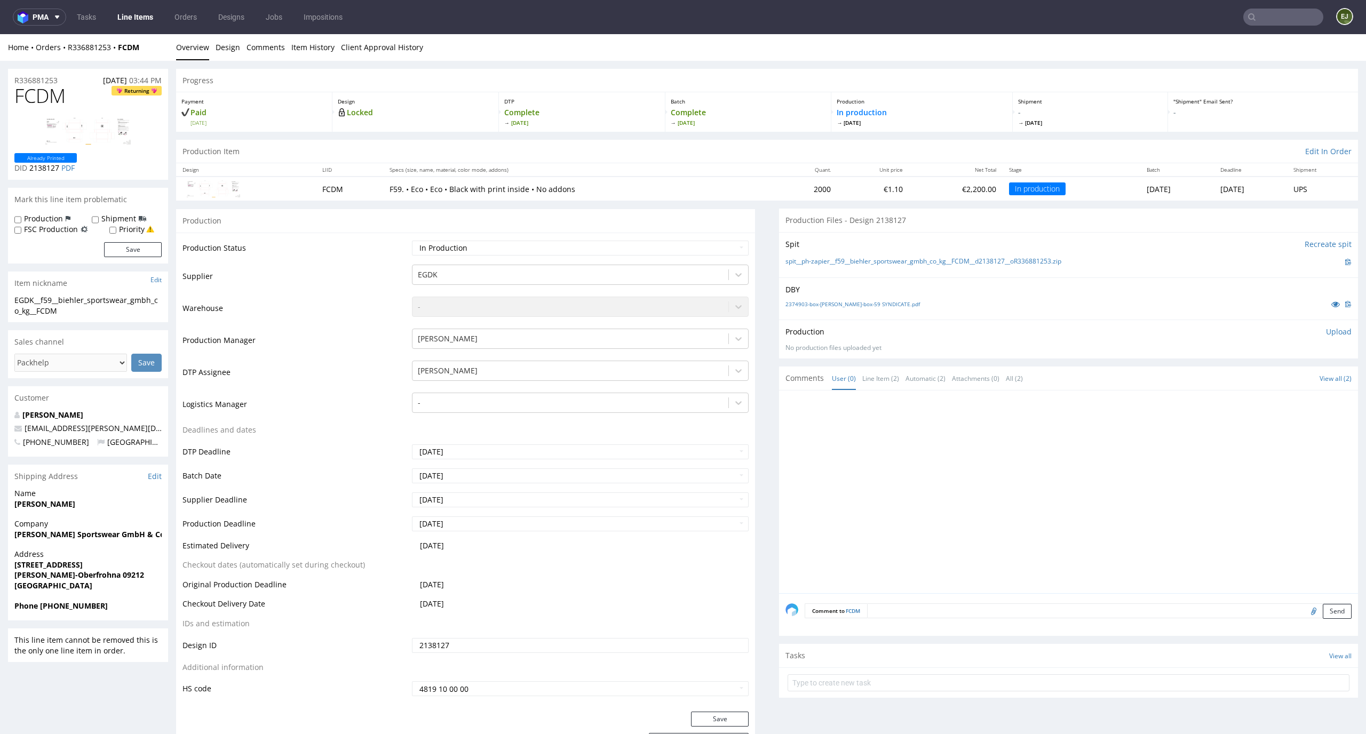
click at [681, 193] on p "F59. • Eco • Eco • Black with print inside • No addons" at bounding box center [581, 189] width 382 height 11
drag, startPoint x: 67, startPoint y: 92, endPoint x: 0, endPoint y: 92, distance: 66.7
copy span "FCDM"
click at [865, 380] on link "Line Item (2)" at bounding box center [880, 378] width 37 height 23
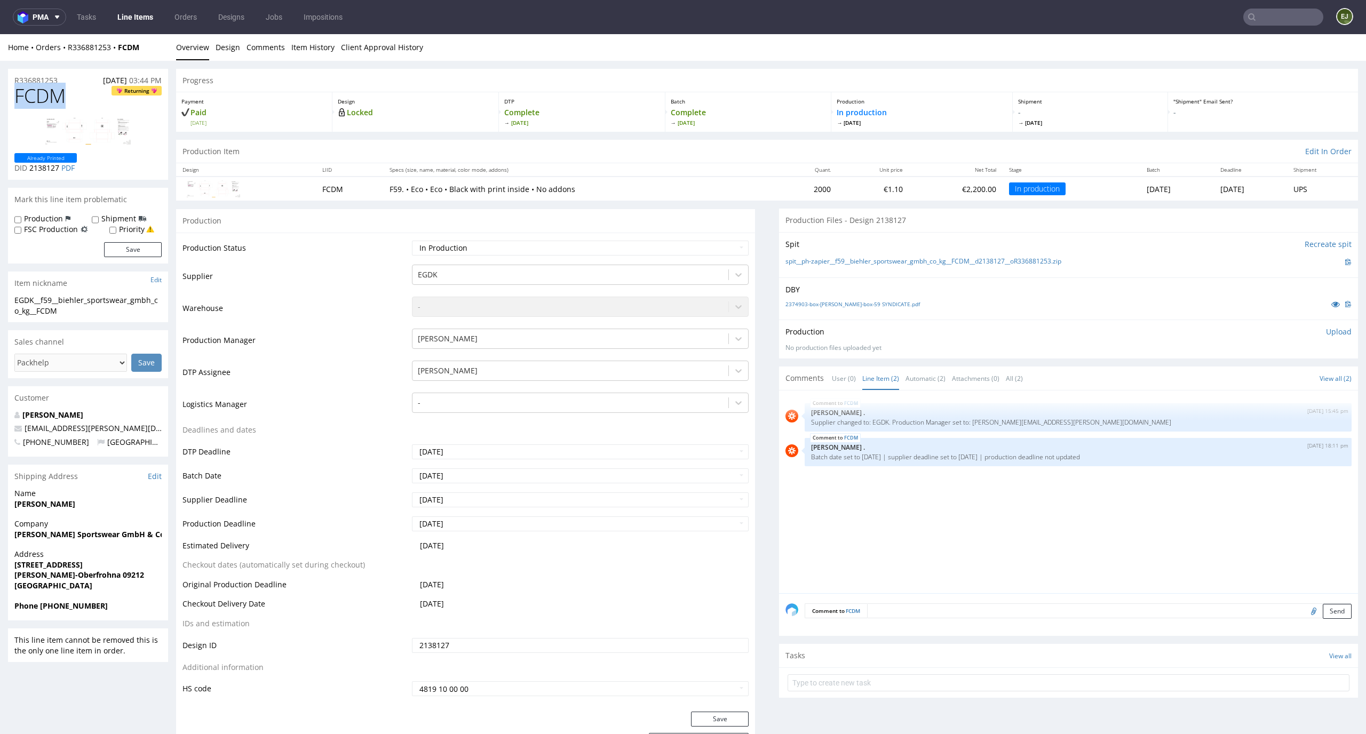
click at [1305, 609] on input "file" at bounding box center [1312, 611] width 15 height 14
type input "C:\fakepath\EGDK__f59__biehler_sportswear_gmbh_co_kg__FCDM__d2138127__oR3368812…"
click at [1323, 611] on button "Send" at bounding box center [1337, 611] width 29 height 15
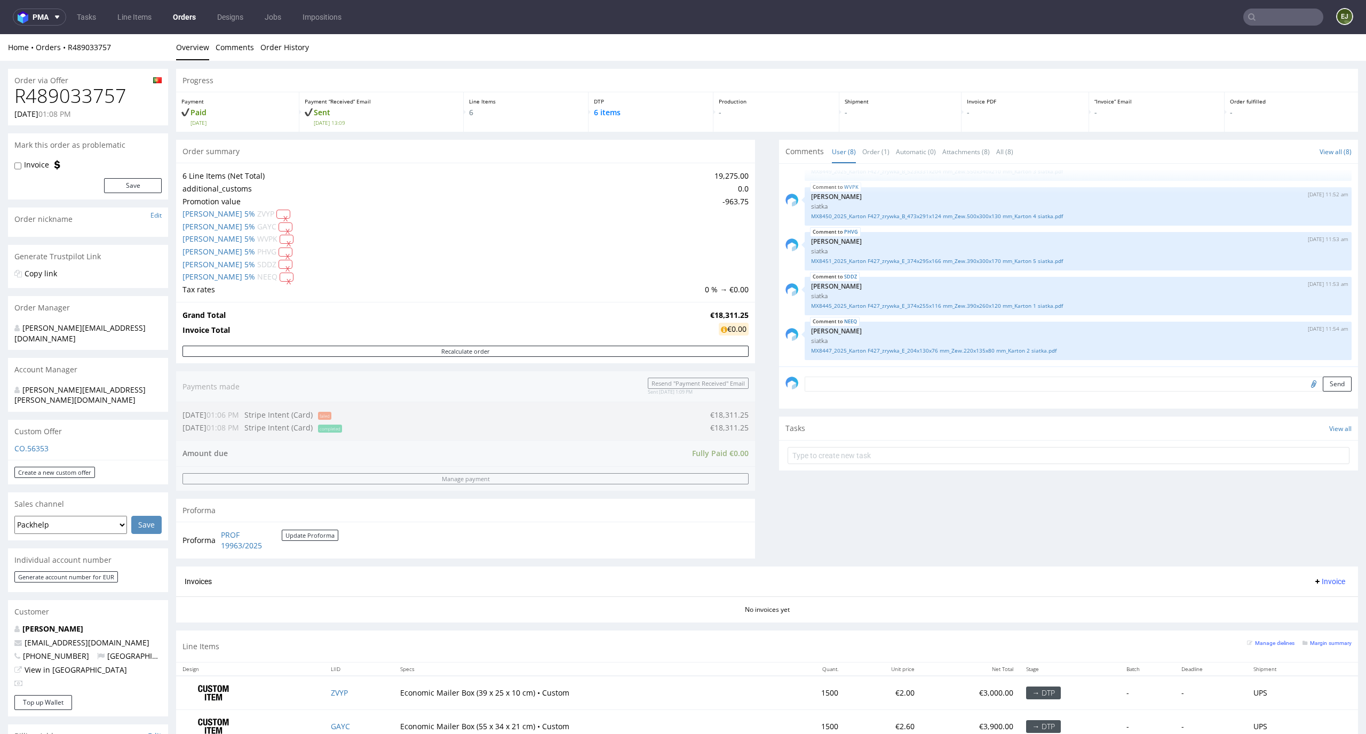
scroll to position [334, 0]
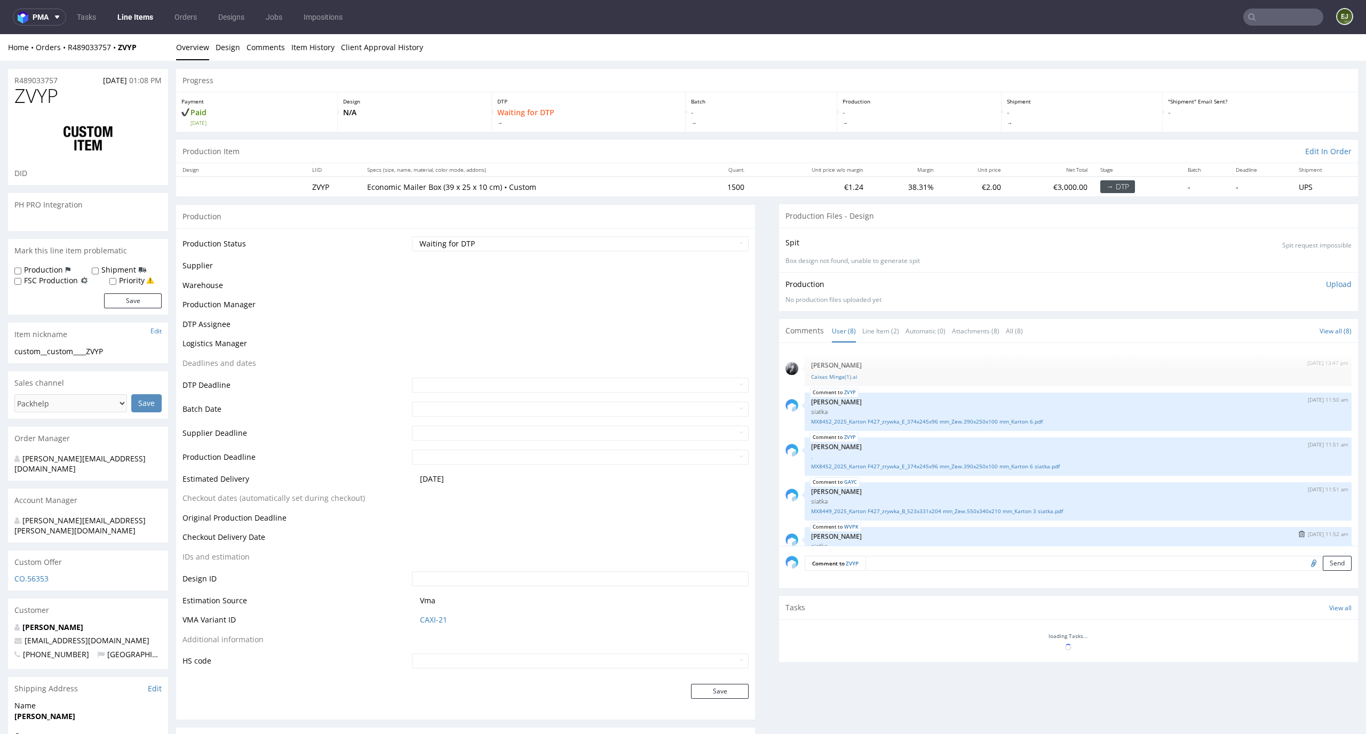
scroll to position [161, 0]
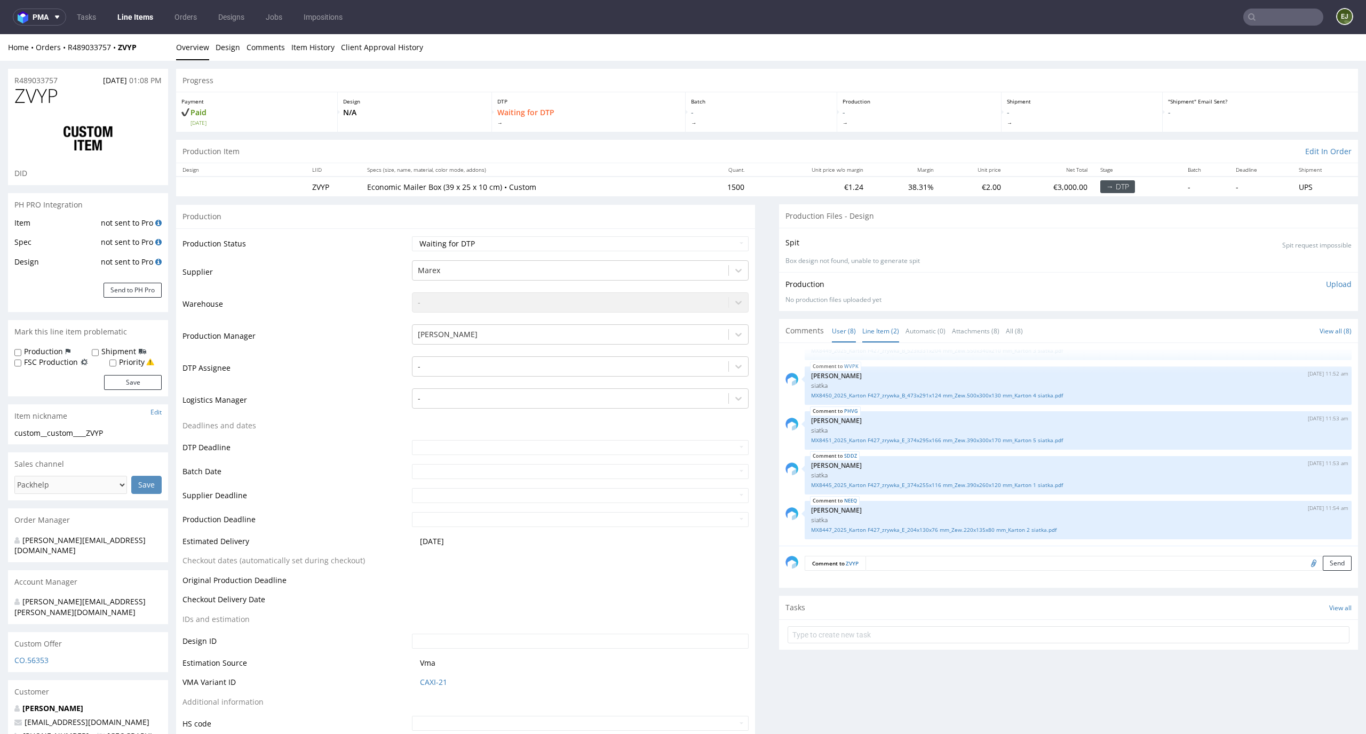
click at [866, 336] on link "Line Item (2)" at bounding box center [880, 331] width 37 height 23
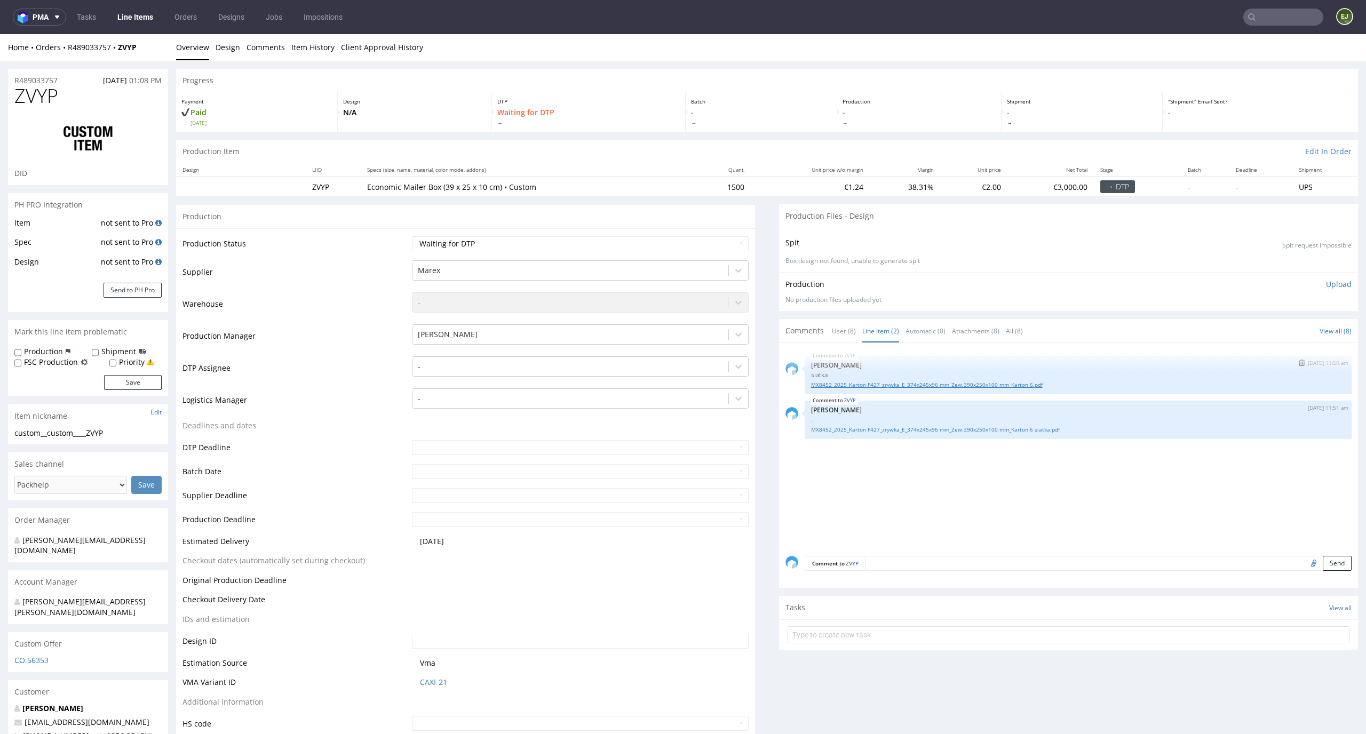
click at [868, 385] on link "MX8452_2025_Karton F427_zrywka_E_374x245x96 mm_Zew.390x250x100 mm_Karton 6.pdf" at bounding box center [1078, 385] width 534 height 8
click at [976, 432] on link "MX8452_2025_Karton F427_zrywka_E_374x245x96 mm_Zew.390x250x100 mm_Karton 6 siat…" at bounding box center [1078, 430] width 534 height 8
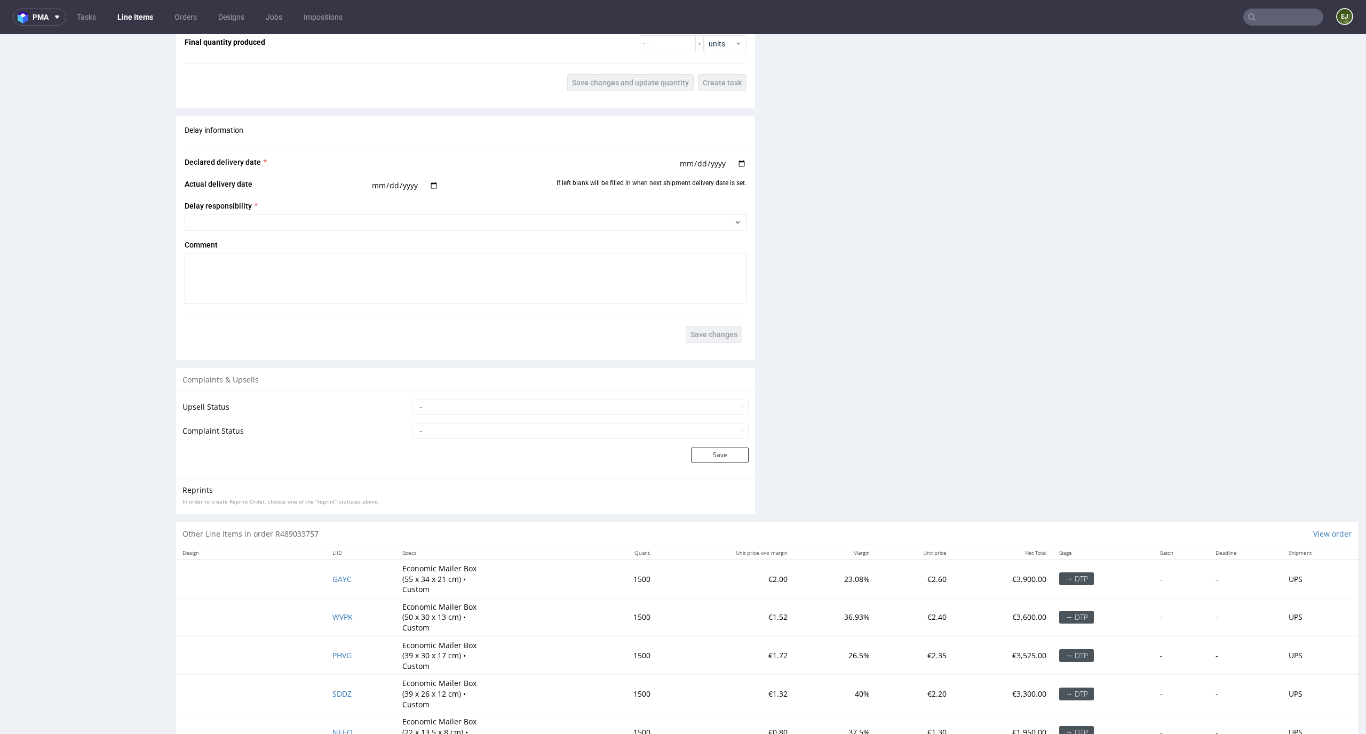
scroll to position [1645, 0]
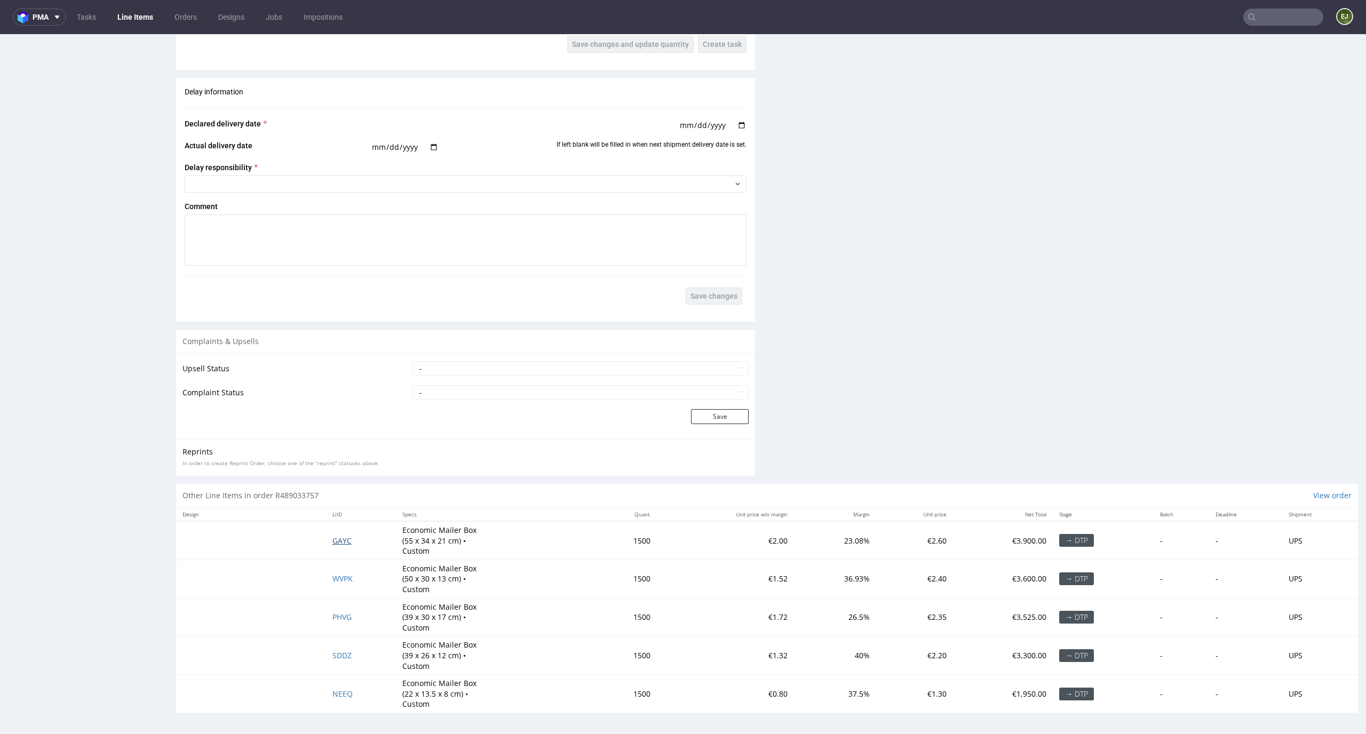
click at [337, 537] on span "GAYC" at bounding box center [341, 541] width 19 height 10
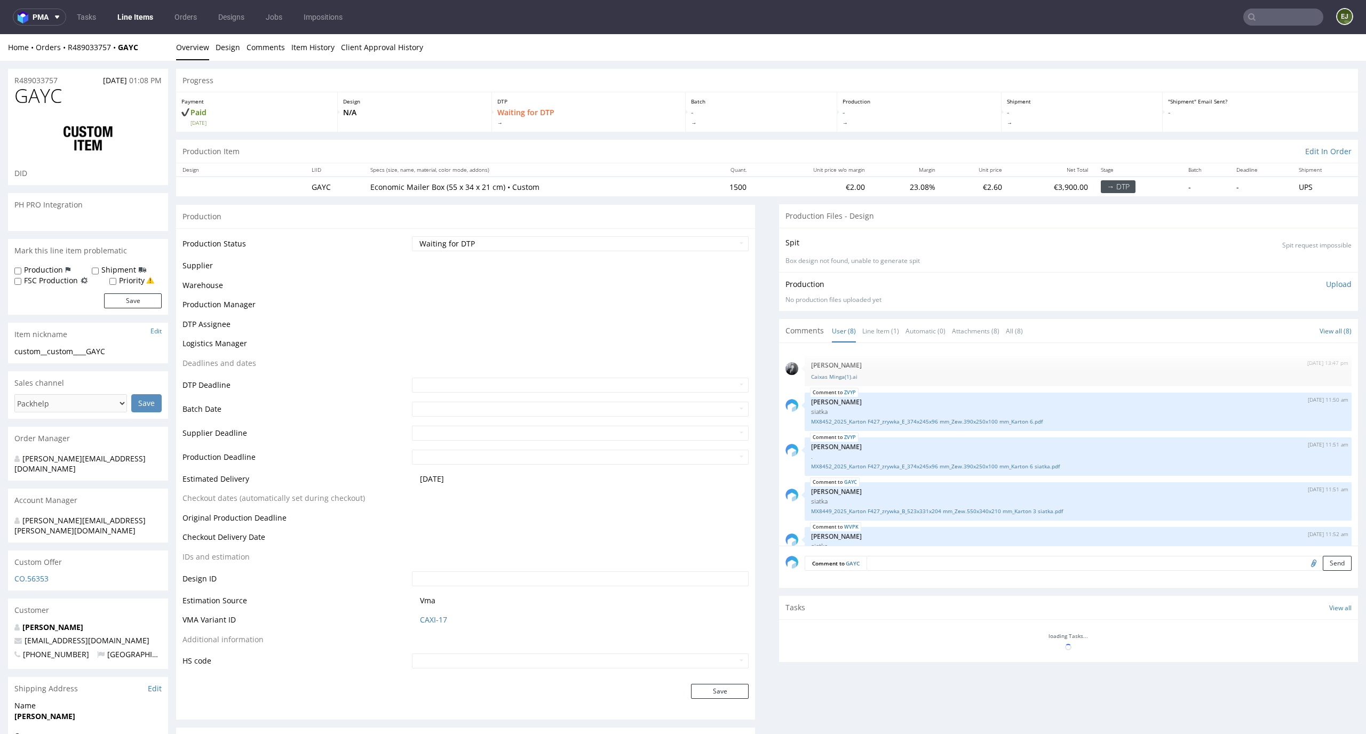
scroll to position [161, 0]
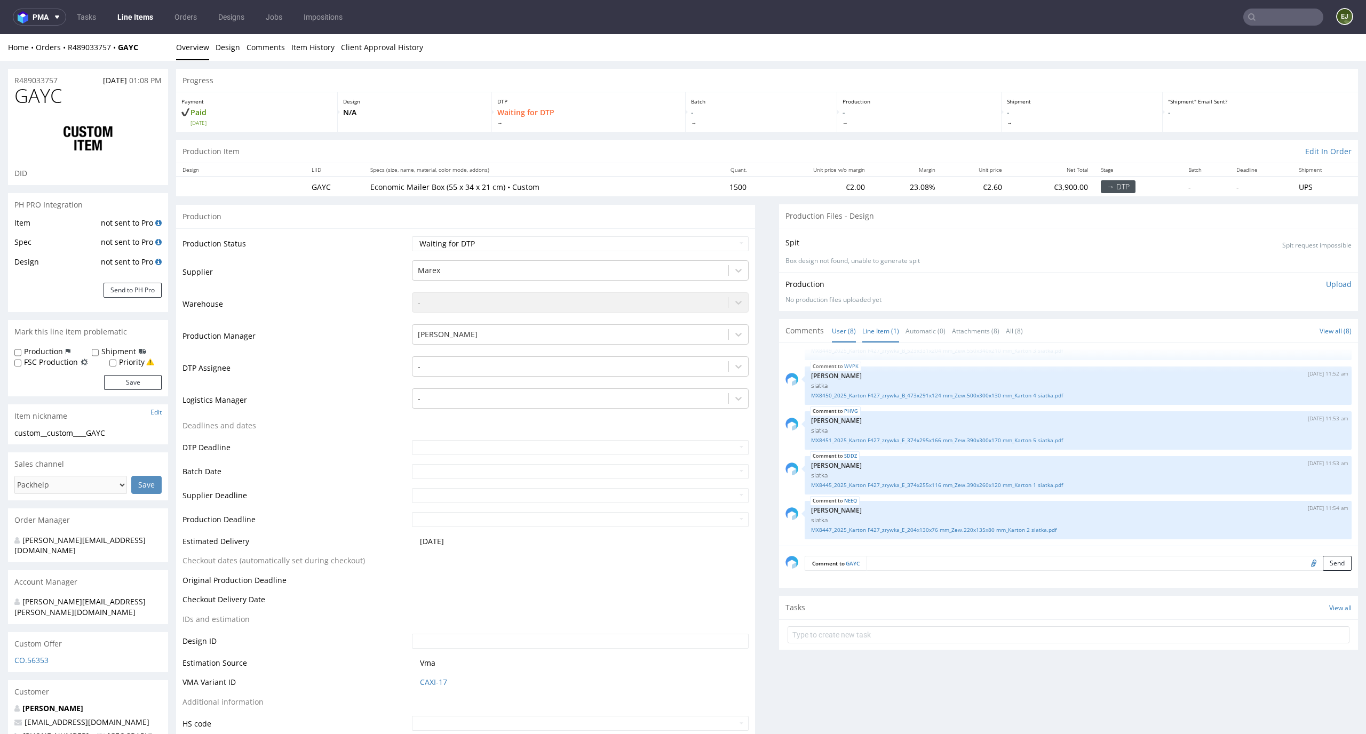
click at [880, 327] on link "Line Item (1)" at bounding box center [880, 331] width 37 height 23
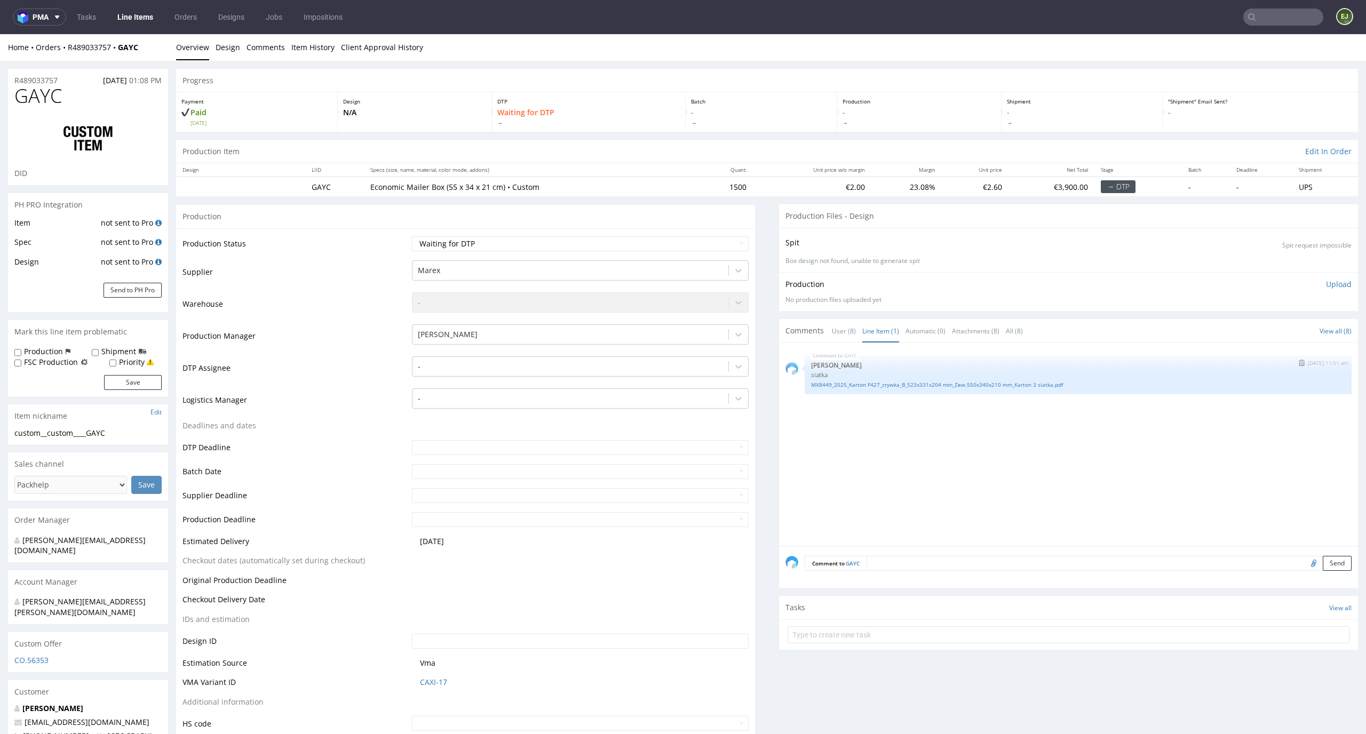
click at [870, 391] on div "GAYC [DATE] 11:51 am [PERSON_NAME] siatka MX8449_2025_Karton F427_zrywka_B_523x…" at bounding box center [1078, 375] width 547 height 38
click at [878, 381] on link "MX8449_2025_Karton F427_zrywka_B_523x331x204 mm_Zew.550x340x210 mm_Karton 3 sia…" at bounding box center [1078, 385] width 534 height 8
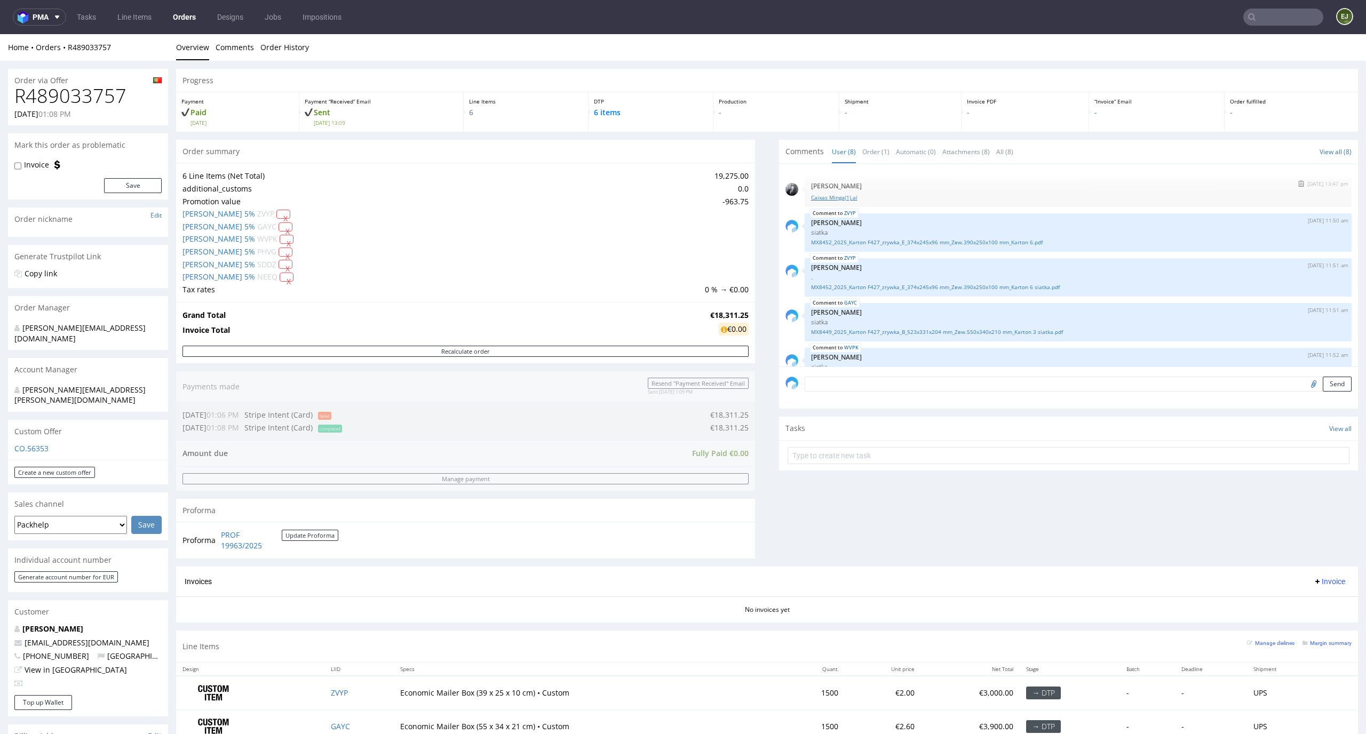
click at [839, 198] on link "Caixas Minga(1).ai" at bounding box center [1078, 198] width 534 height 8
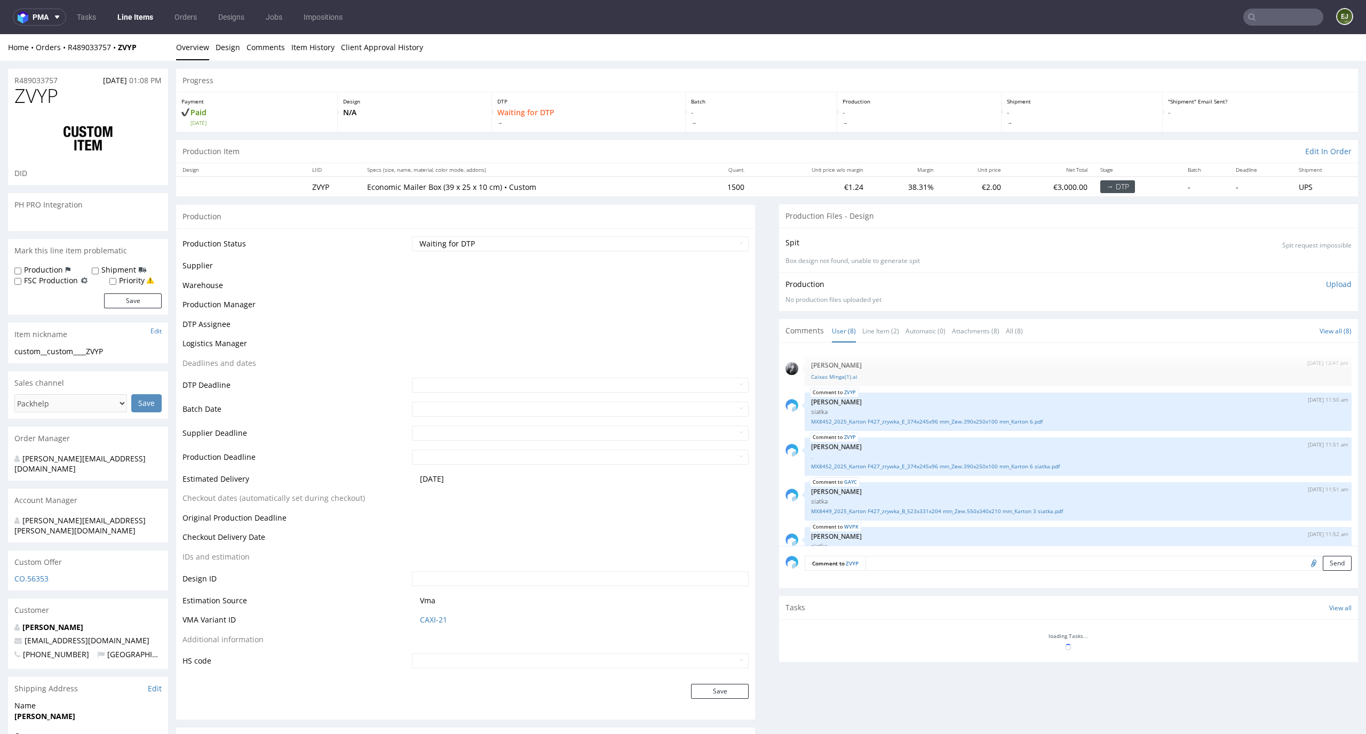
scroll to position [161, 0]
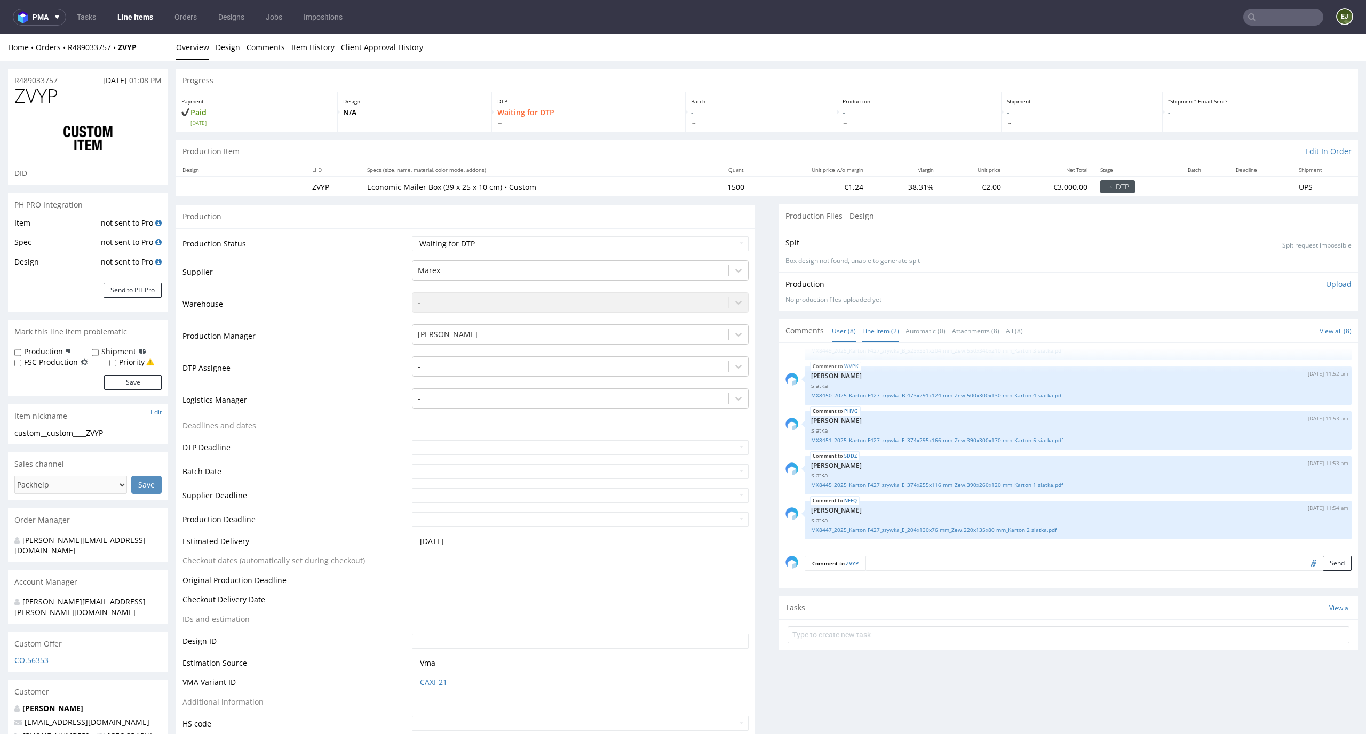
click at [867, 332] on link "Line Item (2)" at bounding box center [880, 331] width 37 height 23
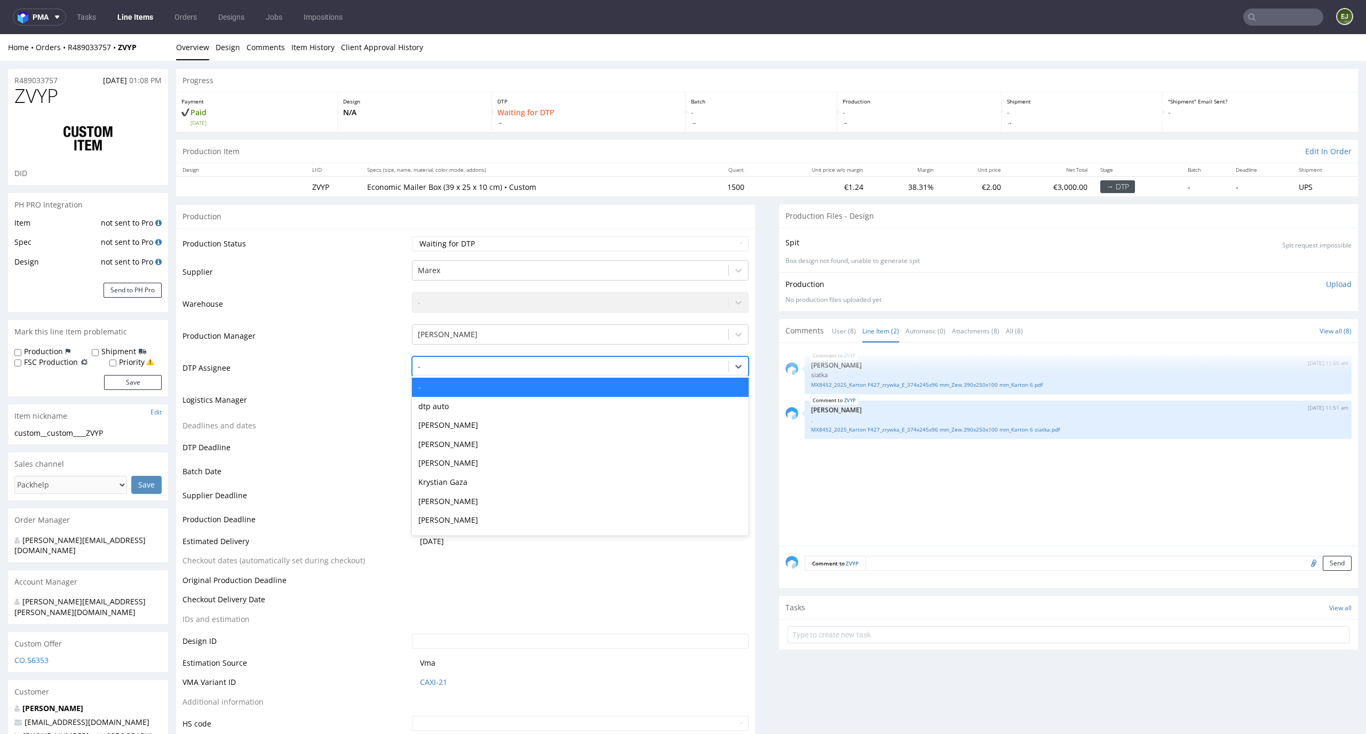
click at [677, 366] on div at bounding box center [571, 366] width 306 height 13
type input "el"
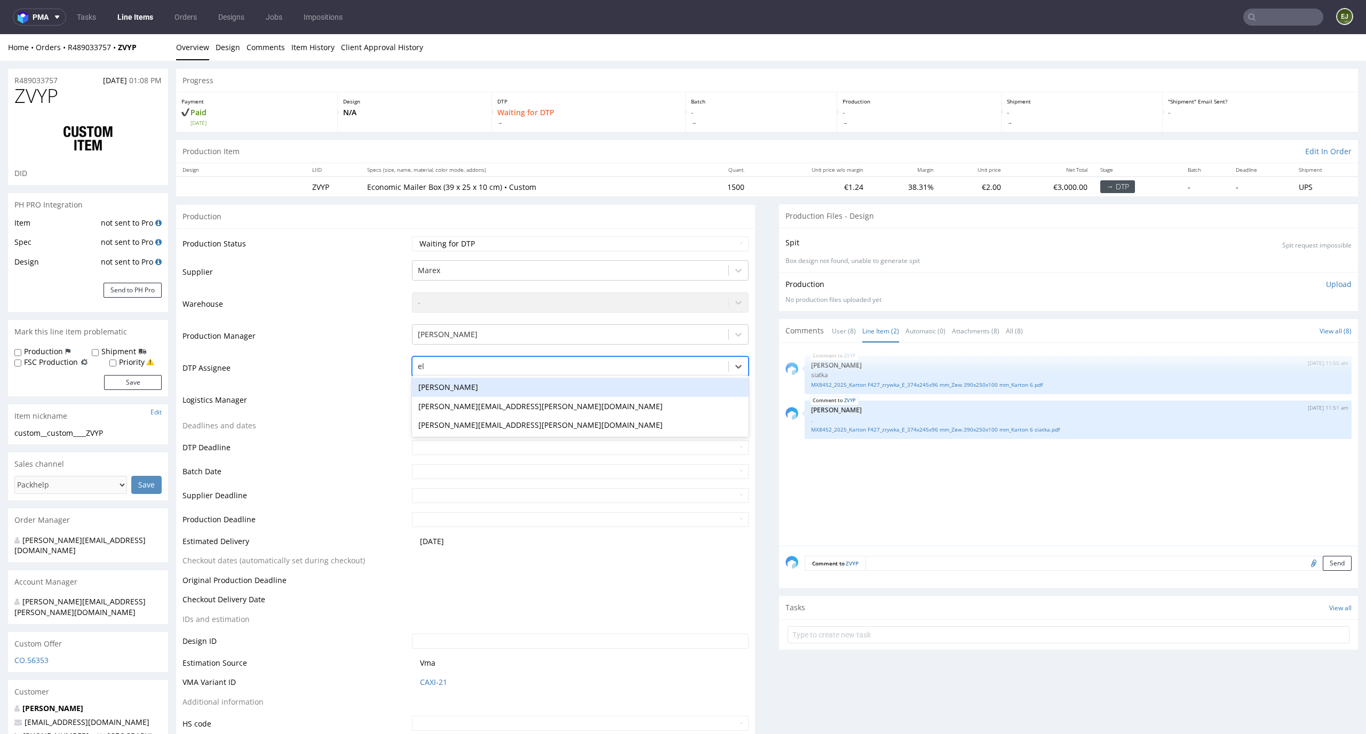
click at [663, 385] on div "[PERSON_NAME]" at bounding box center [580, 387] width 337 height 19
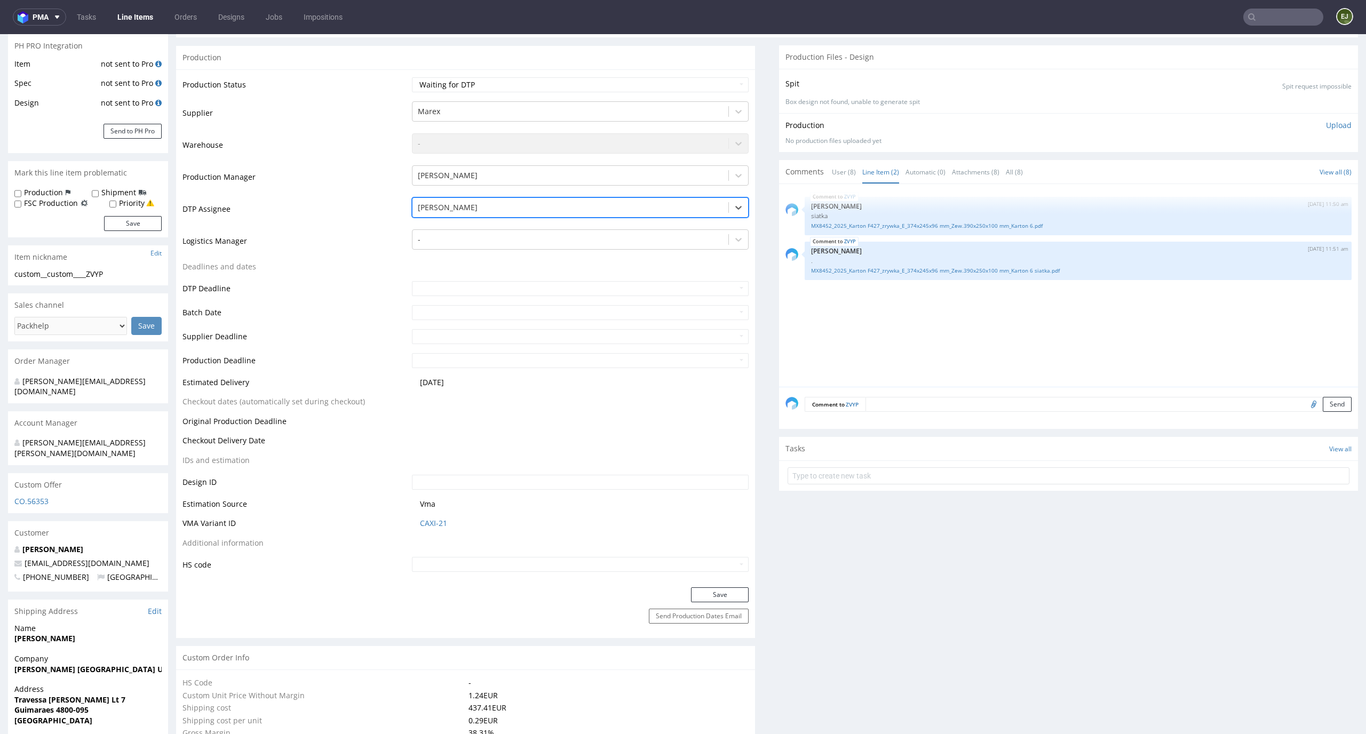
scroll to position [187, 0]
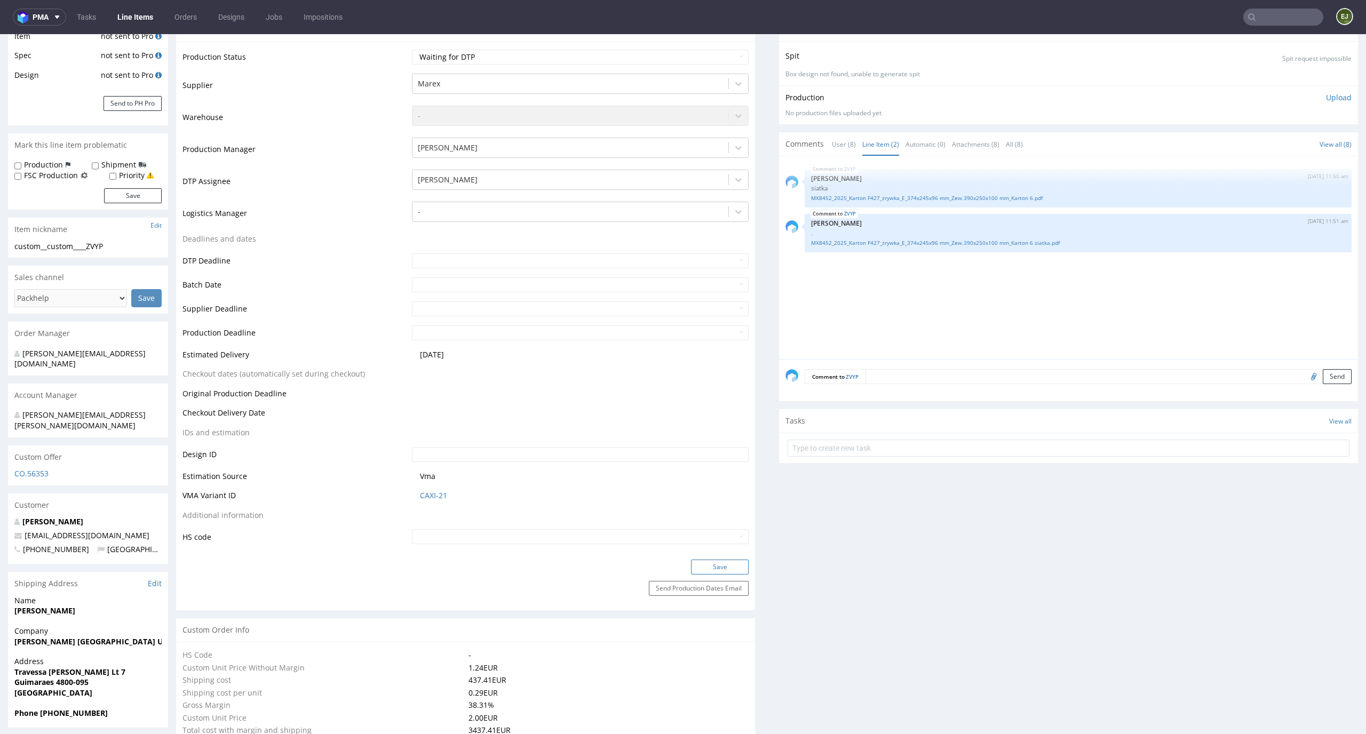
click at [704, 564] on button "Save" at bounding box center [720, 567] width 58 height 15
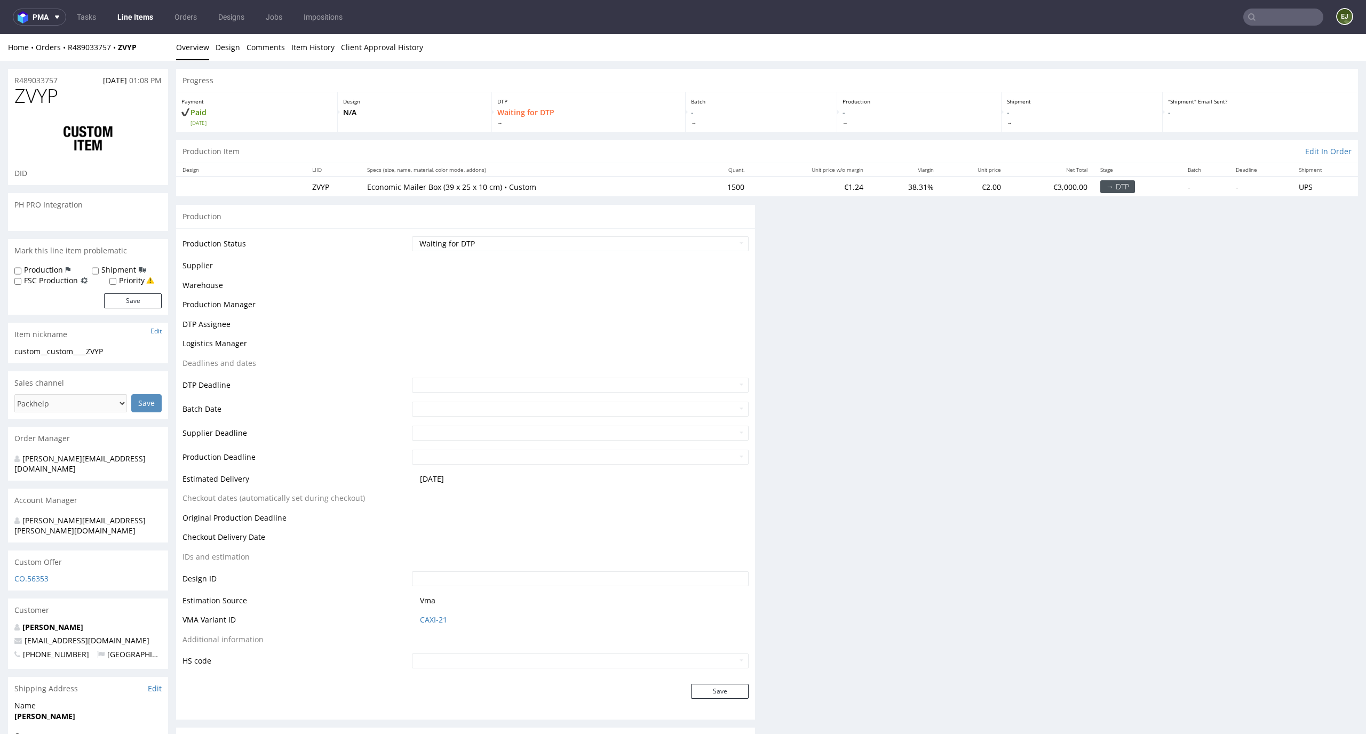
scroll to position [218, 0]
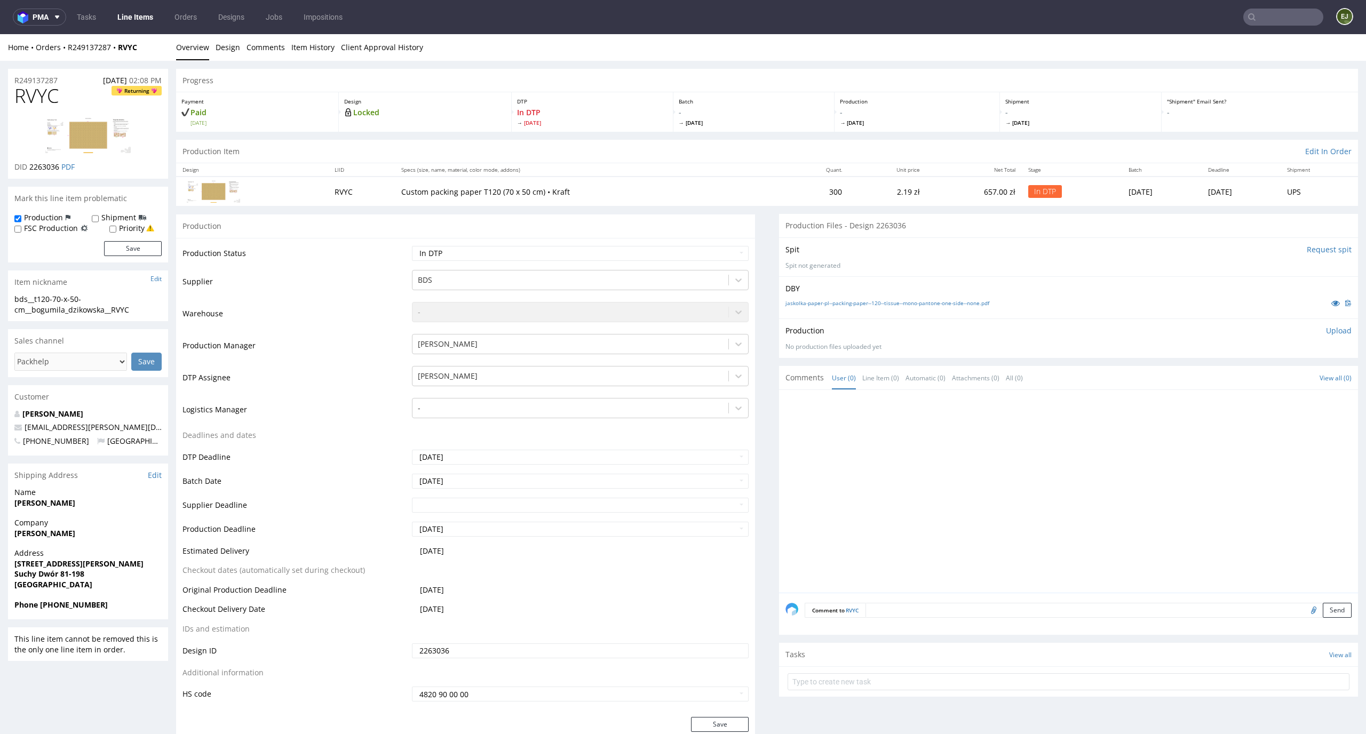
click at [901, 245] on div "Spit Request spit" at bounding box center [1069, 249] width 566 height 11
click at [1328, 245] on input "Request spit" at bounding box center [1329, 249] width 45 height 11
click at [873, 303] on link "jaskolka-paper-pl--packing-paper--120--tissue--mono-pantone-one-side--none.pdf" at bounding box center [888, 302] width 204 height 7
drag, startPoint x: 468, startPoint y: 191, endPoint x: 417, endPoint y: 193, distance: 50.8
click at [417, 193] on p "Custom packing paper T120 (70 x 50 cm) • Kraft" at bounding box center [590, 192] width 378 height 11
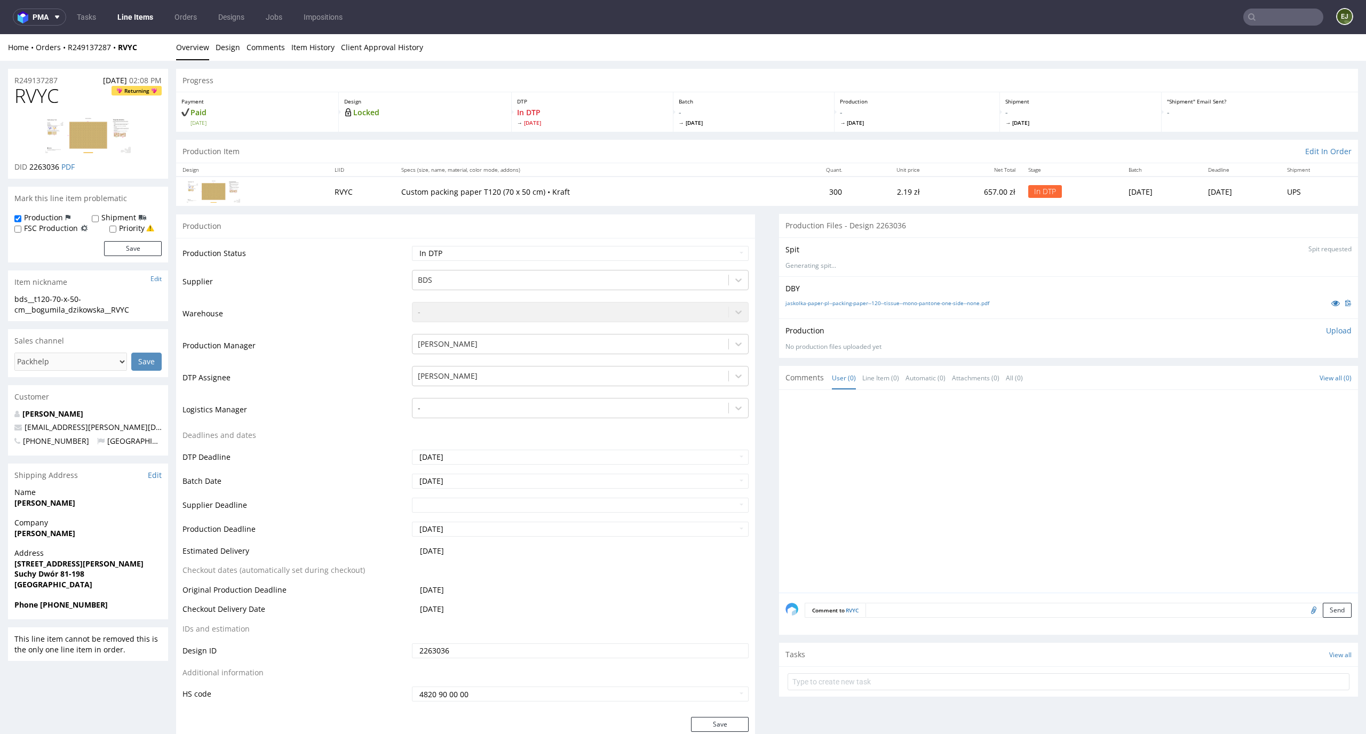
click at [756, 141] on div "Production Item Edit In Order" at bounding box center [767, 151] width 1182 height 23
drag, startPoint x: 61, startPoint y: 169, endPoint x: 30, endPoint y: 171, distance: 30.5
click at [30, 171] on p "DID 2263036 PDF" at bounding box center [44, 167] width 60 height 11
copy span "2263036"
drag, startPoint x: 135, startPoint y: 305, endPoint x: 15, endPoint y: 294, distance: 120.1
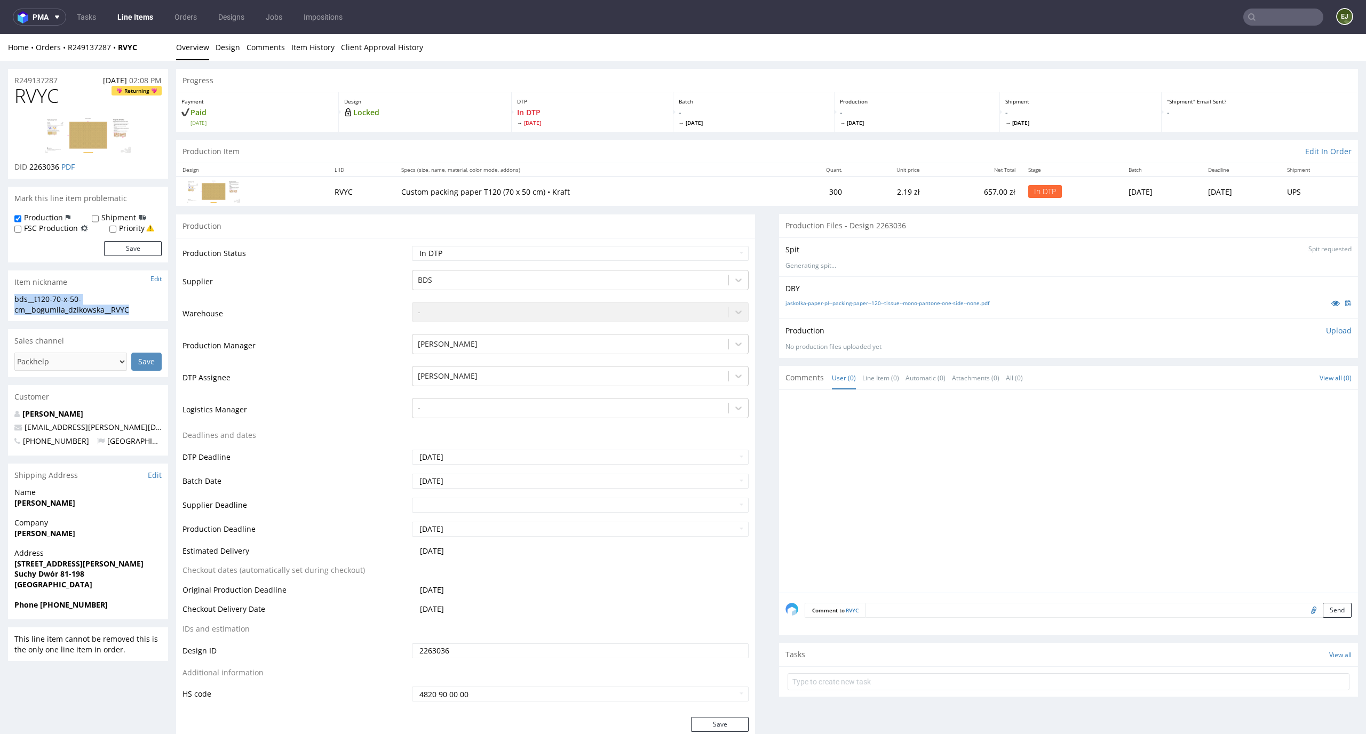
click at [15, 294] on div "bds__t120-70-x-50-cm__bogumila_dzikowska__RVYC" at bounding box center [87, 304] width 147 height 21
copy section "bds__t120-70-x-50-cm__bogumila_dzikowska__RVYC"
drag, startPoint x: 60, startPoint y: 164, endPoint x: 28, endPoint y: 166, distance: 32.1
click at [28, 166] on p "DID 2263036 PDF" at bounding box center [44, 167] width 60 height 11
copy span "2263036"
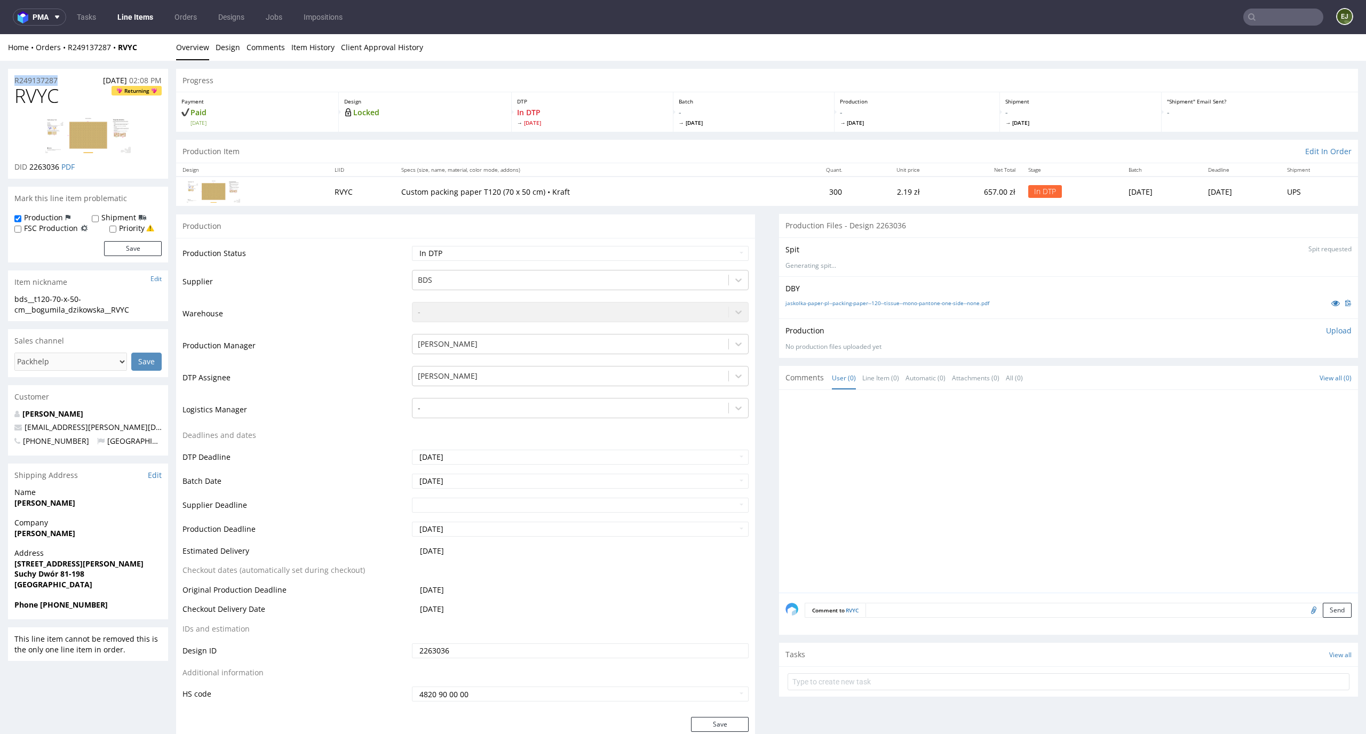
drag, startPoint x: 65, startPoint y: 78, endPoint x: 0, endPoint y: 78, distance: 64.6
copy p "R249137287"
click at [1333, 332] on p "Upload" at bounding box center [1339, 331] width 26 height 11
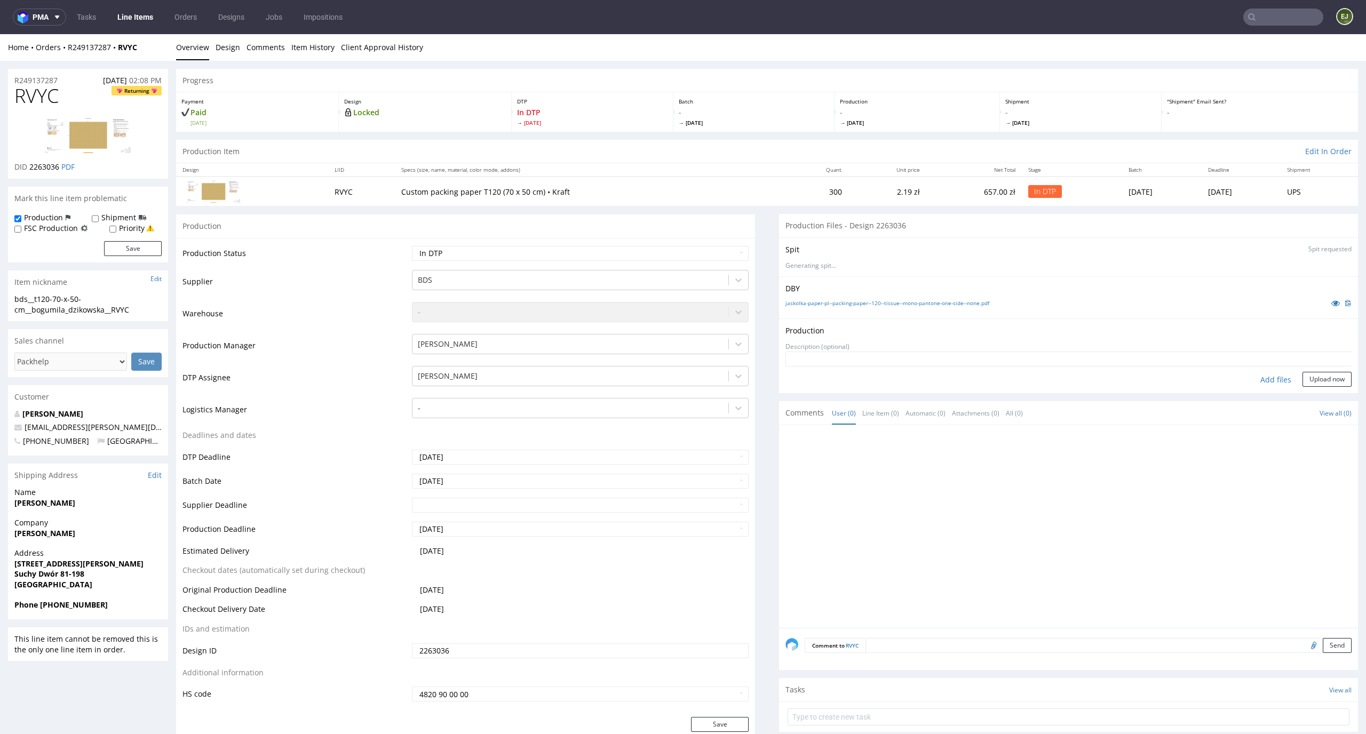
click at [1263, 374] on div "Add files" at bounding box center [1275, 380] width 53 height 16
type input "C:\fakepath\ bds__t120-70-x-50-cm__bogumila_dzikowska__RVYC__d2263036__oR249137…"
click at [1326, 394] on button "Upload now" at bounding box center [1327, 395] width 49 height 15
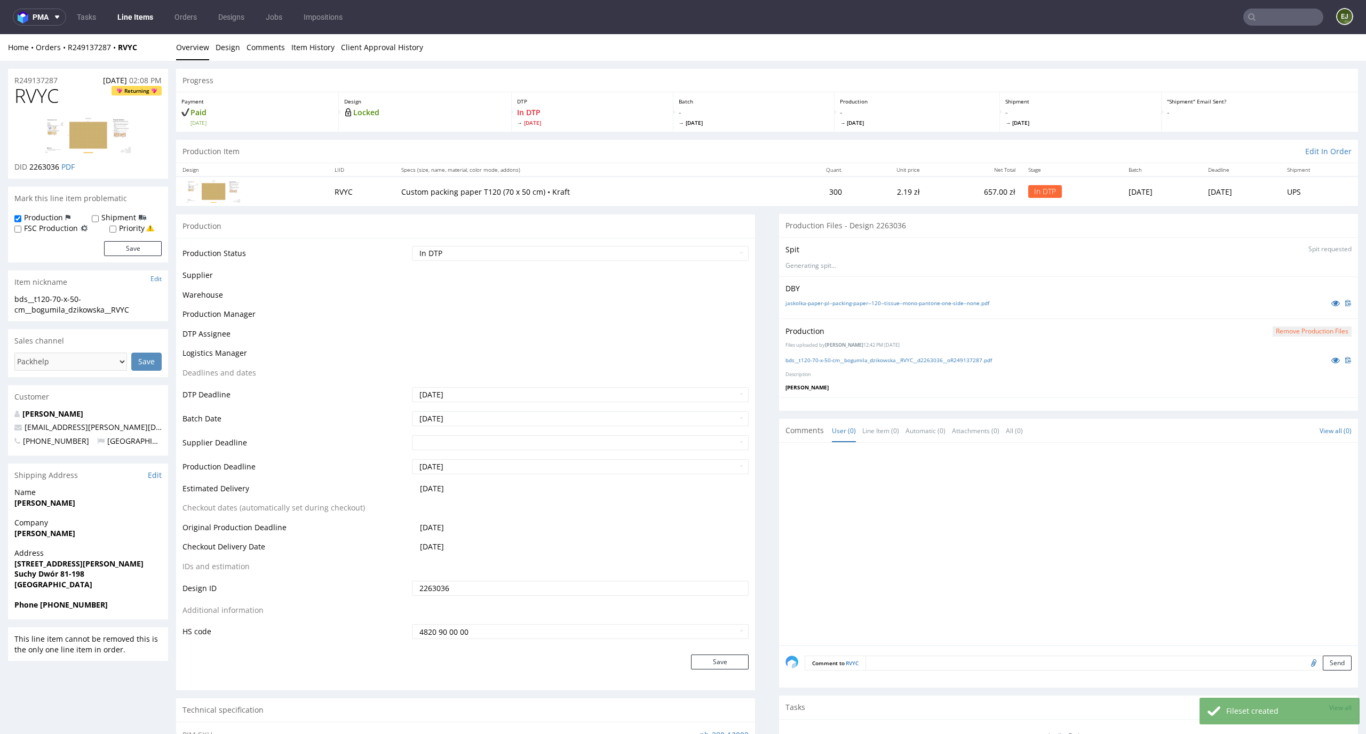
click at [704, 255] on select "Waiting for Artwork Waiting for Diecut Waiting for Mockup Waiting for DTP Waiti…" at bounding box center [580, 253] width 337 height 15
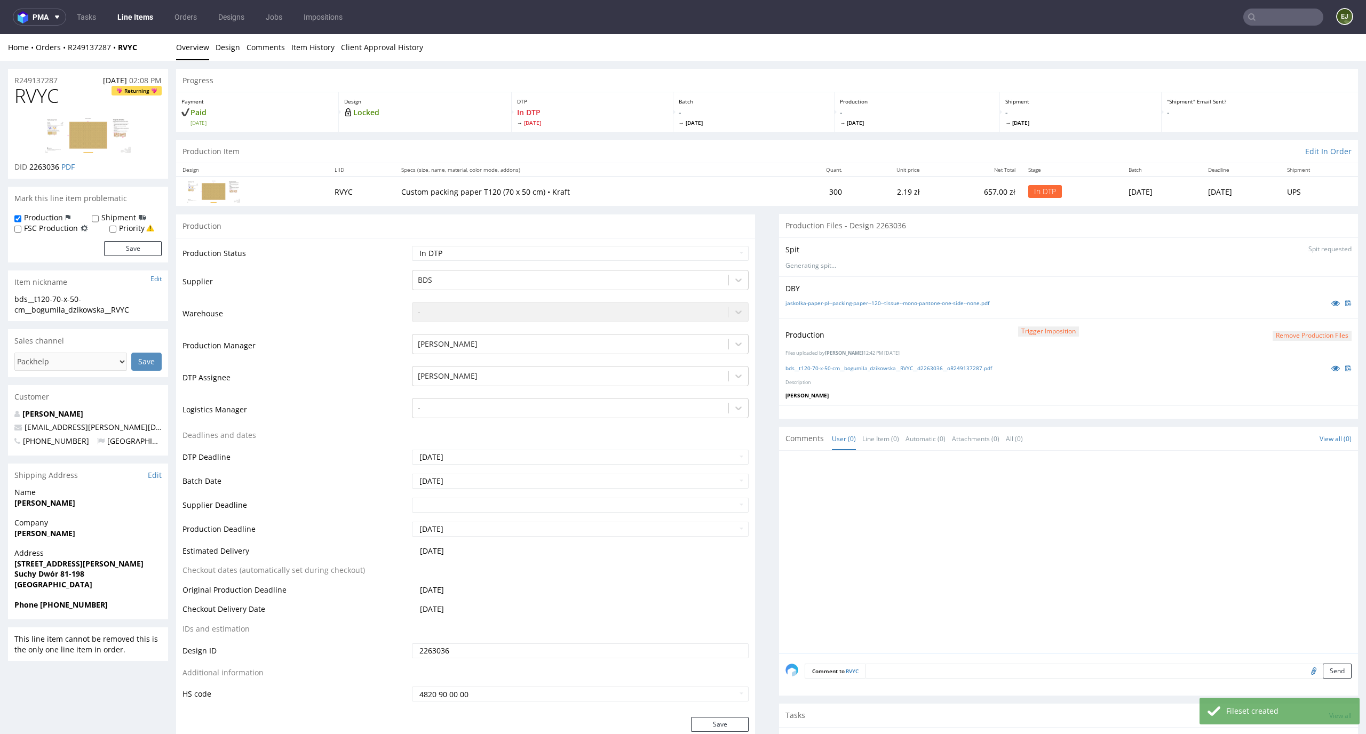
select select "dtp_production_ready"
click at [412, 246] on select "Waiting for Artwork Waiting for Diecut Waiting for Mockup Waiting for DTP Waiti…" at bounding box center [580, 253] width 337 height 15
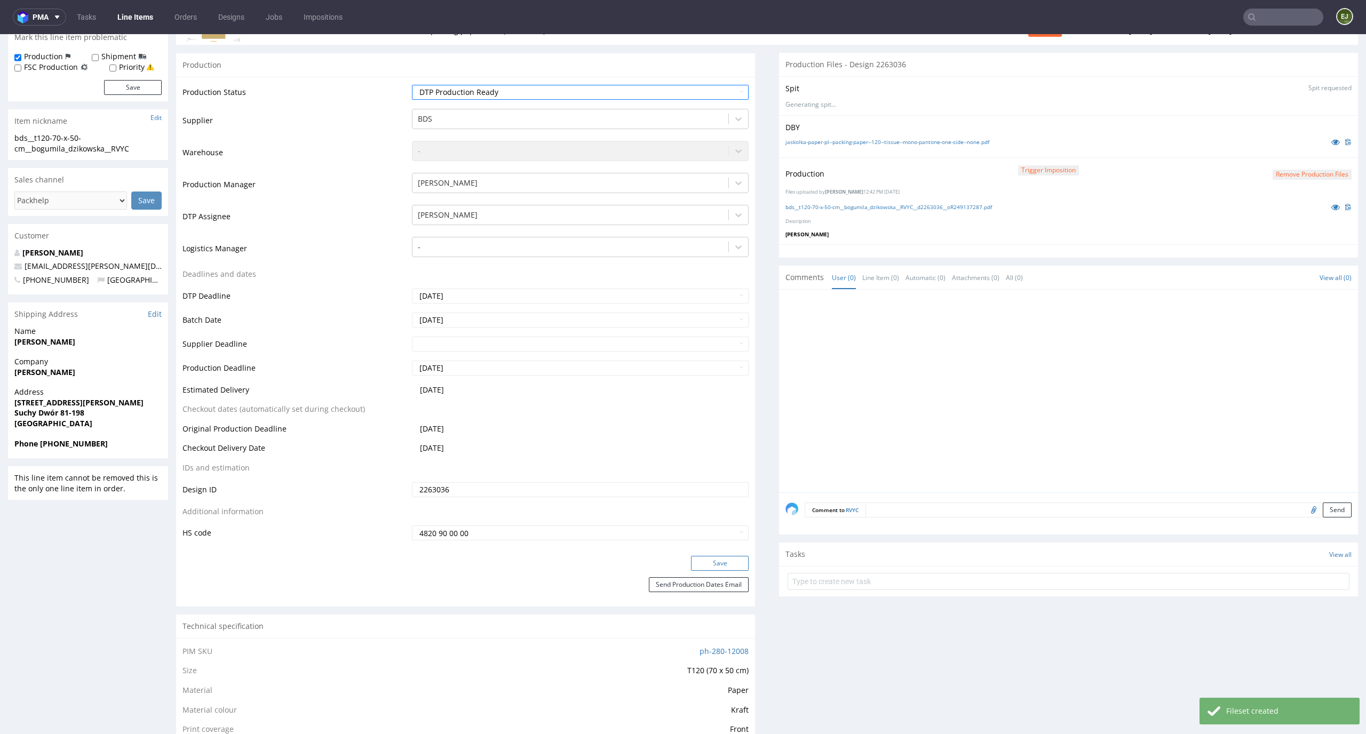
click at [736, 559] on button "Save" at bounding box center [720, 563] width 58 height 15
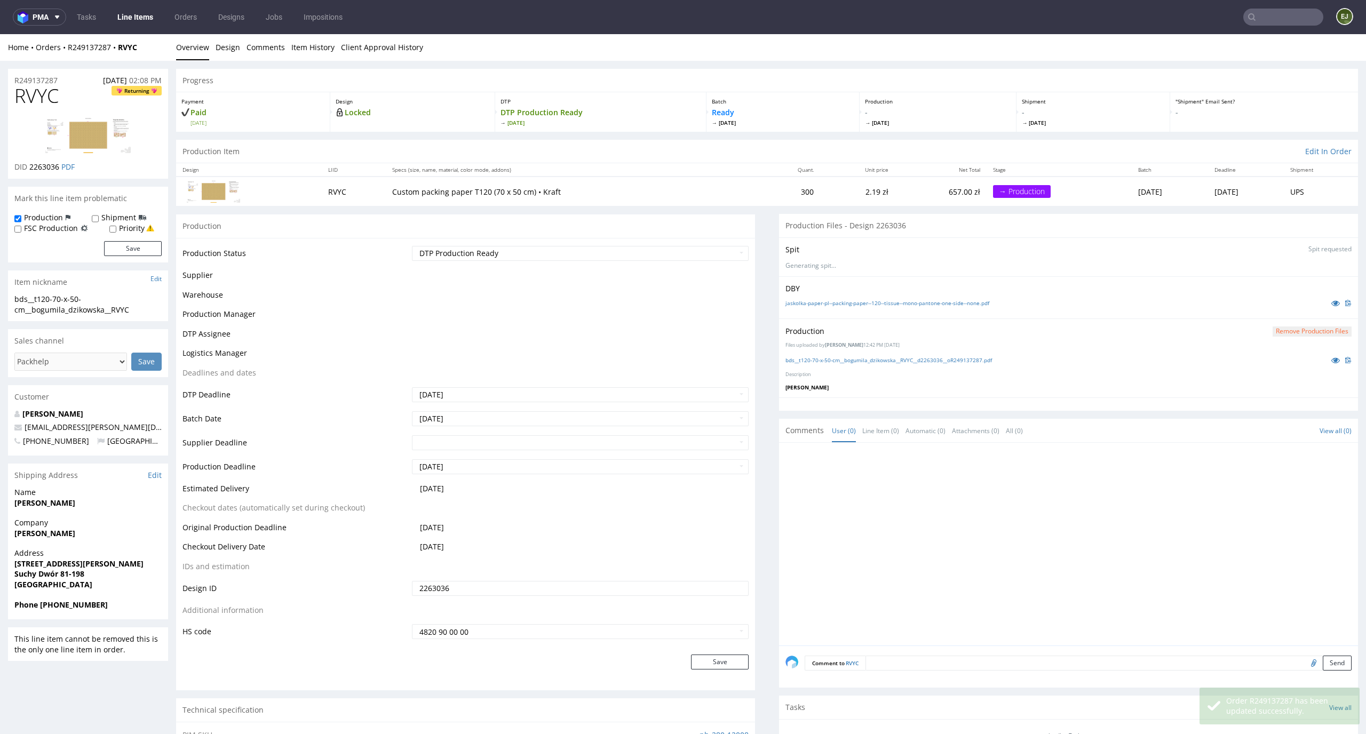
scroll to position [154, 0]
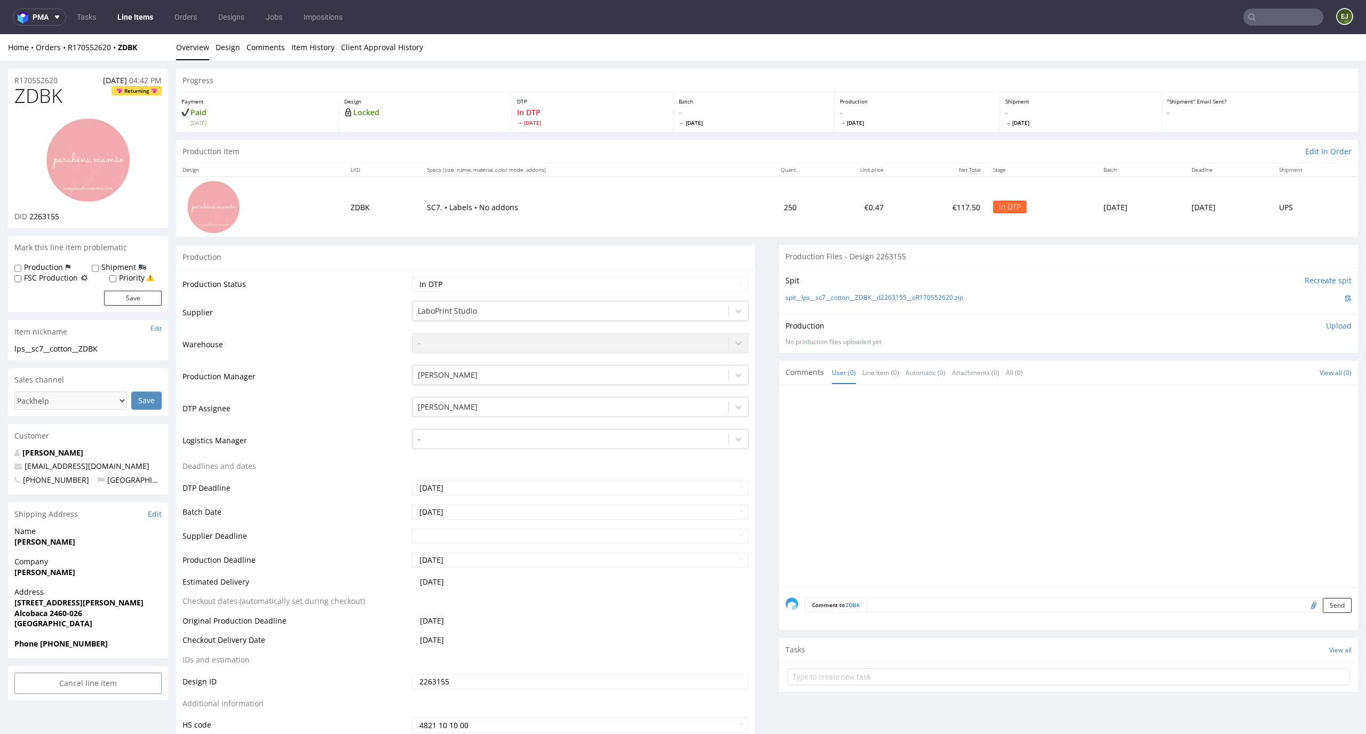
click at [1326, 323] on p "Upload" at bounding box center [1339, 326] width 26 height 11
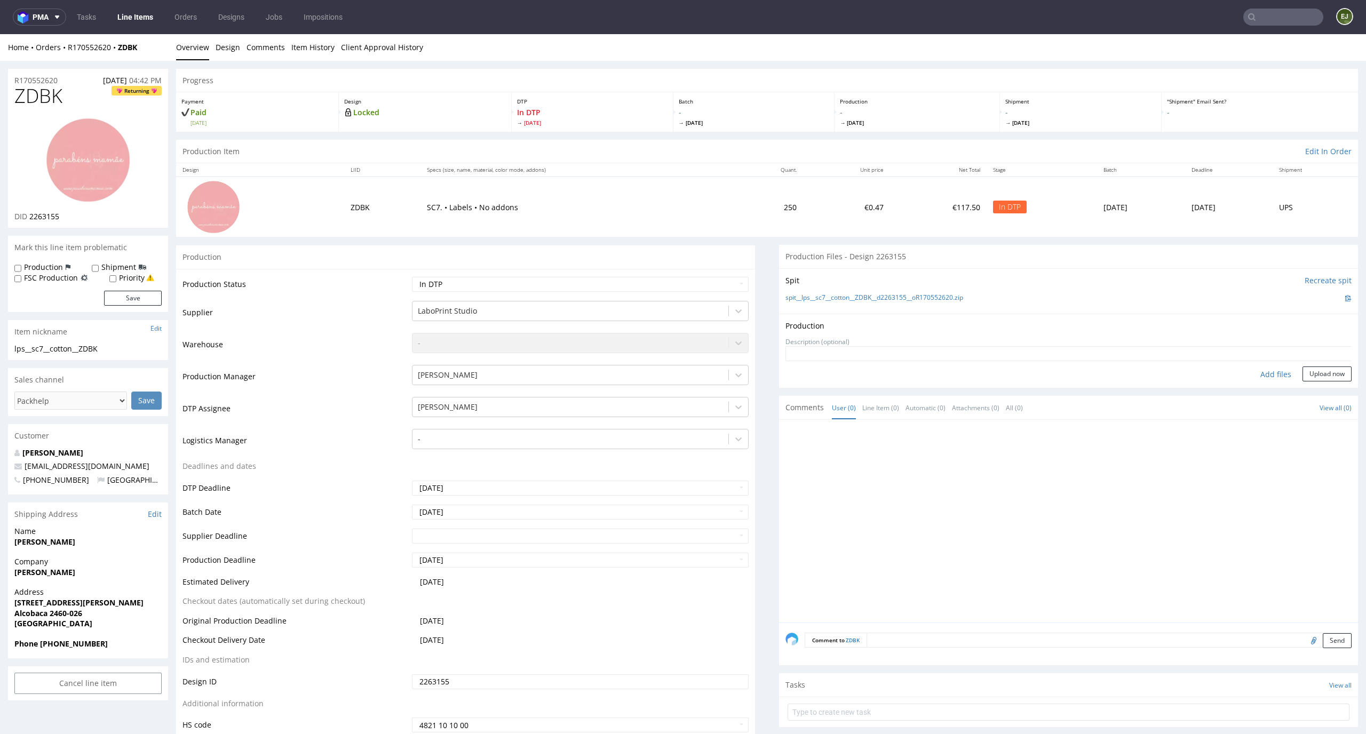
click at [1261, 376] on div "Add files" at bounding box center [1275, 375] width 53 height 16
type input "C:\fakepath\lps__sc7__cotton__ZDBK__d2263155__oR170552620__v1__front.pdf"
click at [1323, 380] on form "Add files Upload now" at bounding box center [1069, 380] width 566 height 35
click at [1319, 386] on button "Upload now" at bounding box center [1327, 391] width 49 height 15
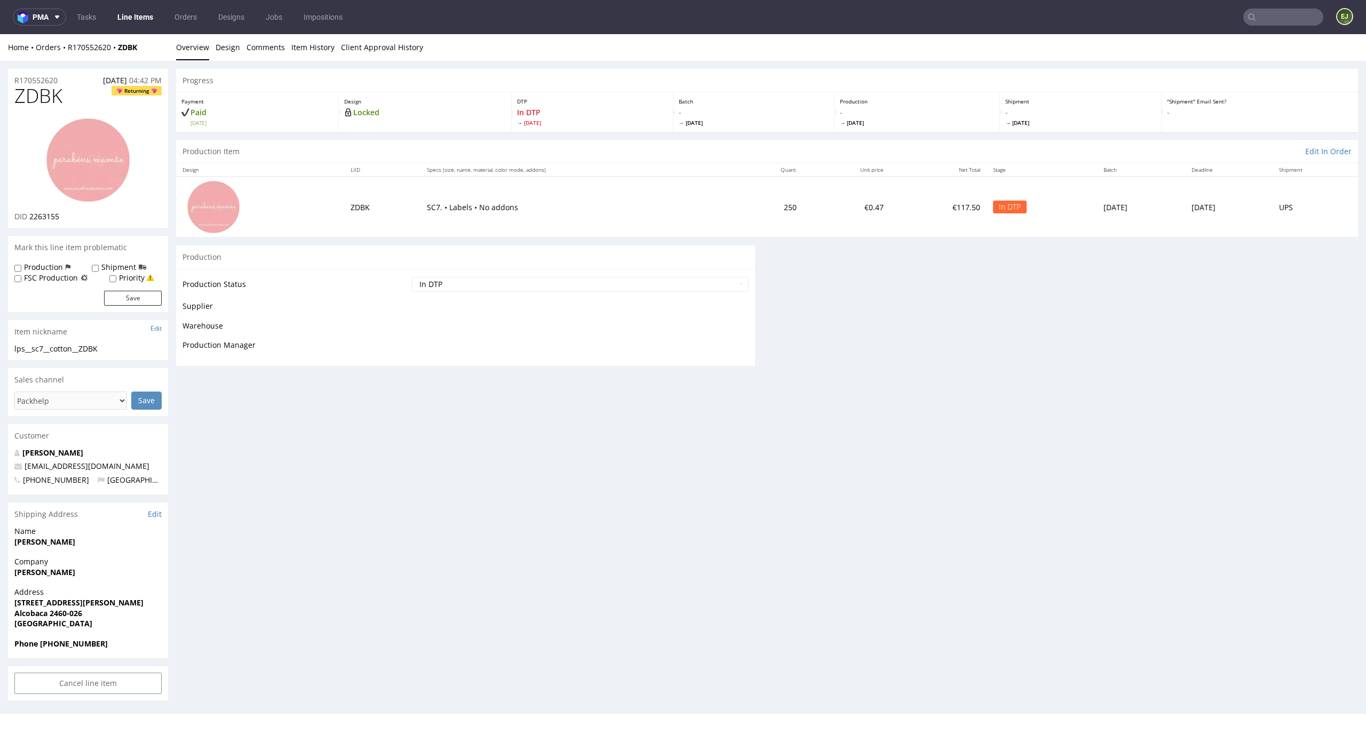
click at [911, 84] on div "Progress" at bounding box center [767, 80] width 1182 height 23
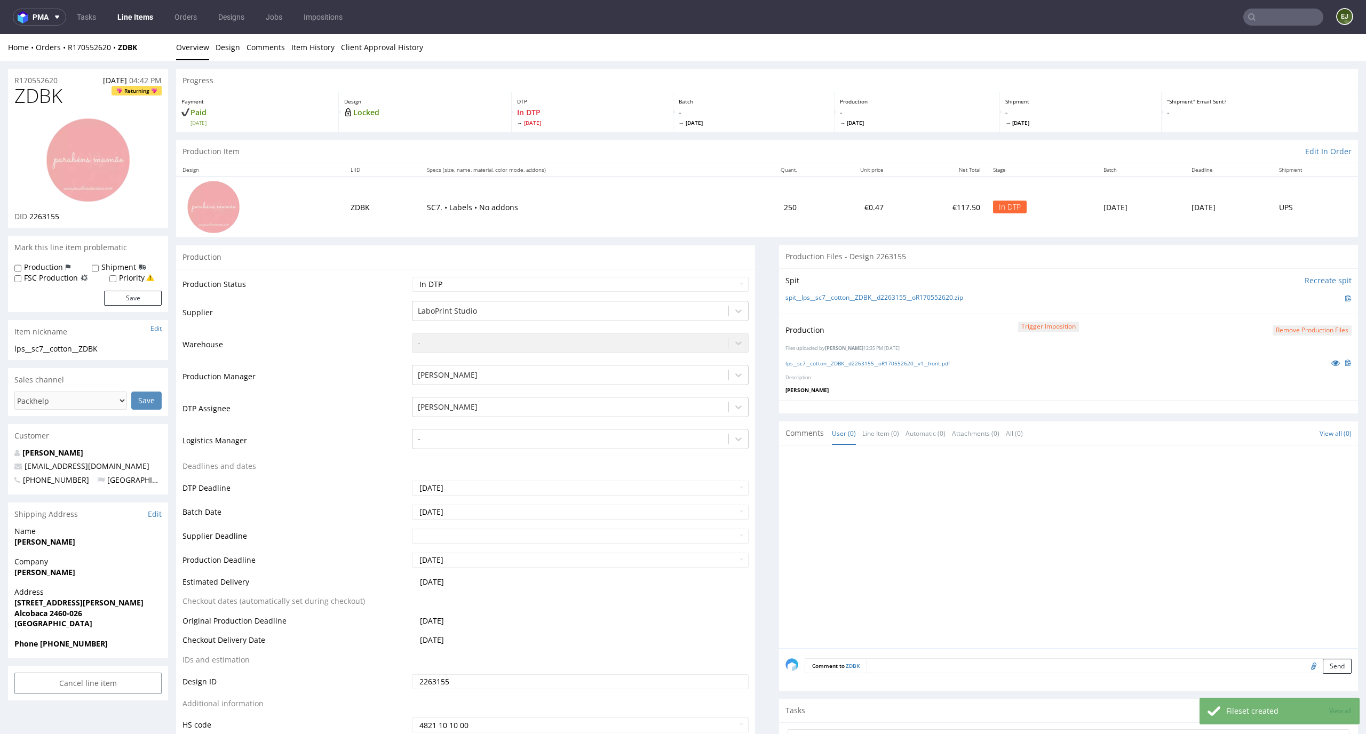
click at [703, 274] on div "Production Status Waiting for Artwork Waiting for Diecut Waiting for Mockup Wai…" at bounding box center [465, 508] width 579 height 479
click at [703, 282] on select "Waiting for Artwork Waiting for Diecut Waiting for Mockup Waiting for DTP Waiti…" at bounding box center [580, 284] width 337 height 15
select select "dtp_production_ready"
click at [412, 277] on select "Waiting for Artwork Waiting for Diecut Waiting for Mockup Waiting for DTP Waiti…" at bounding box center [580, 284] width 337 height 15
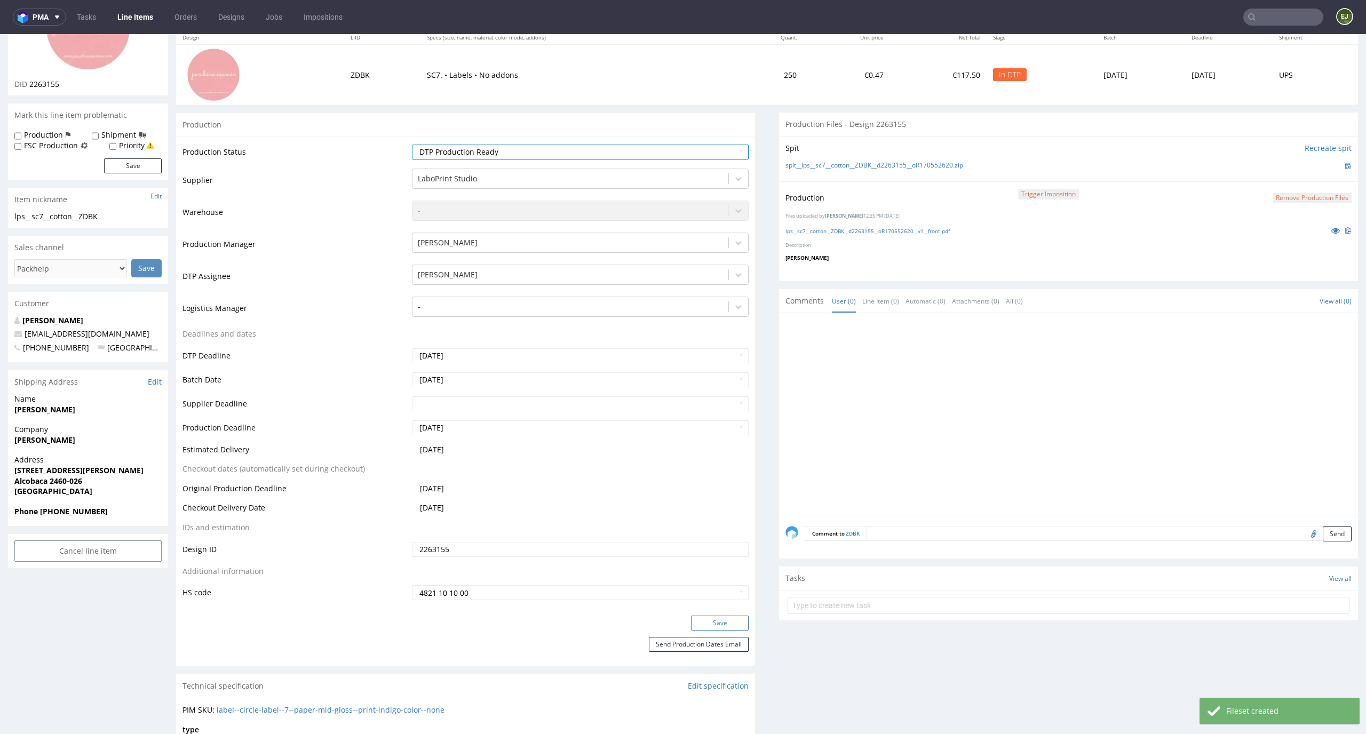
click at [720, 621] on button "Save" at bounding box center [720, 623] width 58 height 15
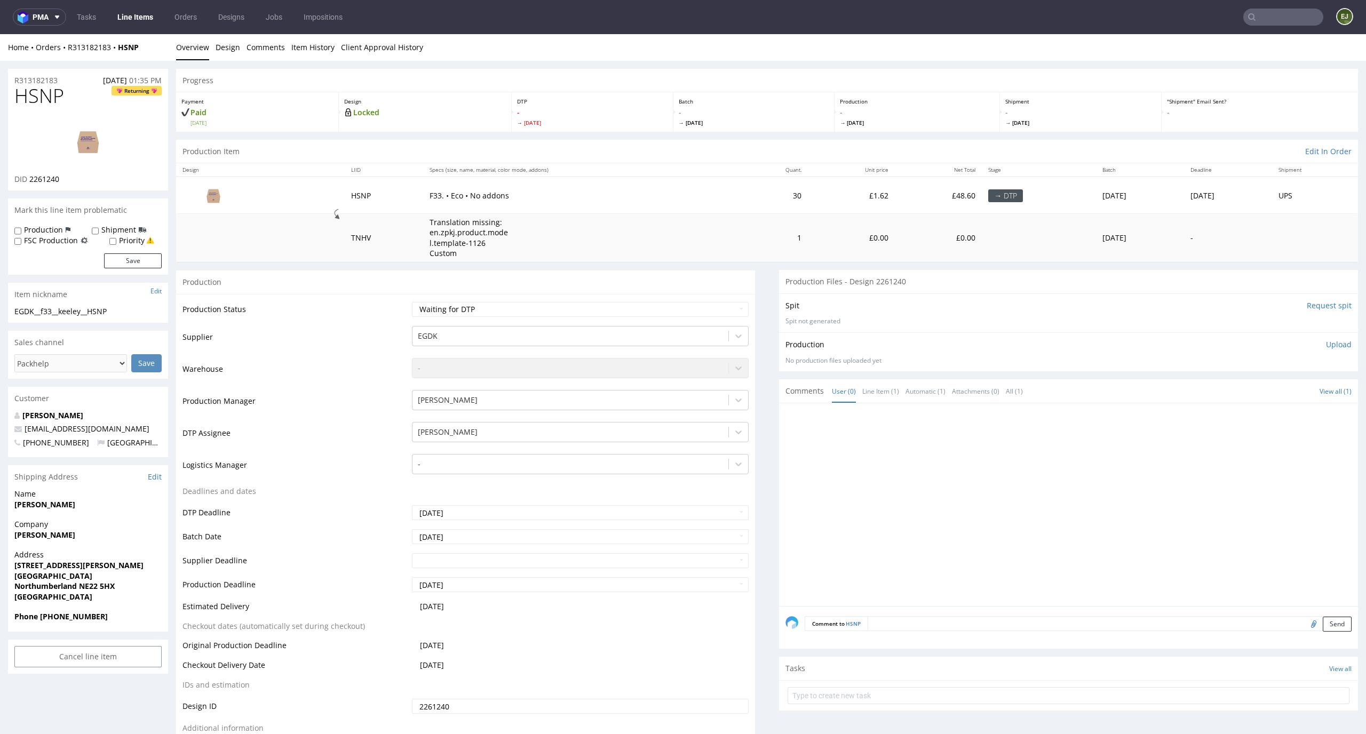
click at [574, 319] on td "Waiting for Artwork Waiting for Diecut Waiting for Mockup Waiting for DTP Waiti…" at bounding box center [579, 313] width 340 height 24
click at [577, 315] on select "Waiting for Artwork Waiting for Diecut Waiting for Mockup Waiting for DTP Waiti…" at bounding box center [580, 309] width 337 height 15
select select "dtp_in_process"
click at [412, 302] on select "Waiting for Artwork Waiting for Diecut Waiting for Mockup Waiting for DTP Waiti…" at bounding box center [580, 309] width 337 height 15
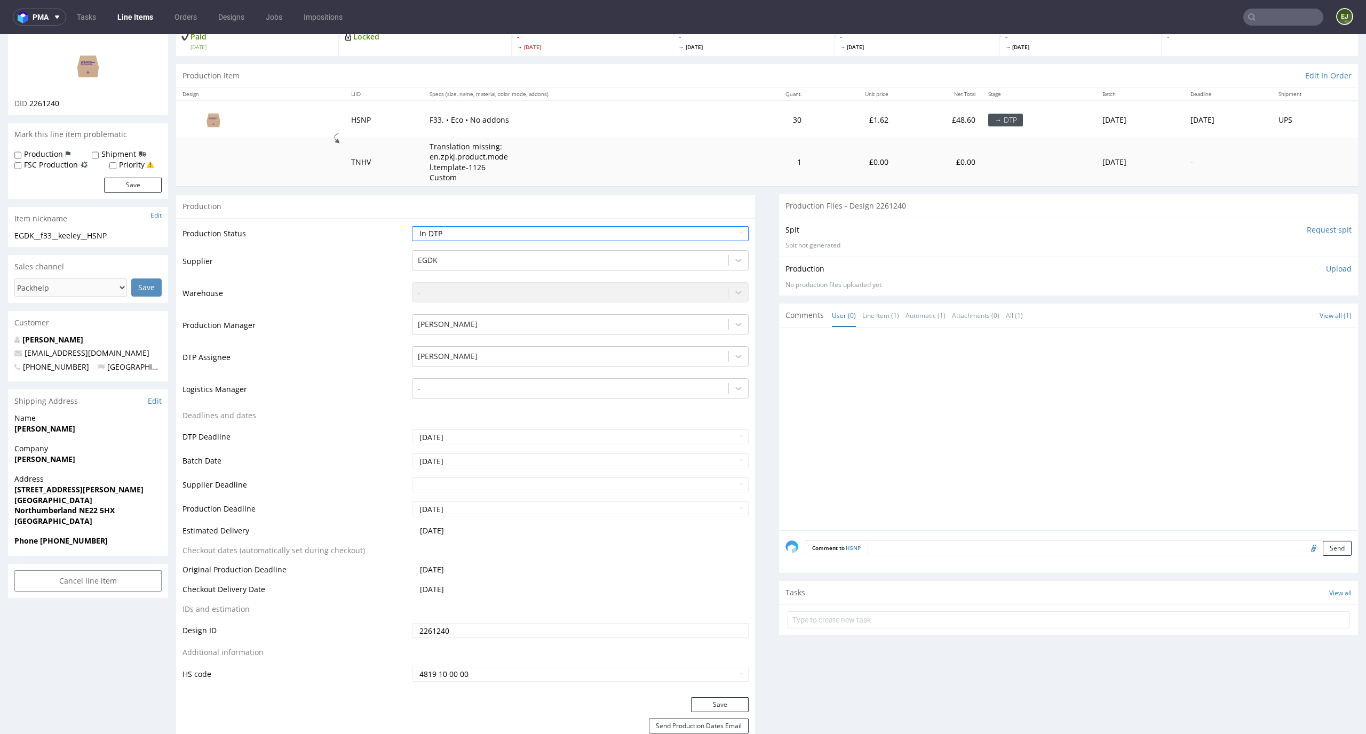
scroll to position [111, 0]
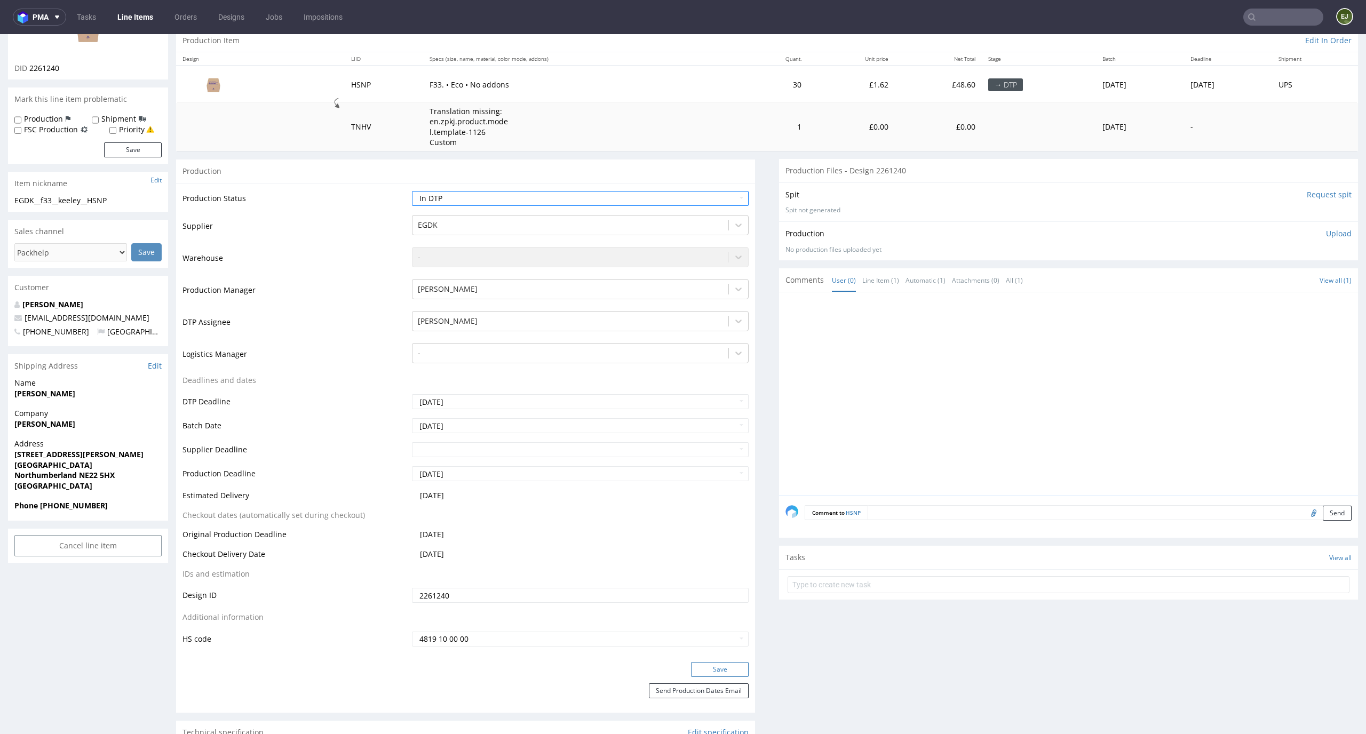
click at [723, 670] on button "Save" at bounding box center [720, 669] width 58 height 15
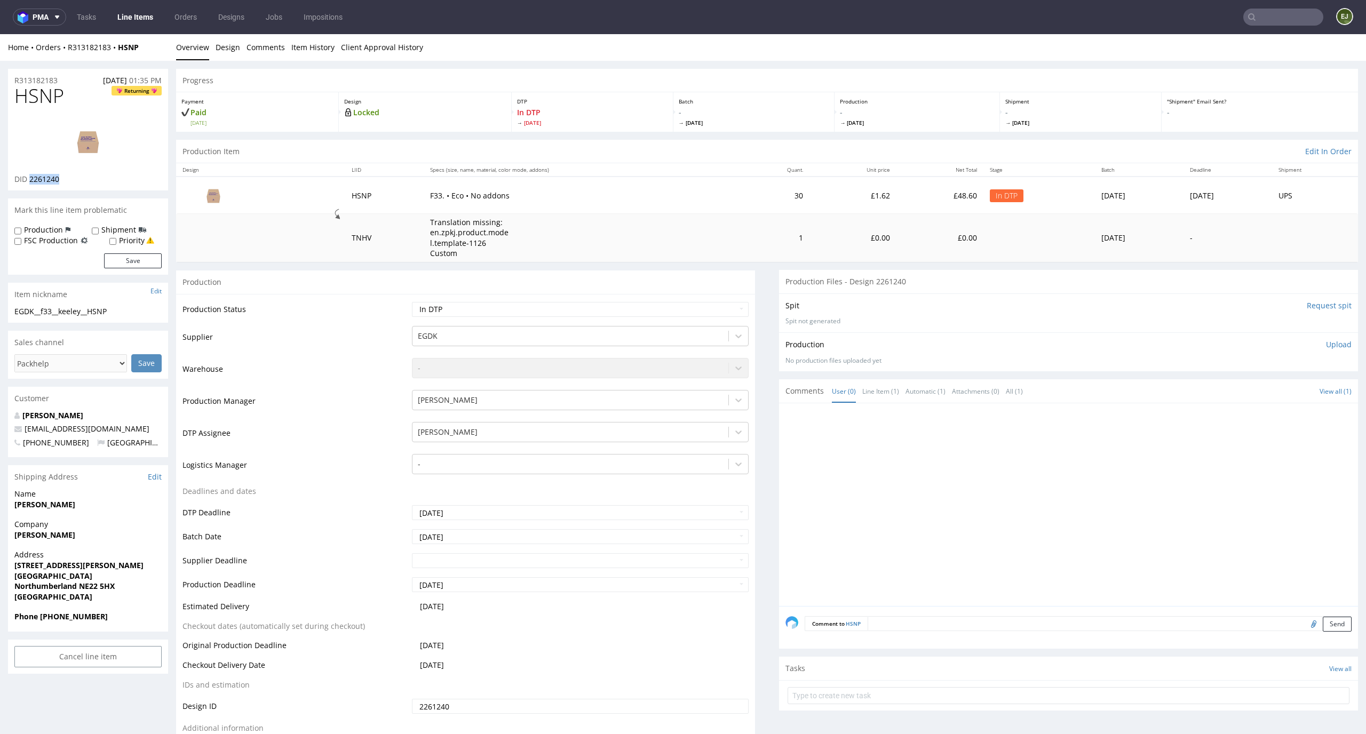
drag, startPoint x: 71, startPoint y: 184, endPoint x: 29, endPoint y: 182, distance: 42.2
click at [29, 182] on div "DID 2261240" at bounding box center [87, 179] width 147 height 11
copy span "2261240"
click at [1307, 303] on input "Request spit" at bounding box center [1329, 305] width 45 height 11
click at [79, 139] on img at bounding box center [87, 141] width 85 height 48
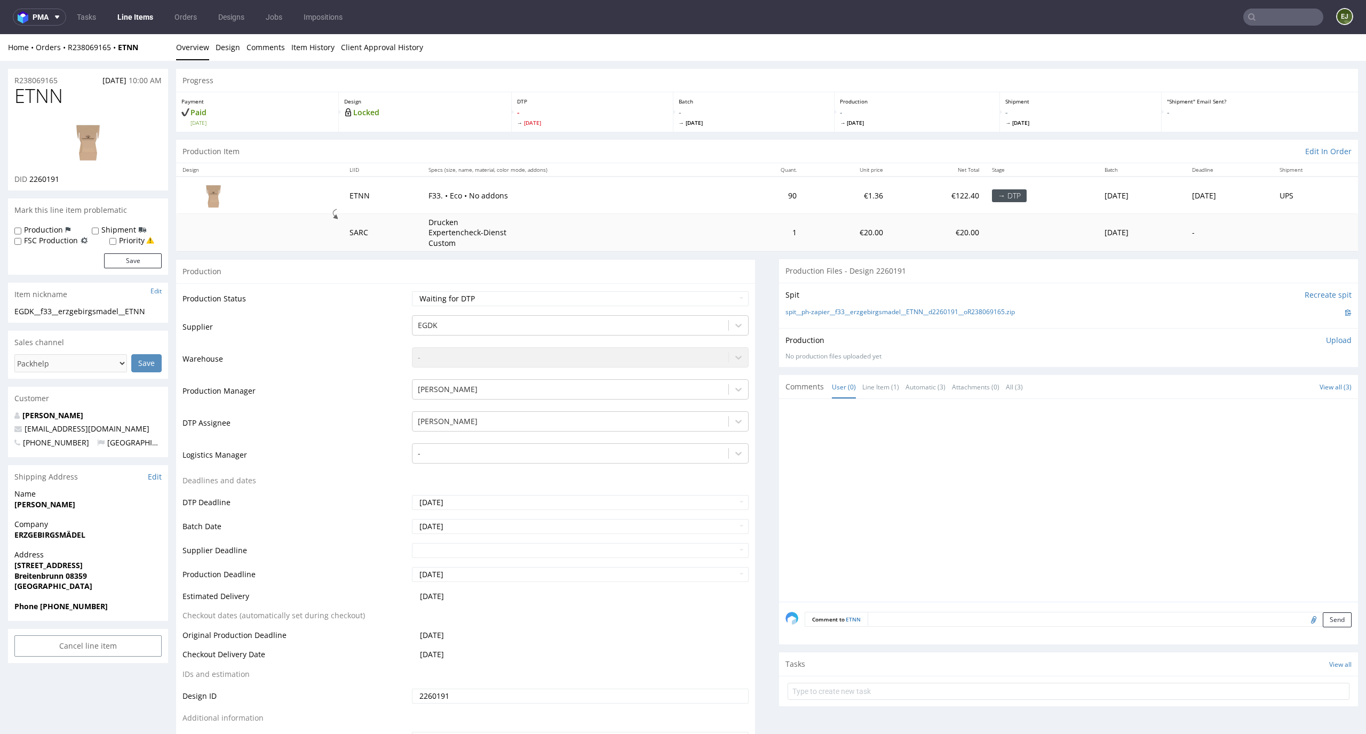
click at [667, 285] on div "Production Status Waiting for Artwork Waiting for Diecut Waiting for Mockup Wai…" at bounding box center [465, 522] width 579 height 479
click at [667, 293] on select "Waiting for Artwork Waiting for Diecut Waiting for Mockup Waiting for DTP Waiti…" at bounding box center [580, 298] width 337 height 15
select select "dtp_in_process"
click at [412, 291] on select "Waiting for Artwork Waiting for Diecut Waiting for Mockup Waiting for DTP Waiti…" at bounding box center [580, 298] width 337 height 15
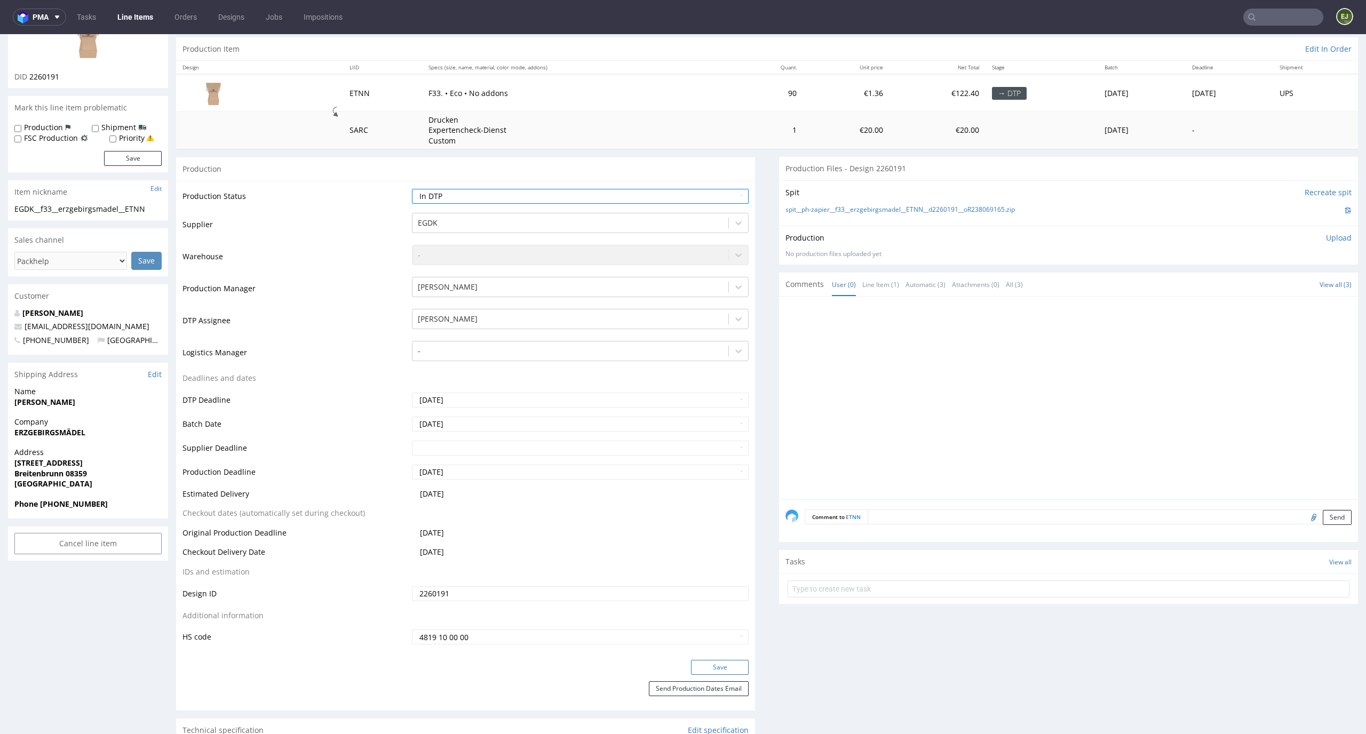
click at [735, 674] on button "Save" at bounding box center [720, 667] width 58 height 15
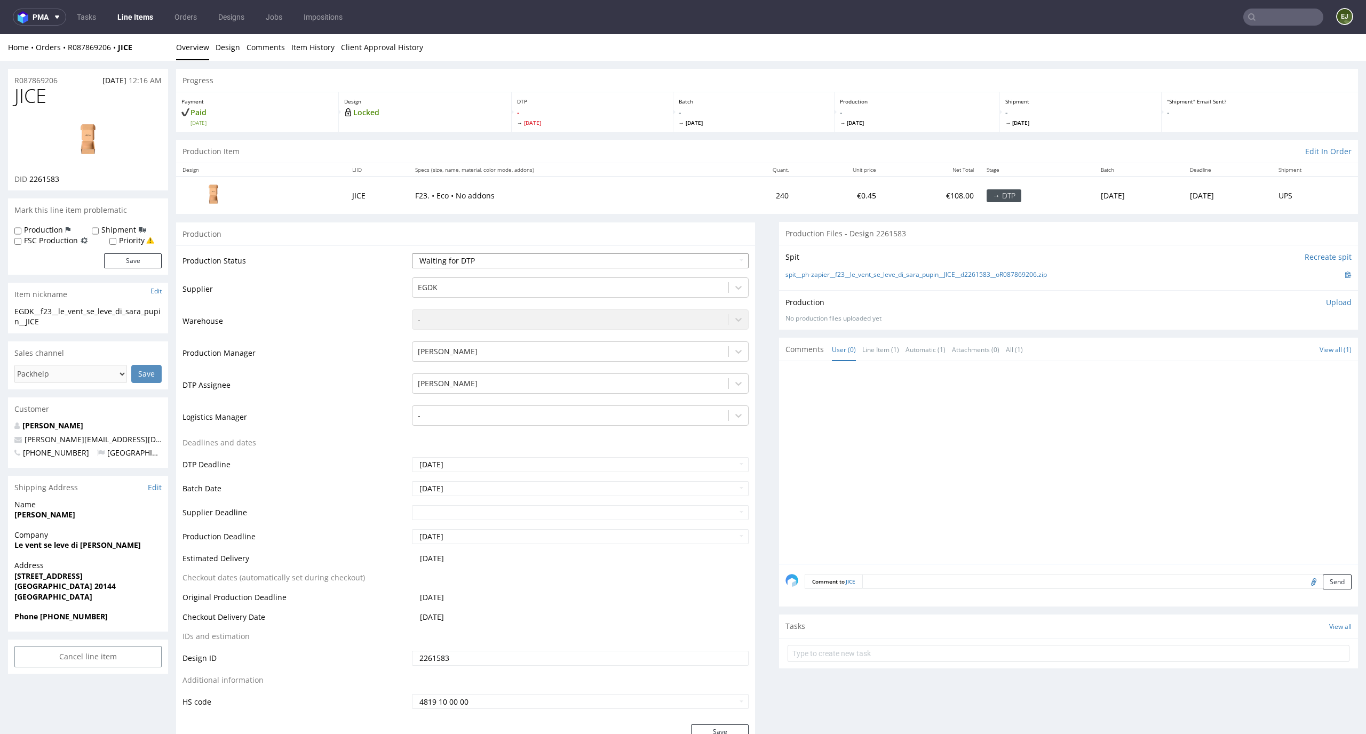
click at [620, 260] on select "Waiting for Artwork Waiting for Diecut Waiting for Mockup Waiting for DTP Waiti…" at bounding box center [580, 260] width 337 height 15
select select "dtp_in_process"
click at [412, 253] on select "Waiting for Artwork Waiting for Diecut Waiting for Mockup Waiting for DTP Waiti…" at bounding box center [580, 260] width 337 height 15
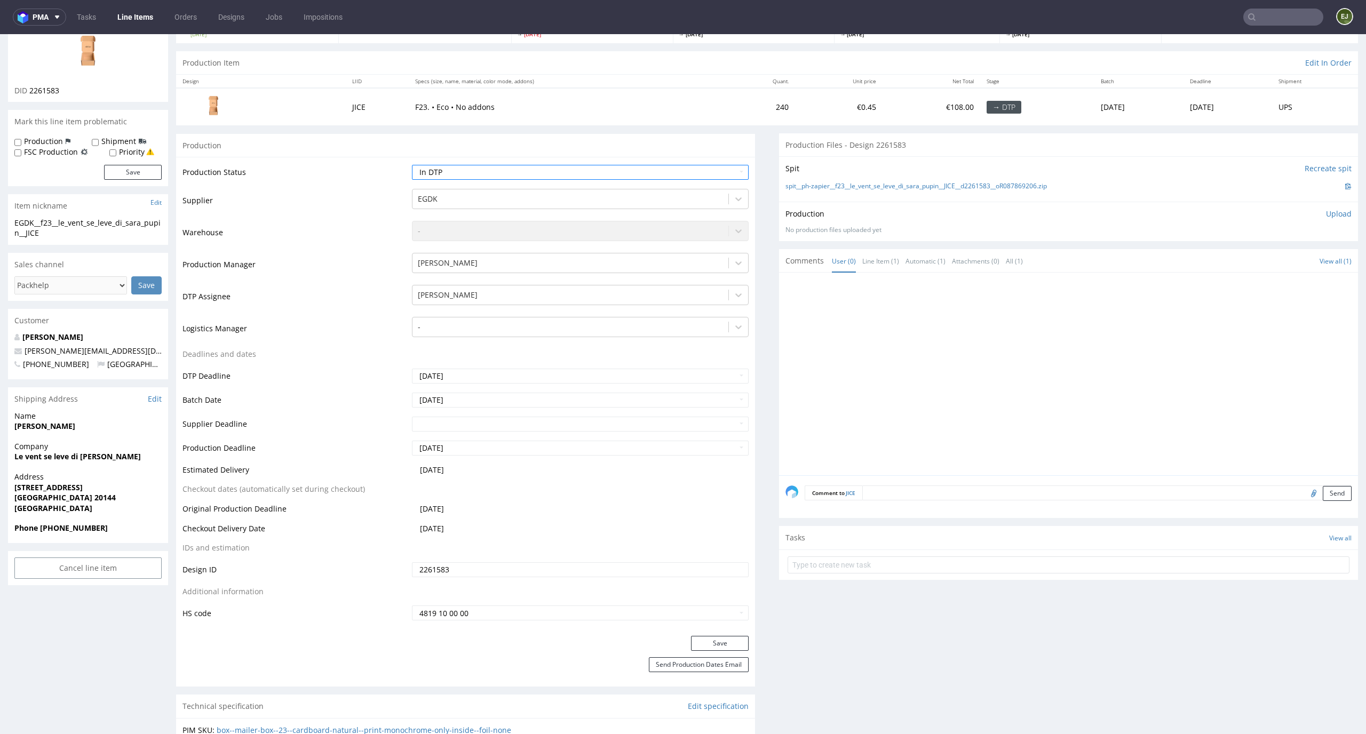
scroll to position [121, 0]
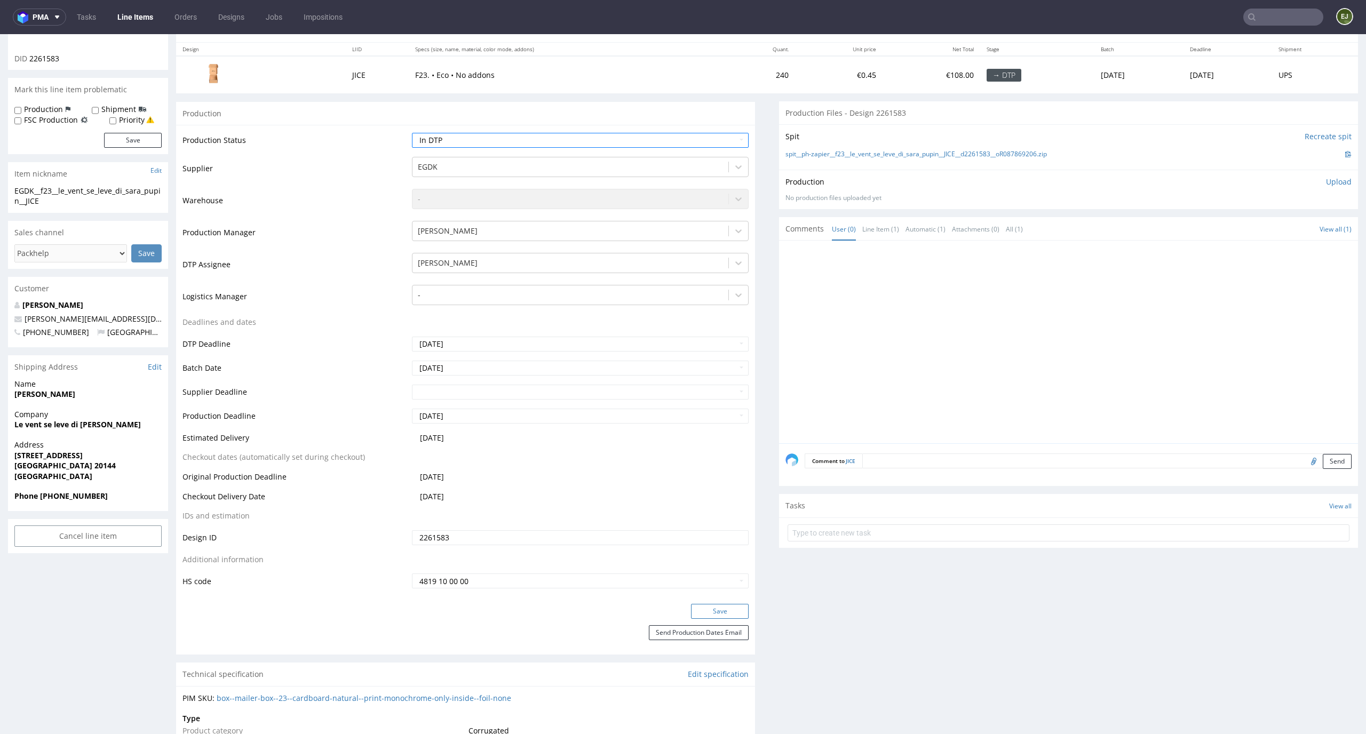
click at [719, 616] on button "Save" at bounding box center [720, 611] width 58 height 15
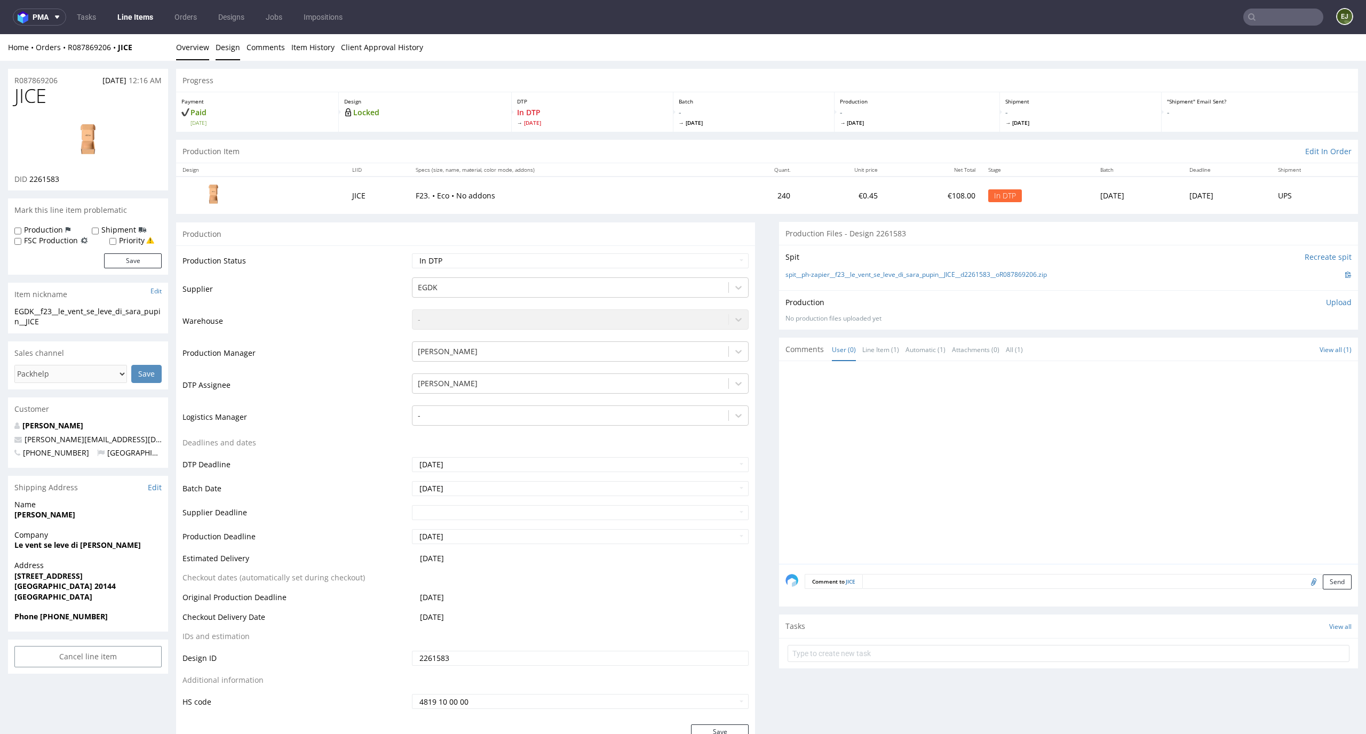
click at [217, 39] on link "Design" at bounding box center [228, 47] width 25 height 26
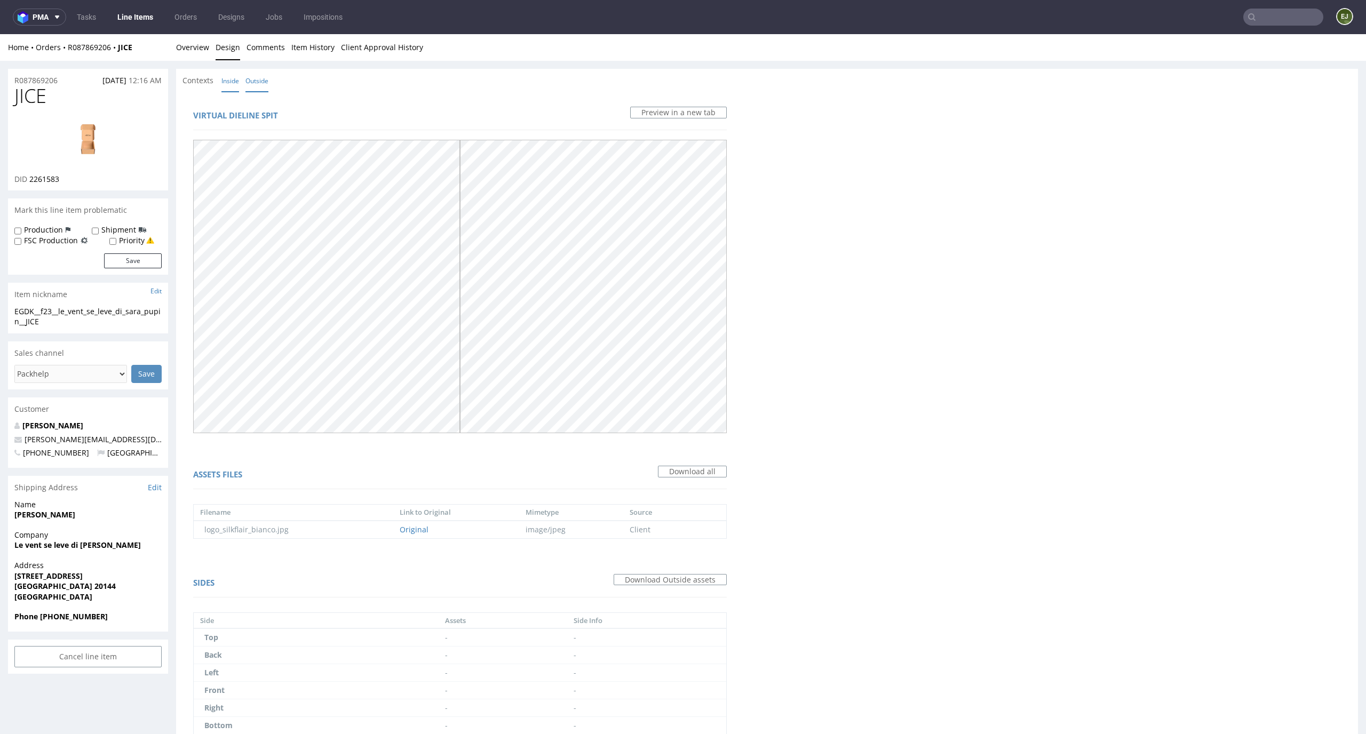
click at [231, 81] on link "Inside" at bounding box center [230, 80] width 18 height 23
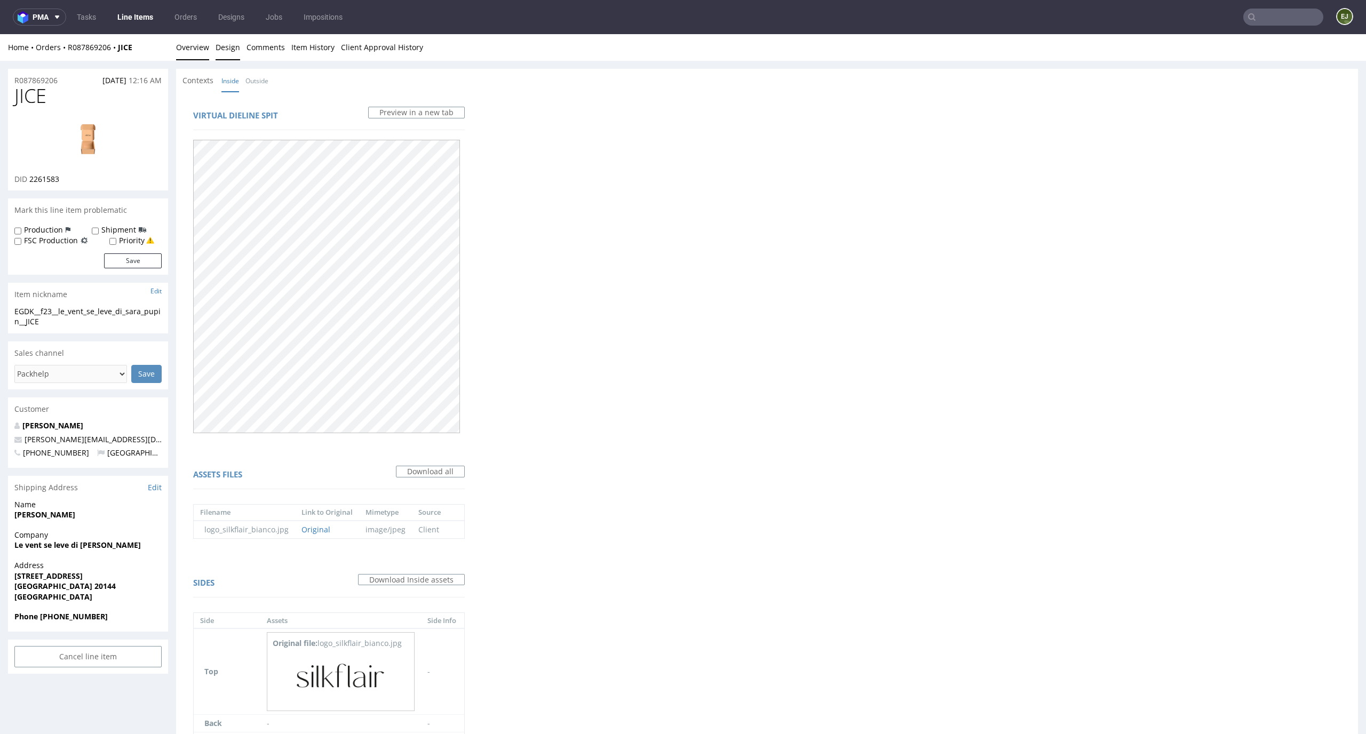
click at [195, 44] on link "Overview" at bounding box center [192, 47] width 33 height 26
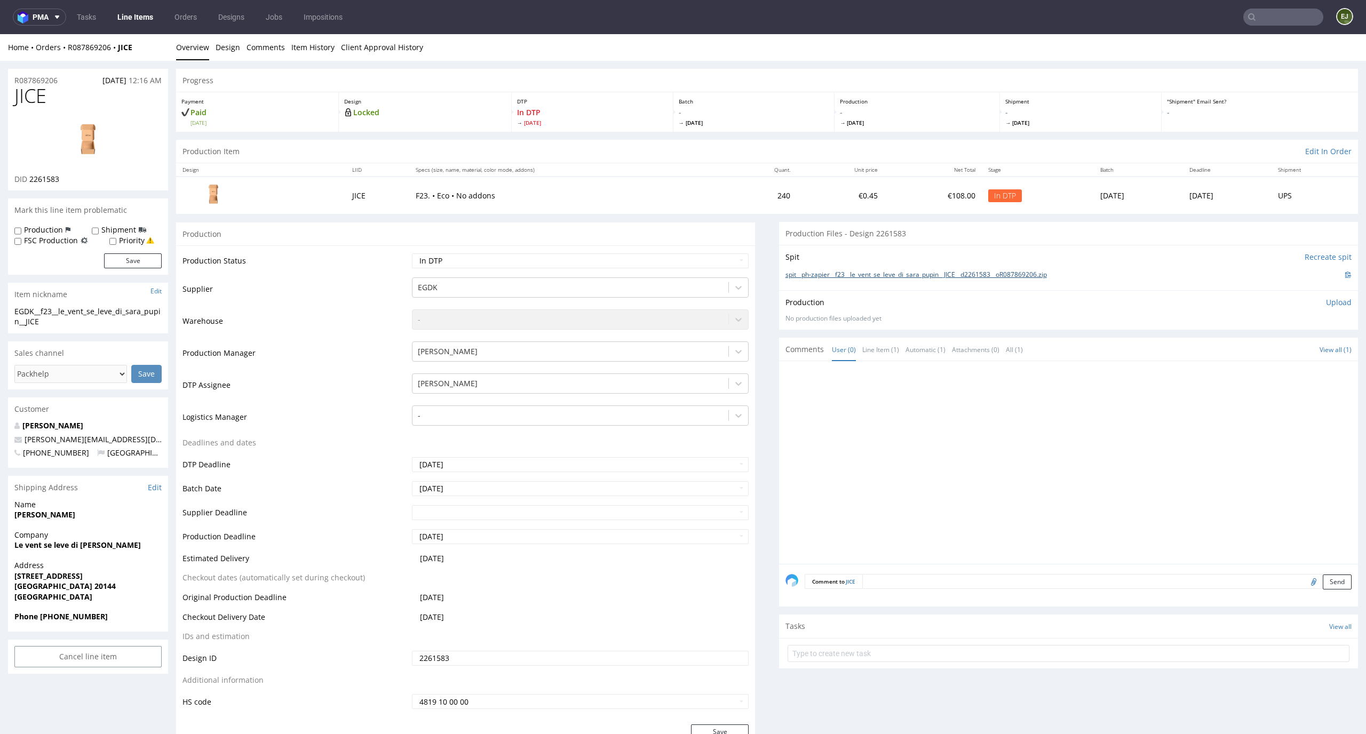
click at [952, 273] on link "spit__ph-zapier__f23__le_vent_se_leve_di_sara_pupin__JICE__d2261583__oR08786920…" at bounding box center [916, 275] width 261 height 9
click at [84, 145] on img at bounding box center [87, 141] width 85 height 48
click at [222, 43] on link "Design" at bounding box center [228, 47] width 25 height 26
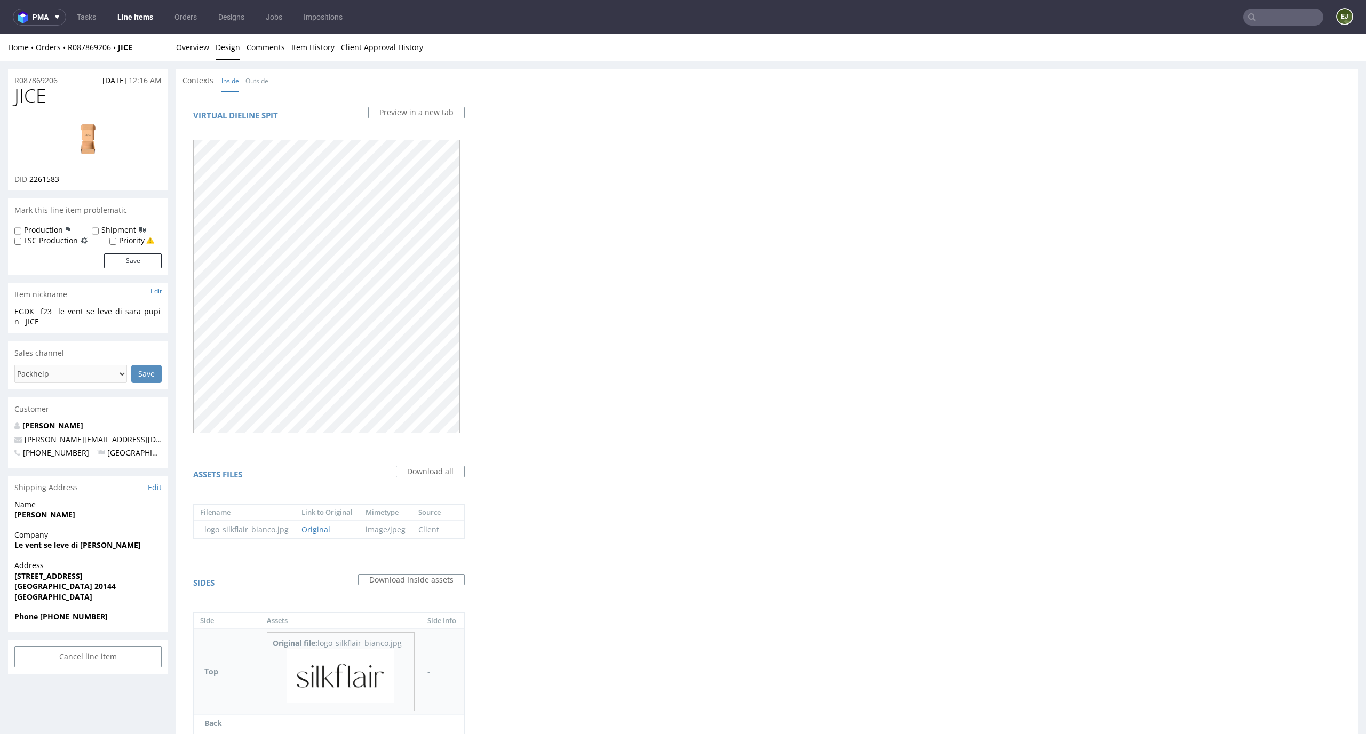
scroll to position [152, 0]
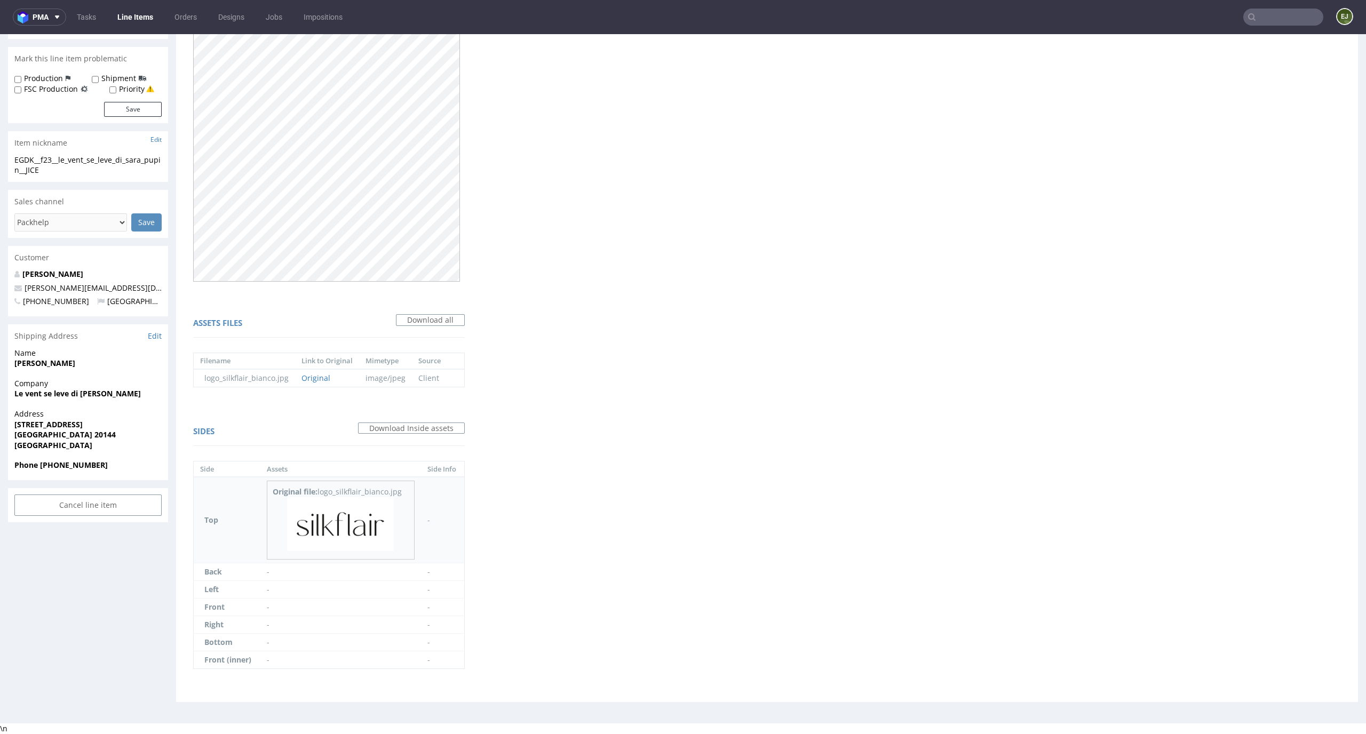
click at [345, 501] on img at bounding box center [340, 524] width 107 height 54
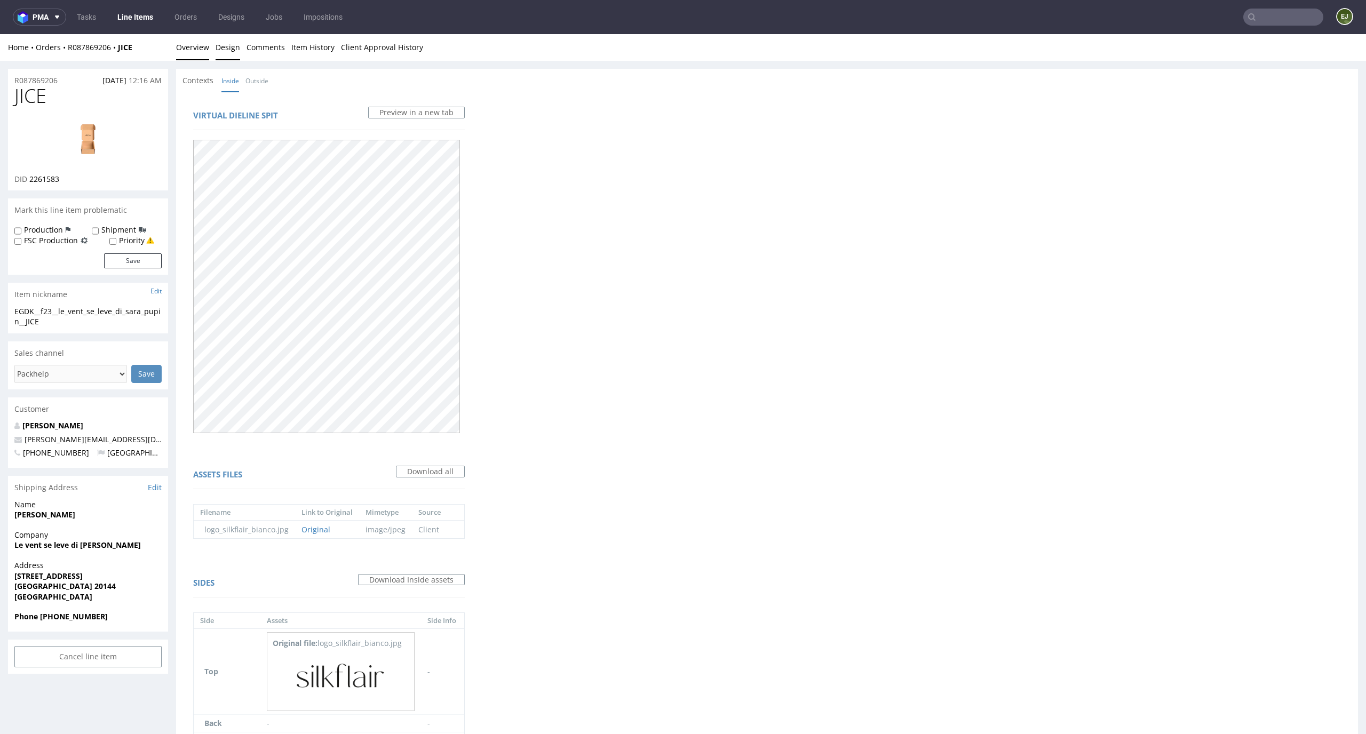
click at [194, 47] on link "Overview" at bounding box center [192, 47] width 33 height 26
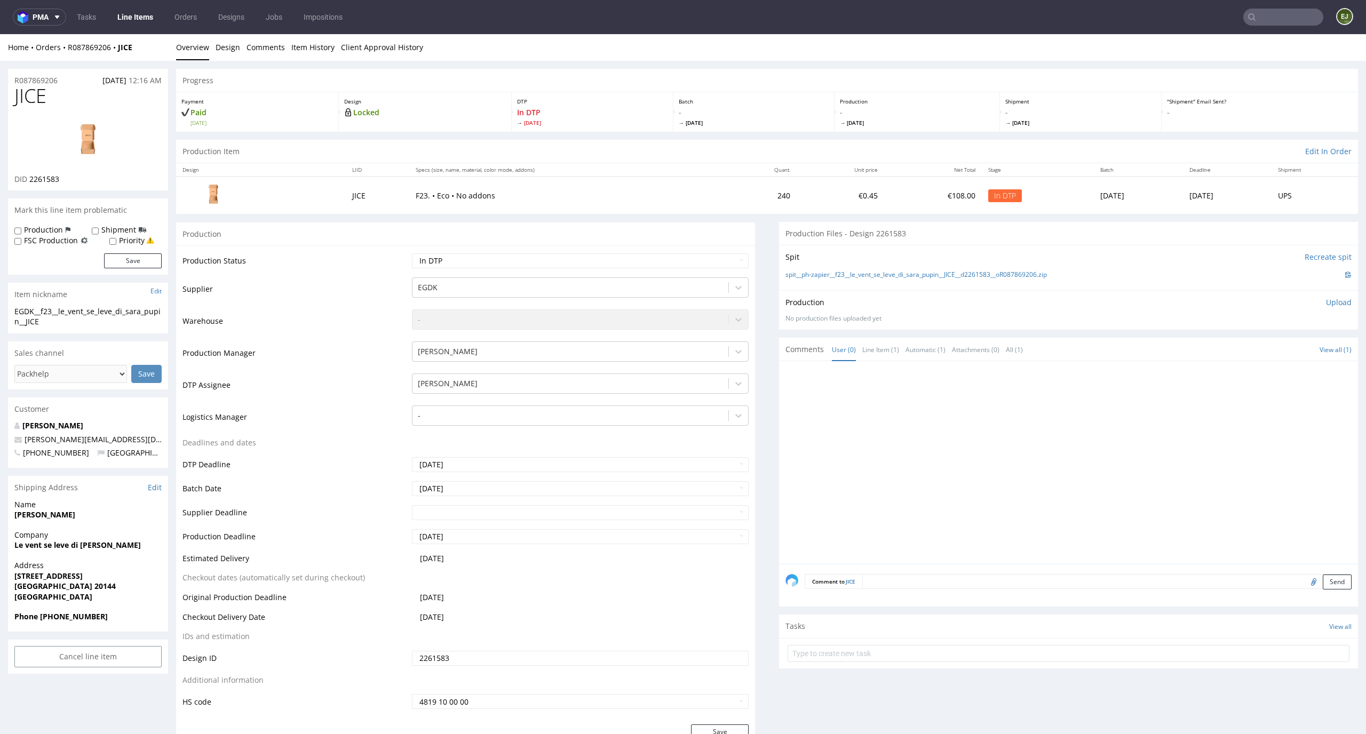
click at [1326, 302] on p "Upload" at bounding box center [1339, 302] width 26 height 11
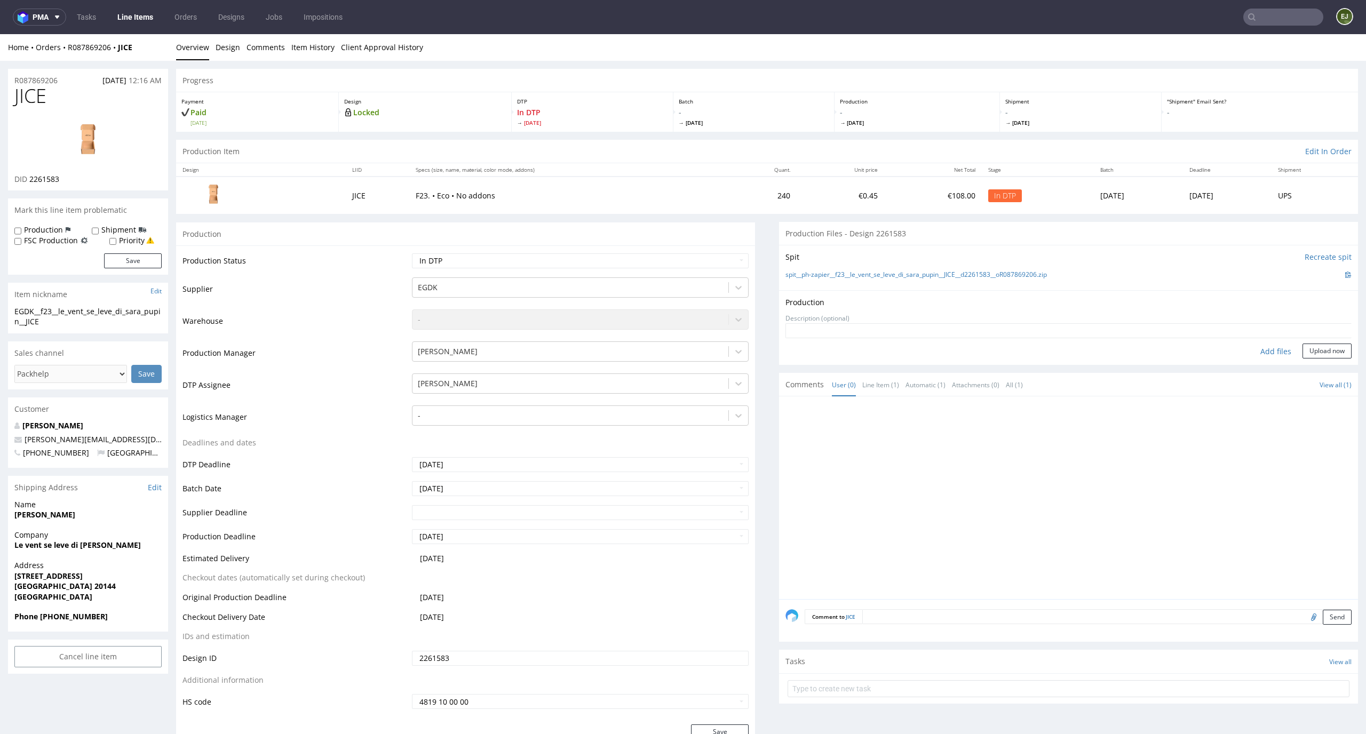
click at [1249, 354] on div "Add files" at bounding box center [1275, 352] width 53 height 16
type input "C:\fakepath\EGDK__f23__le_vent_se_leve_di_sara_pupin__JICE__d2261583__oR0878692…"
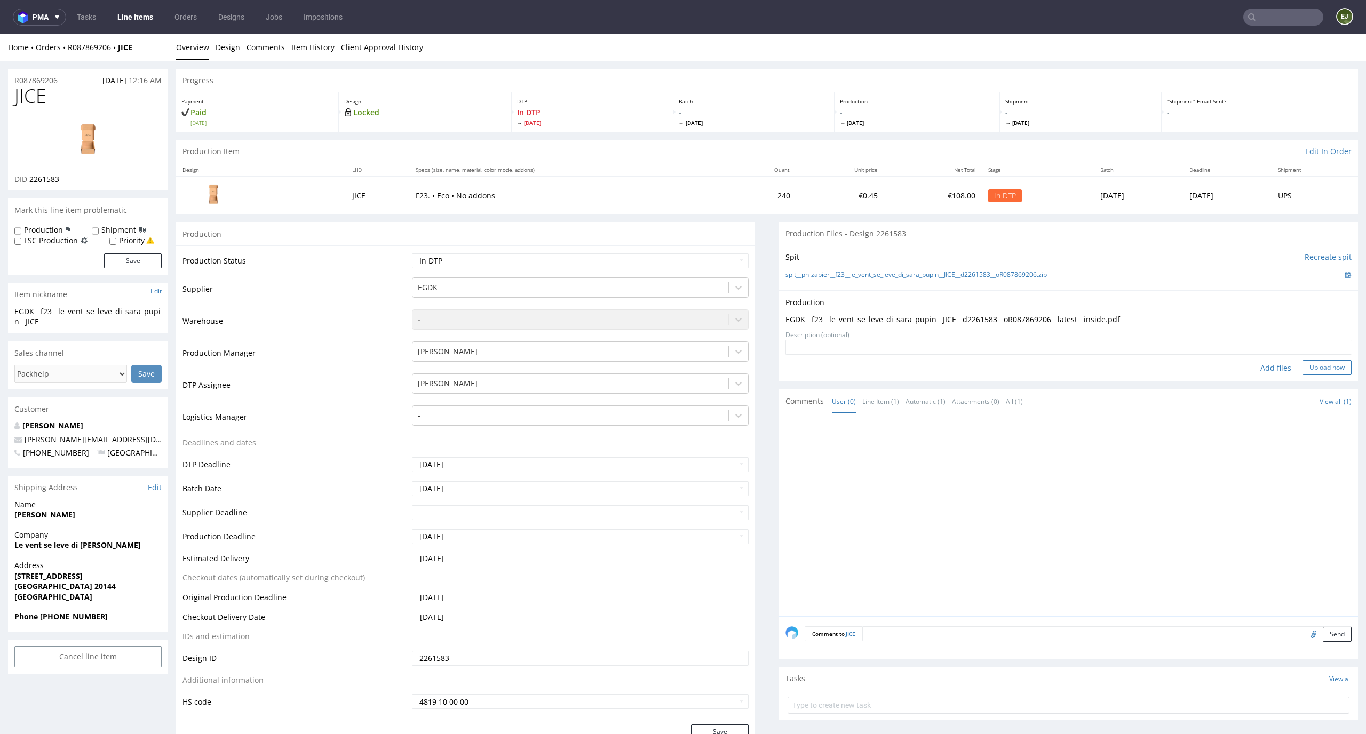
click at [1305, 365] on button "Upload now" at bounding box center [1327, 367] width 49 height 15
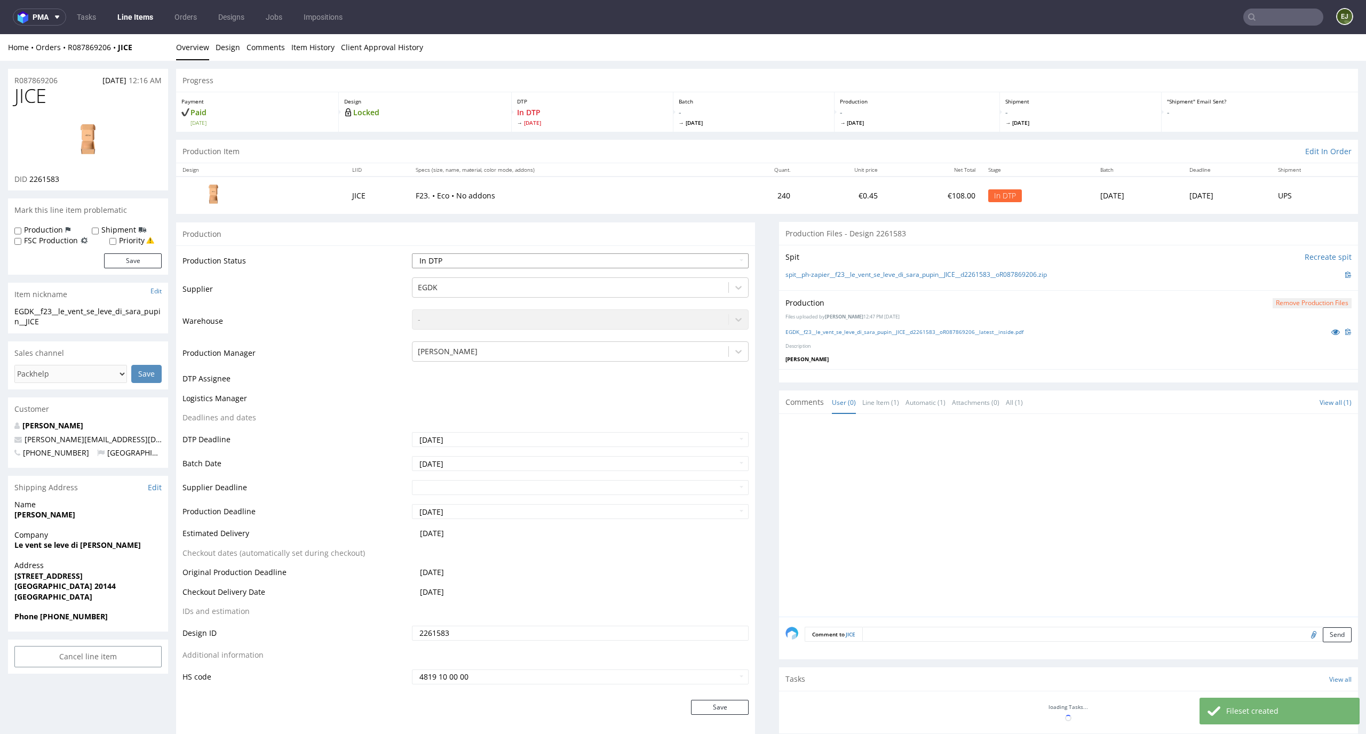
click at [735, 255] on select "Waiting for Artwork Waiting for Diecut Waiting for Mockup Waiting for DTP Waiti…" at bounding box center [580, 260] width 337 height 15
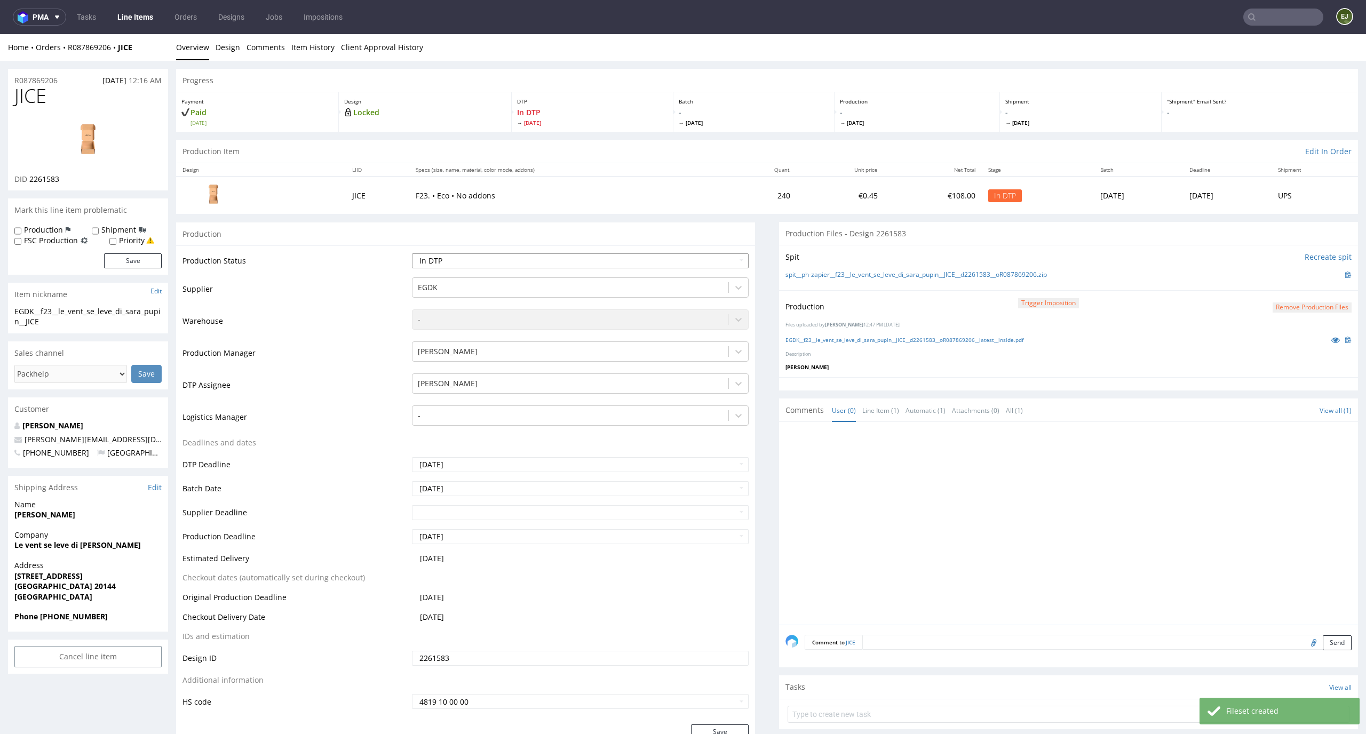
select select "dtp_production_ready"
click at [412, 253] on select "Waiting for Artwork Waiting for Diecut Waiting for Mockup Waiting for DTP Waiti…" at bounding box center [580, 260] width 337 height 15
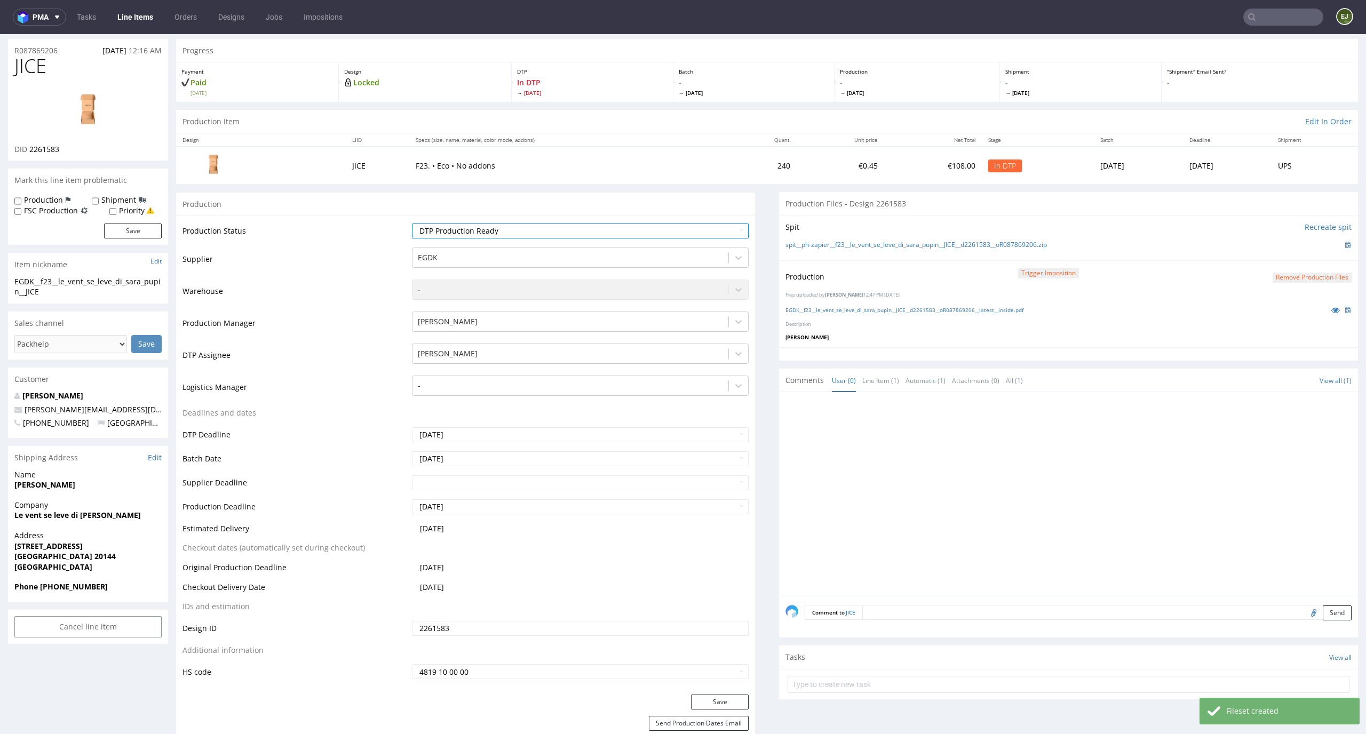
scroll to position [144, 0]
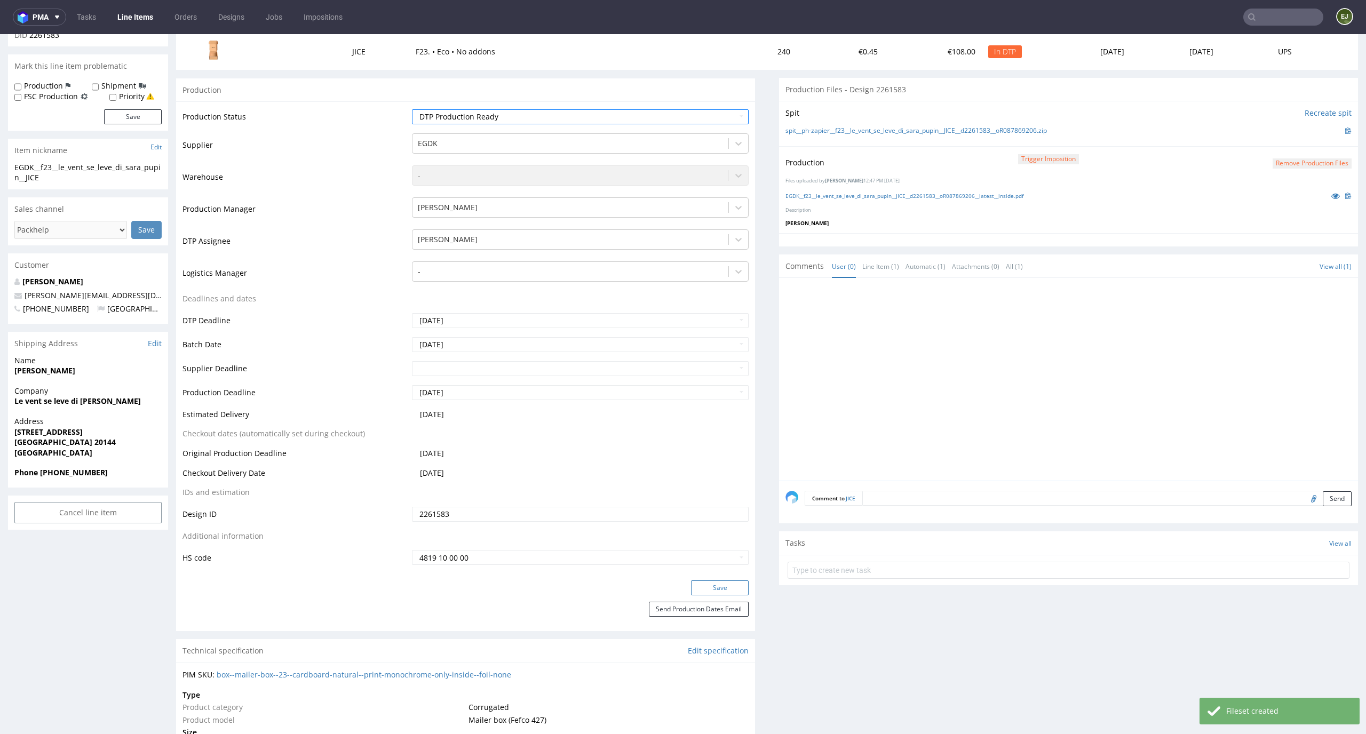
click at [725, 594] on button "Save" at bounding box center [720, 588] width 58 height 15
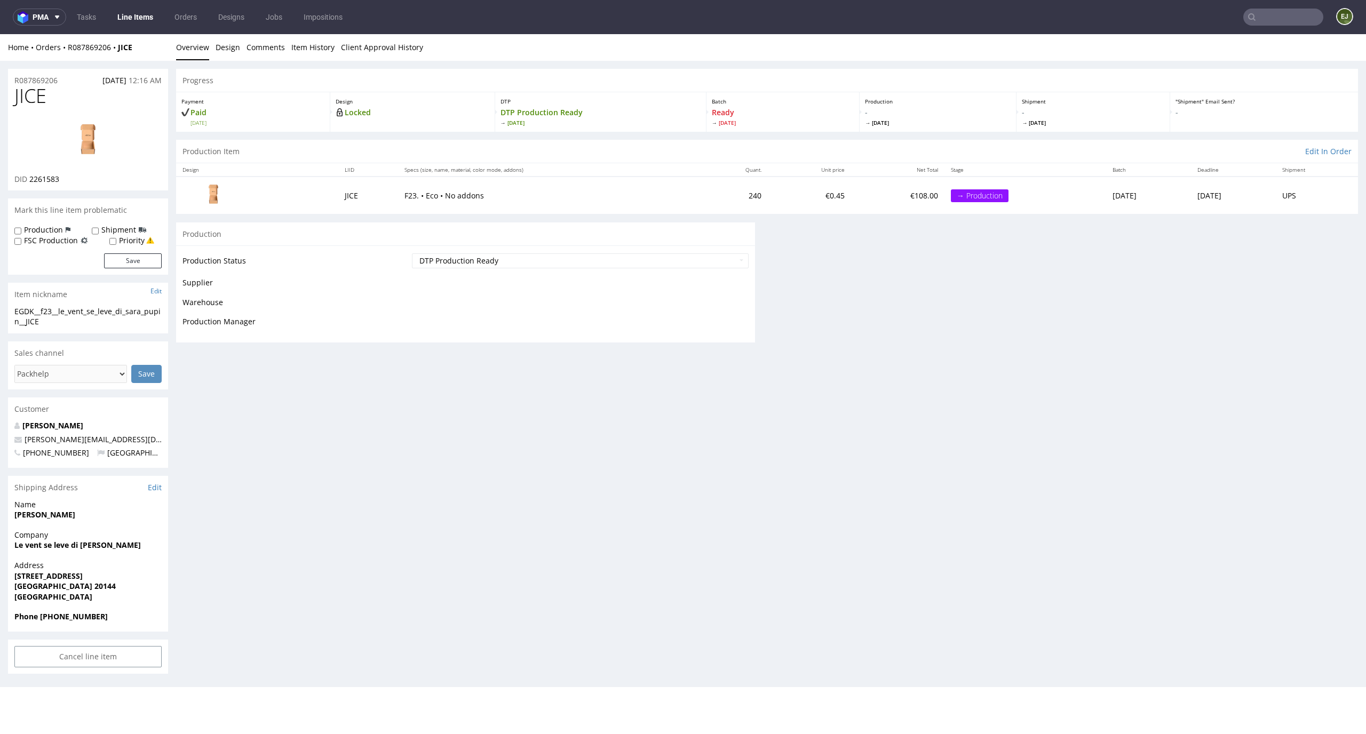
scroll to position [0, 0]
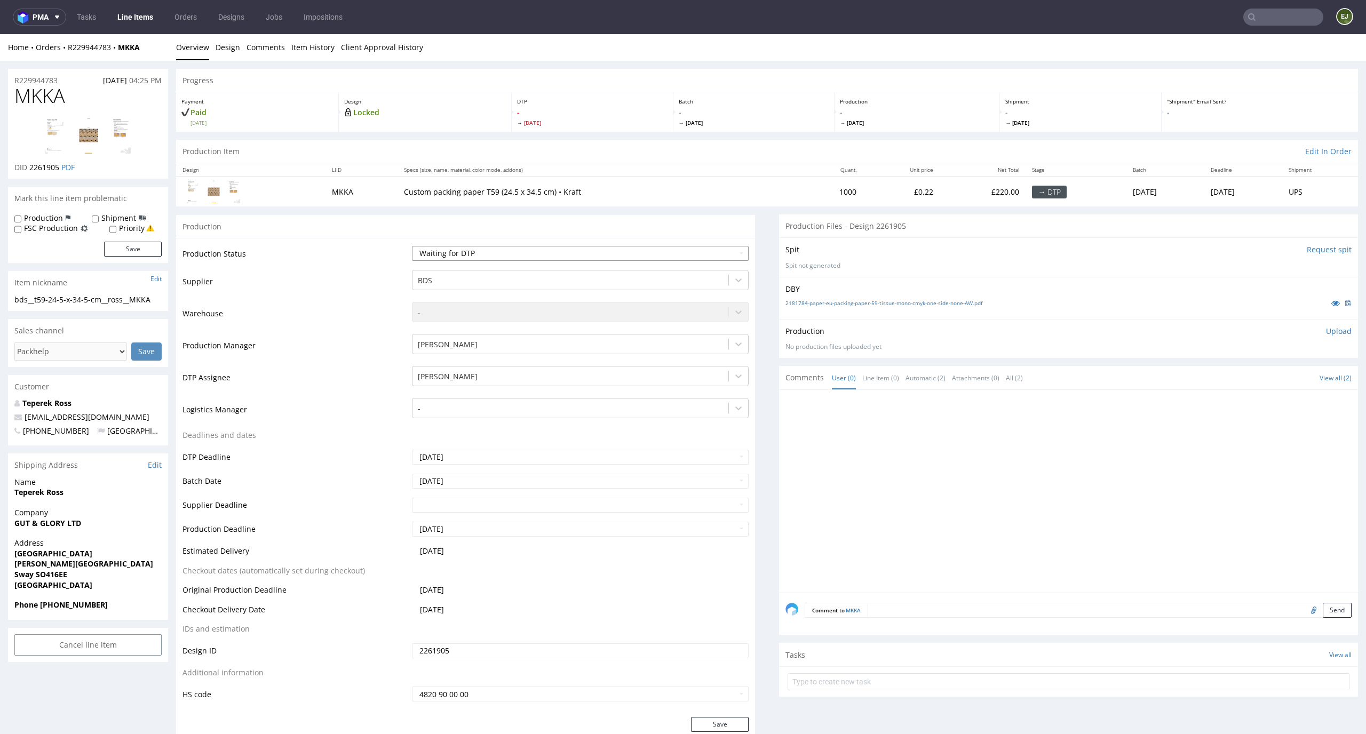
click at [659, 249] on select "Waiting for Artwork Waiting for Diecut Waiting for Mockup Waiting for DTP Waiti…" at bounding box center [580, 253] width 337 height 15
select select "dtp_in_process"
click at [412, 246] on select "Waiting for Artwork Waiting for Diecut Waiting for Mockup Waiting for DTP Waiti…" at bounding box center [580, 253] width 337 height 15
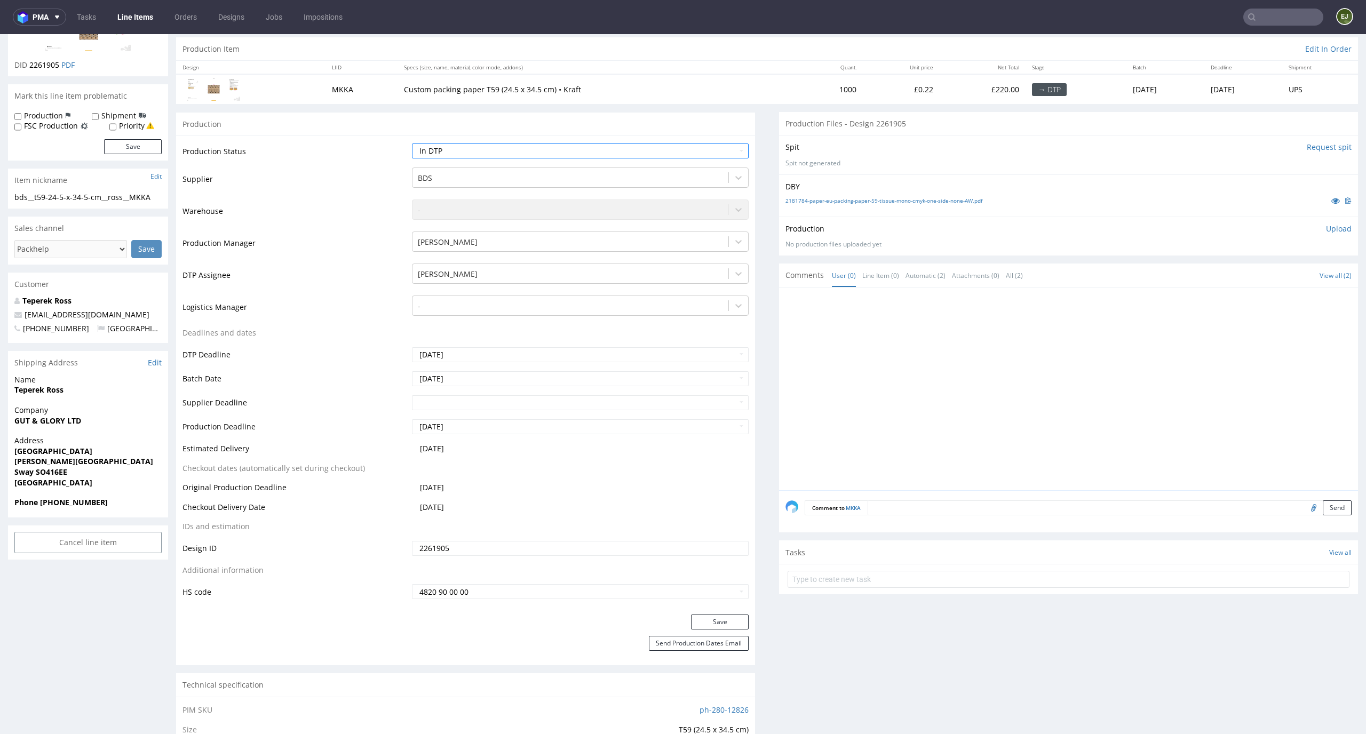
click at [732, 614] on div "Production Status Waiting for Artwork Waiting for Diecut Waiting for Mockup Wai…" at bounding box center [465, 375] width 579 height 479
click at [723, 628] on button "Save" at bounding box center [720, 622] width 58 height 15
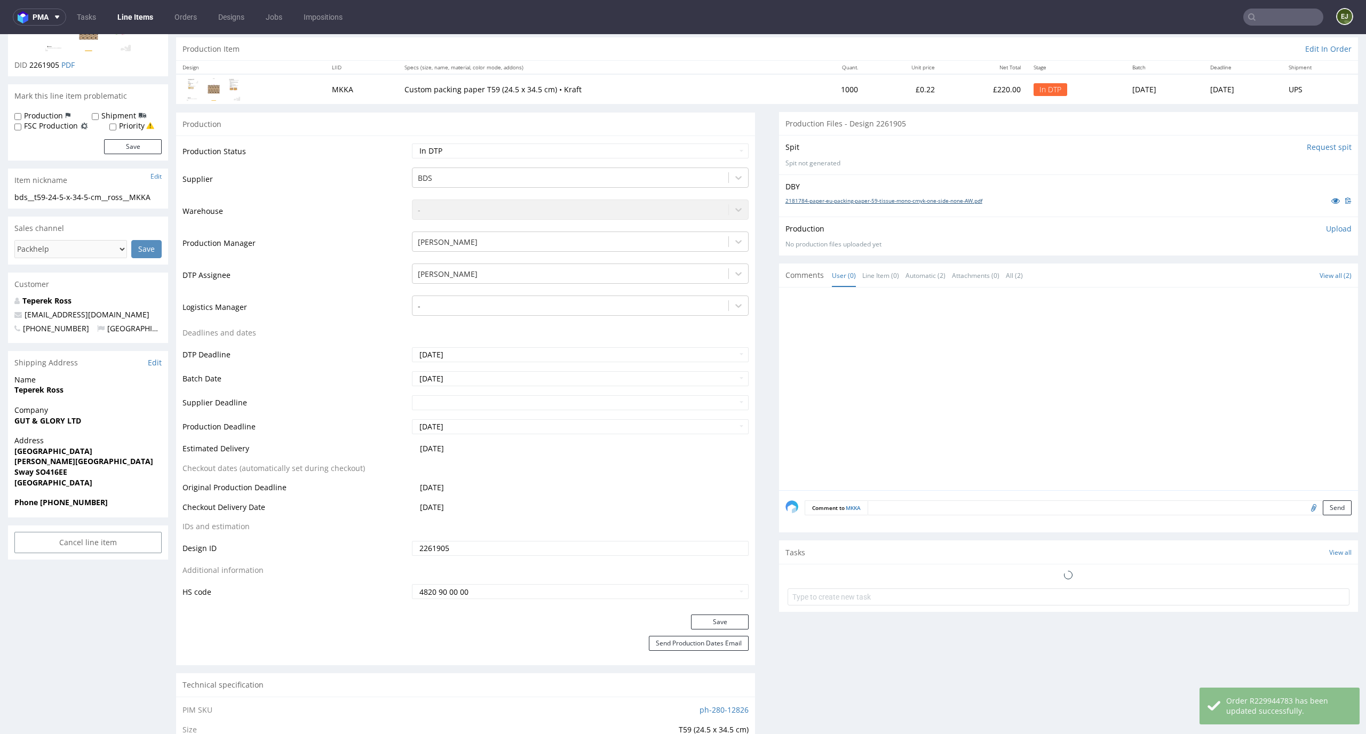
click at [883, 198] on link "2181784-paper-eu-packing-paper-59-tissue-mono-cmyk-one-side-none-AW.pdf" at bounding box center [884, 200] width 197 height 7
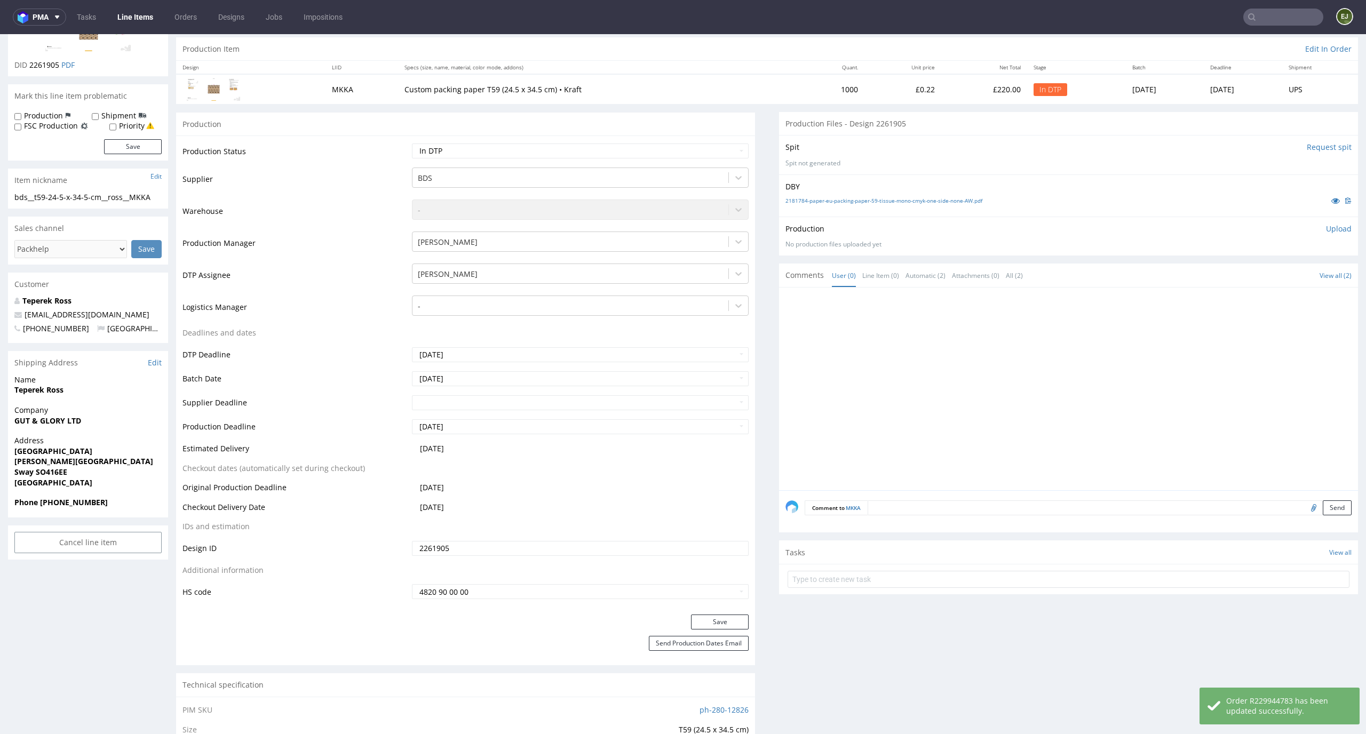
click at [1323, 149] on input "Request spit" at bounding box center [1329, 147] width 45 height 11
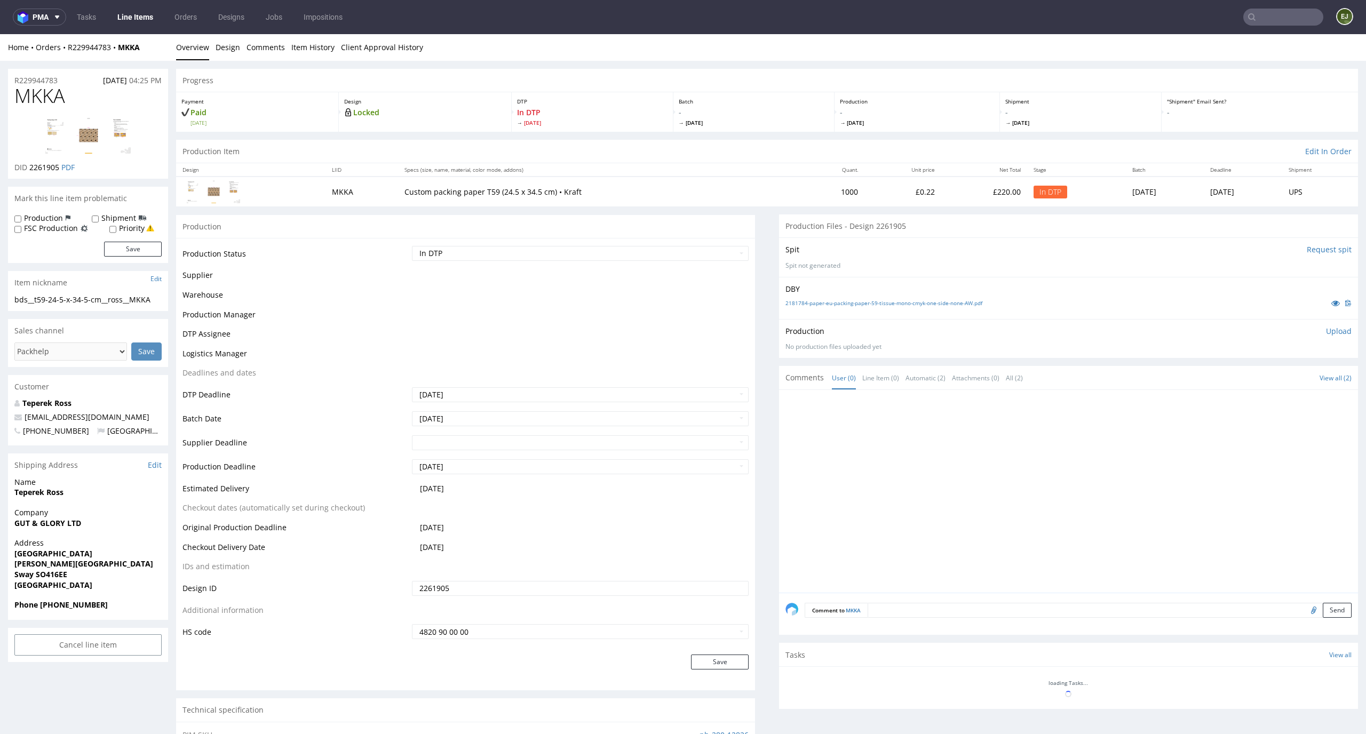
scroll to position [0, 0]
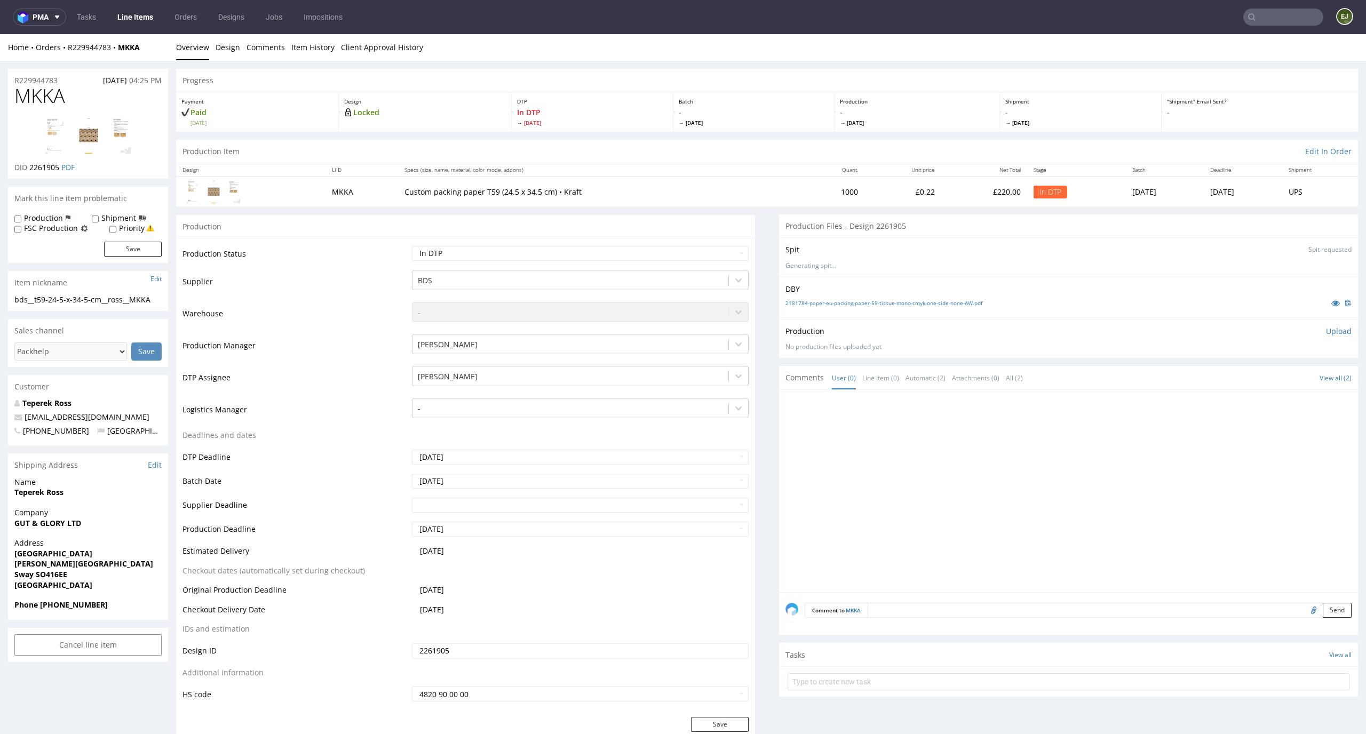
click at [673, 115] on div "Batch - [DATE]" at bounding box center [754, 111] width 162 height 39
click at [925, 303] on link "2181784-paper-eu-packing-paper-59-tissue-mono-cmyk-one-side-none-AW.pdf" at bounding box center [884, 302] width 197 height 7
drag, startPoint x: 68, startPoint y: 89, endPoint x: 6, endPoint y: 89, distance: 61.9
click at [8, 89] on div "MKKA DID 2261905 PDF" at bounding box center [88, 131] width 160 height 93
copy span "MKKA"
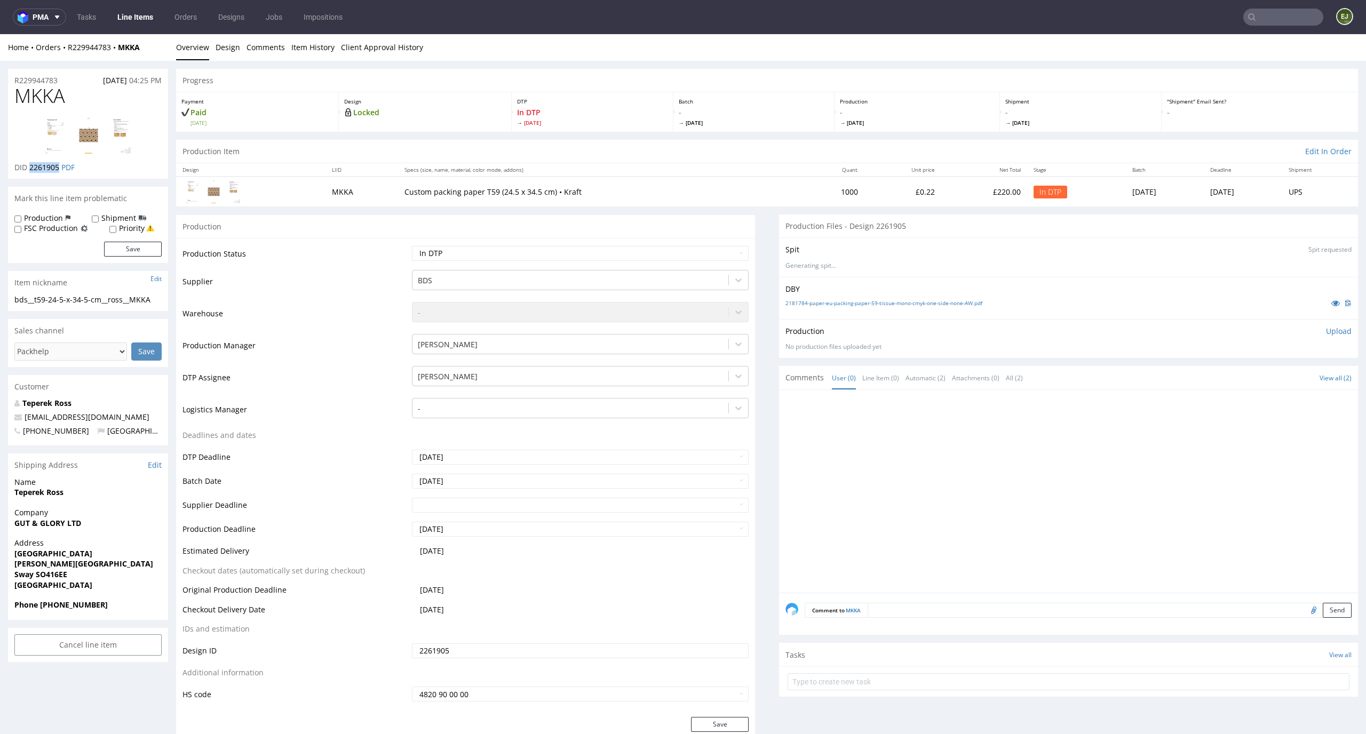
drag, startPoint x: 58, startPoint y: 168, endPoint x: 30, endPoint y: 168, distance: 28.3
click at [30, 168] on span "2261905" at bounding box center [44, 167] width 30 height 10
copy span "2261905"
drag, startPoint x: 164, startPoint y: 300, endPoint x: 0, endPoint y: 301, distance: 163.8
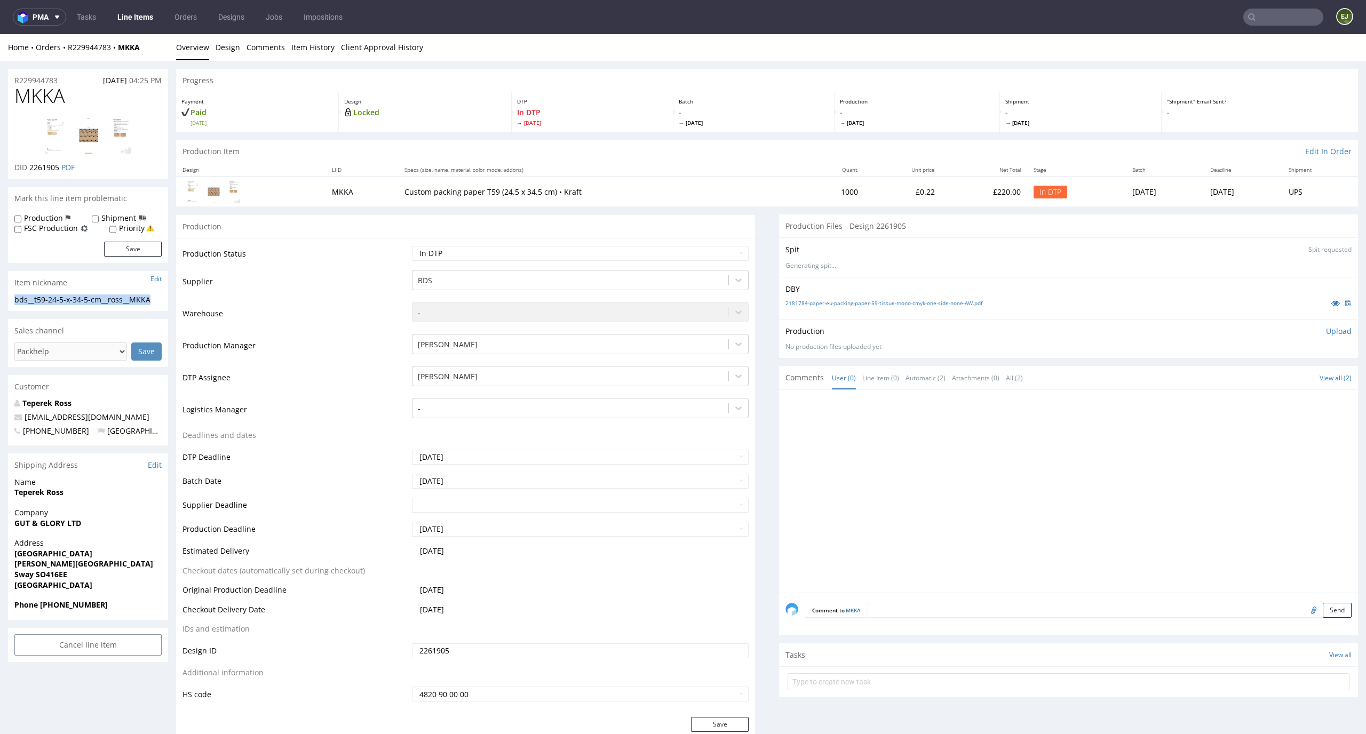
copy div "bds__t59-24-5-x-34-5-cm__ross__MKKA"
drag, startPoint x: 60, startPoint y: 167, endPoint x: 29, endPoint y: 166, distance: 30.4
click at [29, 166] on p "DID 2261905 PDF" at bounding box center [44, 167] width 60 height 11
copy span "2261905"
drag, startPoint x: 66, startPoint y: 82, endPoint x: 0, endPoint y: 80, distance: 66.2
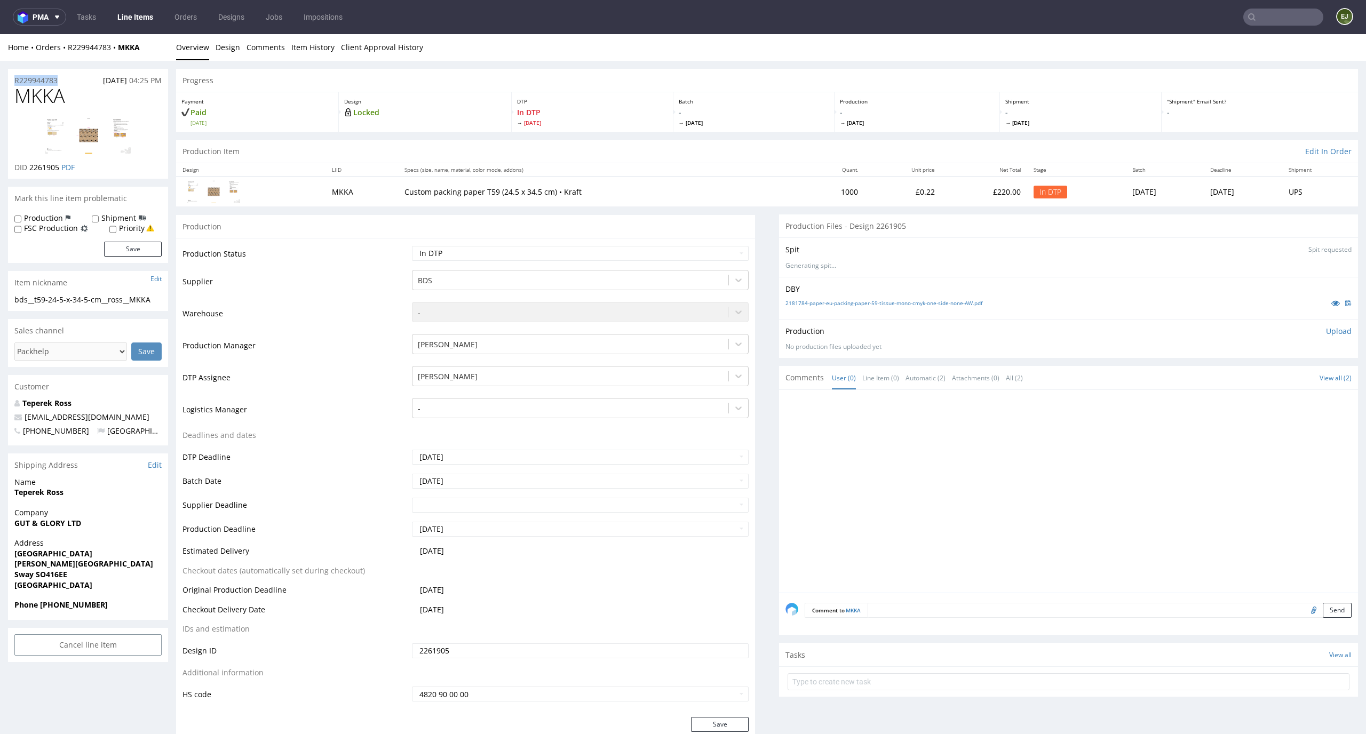
copy p "R229944783"
click at [326, 184] on td "MKKA" at bounding box center [362, 191] width 73 height 29
click at [687, 246] on select "Waiting for Artwork Waiting for Diecut Waiting for Mockup Waiting for DTP Waiti…" at bounding box center [580, 253] width 337 height 15
select select "dtp_ca_needed"
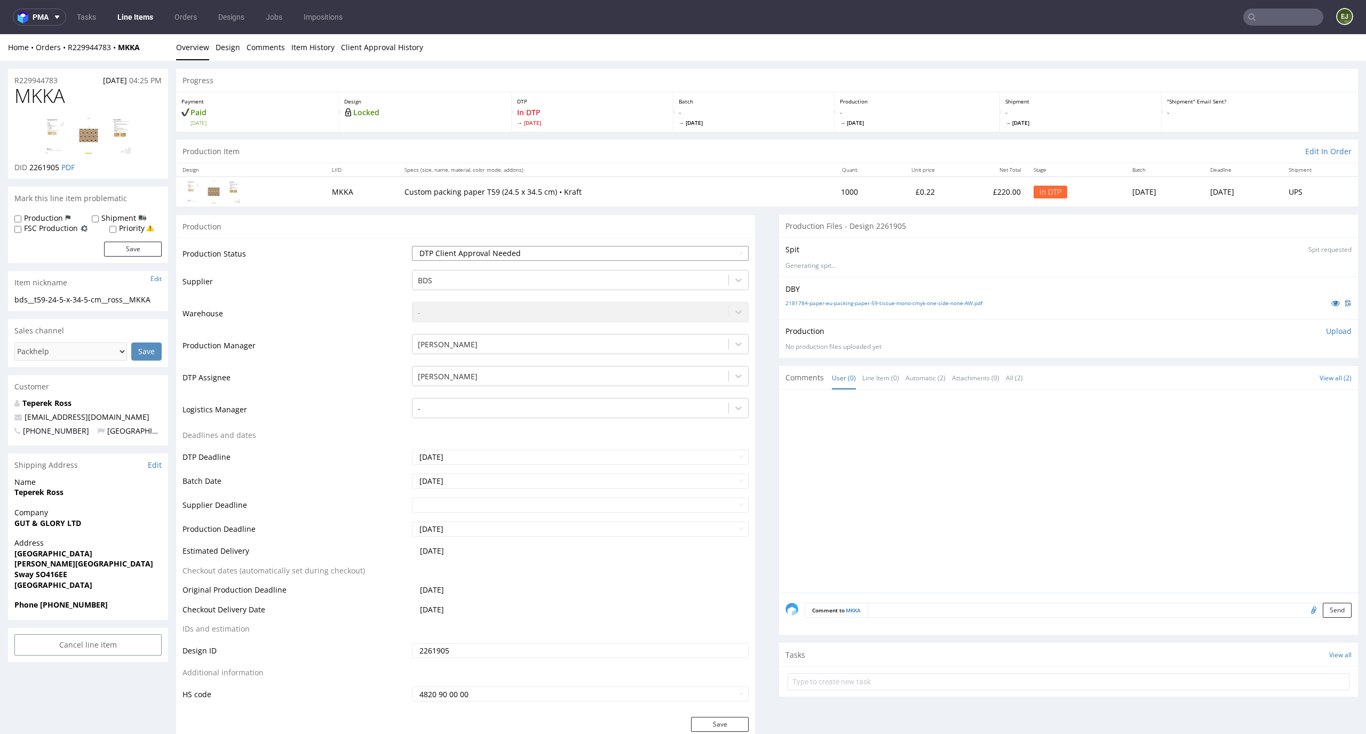
click at [412, 246] on select "Waiting for Artwork Waiting for Diecut Waiting for Mockup Waiting for DTP Waiti…" at bounding box center [580, 253] width 337 height 15
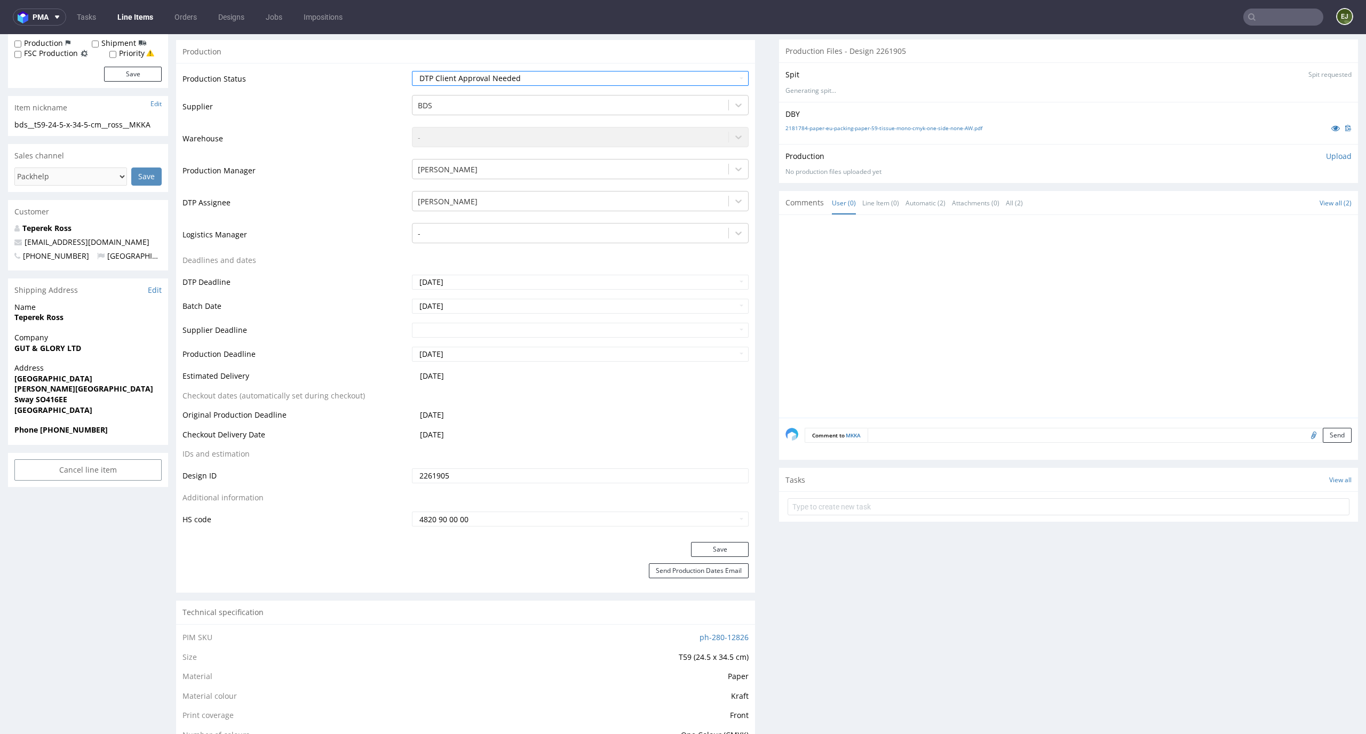
scroll to position [186, 0]
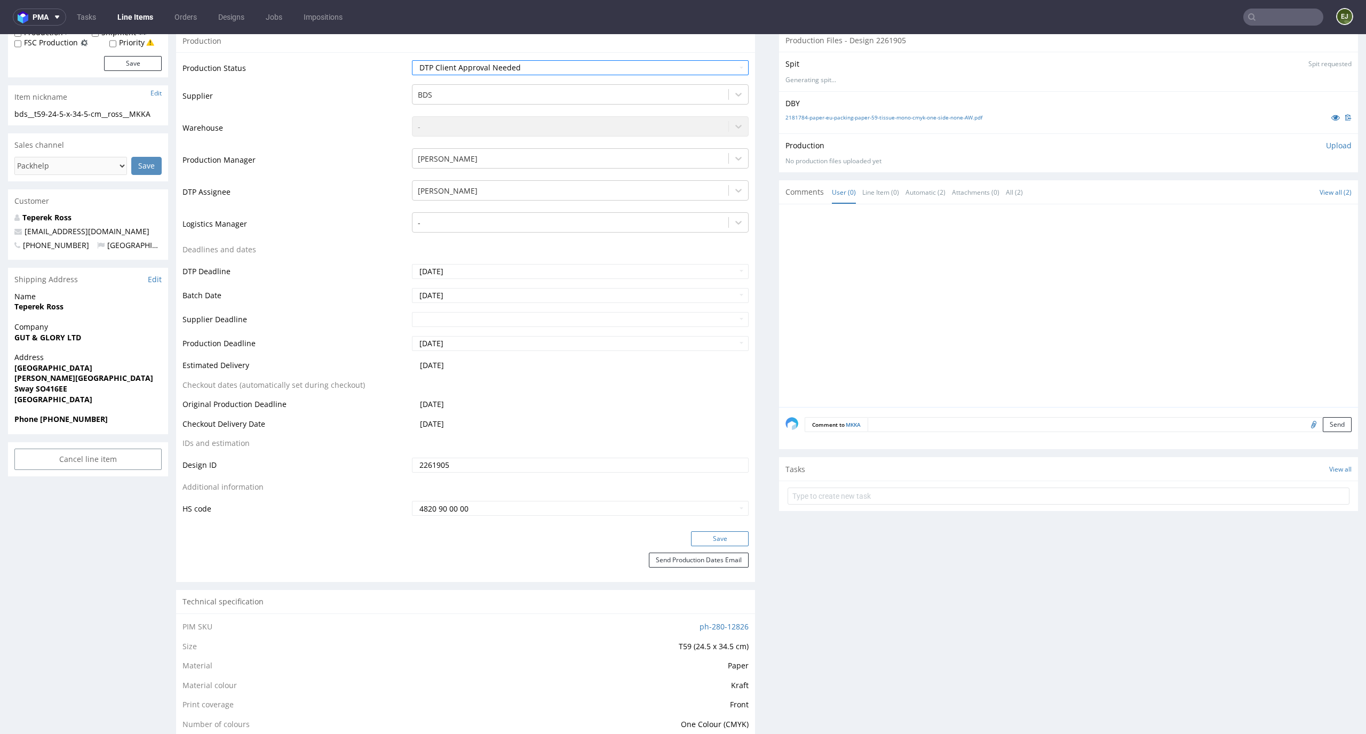
click at [730, 538] on button "Save" at bounding box center [720, 539] width 58 height 15
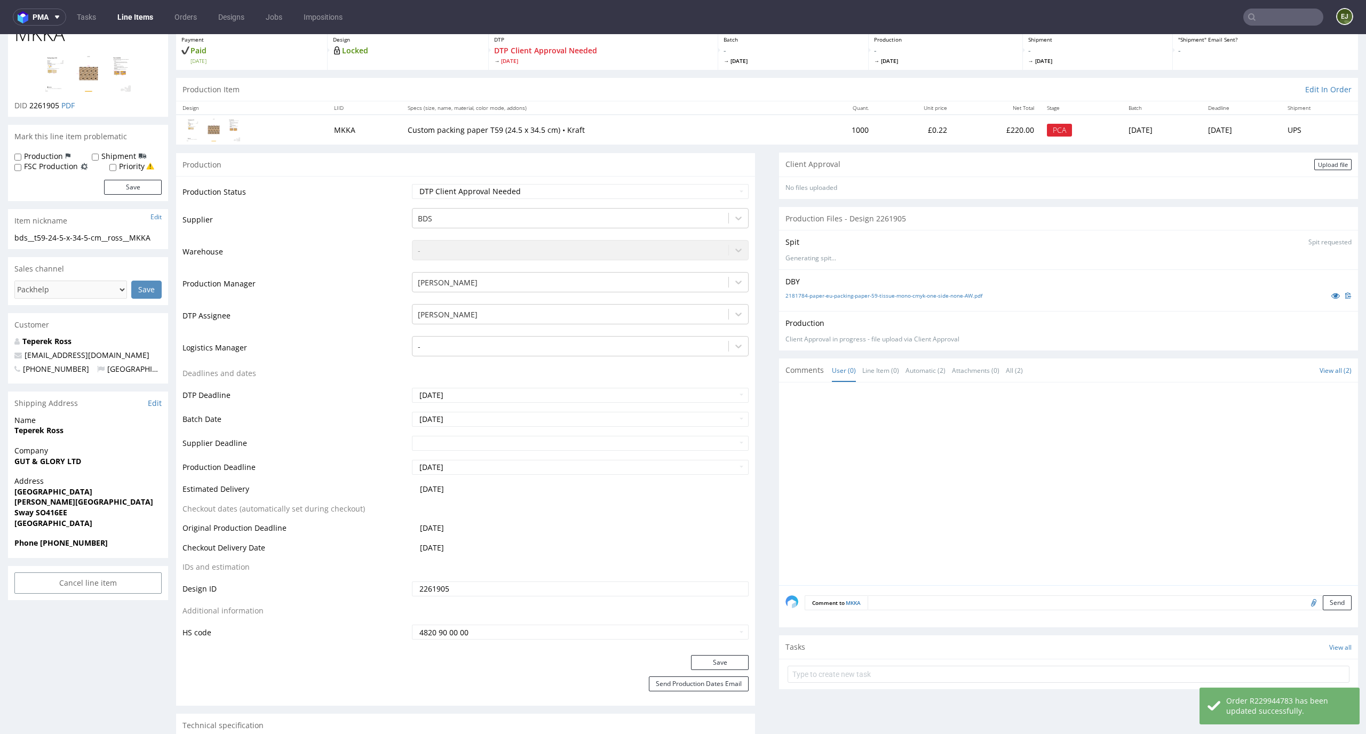
scroll to position [0, 0]
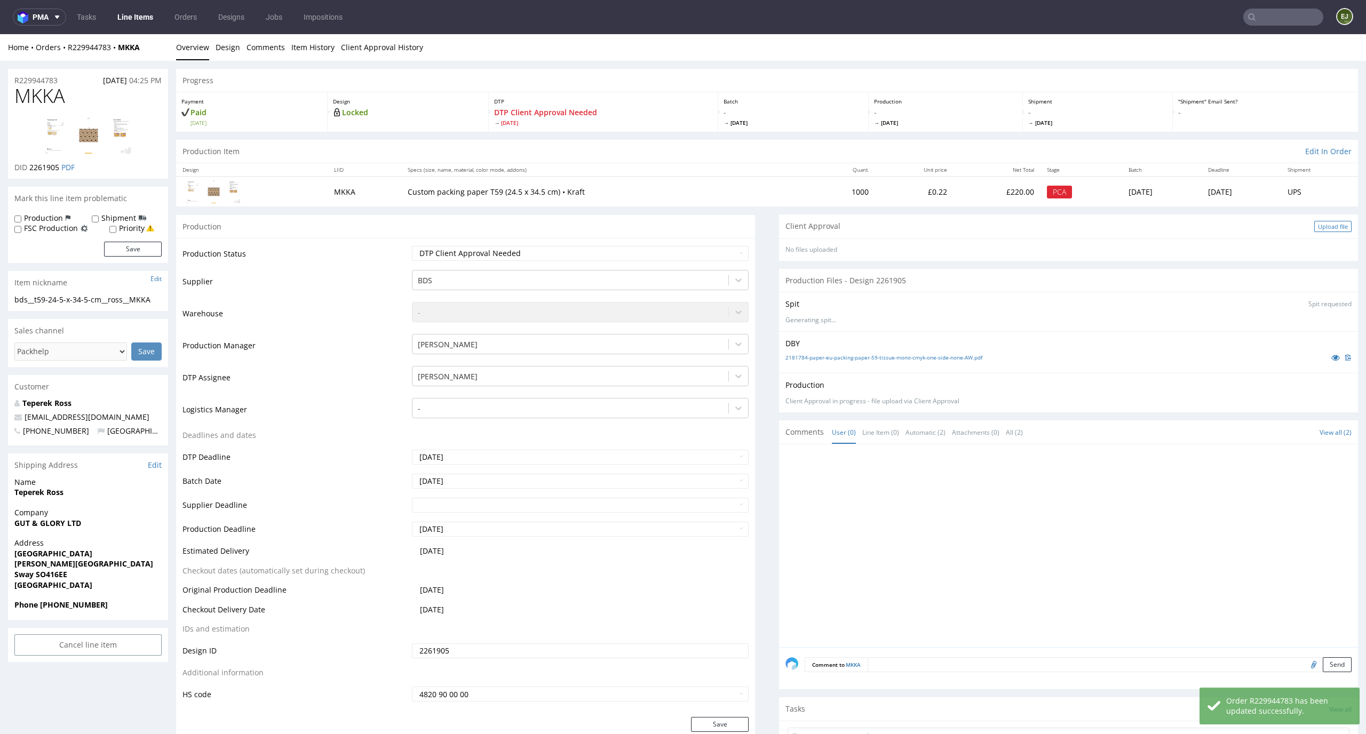
click at [1314, 221] on div "Upload file" at bounding box center [1332, 226] width 37 height 11
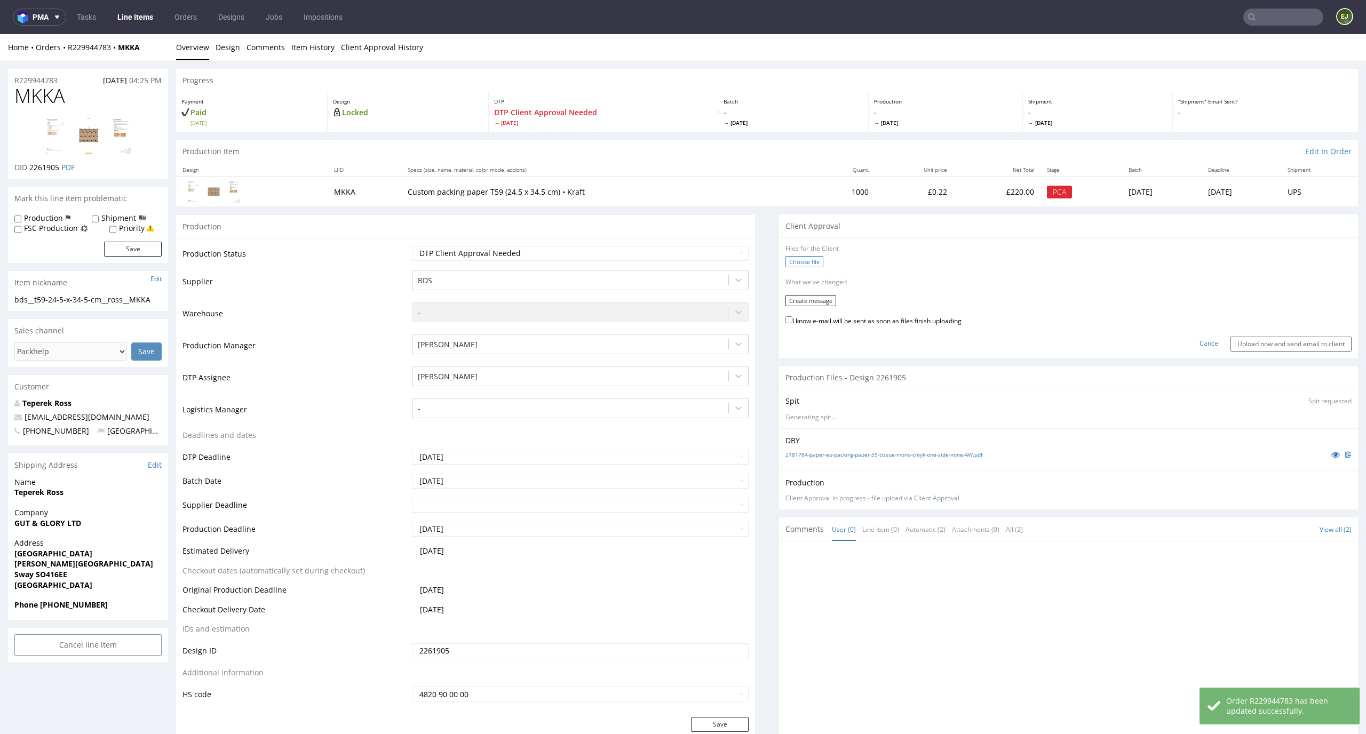
click at [786, 263] on label "Choose file" at bounding box center [805, 261] width 38 height 11
click at [0, 34] on input "Choose file" at bounding box center [0, 34] width 0 height 0
click at [818, 298] on button "Create message" at bounding box center [811, 297] width 51 height 11
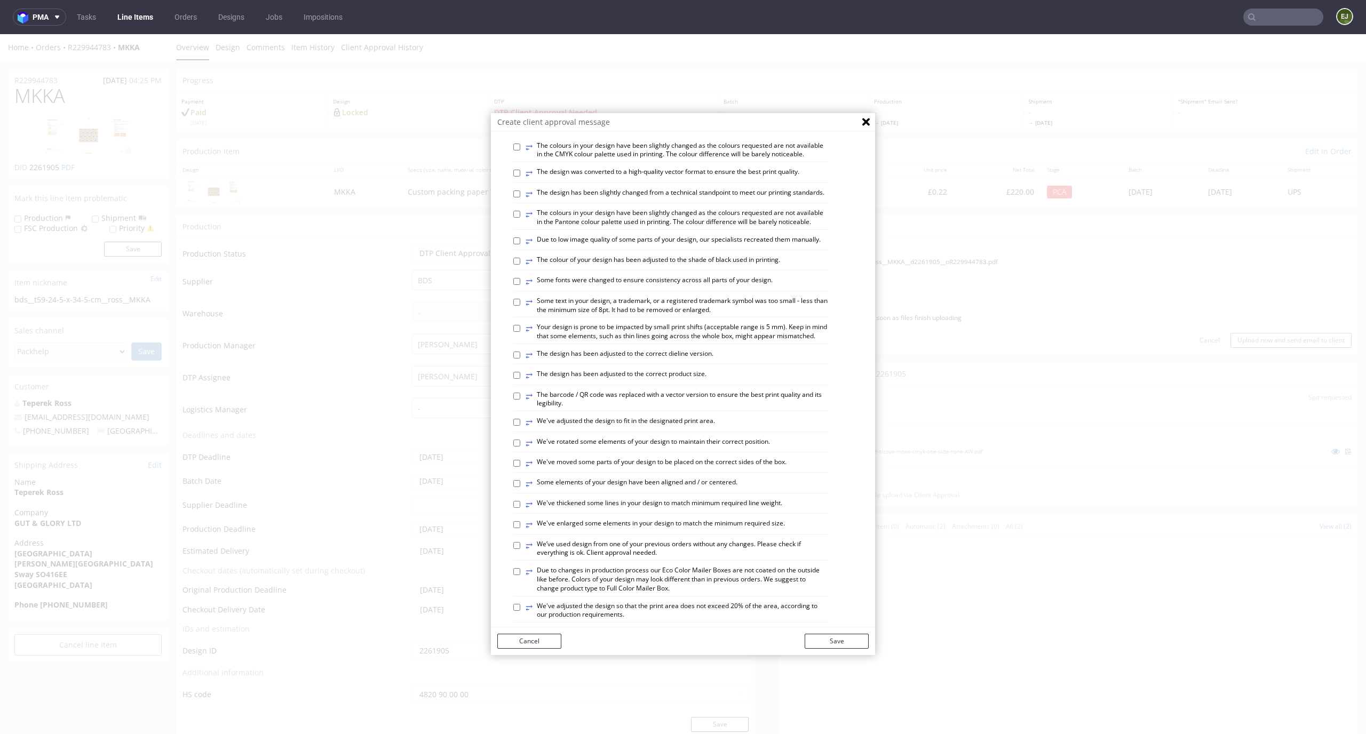
scroll to position [73, 0]
click at [680, 427] on label "⥂ We've adjusted the design to fit in the designated print area." at bounding box center [620, 422] width 189 height 12
click at [520, 425] on input "⥂ We've adjusted the design to fit in the designated print area." at bounding box center [516, 421] width 7 height 7
checkbox input "true"
click at [840, 638] on button "Save" at bounding box center [837, 641] width 64 height 15
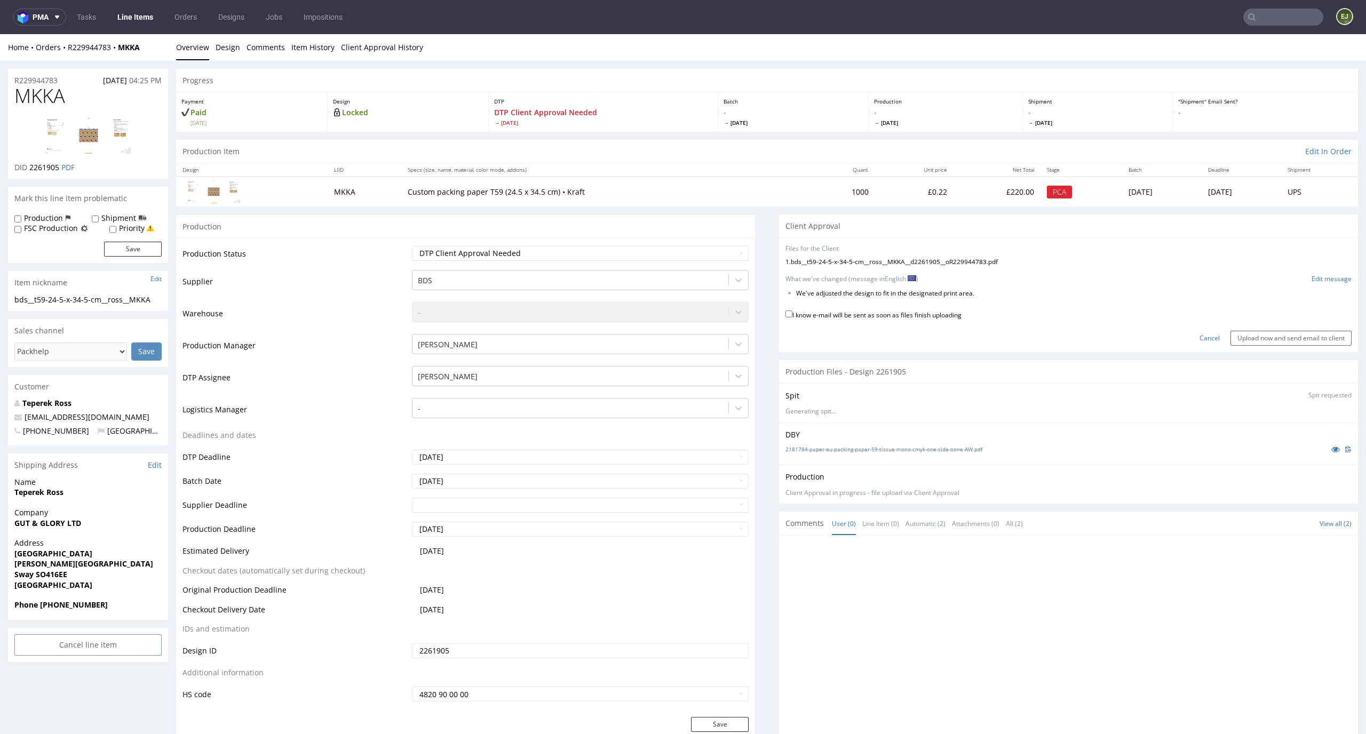
drag, startPoint x: 981, startPoint y: 294, endPoint x: 780, endPoint y: 298, distance: 201.2
click at [786, 298] on form "Files for the Client 1 . bds__t59-24-5-x-34-5-cm__ross__MKKA__d2261905__oR22994…" at bounding box center [1069, 294] width 566 height 101
copy form
drag, startPoint x: 999, startPoint y: 296, endPoint x: 790, endPoint y: 295, distance: 209.2
click at [796, 295] on li "We've adjusted the design to fit in the designated print area." at bounding box center [1046, 293] width 500 height 9
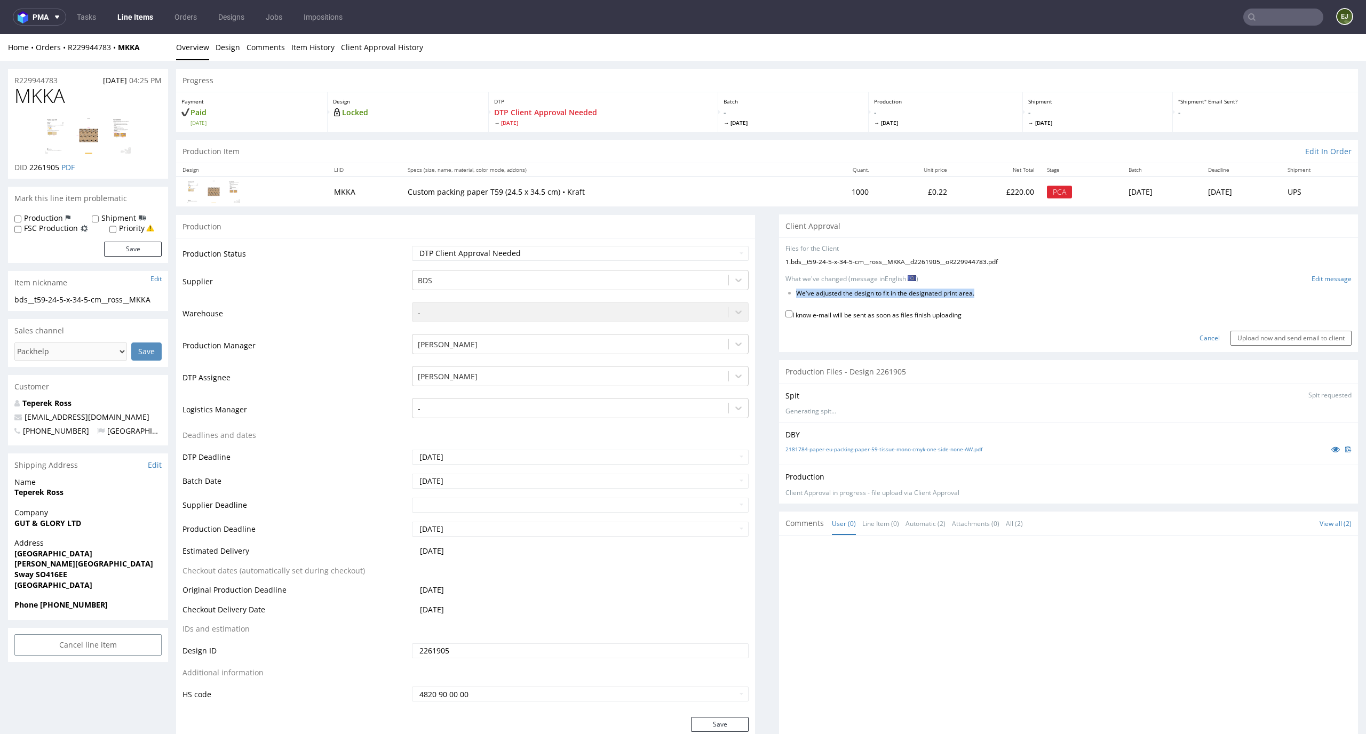
copy li "We've adjusted the design to fit in the designated print area."
click at [1328, 283] on link "Edit message" at bounding box center [1332, 279] width 40 height 9
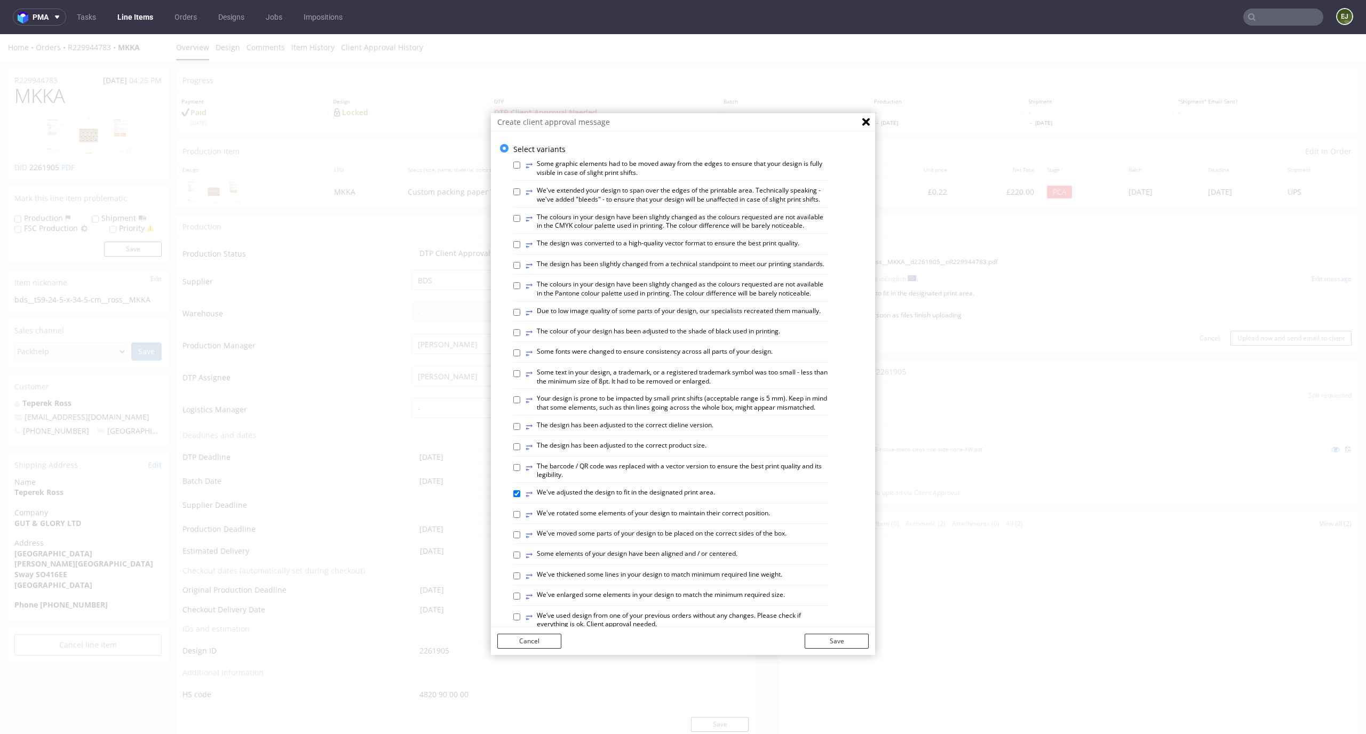
scroll to position [411, 0]
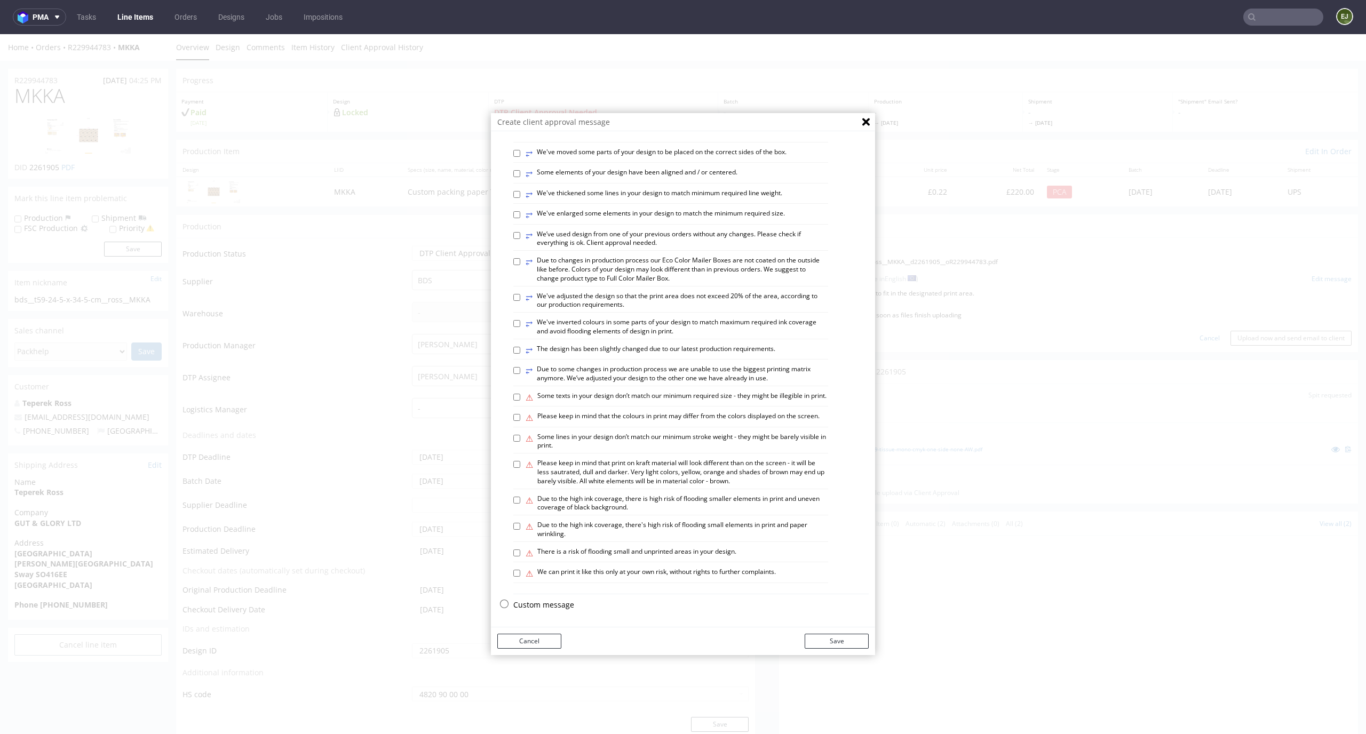
click at [537, 603] on p "Custom message" at bounding box center [690, 605] width 355 height 11
checkbox input "false"
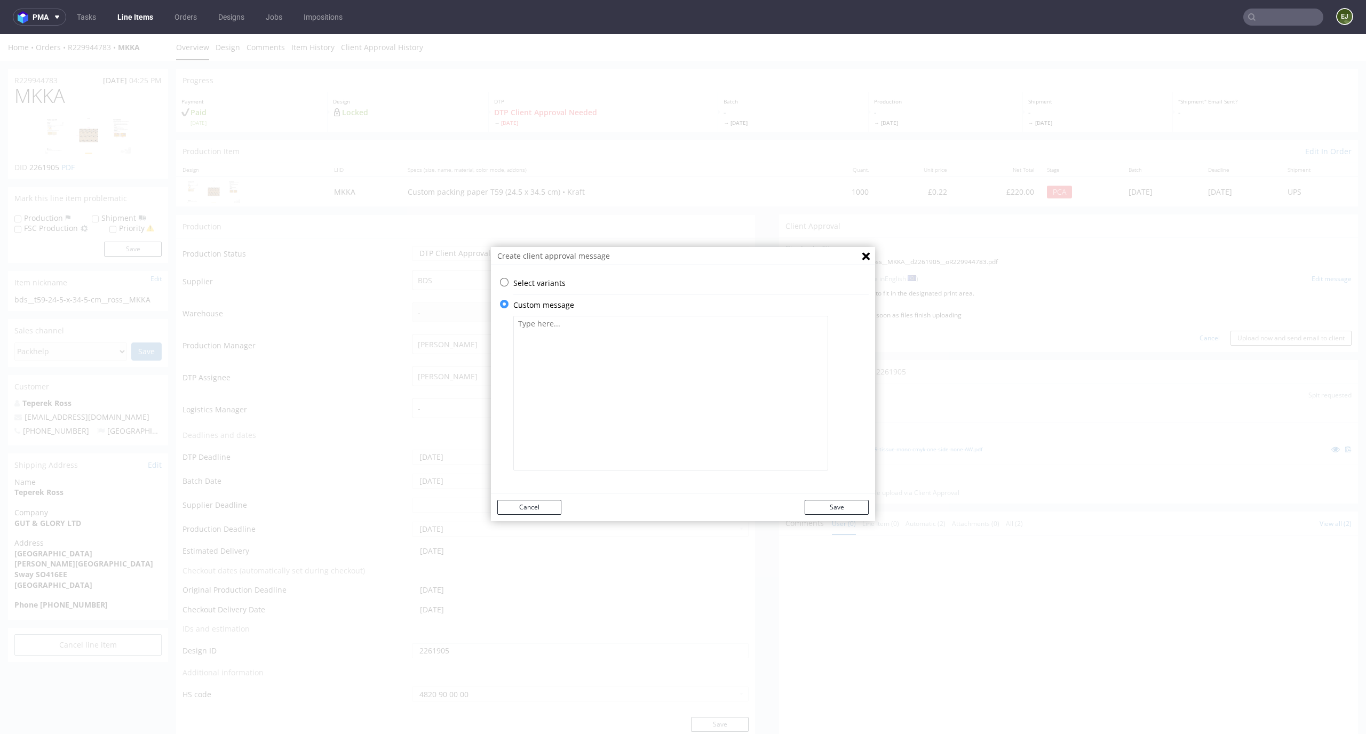
scroll to position [0, 0]
click at [610, 380] on textarea at bounding box center [670, 393] width 315 height 155
paste textarea "• We do not print white on this product. We have adjusted the design to meet th…"
type textarea "• We do not print white on this product. We have adjusted the design to meet th…"
click at [829, 511] on button "Save" at bounding box center [837, 507] width 64 height 15
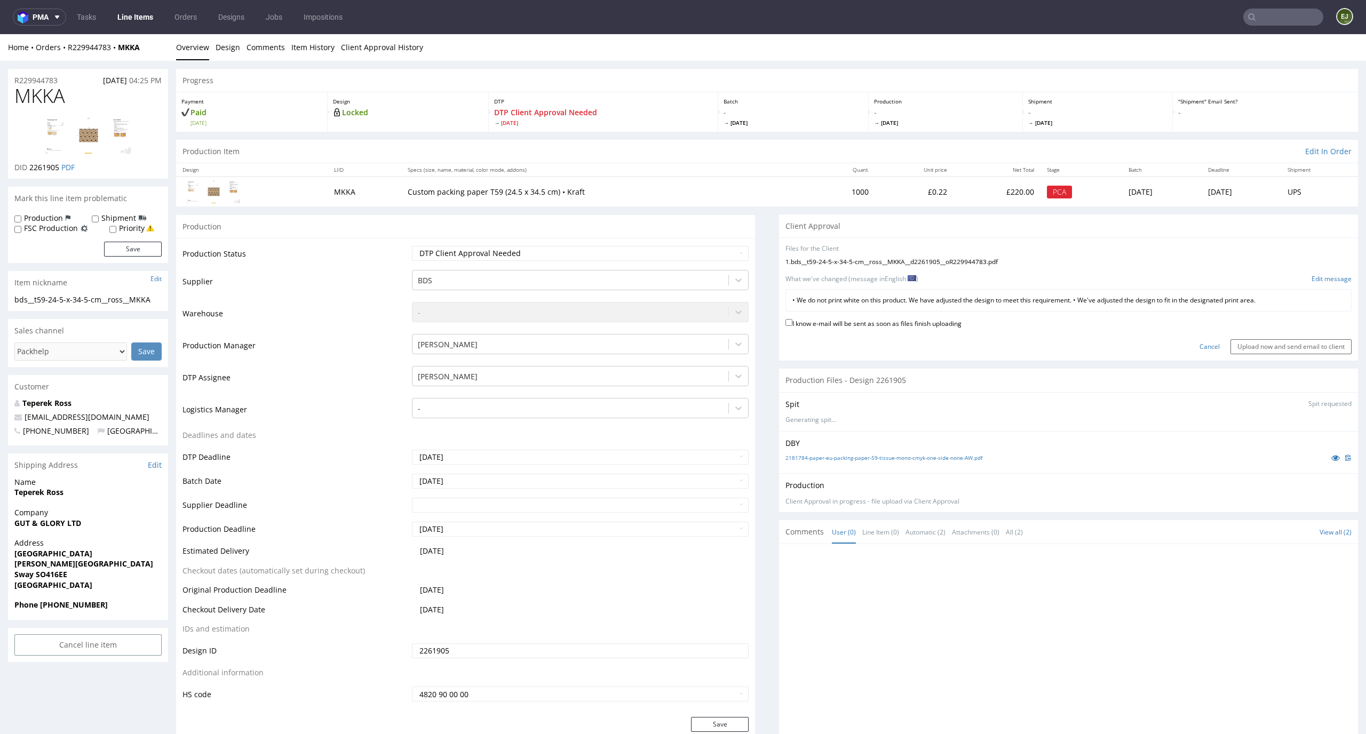
click at [959, 322] on label "I know e-mail will be sent as soon as files finish uploading" at bounding box center [874, 323] width 176 height 12
click at [792, 322] on input "I know e-mail will be sent as soon as files finish uploading" at bounding box center [789, 322] width 7 height 7
checkbox input "true"
click at [1325, 344] on input "Upload now and send email to client" at bounding box center [1291, 346] width 121 height 15
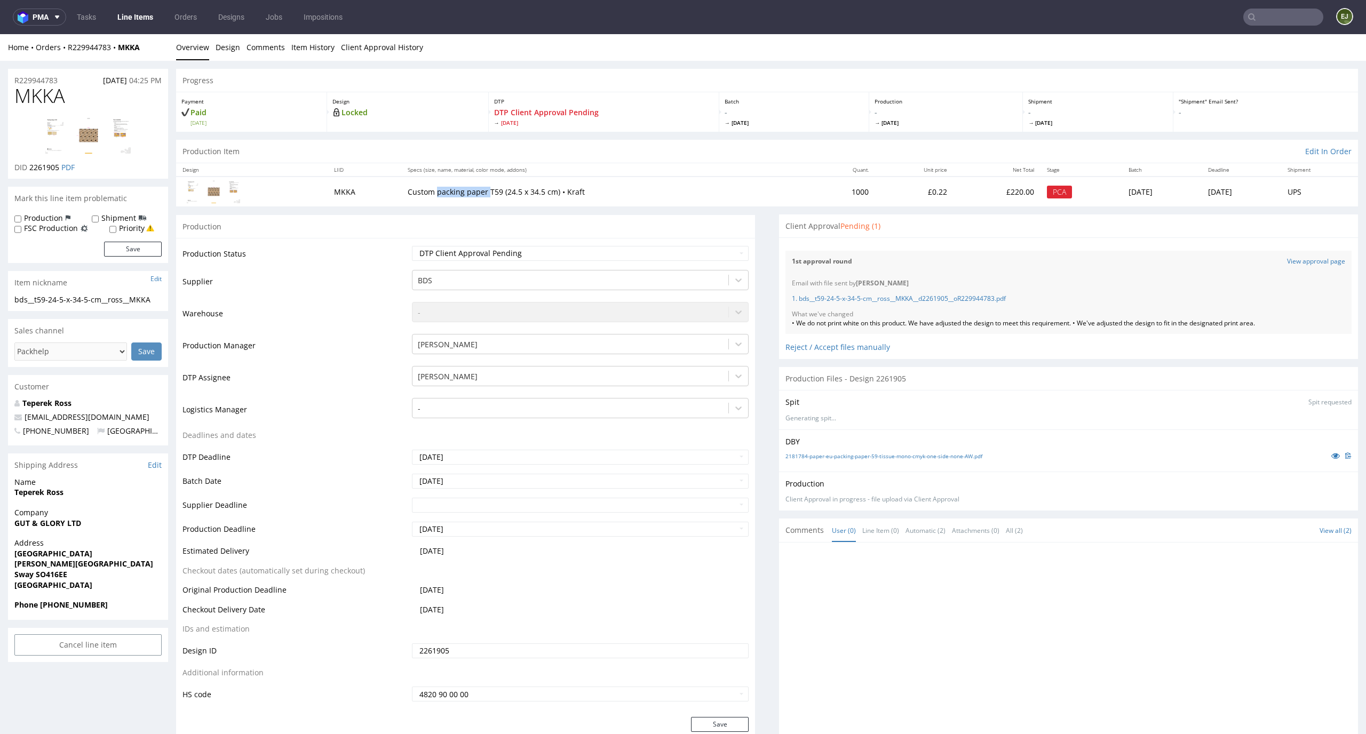
drag, startPoint x: 472, startPoint y: 192, endPoint x: 422, endPoint y: 191, distance: 49.6
click at [422, 191] on p "Custom packing paper T59 (24.5 x 34.5 cm) • Kraft" at bounding box center [606, 192] width 396 height 11
copy p "packing paper"
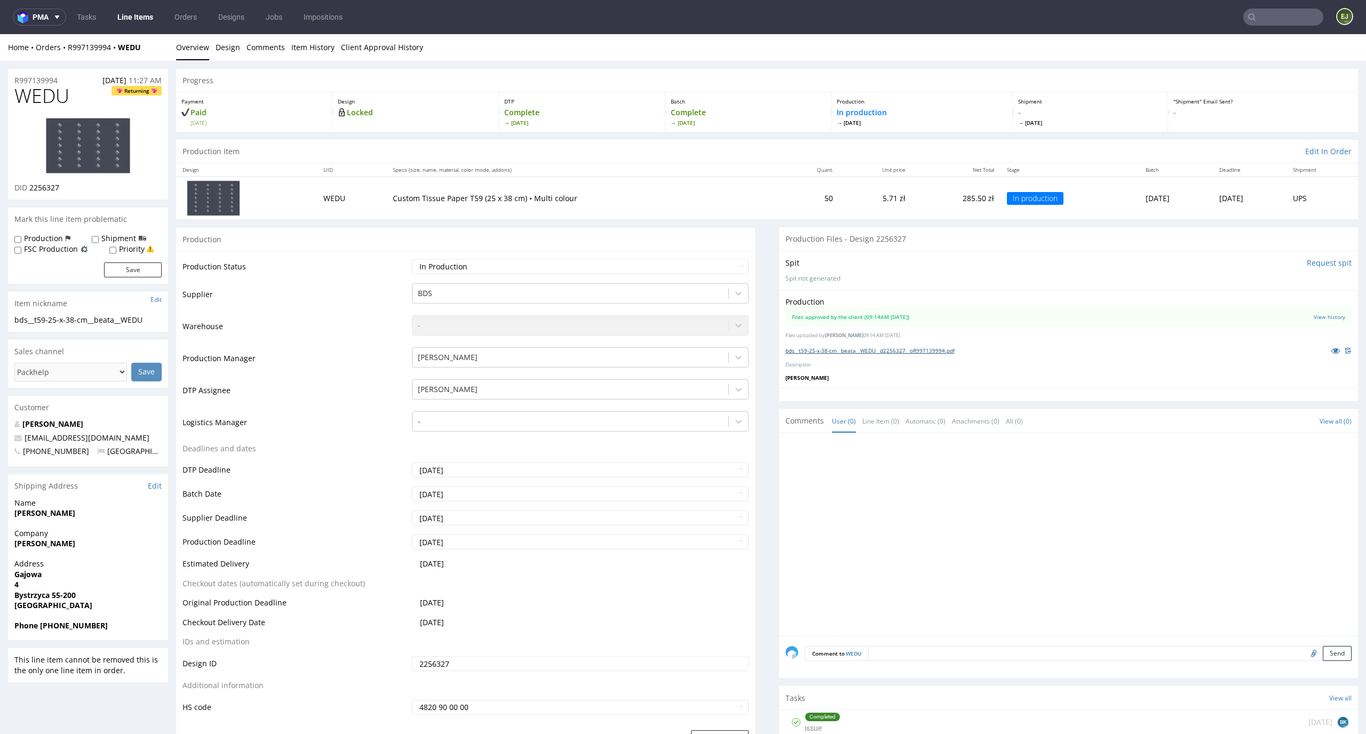
click at [903, 353] on link "bds__t59-25-x-38-cm__beata__WEDU__d2256327__oR997139994.pdf" at bounding box center [870, 350] width 169 height 7
click at [737, 149] on div "Production Item Edit In Order" at bounding box center [767, 151] width 1182 height 23
click at [583, 175] on th "Specs (size, name, material, color mode, addons)" at bounding box center [583, 169] width 395 height 13
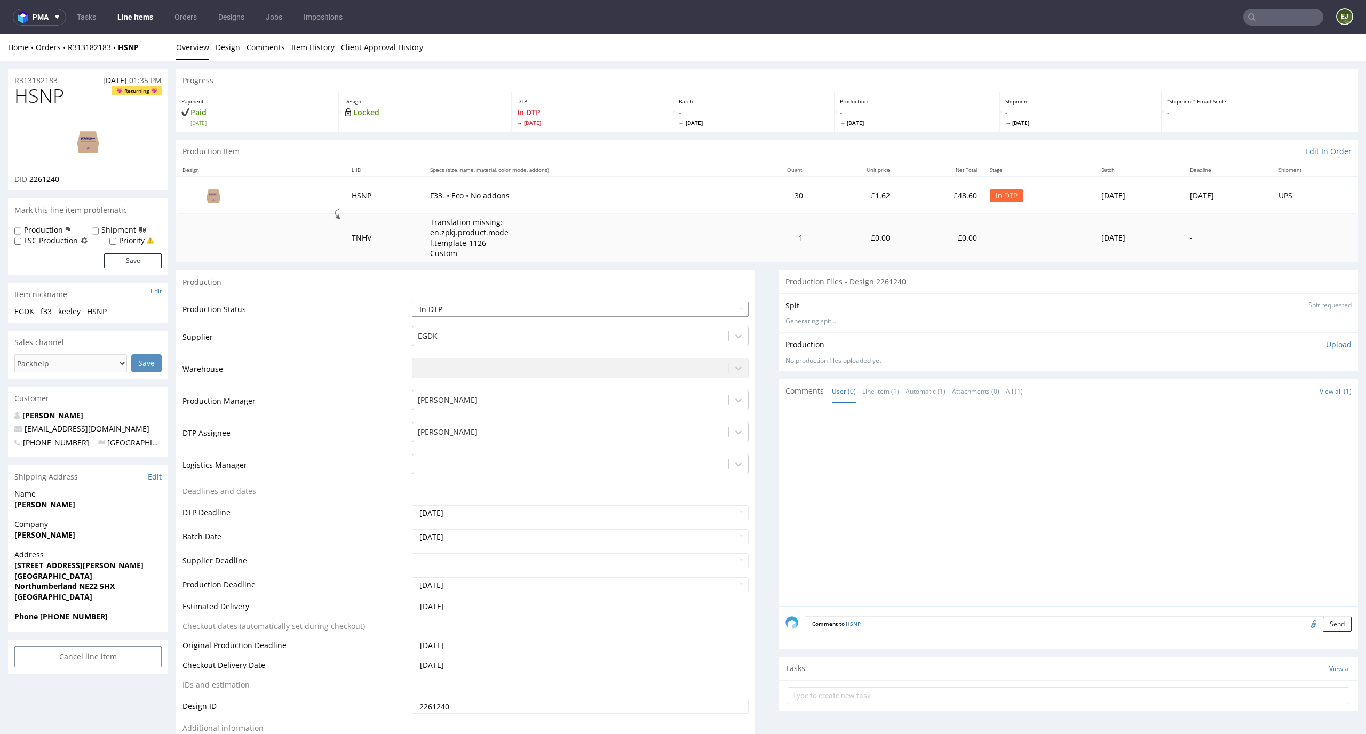
click at [682, 308] on select "Waiting for Artwork Waiting for Diecut Waiting for Mockup Waiting for DTP Waiti…" at bounding box center [580, 309] width 337 height 15
select select "dtp_issue"
click at [412, 302] on select "Waiting for Artwork Waiting for Diecut Waiting for Mockup Waiting for DTP Waiti…" at bounding box center [580, 309] width 337 height 15
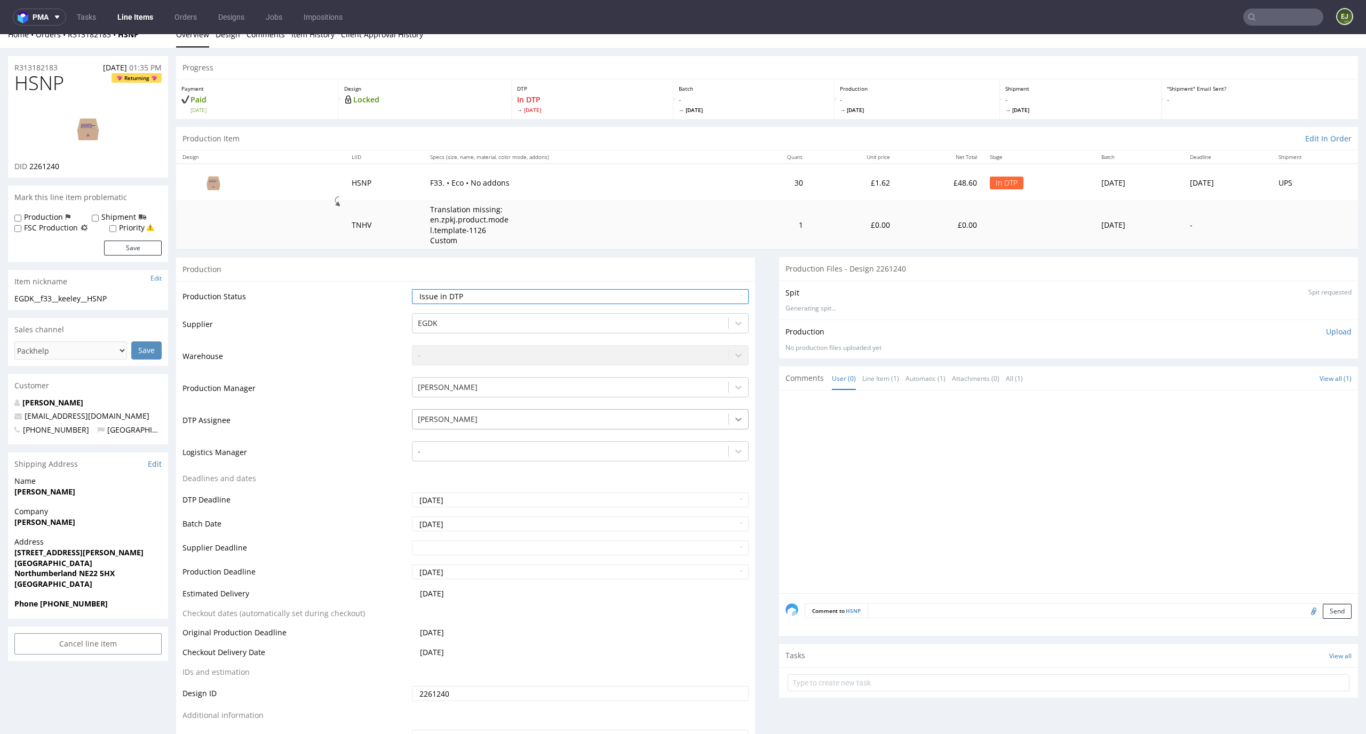
scroll to position [142, 0]
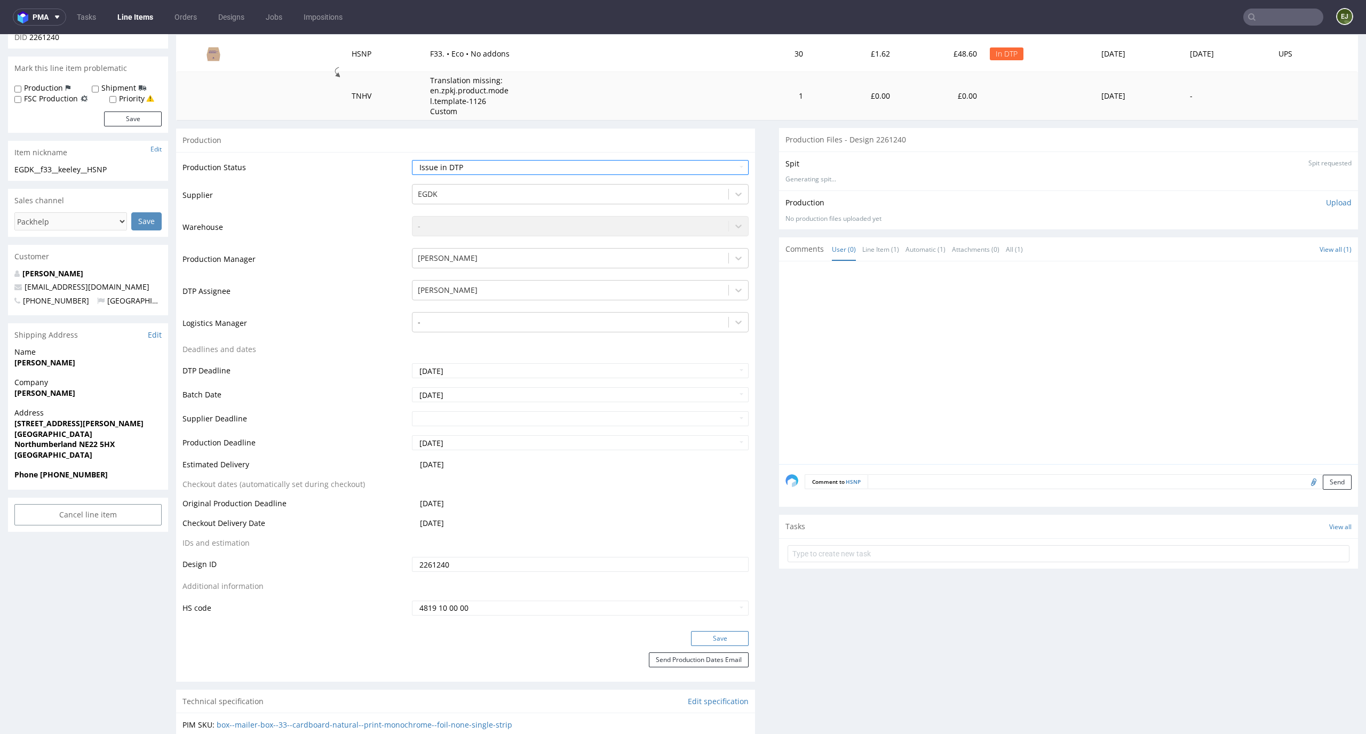
click at [717, 631] on button "Save" at bounding box center [720, 638] width 58 height 15
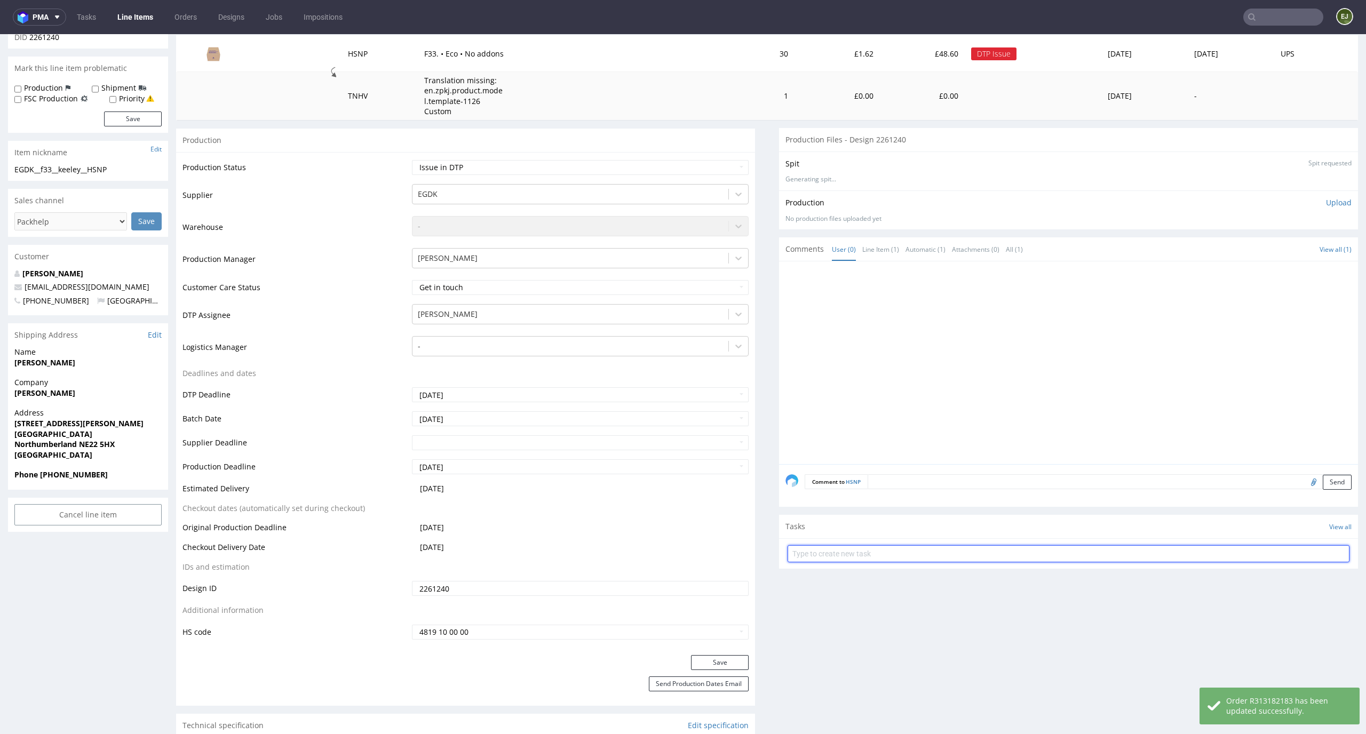
click at [845, 551] on input "text" at bounding box center [1069, 553] width 562 height 17
type input "issue"
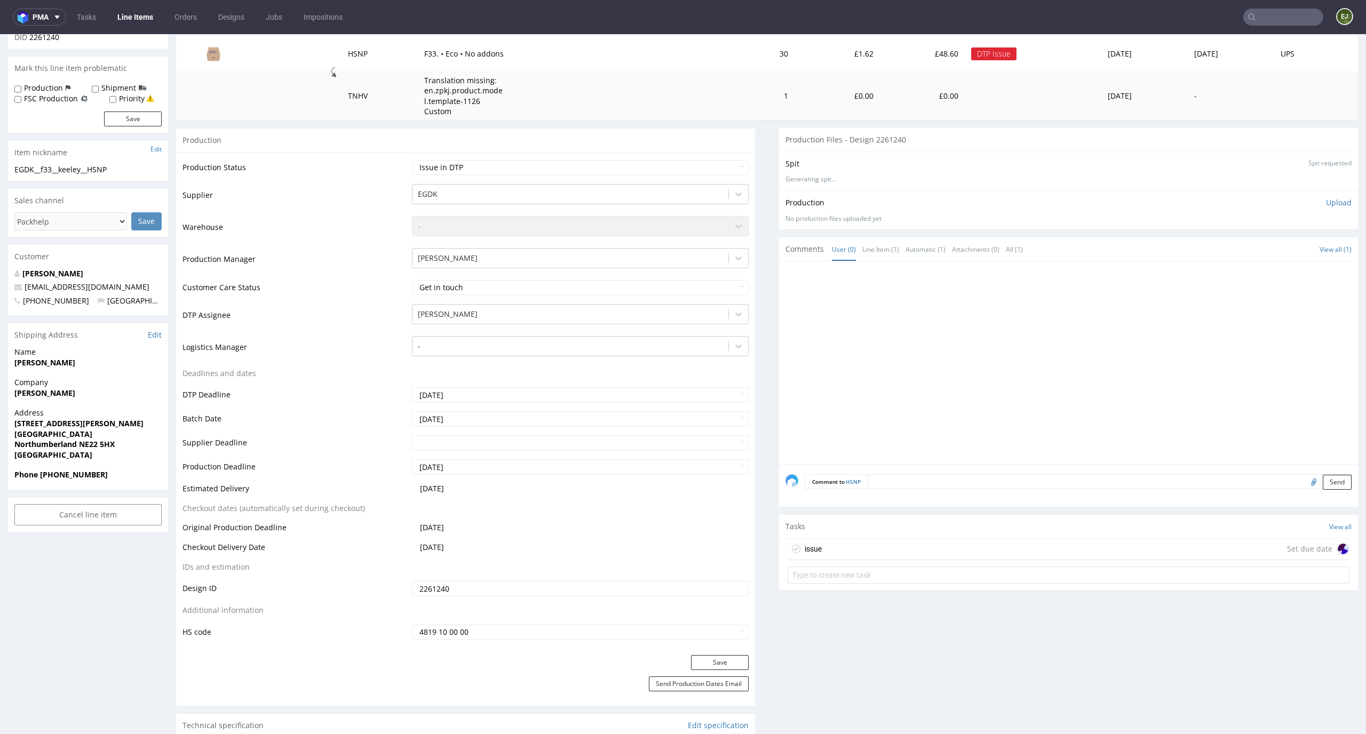
click at [858, 551] on div "issue Set due date" at bounding box center [1069, 549] width 562 height 21
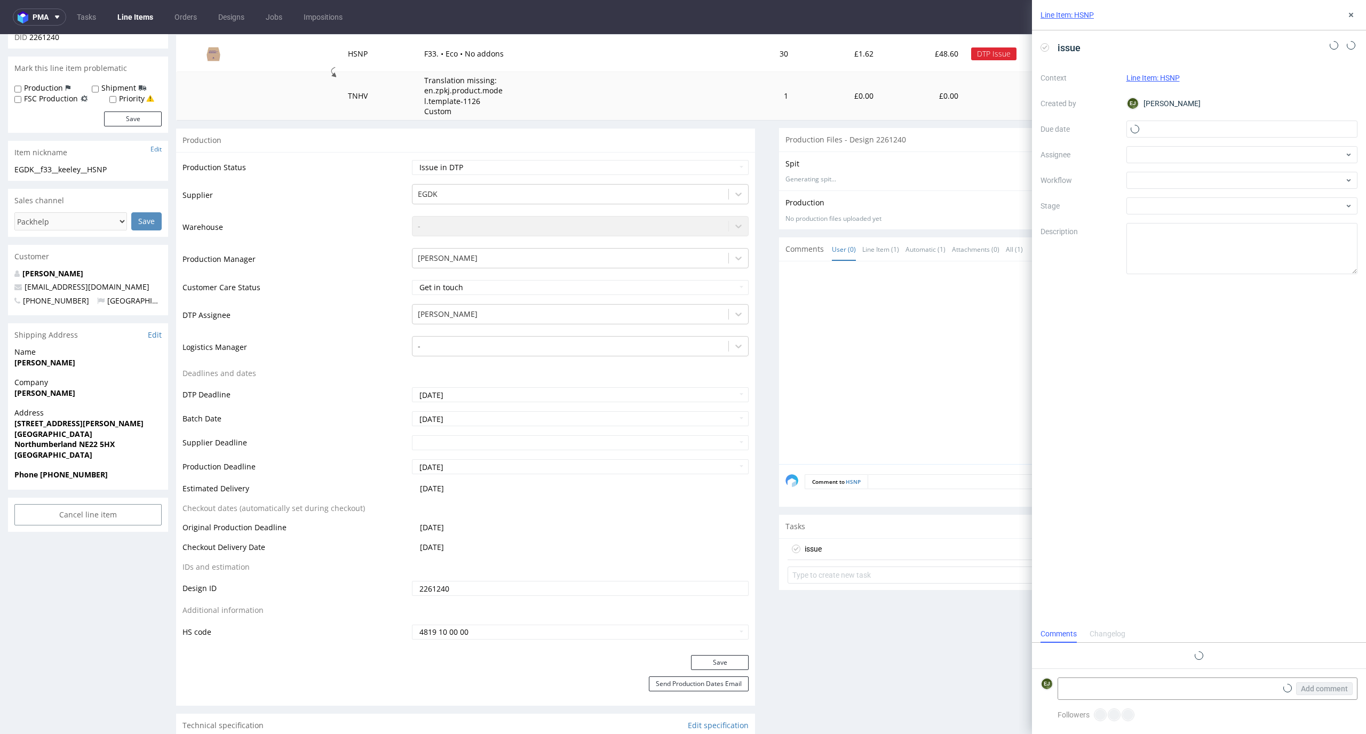
scroll to position [9, 0]
click at [1216, 133] on input "text" at bounding box center [1243, 129] width 232 height 17
click at [1246, 259] on span "24" at bounding box center [1242, 256] width 9 height 11
type input "24/09/2025"
click at [1246, 182] on div at bounding box center [1243, 180] width 232 height 17
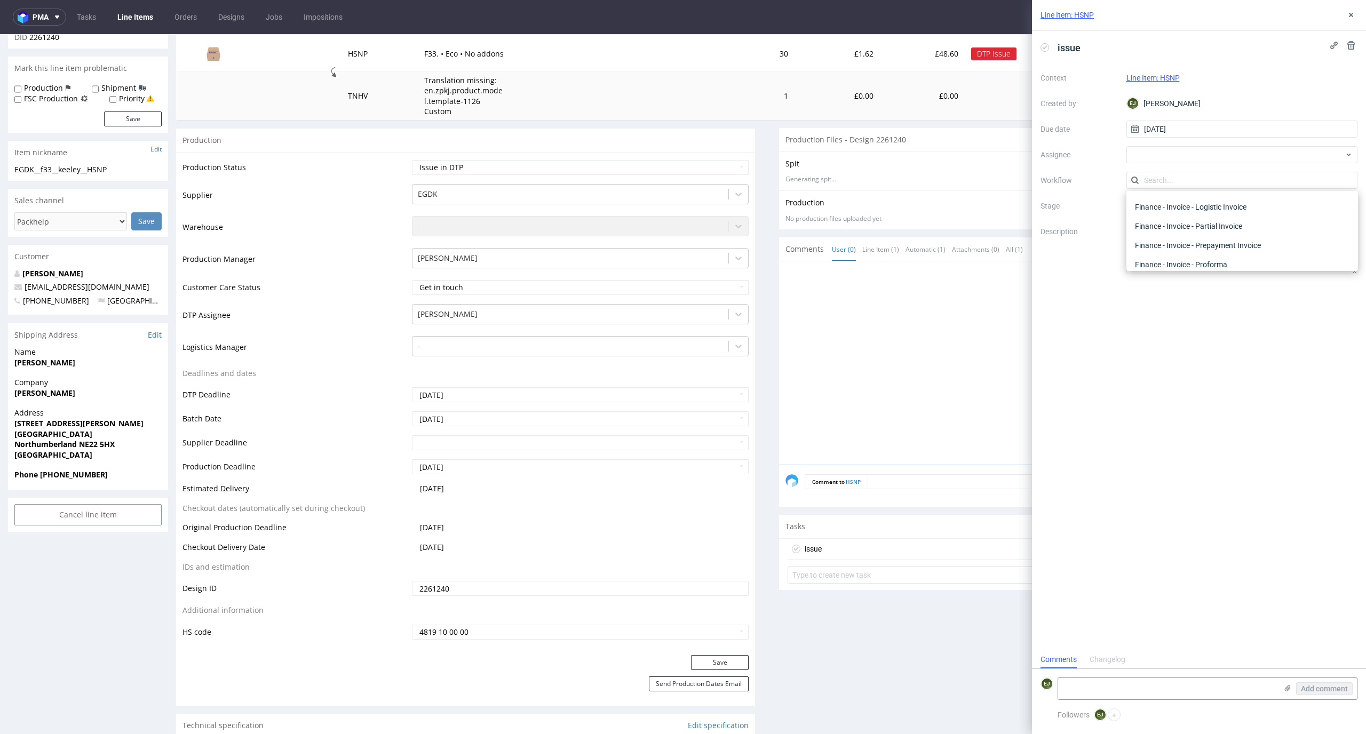
scroll to position [0, 0]
click at [1282, 241] on div "DTP - Issue" at bounding box center [1242, 237] width 223 height 19
click at [1248, 254] on textarea "Problem: Impact: What is needed?:" at bounding box center [1243, 248] width 232 height 51
paste textarea "The customer entered “yourcompany” instead of their actual details. Please requ…"
drag, startPoint x: 1287, startPoint y: 241, endPoint x: 1302, endPoint y: 261, distance: 25.2
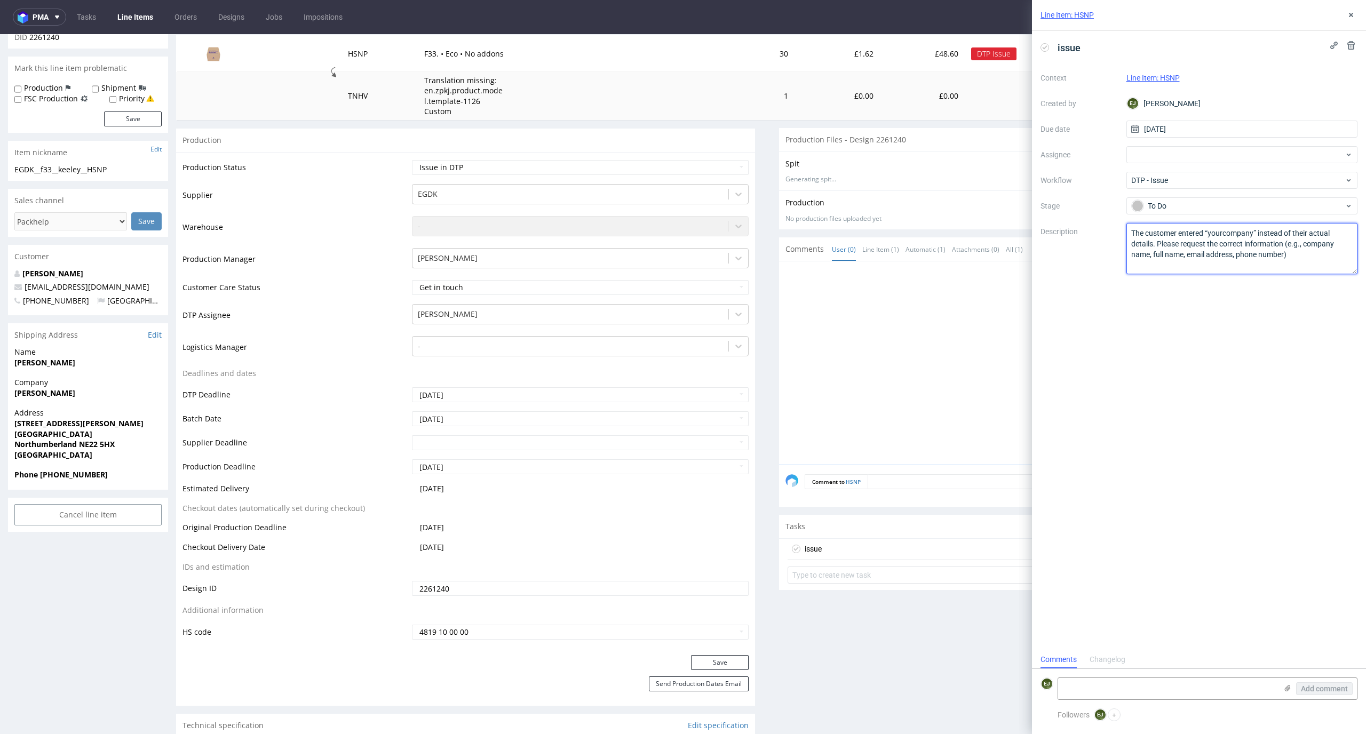
click at [1302, 261] on textarea "Problem: Impact: What is needed?:" at bounding box center [1243, 248] width 232 height 51
drag, startPoint x: 1286, startPoint y: 239, endPoint x: 1304, endPoint y: 264, distance: 30.2
click at [1304, 264] on textarea "Problem: Impact: What is needed?:" at bounding box center [1243, 248] width 232 height 51
type textarea "The customer entered “yourcompany” instead of their actual details. Please requ…"
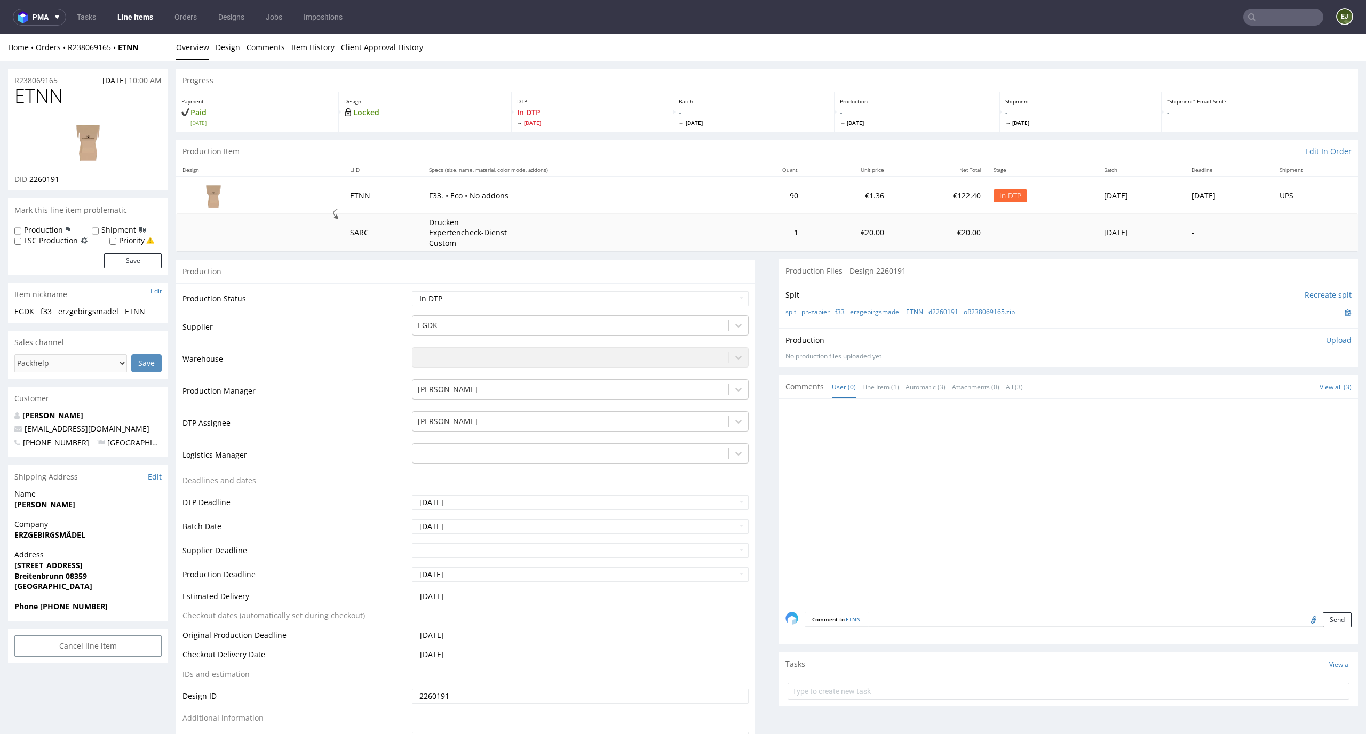
click at [532, 88] on div "Progress" at bounding box center [767, 80] width 1182 height 23
click at [106, 132] on img at bounding box center [87, 141] width 85 height 48
click at [810, 309] on link "spit__ph-zapier__f33__erzgebirgsmadel__ETNN__d2260191__oR238069165.zip" at bounding box center [900, 312] width 229 height 9
click at [229, 52] on link "Design" at bounding box center [228, 47] width 25 height 26
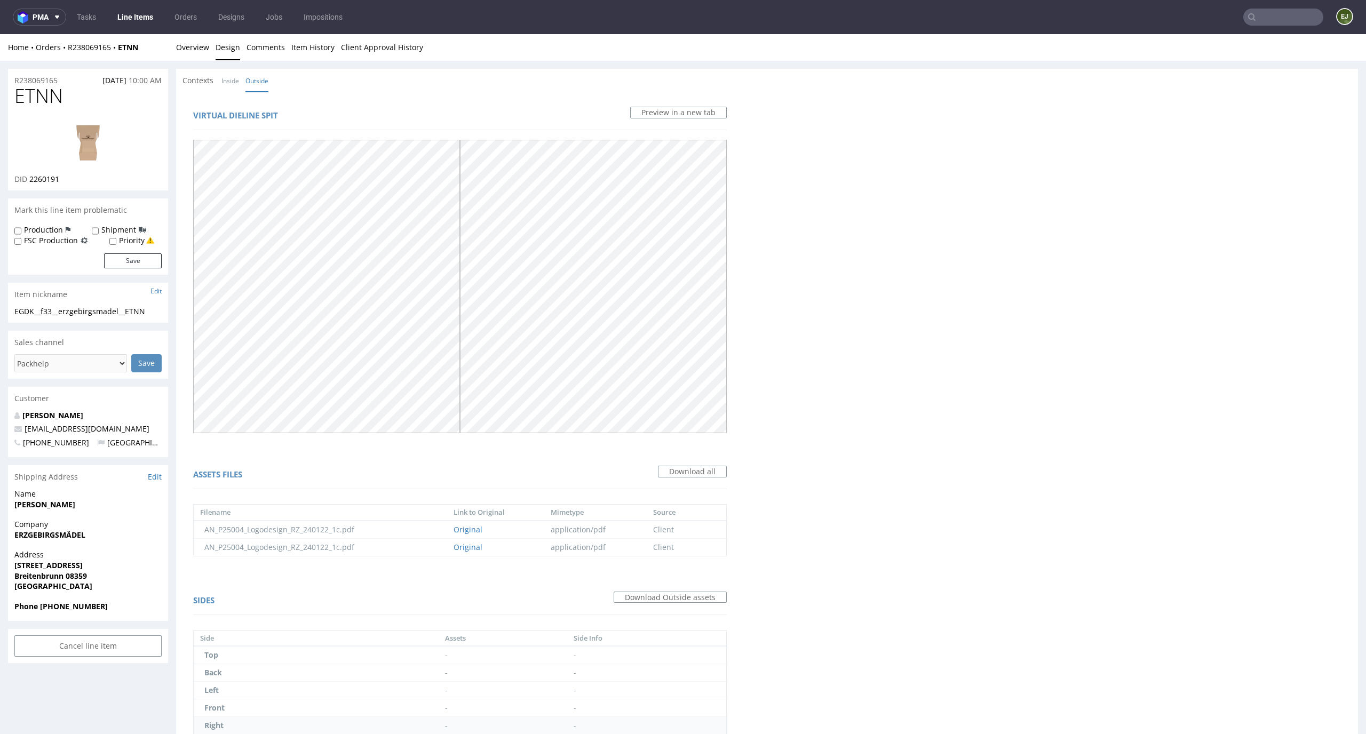
scroll to position [3, 0]
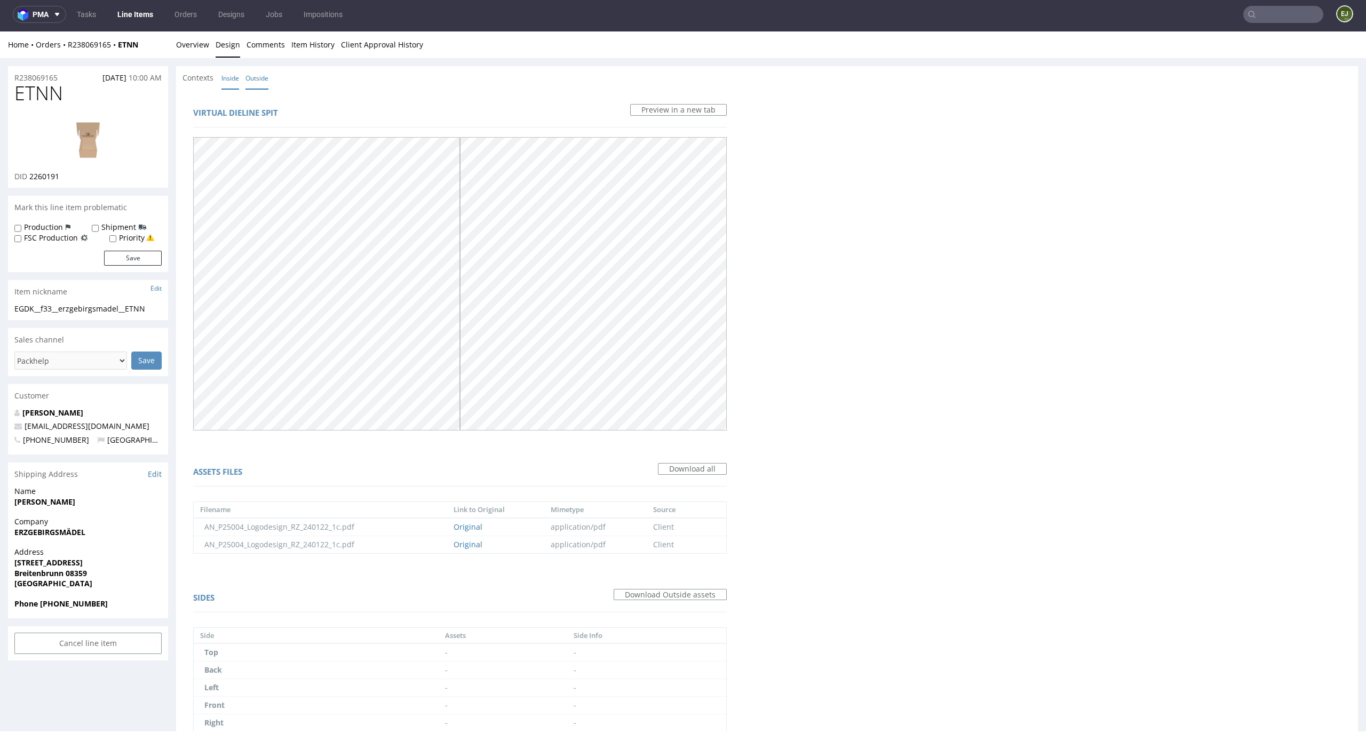
click at [232, 83] on link "Inside" at bounding box center [230, 78] width 18 height 23
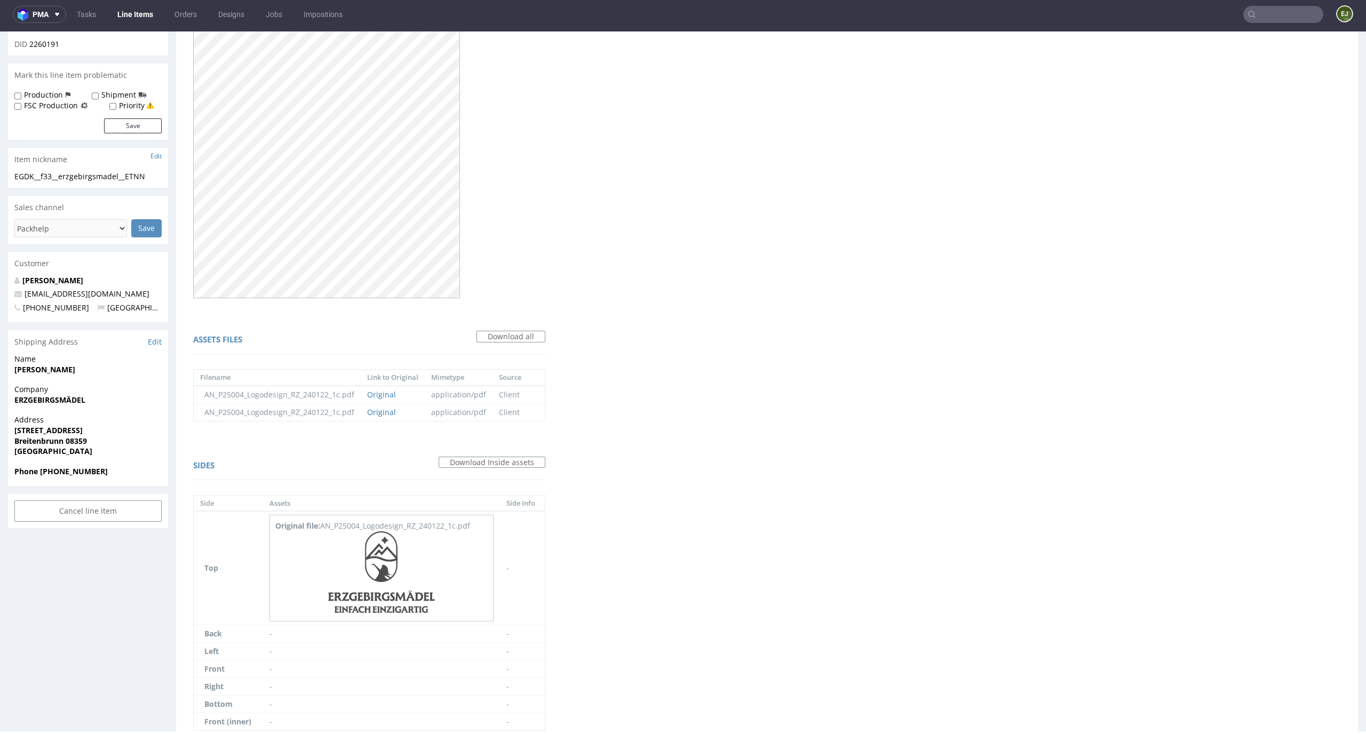
scroll to position [197, 0]
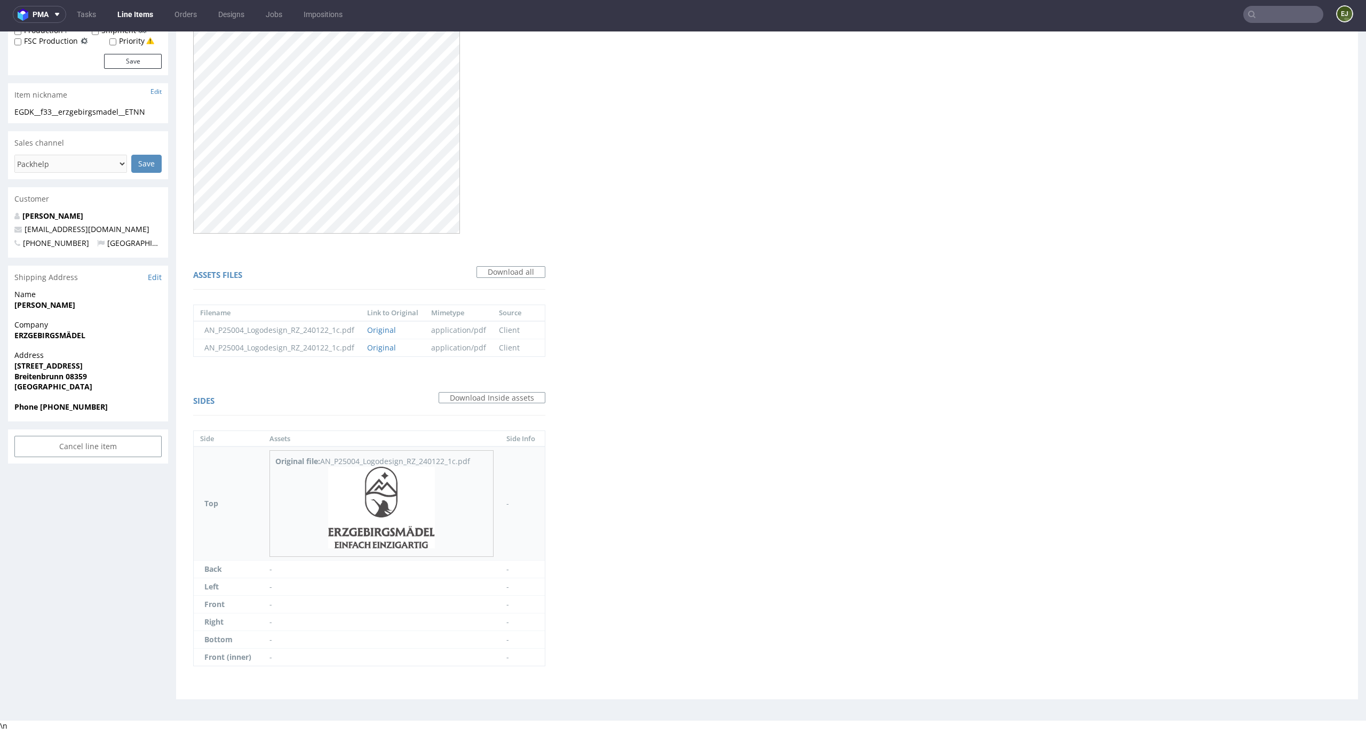
click at [394, 535] on img at bounding box center [381, 508] width 107 height 82
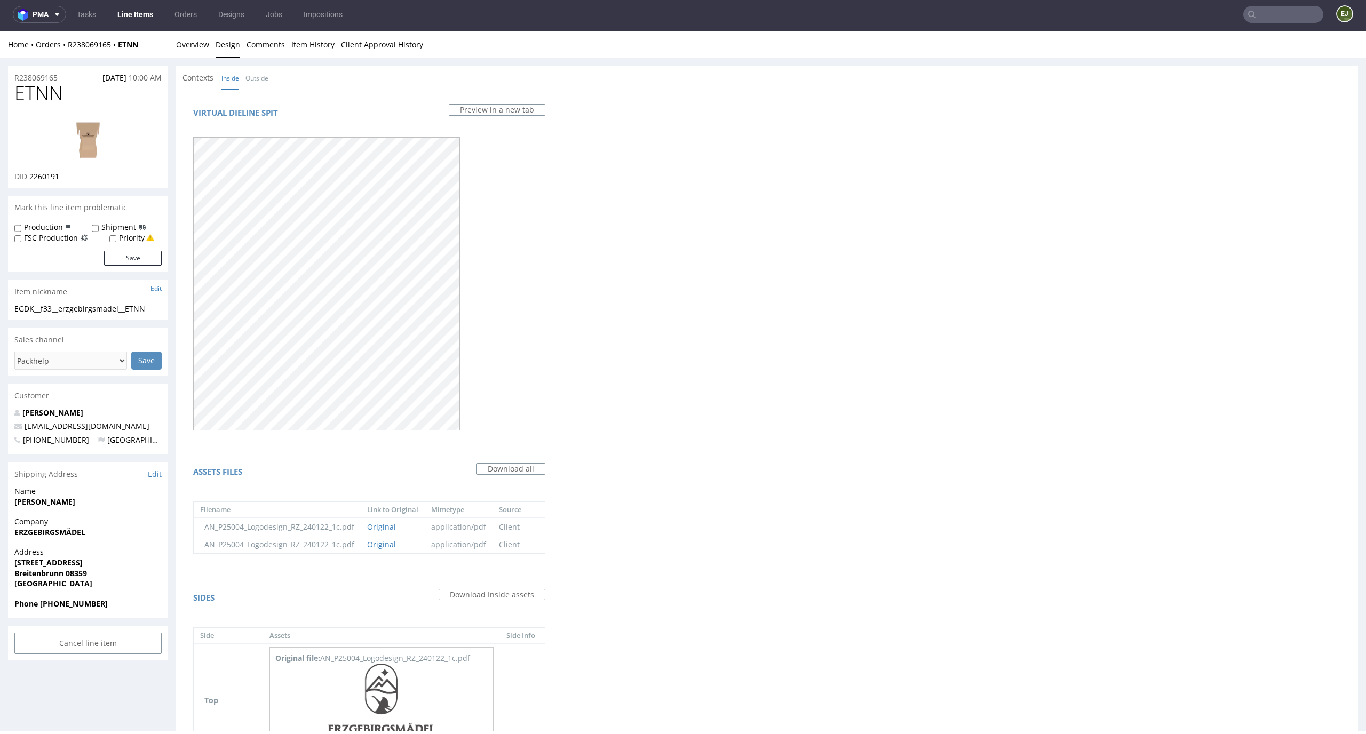
click at [243, 60] on div "R238069165 12.09.2025 10:00 AM ETNN DID 2260191 Mark this line item problematic…" at bounding box center [683, 485] width 1366 height 855
click at [249, 72] on link "Outside" at bounding box center [256, 78] width 23 height 23
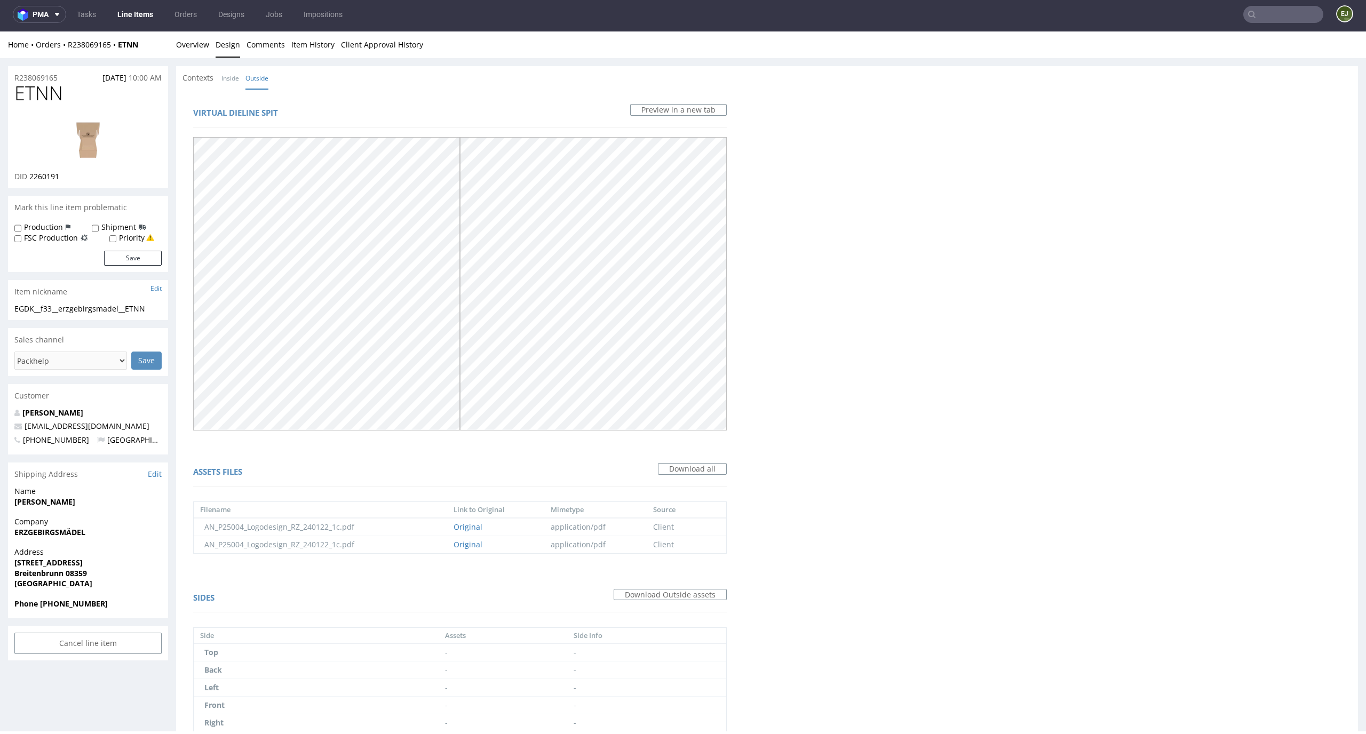
click at [219, 80] on div "Contexts Inside Outside" at bounding box center [229, 78] width 92 height 11
click at [221, 80] on link "Inside" at bounding box center [230, 78] width 18 height 23
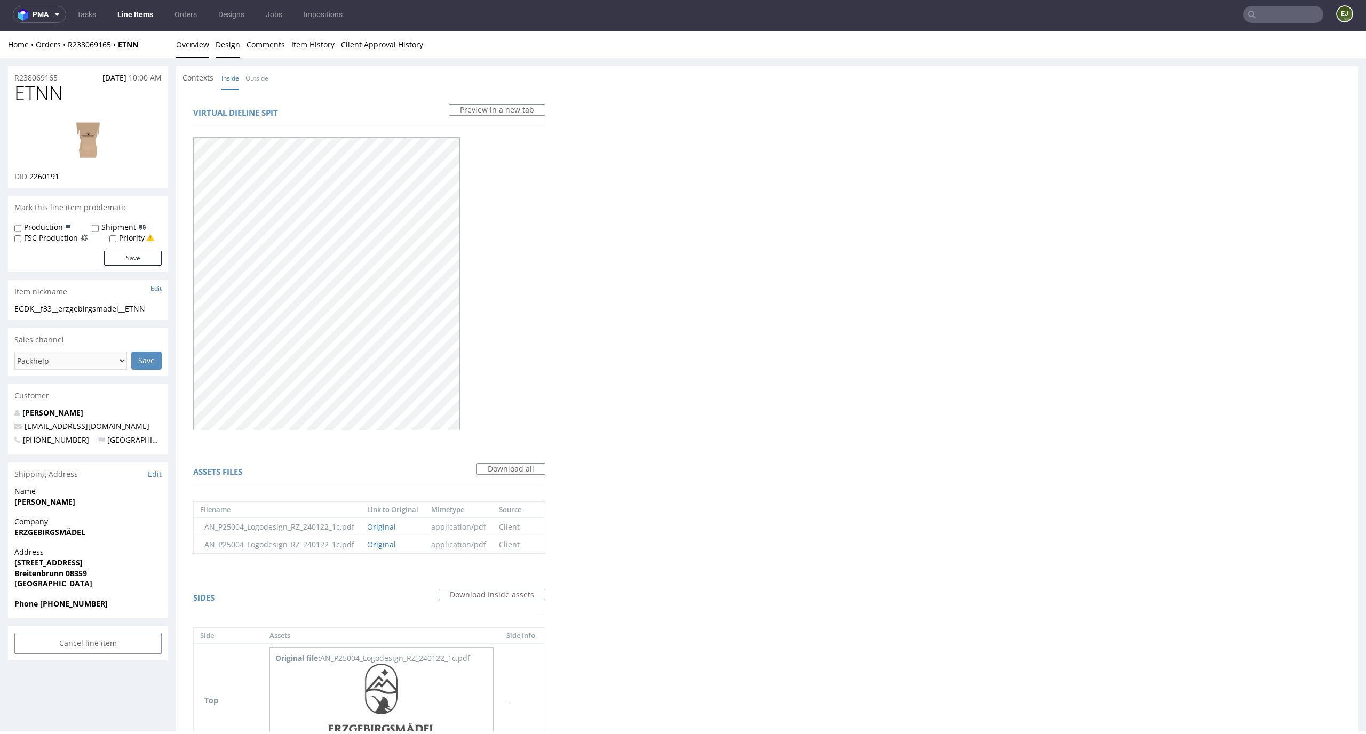
click at [191, 47] on link "Overview" at bounding box center [192, 44] width 33 height 26
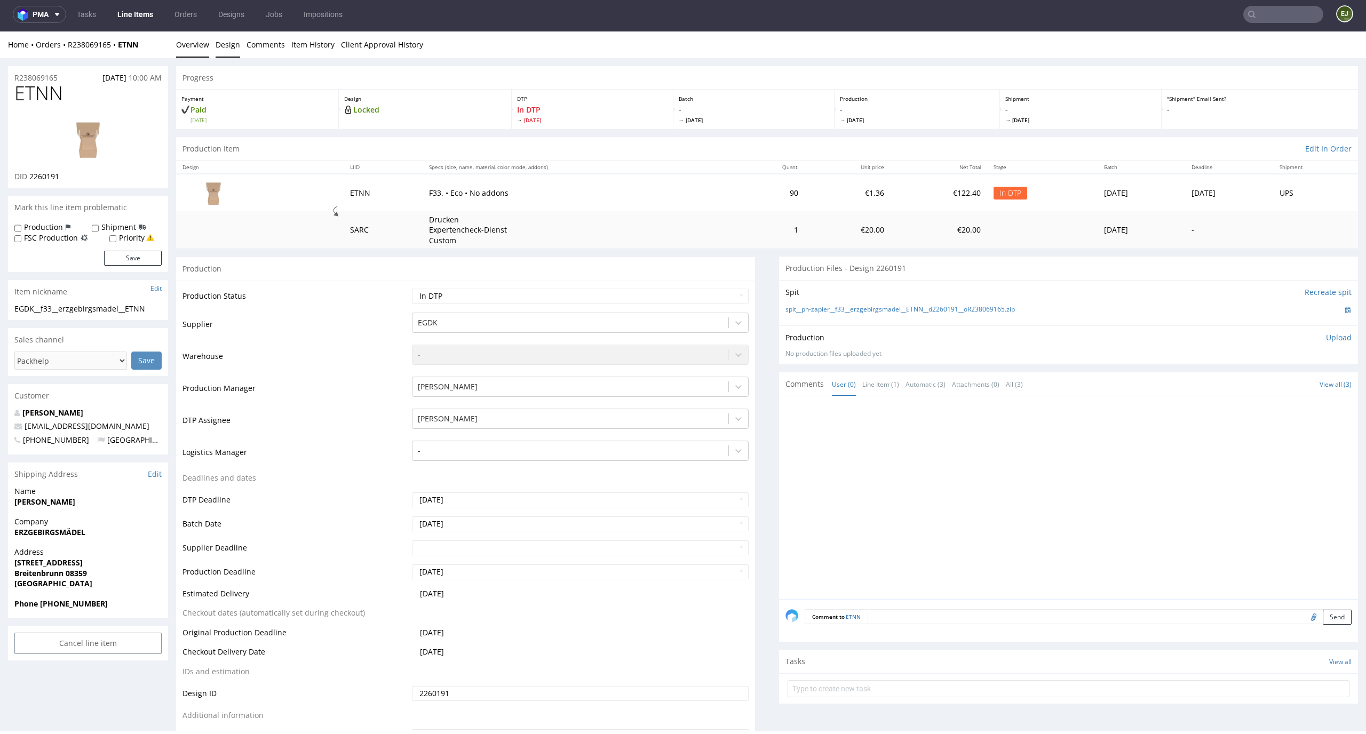
click at [229, 47] on link "Design" at bounding box center [228, 44] width 25 height 26
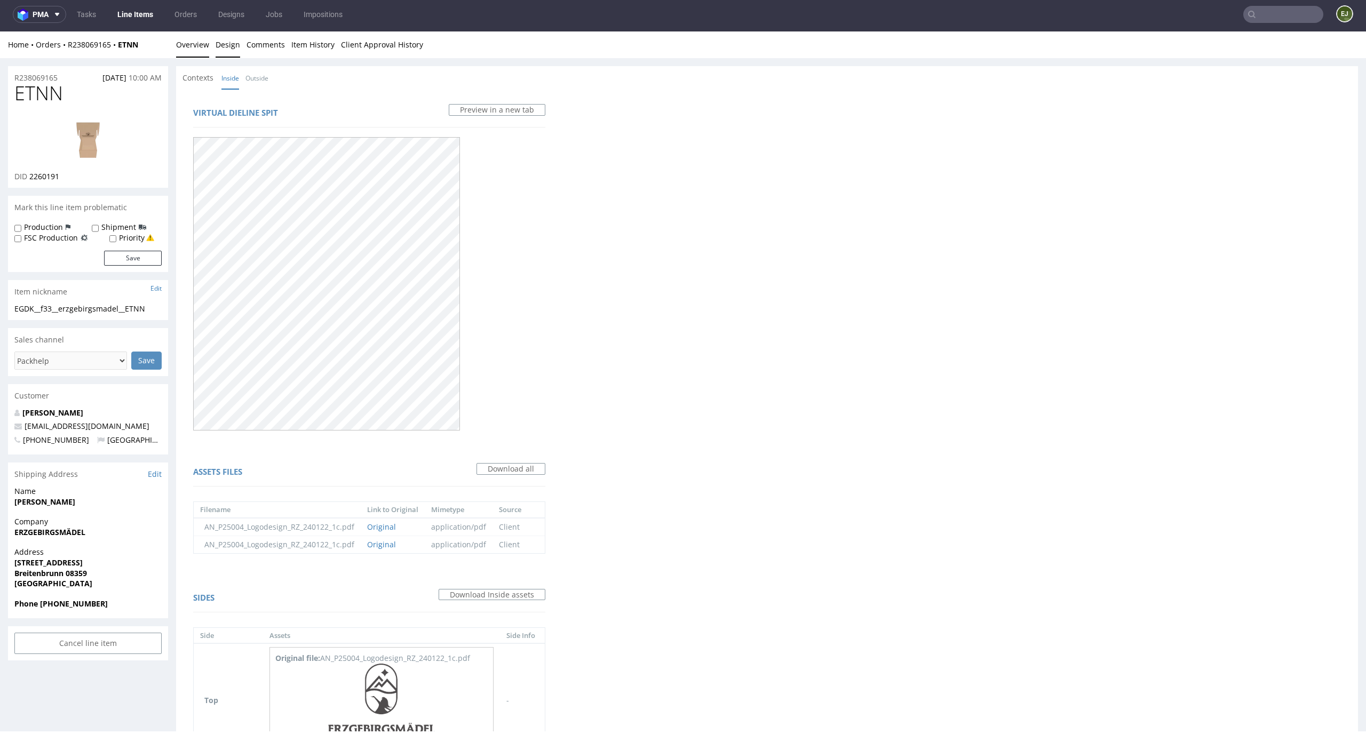
click at [197, 43] on link "Overview" at bounding box center [192, 44] width 33 height 26
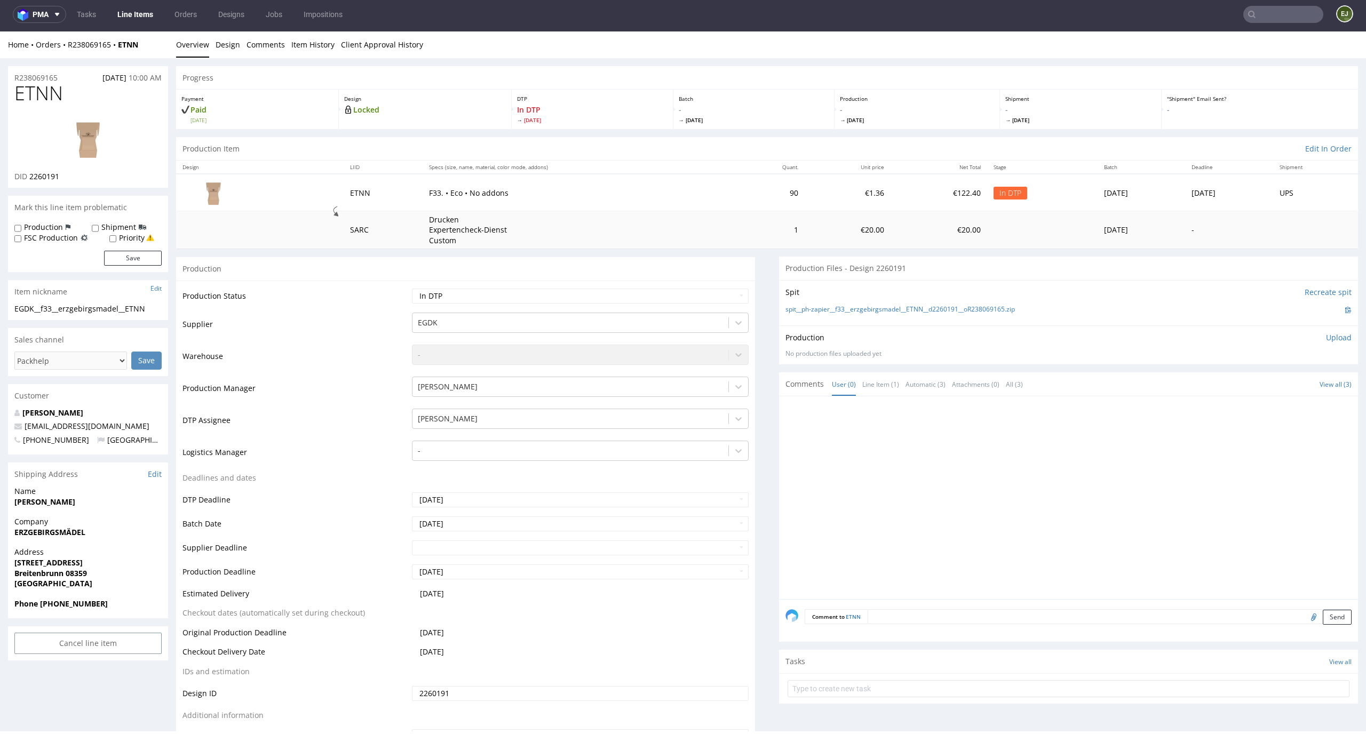
click at [114, 129] on img at bounding box center [87, 139] width 85 height 48
click at [654, 145] on div "Production Item Edit In Order" at bounding box center [767, 148] width 1182 height 23
click at [212, 44] on li "Overview" at bounding box center [195, 44] width 39 height 11
click at [219, 44] on link "Design" at bounding box center [228, 44] width 25 height 26
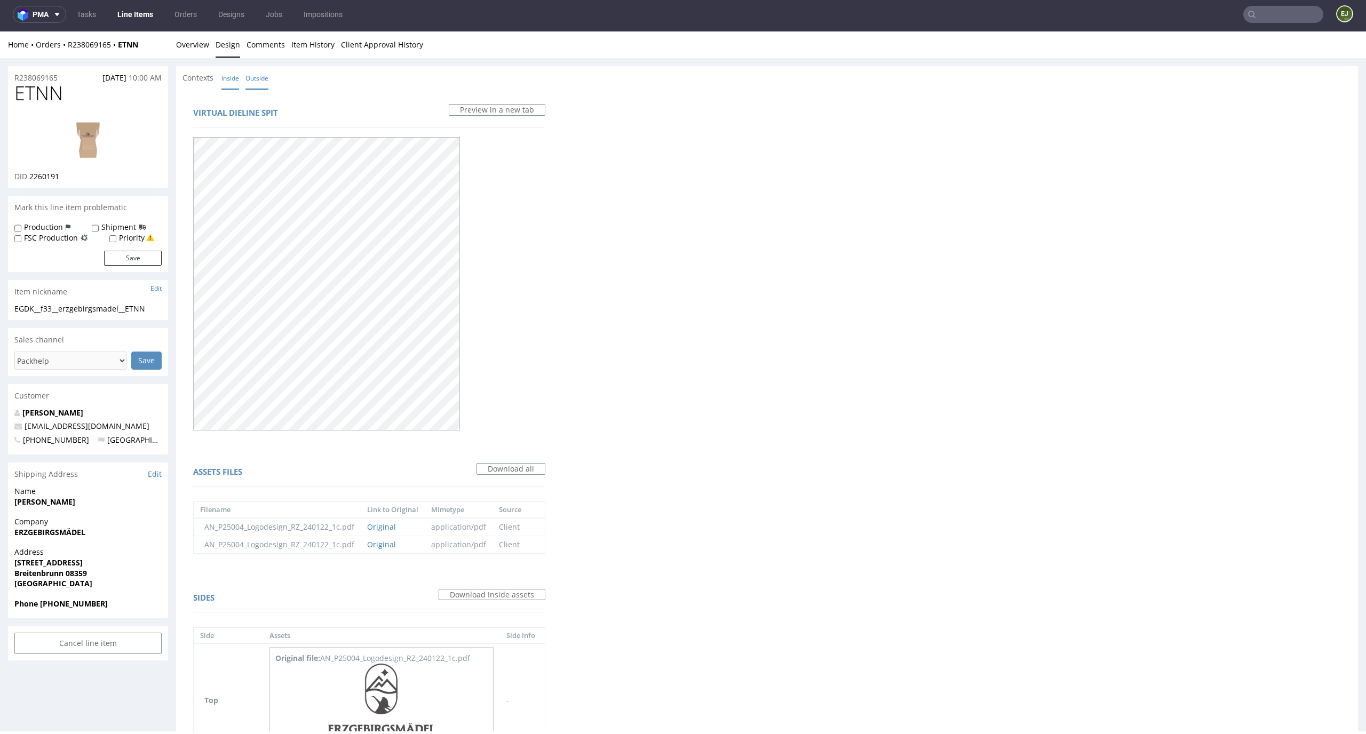
click at [267, 78] on link "Outside" at bounding box center [256, 78] width 23 height 23
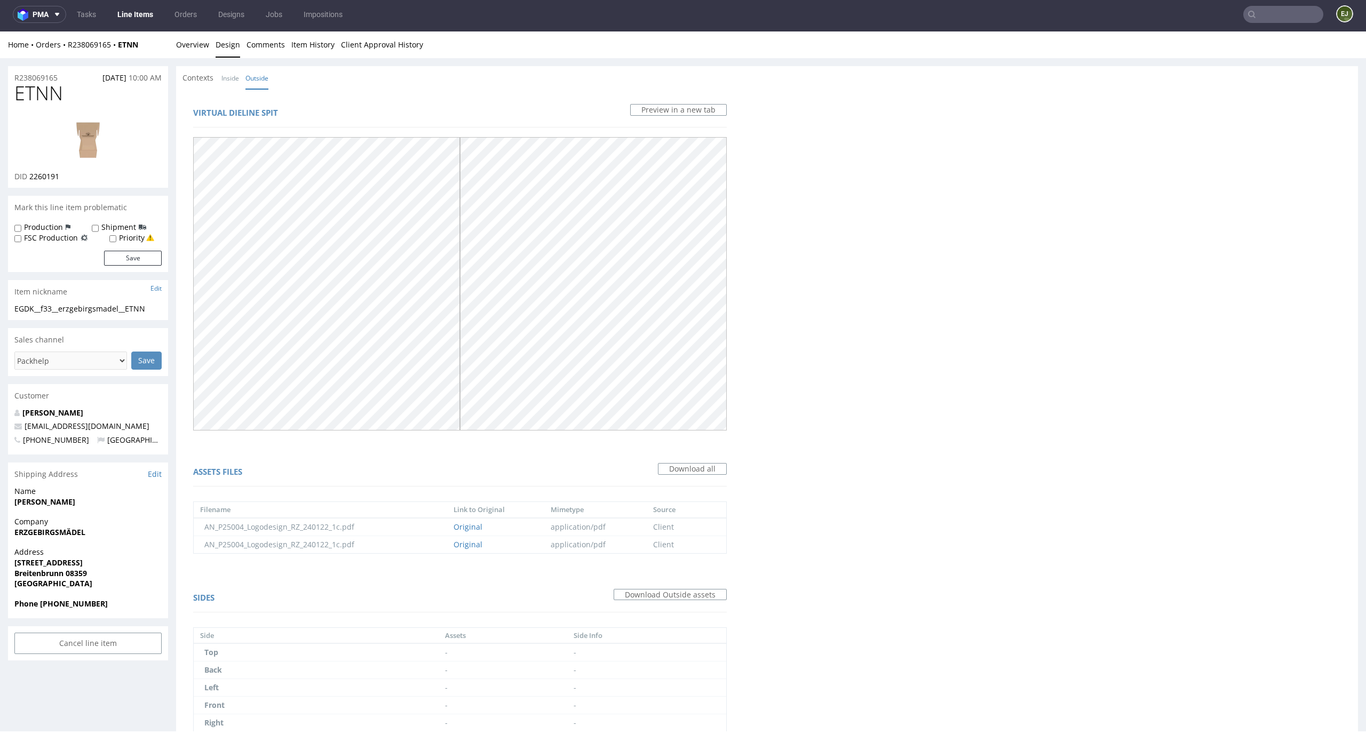
click at [76, 148] on img at bounding box center [87, 139] width 85 height 48
drag, startPoint x: 77, startPoint y: 88, endPoint x: 0, endPoint y: 89, distance: 77.4
click at [0, 89] on div "R238069165 12.09.2025 10:00 AM ETNN DID 2260191 Mark this line item problematic…" at bounding box center [683, 437] width 1366 height 759
copy span "ETNN"
click at [193, 47] on link "Overview" at bounding box center [192, 44] width 33 height 26
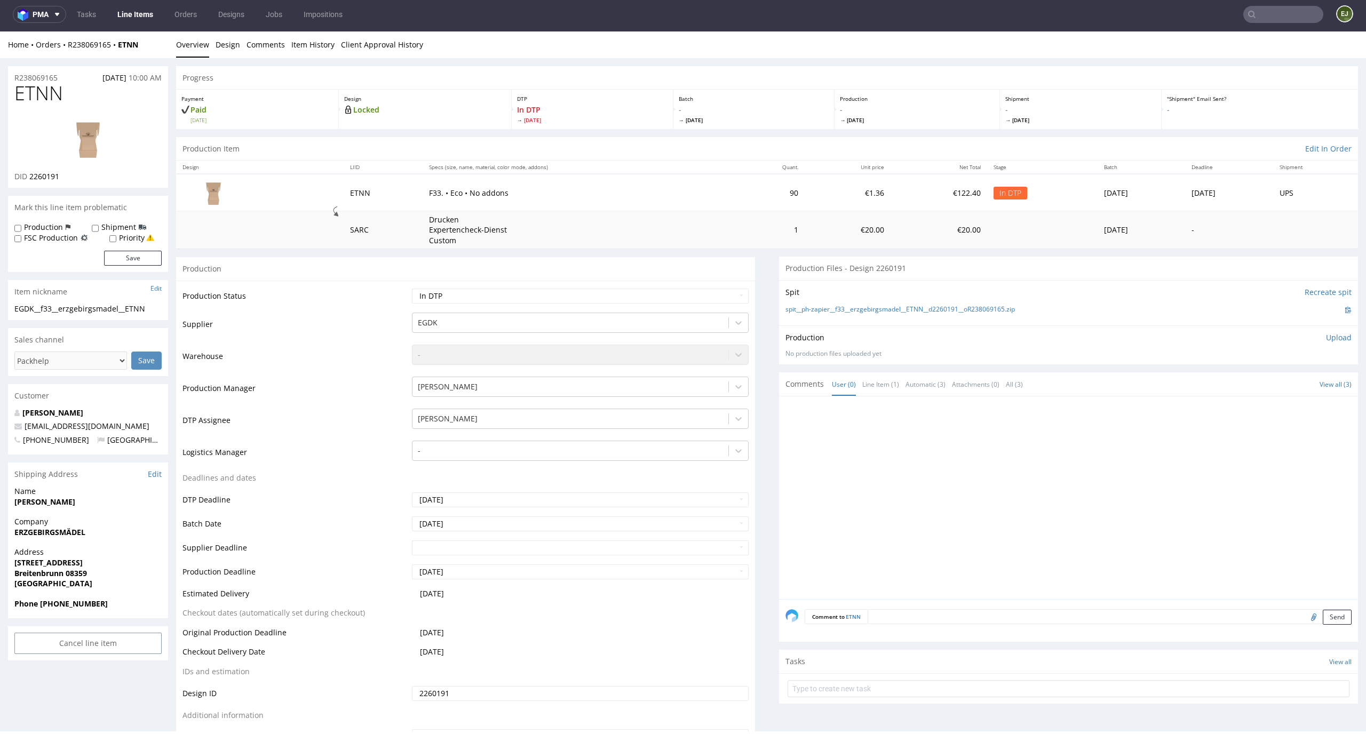
click at [1331, 343] on p "Upload" at bounding box center [1339, 337] width 26 height 11
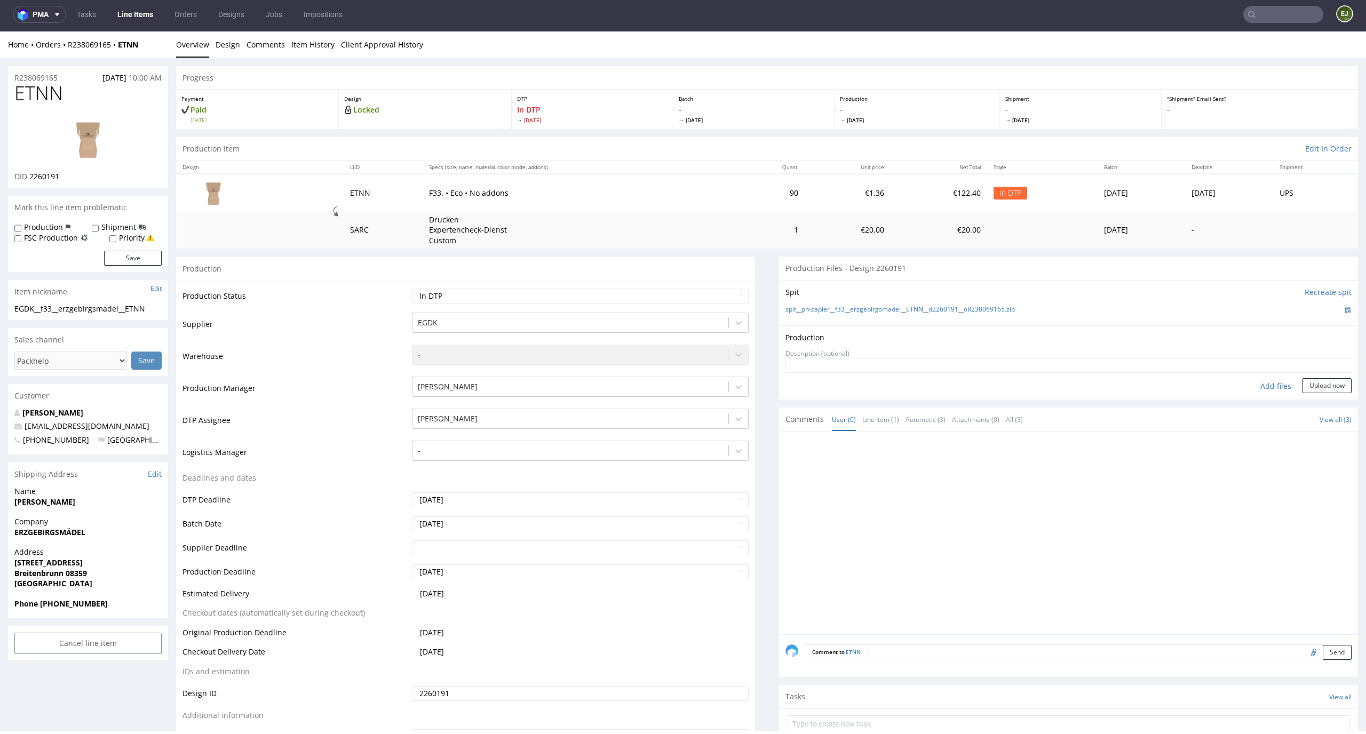
click at [1273, 390] on div "Add files" at bounding box center [1275, 386] width 53 height 16
type input "C:\fakepath\EGDK__f33__erzgebirgsmadel__ETNN__d2260191__oR238069165__latest__in…"
click at [1319, 399] on button "Upload now" at bounding box center [1327, 402] width 49 height 15
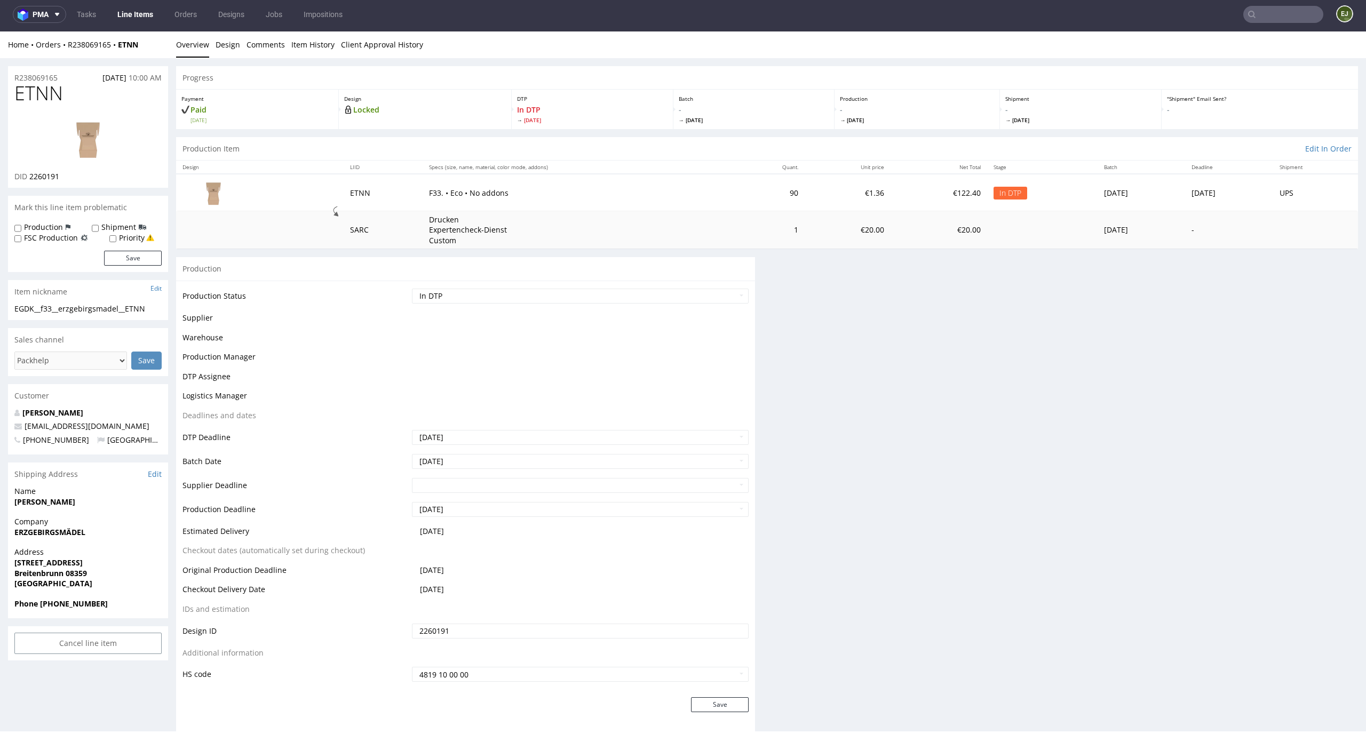
click at [719, 303] on td "Waiting for Artwork Waiting for Diecut Waiting for Mockup Waiting for DTP Waiti…" at bounding box center [579, 300] width 340 height 24
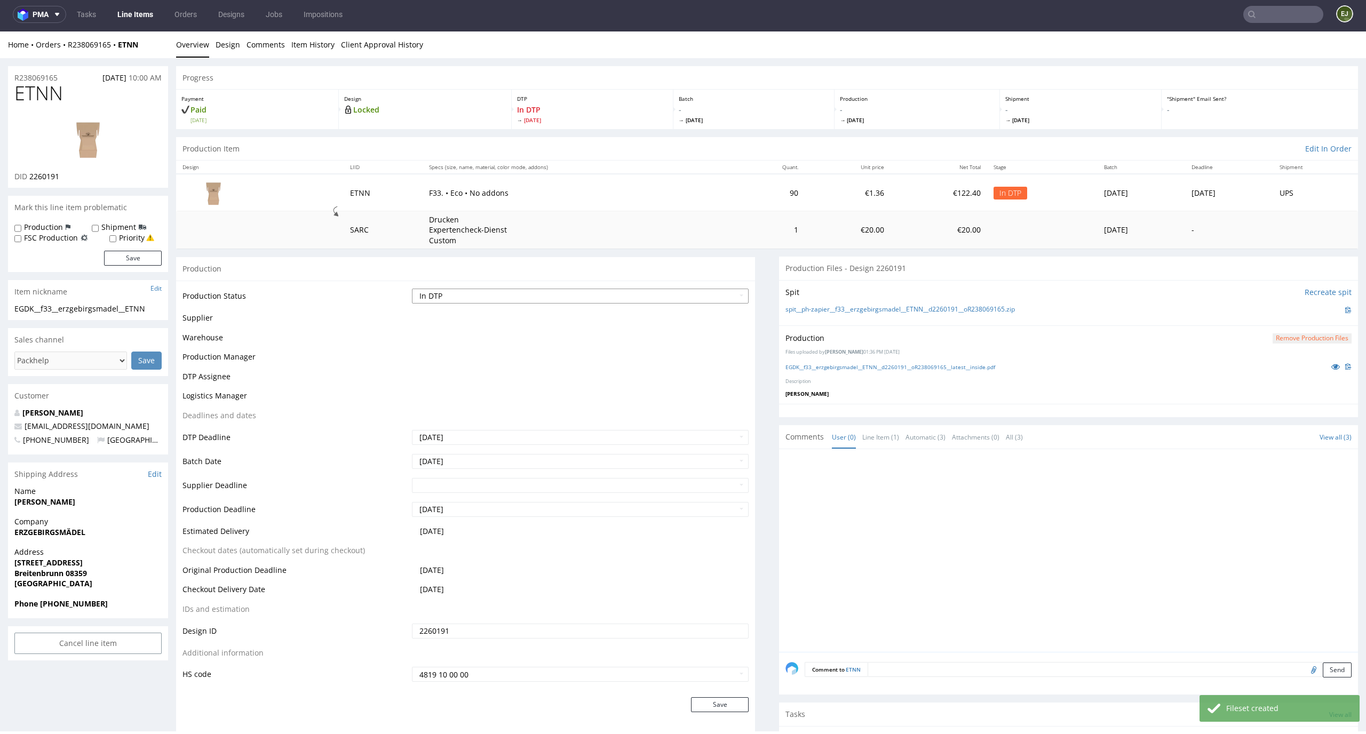
click at [720, 298] on select "Waiting for Artwork Waiting for Diecut Waiting for Mockup Waiting for DTP Waiti…" at bounding box center [580, 296] width 337 height 15
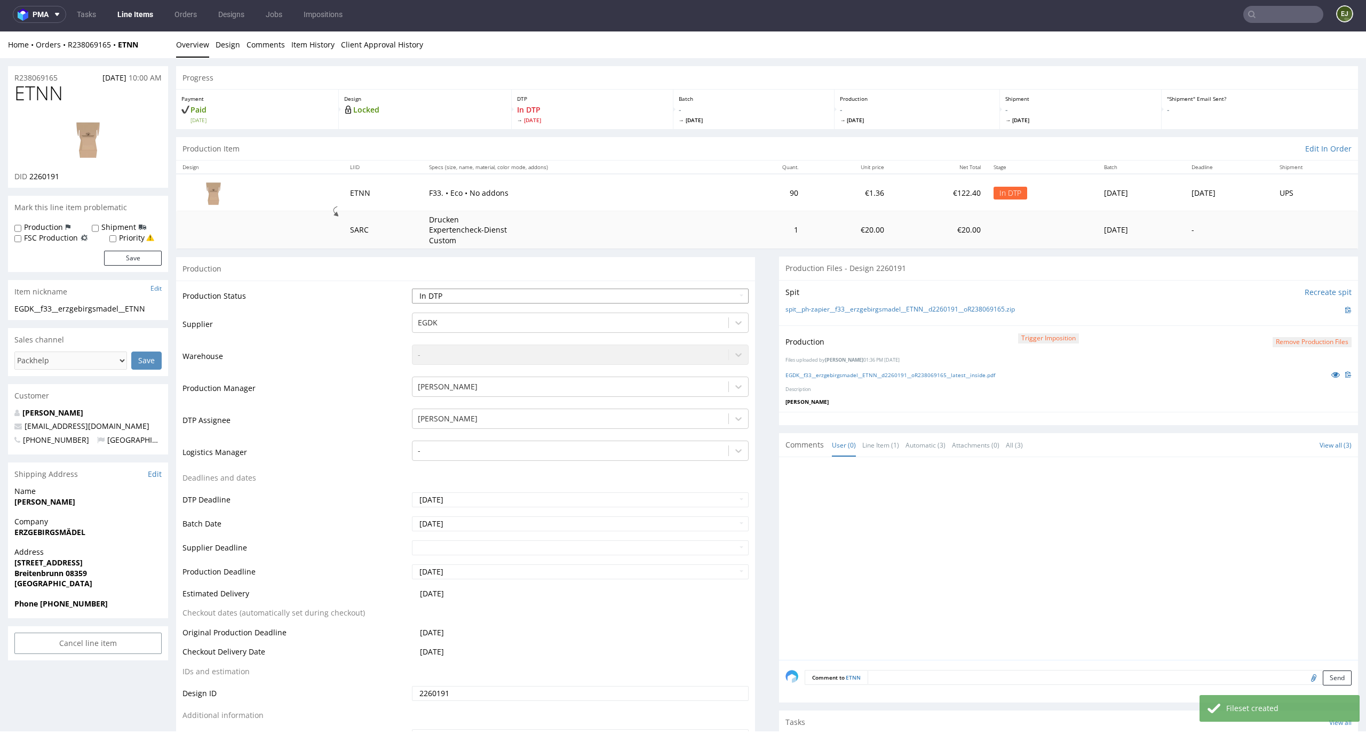
select select "dtp_production_ready"
click at [412, 289] on select "Waiting for Artwork Waiting for Diecut Waiting for Mockup Waiting for DTP Waiti…" at bounding box center [580, 296] width 337 height 15
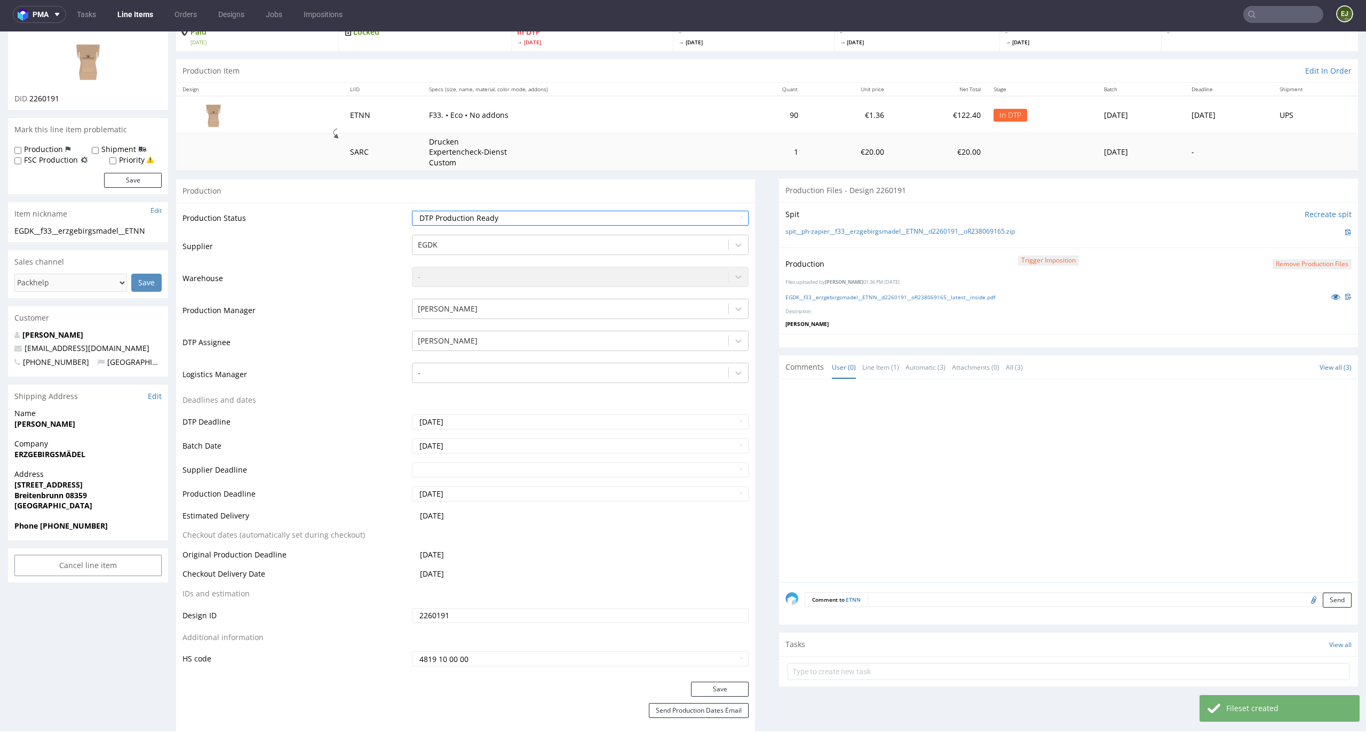
scroll to position [143, 0]
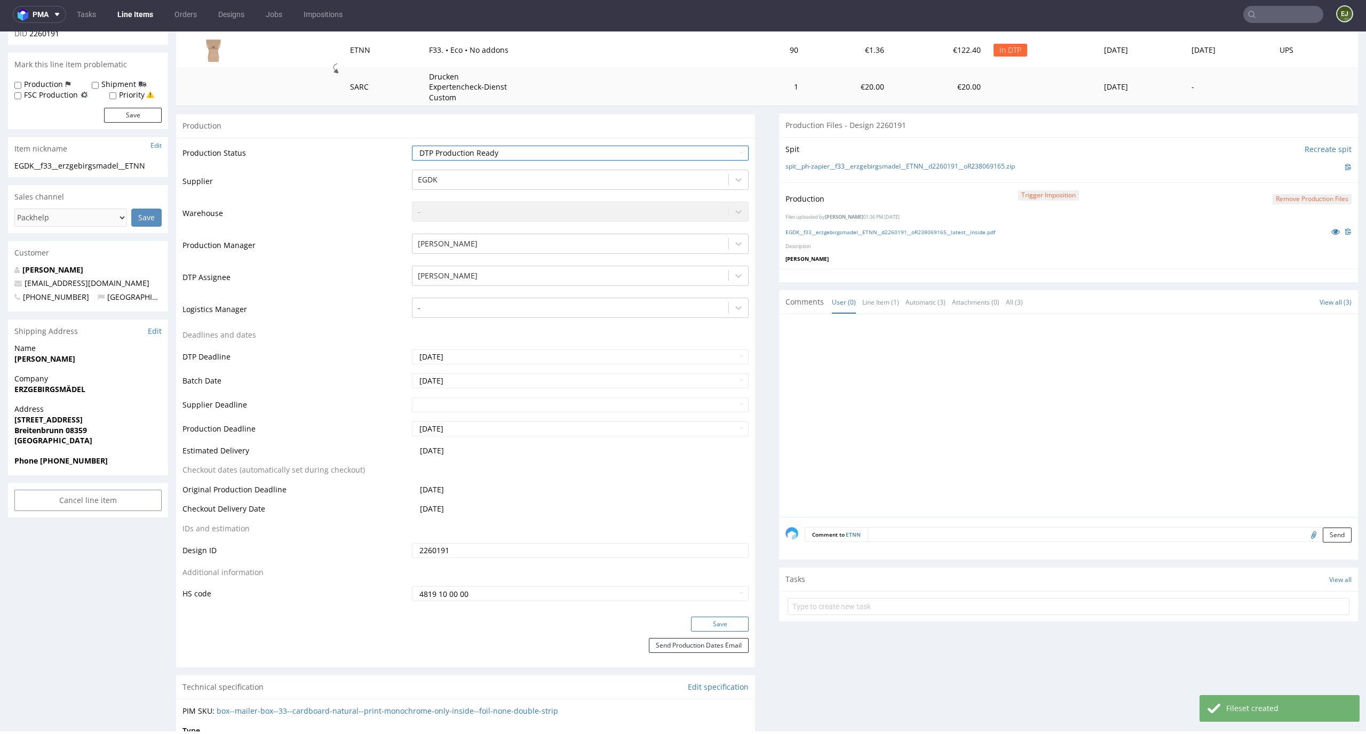
click at [730, 625] on button "Save" at bounding box center [720, 624] width 58 height 15
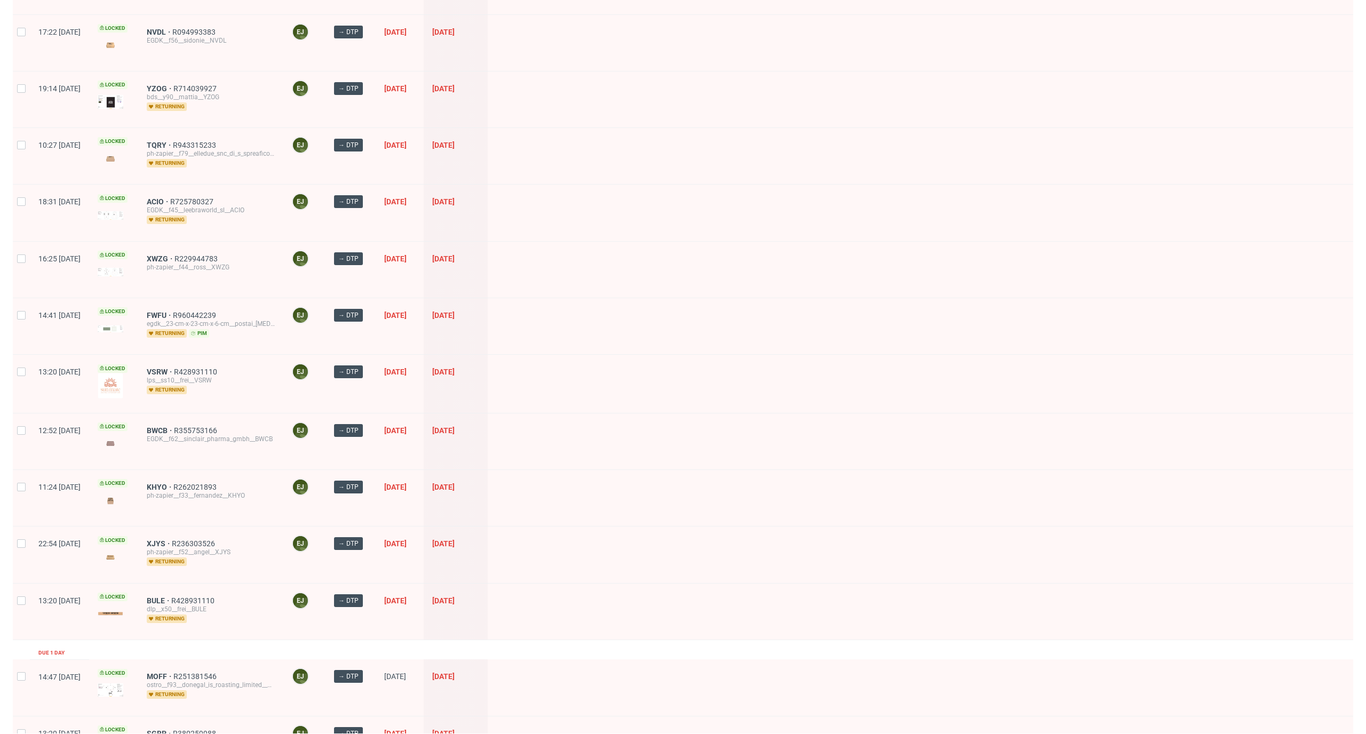
scroll to position [532, 0]
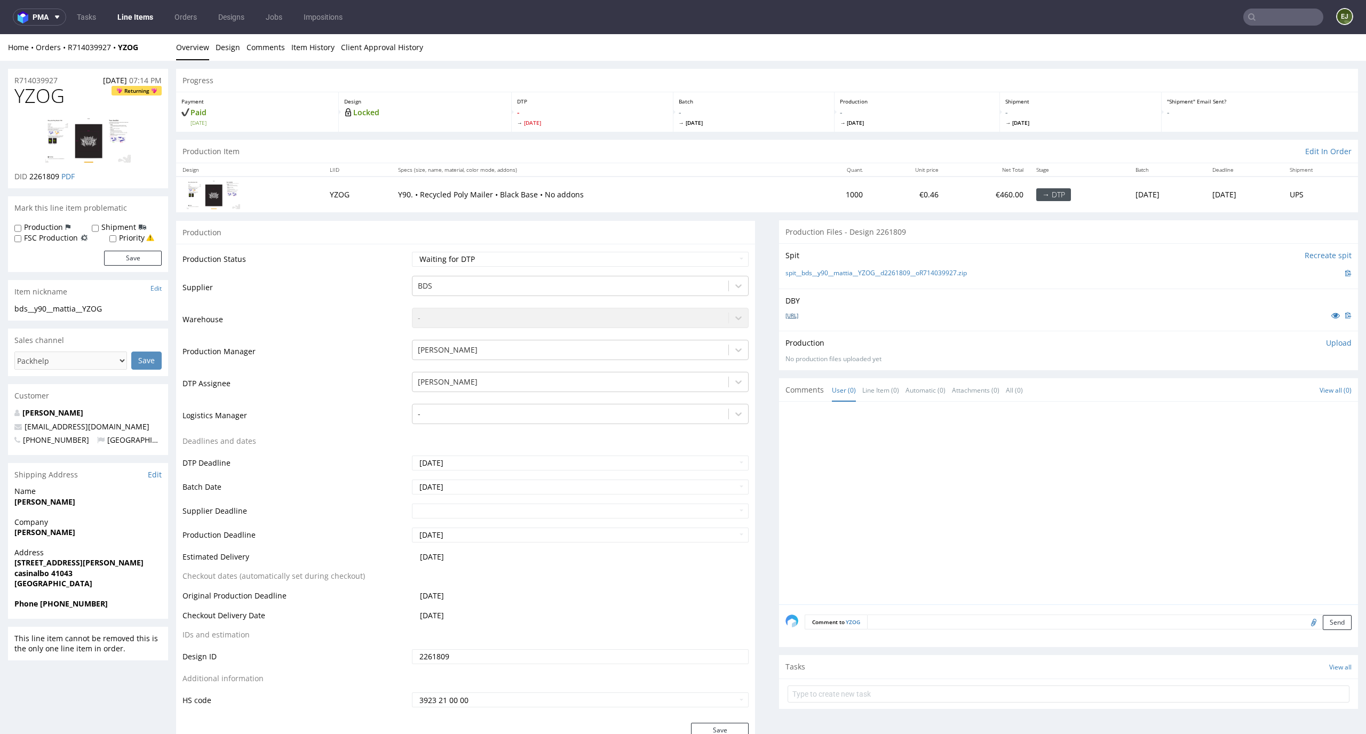
click at [798, 316] on link "[URL]" at bounding box center [792, 315] width 13 height 7
click at [872, 276] on link "spit__bds__y90__mattia__YZOG__d2261809__oR714039927.zip" at bounding box center [876, 273] width 181 height 9
click at [693, 258] on select "Waiting for Artwork Waiting for Diecut Waiting for Mockup Waiting for DTP Waiti…" at bounding box center [580, 259] width 337 height 15
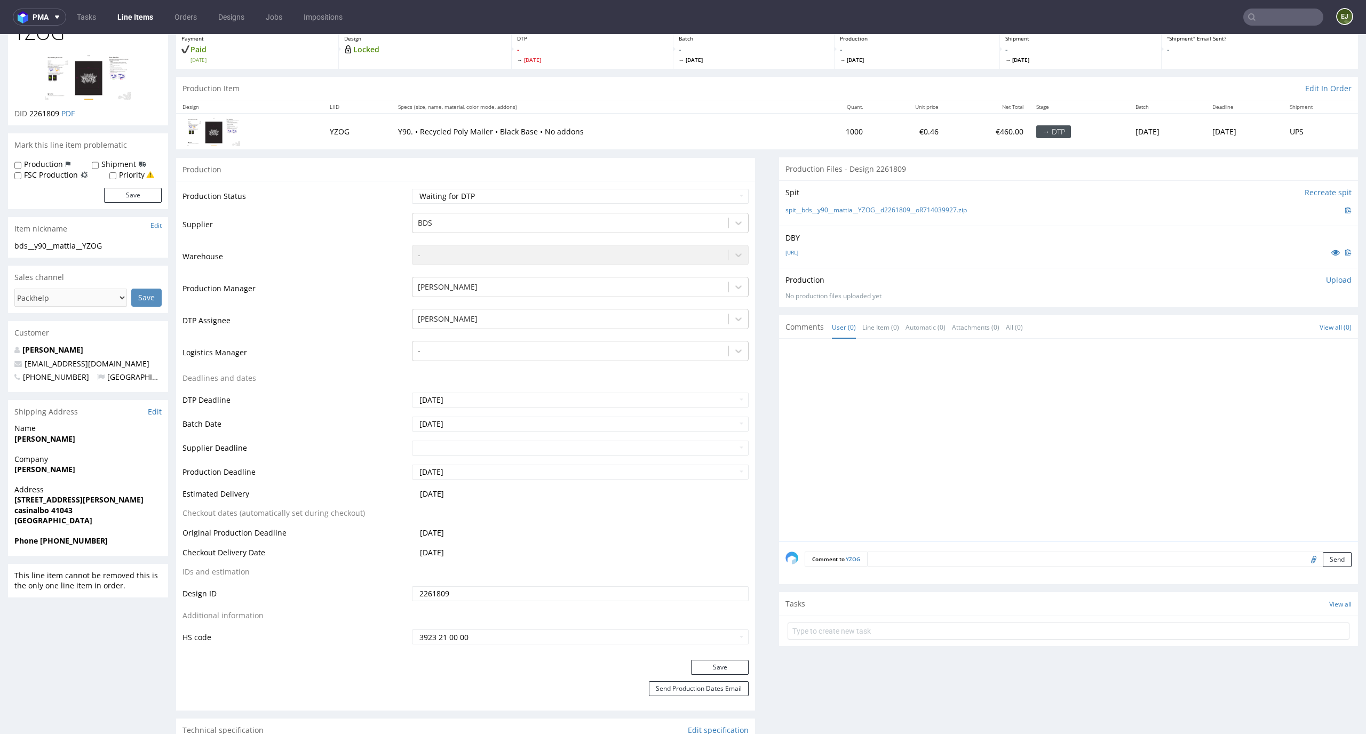
scroll to position [146, 0]
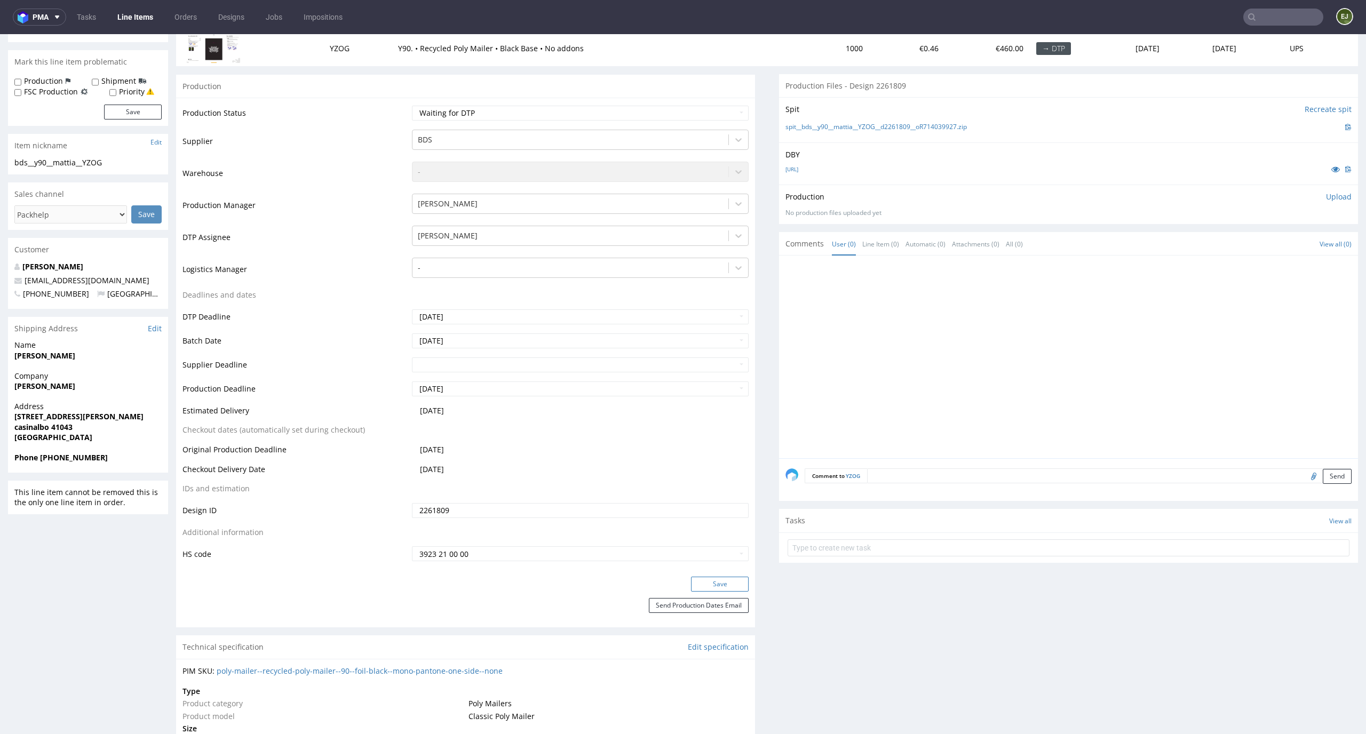
click at [721, 590] on button "Save" at bounding box center [720, 584] width 58 height 15
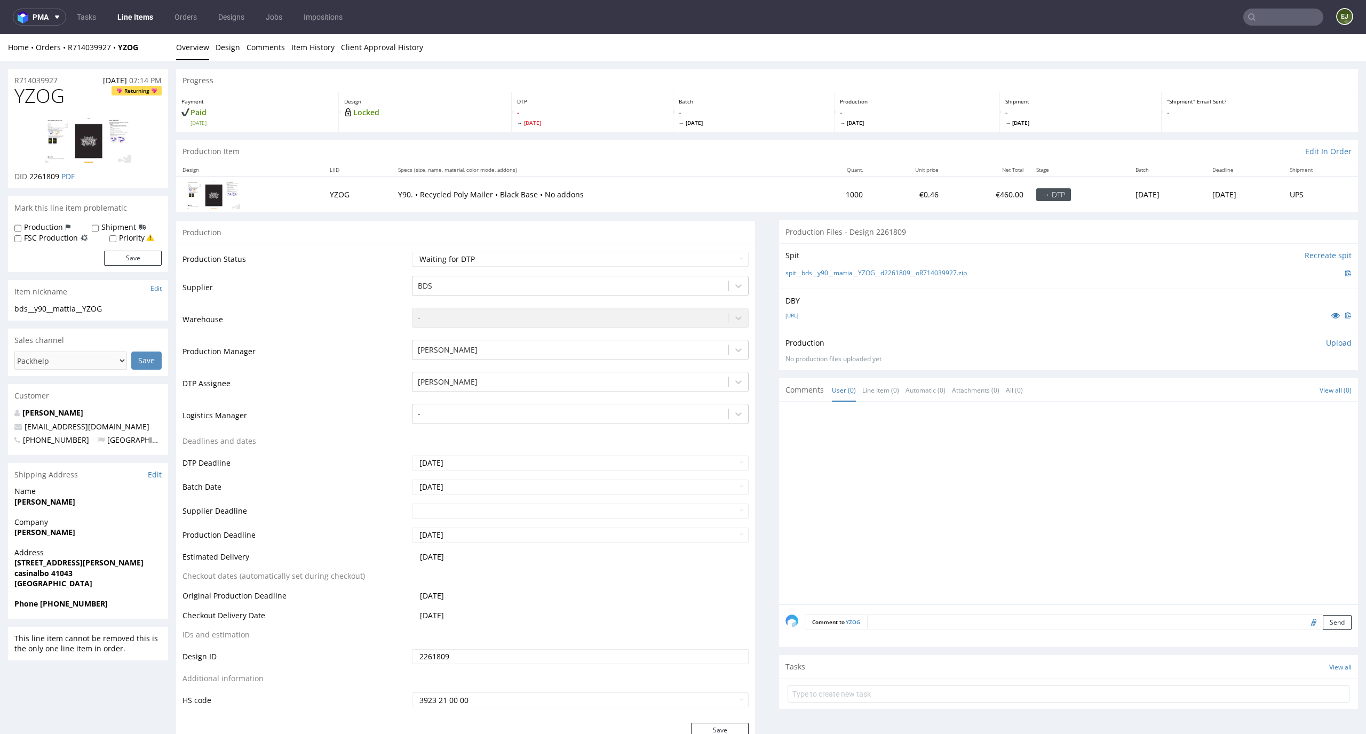
click at [1326, 340] on p "Upload" at bounding box center [1339, 343] width 26 height 11
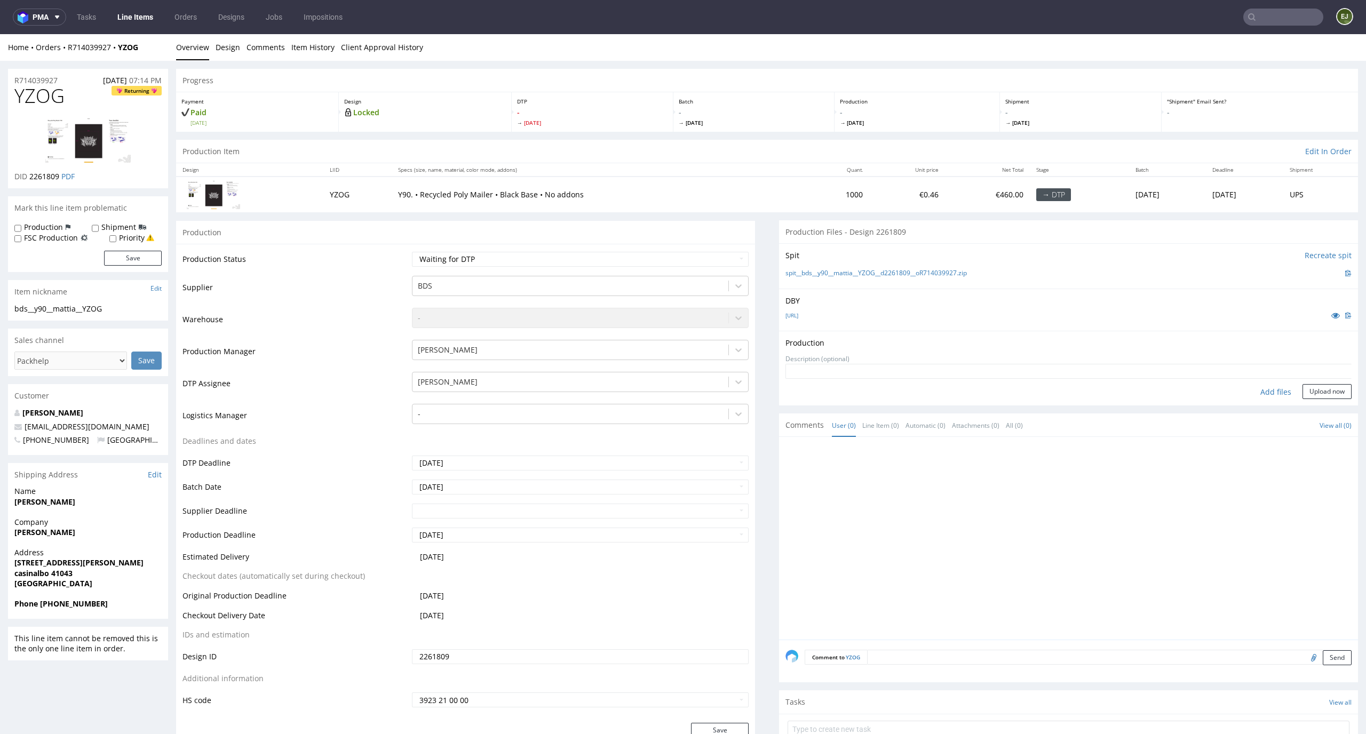
click at [1260, 392] on div "Add files" at bounding box center [1275, 392] width 53 height 16
type input "C:\fakepath\bds__y90__mattia__YZOG__d2261809__oR714039927__latest__outside.pdf"
click at [1320, 408] on button "Upload now" at bounding box center [1327, 408] width 49 height 15
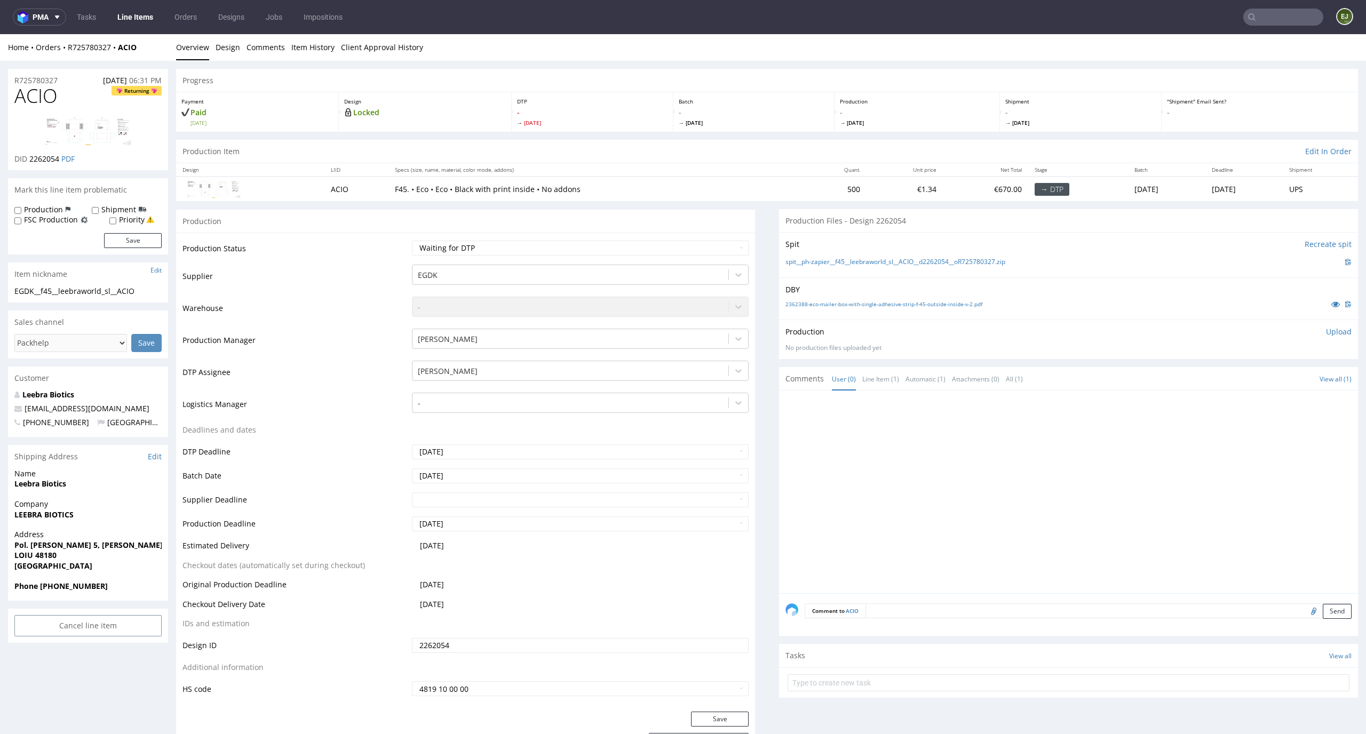
click at [453, 102] on p "Design" at bounding box center [425, 101] width 162 height 7
click at [828, 303] on link "2362388-eco-mailer-box-with-single-adhesive-strip-f-45-outside-inside-v-2.pdf" at bounding box center [884, 303] width 197 height 7
click at [793, 262] on link "spit__ph-zapier__f45__leebraworld_sl__ACIO__d2262054__oR725780327.zip" at bounding box center [896, 262] width 220 height 9
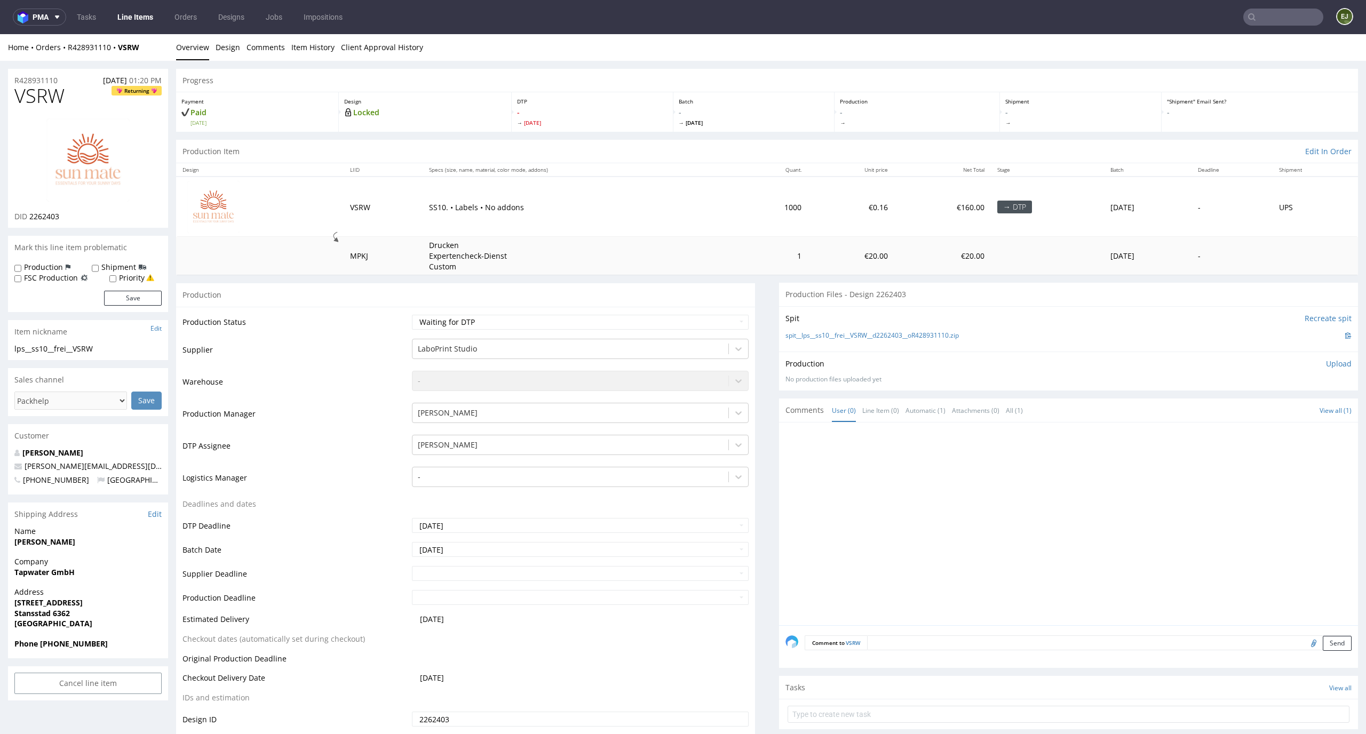
click at [673, 164] on th "Specs (size, name, material, color mode, addons)" at bounding box center [580, 169] width 314 height 13
drag, startPoint x: 67, startPoint y: 92, endPoint x: 0, endPoint y: 92, distance: 66.7
copy span "VSRW"
click at [692, 314] on td "Waiting for Artwork Waiting for Diecut Waiting for Mockup Waiting for DTP Waiti…" at bounding box center [579, 326] width 340 height 24
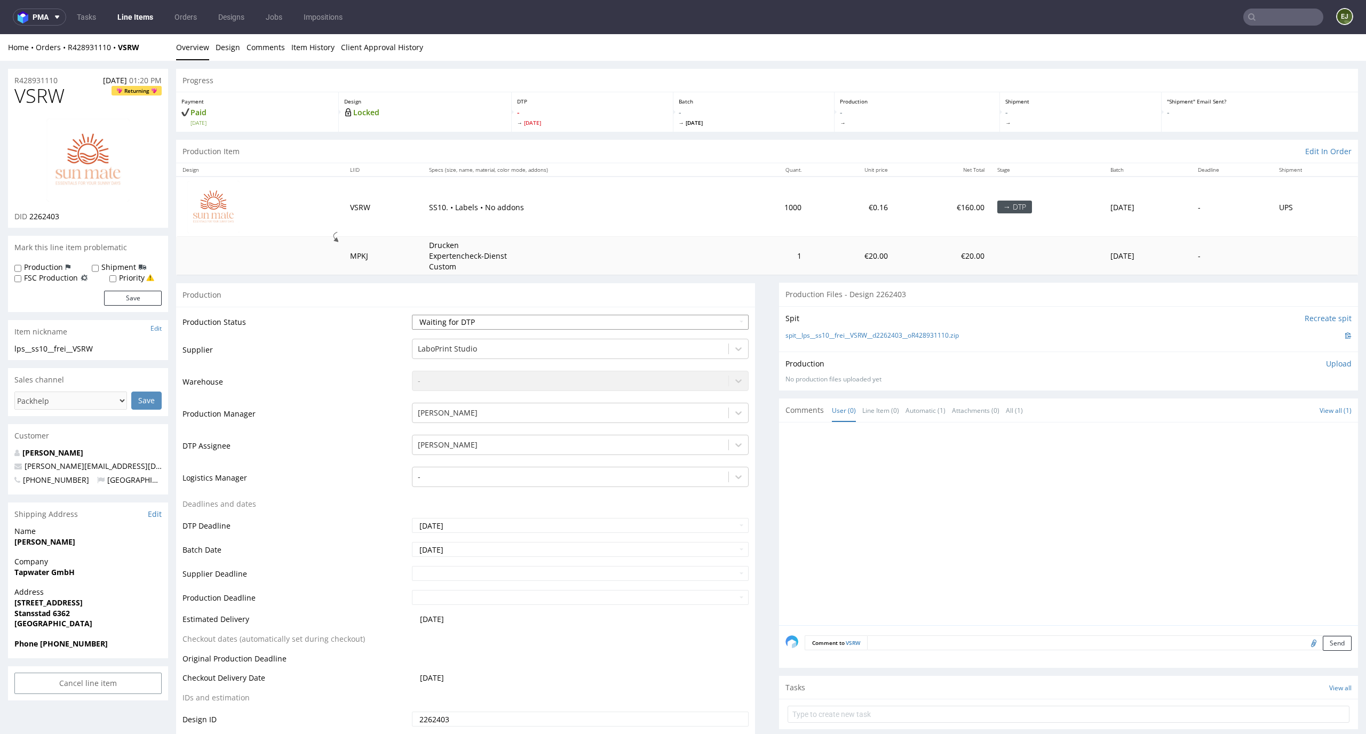
click at [692, 319] on select "Waiting for Artwork Waiting for Diecut Waiting for Mockup Waiting for DTP Waiti…" at bounding box center [580, 322] width 337 height 15
select select "dtp_in_process"
click at [412, 315] on select "Waiting for Artwork Waiting for Diecut Waiting for Mockup Waiting for DTP Waiti…" at bounding box center [580, 322] width 337 height 15
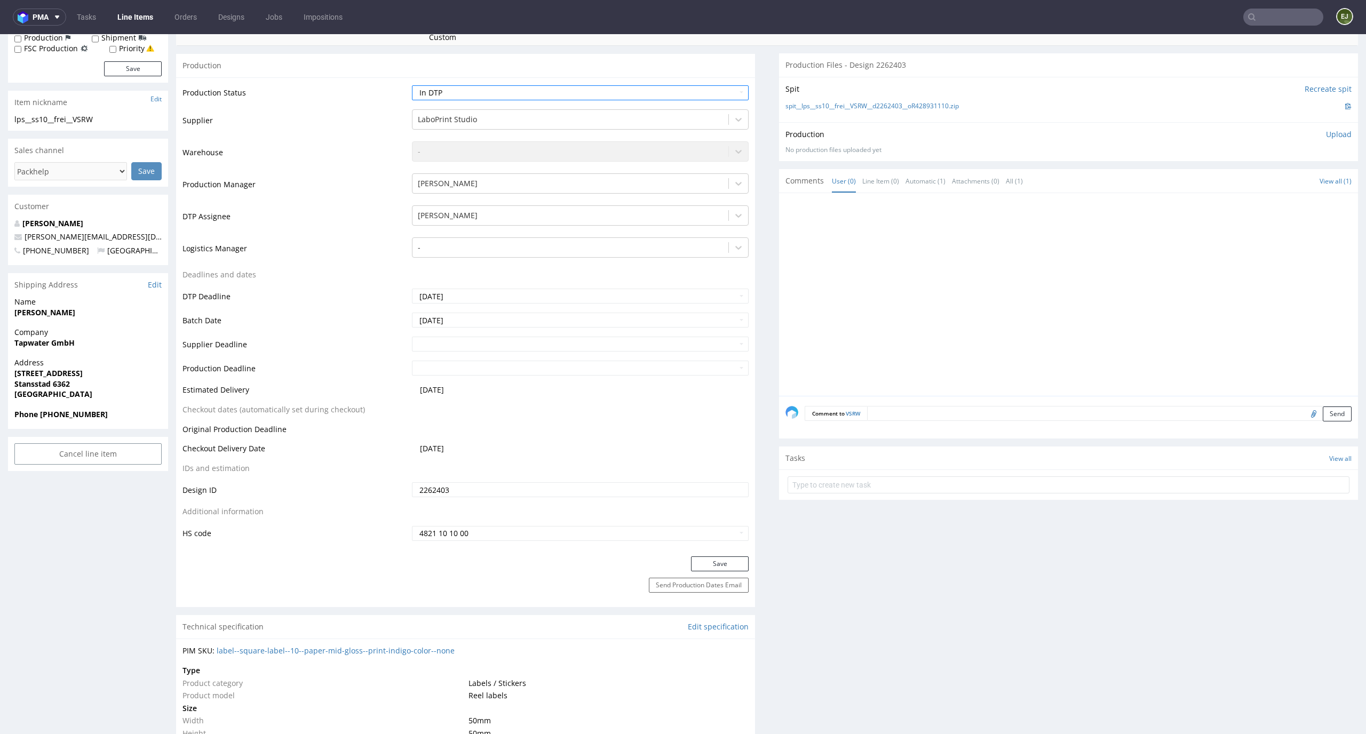
scroll to position [250, 0]
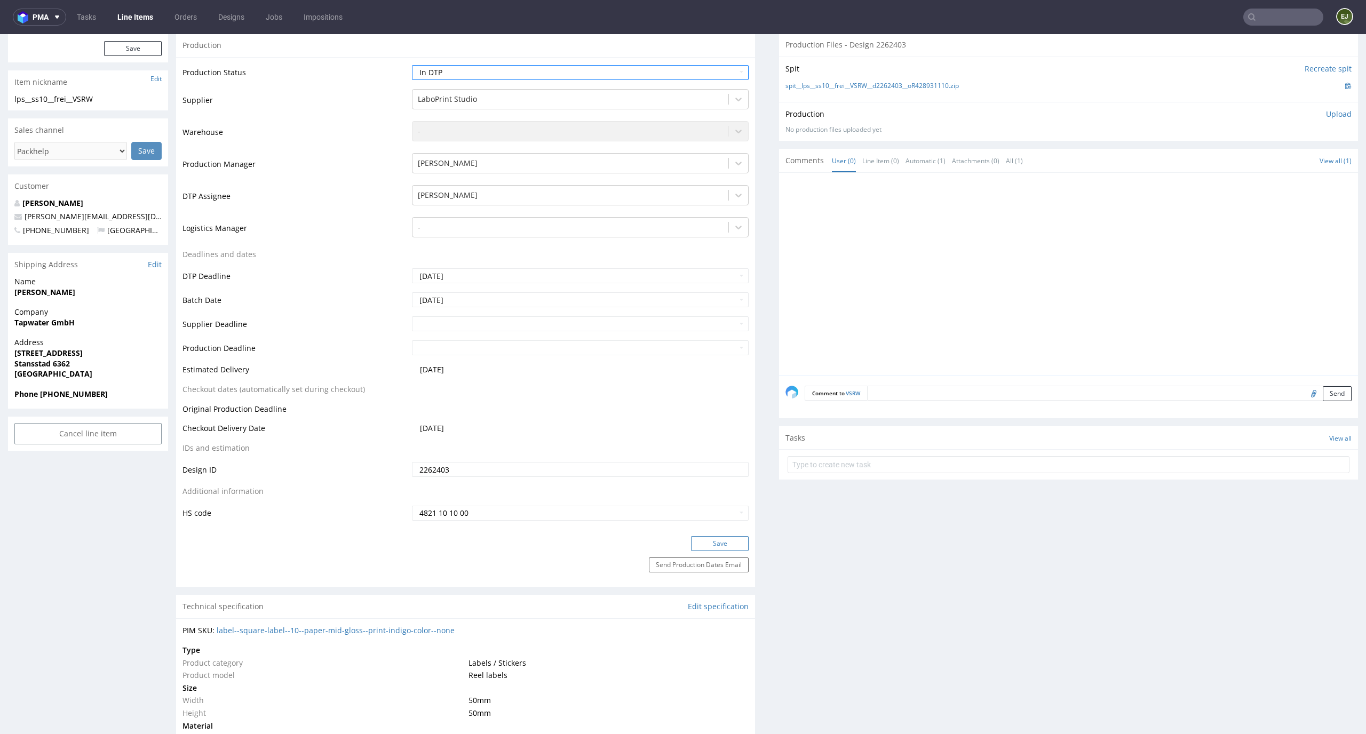
click at [717, 548] on button "Save" at bounding box center [720, 543] width 58 height 15
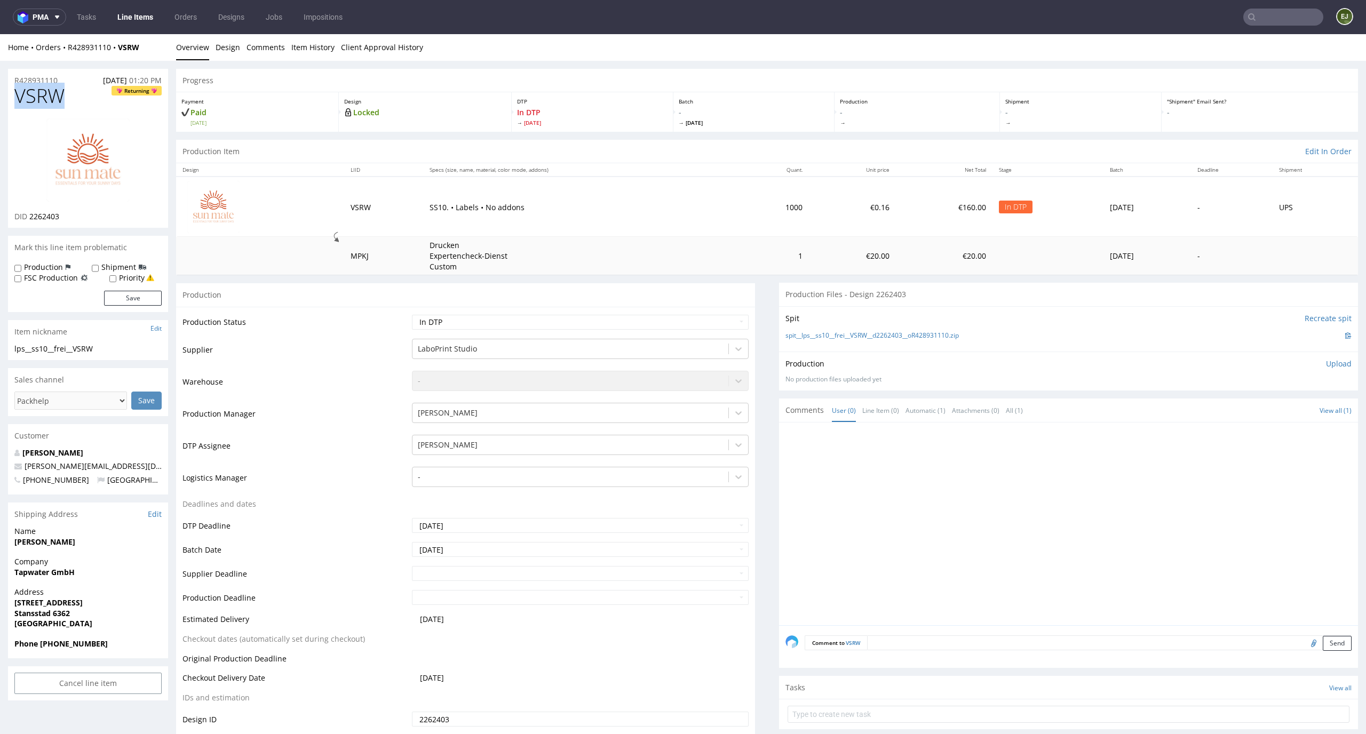
drag, startPoint x: 61, startPoint y: 101, endPoint x: 0, endPoint y: 101, distance: 61.4
copy span "VSRW"
click at [230, 37] on link "Design" at bounding box center [228, 47] width 25 height 26
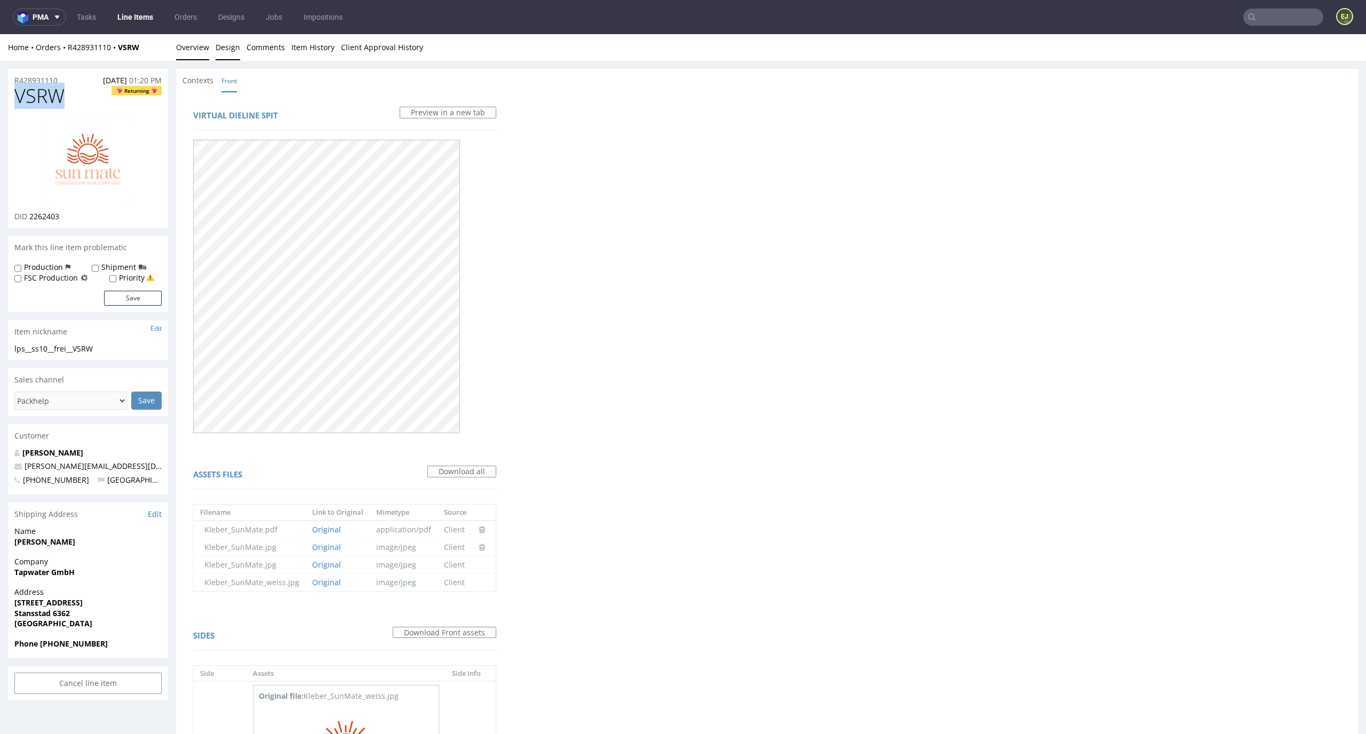
click at [186, 49] on link "Overview" at bounding box center [192, 47] width 33 height 26
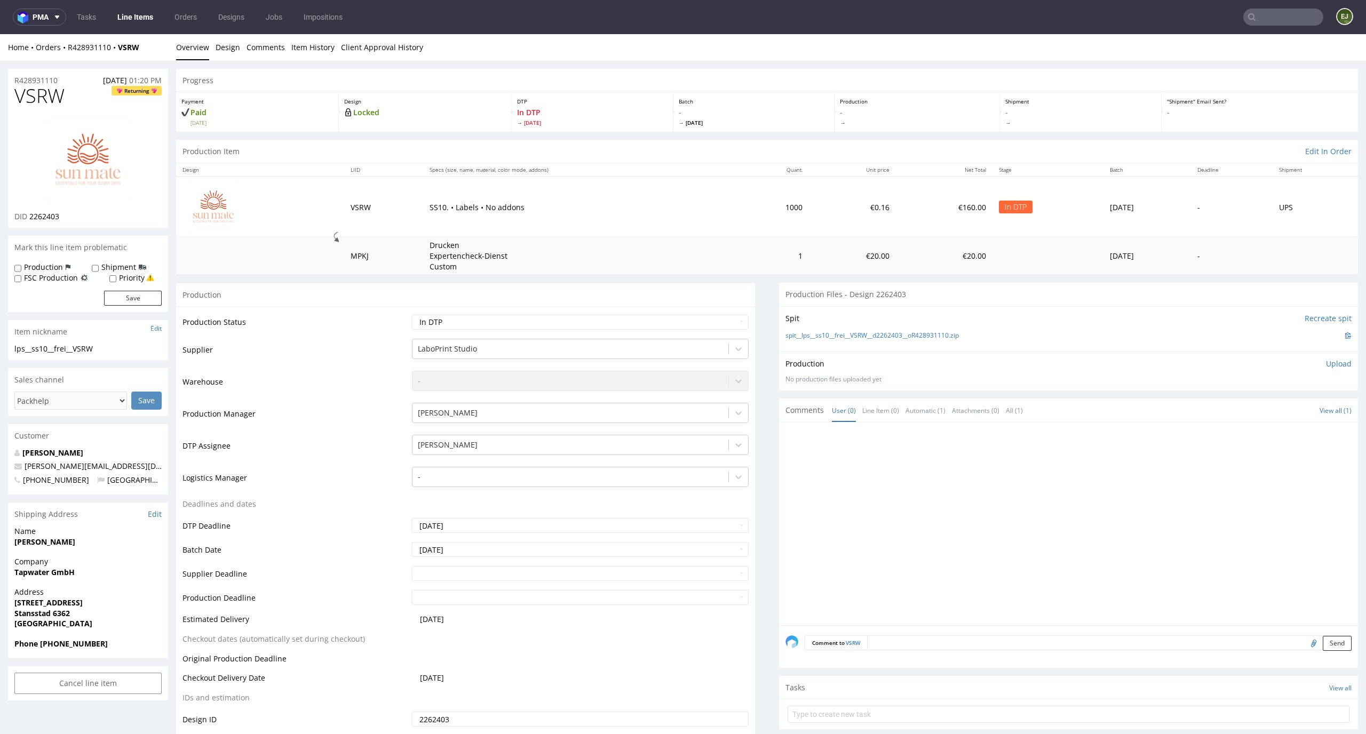
click at [1326, 360] on p "Upload" at bounding box center [1339, 364] width 26 height 11
click at [1261, 411] on div "Add files" at bounding box center [1275, 413] width 53 height 16
type input "C:\fakepath\lps__ss10__frei__VSRW__d2262403__oR428931110__v1__front.pdf"
click at [1327, 426] on button "Upload now" at bounding box center [1327, 429] width 49 height 15
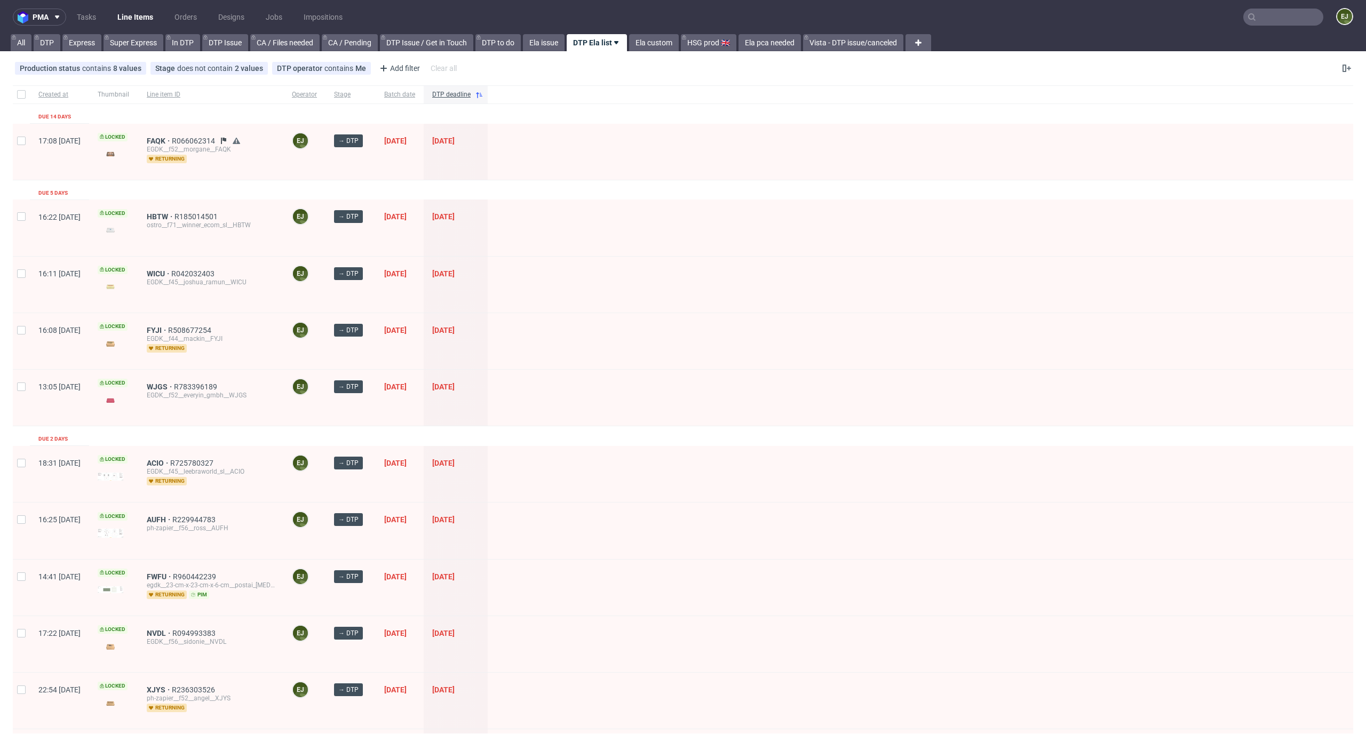
scroll to position [848, 0]
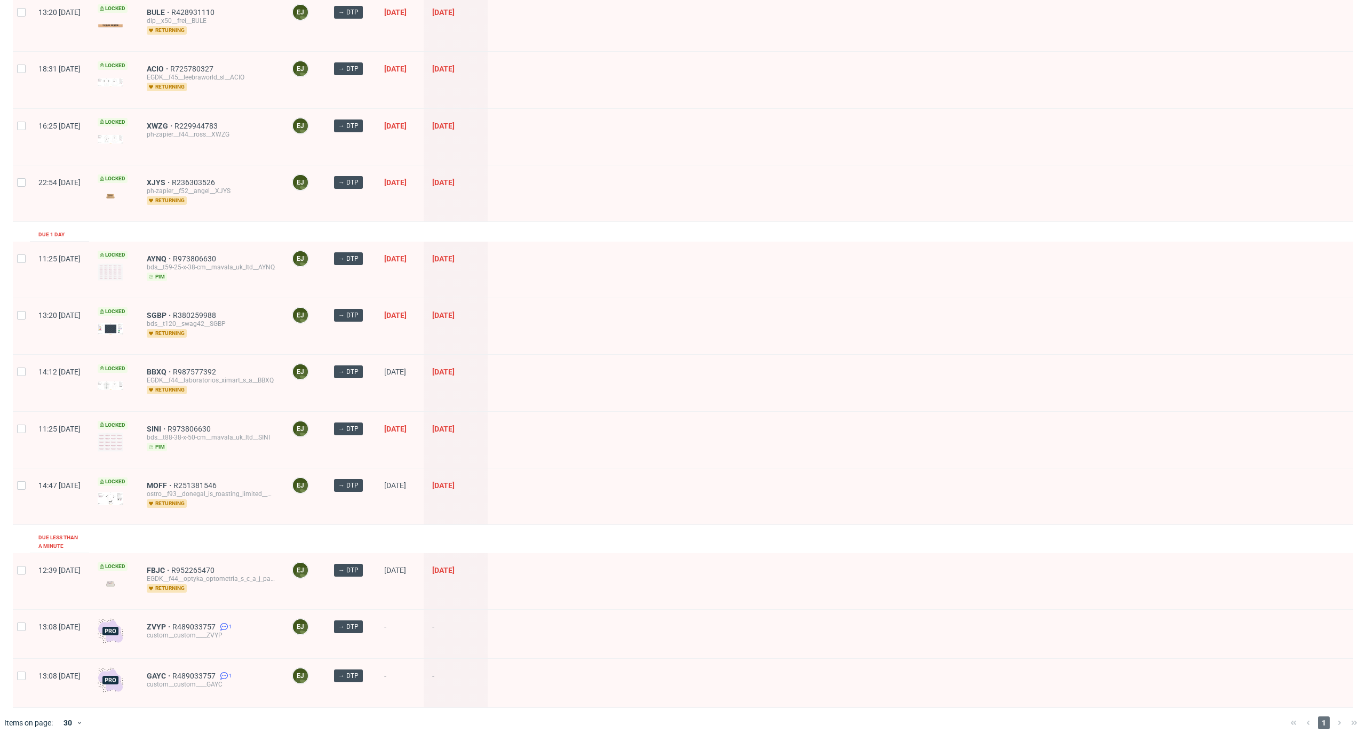
click at [631, 127] on div at bounding box center [921, 137] width 866 height 56
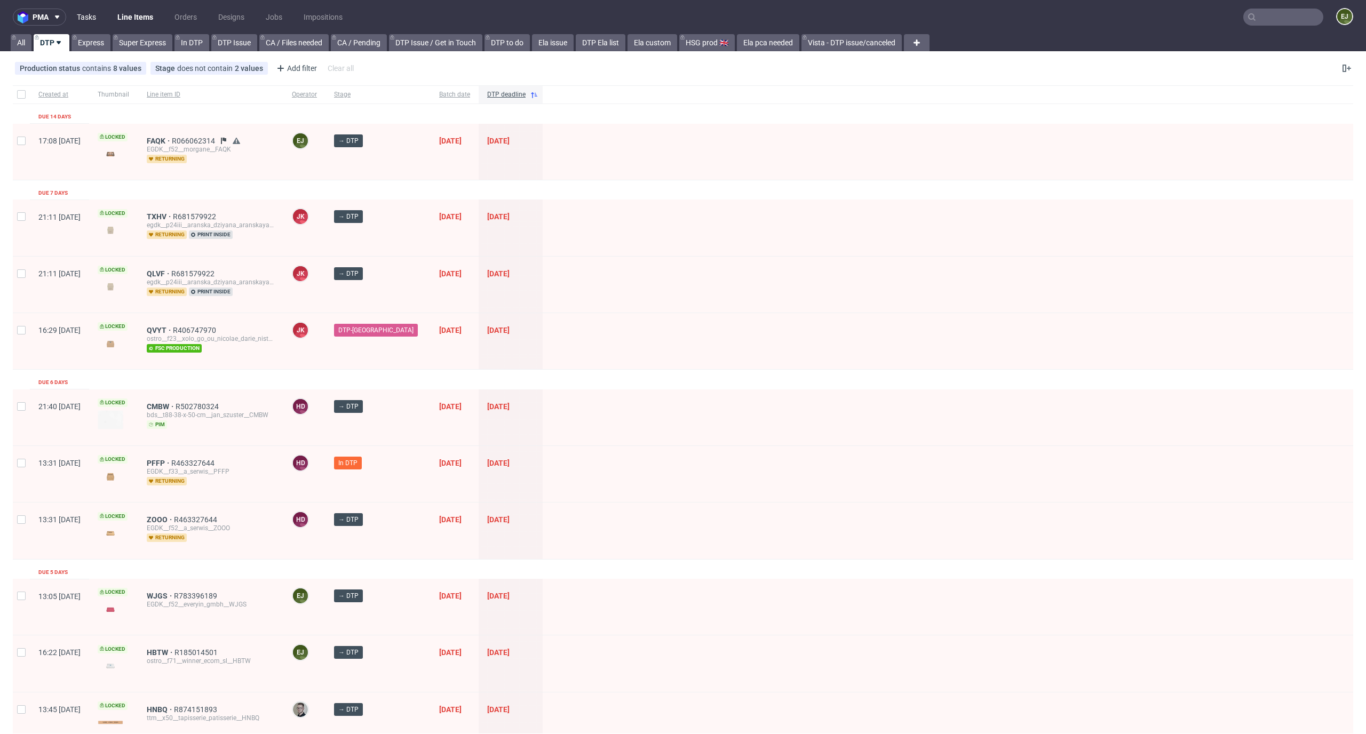
click at [83, 14] on link "Tasks" at bounding box center [86, 17] width 32 height 17
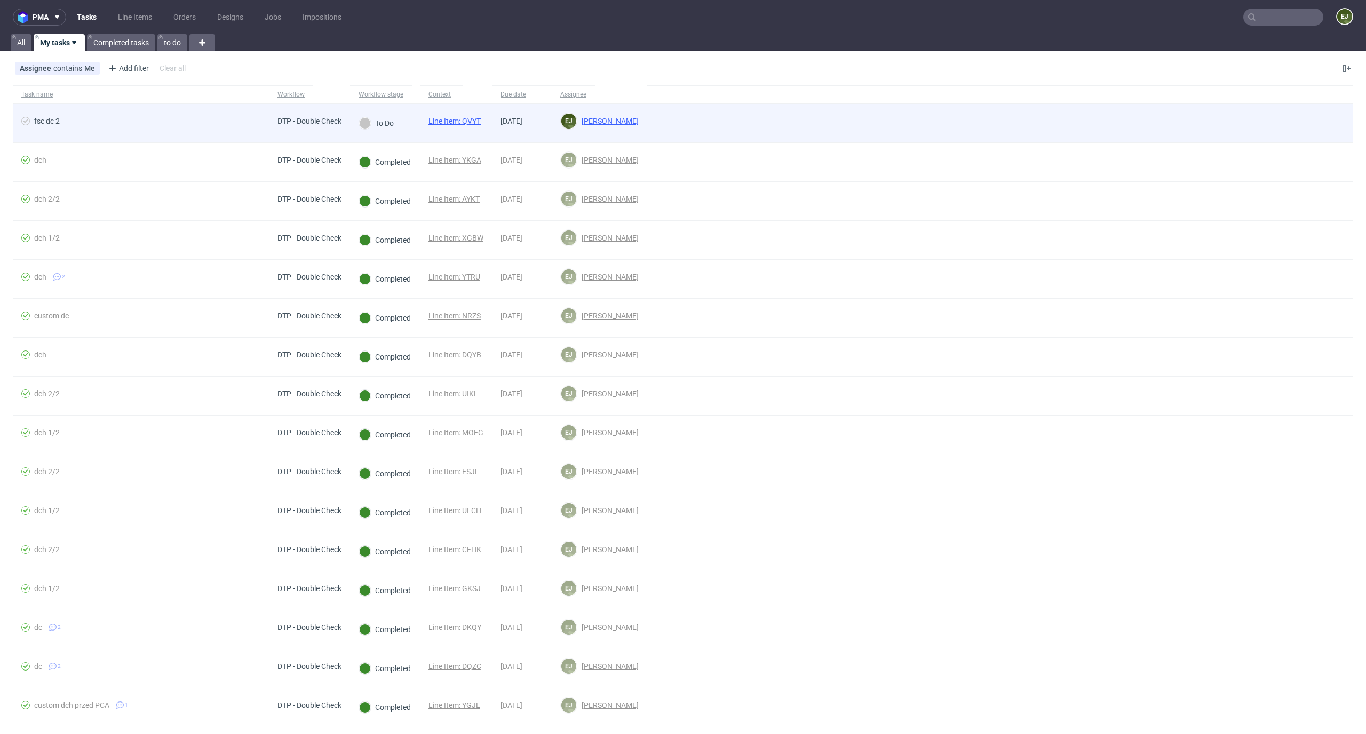
click at [469, 120] on link "Line Item: QVYT" at bounding box center [455, 121] width 52 height 9
click at [865, 126] on div at bounding box center [1000, 123] width 706 height 38
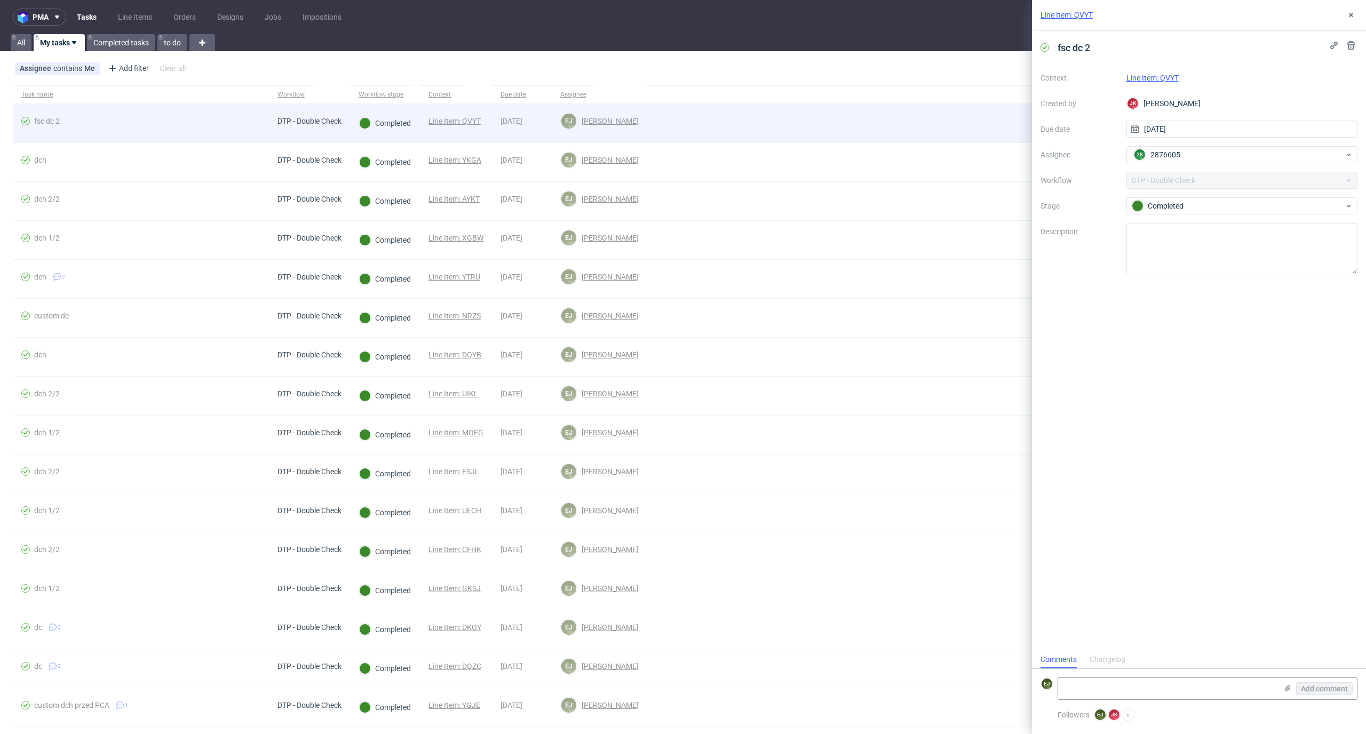
scroll to position [9, 0]
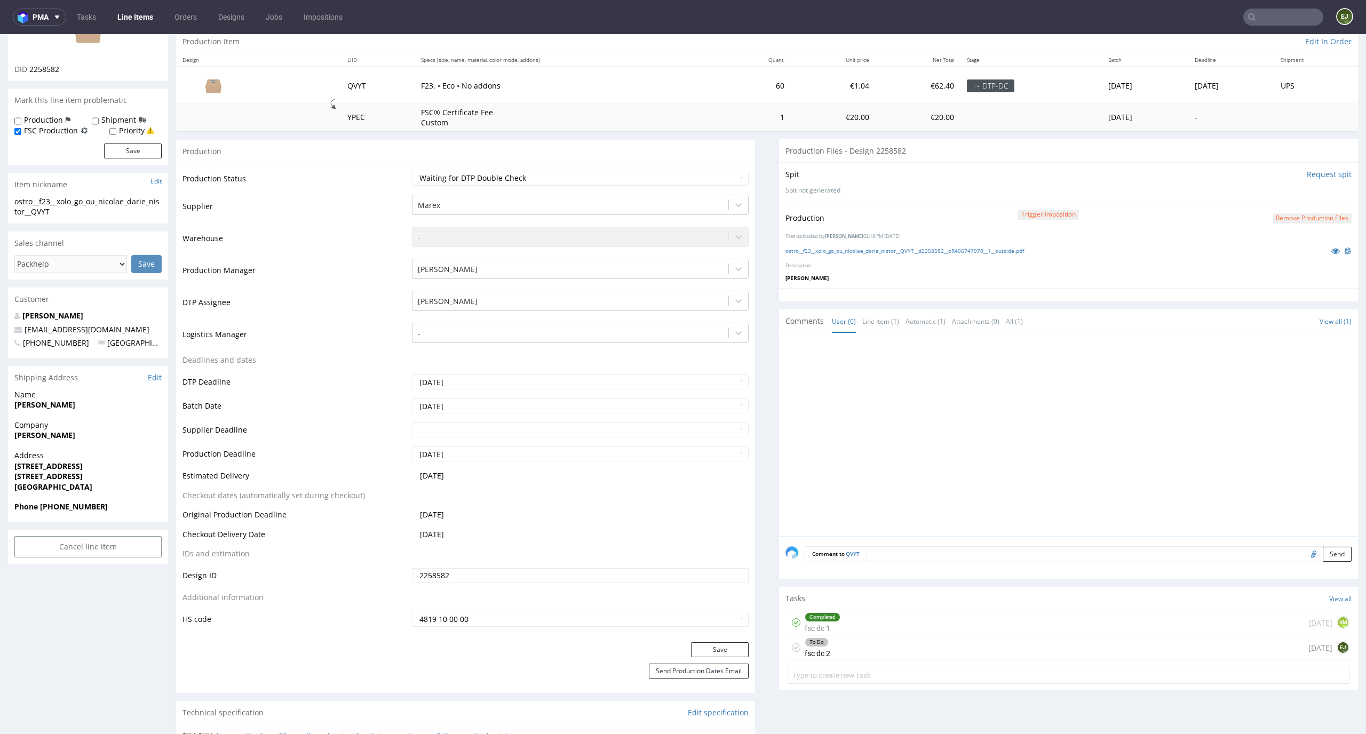
scroll to position [176, 0]
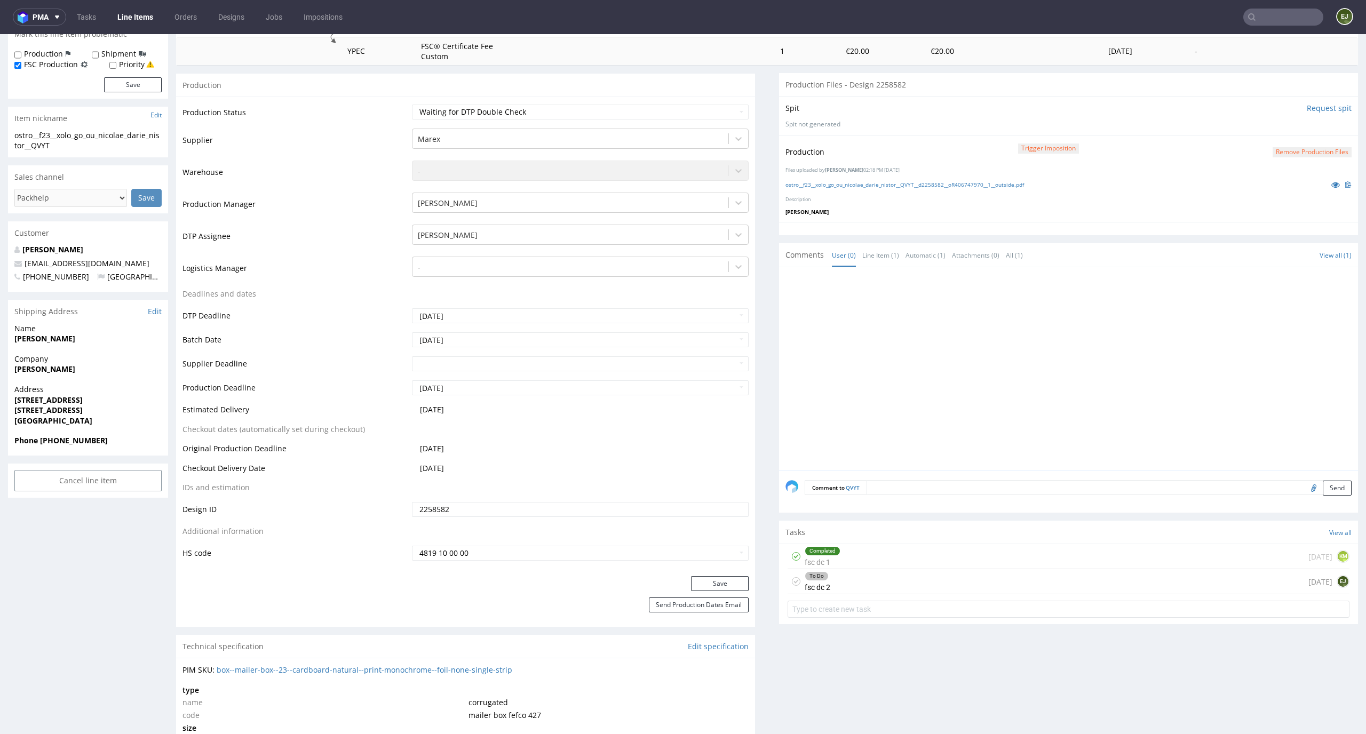
click at [792, 582] on icon at bounding box center [796, 581] width 9 height 9
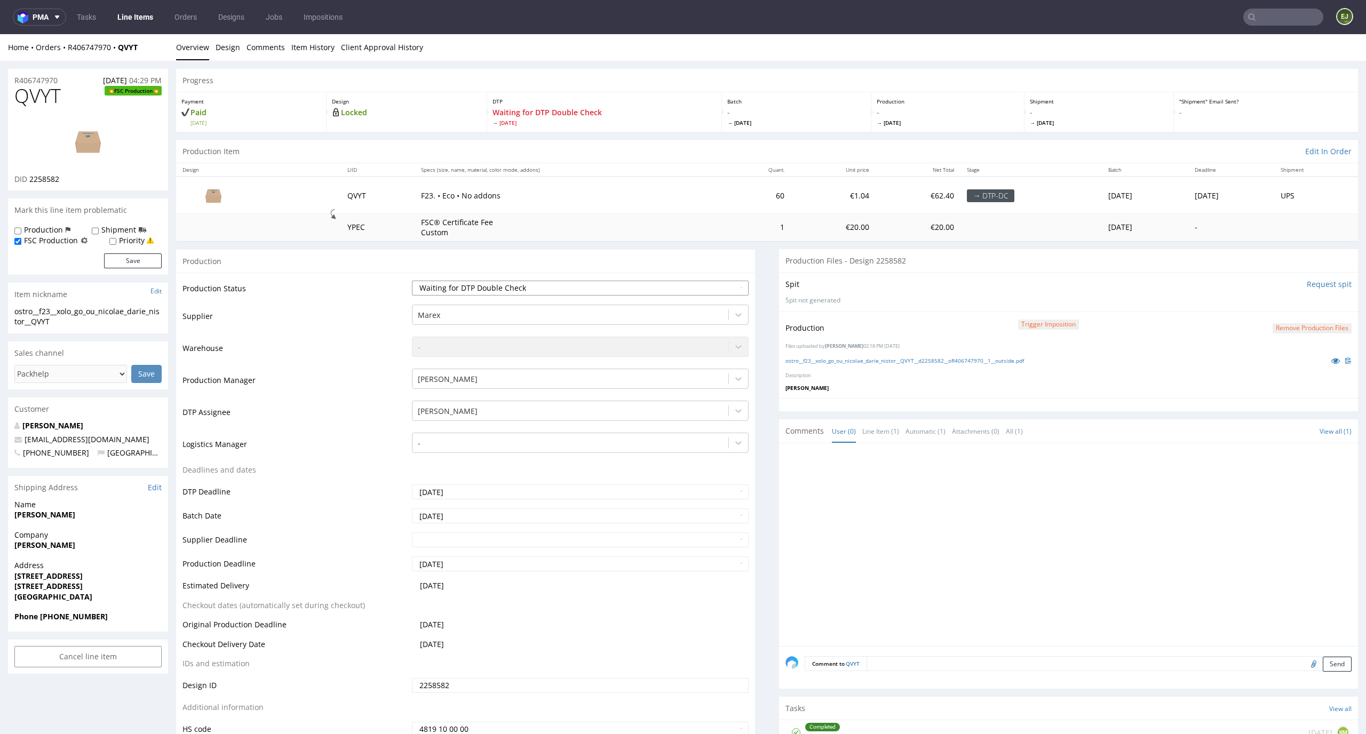
click at [702, 286] on select "Waiting for Artwork Waiting for Diecut Waiting for Mockup Waiting for DTP Waiti…" at bounding box center [580, 288] width 337 height 15
click at [412, 281] on select "Waiting for Artwork Waiting for Diecut Waiting for Mockup Waiting for DTP Waiti…" at bounding box center [580, 288] width 337 height 15
click at [701, 282] on select "Waiting for Artwork Waiting for Diecut Waiting for Mockup Waiting for DTP Waiti…" at bounding box center [580, 288] width 337 height 15
select select "dtp_dc_done"
click at [412, 281] on select "Waiting for Artwork Waiting for Diecut Waiting for Mockup Waiting for DTP Waiti…" at bounding box center [580, 288] width 337 height 15
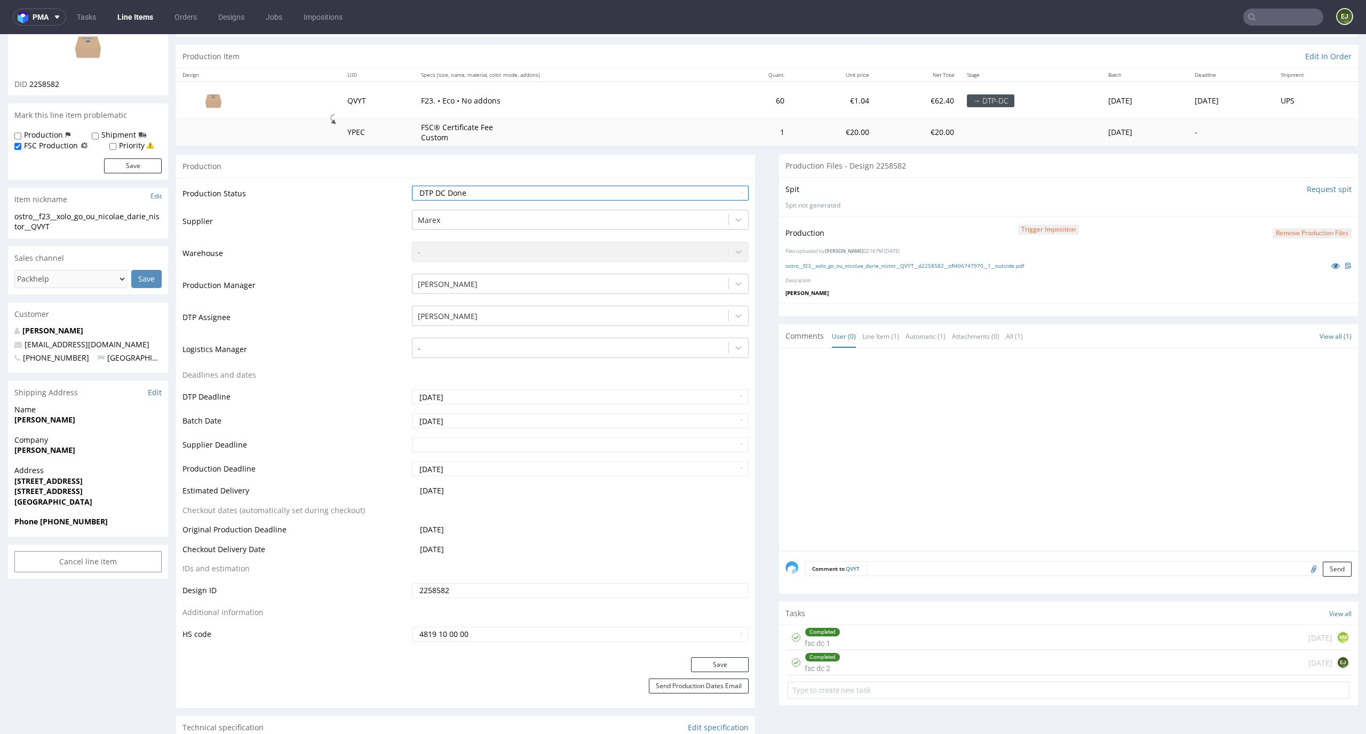
scroll to position [186, 0]
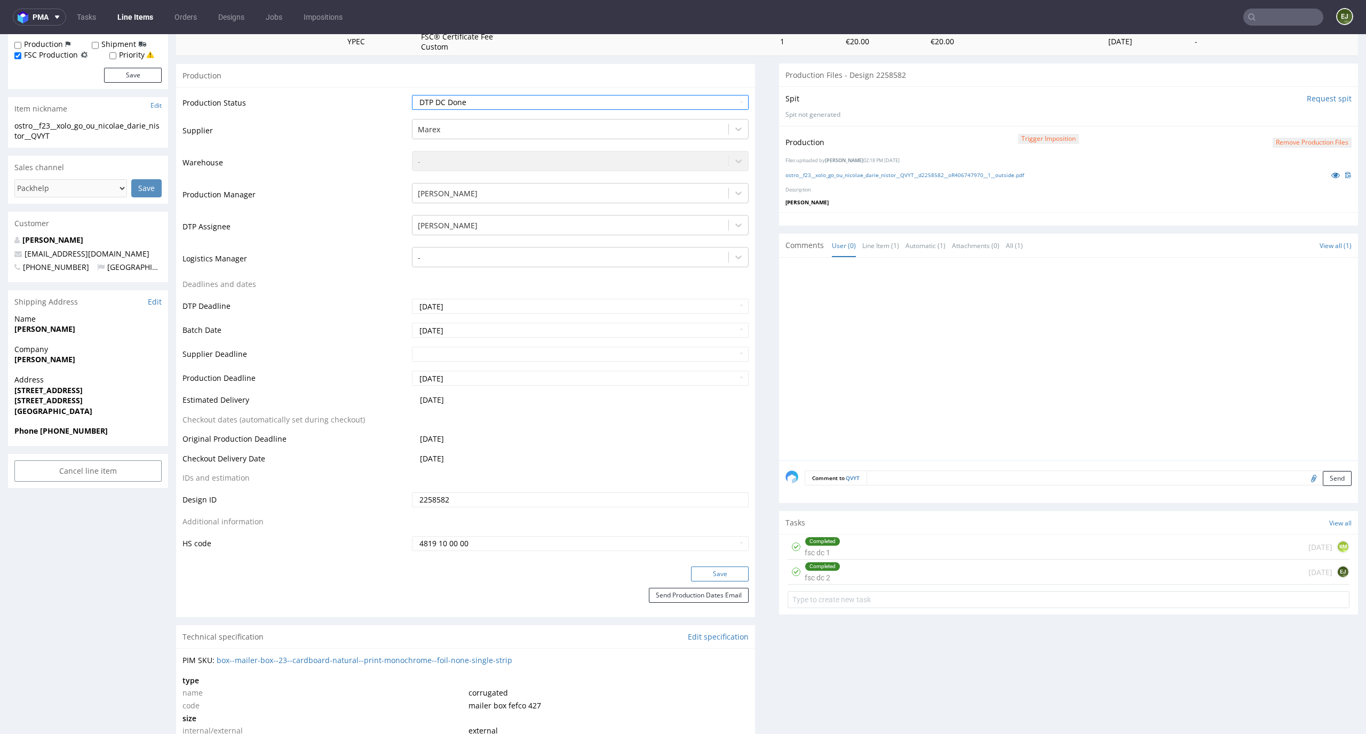
click at [727, 573] on button "Save" at bounding box center [720, 574] width 58 height 15
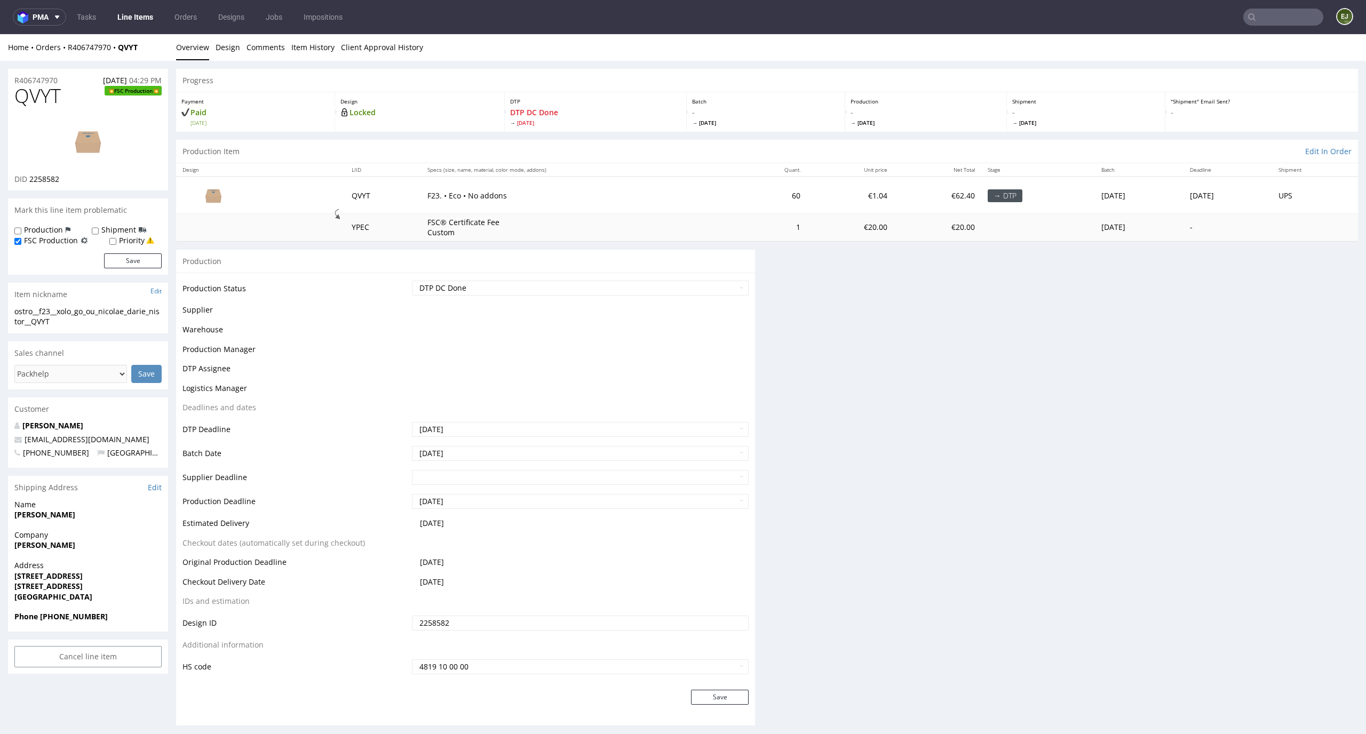
scroll to position [0, 0]
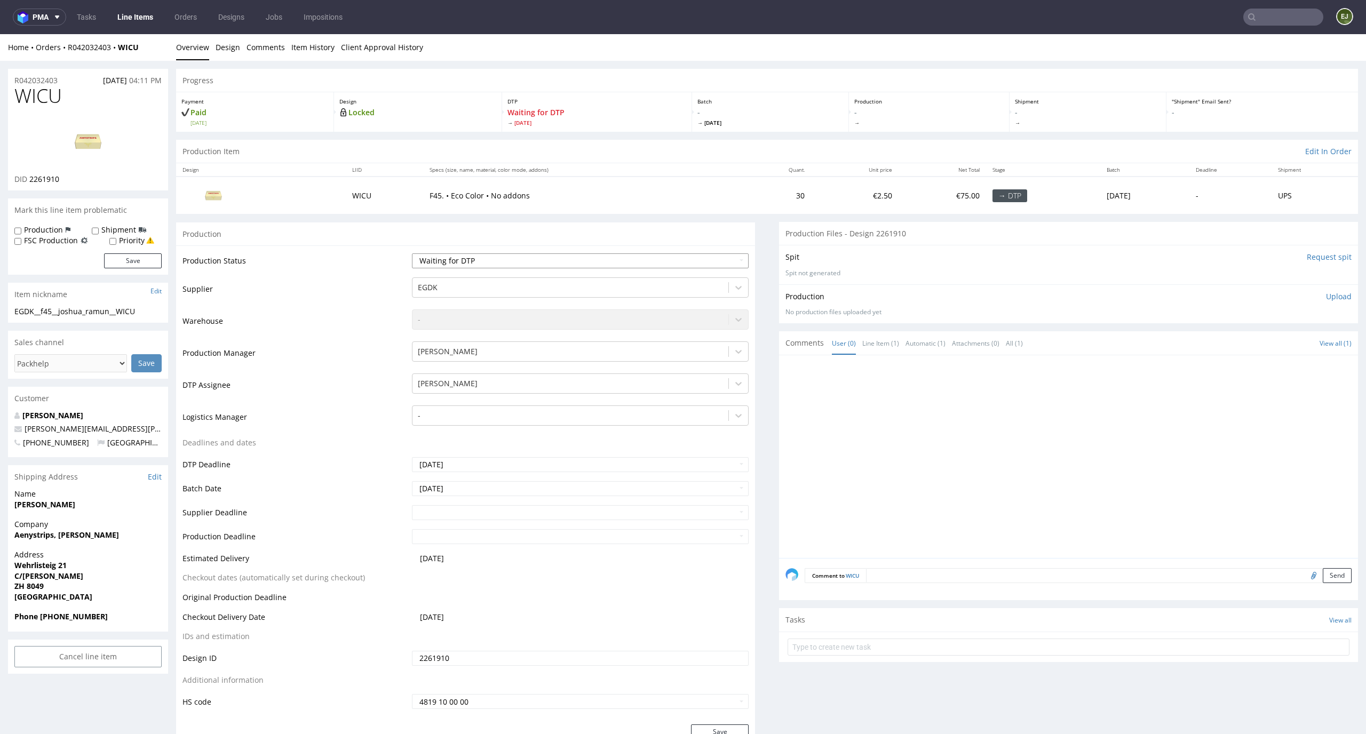
click at [542, 256] on select "Waiting for Artwork Waiting for Diecut Waiting for Mockup Waiting for DTP Waiti…" at bounding box center [580, 260] width 337 height 15
select select "dtp_in_process"
click at [412, 253] on select "Waiting for Artwork Waiting for Diecut Waiting for Mockup Waiting for DTP Waiti…" at bounding box center [580, 260] width 337 height 15
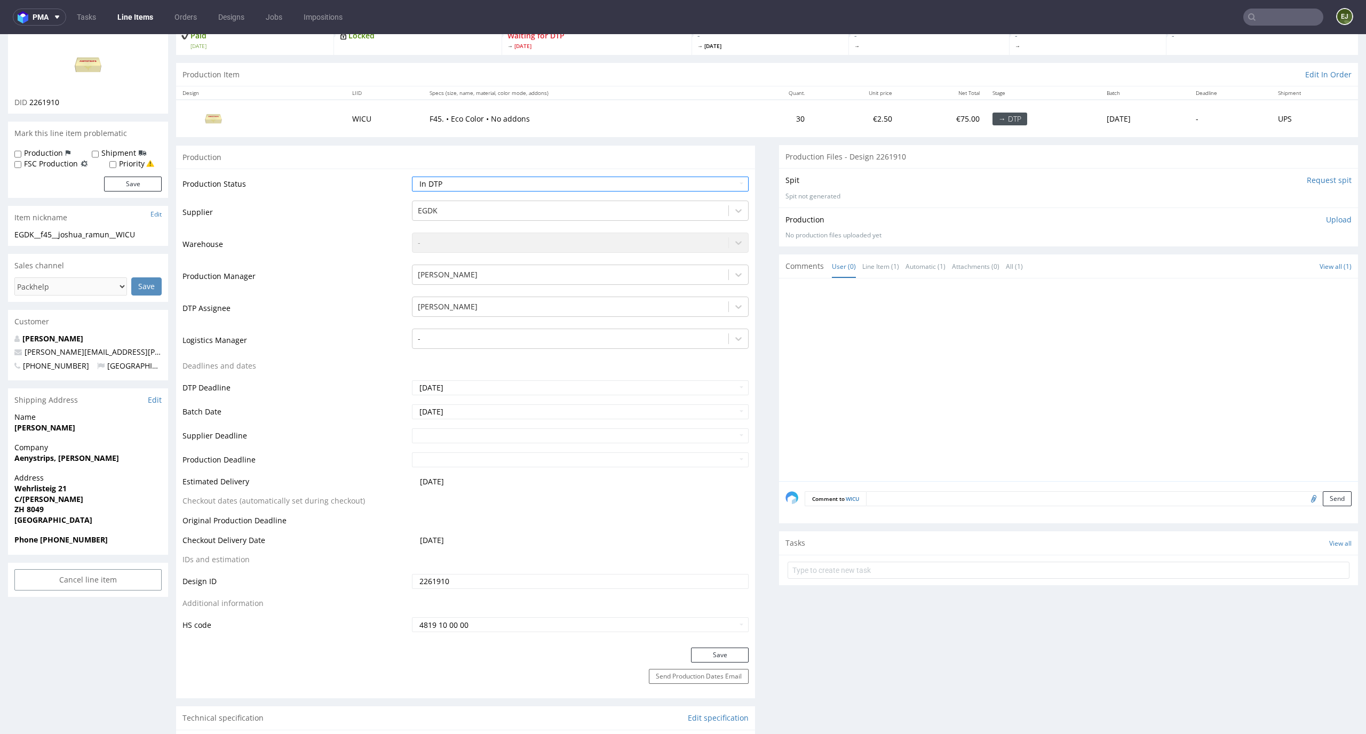
scroll to position [91, 0]
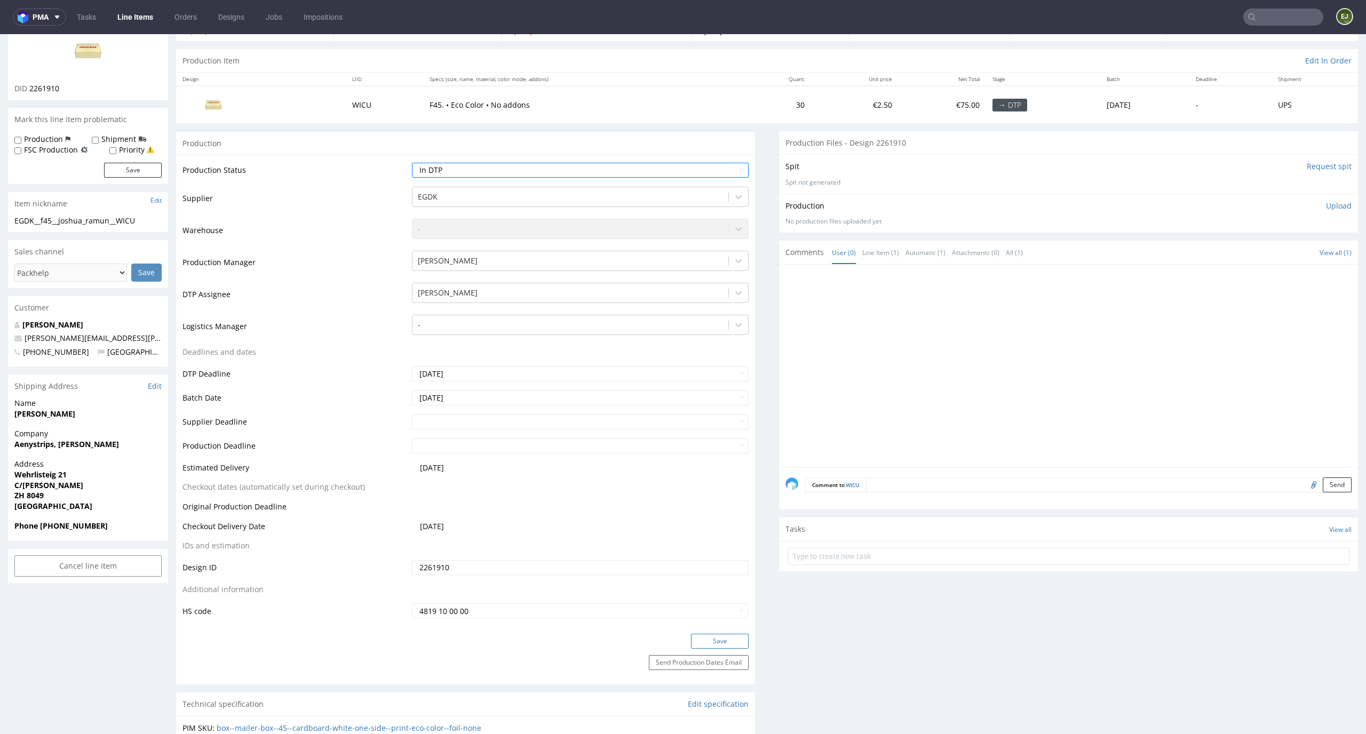
click at [709, 644] on button "Save" at bounding box center [720, 641] width 58 height 15
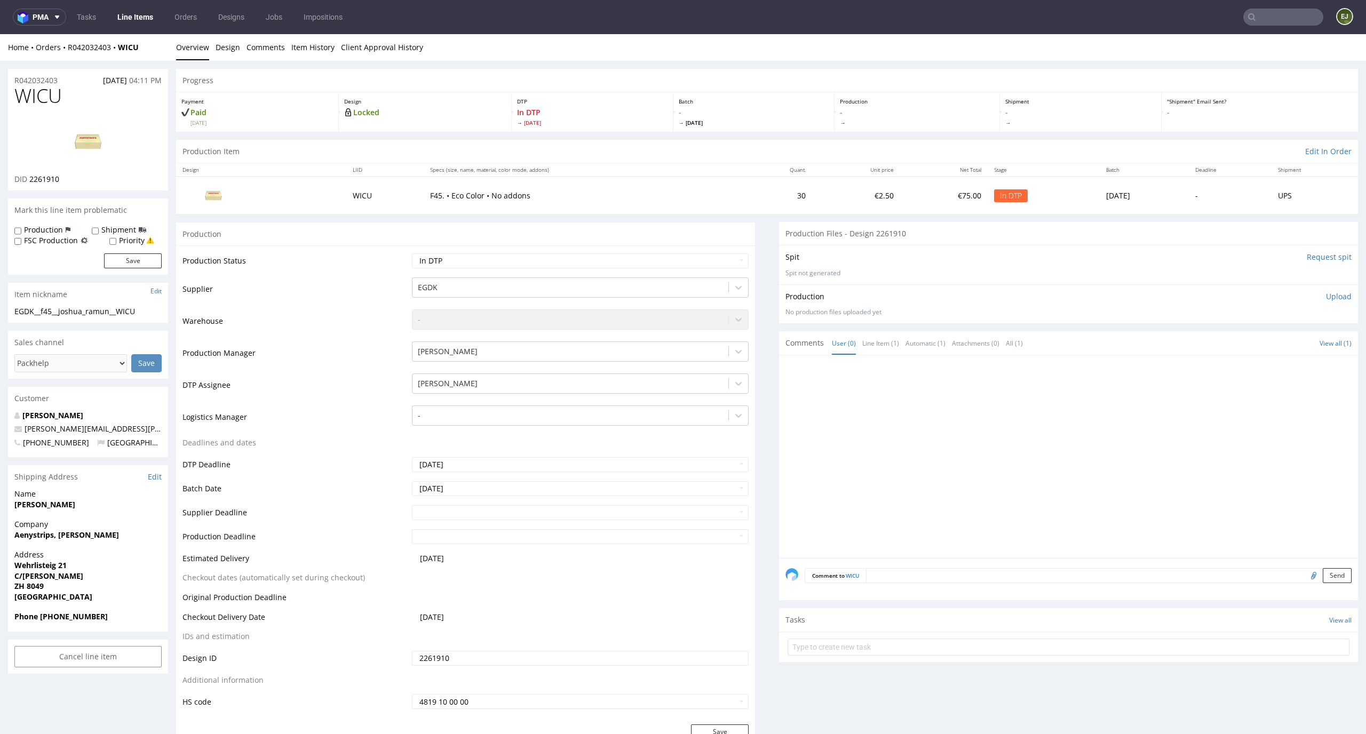
click at [1307, 256] on input "Request spit" at bounding box center [1329, 257] width 45 height 11
drag, startPoint x: 65, startPoint y: 180, endPoint x: 30, endPoint y: 179, distance: 34.7
click at [30, 179] on div "DID 2261910" at bounding box center [87, 179] width 147 height 11
copy span "2261910"
drag, startPoint x: 65, startPoint y: 96, endPoint x: 1, endPoint y: 95, distance: 63.5
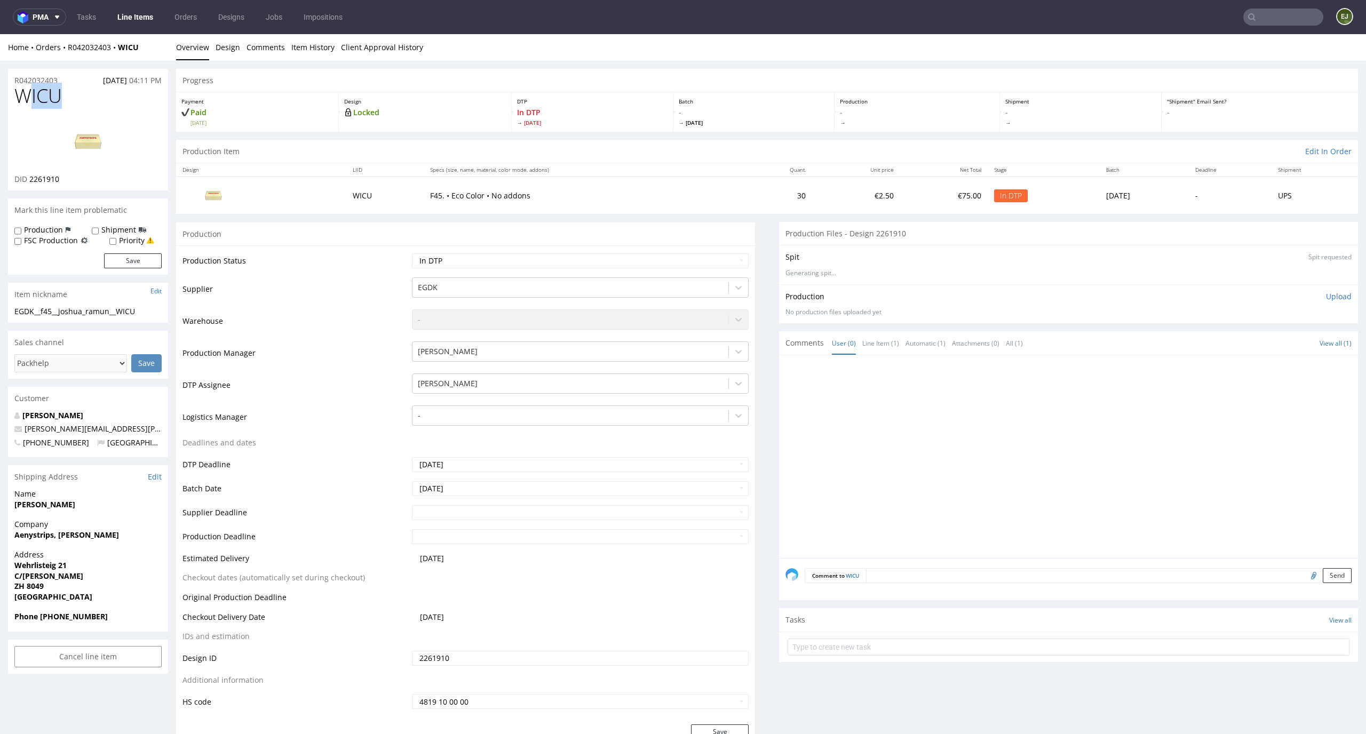
copy span "WICU"
drag, startPoint x: 152, startPoint y: 310, endPoint x: 8, endPoint y: 311, distance: 143.6
click at [8, 310] on div "EGDK__f45__joshua_ramun__WICU EGDK__f45 __joshua_ramun__WICU Update" at bounding box center [88, 314] width 160 height 17
copy div "EGDK__f45__joshua_ramun__WICU"
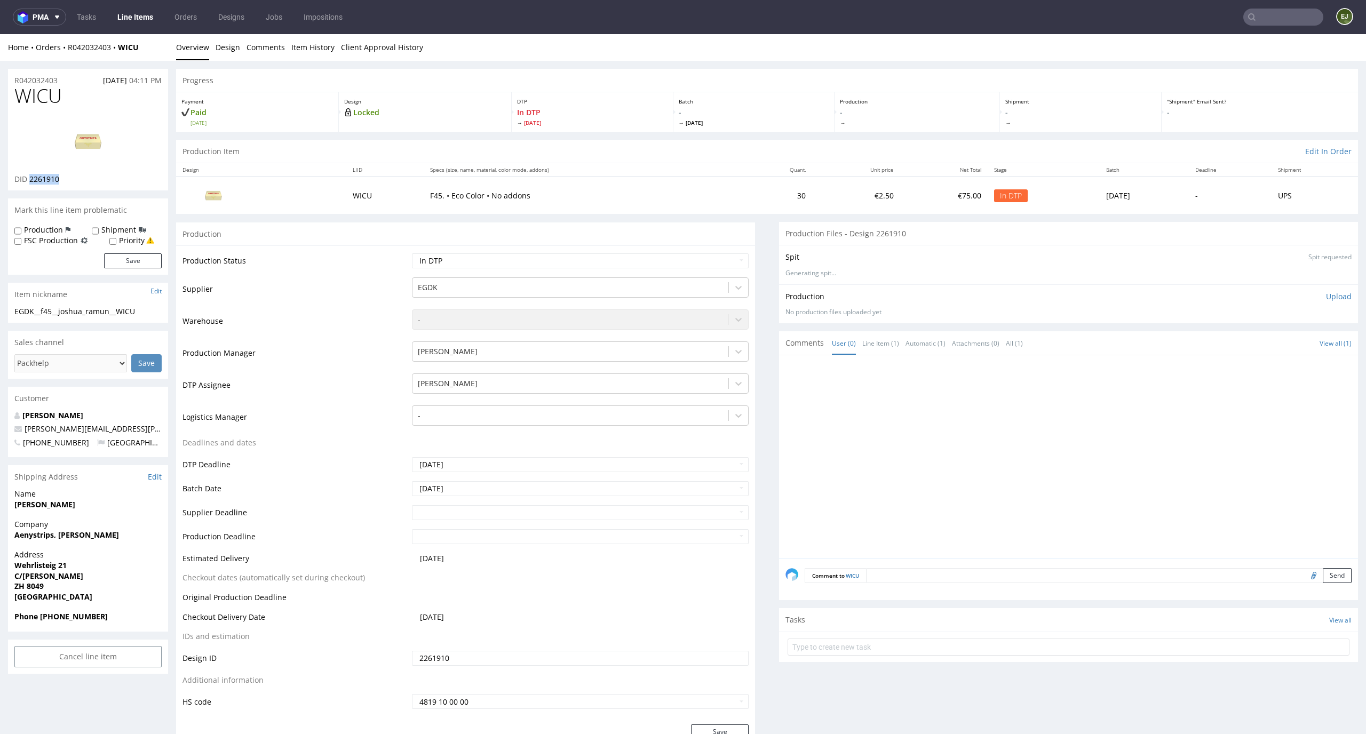
drag, startPoint x: 68, startPoint y: 184, endPoint x: 29, endPoint y: 178, distance: 38.8
click at [29, 178] on div "DID 2261910" at bounding box center [87, 179] width 147 height 11
copy span "2261910"
drag, startPoint x: 69, startPoint y: 84, endPoint x: 0, endPoint y: 76, distance: 69.8
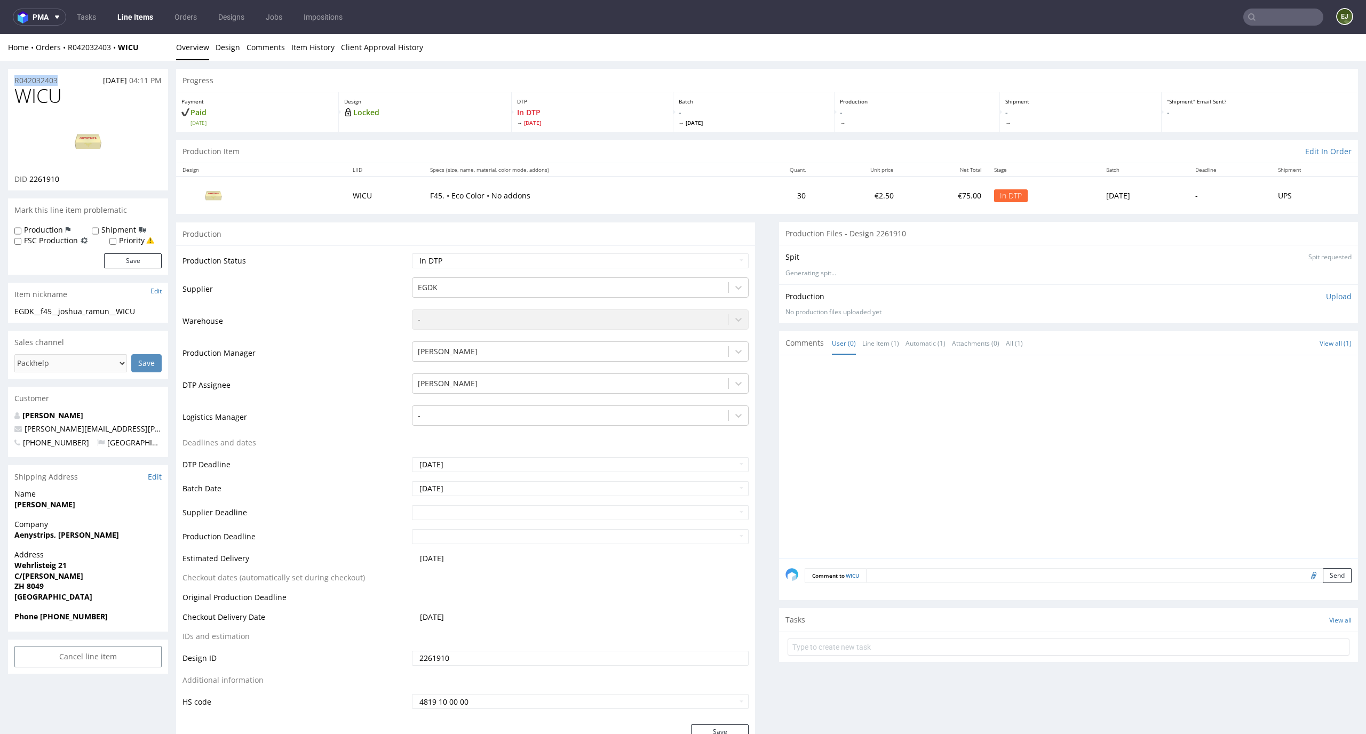
copy p "R042032403"
click at [1326, 296] on p "Upload" at bounding box center [1339, 296] width 26 height 11
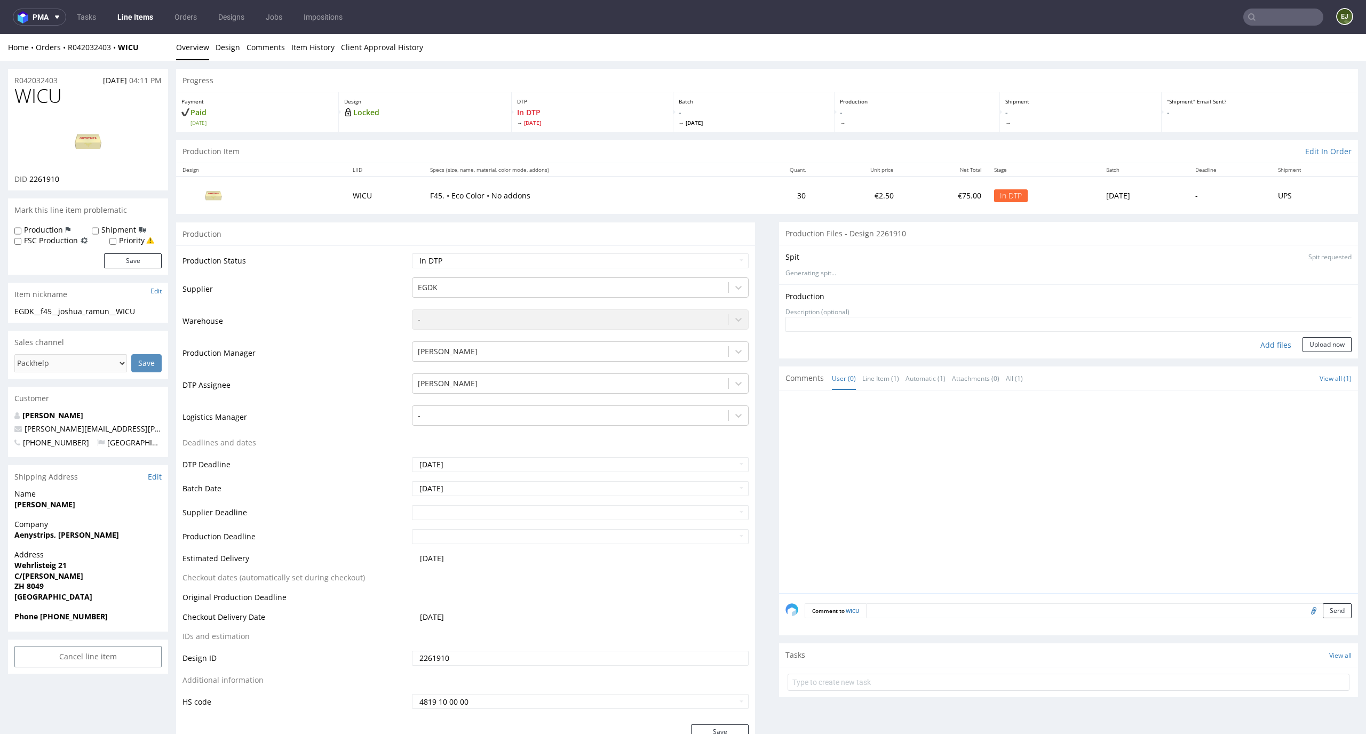
click at [1266, 347] on div "Add files" at bounding box center [1275, 345] width 53 height 16
type input "C:\fakepath\EGDK__f45__joshua_ramun__WICU__d2261910__oR042032403__outside.pdf"
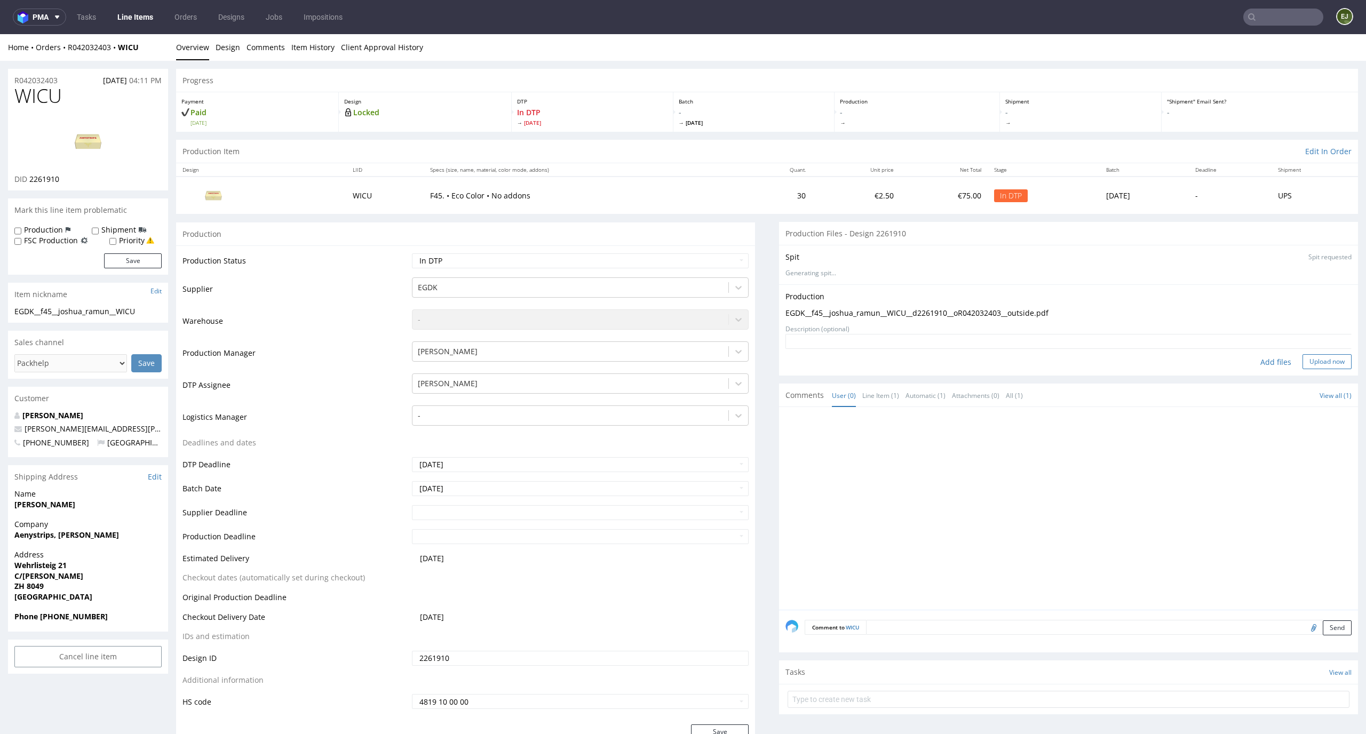
click at [1317, 362] on button "Upload now" at bounding box center [1327, 361] width 49 height 15
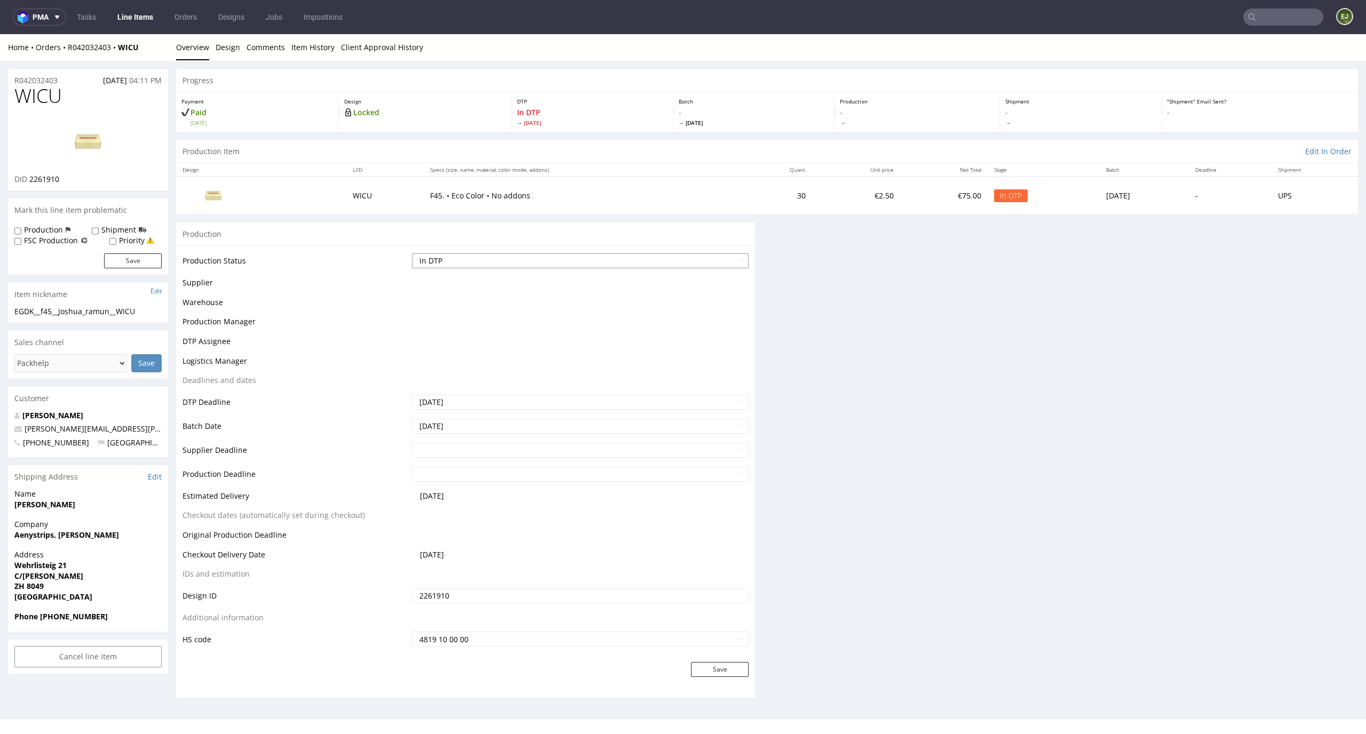
click at [685, 258] on select "Waiting for Artwork Waiting for Diecut Waiting for Mockup Waiting for DTP Waiti…" at bounding box center [580, 260] width 337 height 15
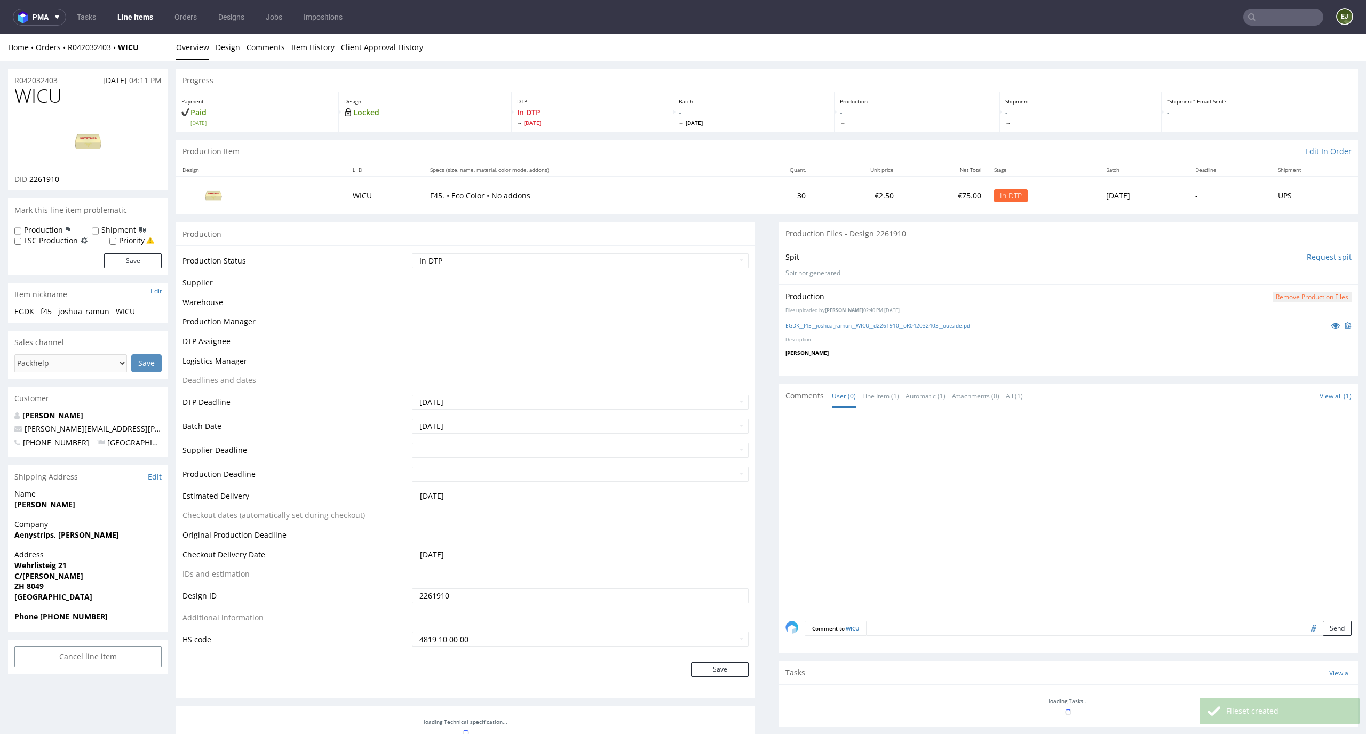
select select "dtp_production_ready"
click at [412, 253] on select "Waiting for Artwork Waiting for Diecut Waiting for Mockup Waiting for DTP Waiti…" at bounding box center [580, 260] width 337 height 15
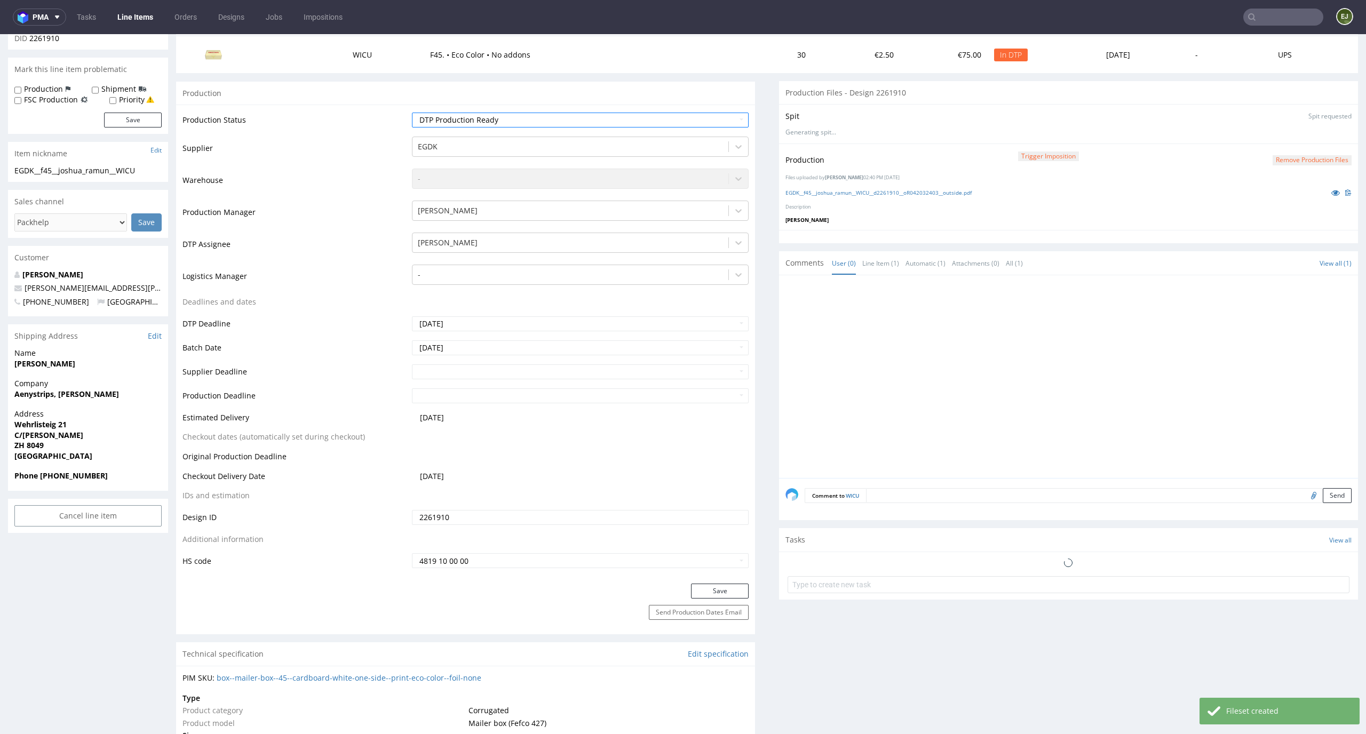
scroll to position [160, 0]
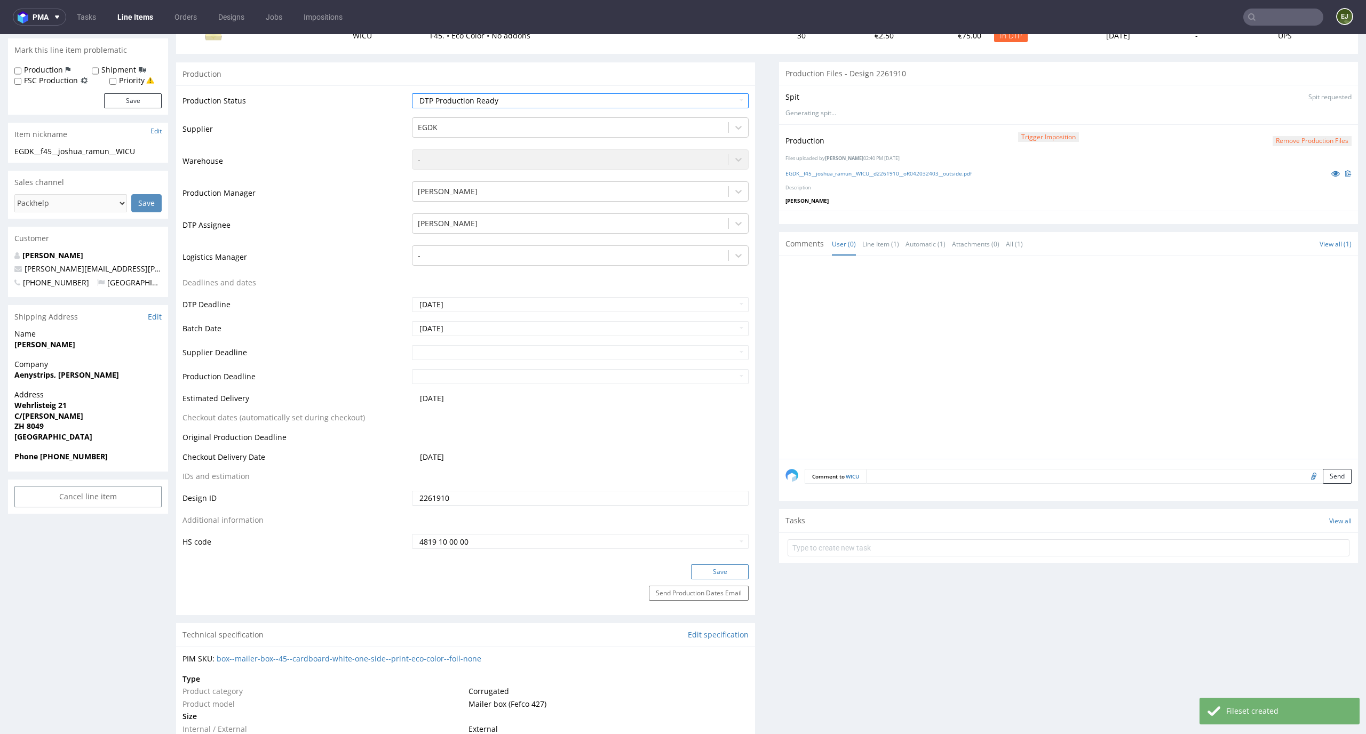
click at [731, 574] on button "Save" at bounding box center [720, 572] width 58 height 15
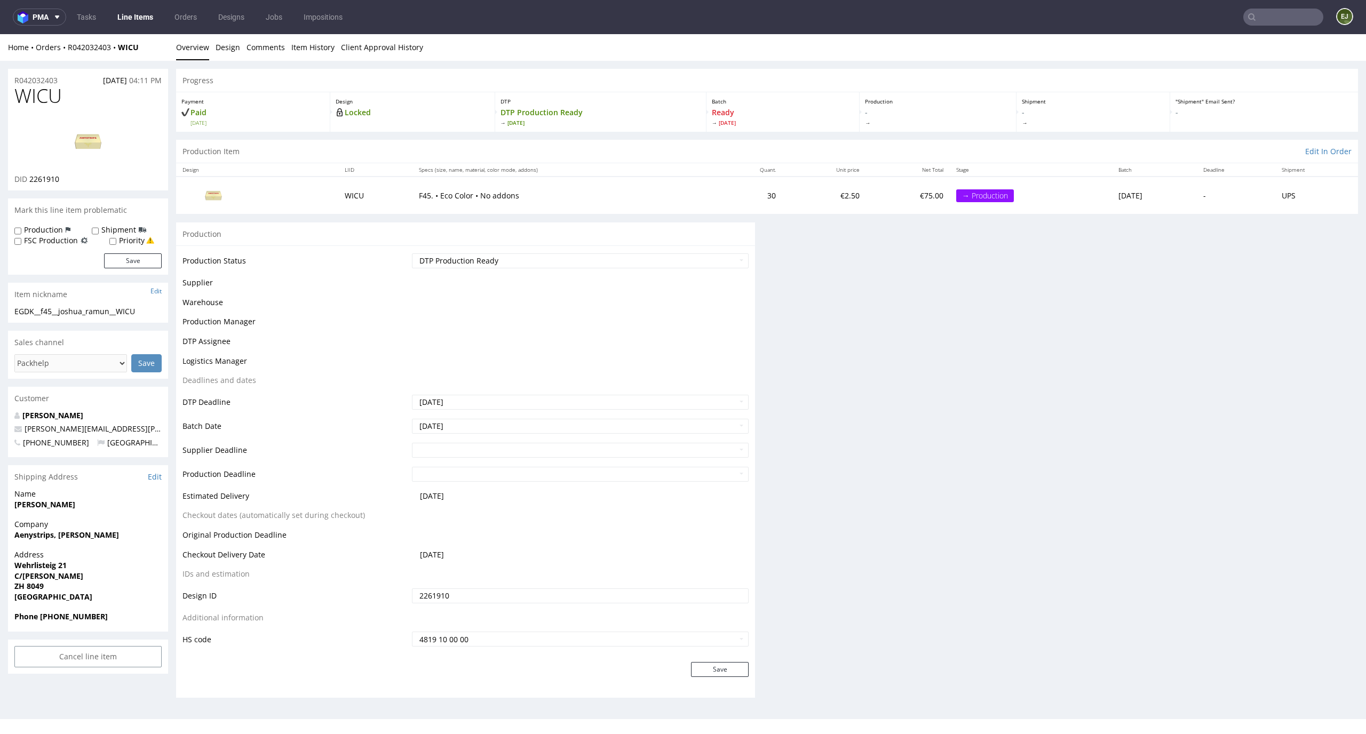
scroll to position [0, 0]
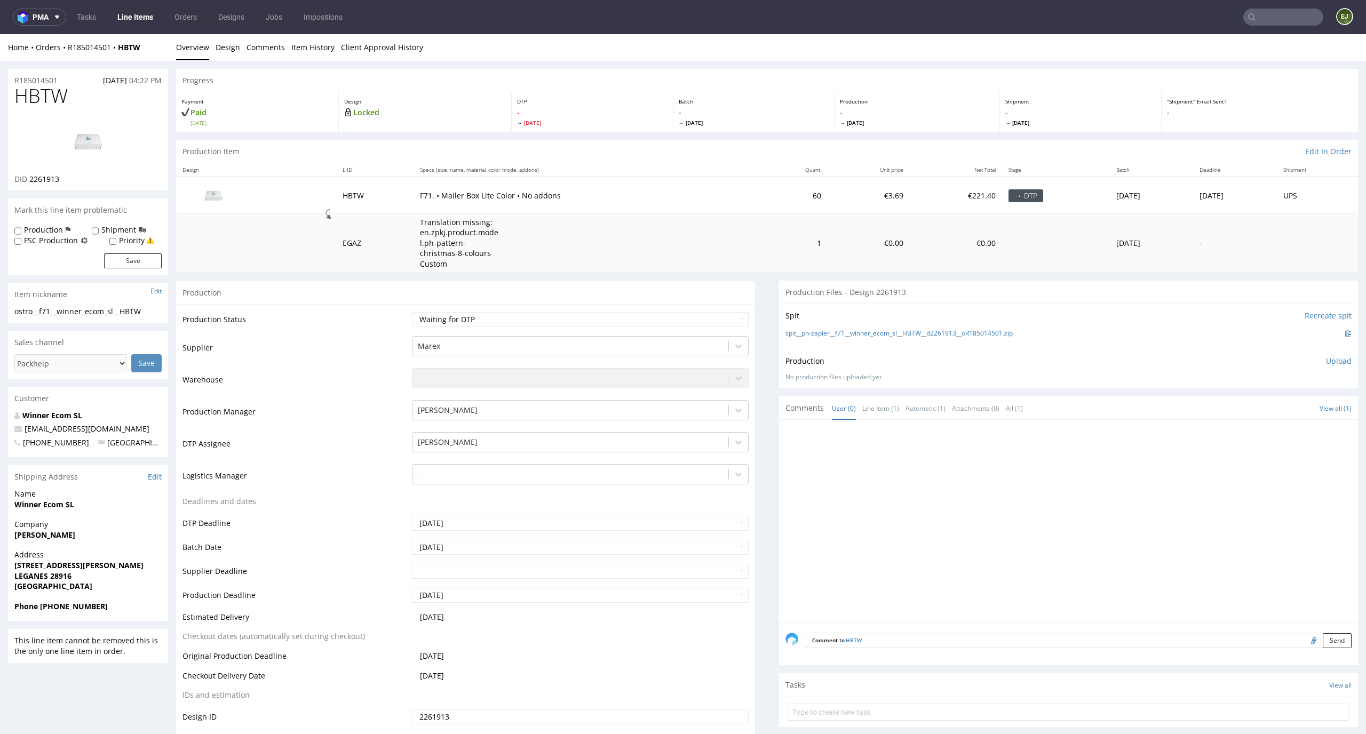
click at [607, 329] on td "Waiting for Artwork Waiting for Diecut Waiting for Mockup Waiting for DTP Waiti…" at bounding box center [579, 323] width 340 height 24
click at [610, 322] on select "Waiting for Artwork Waiting for Diecut Waiting for Mockup Waiting for DTP Waiti…" at bounding box center [580, 319] width 337 height 15
select select "dtp_in_process"
click at [412, 312] on select "Waiting for Artwork Waiting for Diecut Waiting for Mockup Waiting for DTP Waiti…" at bounding box center [580, 319] width 337 height 15
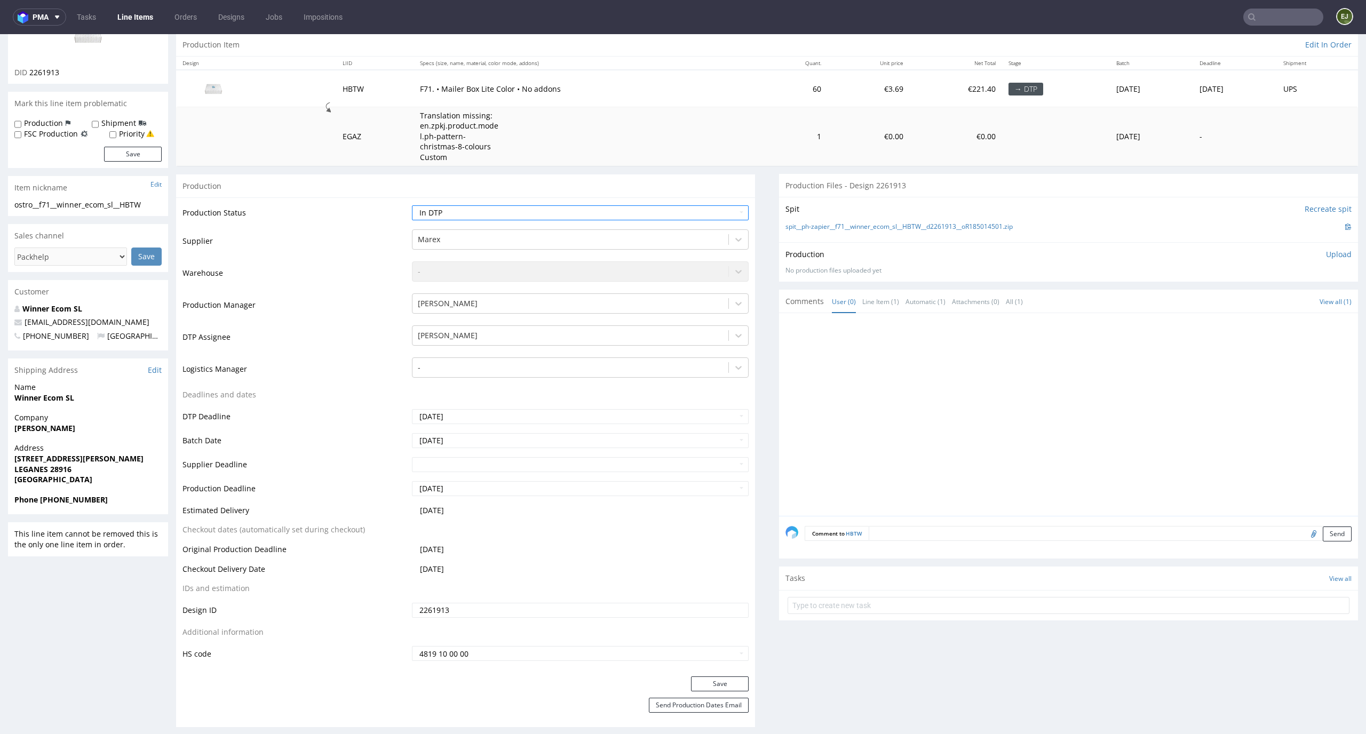
scroll to position [147, 0]
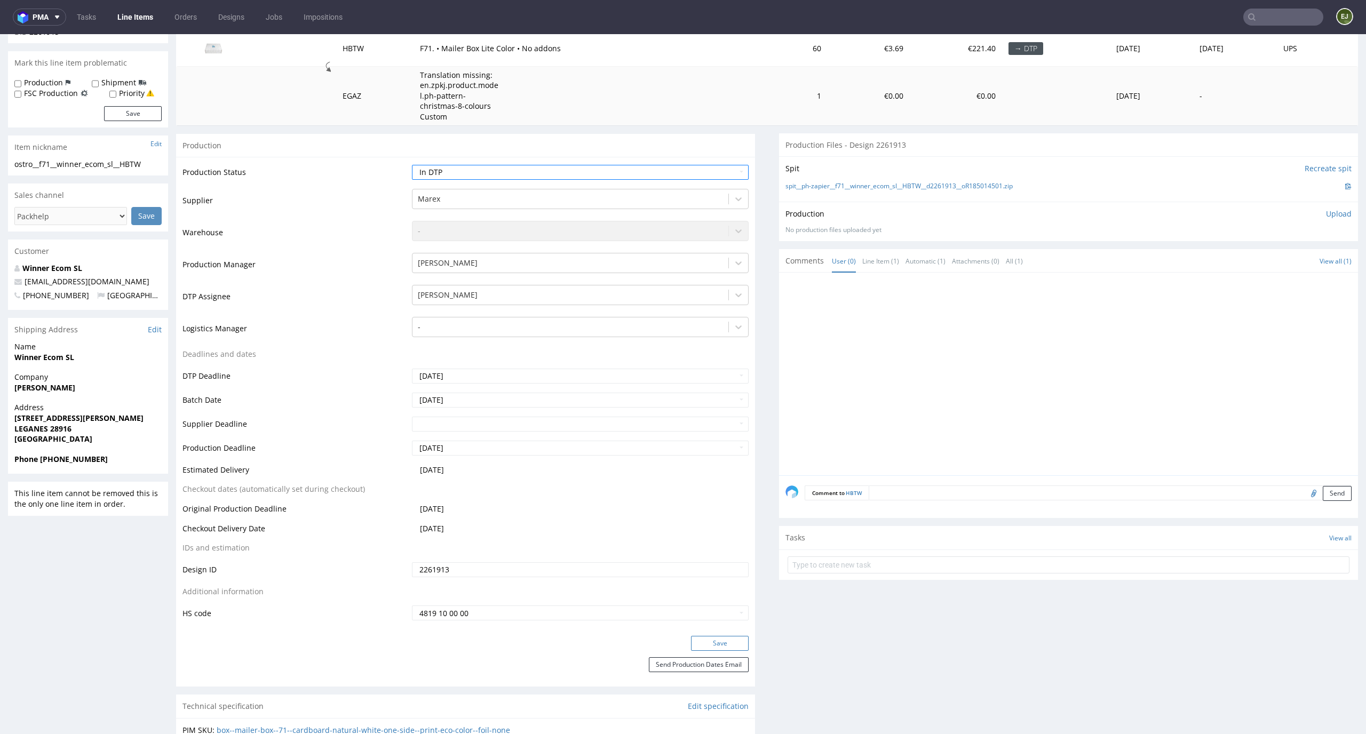
click at [719, 647] on button "Save" at bounding box center [720, 643] width 58 height 15
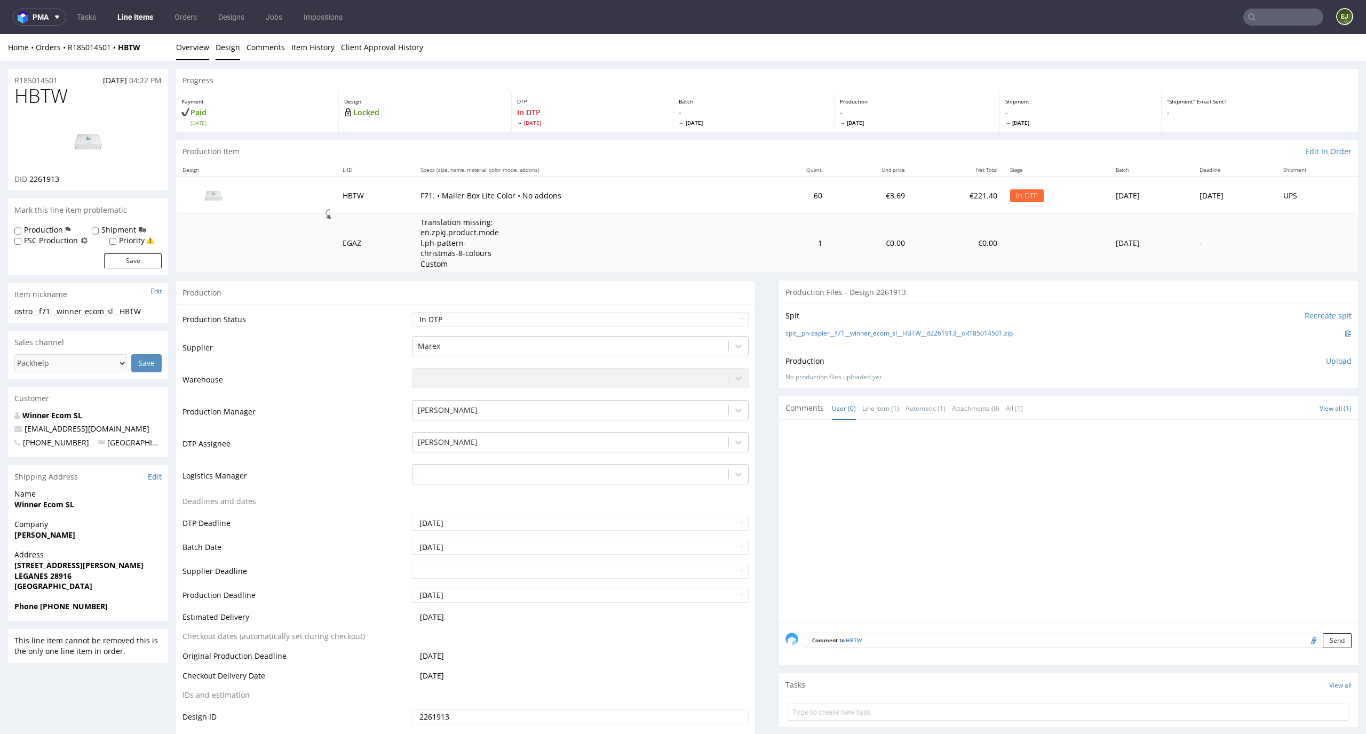
click at [220, 45] on link "Design" at bounding box center [228, 47] width 25 height 26
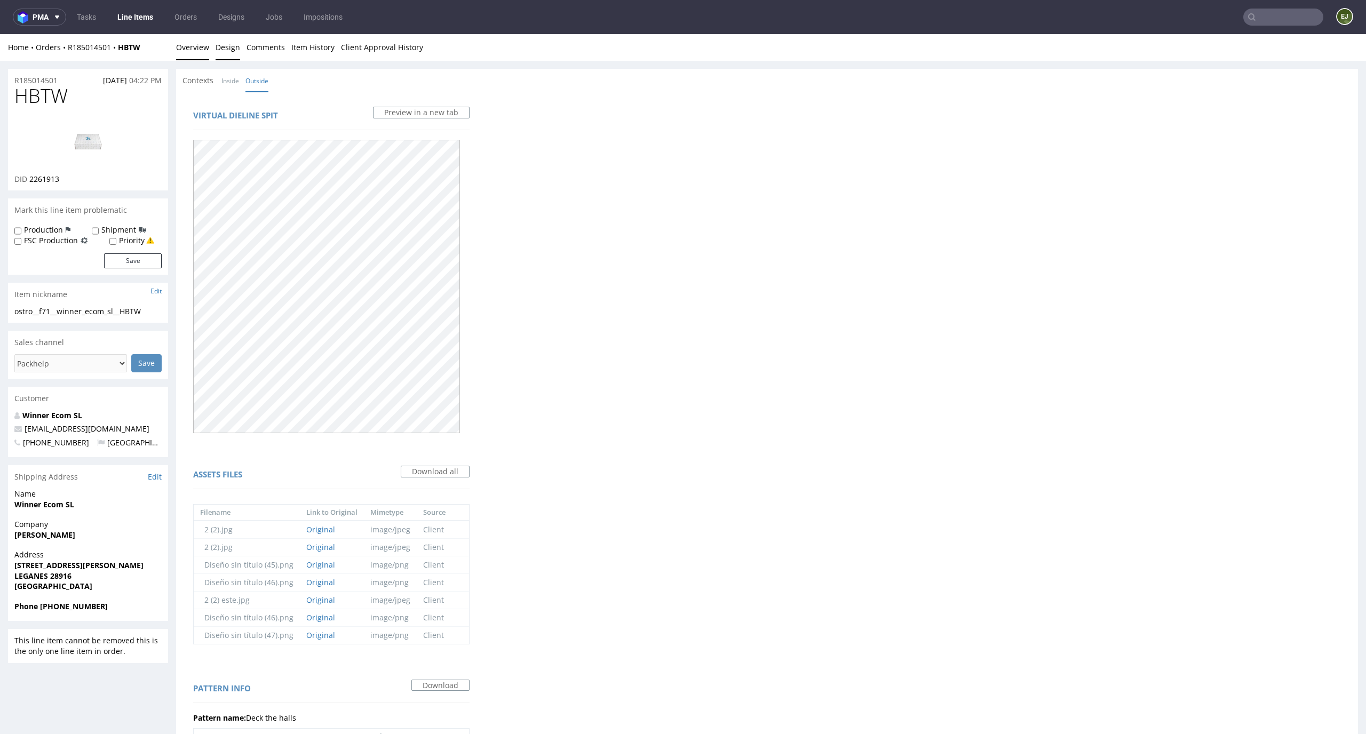
click at [191, 41] on link "Overview" at bounding box center [192, 47] width 33 height 26
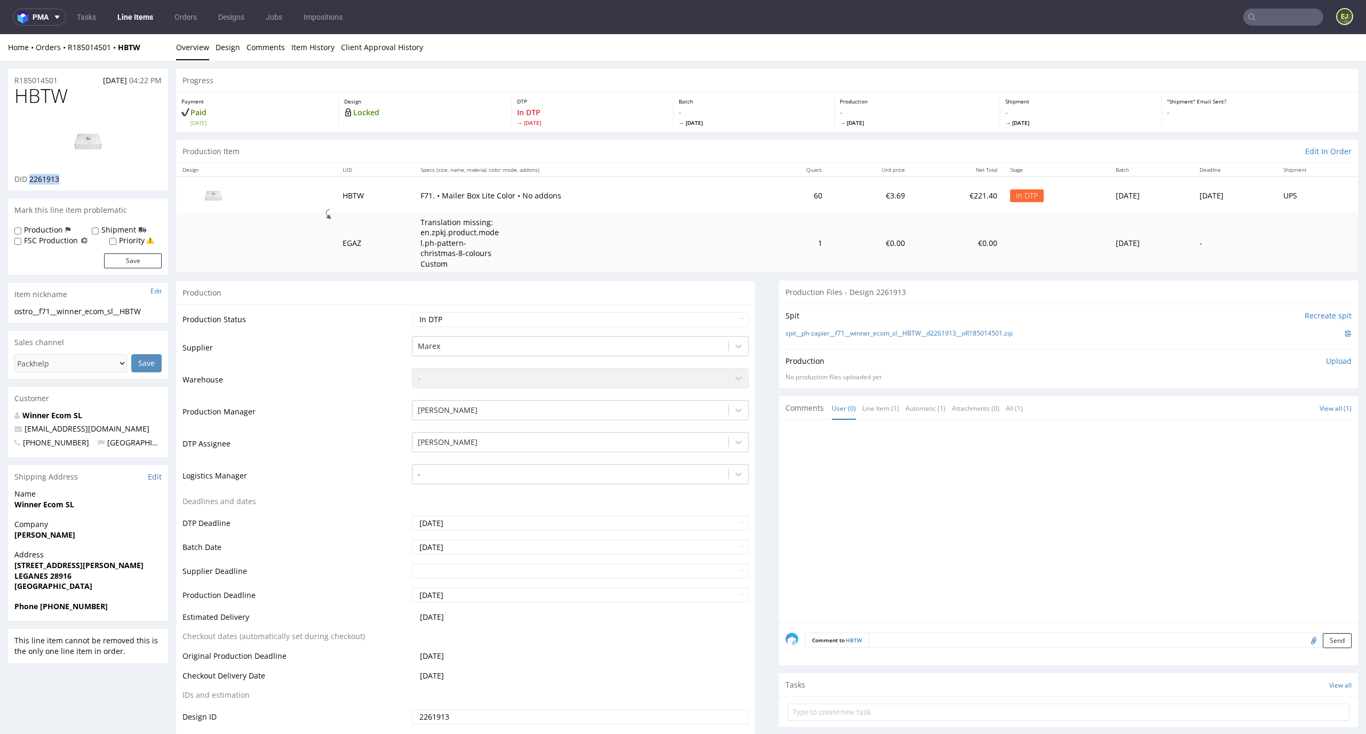
drag, startPoint x: 68, startPoint y: 177, endPoint x: 30, endPoint y: 178, distance: 37.9
click at [30, 178] on div "DID 2261913" at bounding box center [87, 179] width 147 height 11
copy span "2261913"
click at [793, 124] on span "[DATE]" at bounding box center [754, 122] width 150 height 7
click at [911, 199] on td "€221.40" at bounding box center [957, 195] width 92 height 37
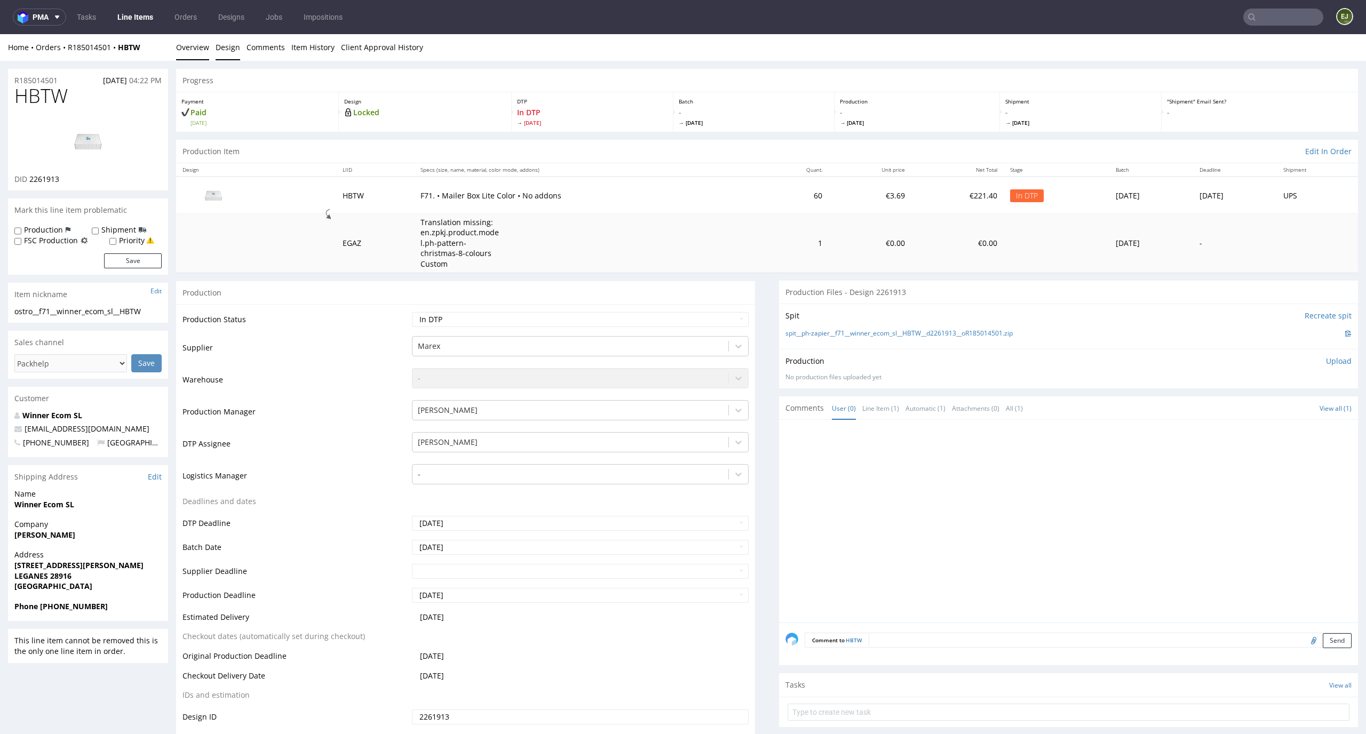
click at [225, 45] on link "Design" at bounding box center [228, 47] width 25 height 26
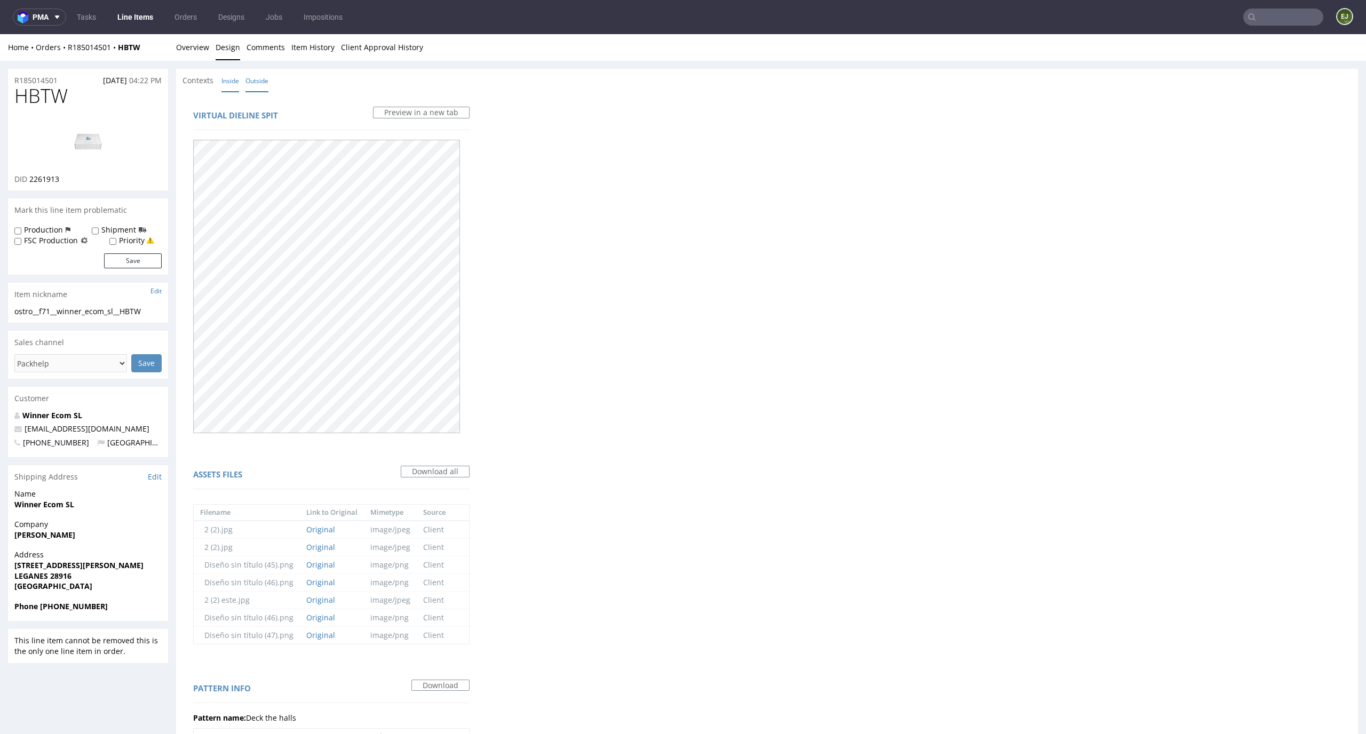
click at [232, 82] on link "Inside" at bounding box center [230, 80] width 18 height 23
click at [256, 78] on link "Outside" at bounding box center [256, 80] width 23 height 23
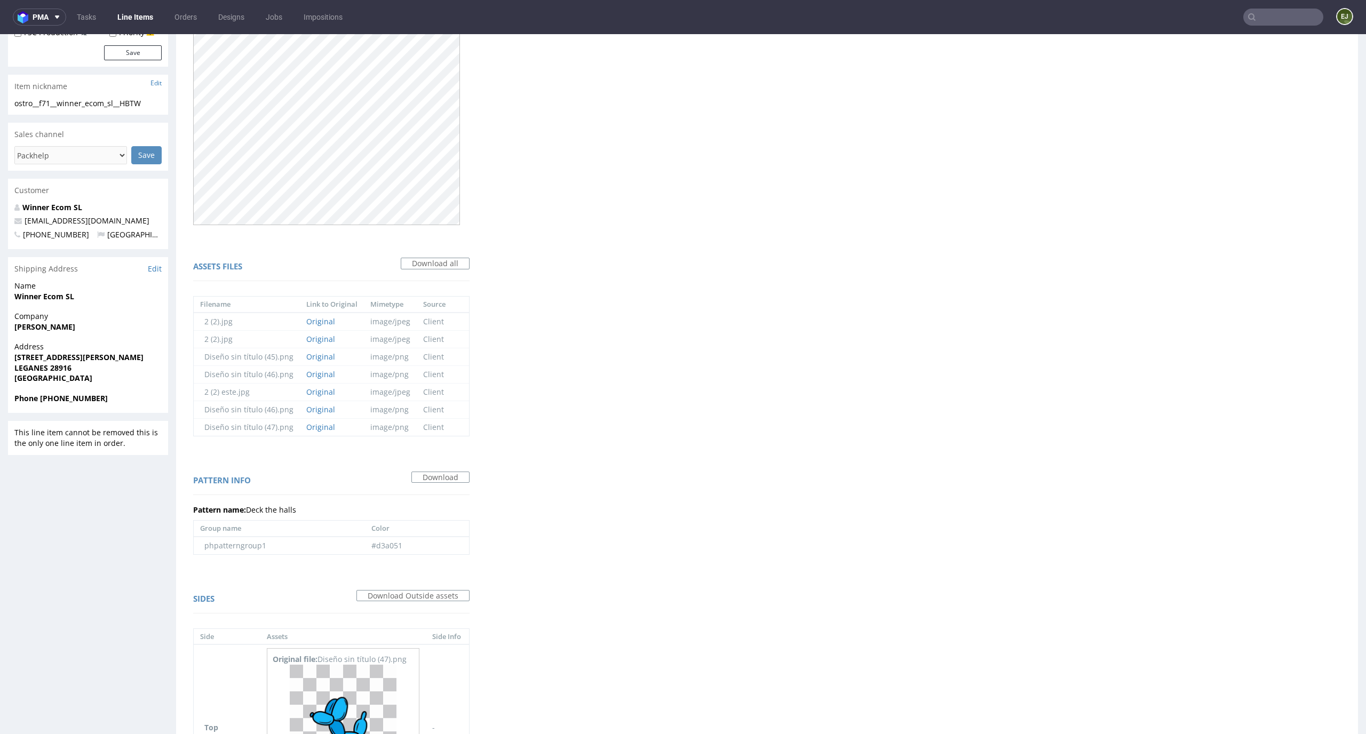
scroll to position [244, 0]
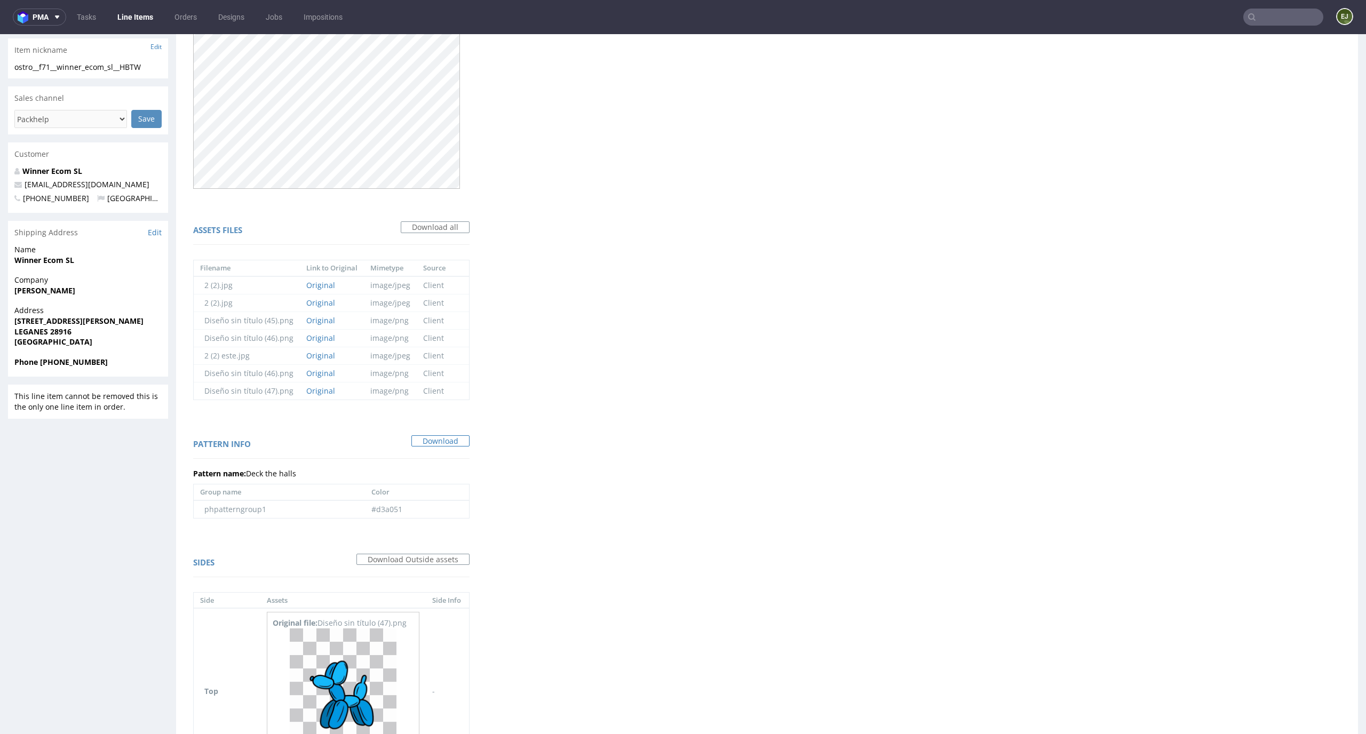
click at [433, 443] on link "Download" at bounding box center [440, 441] width 58 height 12
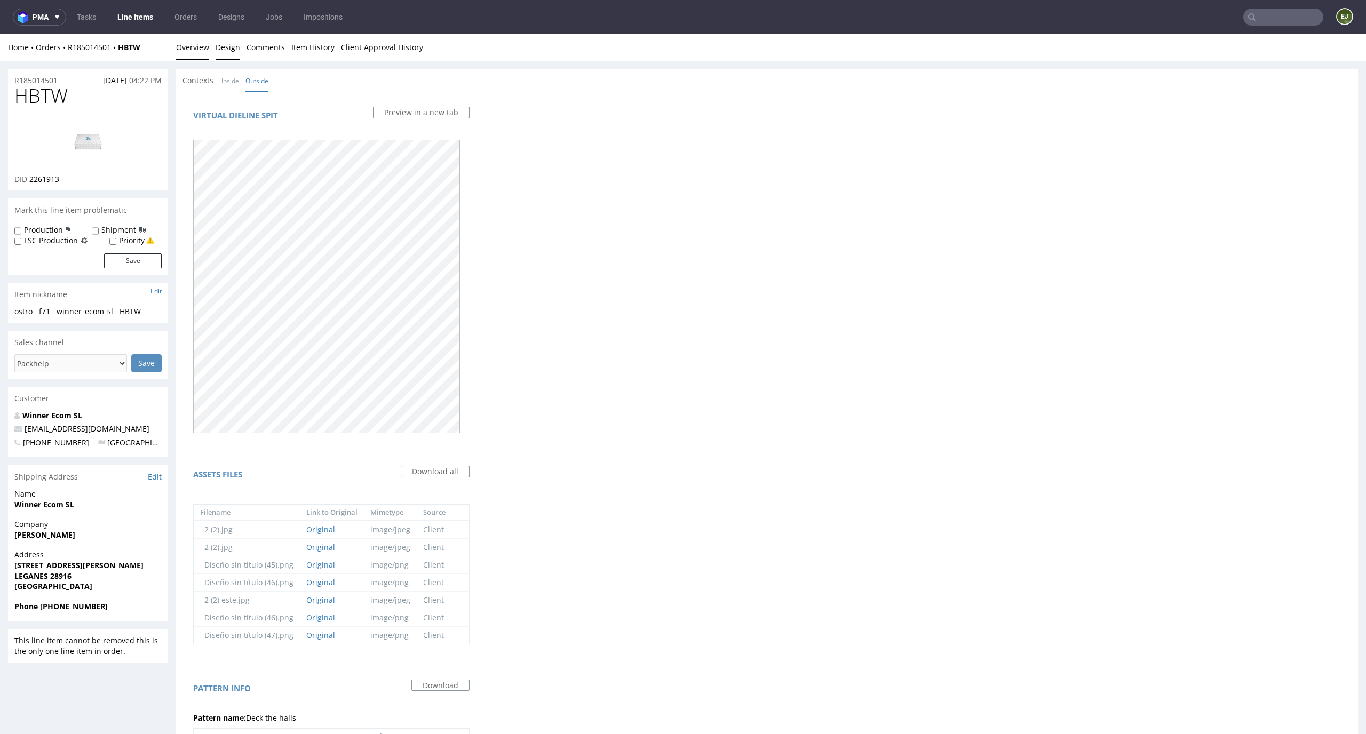
click at [197, 44] on link "Overview" at bounding box center [192, 47] width 33 height 26
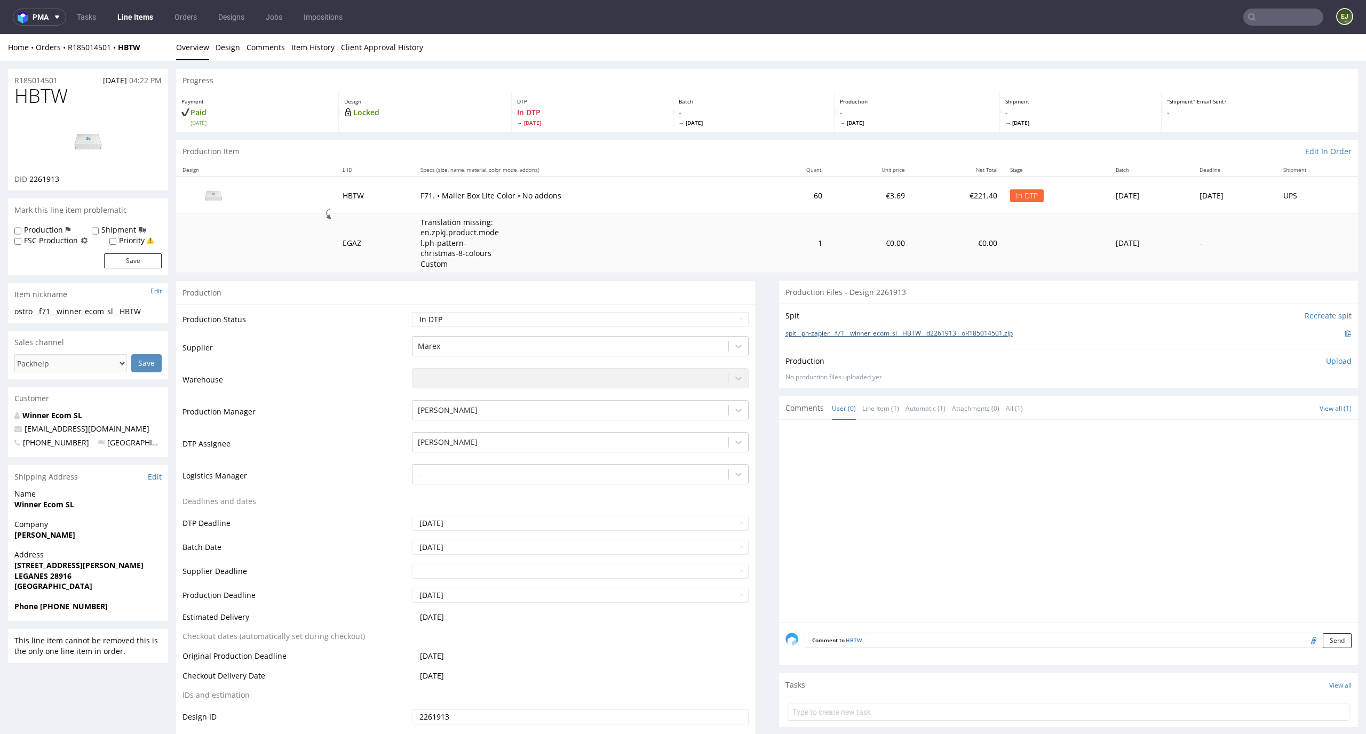
click at [885, 336] on link "spit__ph-zapier__f71__winner_ecom_sl__HBTW__d2261913__oR185014501.zip" at bounding box center [899, 333] width 227 height 9
drag, startPoint x: 68, startPoint y: 91, endPoint x: 0, endPoint y: 91, distance: 67.8
copy span "HBTW"
click at [1326, 361] on p "Upload" at bounding box center [1339, 361] width 26 height 11
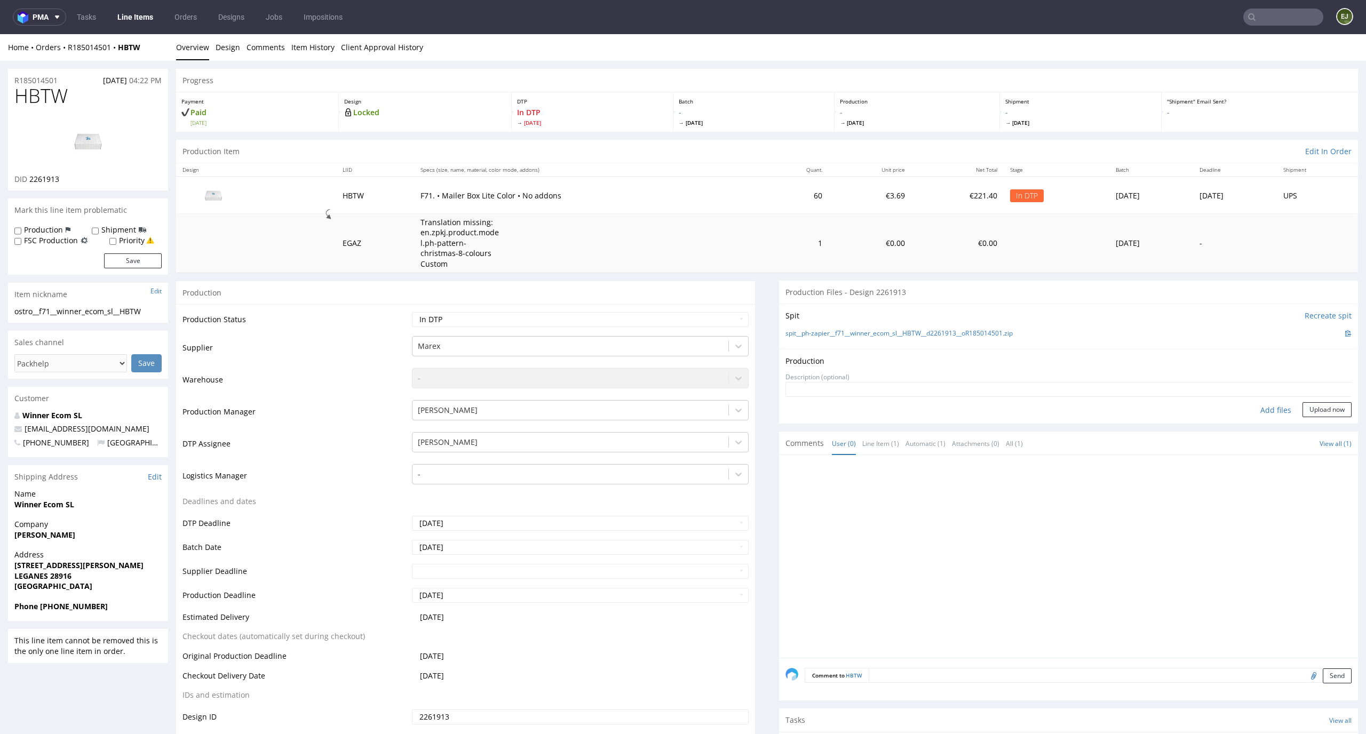
click at [1263, 414] on div "Add files" at bounding box center [1275, 410] width 53 height 16
type input "C:\fakepath\EGDK__f71__winner_ecom_sl__HBTW__d2261913__oR185014501__latest__out…"
click at [1321, 426] on button "Upload now" at bounding box center [1327, 426] width 49 height 15
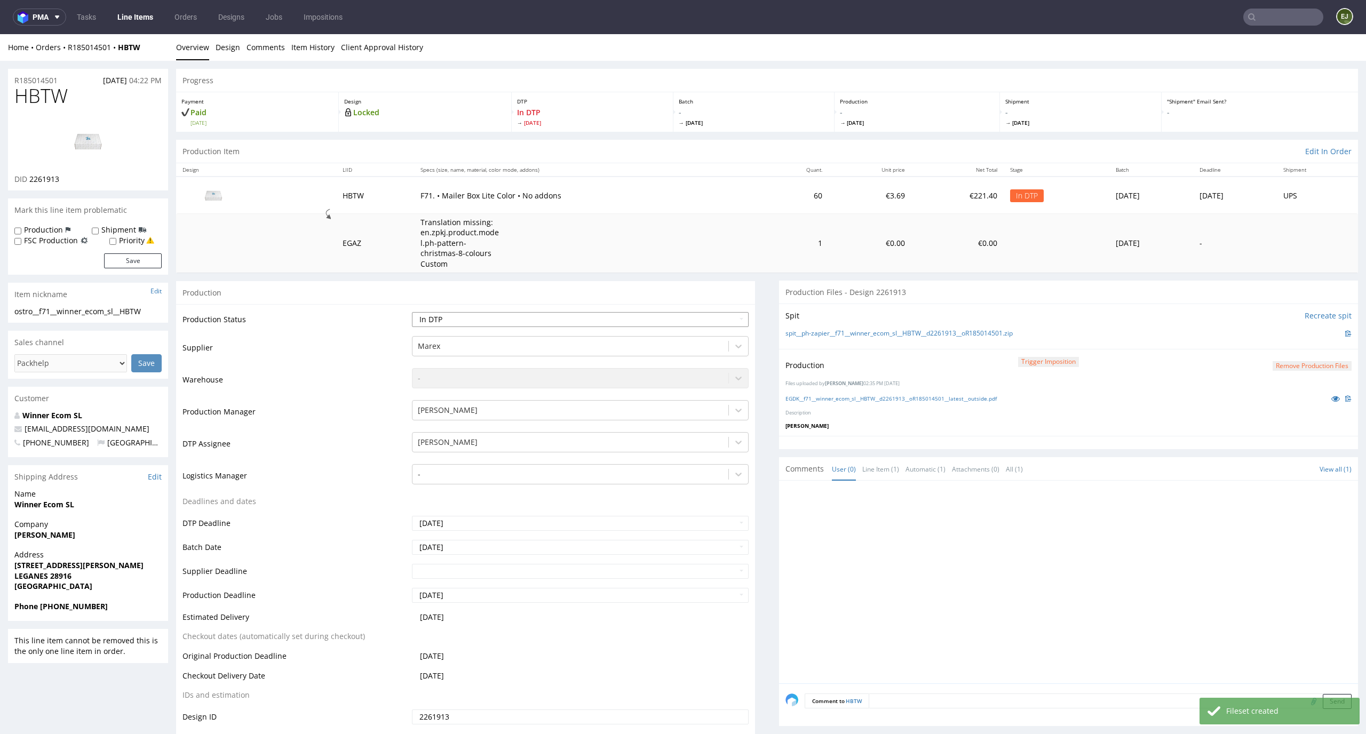
click at [704, 318] on select "Waiting for Artwork Waiting for Diecut Waiting for Mockup Waiting for DTP Waiti…" at bounding box center [580, 319] width 337 height 15
select select "dtp_production_ready"
click at [412, 312] on select "Waiting for Artwork Waiting for Diecut Waiting for Mockup Waiting for DTP Waiti…" at bounding box center [580, 319] width 337 height 15
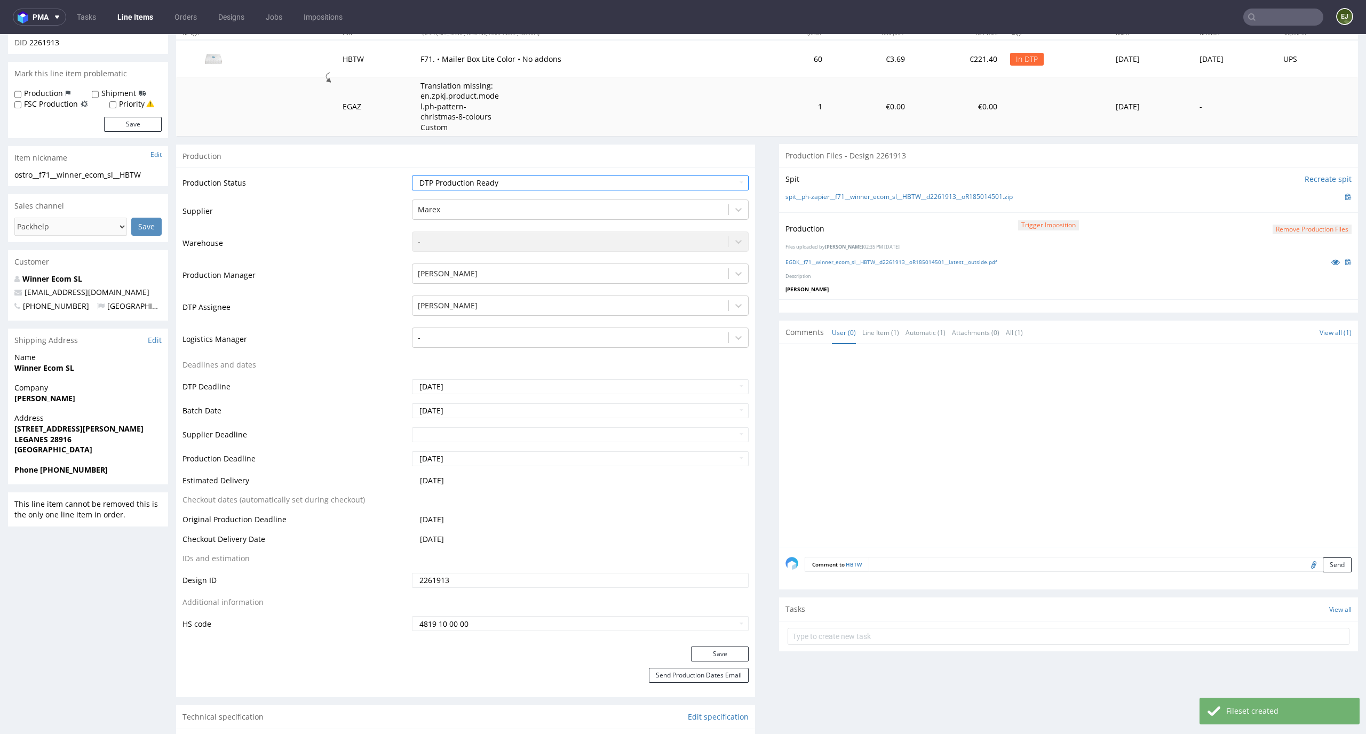
scroll to position [248, 0]
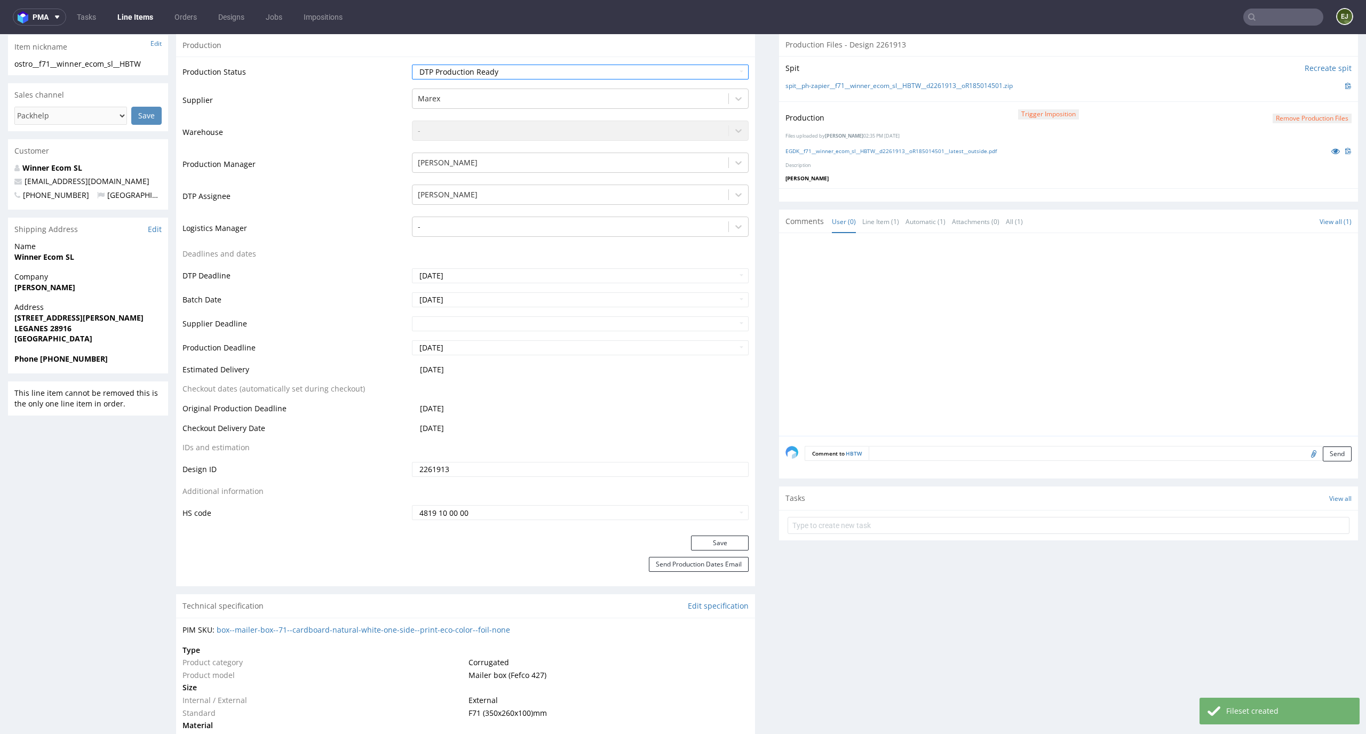
click at [735, 553] on div "Save" at bounding box center [465, 546] width 579 height 21
click at [735, 537] on button "Save" at bounding box center [720, 543] width 58 height 15
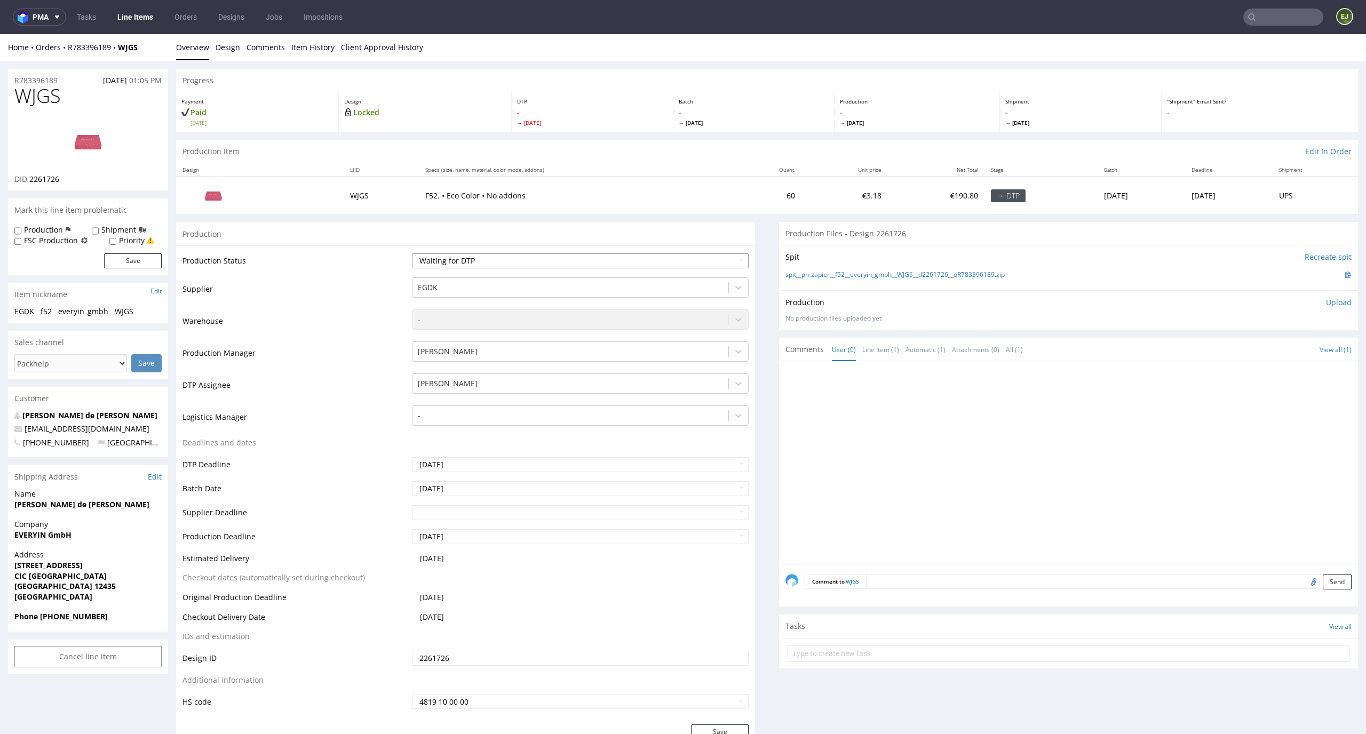
click at [689, 260] on select "Waiting for Artwork Waiting for Diecut Waiting for Mockup Waiting for DTP Waiti…" at bounding box center [580, 260] width 337 height 15
select select "dtp_in_process"
click at [412, 253] on select "Waiting for Artwork Waiting for Diecut Waiting for Mockup Waiting for DTP Waiti…" at bounding box center [580, 260] width 337 height 15
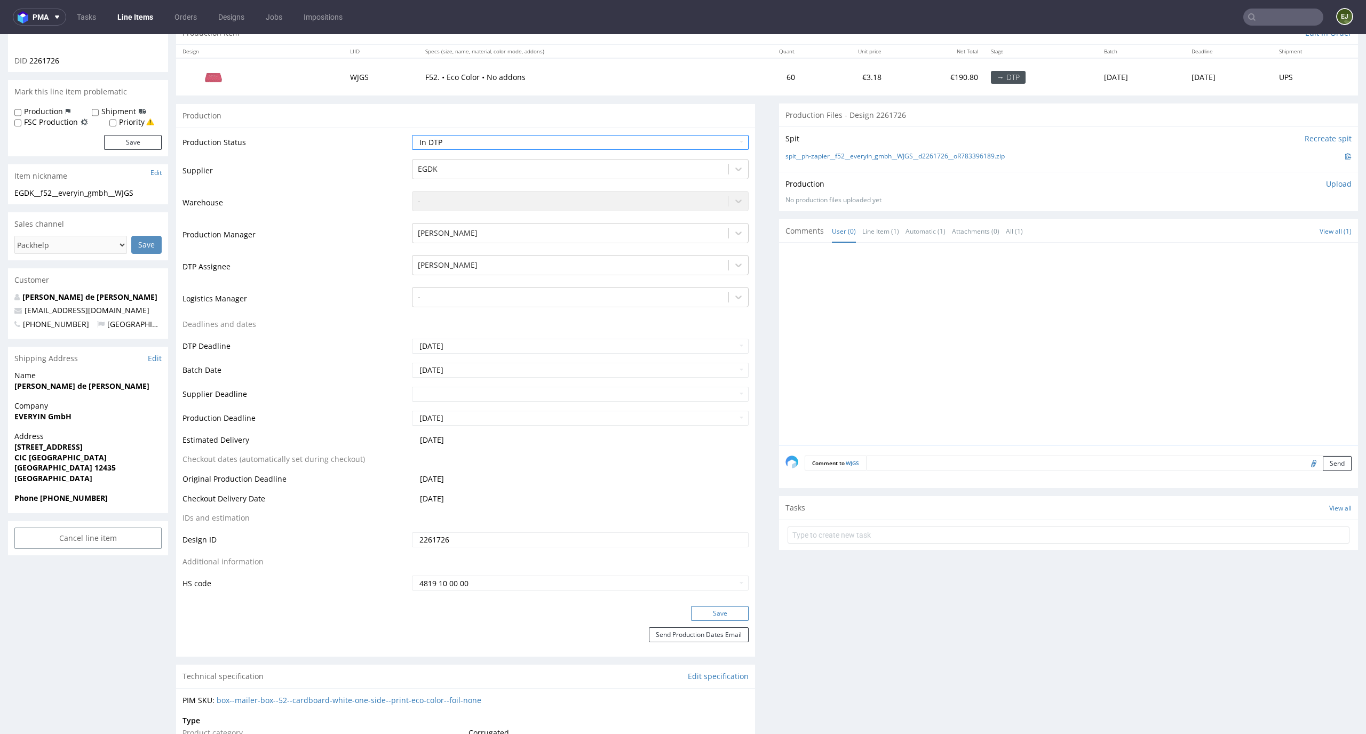
click at [721, 616] on button "Save" at bounding box center [720, 613] width 58 height 15
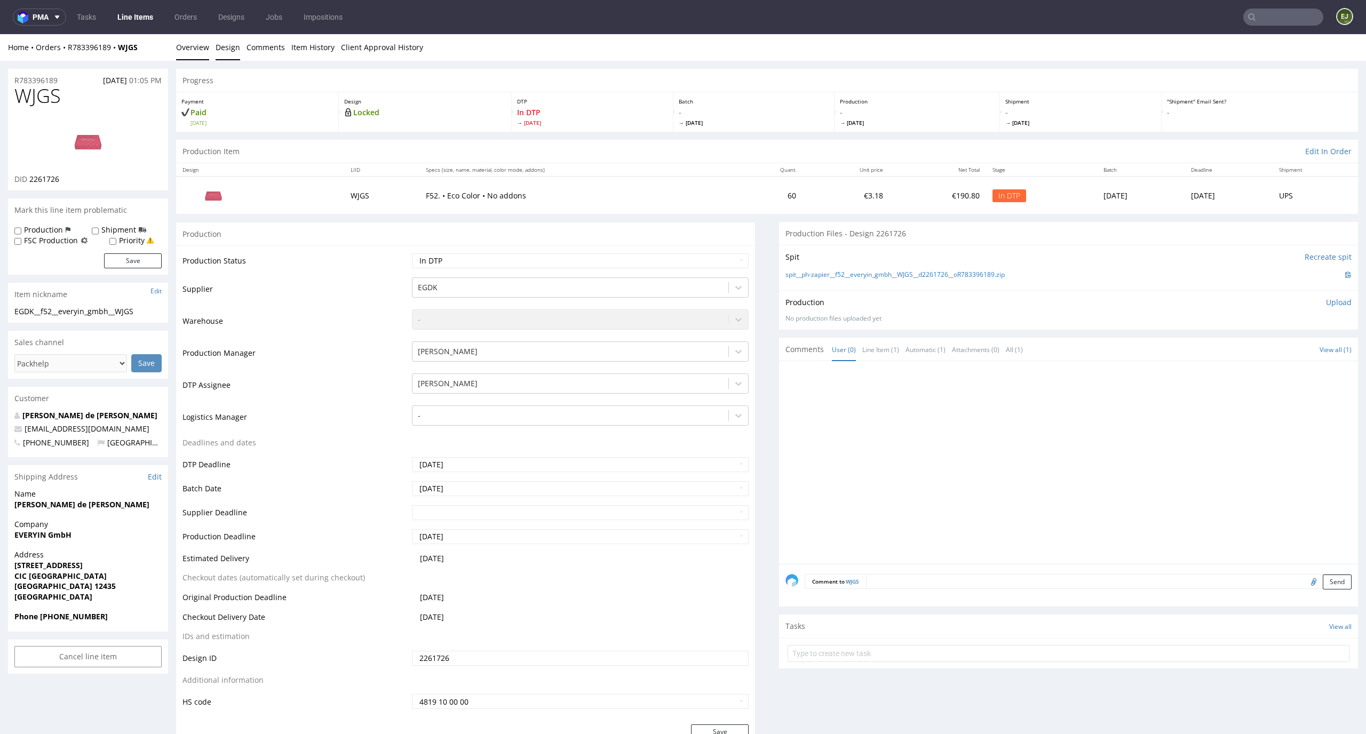
click at [231, 47] on link "Design" at bounding box center [228, 47] width 25 height 26
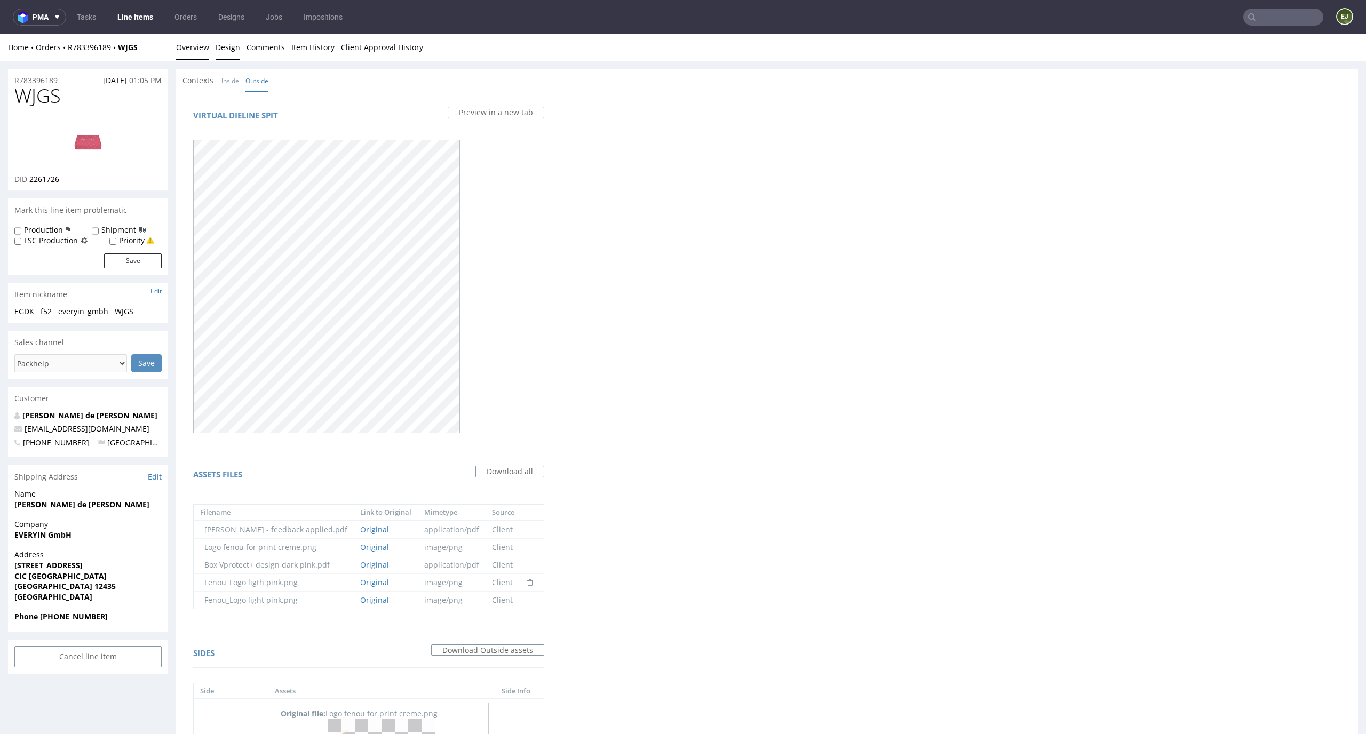
click at [198, 52] on link "Overview" at bounding box center [192, 47] width 33 height 26
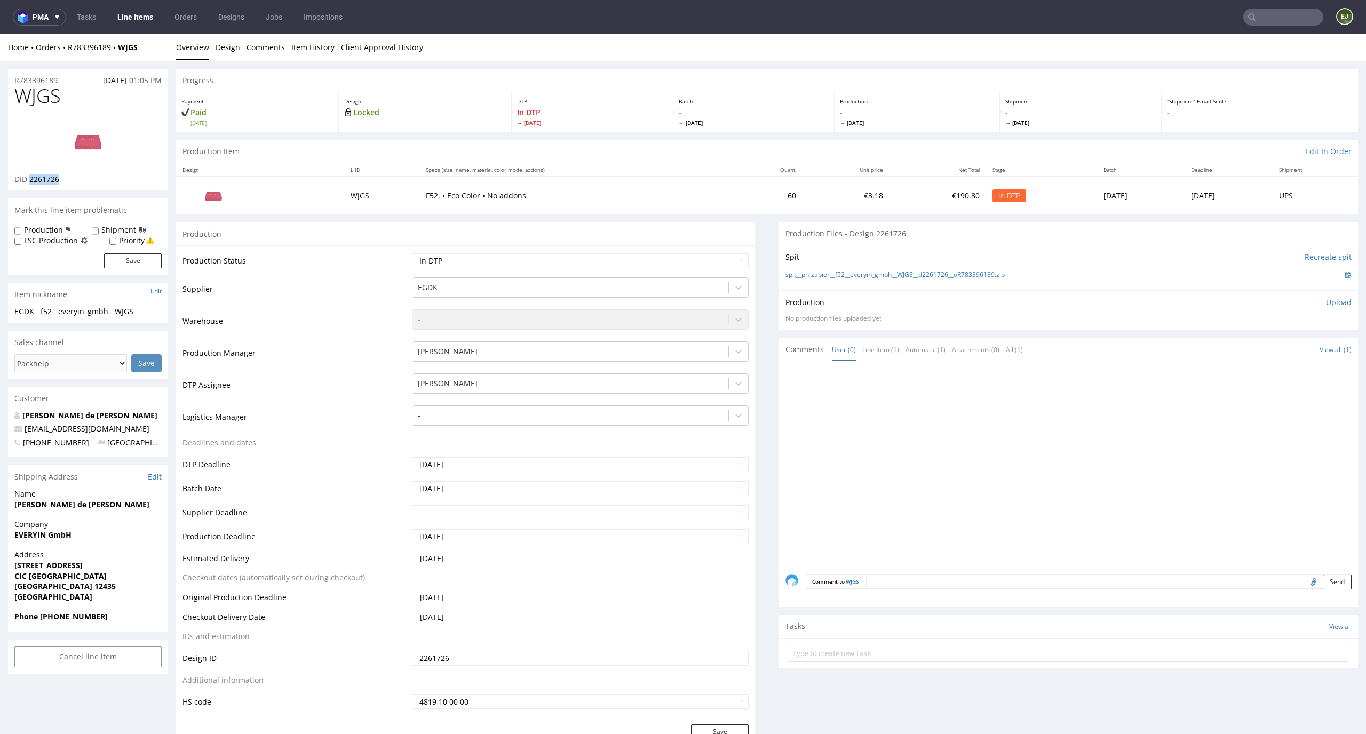
drag, startPoint x: 70, startPoint y: 187, endPoint x: 30, endPoint y: 180, distance: 40.6
click at [30, 180] on div "WJGS DID 2261726" at bounding box center [88, 137] width 160 height 105
copy span "2261726"
click at [840, 120] on span "[DATE]" at bounding box center [917, 122] width 154 height 7
drag, startPoint x: 84, startPoint y: 93, endPoint x: 0, endPoint y: 80, distance: 84.8
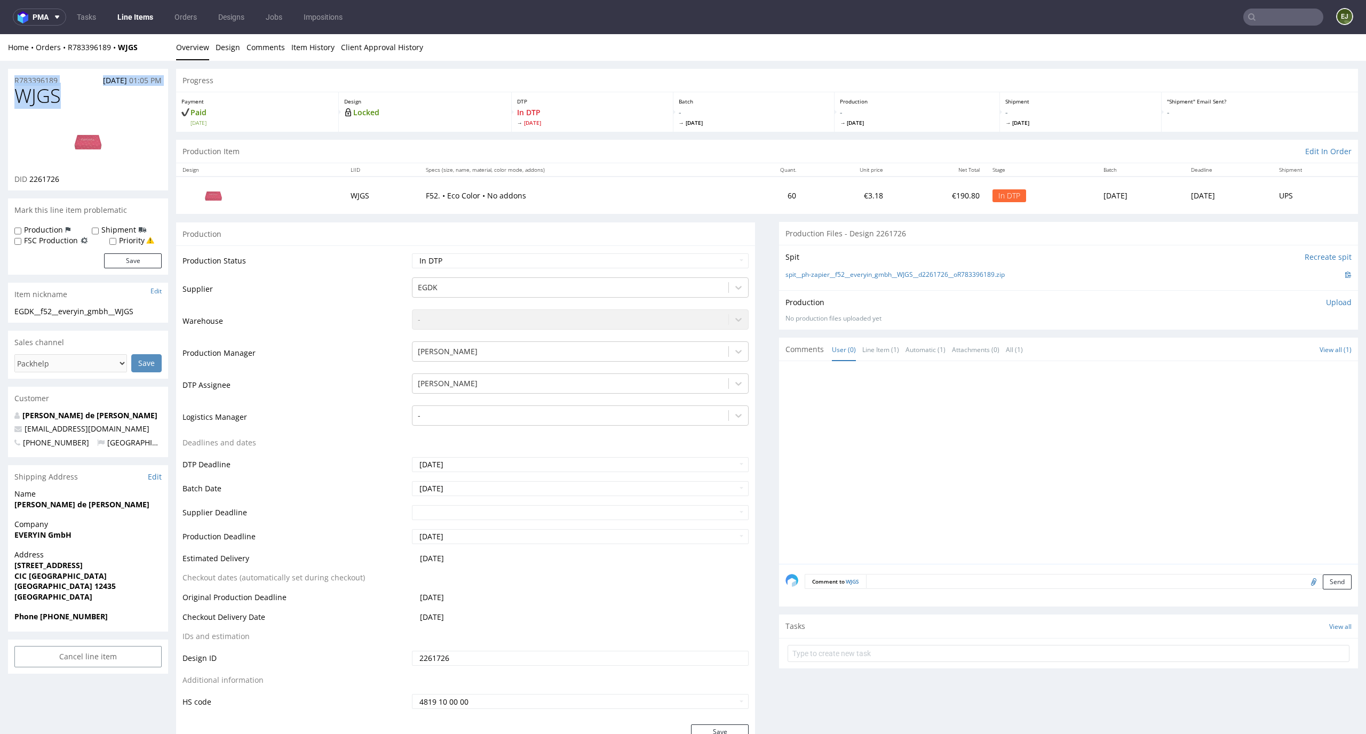
click at [72, 92] on h1 "WJGS" at bounding box center [87, 95] width 147 height 21
drag, startPoint x: 61, startPoint y: 98, endPoint x: 0, endPoint y: 98, distance: 60.8
copy span "WJGS"
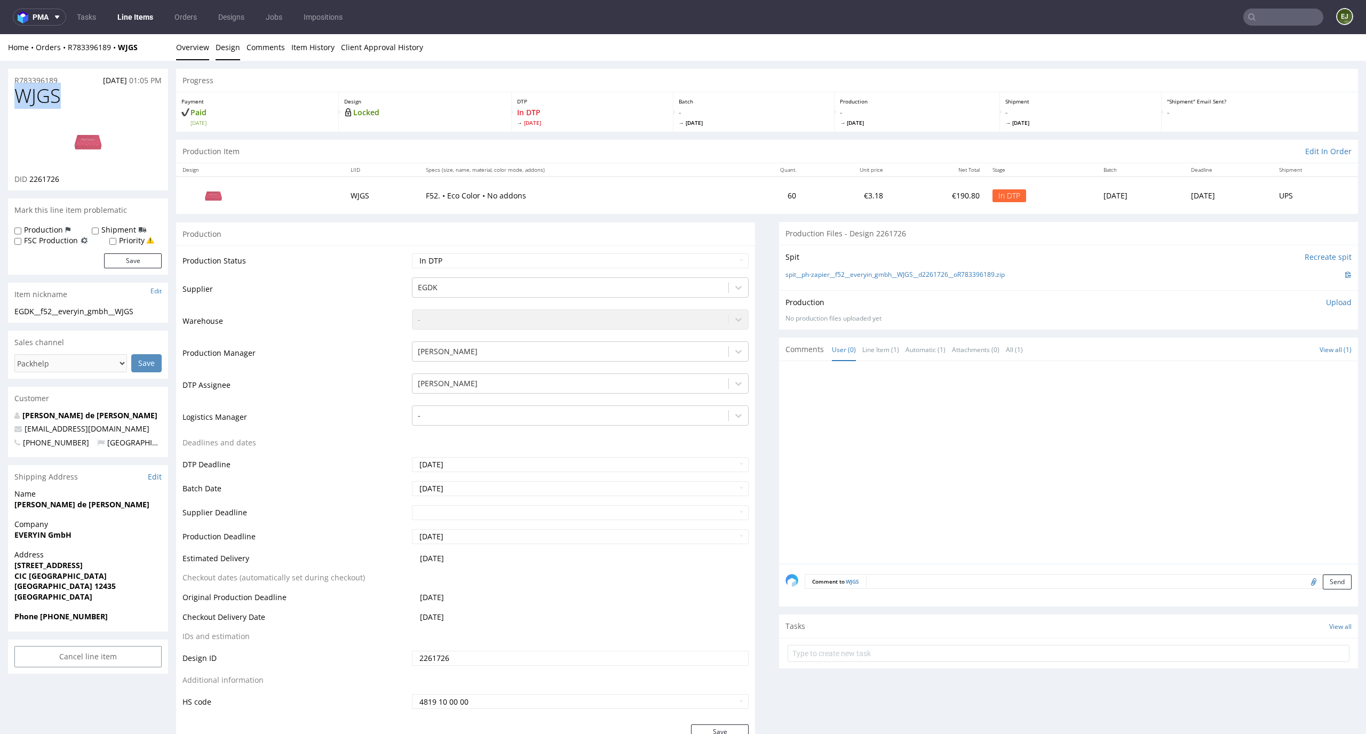
click at [226, 49] on link "Design" at bounding box center [228, 47] width 25 height 26
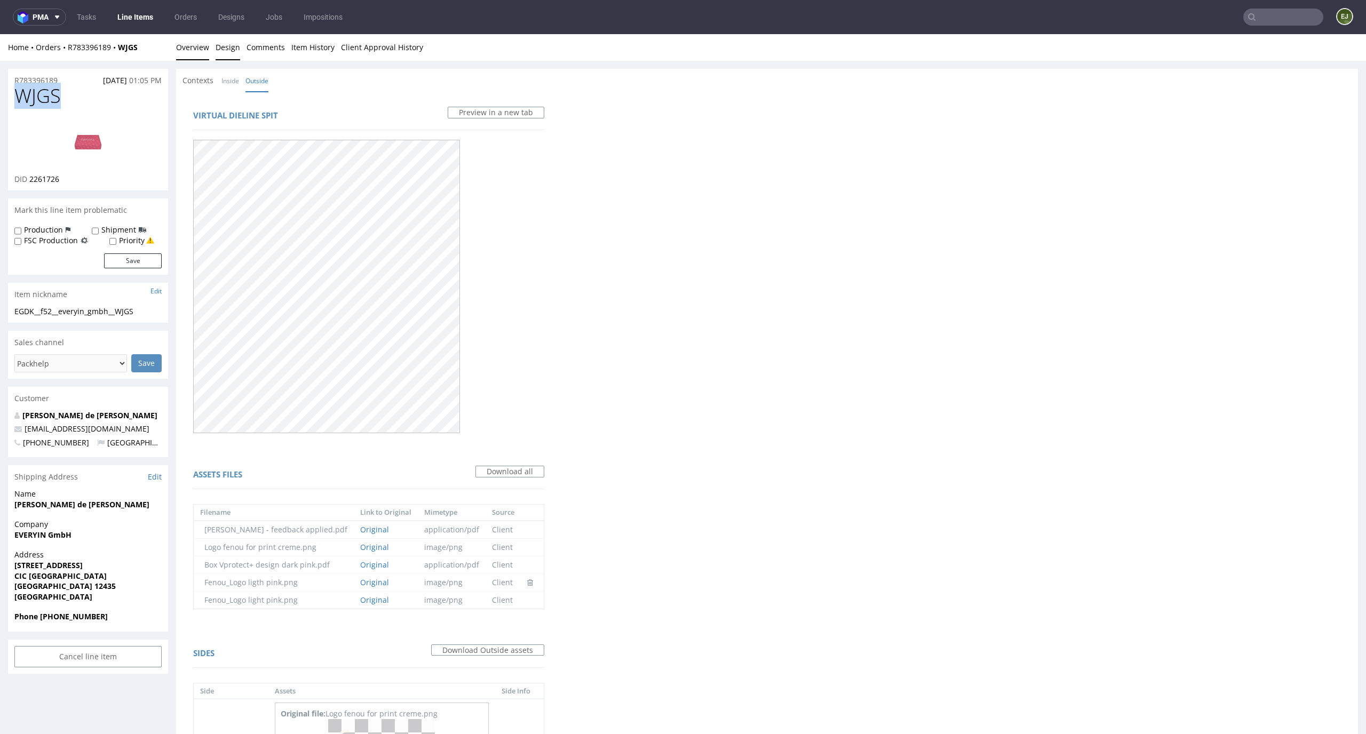
click at [201, 50] on link "Overview" at bounding box center [192, 47] width 33 height 26
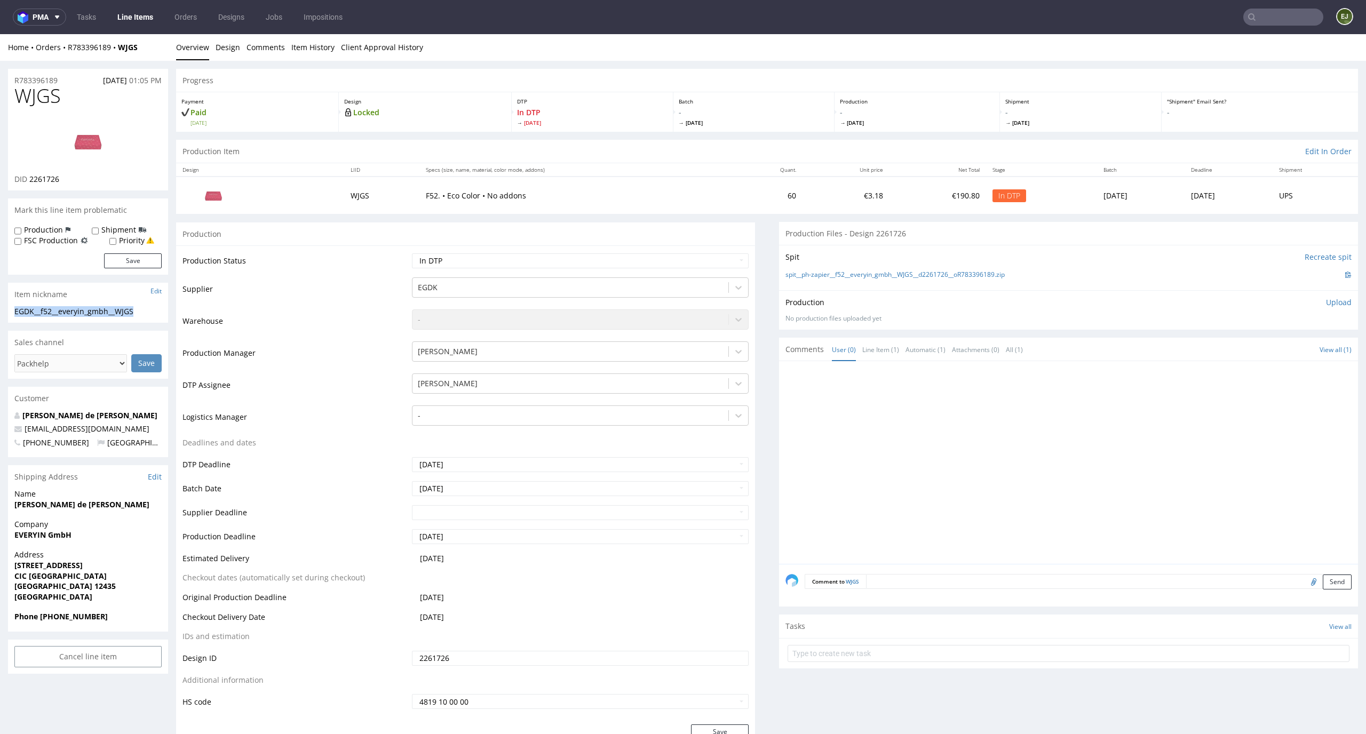
drag, startPoint x: 144, startPoint y: 313, endPoint x: 0, endPoint y: 313, distance: 143.6
copy div "EGDK__f52__everyin_gmbh__WJGS"
drag, startPoint x: 64, startPoint y: 183, endPoint x: 28, endPoint y: 181, distance: 36.3
click at [28, 181] on div "DID 2261726" at bounding box center [87, 179] width 147 height 11
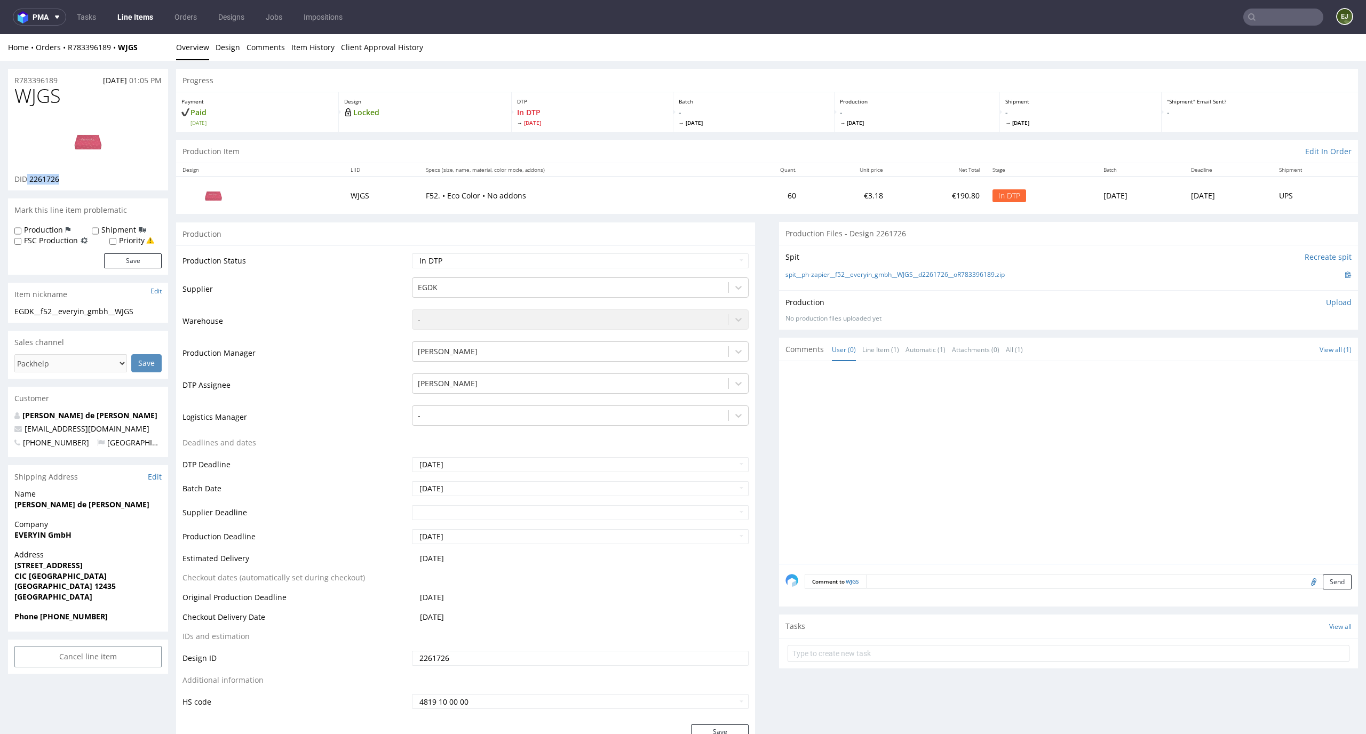
copy p "2261726"
drag, startPoint x: 62, startPoint y: 78, endPoint x: 0, endPoint y: 78, distance: 62.4
copy p "R783396189"
click at [77, 125] on img at bounding box center [87, 141] width 85 height 48
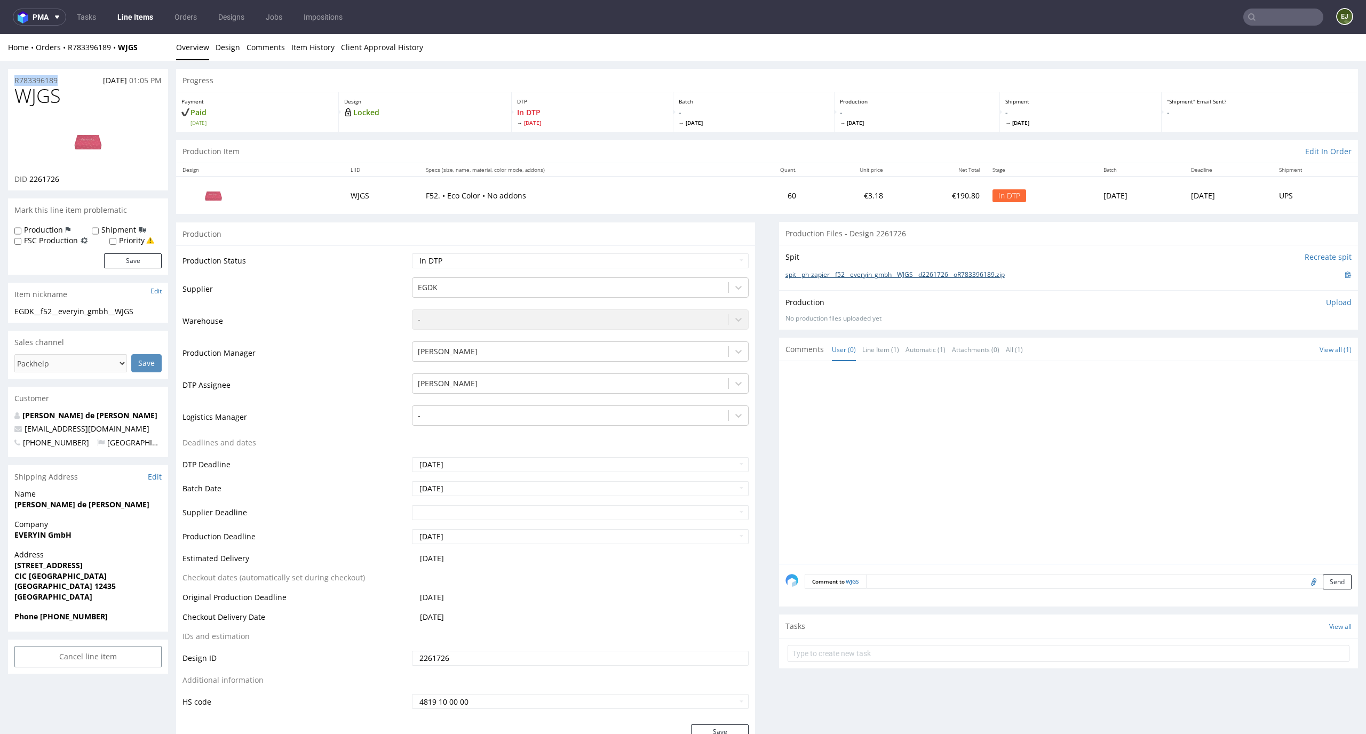
click at [848, 275] on link "spit__ph-zapier__f52__everyin_gmbh__WJGS__d2261726__oR783396189.zip" at bounding box center [895, 275] width 219 height 9
click at [1326, 300] on p "Upload" at bounding box center [1339, 302] width 26 height 11
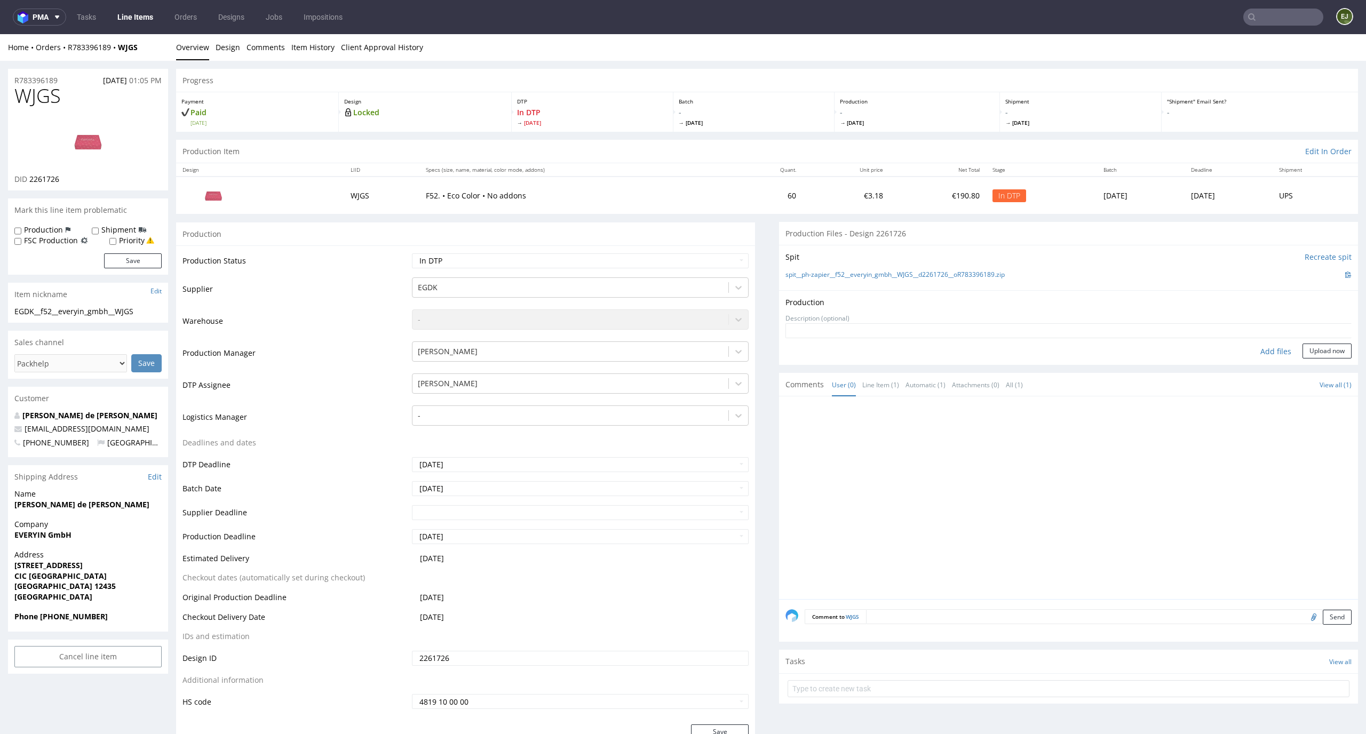
click at [1257, 346] on div "Add files" at bounding box center [1275, 352] width 53 height 16
type input "C:\fakepath\EGDK__f52__everyin_gmbh__WJGS__d2261726__oR783396189__latest__outsi…"
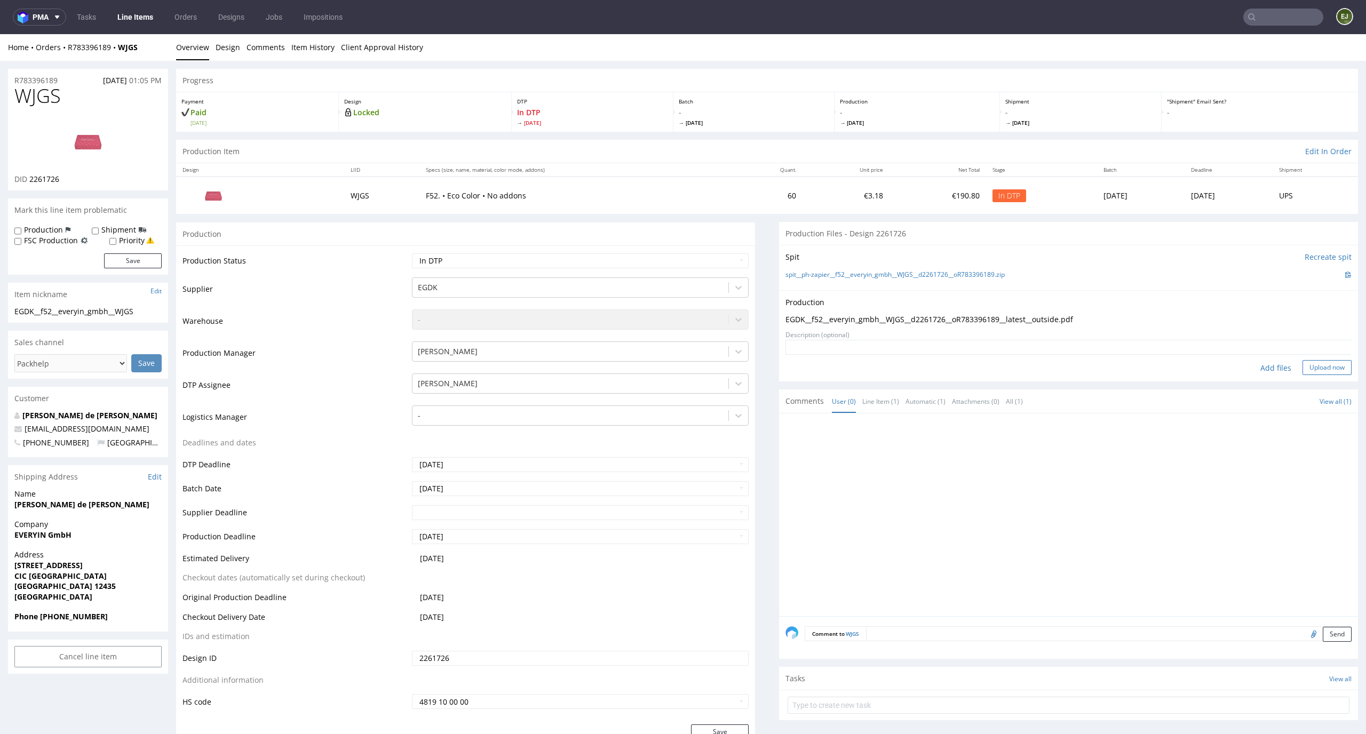
click at [1312, 362] on button "Upload now" at bounding box center [1327, 367] width 49 height 15
click at [714, 263] on select "Waiting for Artwork Waiting for Diecut Waiting for Mockup Waiting for DTP Waiti…" at bounding box center [580, 260] width 337 height 15
select select "dtp_production_ready"
click at [412, 253] on select "Waiting for Artwork Waiting for Diecut Waiting for Mockup Waiting for DTP Waiti…" at bounding box center [580, 260] width 337 height 15
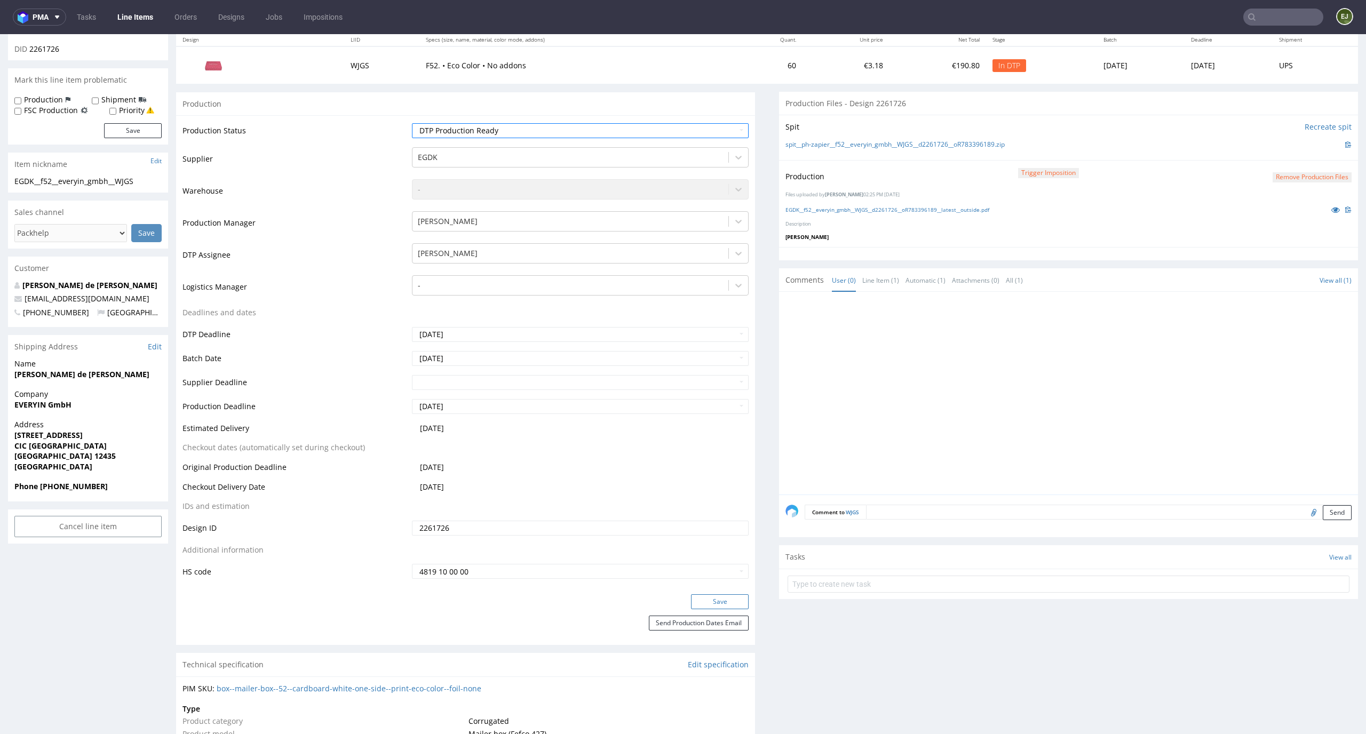
click at [709, 601] on button "Save" at bounding box center [720, 601] width 58 height 15
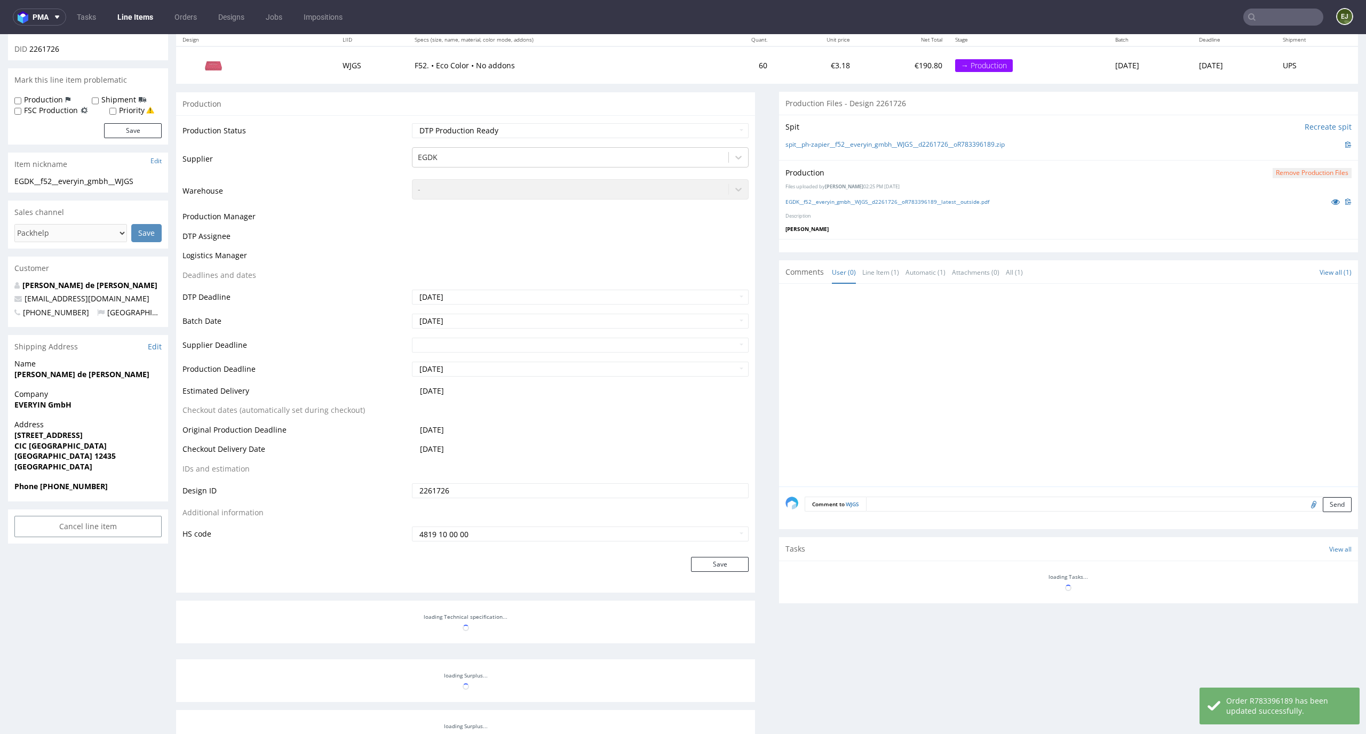
scroll to position [0, 0]
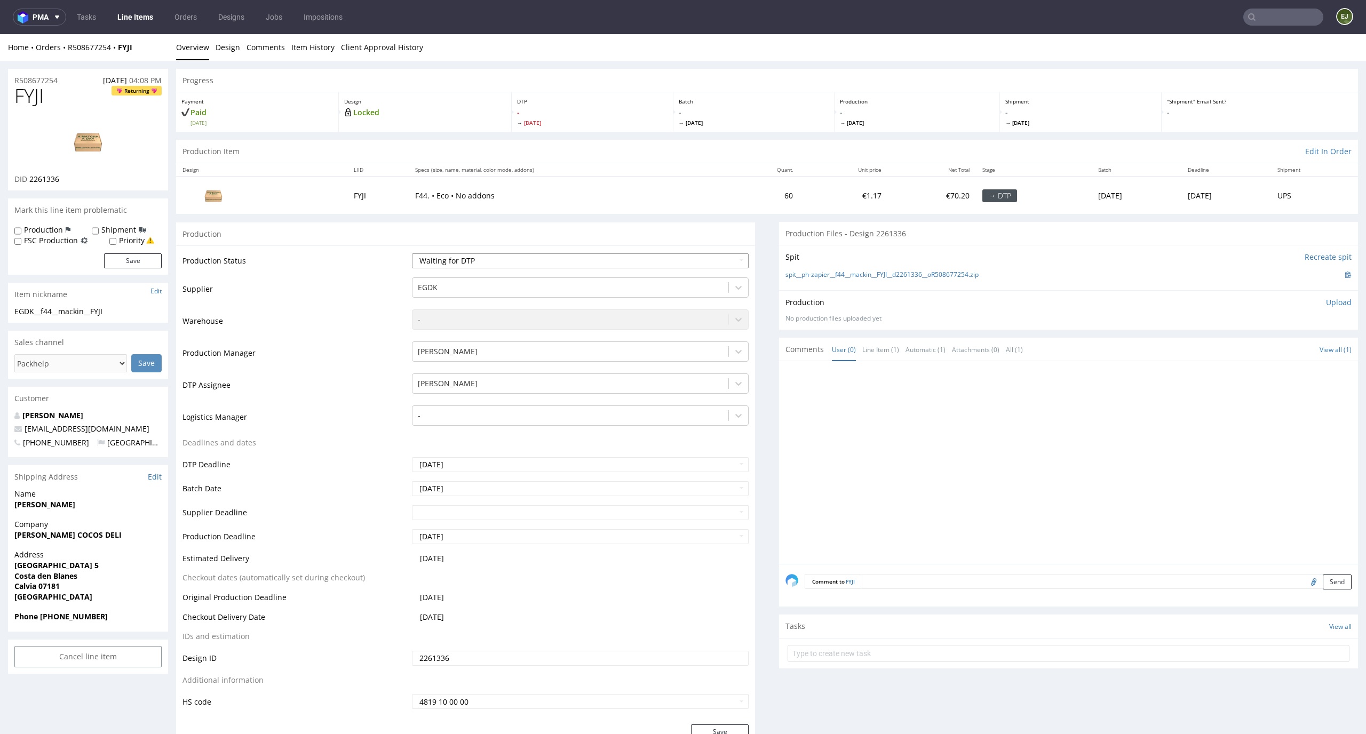
click at [668, 262] on select "Waiting for Artwork Waiting for Diecut Waiting for Mockup Waiting for DTP Waiti…" at bounding box center [580, 260] width 337 height 15
select select "dtp_in_process"
click at [412, 253] on select "Waiting for Artwork Waiting for Diecut Waiting for Mockup Waiting for DTP Waiti…" at bounding box center [580, 260] width 337 height 15
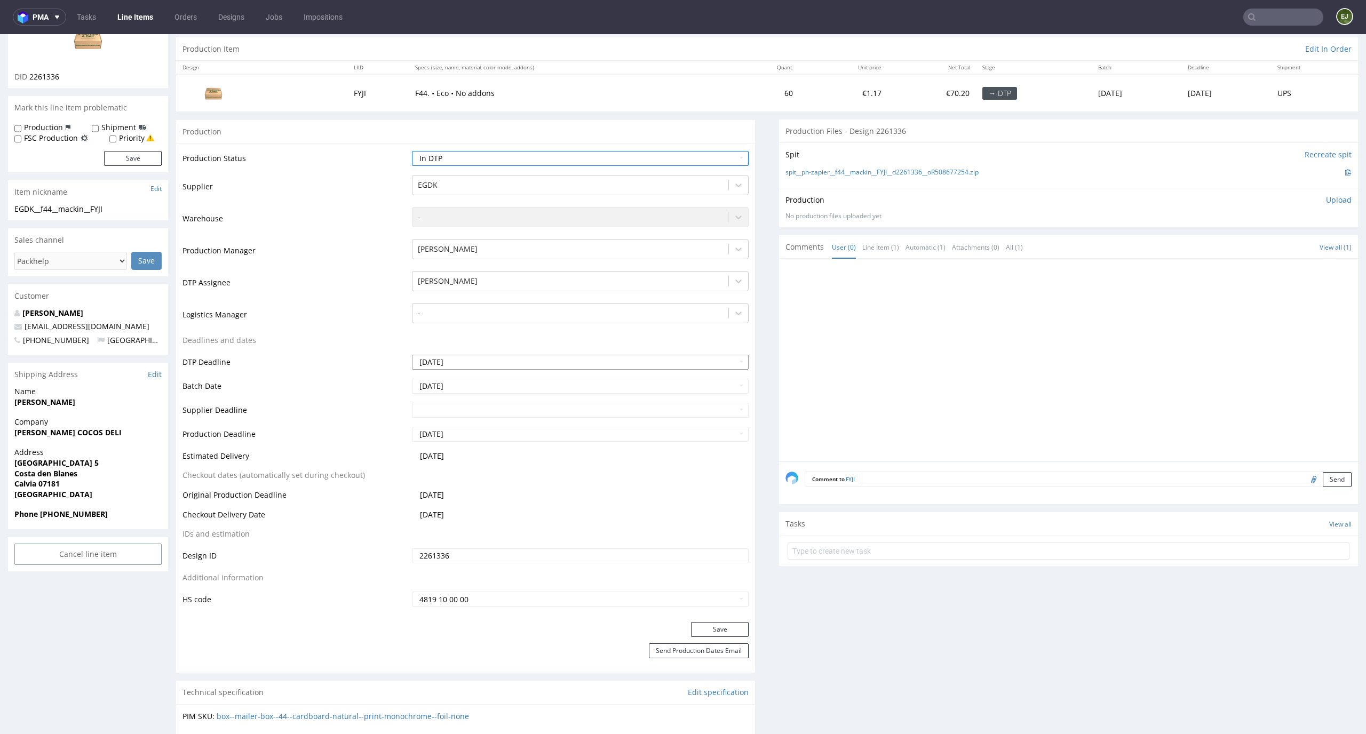
scroll to position [185, 0]
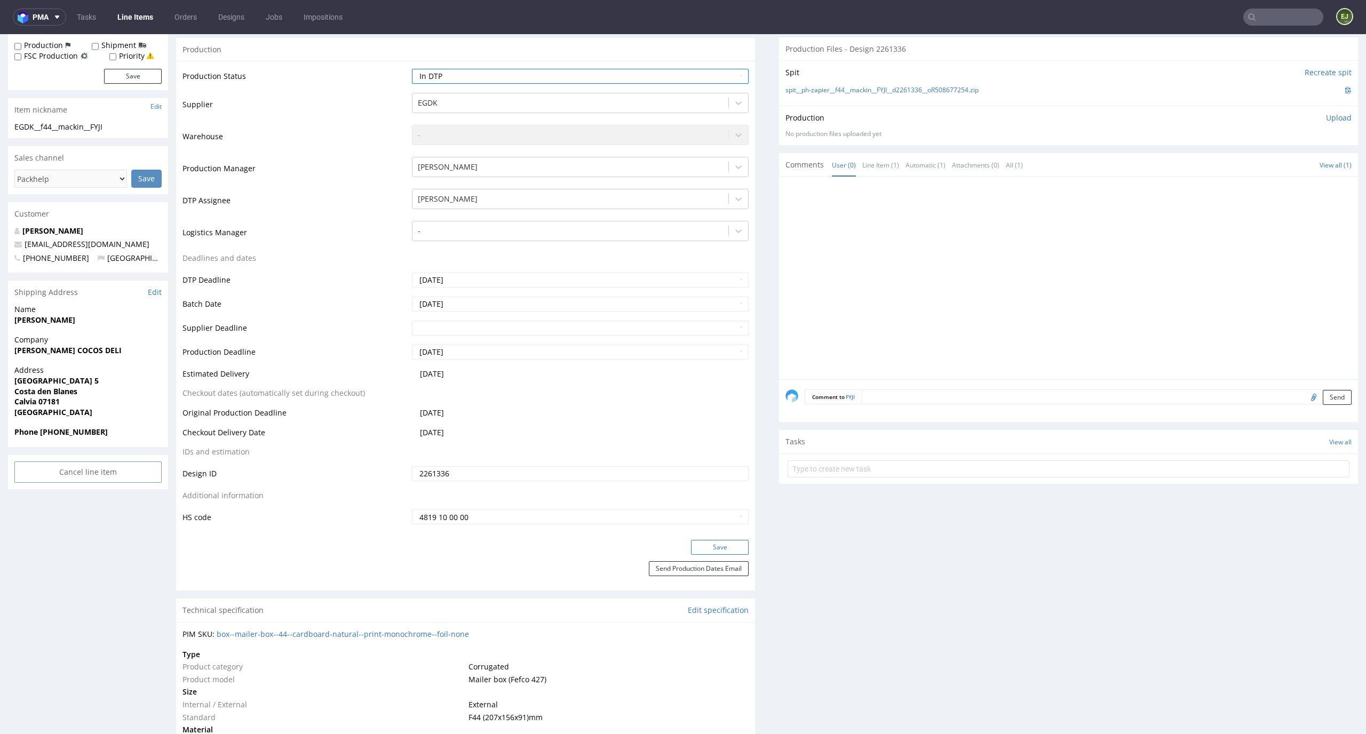
click at [706, 548] on button "Save" at bounding box center [720, 547] width 58 height 15
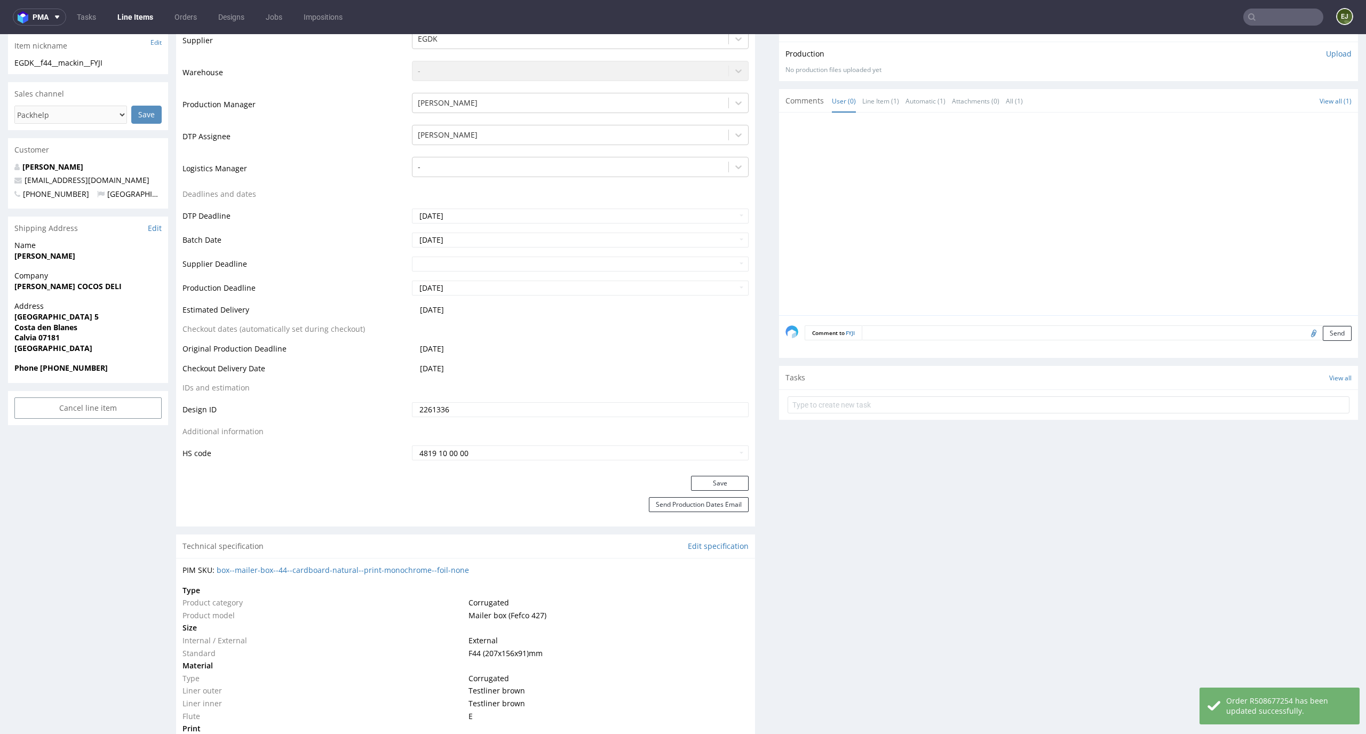
scroll to position [0, 0]
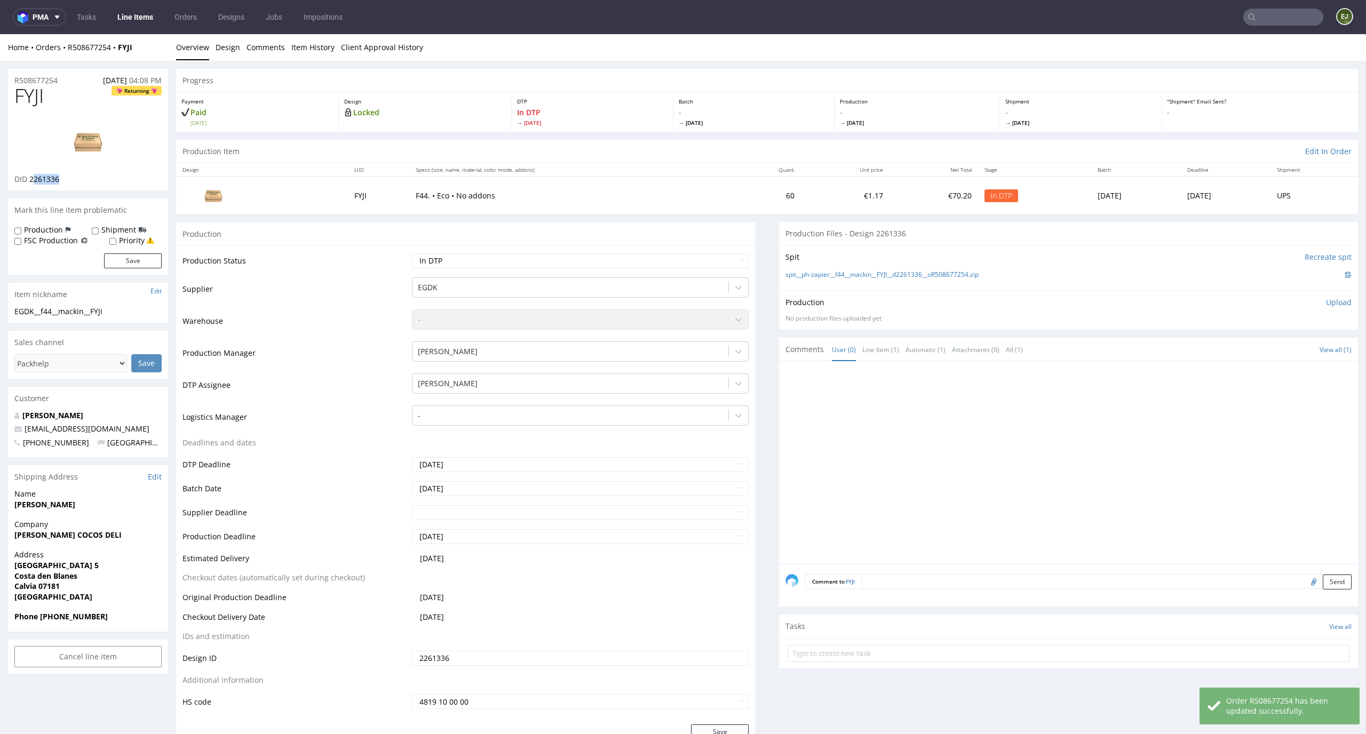
drag, startPoint x: 88, startPoint y: 176, endPoint x: 31, endPoint y: 178, distance: 56.1
click at [31, 178] on div "DID 2261336" at bounding box center [87, 179] width 147 height 11
copy span "261336"
click at [98, 189] on div "FYJI Returning DID 2261336" at bounding box center [88, 137] width 160 height 105
drag, startPoint x: 66, startPoint y: 187, endPoint x: 29, endPoint y: 181, distance: 36.8
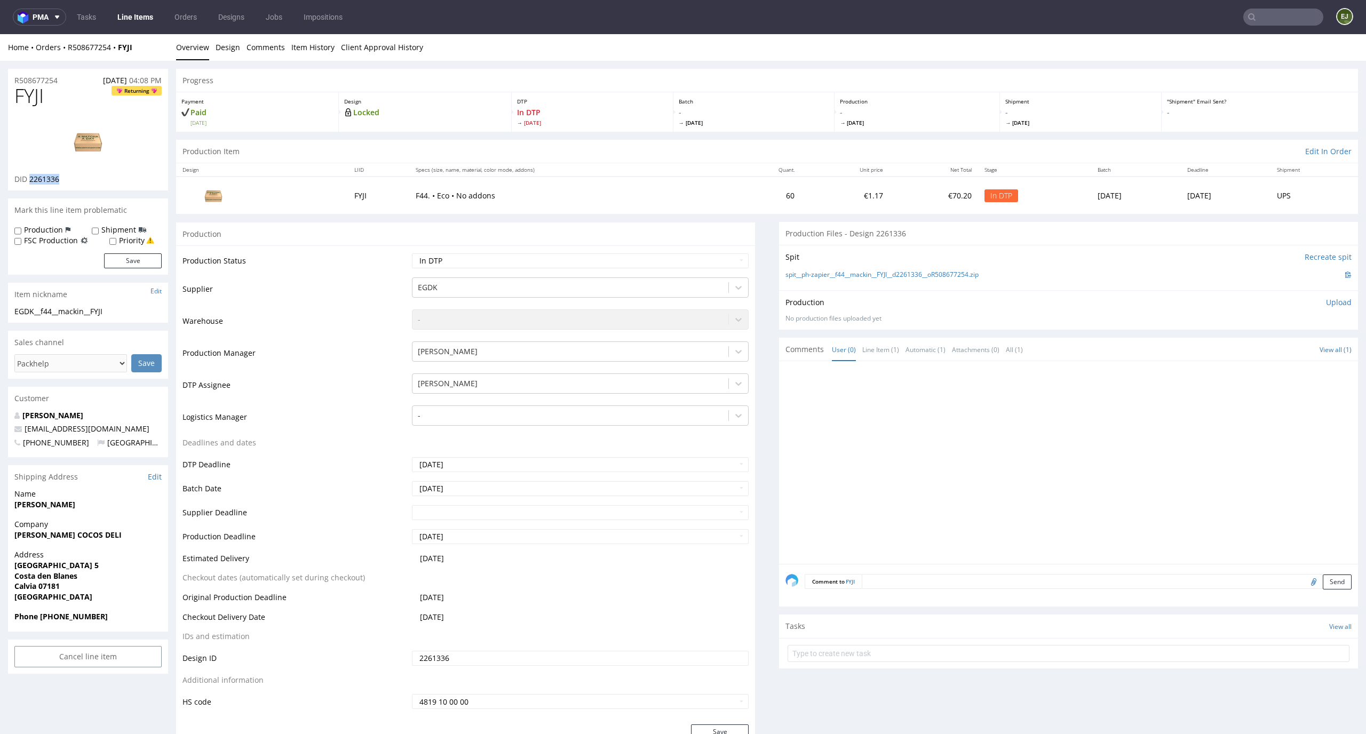
click at [29, 180] on div "FYJI Returning DID 2261336" at bounding box center [88, 137] width 160 height 105
copy span "2261336"
click at [91, 150] on img at bounding box center [87, 141] width 85 height 48
drag, startPoint x: 57, startPoint y: 94, endPoint x: 0, endPoint y: 93, distance: 57.1
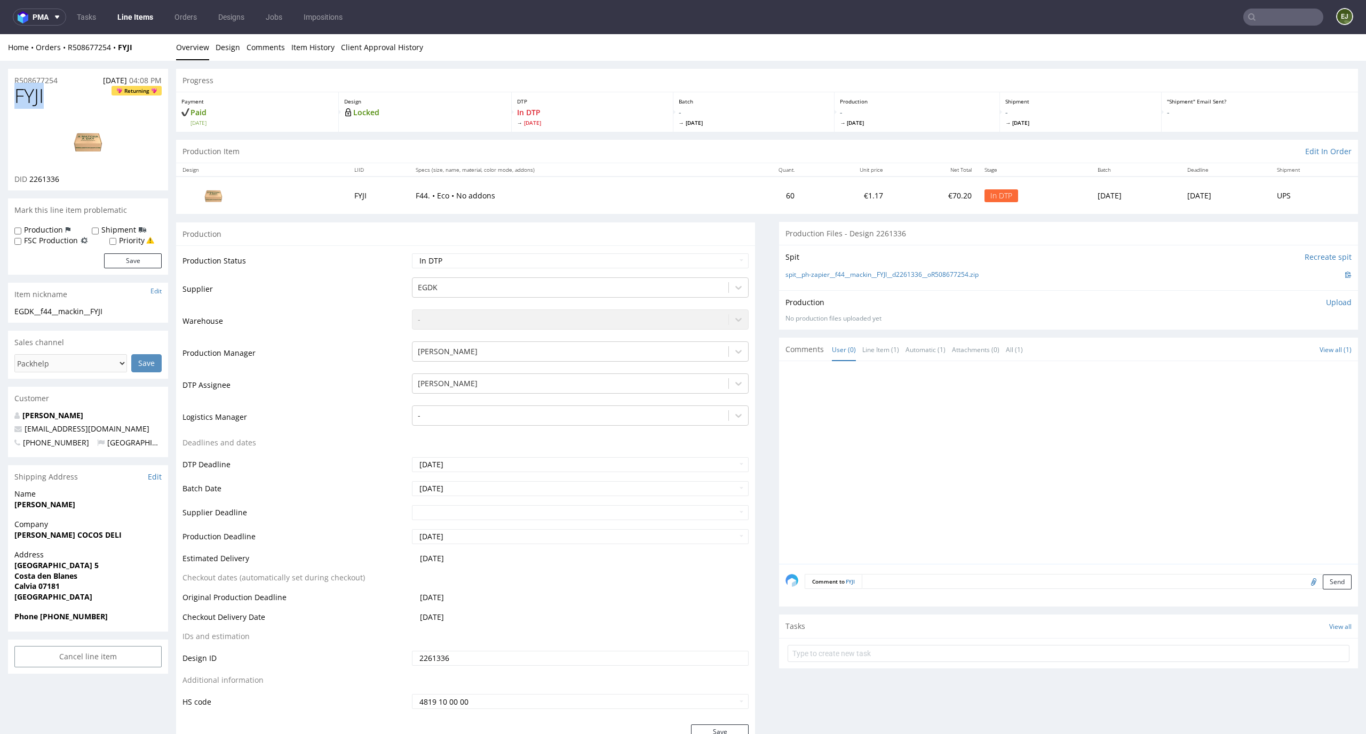
copy span "FYJI"
click at [958, 274] on link "spit__ph-zapier__f44__mackin__FYJI__d2261336__oR508677254.zip" at bounding box center [882, 275] width 193 height 9
click at [1330, 295] on div "Production Upload No production files uploaded yet Description (optional) Add f…" at bounding box center [1068, 309] width 579 height 39
click at [1326, 303] on p "Upload" at bounding box center [1339, 302] width 26 height 11
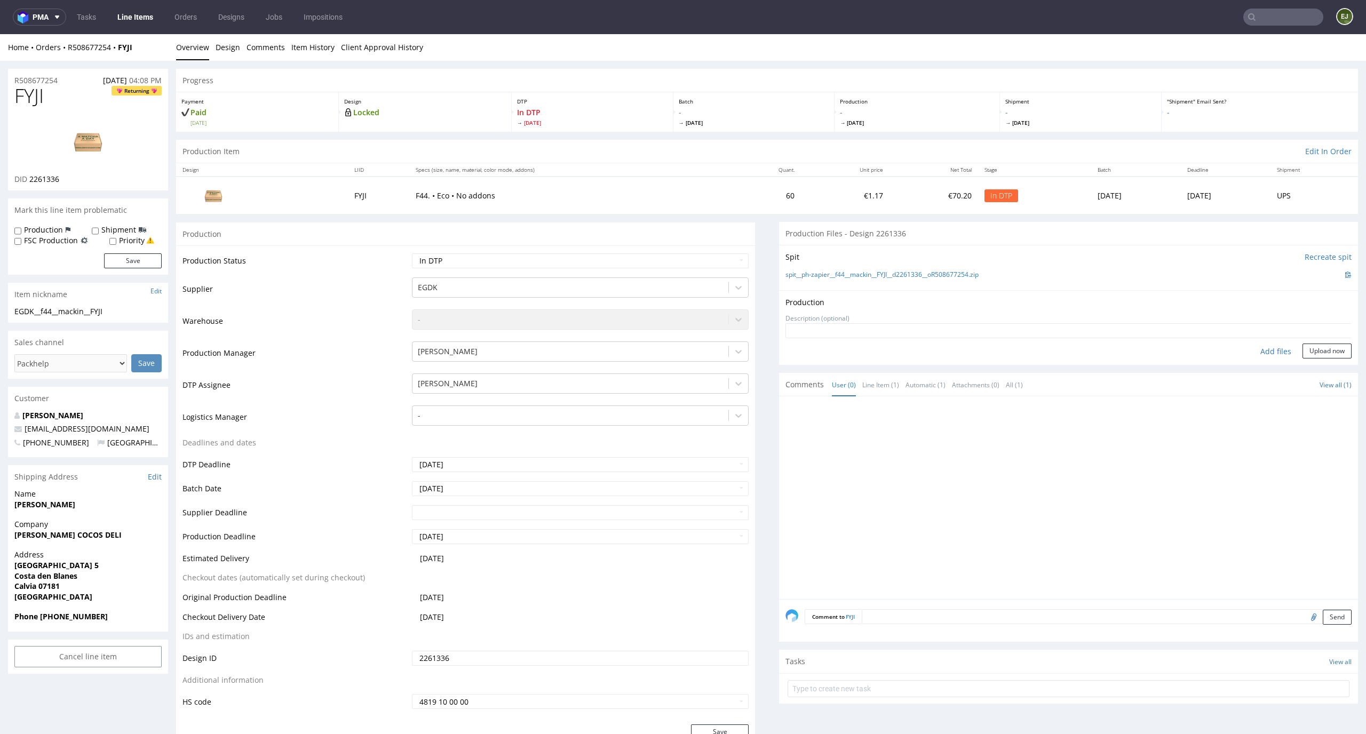
click at [1251, 354] on div "Add files" at bounding box center [1275, 352] width 53 height 16
type input "C:\fakepath\ph-zapier__f44__mackin__FYJI__d2261336__oR508677254__latest__outsid…"
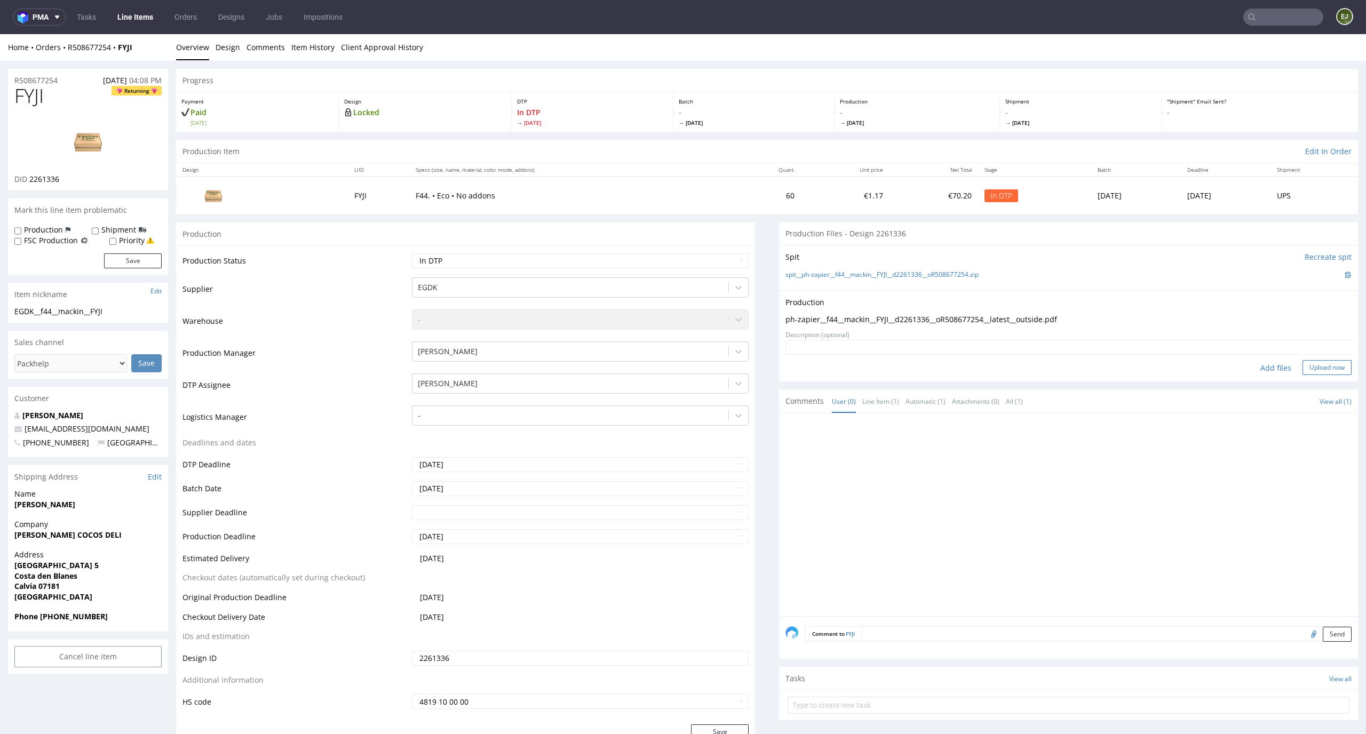
click at [1313, 363] on button "Upload now" at bounding box center [1327, 367] width 49 height 15
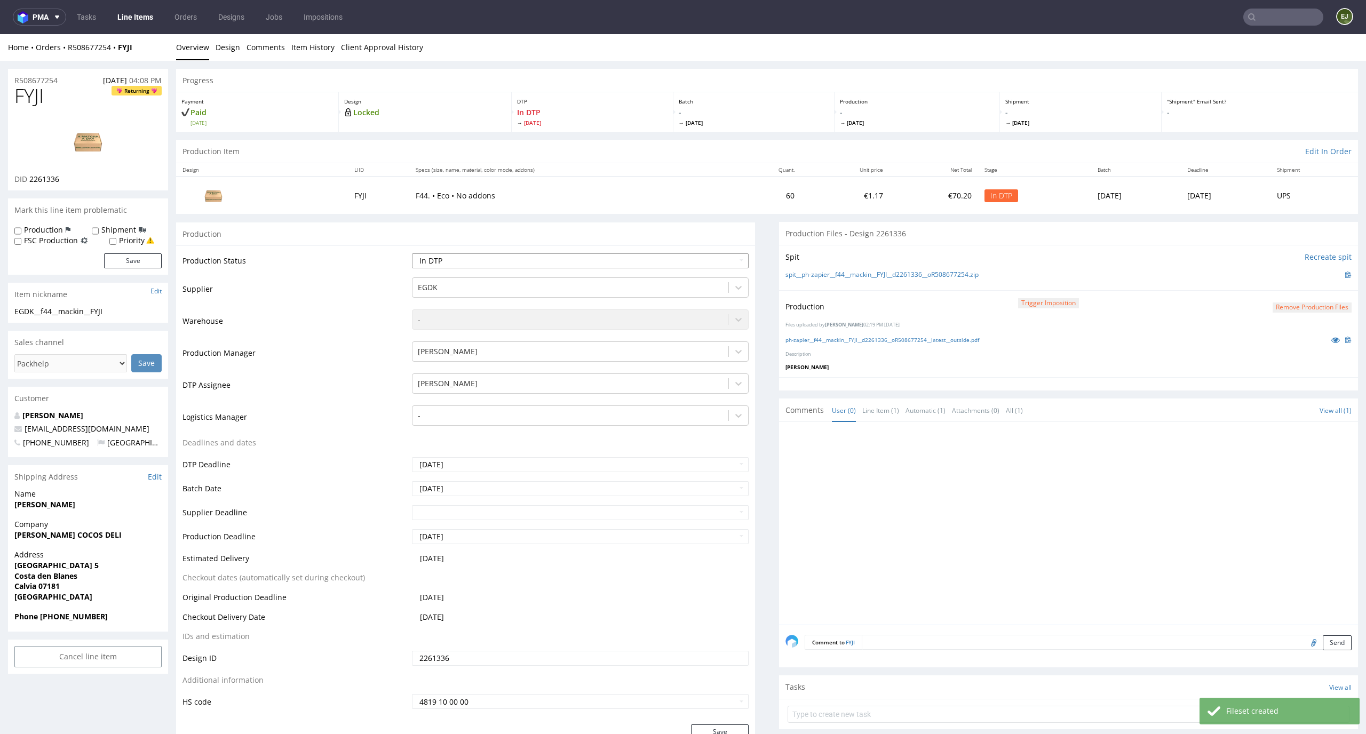
click at [724, 259] on select "Waiting for Artwork Waiting for Diecut Waiting for Mockup Waiting for DTP Waiti…" at bounding box center [580, 260] width 337 height 15
click at [412, 253] on select "Waiting for Artwork Waiting for Diecut Waiting for Mockup Waiting for DTP Waiti…" at bounding box center [580, 260] width 337 height 15
click at [712, 260] on select "Waiting for Artwork Waiting for Diecut Waiting for Mockup Waiting for DTP Waiti…" at bounding box center [580, 260] width 337 height 15
select select "dtp_production_ready"
click at [412, 253] on select "Waiting for Artwork Waiting for Diecut Waiting for Mockup Waiting for DTP Waiti…" at bounding box center [580, 260] width 337 height 15
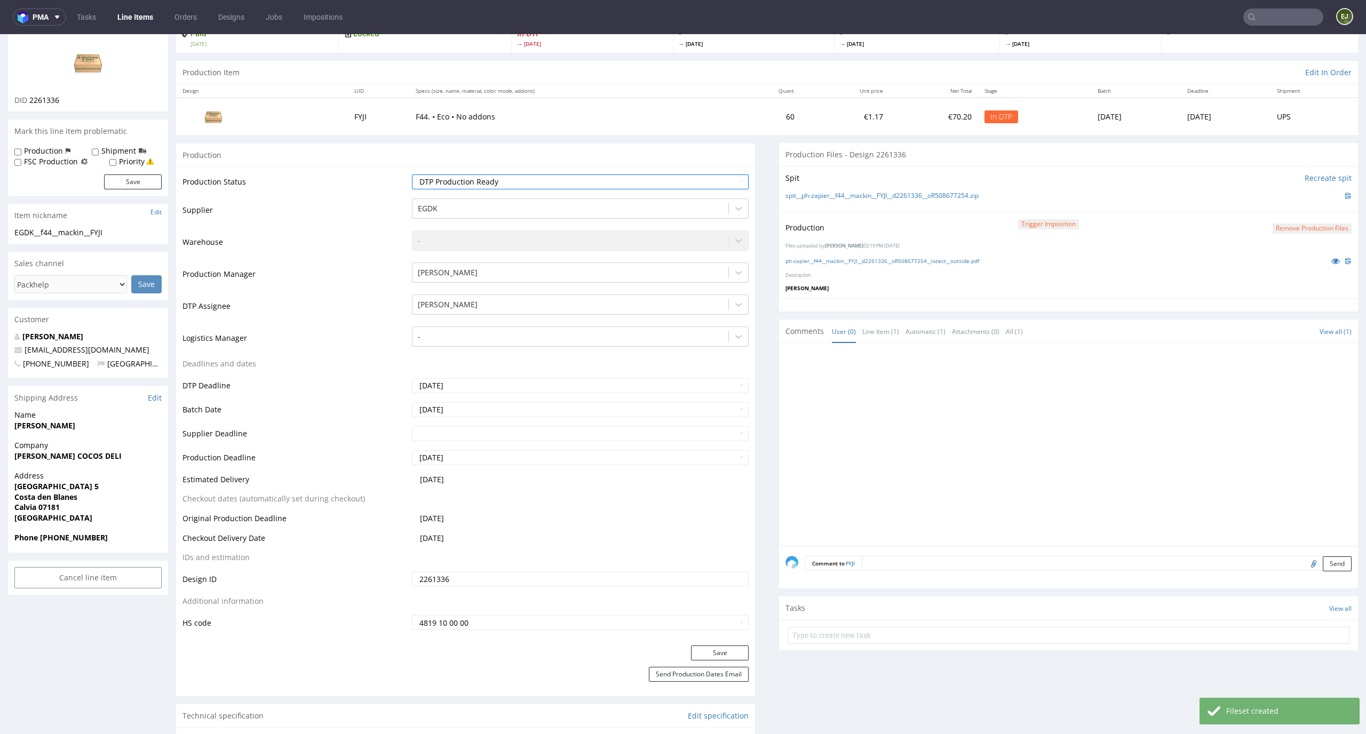
scroll to position [152, 0]
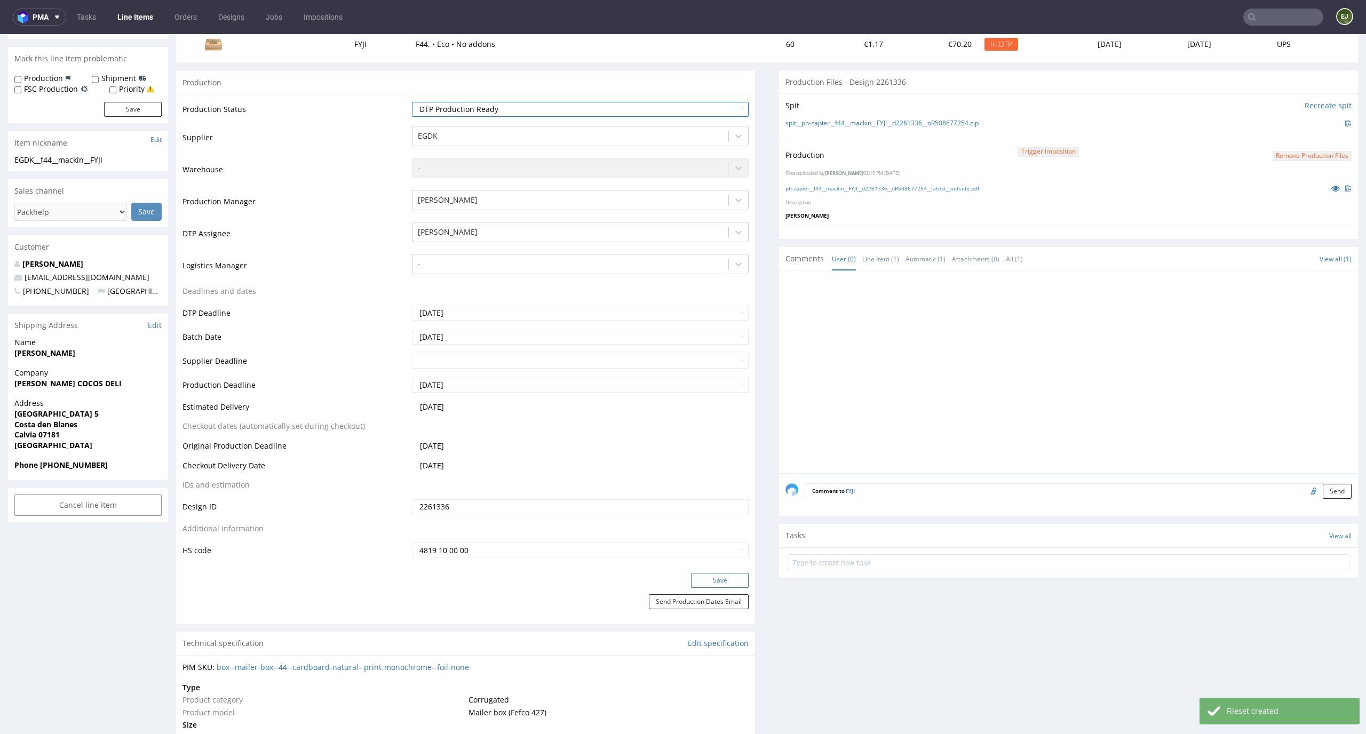
click at [712, 578] on button "Save" at bounding box center [720, 580] width 58 height 15
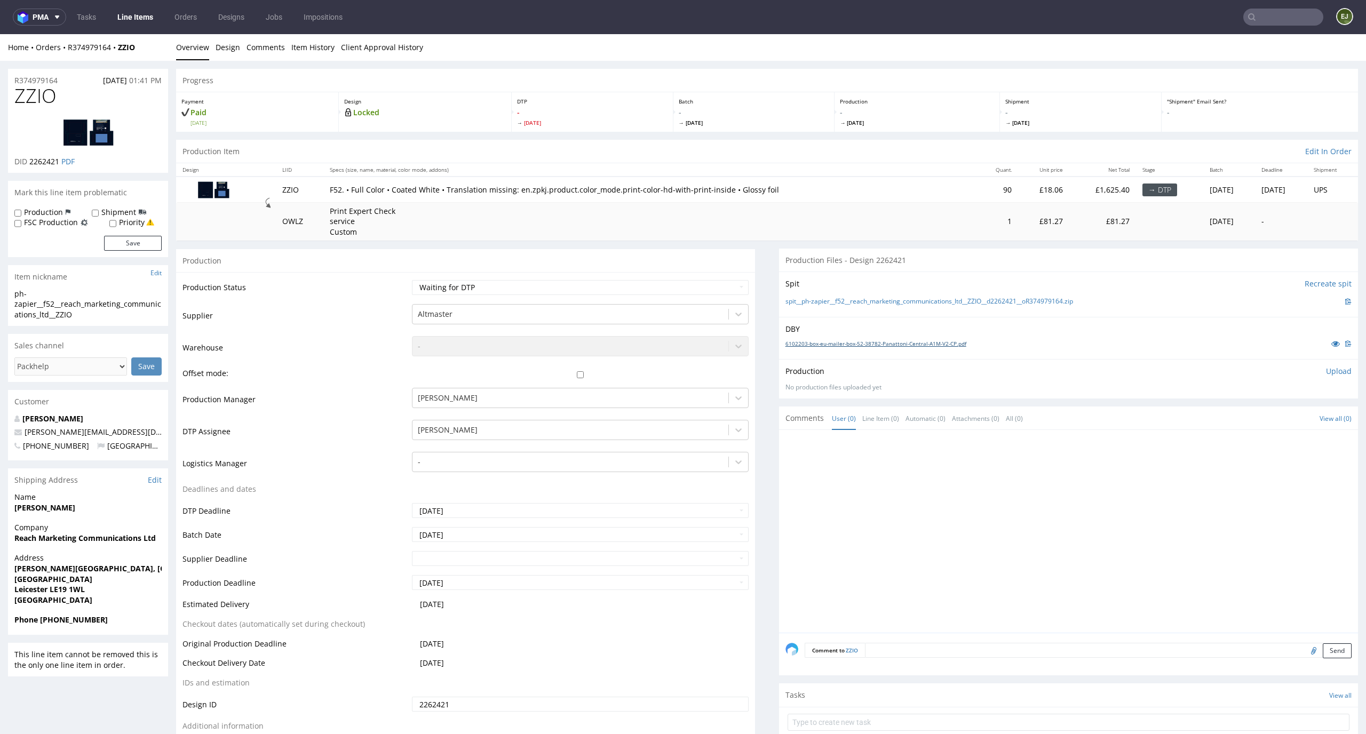
click at [819, 346] on link "6102203-box-eu-mailer-box-52-38782-Panattoni-Central-A1M-V2-CP.pdf" at bounding box center [876, 343] width 181 height 7
click at [851, 166] on th "Specs (size, name, material, color mode, addons)" at bounding box center [650, 169] width 654 height 13
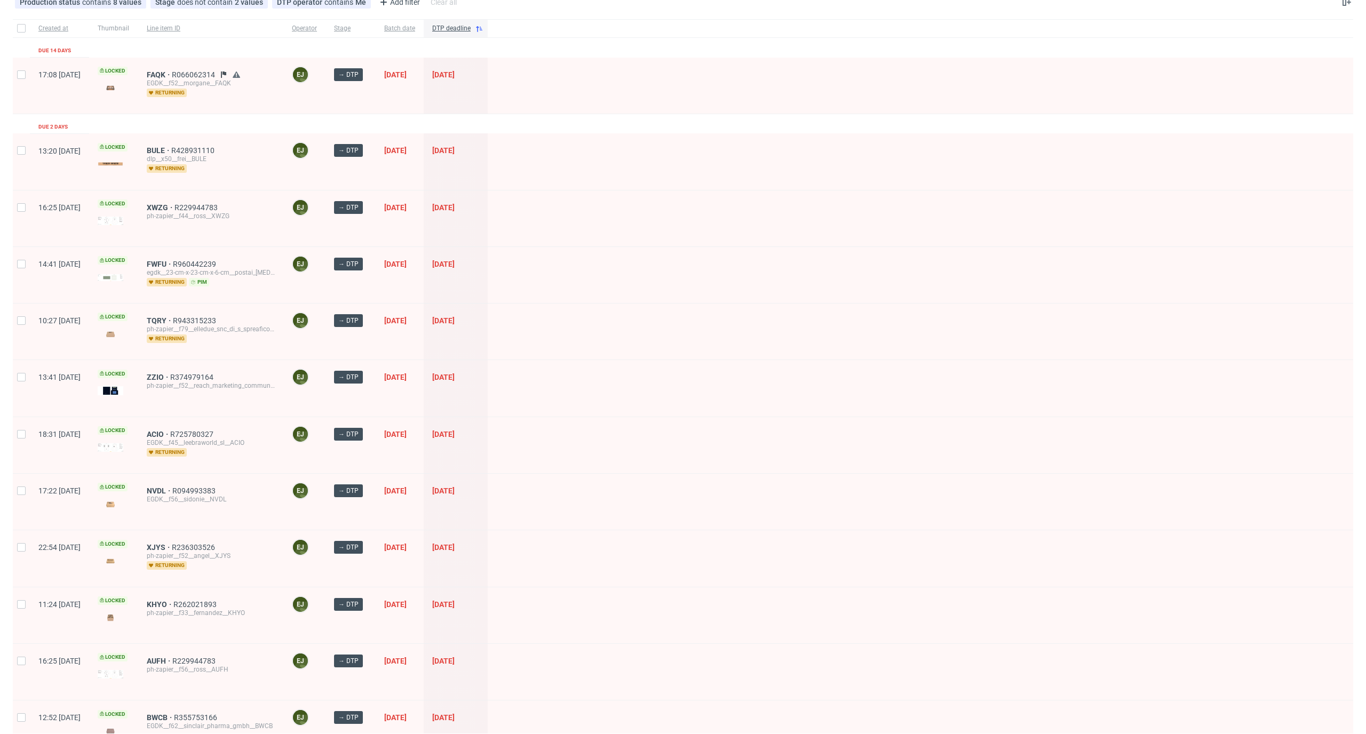
scroll to position [123, 0]
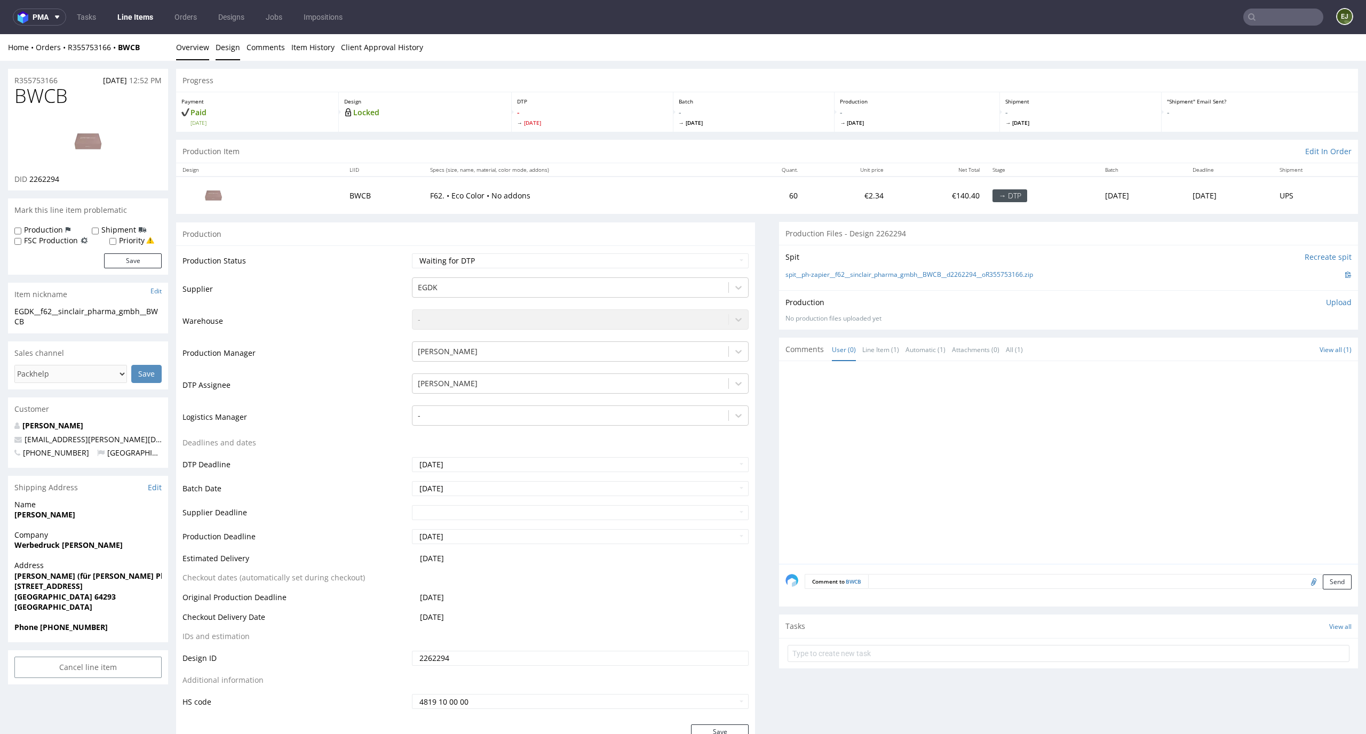
click at [220, 52] on link "Design" at bounding box center [228, 47] width 25 height 26
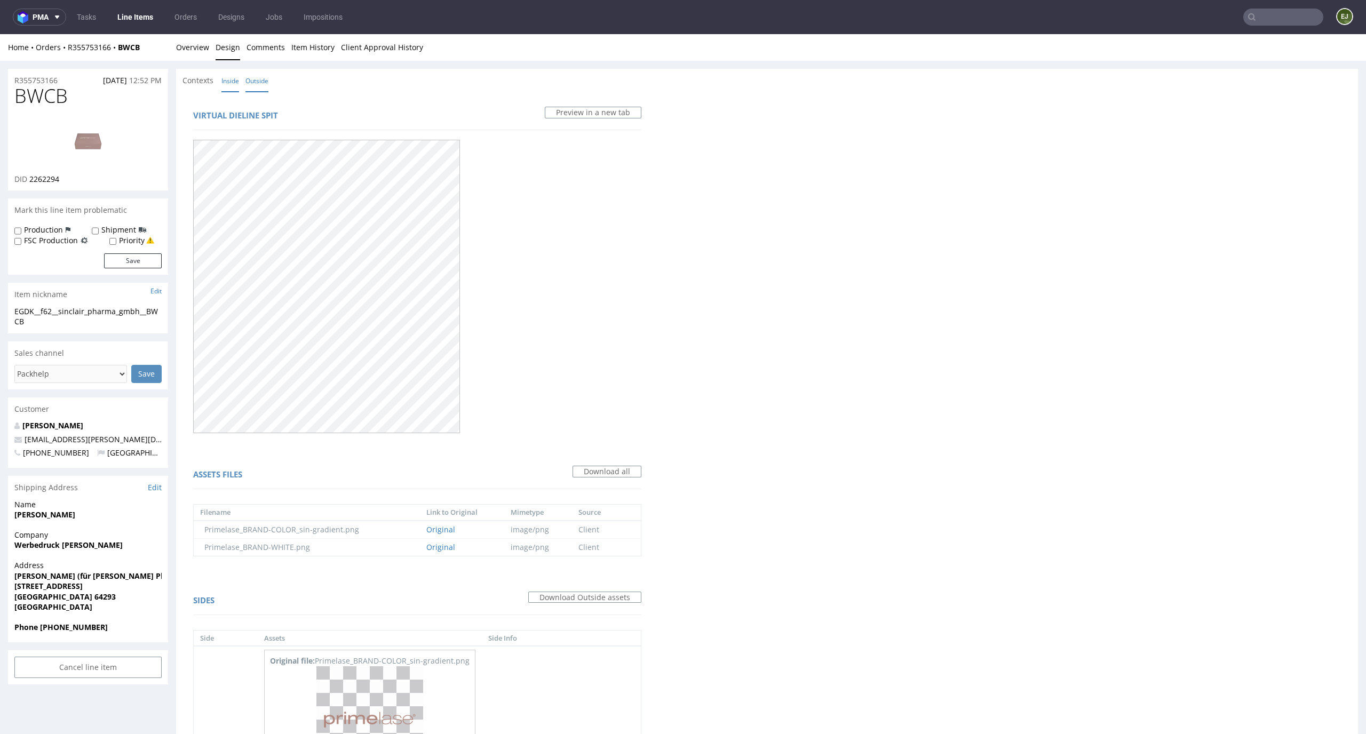
click at [228, 75] on link "Inside" at bounding box center [230, 80] width 18 height 23
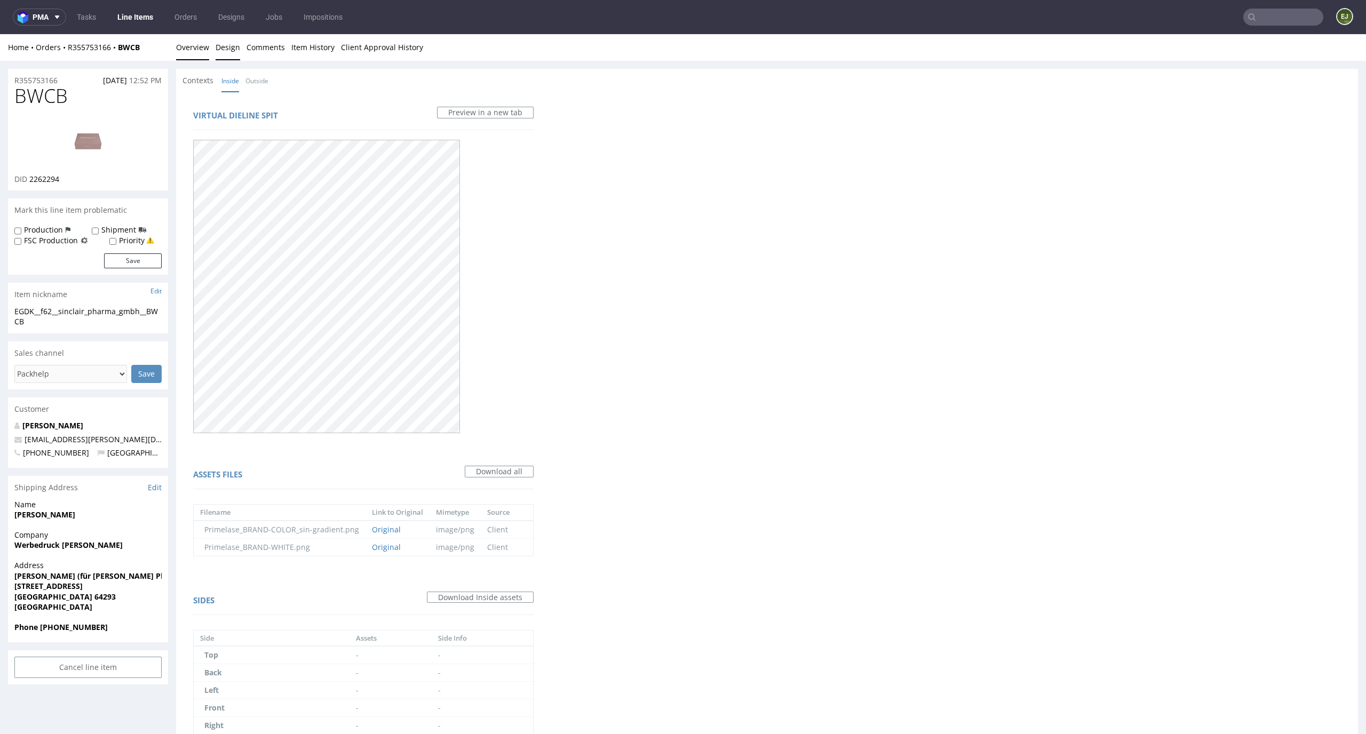
click at [196, 57] on link "Overview" at bounding box center [192, 47] width 33 height 26
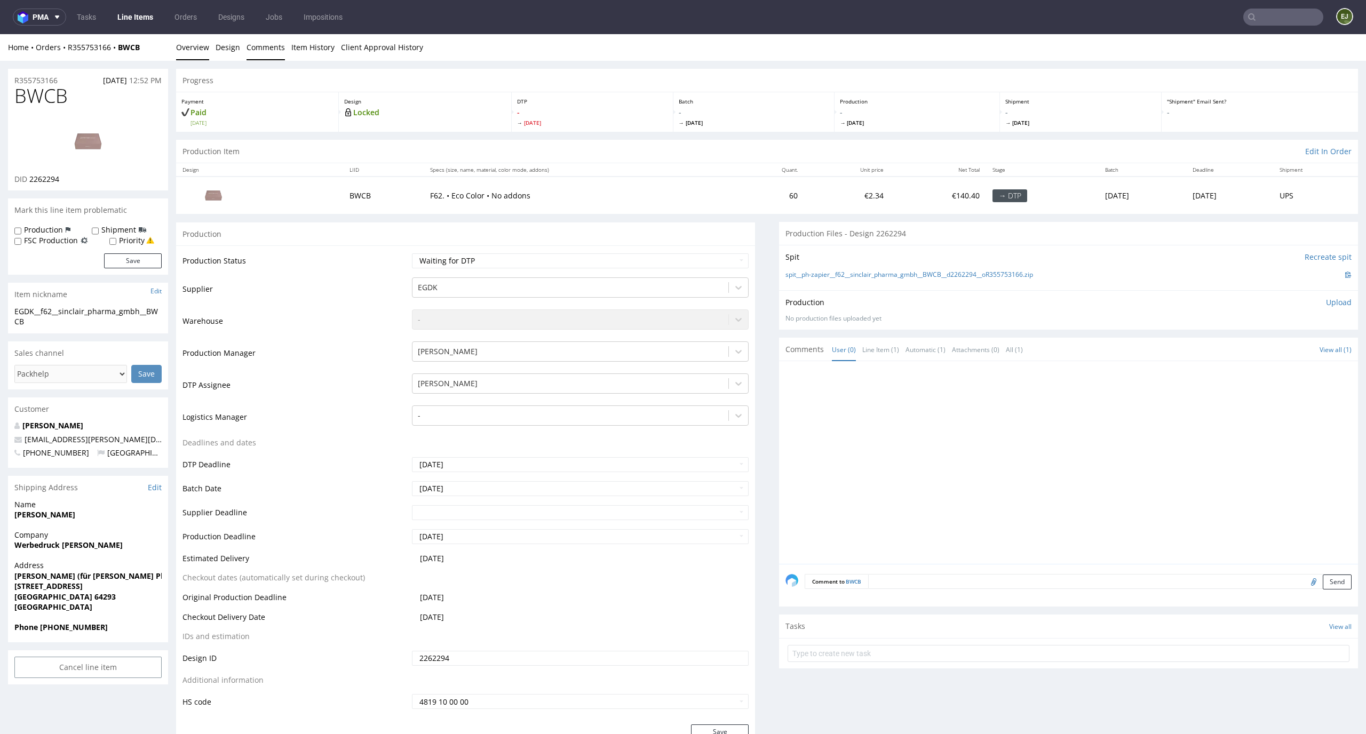
click at [247, 53] on link "Comments" at bounding box center [266, 47] width 38 height 26
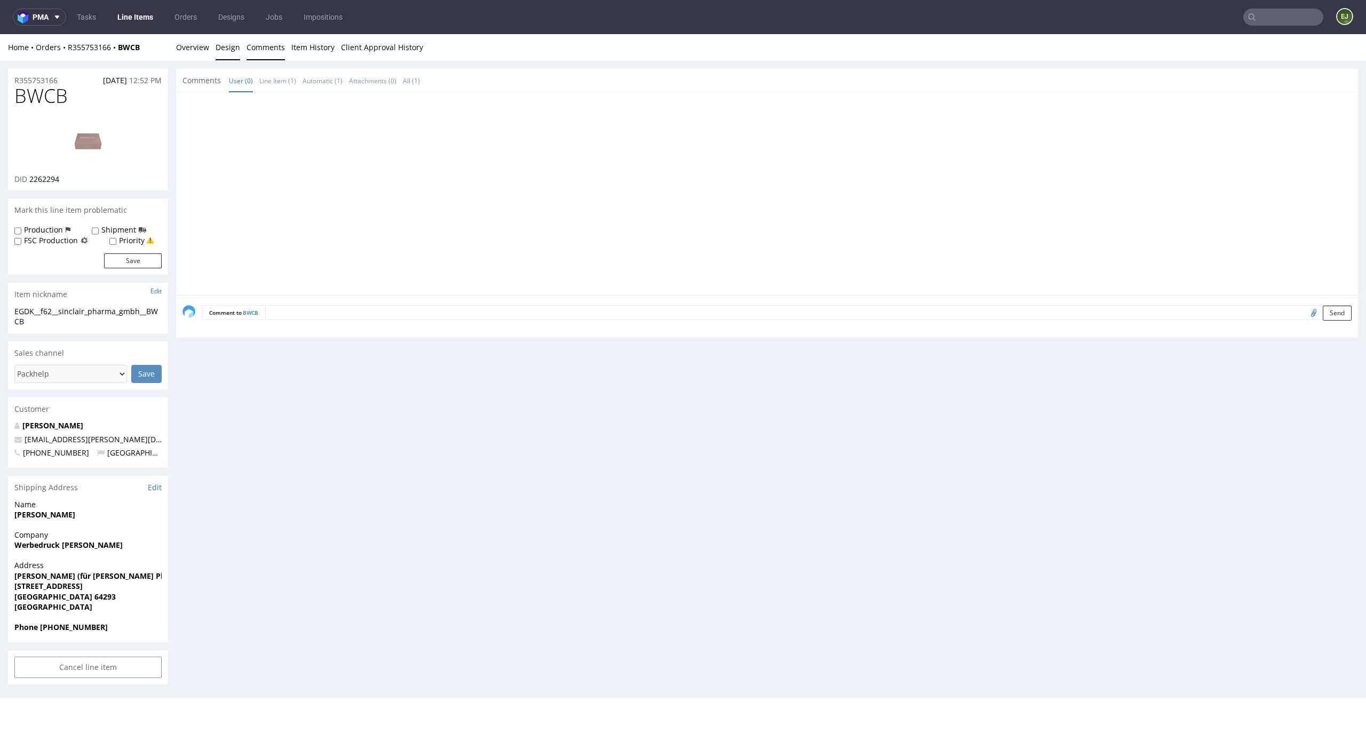
click at [224, 48] on link "Design" at bounding box center [228, 47] width 25 height 26
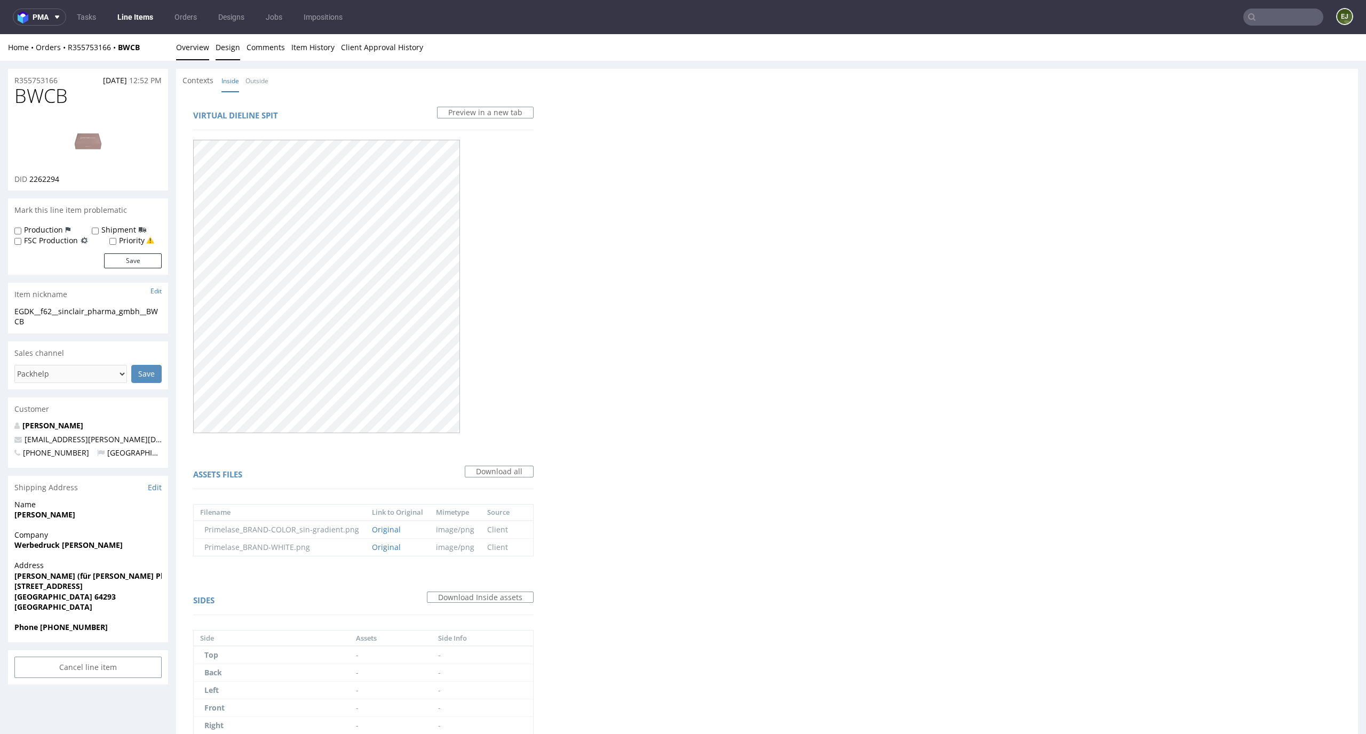
click at [193, 52] on link "Overview" at bounding box center [192, 47] width 33 height 26
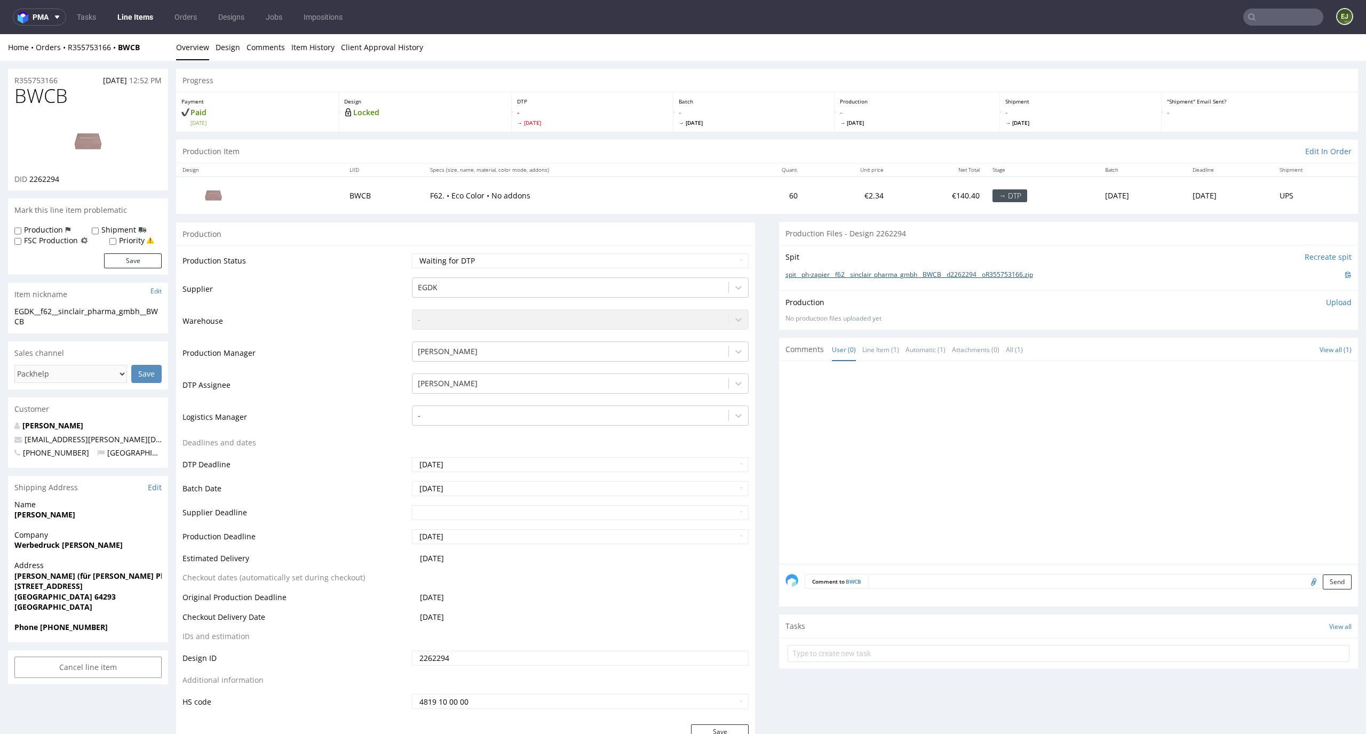
click at [954, 276] on link "spit__ph-zapier__f62__sinclair_pharma_gmbh__BWCB__d2262294__oR355753166.zip" at bounding box center [910, 275] width 248 height 9
drag, startPoint x: 76, startPoint y: 96, endPoint x: 0, endPoint y: 96, distance: 75.8
copy span "BWCB"
drag, startPoint x: 85, startPoint y: 183, endPoint x: 30, endPoint y: 182, distance: 55.0
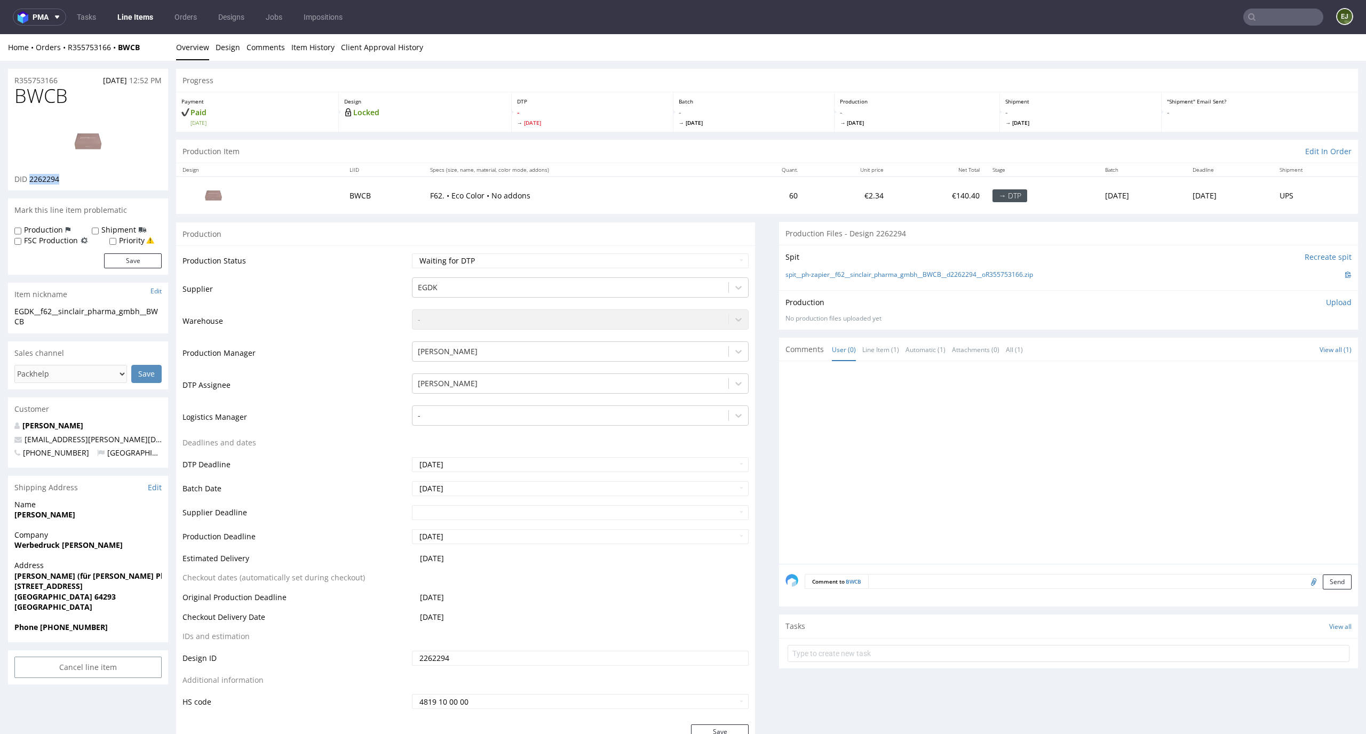
click at [30, 182] on div "DID 2262294" at bounding box center [87, 179] width 147 height 11
copy span "2262294"
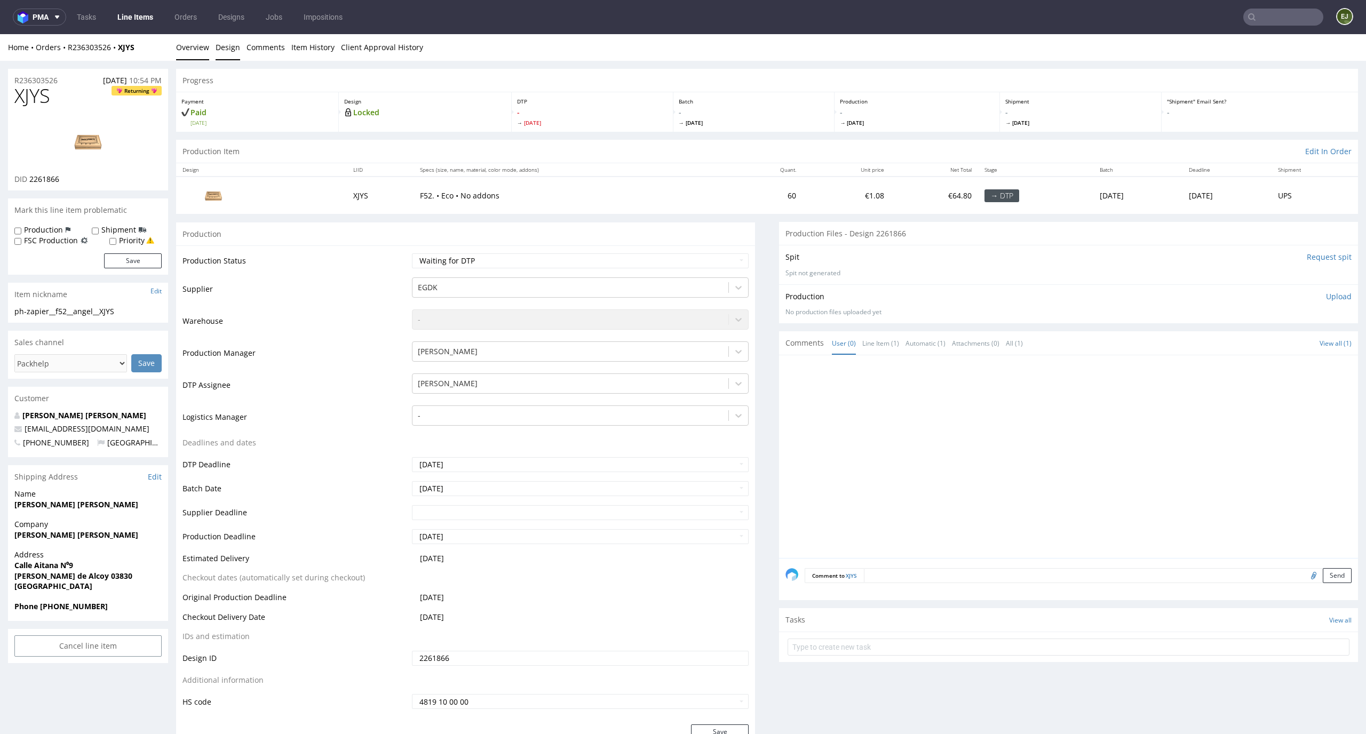
click at [217, 49] on link "Design" at bounding box center [228, 47] width 25 height 26
click at [229, 53] on link "Design" at bounding box center [228, 47] width 25 height 26
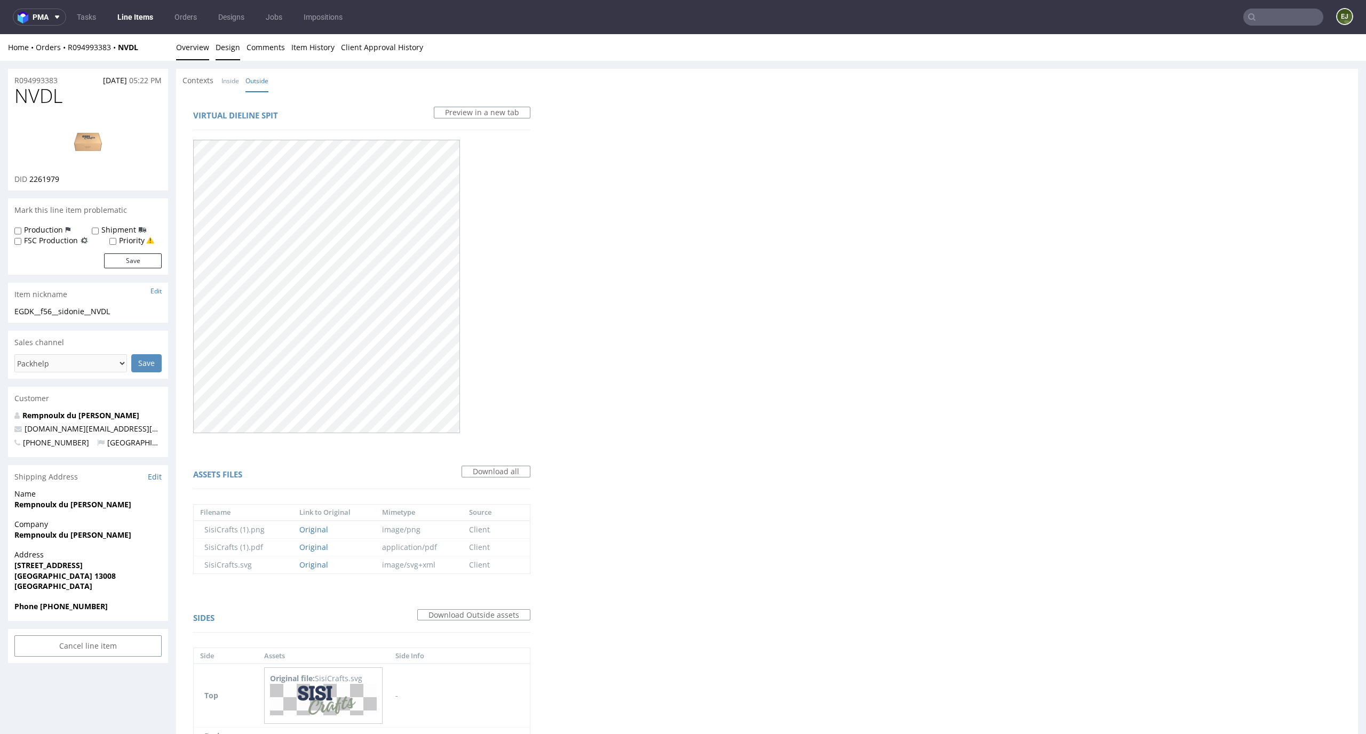
click at [181, 36] on link "Overview" at bounding box center [192, 47] width 33 height 26
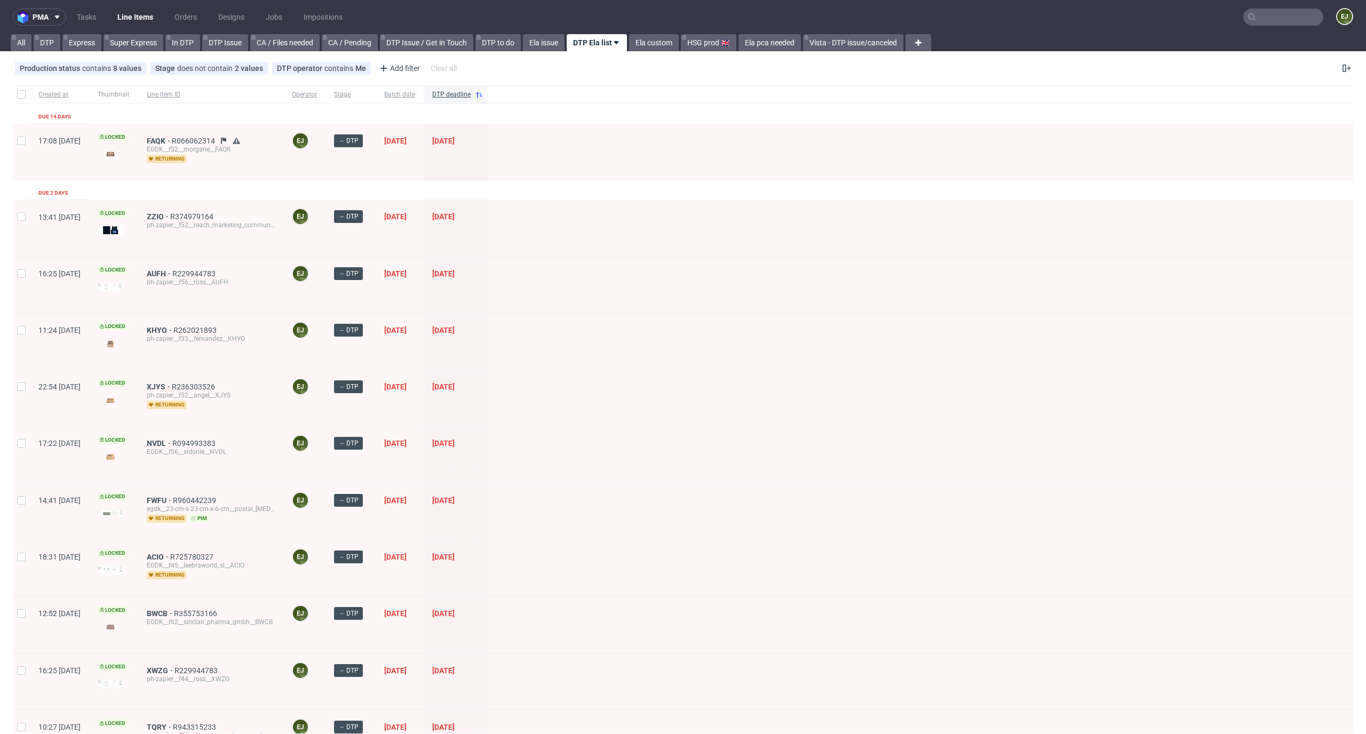
scroll to position [601, 0]
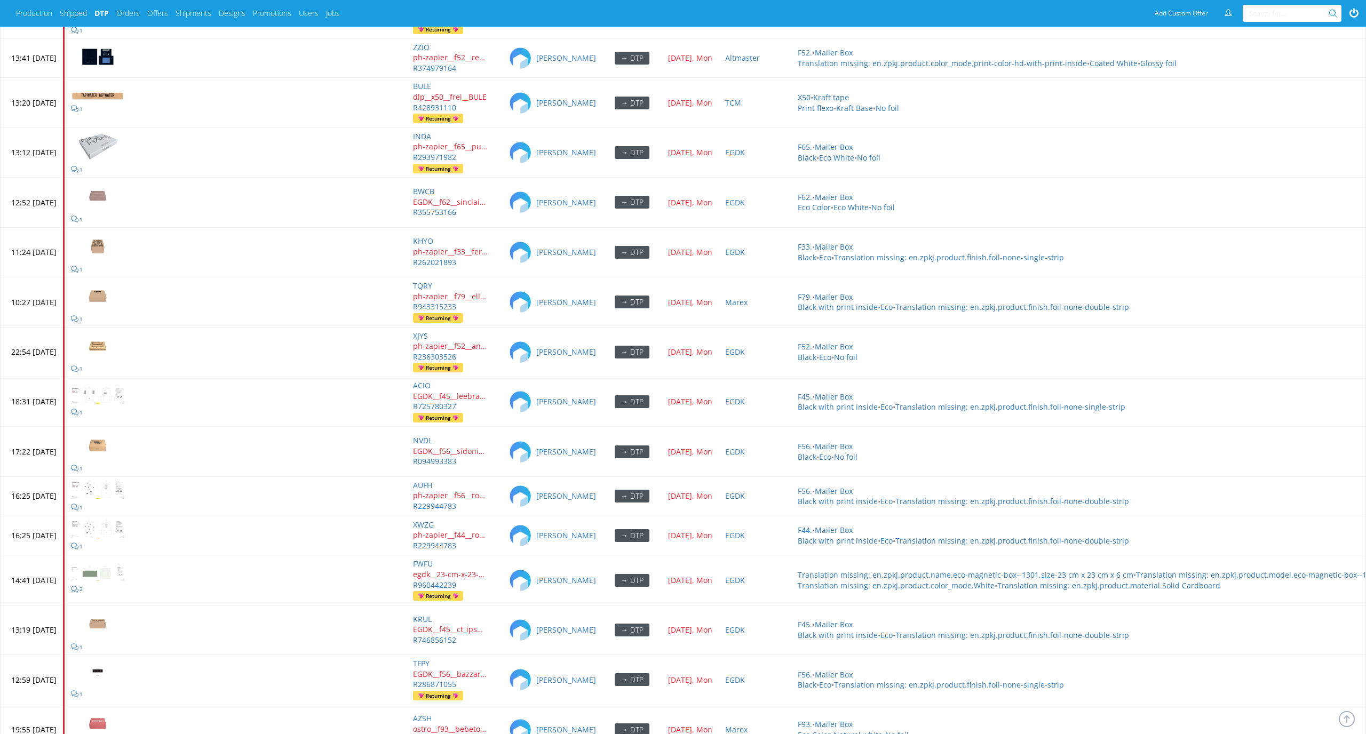
scroll to position [4553, 0]
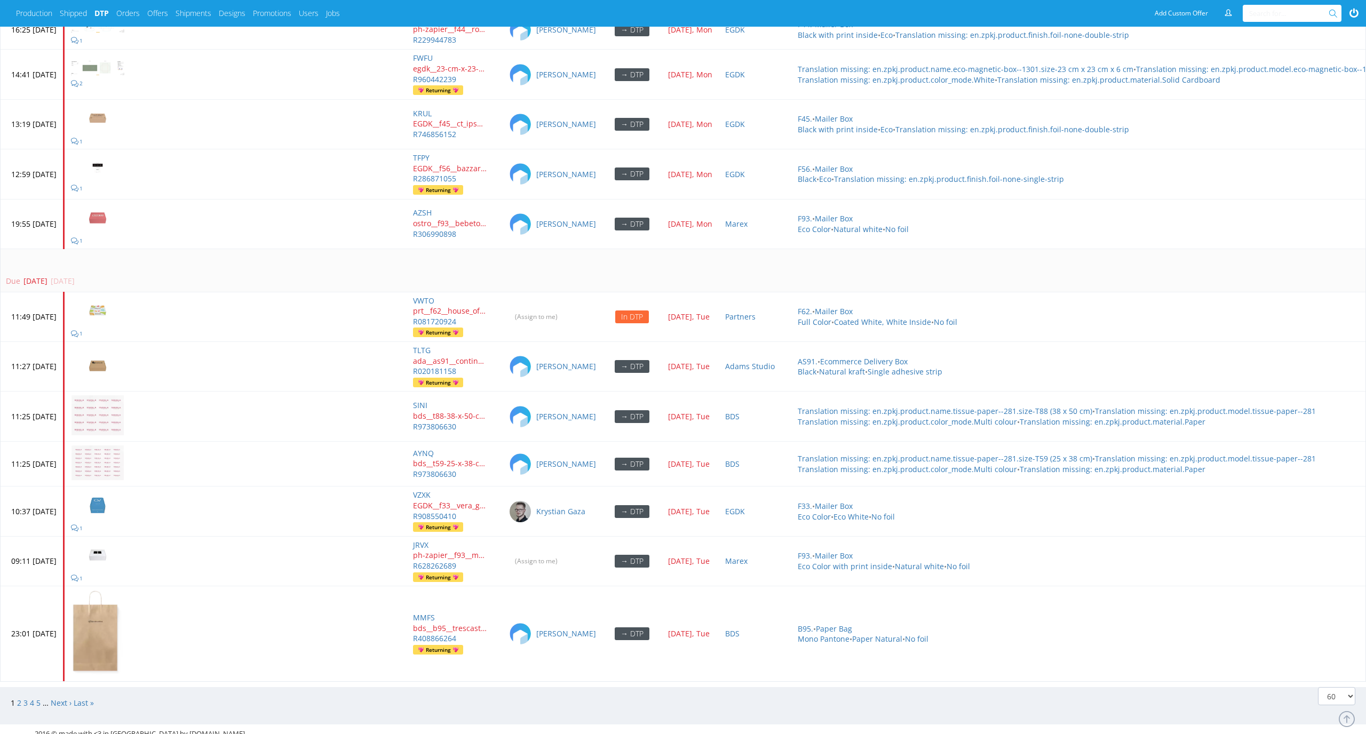
click at [353, 249] on td "Due [DATE] [DATE]" at bounding box center [727, 270] width 1452 height 43
click at [18, 698] on link "2" at bounding box center [19, 703] width 4 height 10
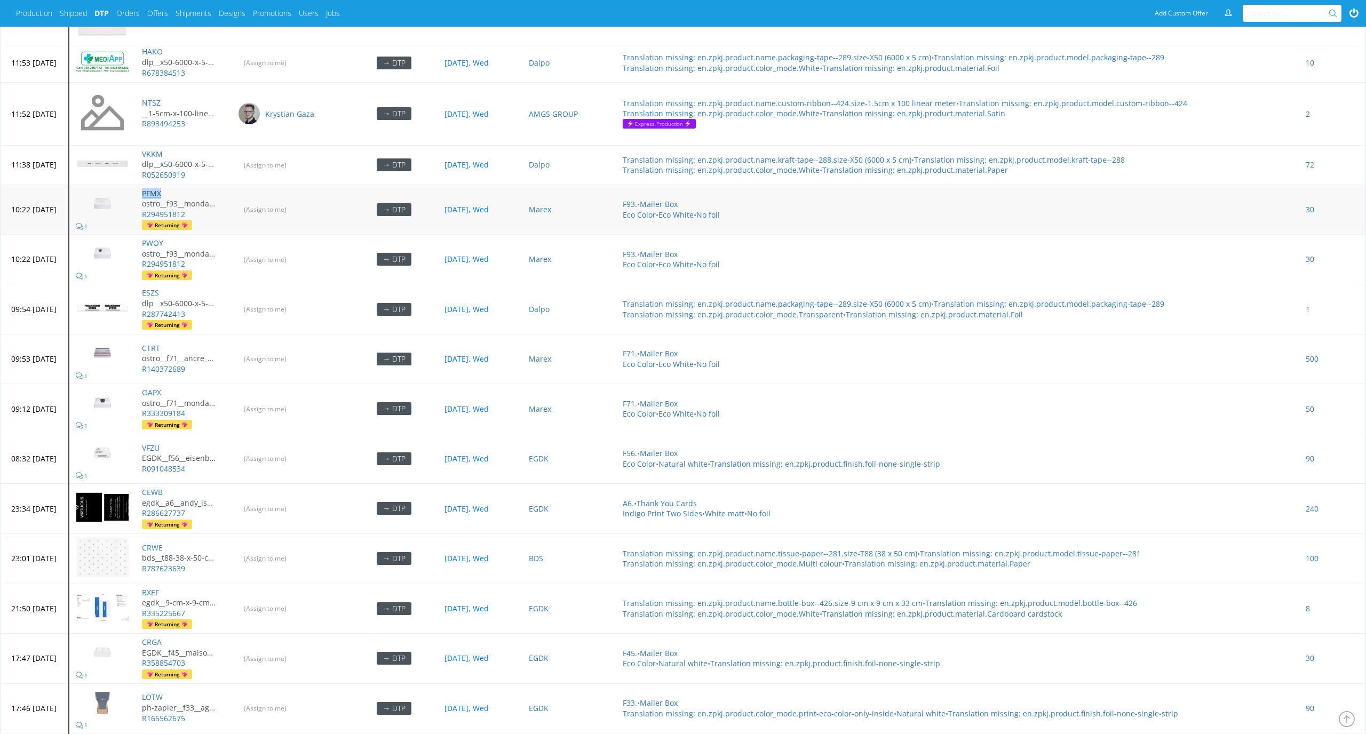
scroll to position [3509, 0]
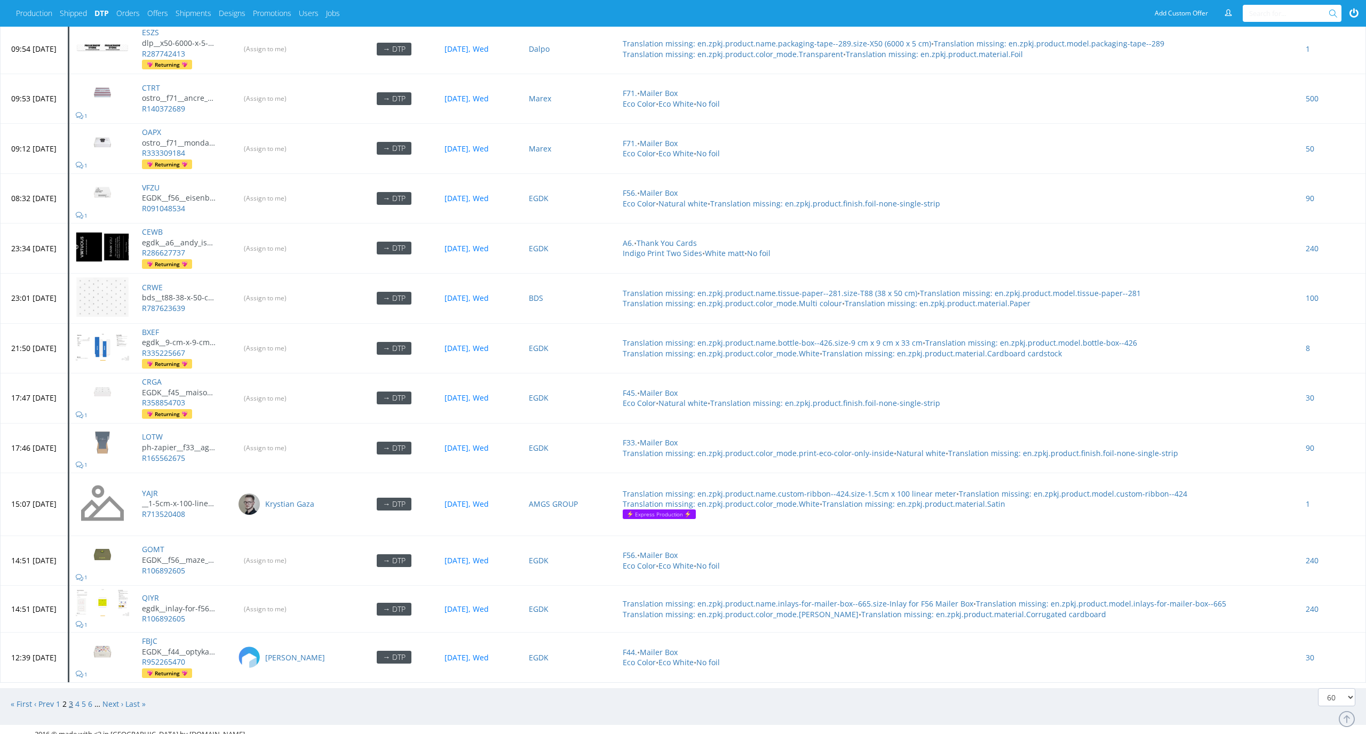
click at [73, 699] on link "3" at bounding box center [71, 704] width 4 height 10
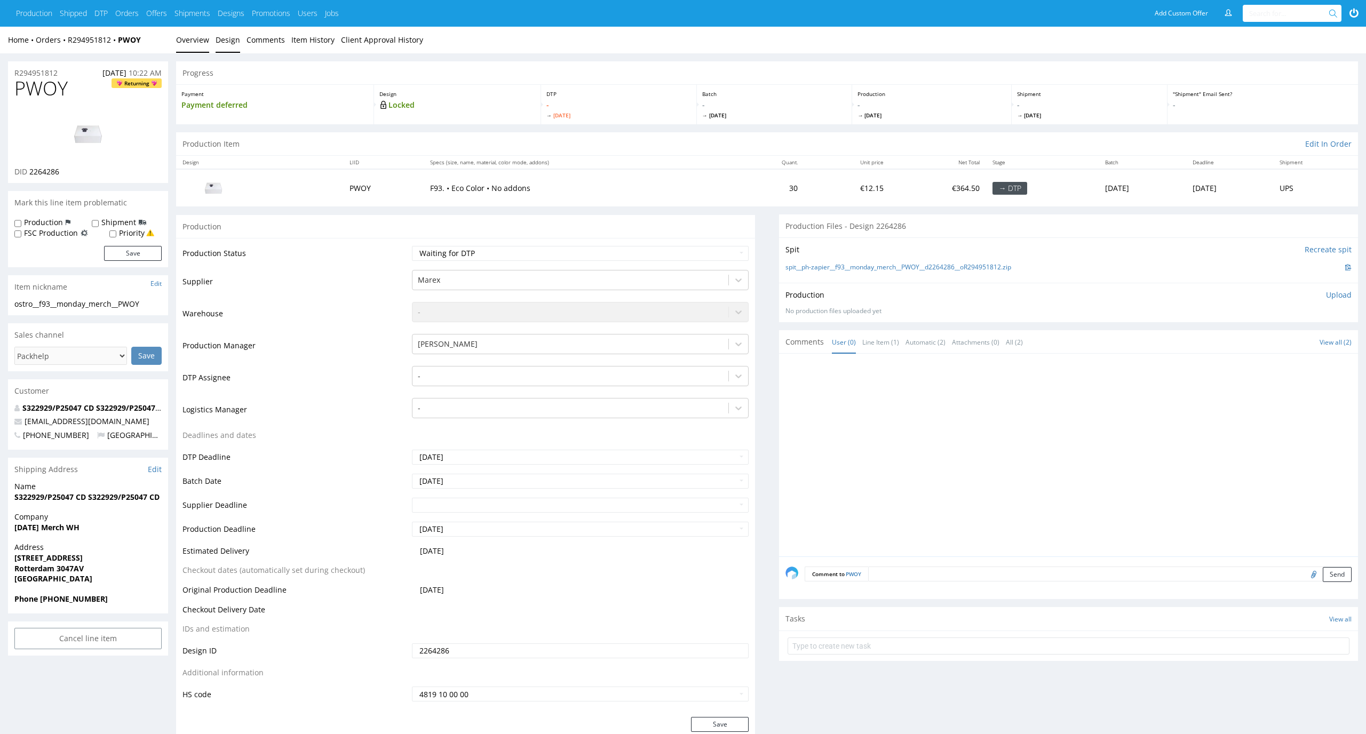
click at [222, 35] on link "Design" at bounding box center [228, 40] width 25 height 26
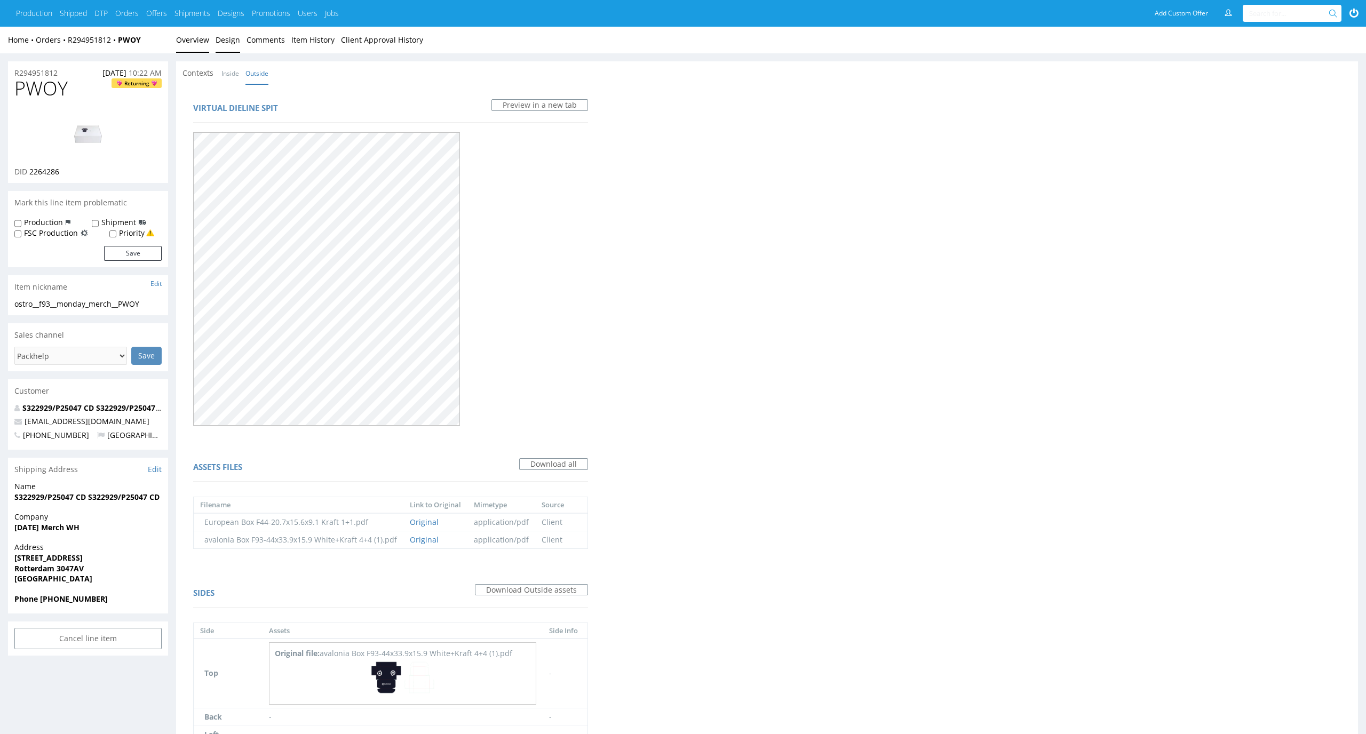
click at [193, 47] on link "Overview" at bounding box center [192, 40] width 33 height 26
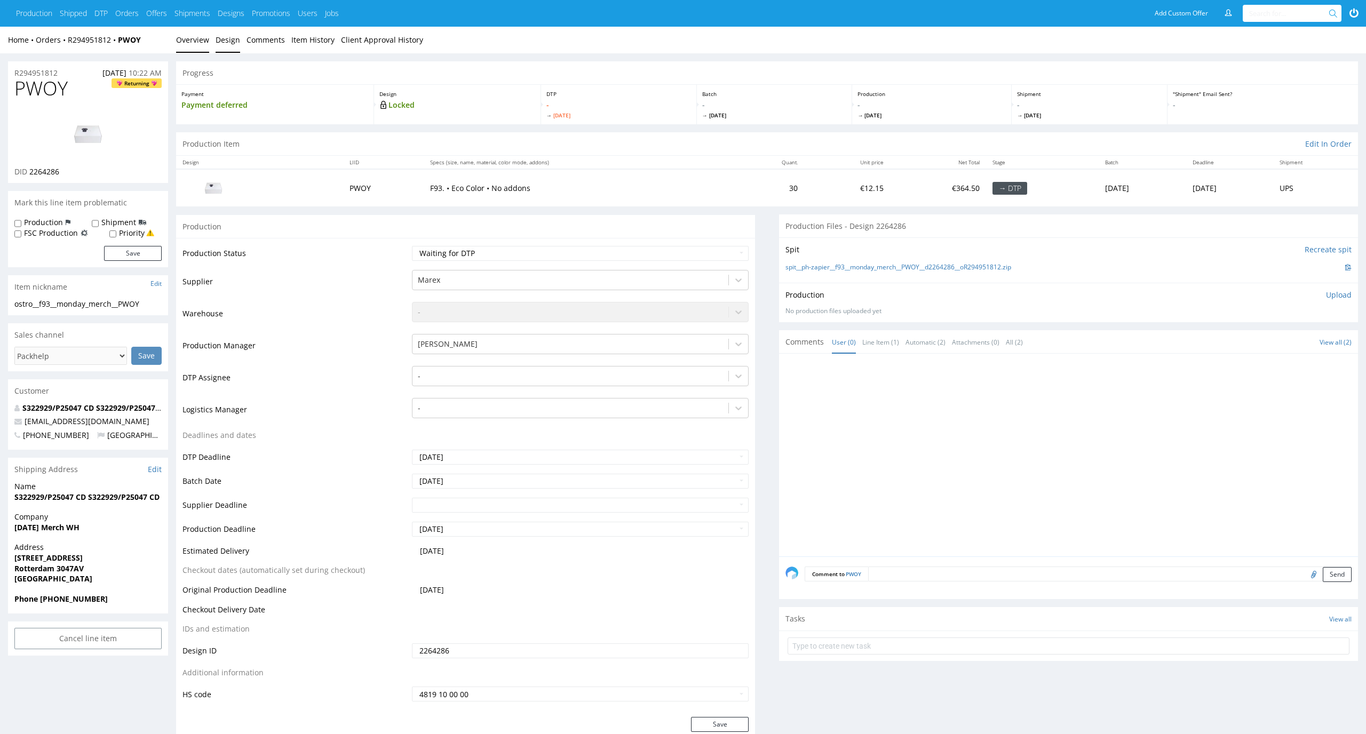
click at [223, 39] on link "Design" at bounding box center [228, 40] width 25 height 26
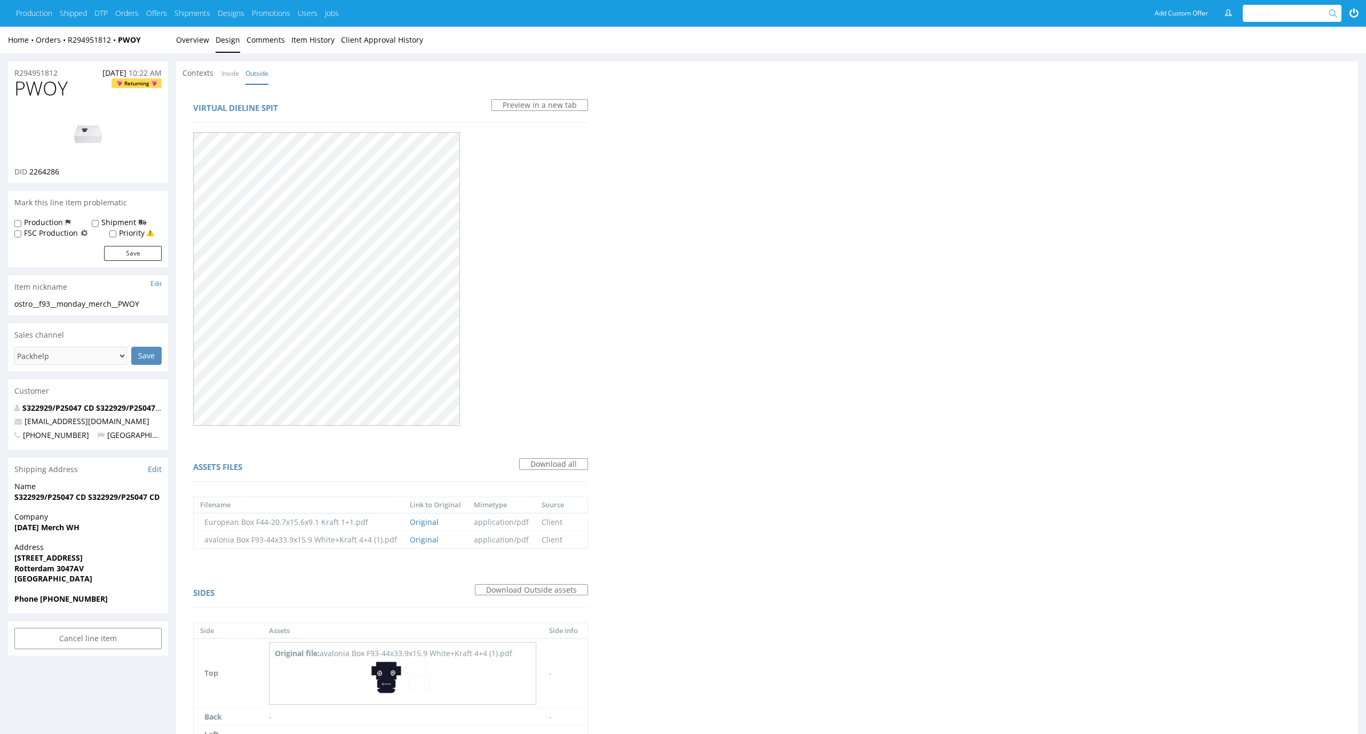
scroll to position [152, 0]
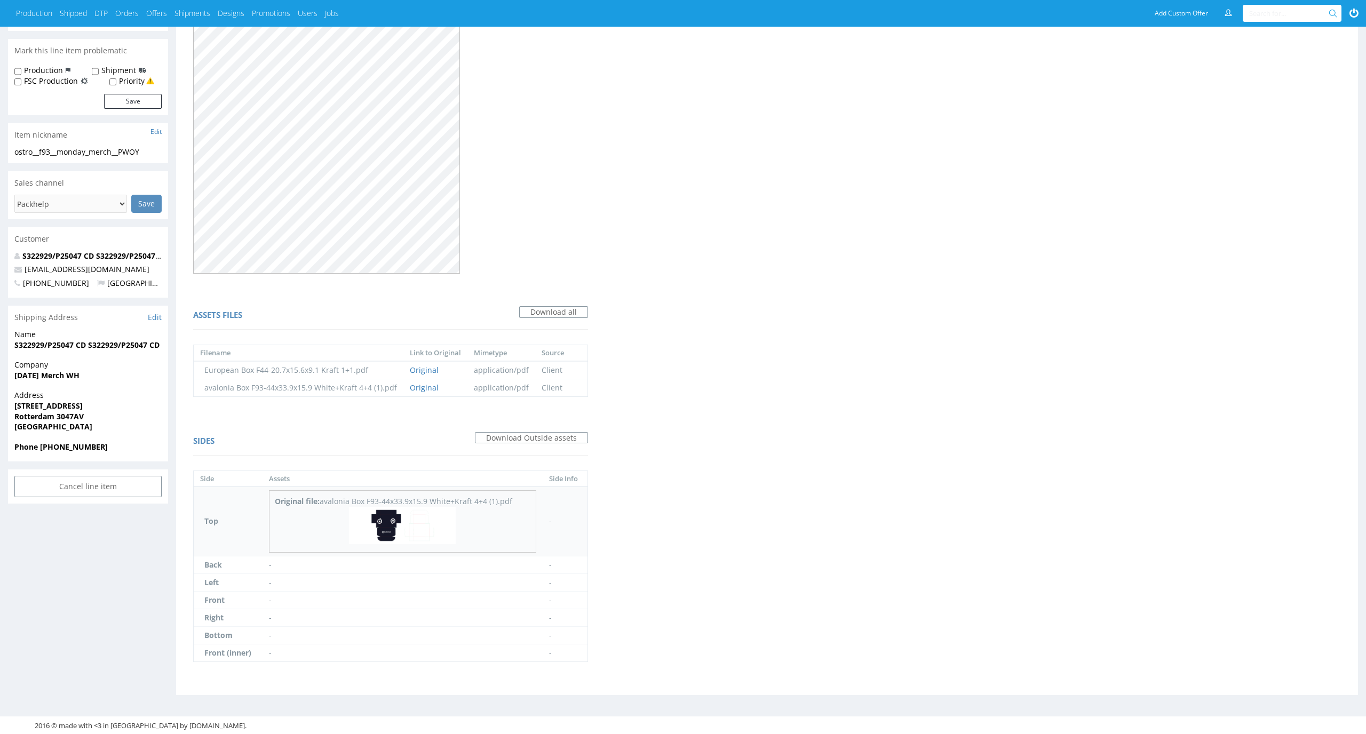
click at [390, 519] on img at bounding box center [402, 525] width 107 height 37
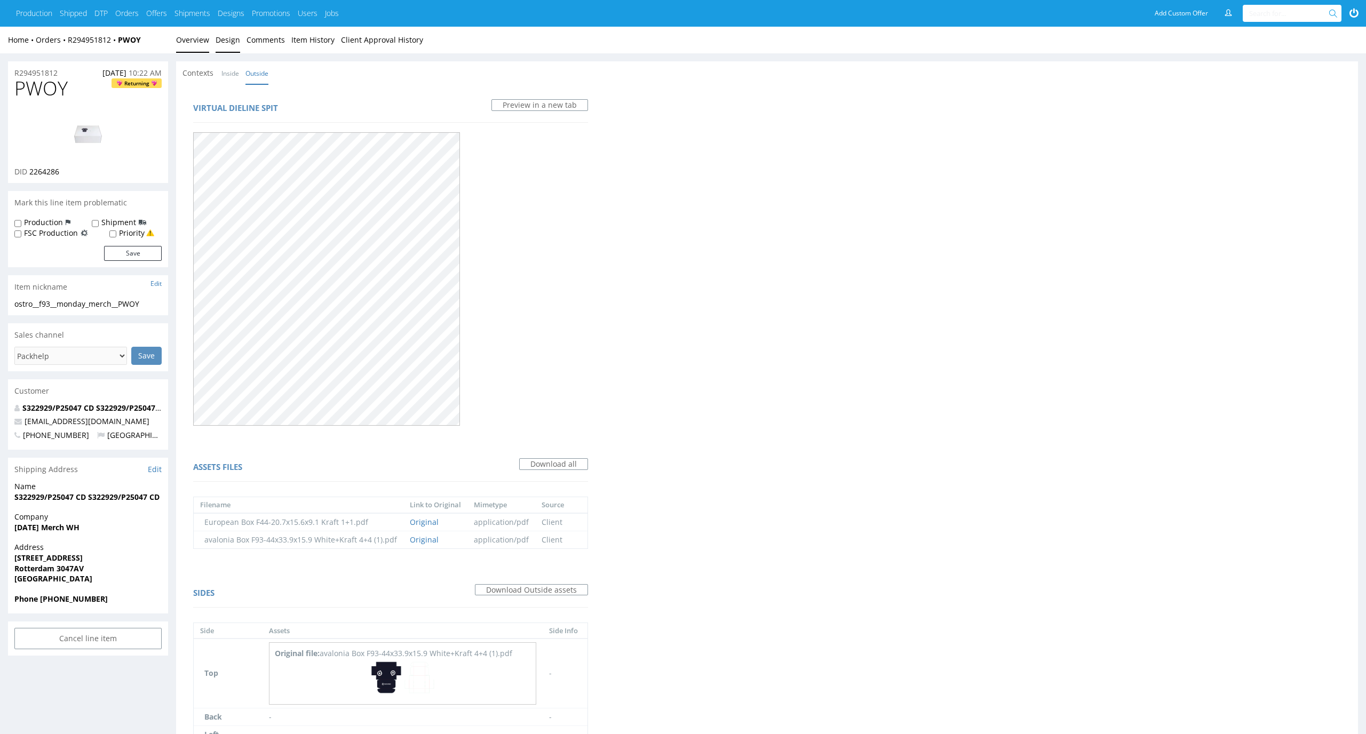
click at [195, 47] on link "Overview" at bounding box center [192, 40] width 33 height 26
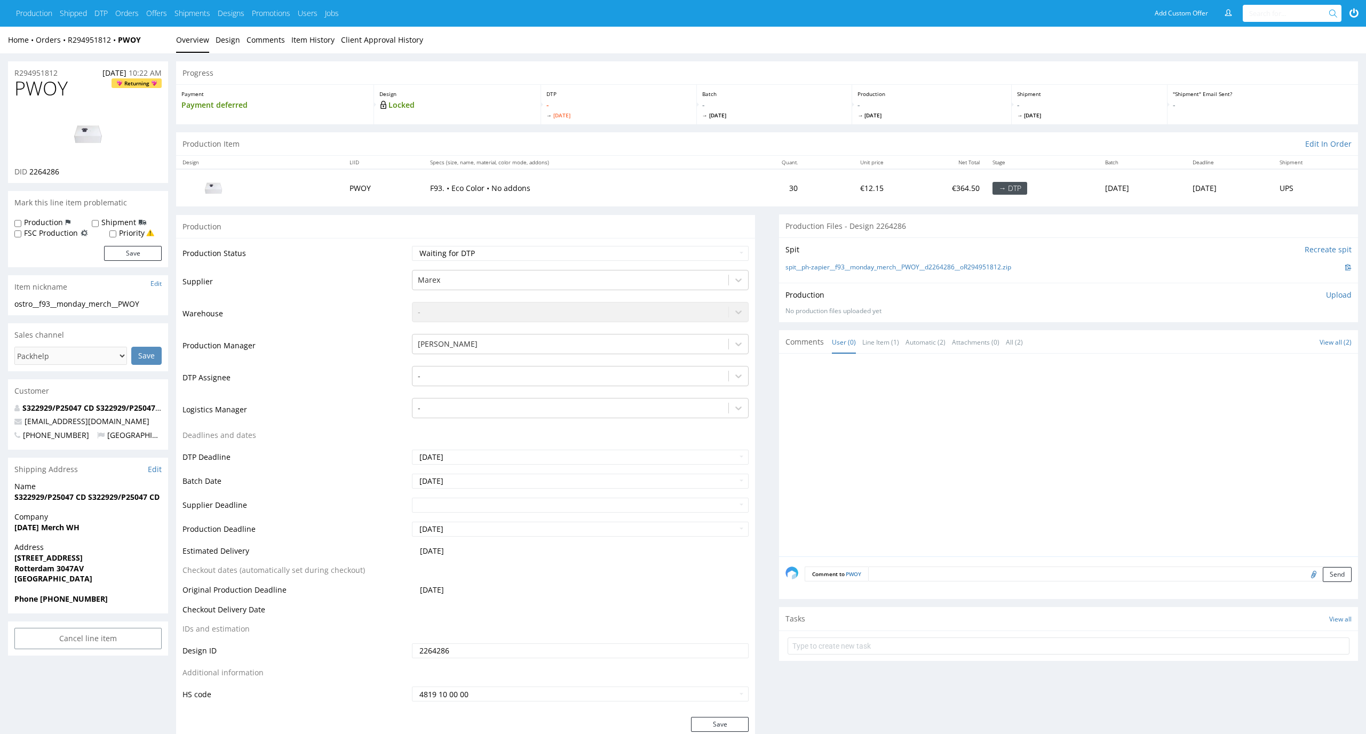
click at [546, 390] on td "-" at bounding box center [579, 381] width 340 height 32
click at [555, 381] on div at bounding box center [571, 376] width 306 height 13
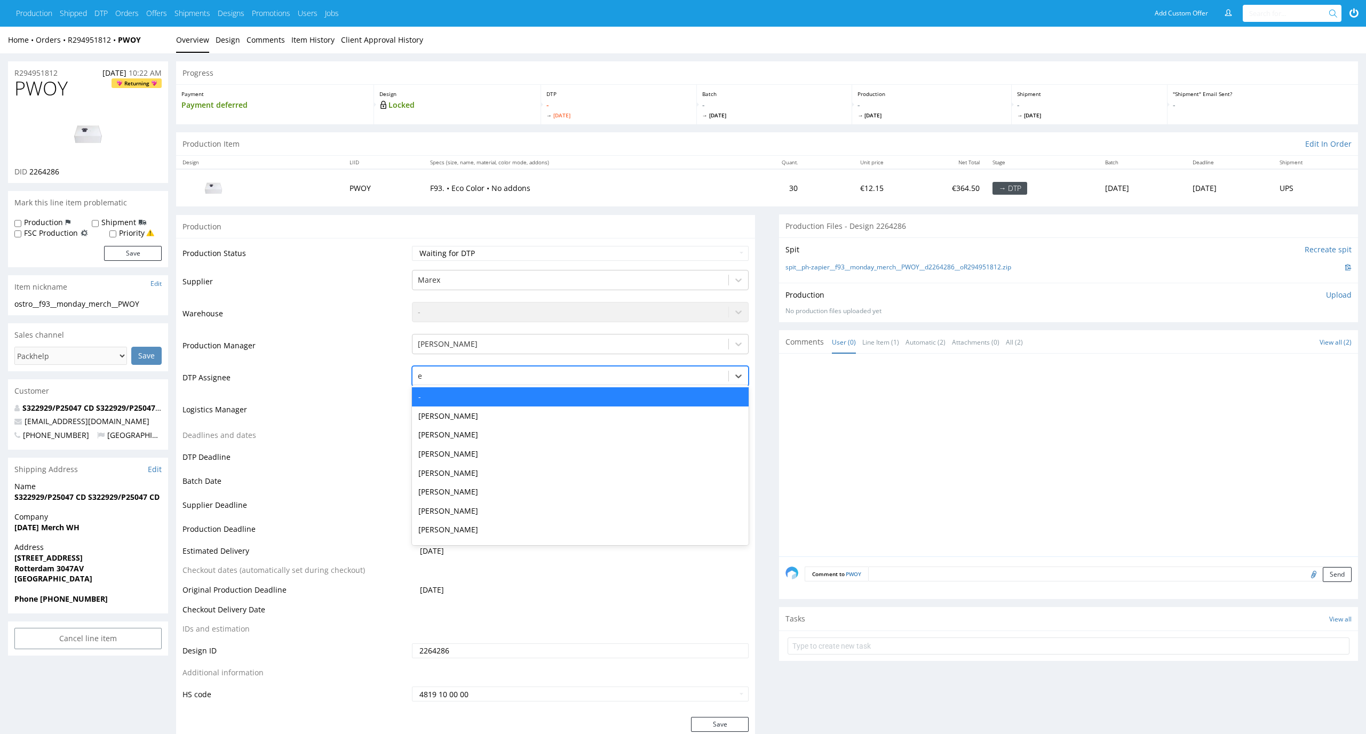
type input "el"
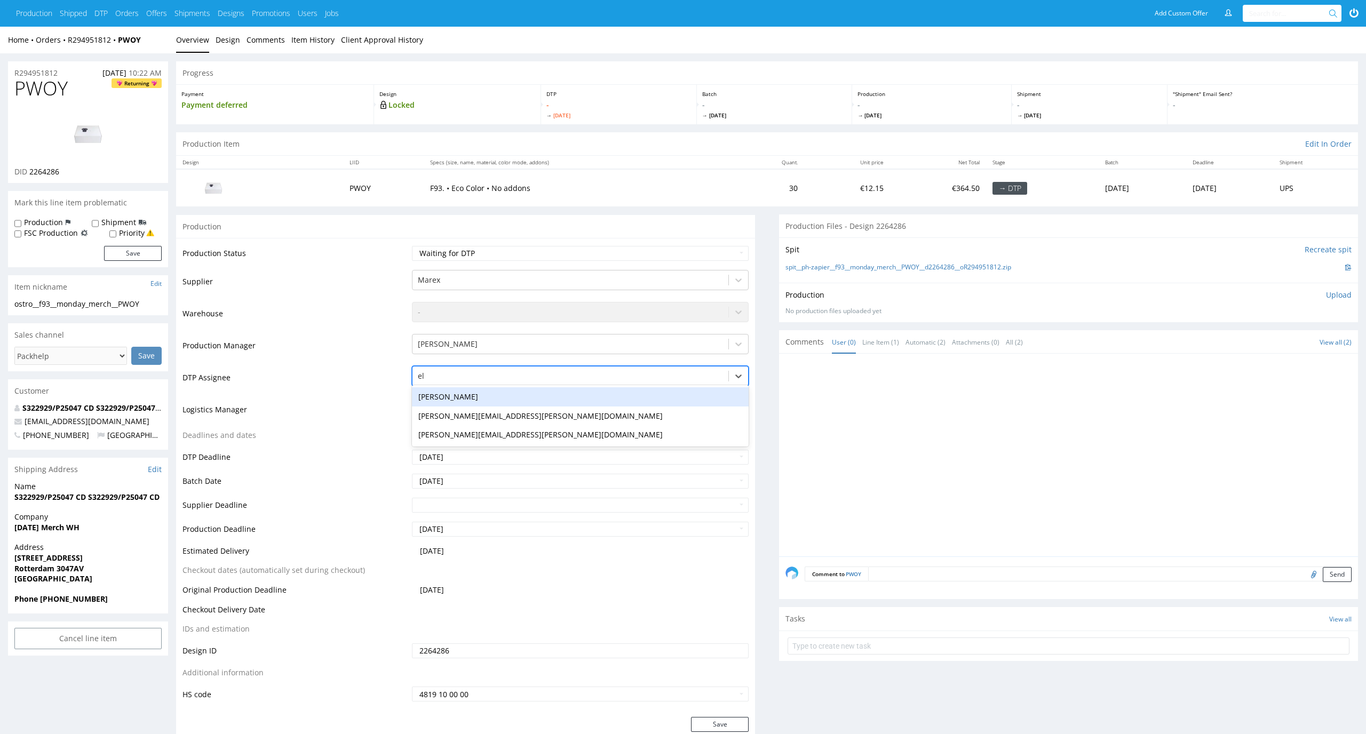
click at [553, 398] on div "[PERSON_NAME]" at bounding box center [580, 396] width 337 height 19
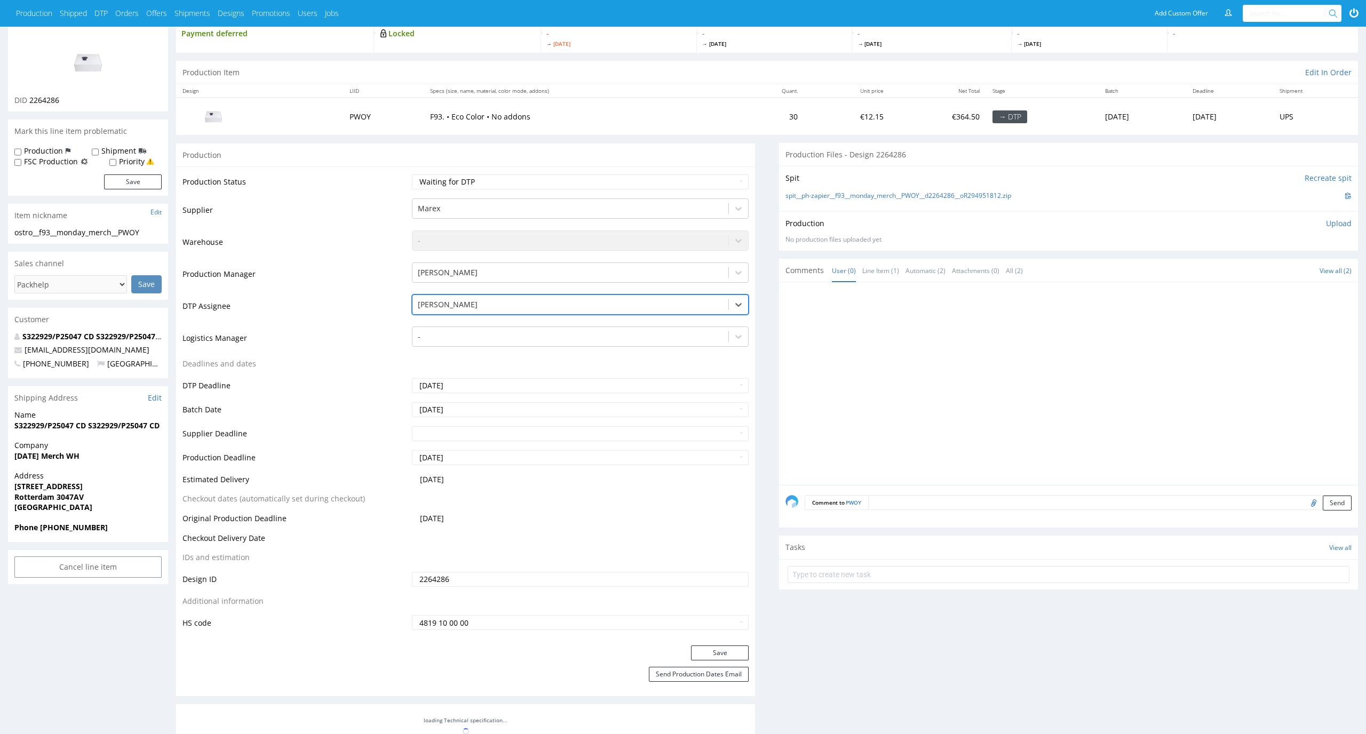
scroll to position [122, 0]
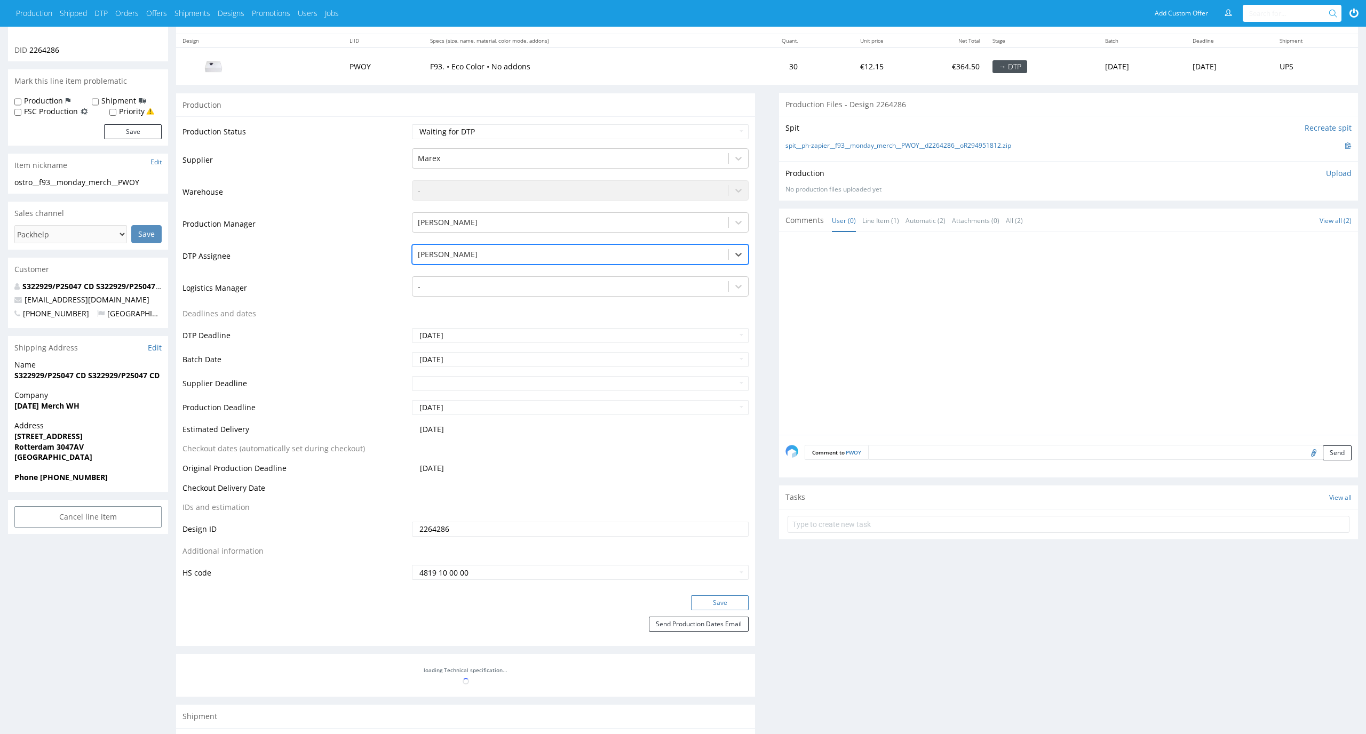
click at [718, 601] on button "Save" at bounding box center [720, 603] width 58 height 15
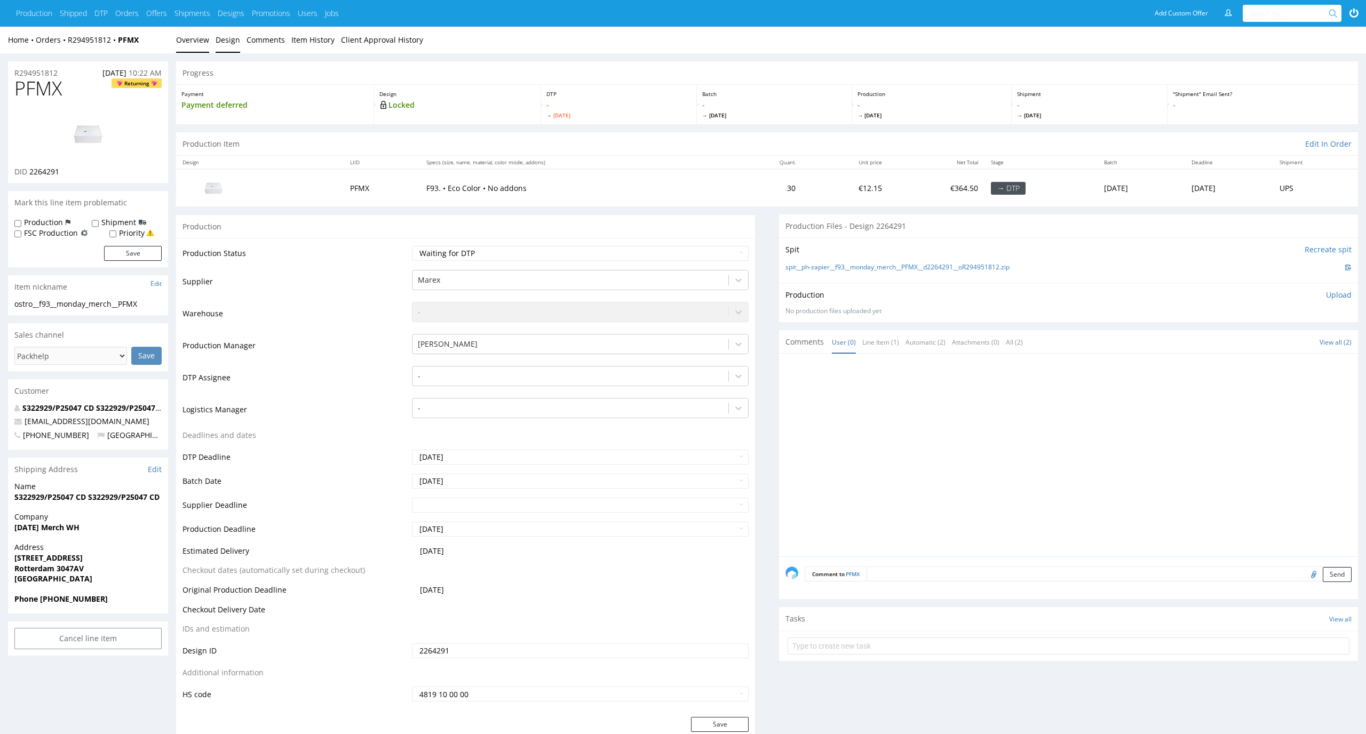
click at [221, 37] on link "Design" at bounding box center [228, 40] width 25 height 26
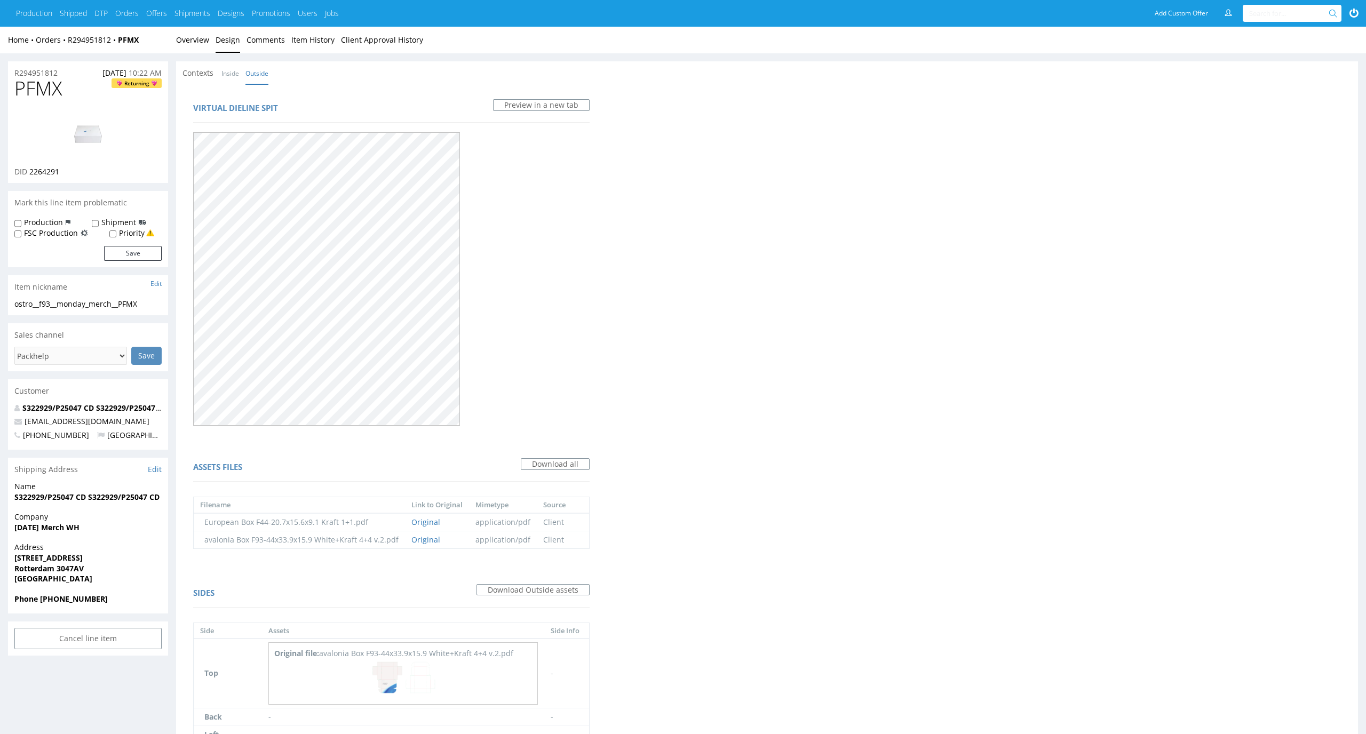
scroll to position [152, 0]
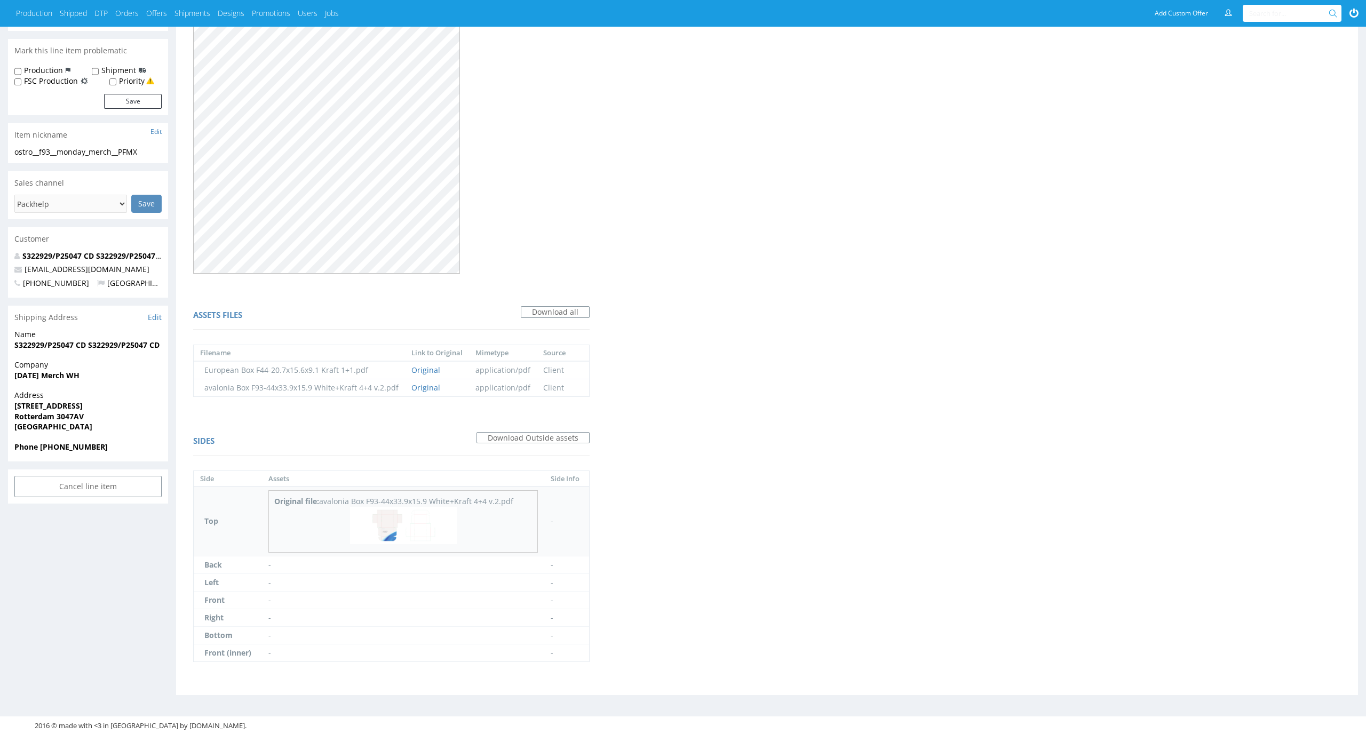
click at [378, 522] on img at bounding box center [403, 525] width 107 height 37
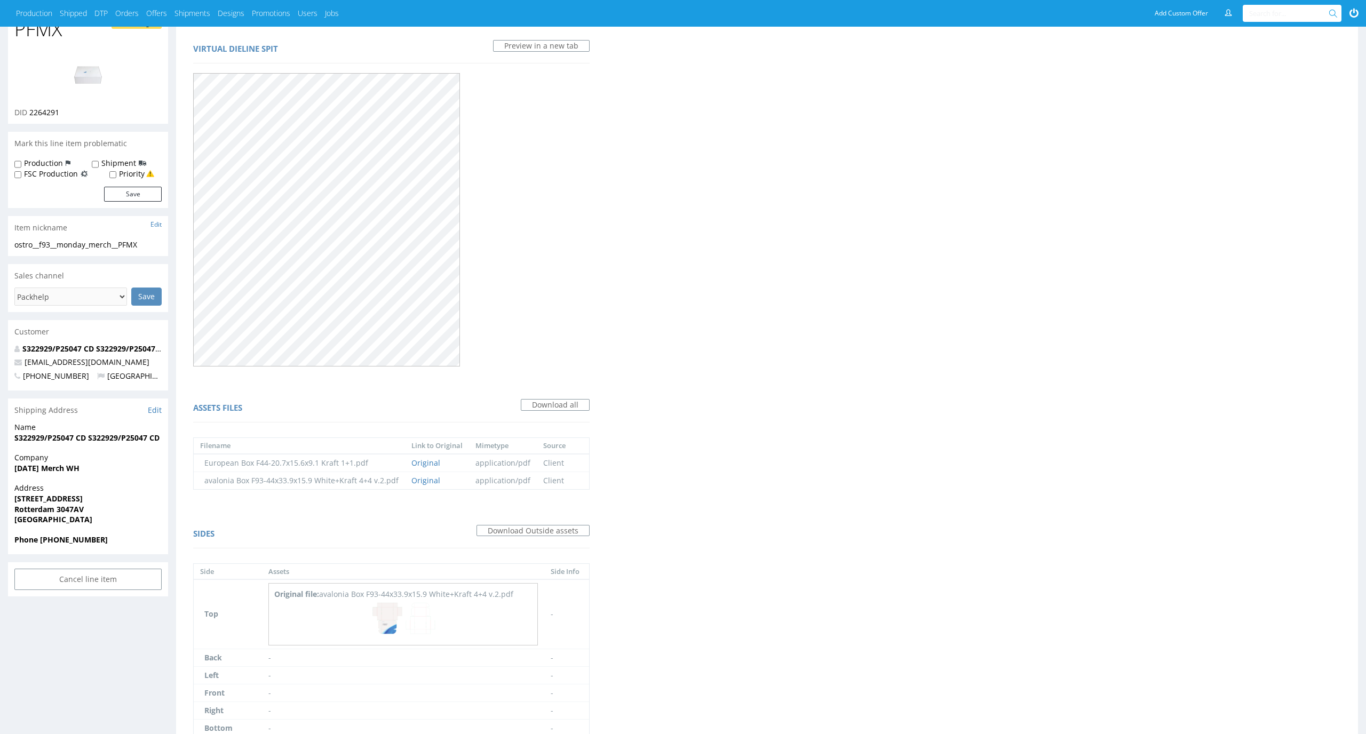
scroll to position [0, 0]
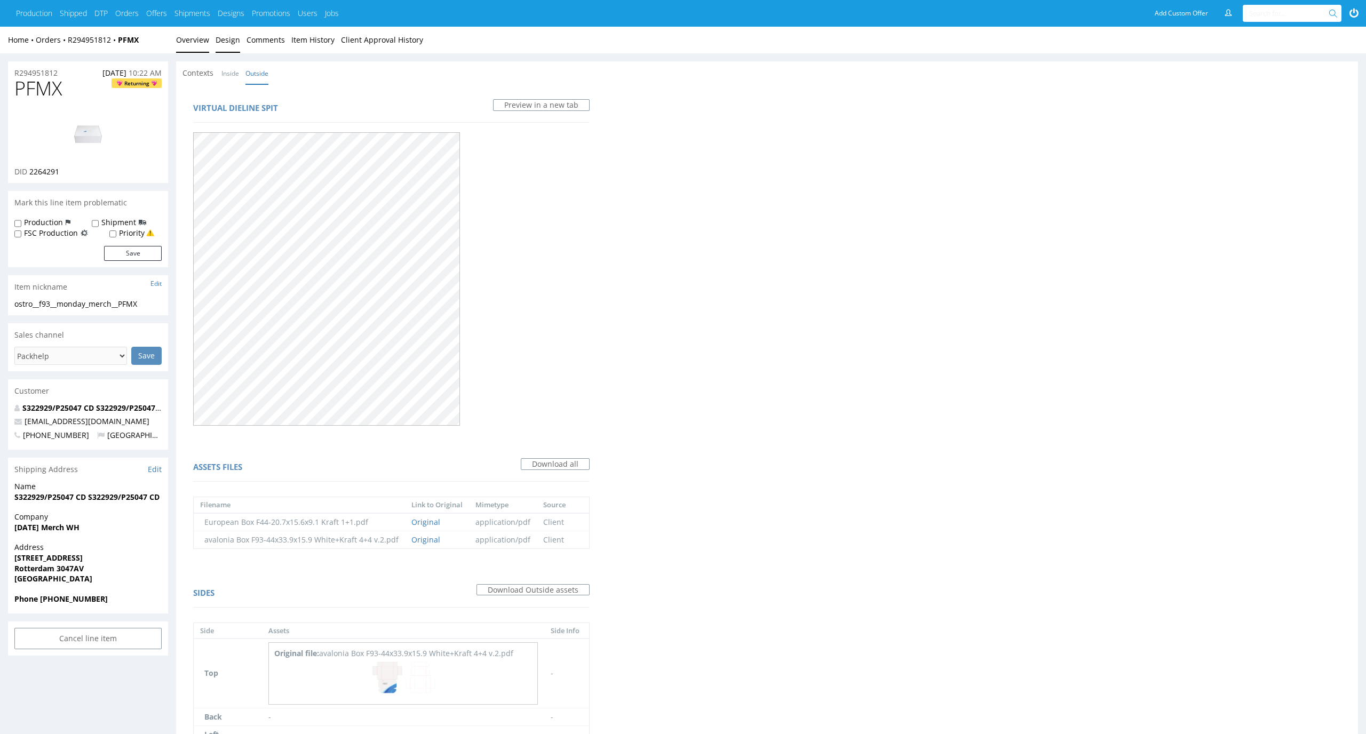
click at [186, 34] on link "Overview" at bounding box center [192, 40] width 33 height 26
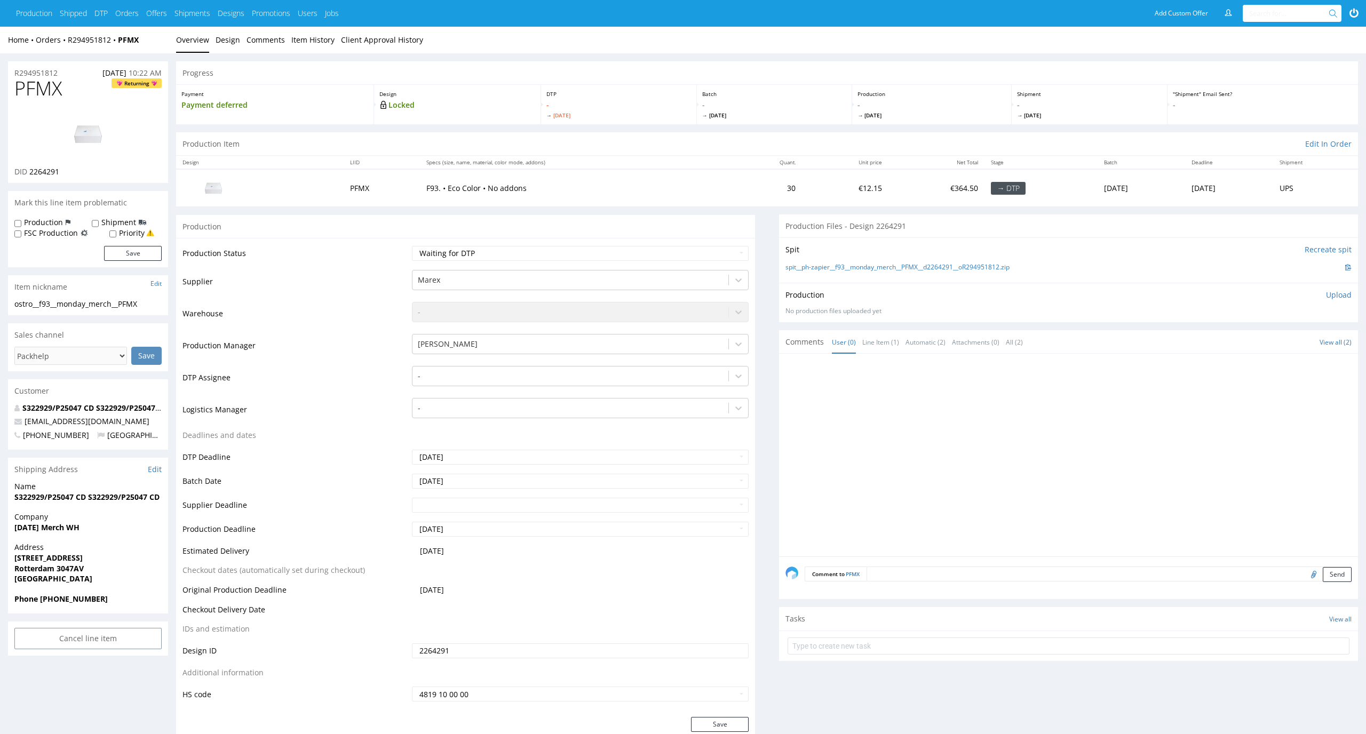
click at [629, 365] on td "-" at bounding box center [579, 381] width 340 height 32
click at [48, 70] on p "R294951812" at bounding box center [35, 73] width 43 height 11
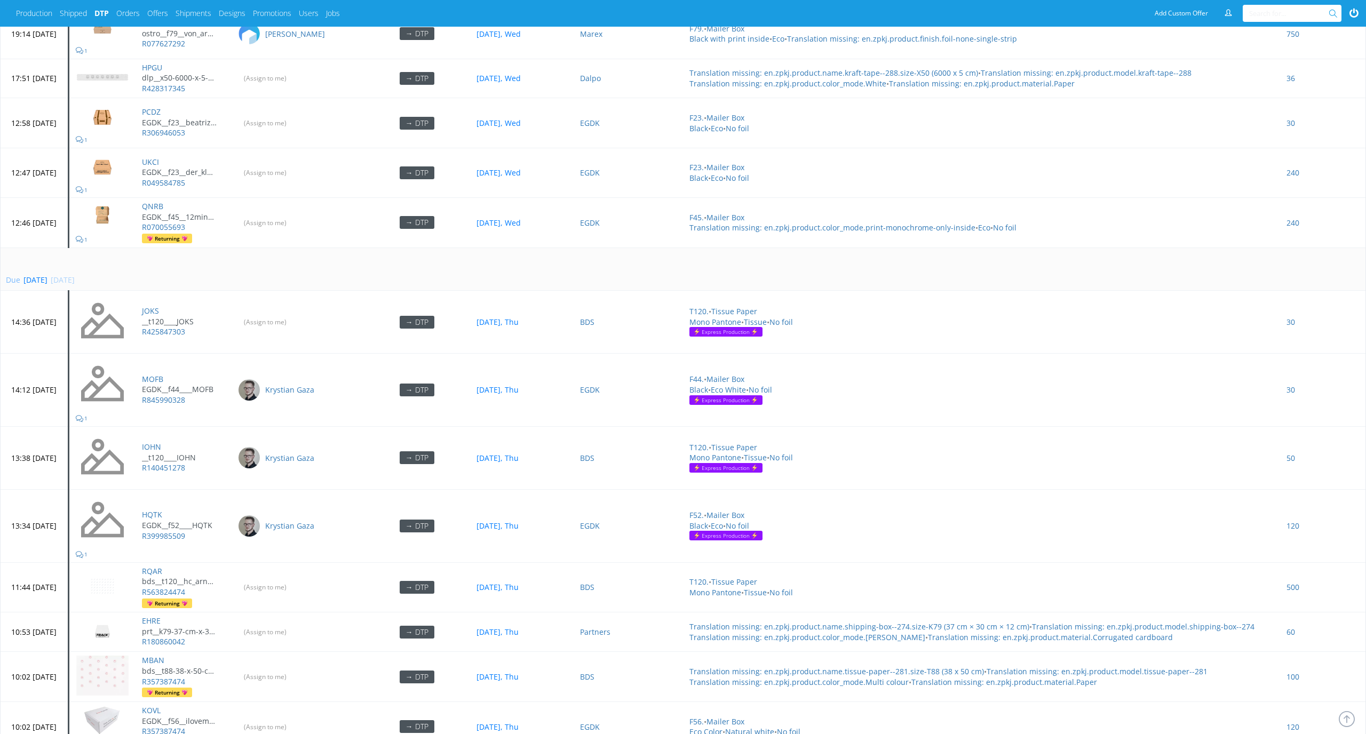
scroll to position [2168, 0]
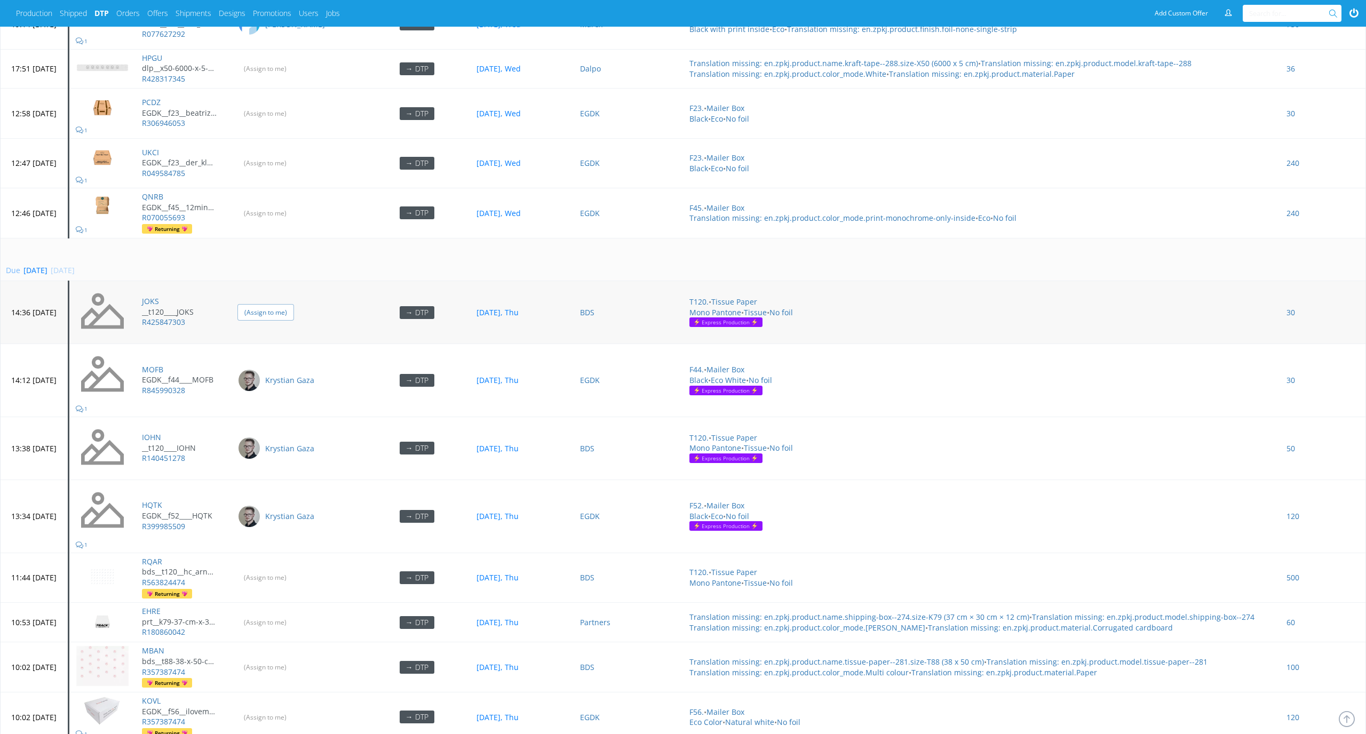
click at [294, 306] on input "(Assign to me)" at bounding box center [265, 312] width 57 height 17
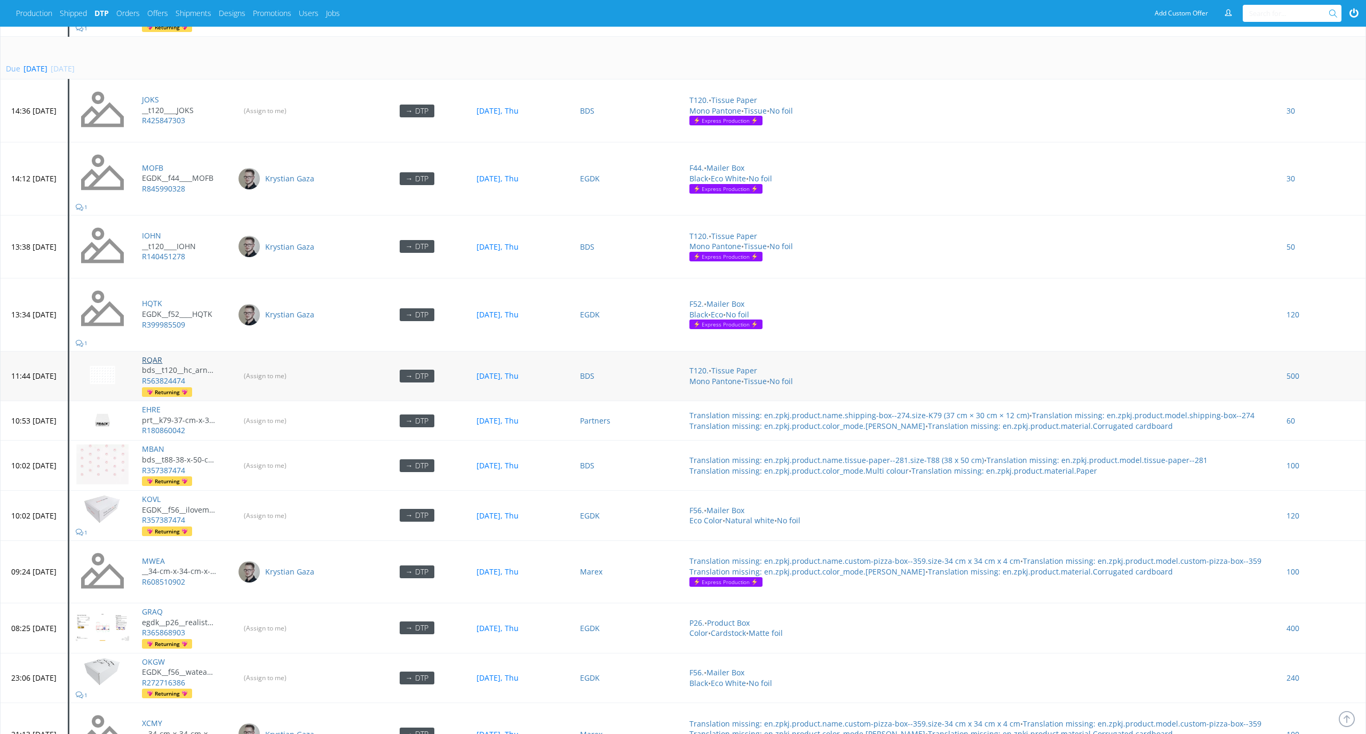
scroll to position [1838, 0]
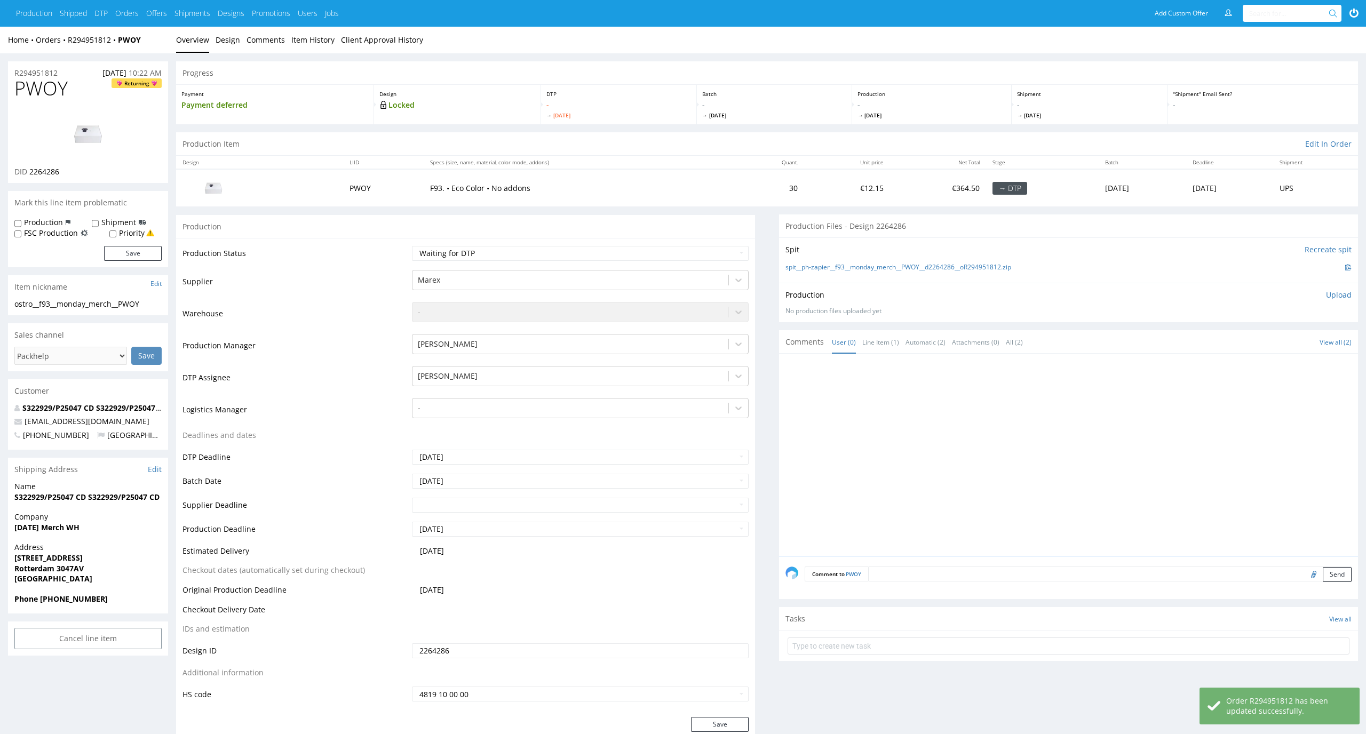
scroll to position [122, 0]
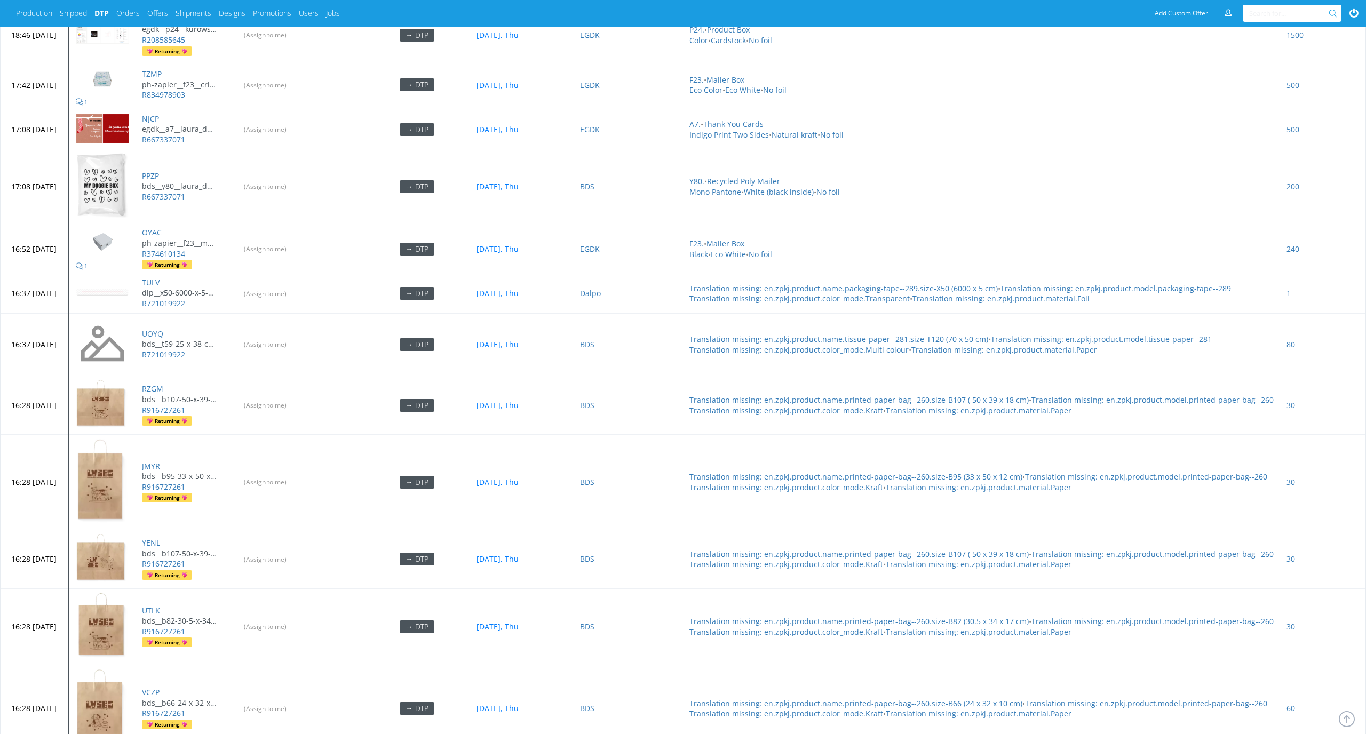
scroll to position [3492, 0]
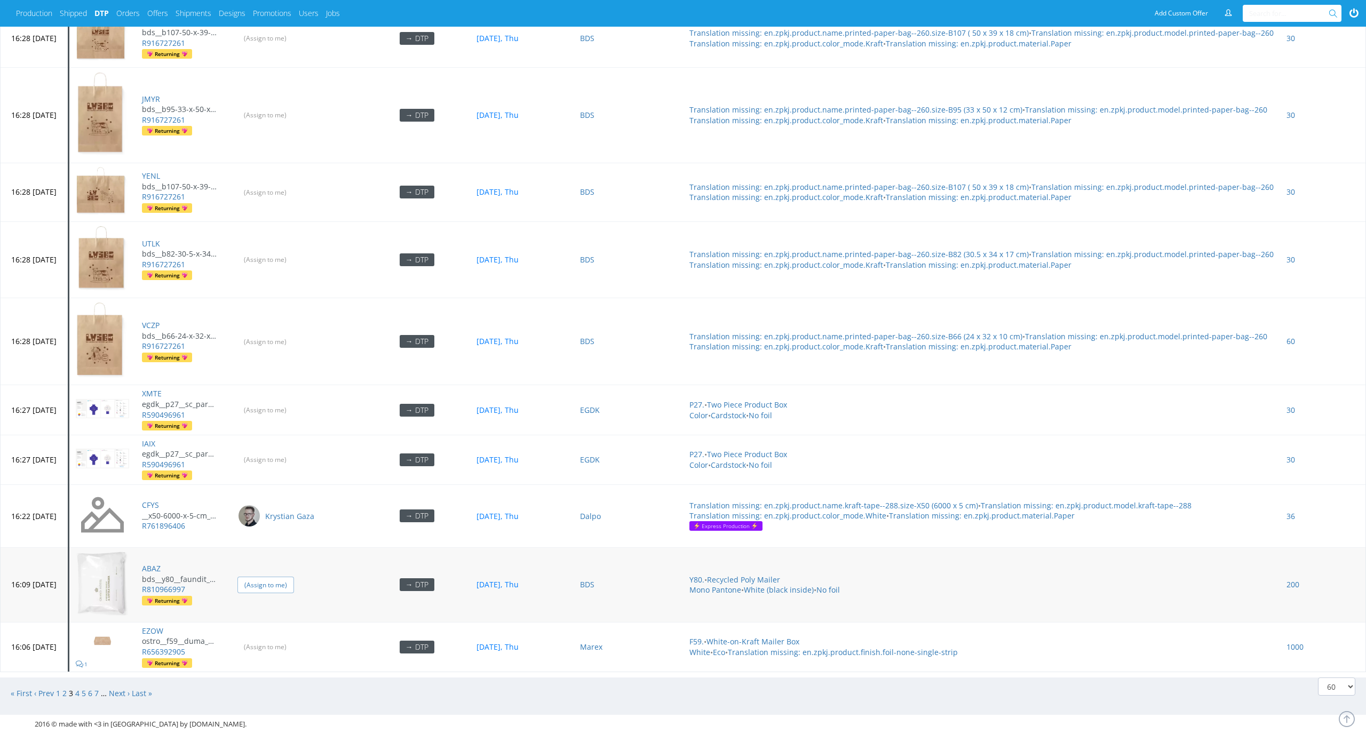
click at [294, 577] on input "(Assign to me)" at bounding box center [265, 585] width 57 height 17
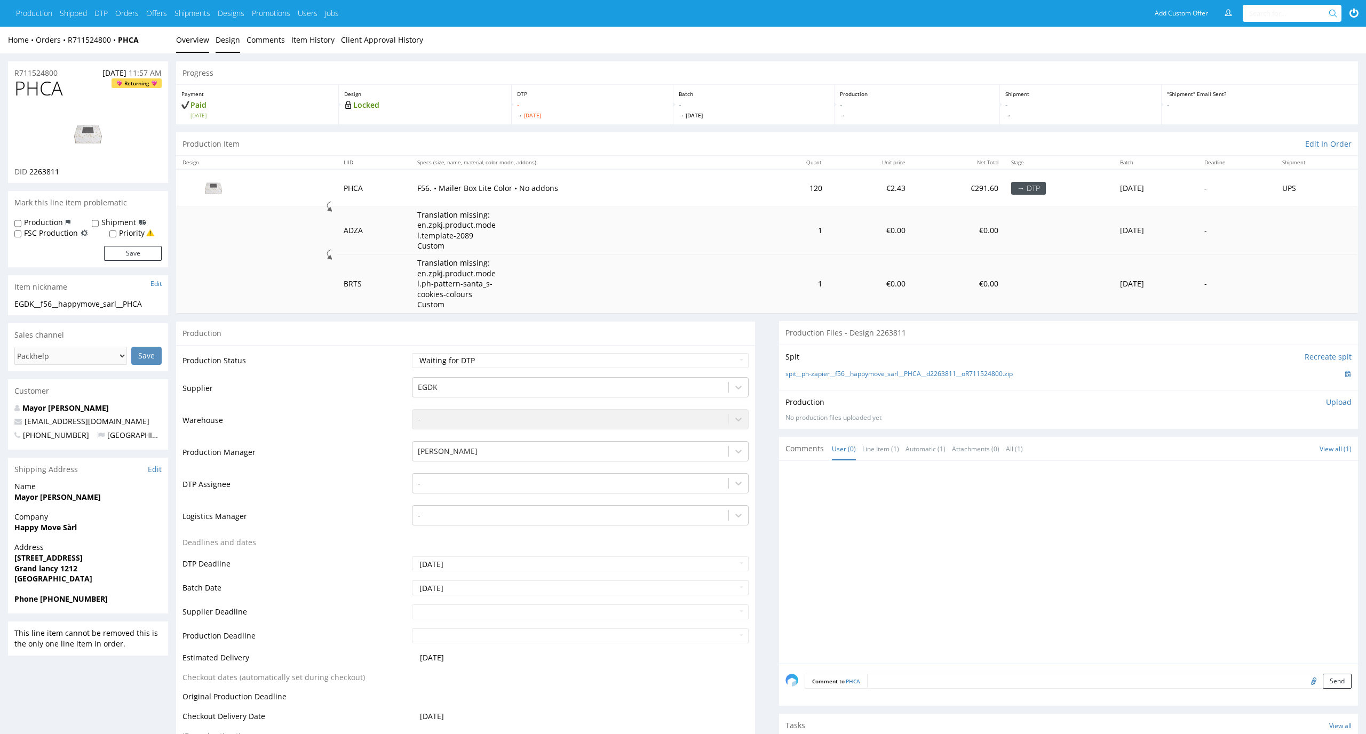
click at [223, 46] on link "Design" at bounding box center [228, 40] width 25 height 26
